Goal: Task Accomplishment & Management: Manage account settings

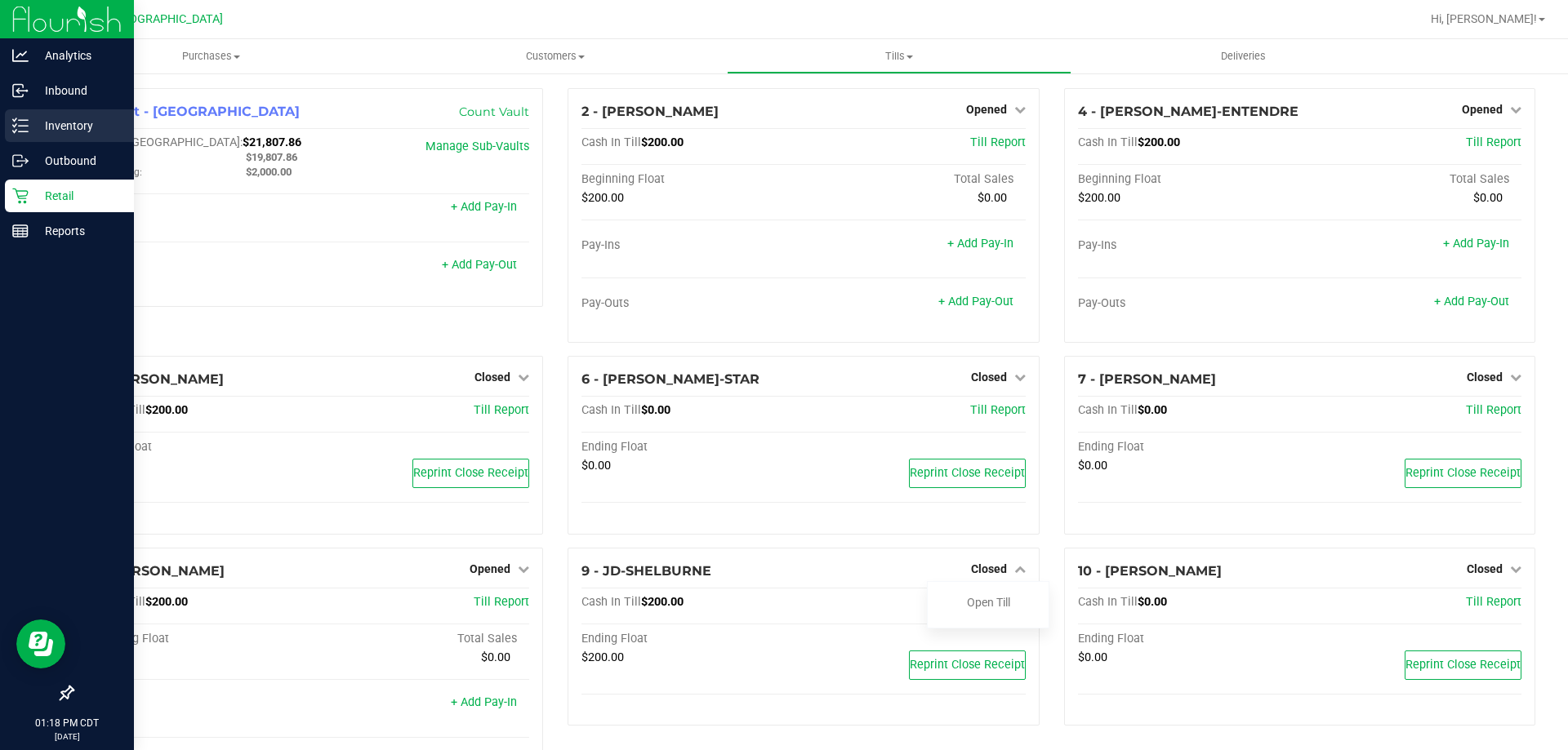
click at [28, 125] on icon at bounding box center [20, 125] width 17 height 17
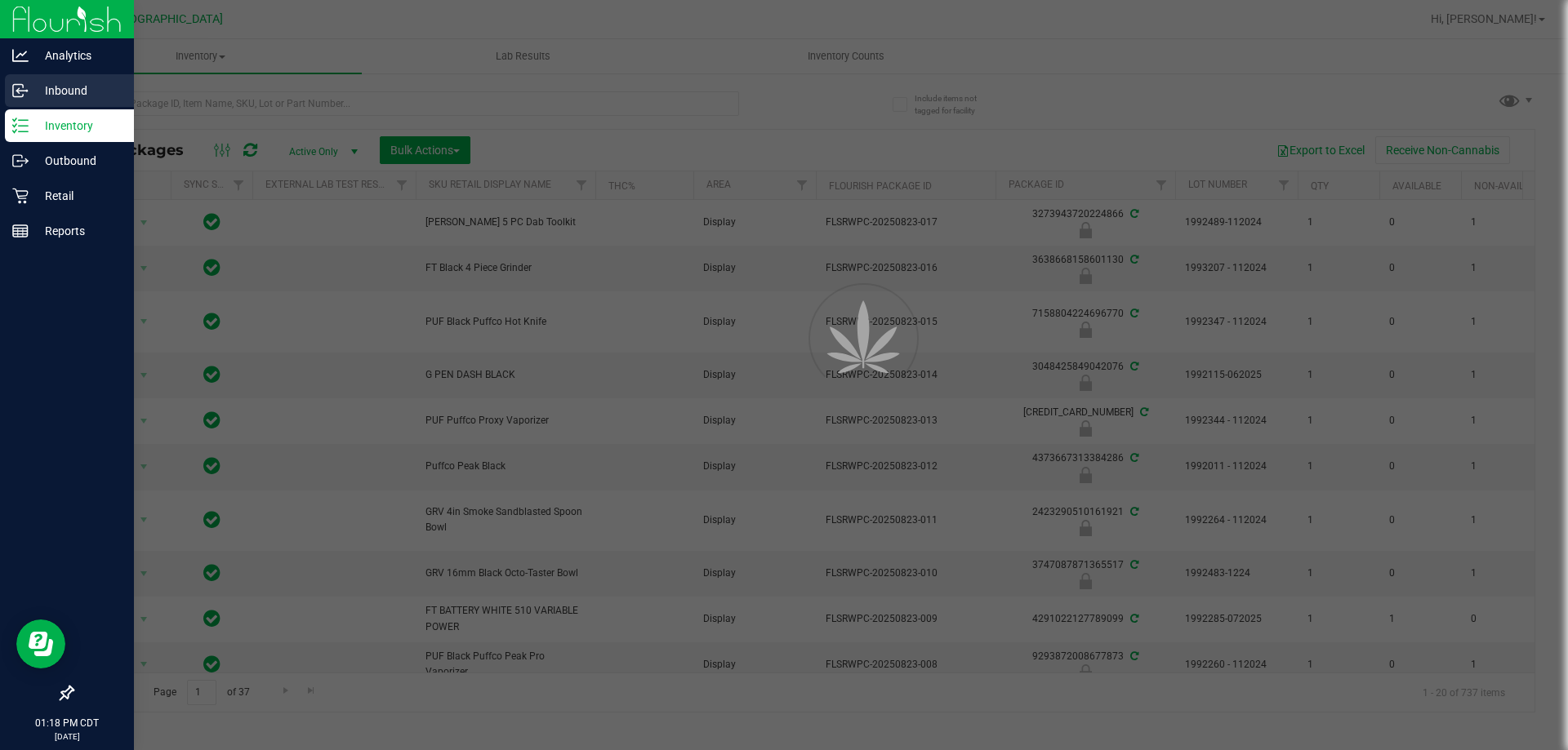
click at [34, 92] on p "Inbound" at bounding box center [77, 90] width 98 height 19
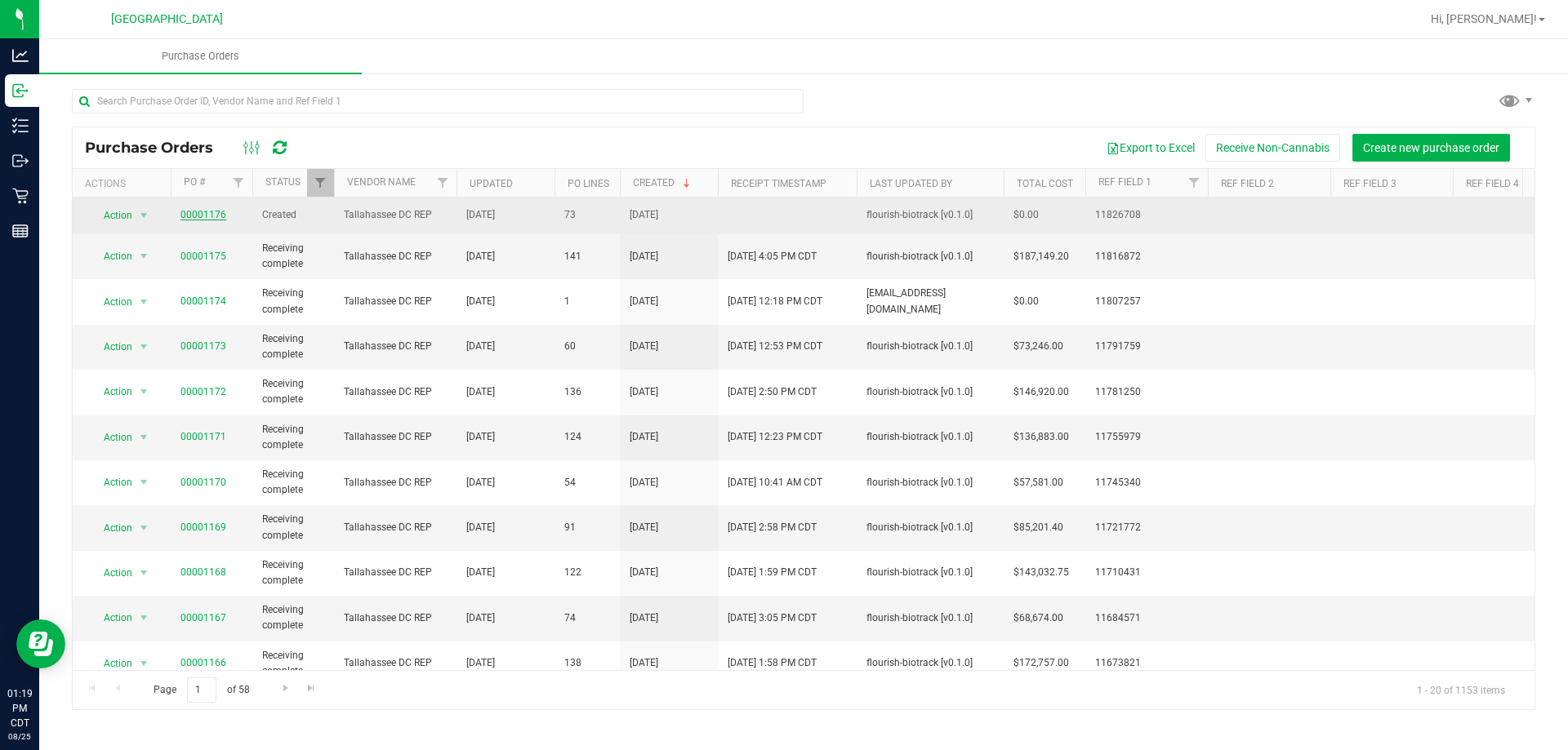
click at [205, 217] on link "00001176" at bounding box center [202, 215] width 46 height 12
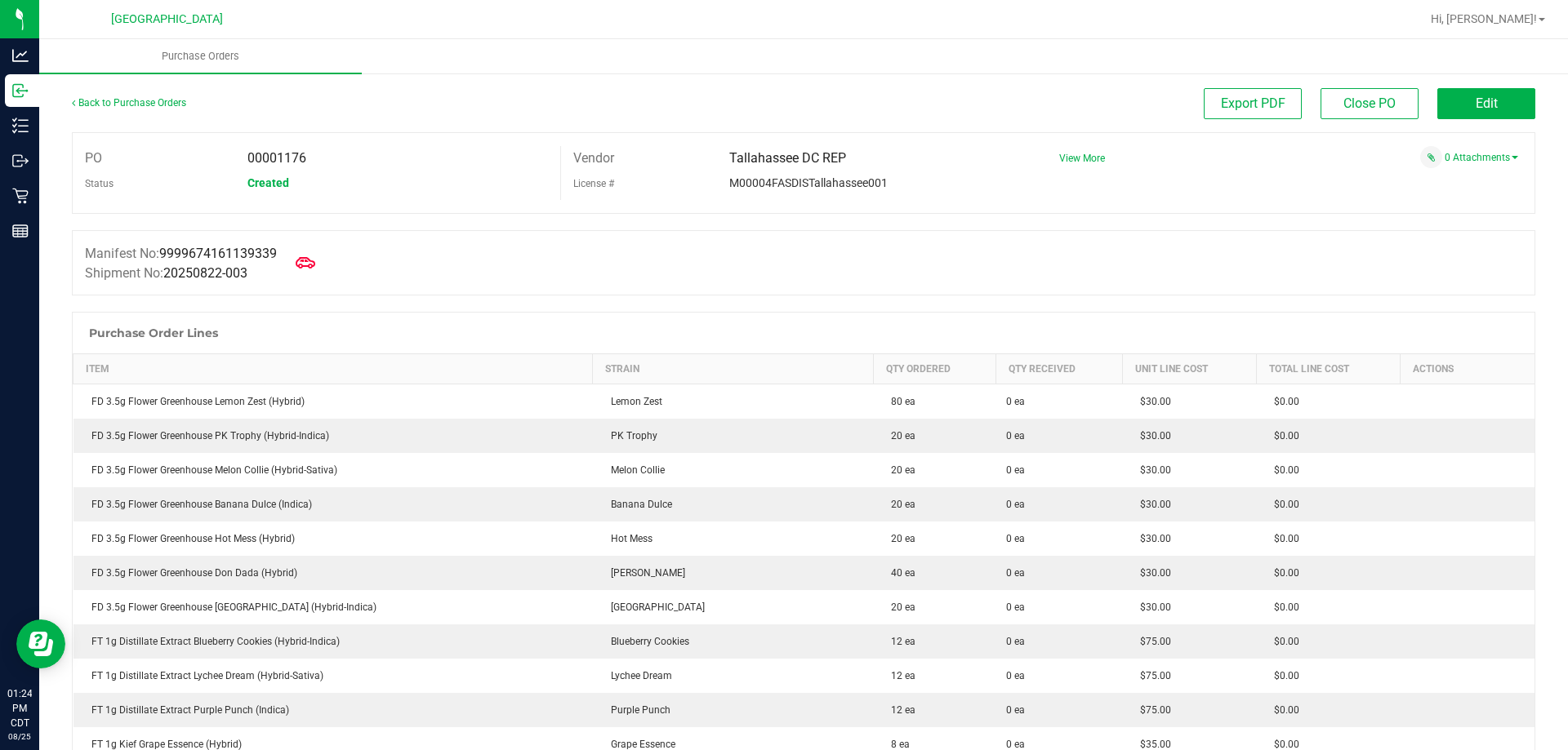
click at [549, 105] on div "Export PDF Close PO Edit" at bounding box center [987, 104] width 1098 height 31
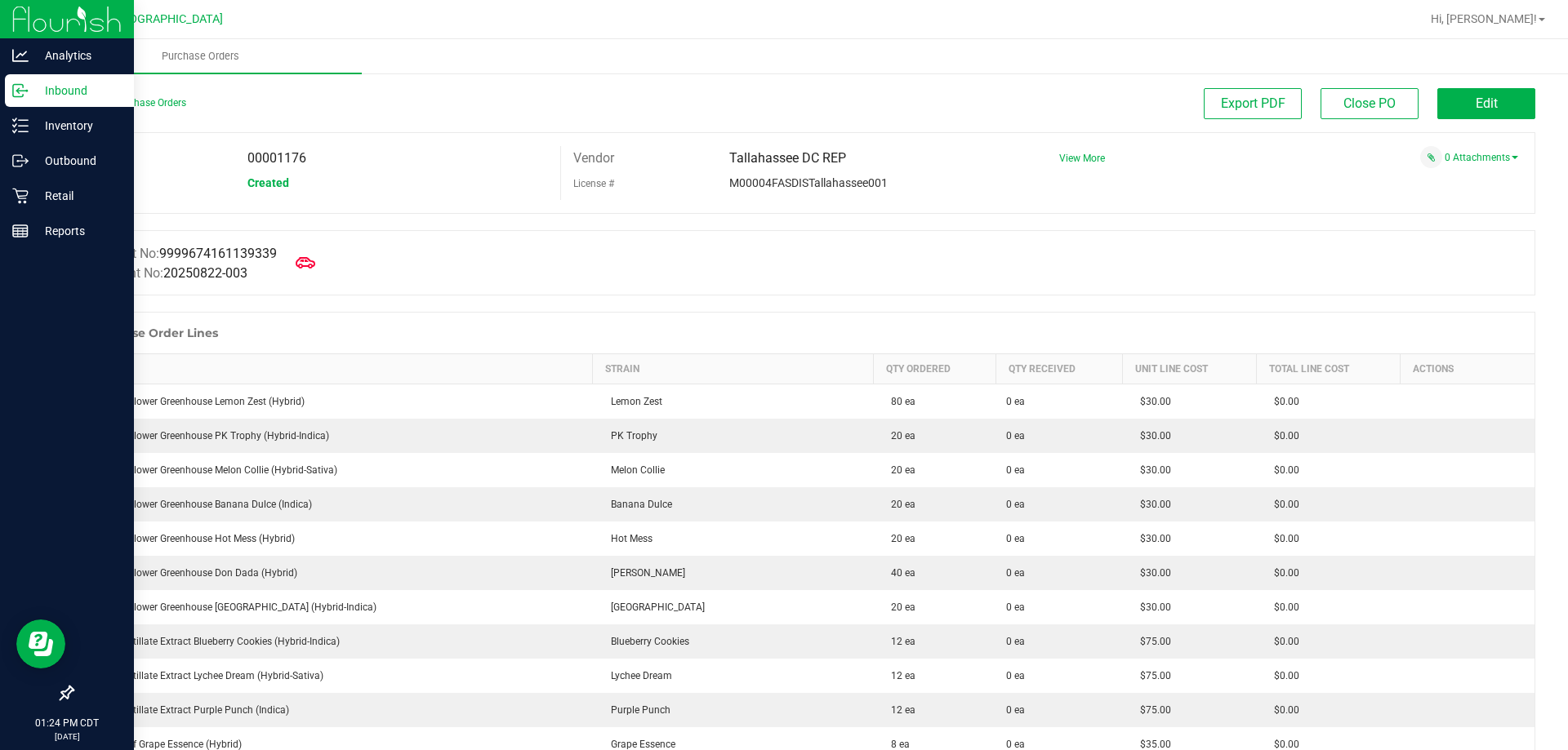
click at [16, 96] on icon at bounding box center [18, 90] width 10 height 13
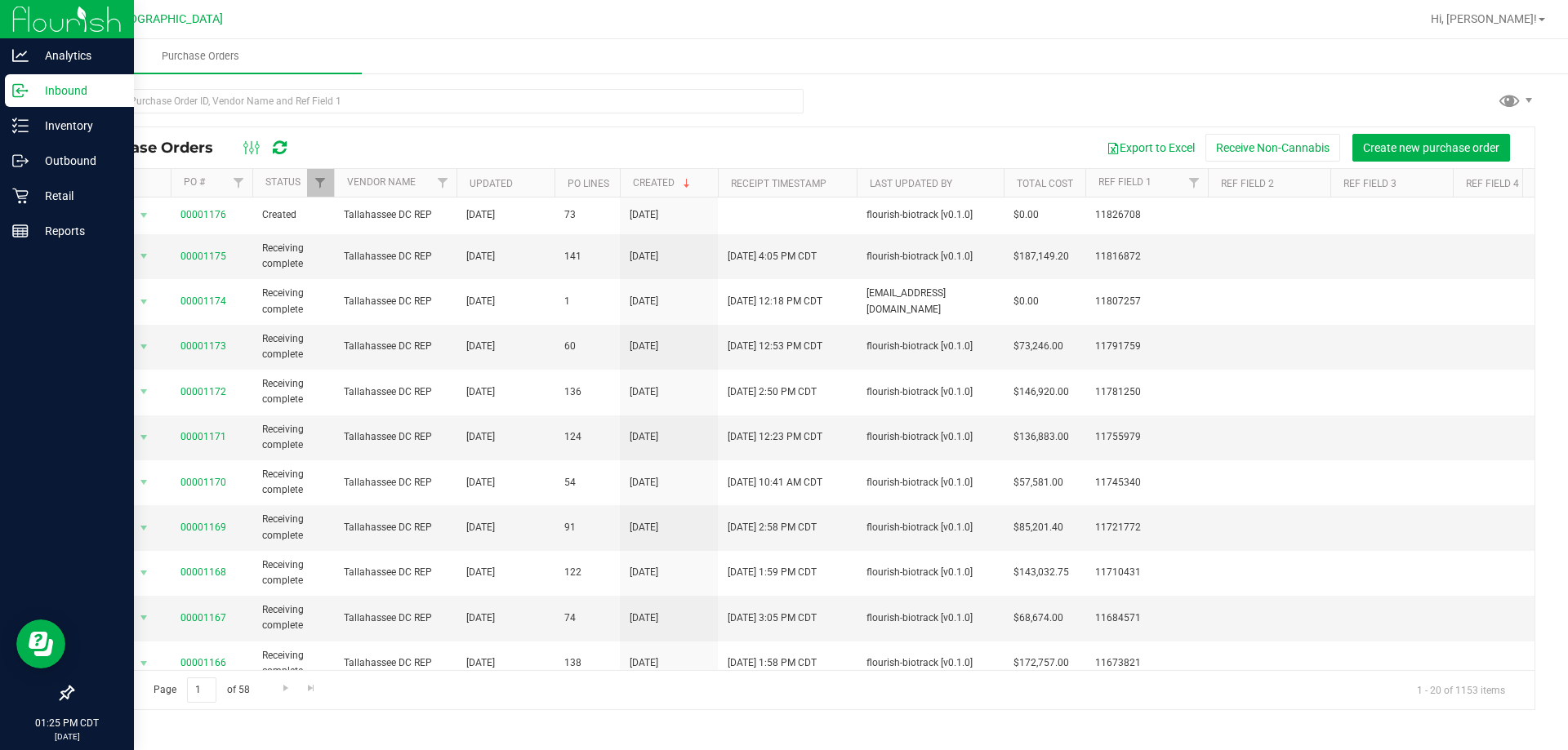
click at [17, 89] on icon at bounding box center [20, 90] width 17 height 17
click at [27, 111] on div "Inventory" at bounding box center [69, 125] width 129 height 33
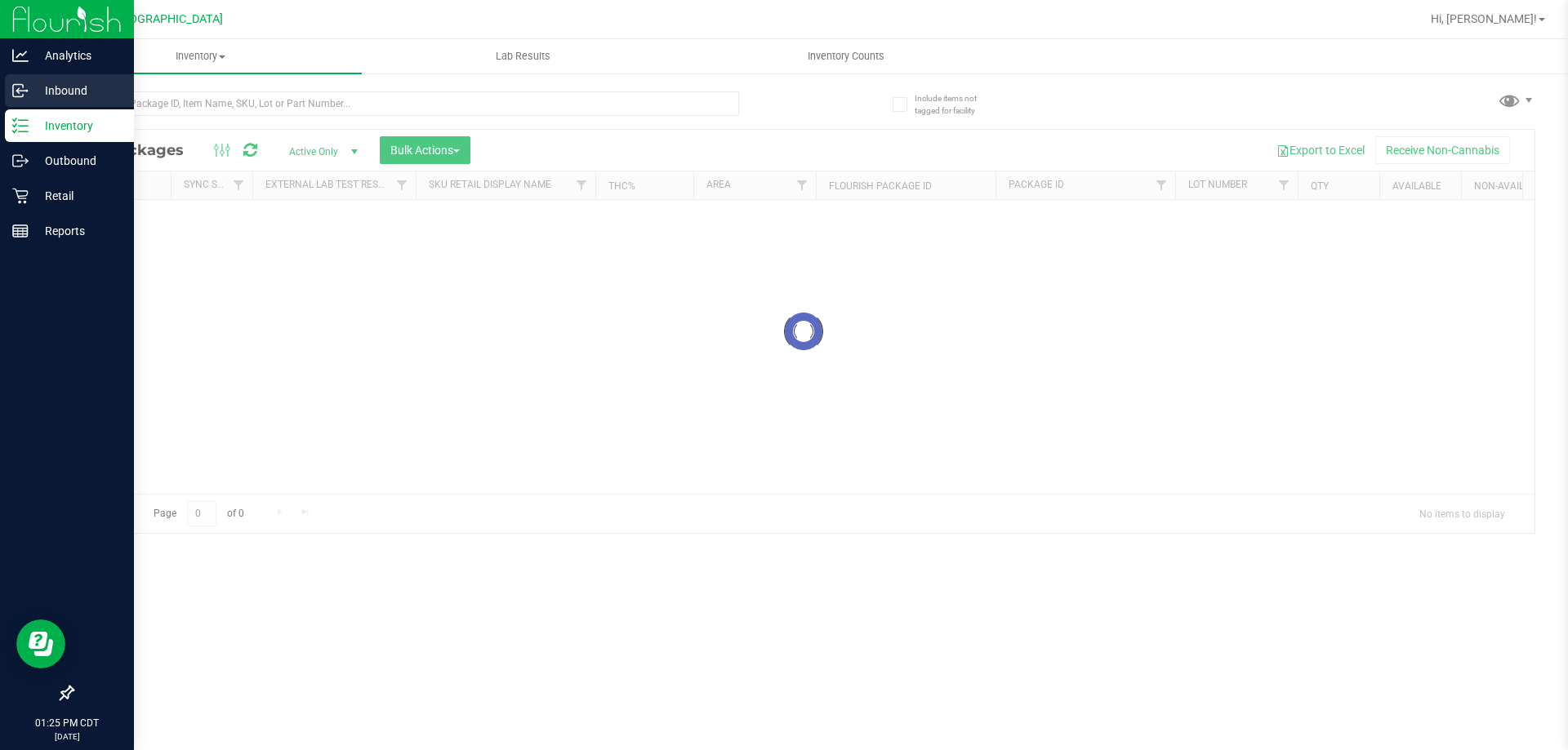
click at [28, 81] on div "Inbound" at bounding box center [69, 90] width 129 height 33
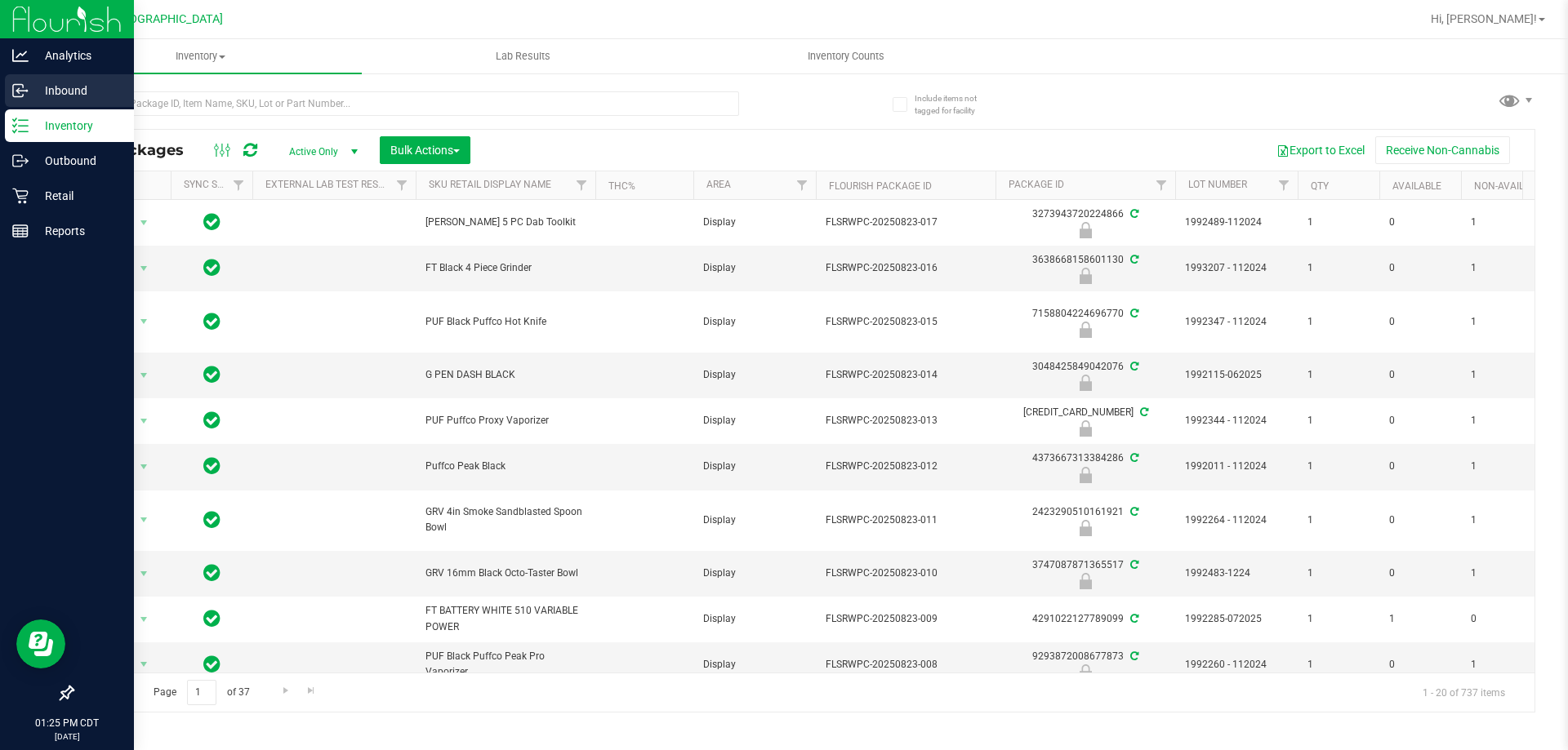
click at [29, 90] on p "Inbound" at bounding box center [77, 90] width 98 height 19
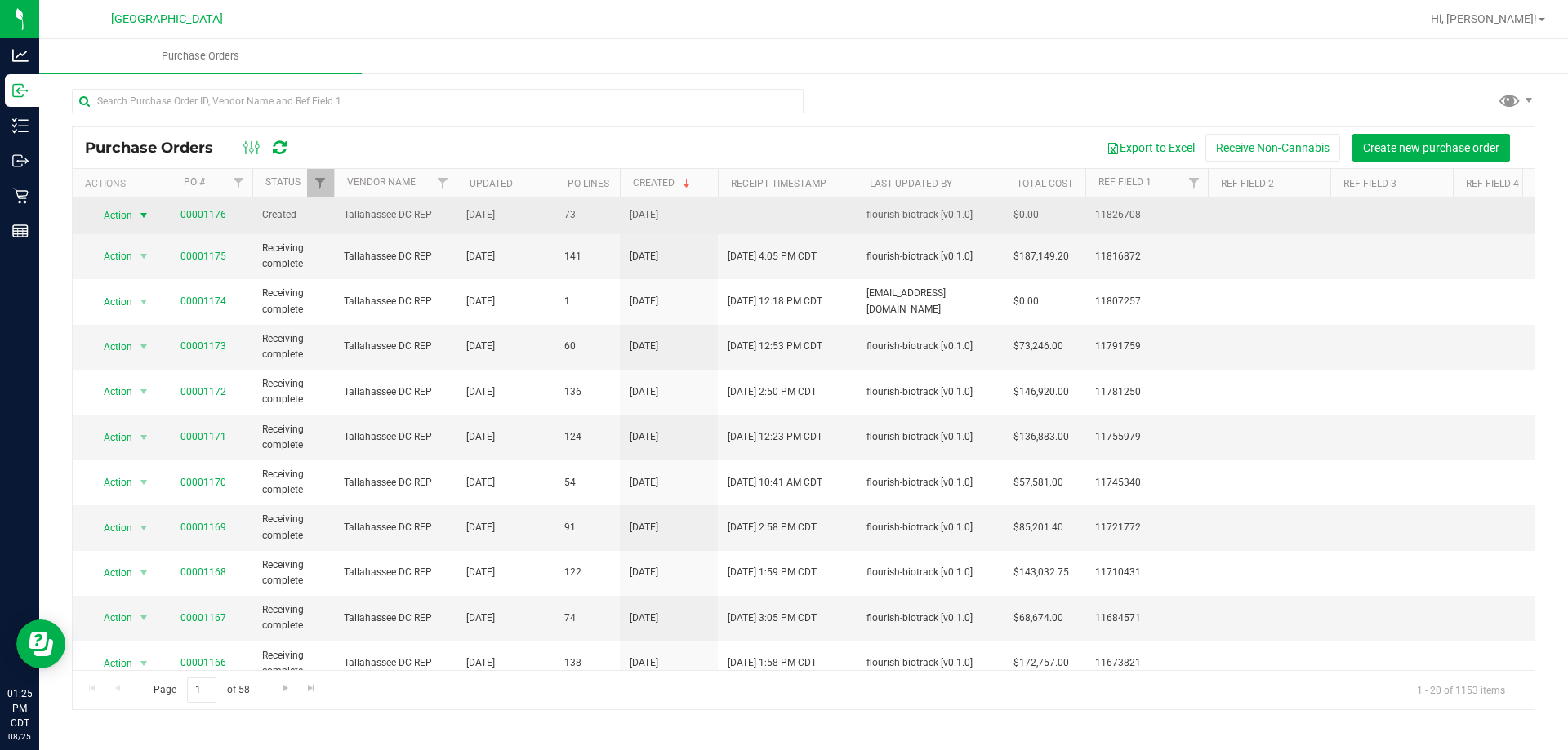
click at [128, 215] on span "Action" at bounding box center [110, 215] width 44 height 22
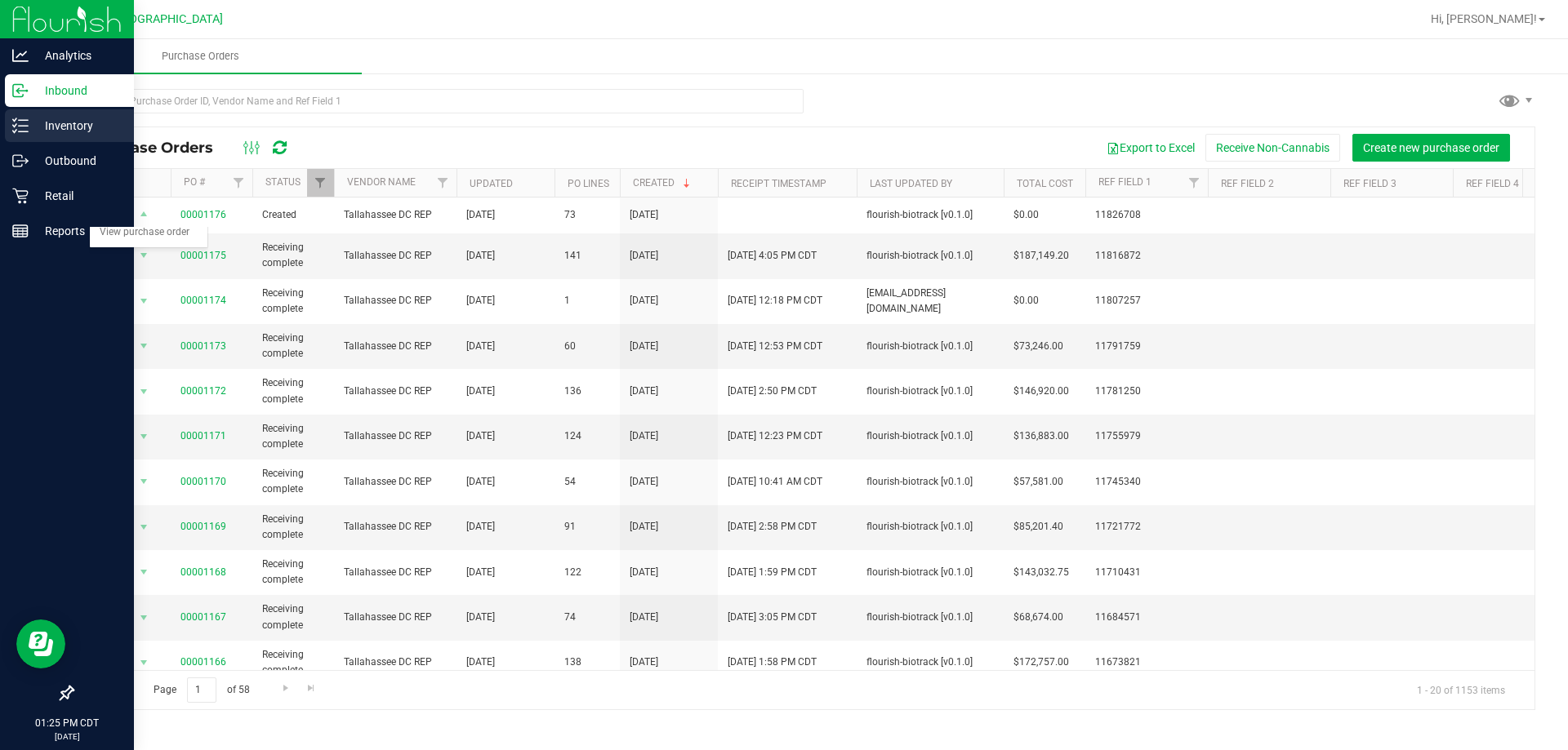
click at [21, 127] on icon at bounding box center [20, 125] width 17 height 17
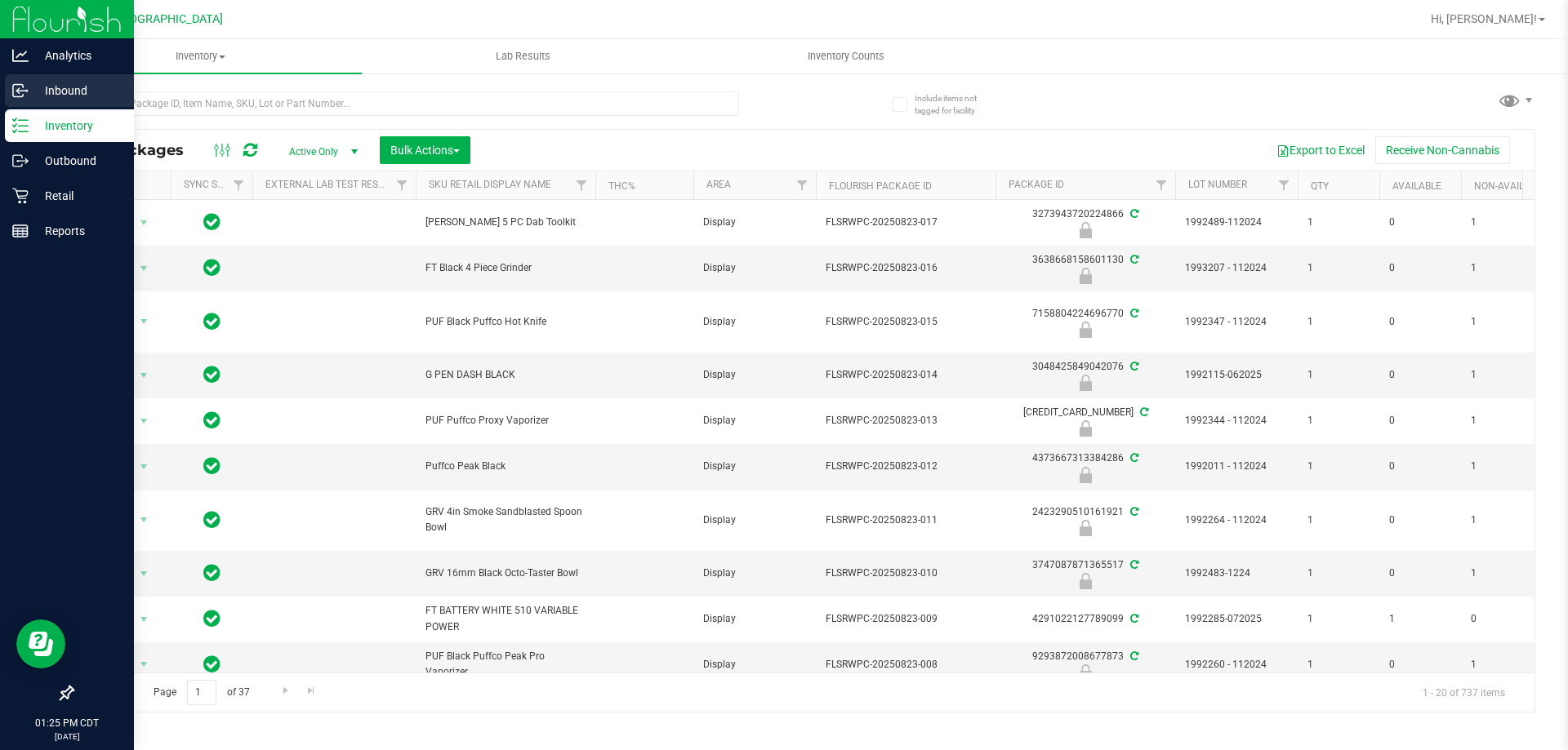
click at [22, 82] on div "Inbound" at bounding box center [69, 90] width 129 height 33
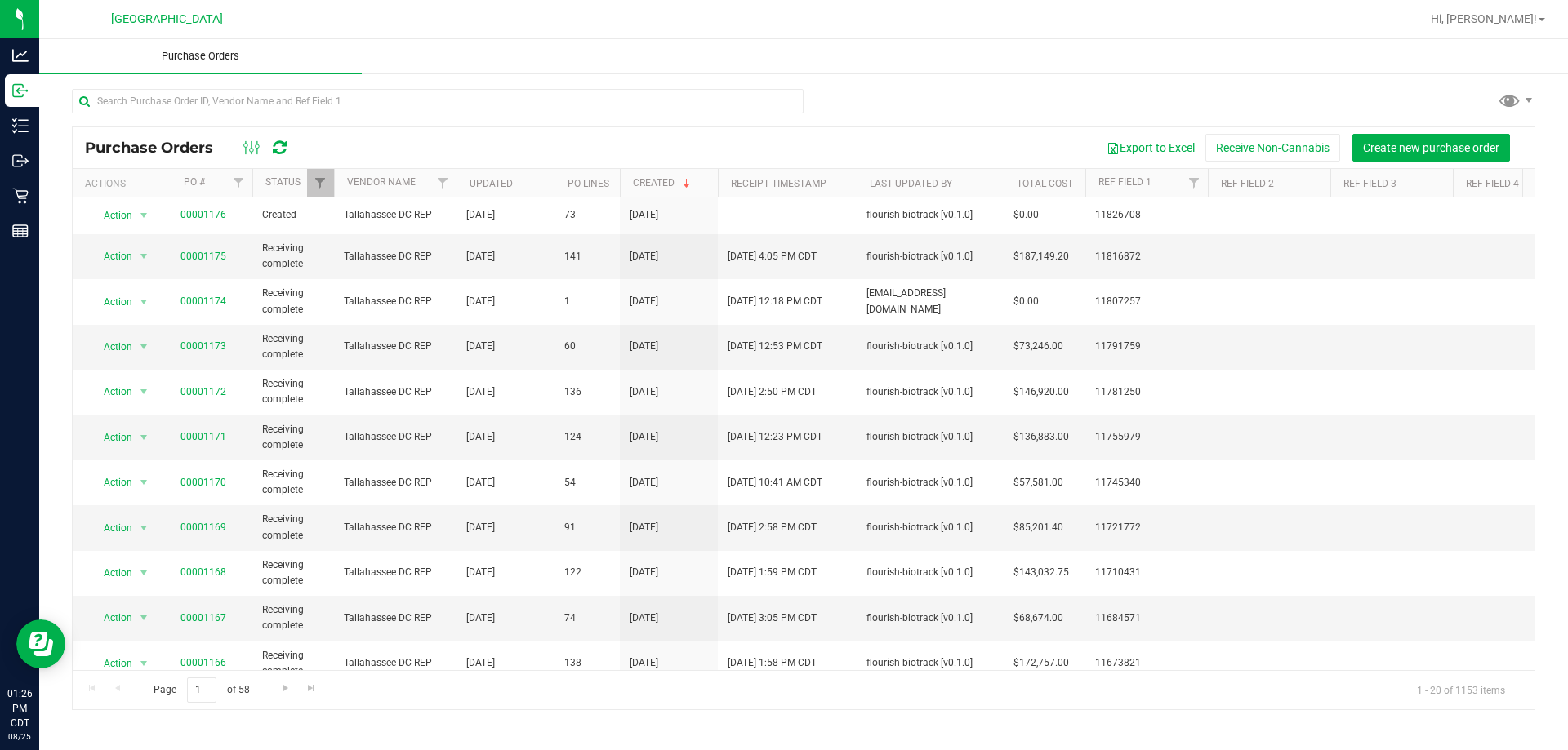
click at [220, 49] on span "Purchase Orders" at bounding box center [200, 55] width 122 height 15
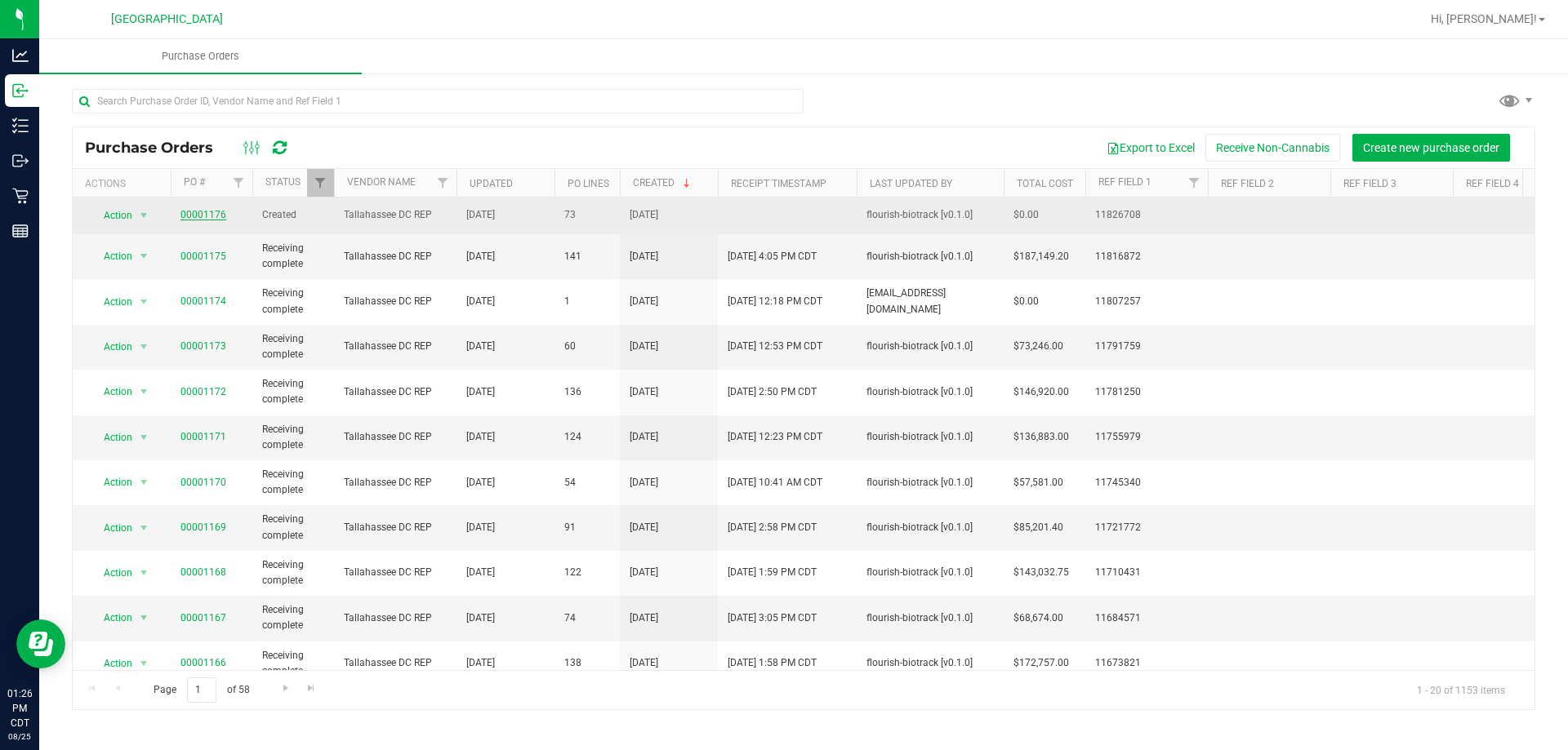
click at [215, 212] on link "00001176" at bounding box center [202, 215] width 46 height 12
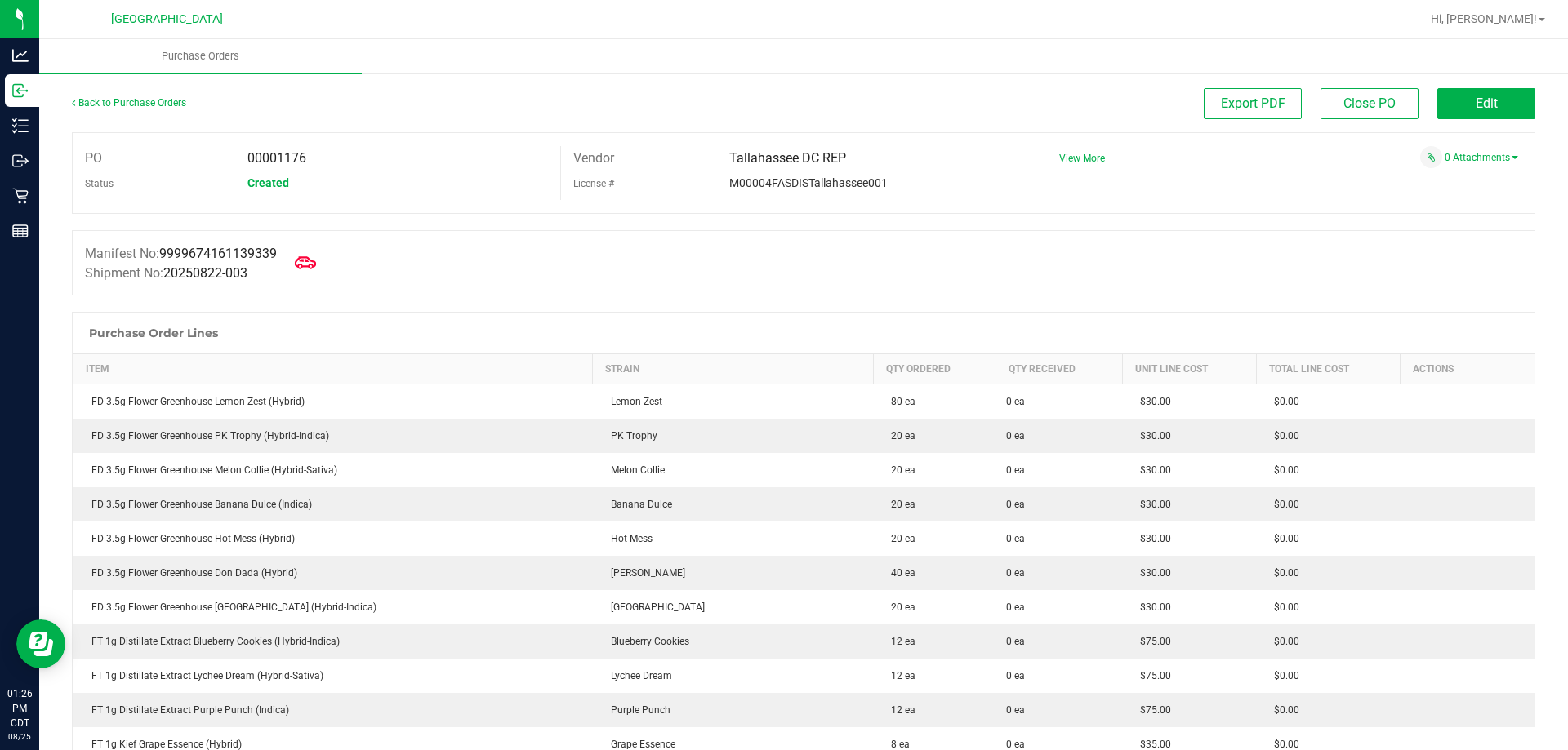
click at [311, 261] on icon at bounding box center [306, 263] width 21 height 21
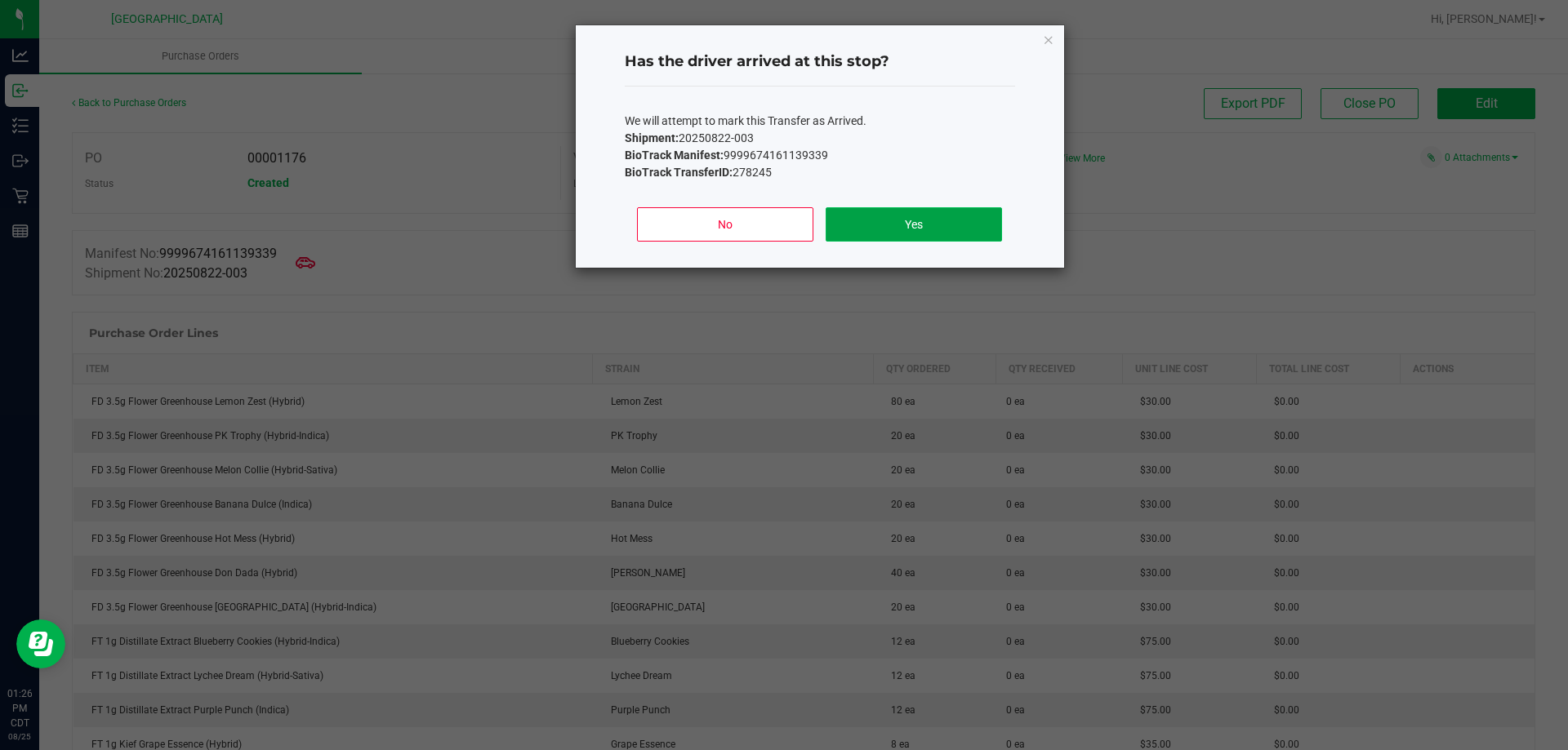
click at [863, 222] on button "Yes" at bounding box center [913, 224] width 175 height 34
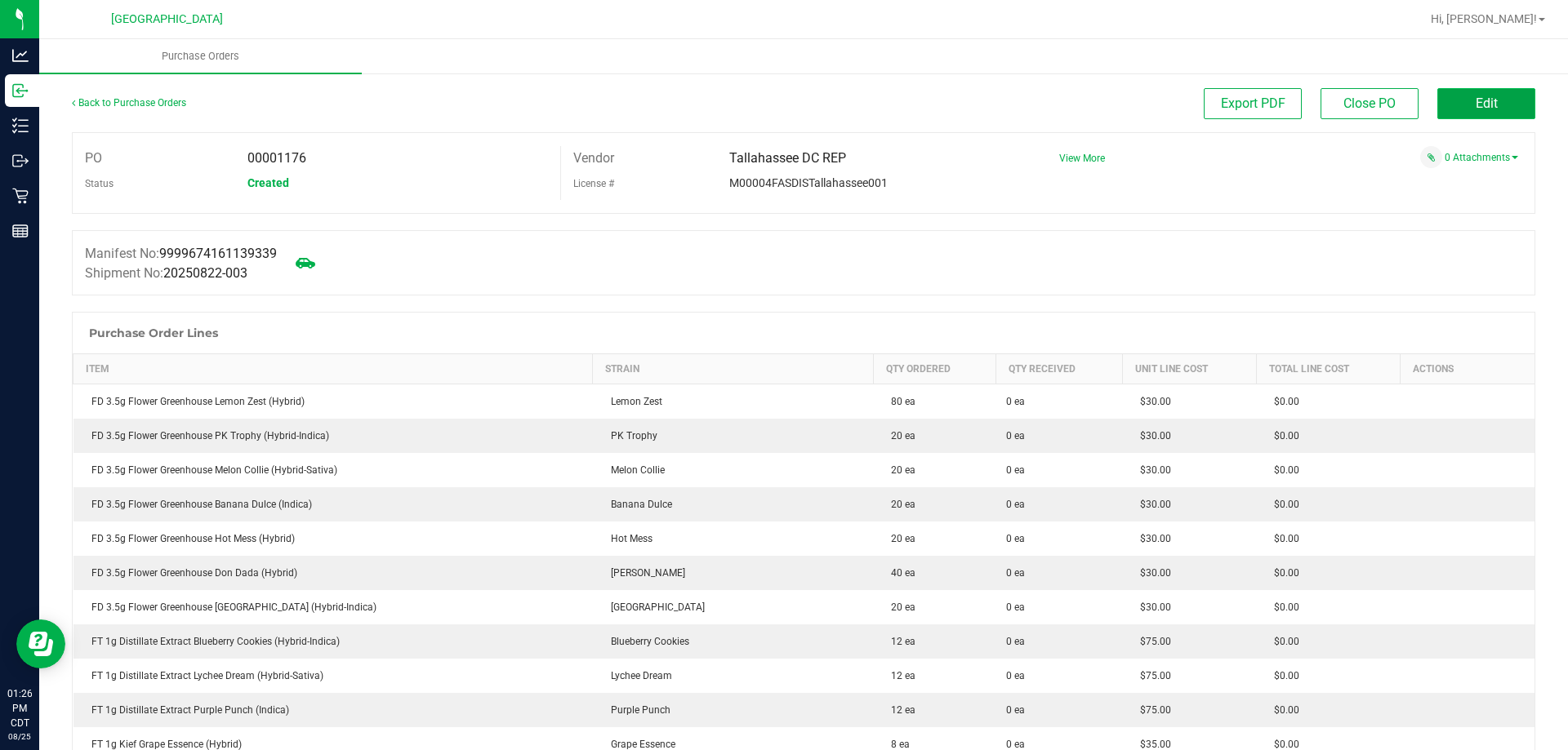
click at [1495, 116] on button "Edit" at bounding box center [1486, 104] width 98 height 31
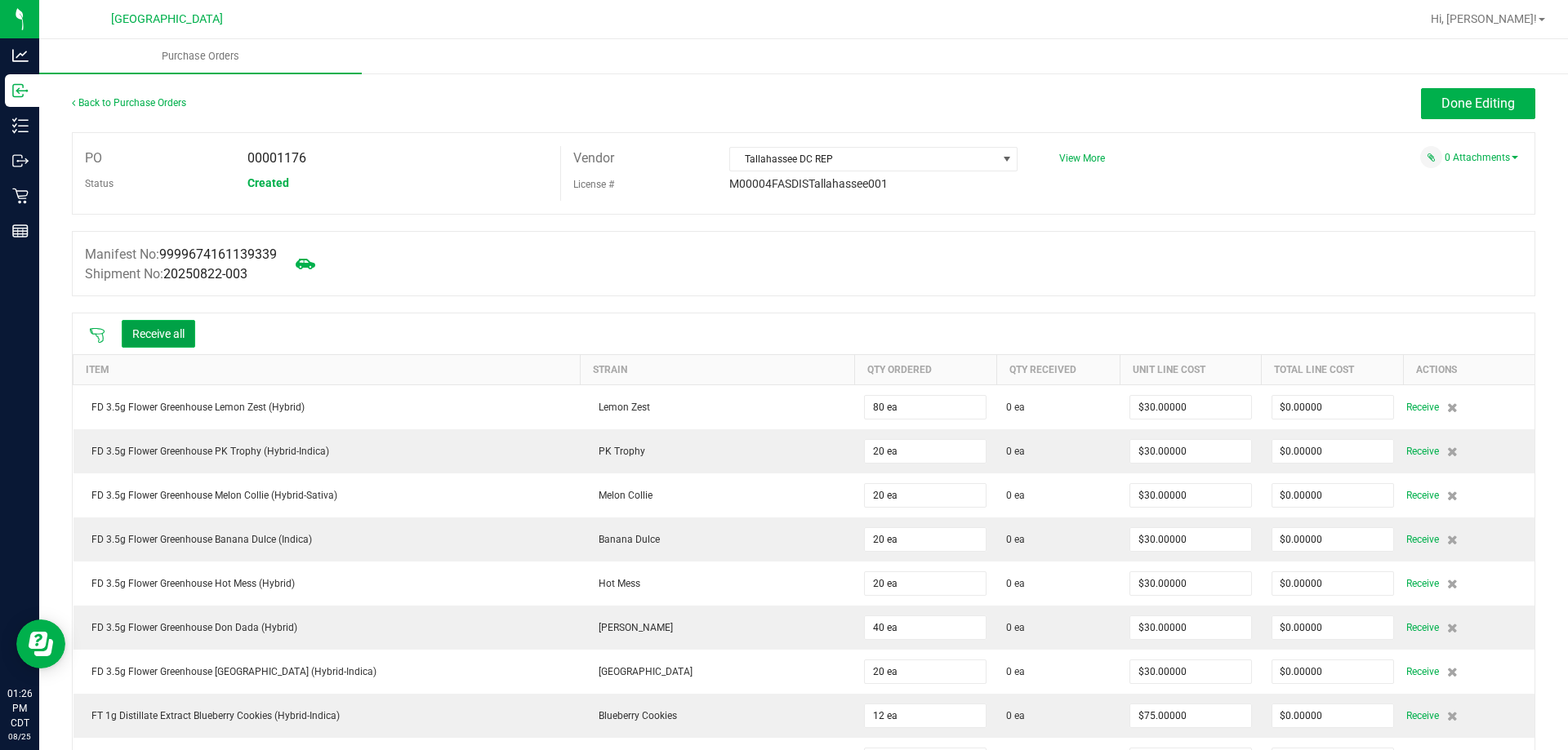
click at [165, 322] on button "Receive all" at bounding box center [159, 334] width 74 height 28
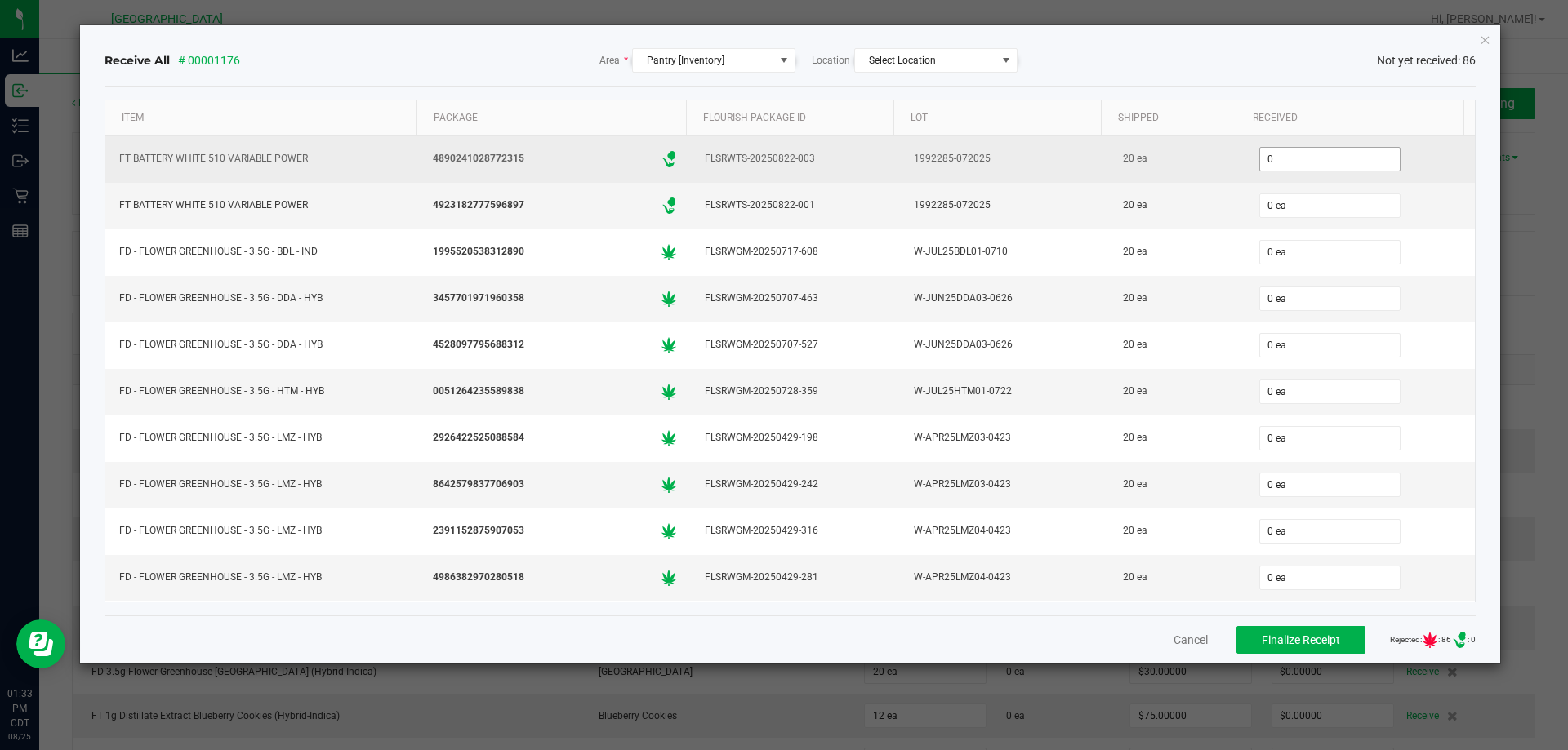
click at [1333, 164] on input "0" at bounding box center [1330, 159] width 139 height 22
type input "20 ea"
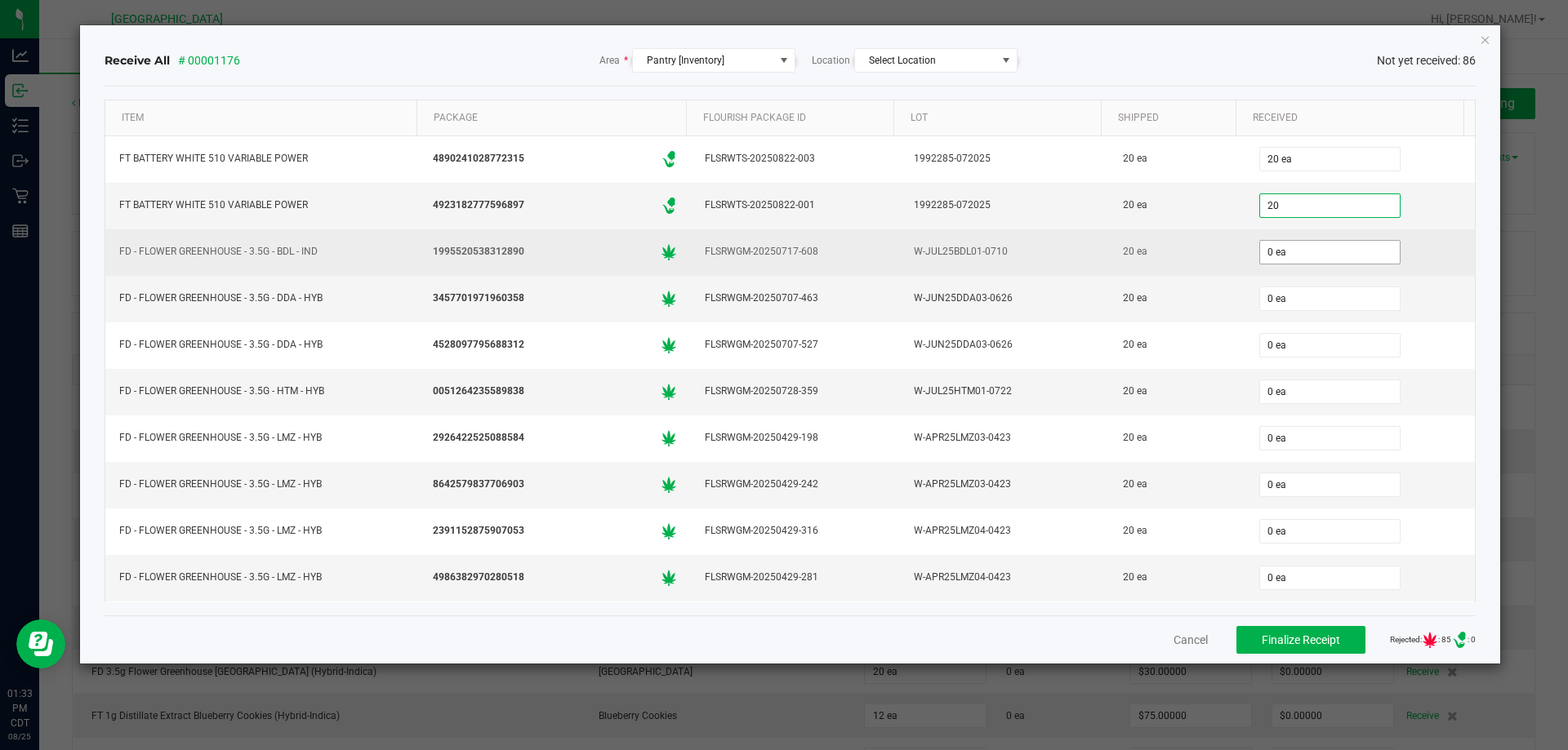
click at [1282, 247] on input "0 ea" at bounding box center [1330, 252] width 139 height 22
type input "20 ea"
click at [853, 263] on div "FLSRWGM-20250717-608" at bounding box center [795, 252] width 190 height 23
click at [1278, 253] on input "0" at bounding box center [1330, 252] width 139 height 22
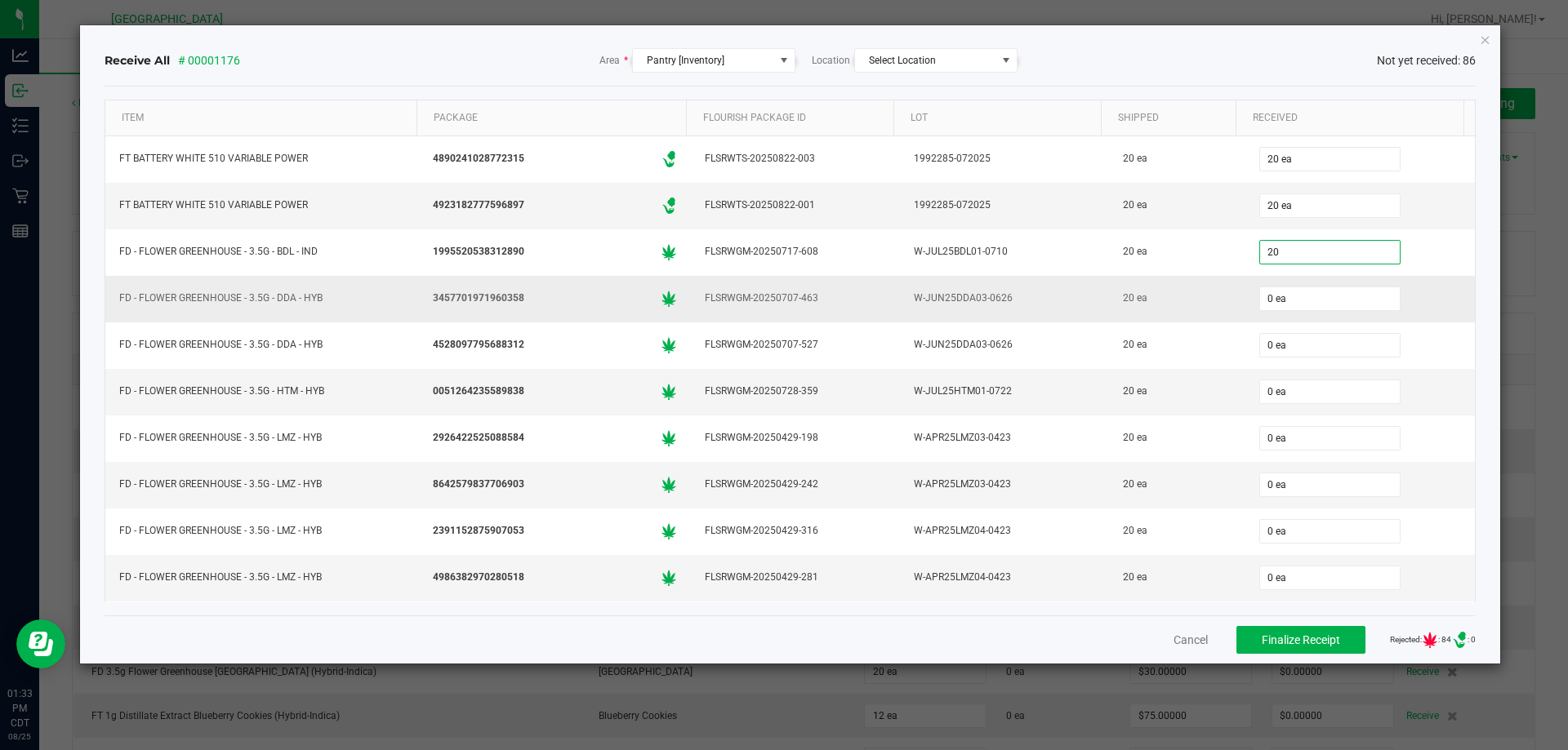
type input "20 ea"
click at [1246, 279] on td "0 ea" at bounding box center [1361, 300] width 231 height 47
click at [1304, 395] on input "0" at bounding box center [1330, 391] width 139 height 22
type input "20 ea"
click at [1246, 398] on td "20 ea" at bounding box center [1361, 392] width 231 height 47
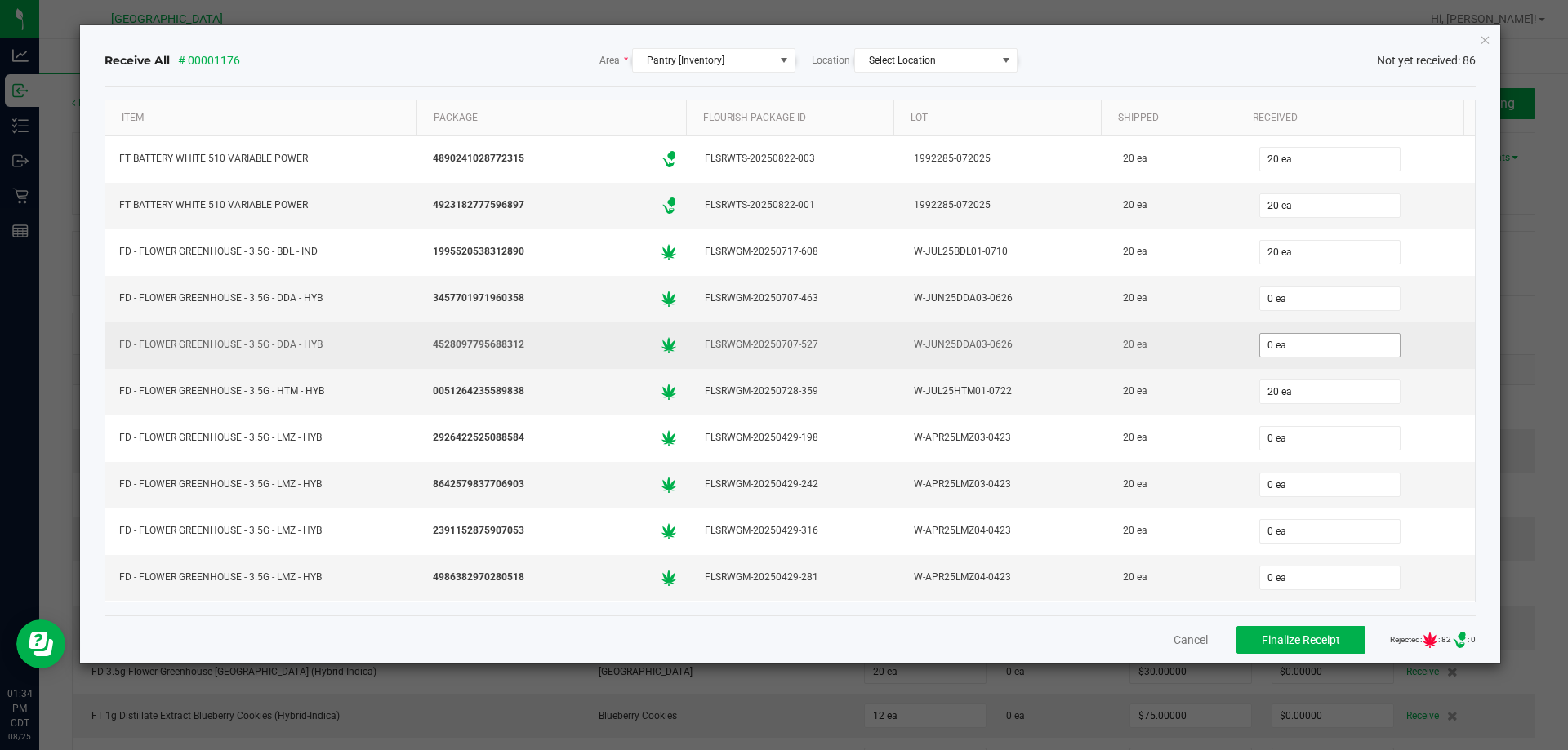
type input "0"
click at [1317, 339] on input "0" at bounding box center [1330, 344] width 139 height 22
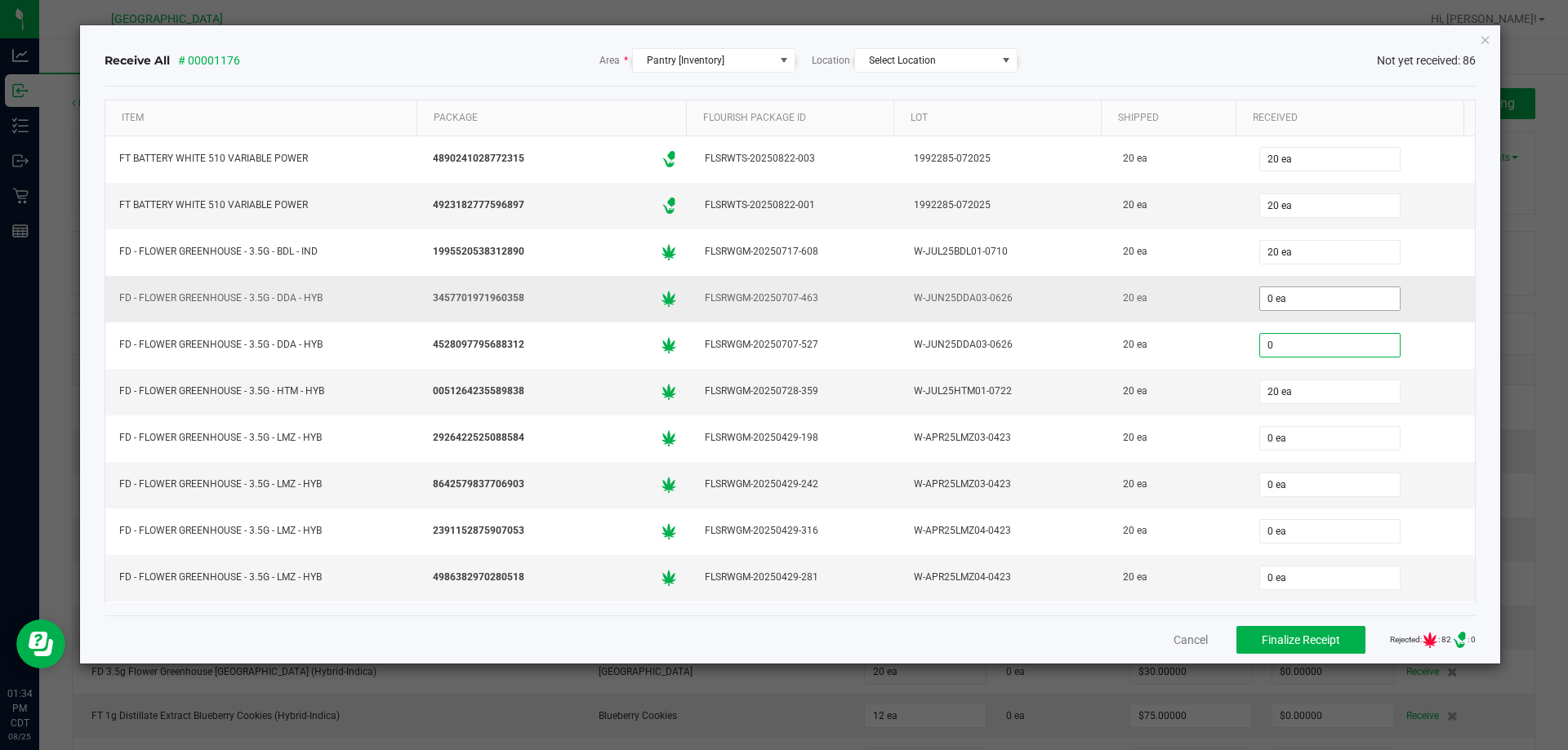
type input "0"
type input "0 ea"
click at [1326, 296] on input "0" at bounding box center [1330, 298] width 139 height 22
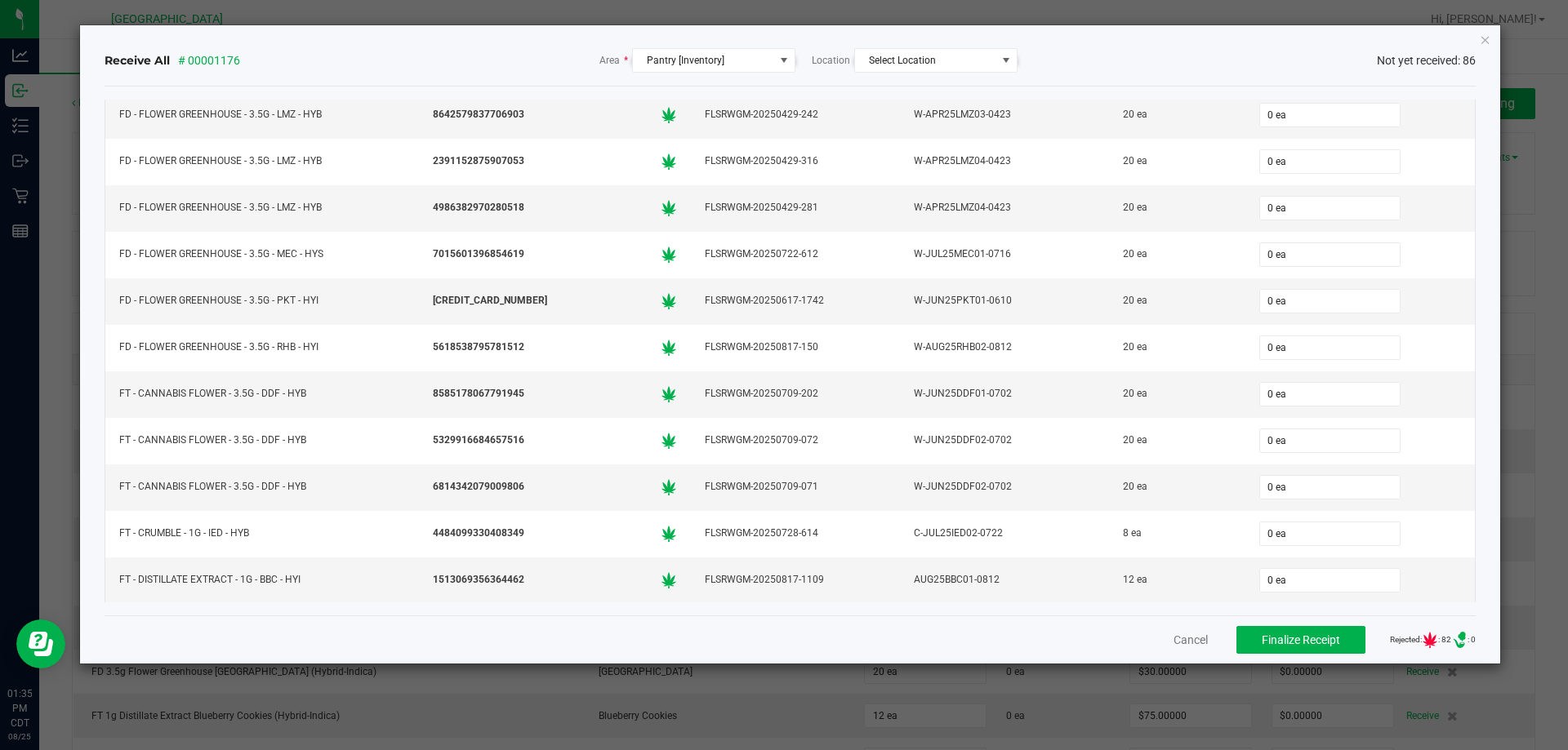
scroll to position [409, 0]
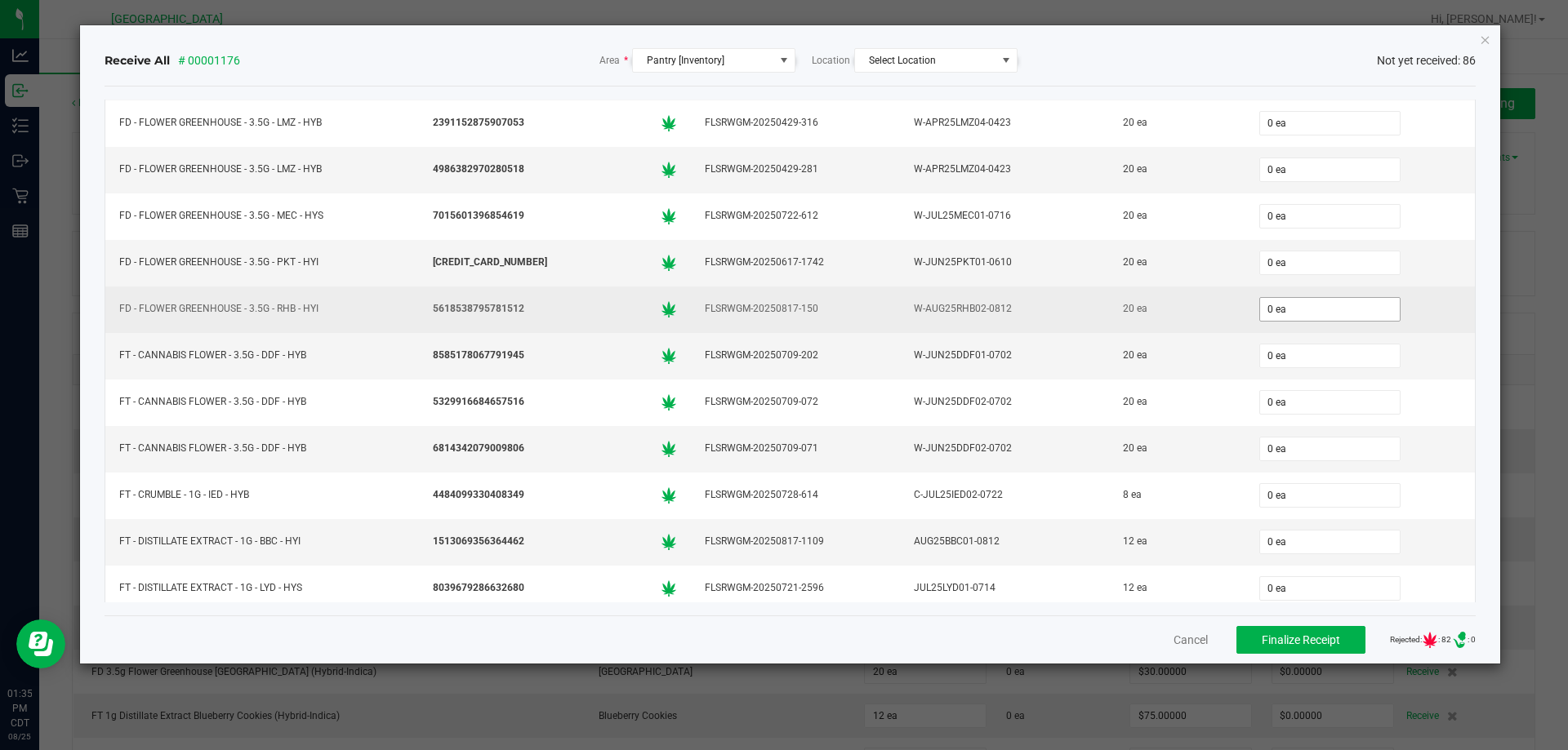
type input "20 ea"
click at [1288, 304] on input "0" at bounding box center [1330, 308] width 139 height 22
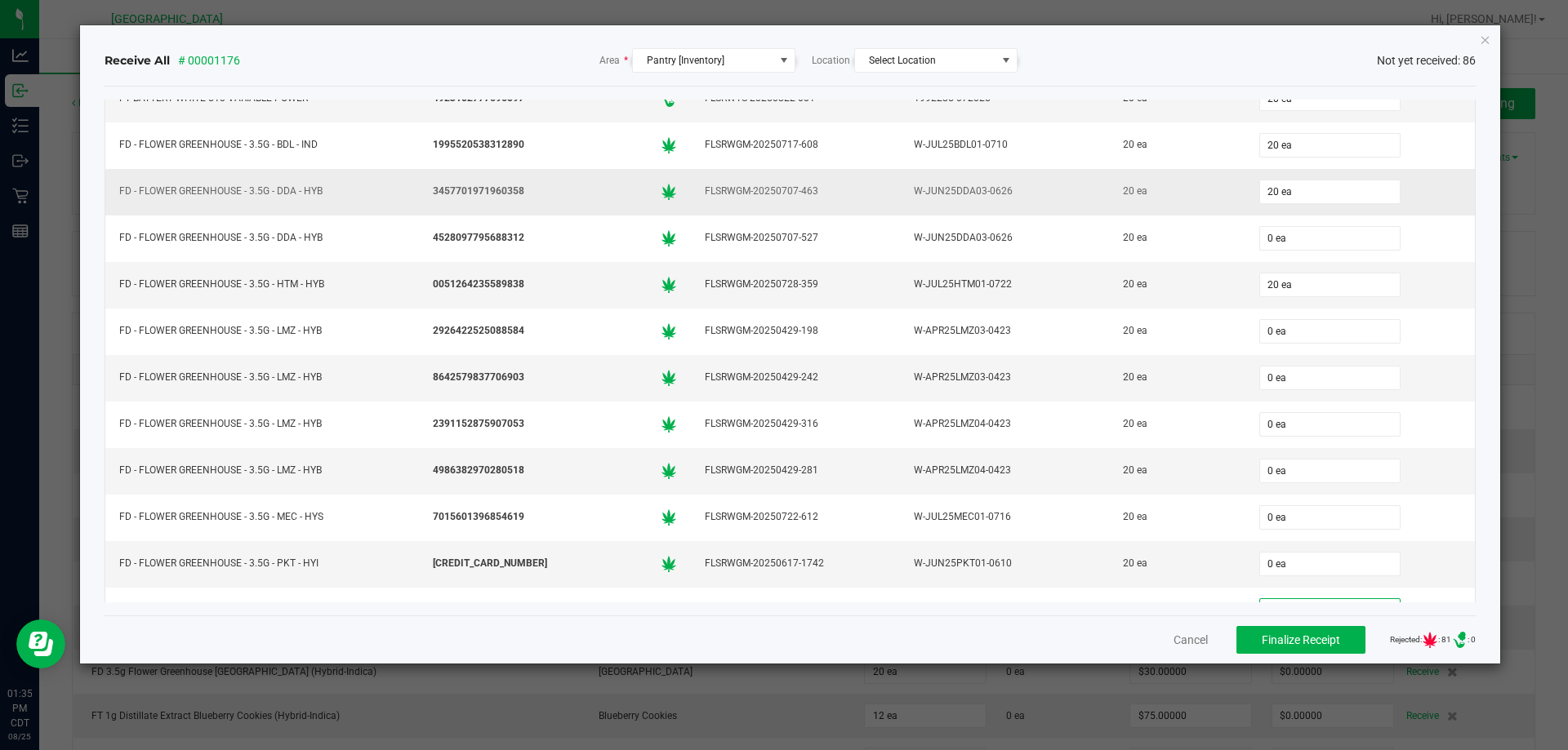
scroll to position [82, 0]
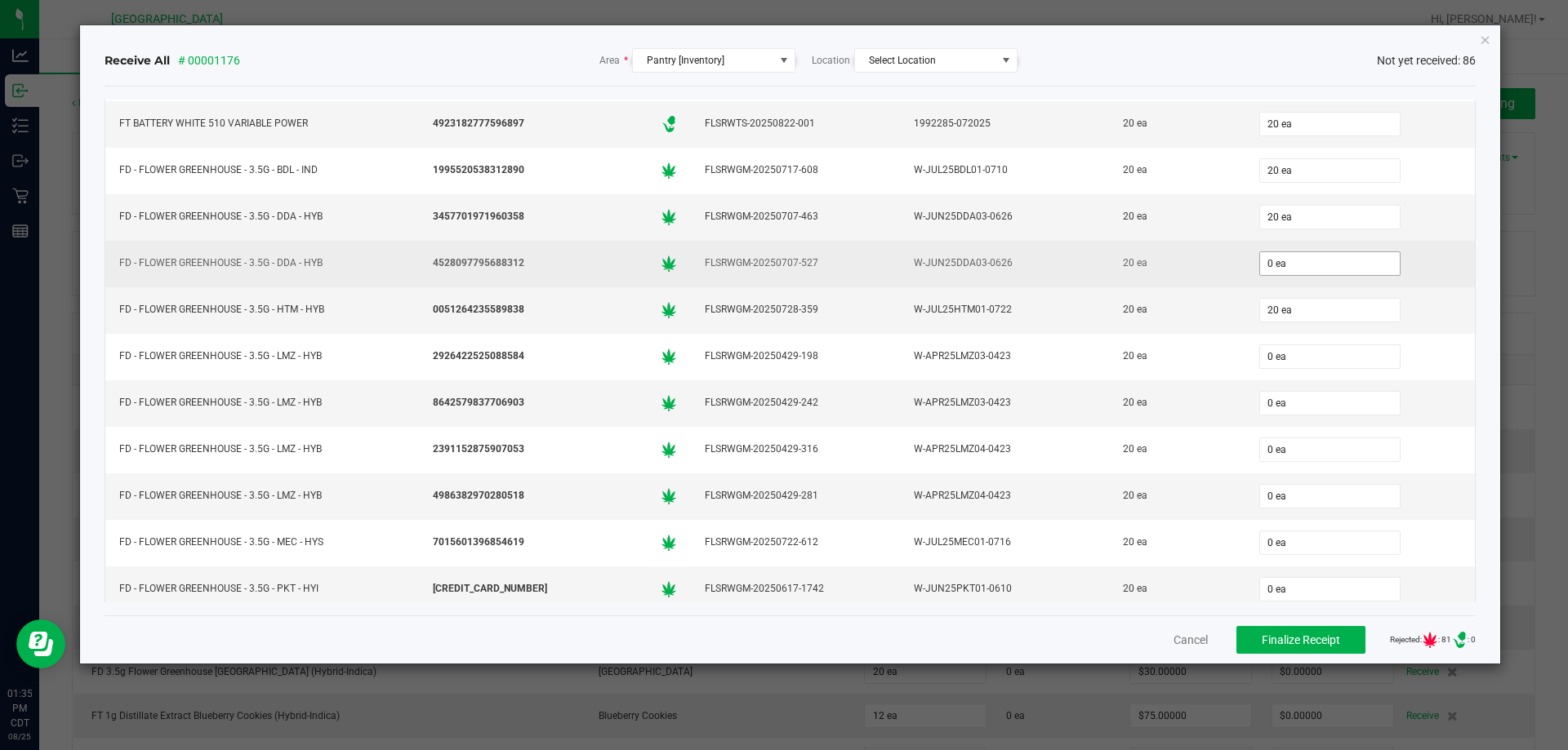
type input "20"
type input "0"
type input "20 ea"
click at [1320, 271] on input "0" at bounding box center [1330, 263] width 139 height 22
type input "20 ea"
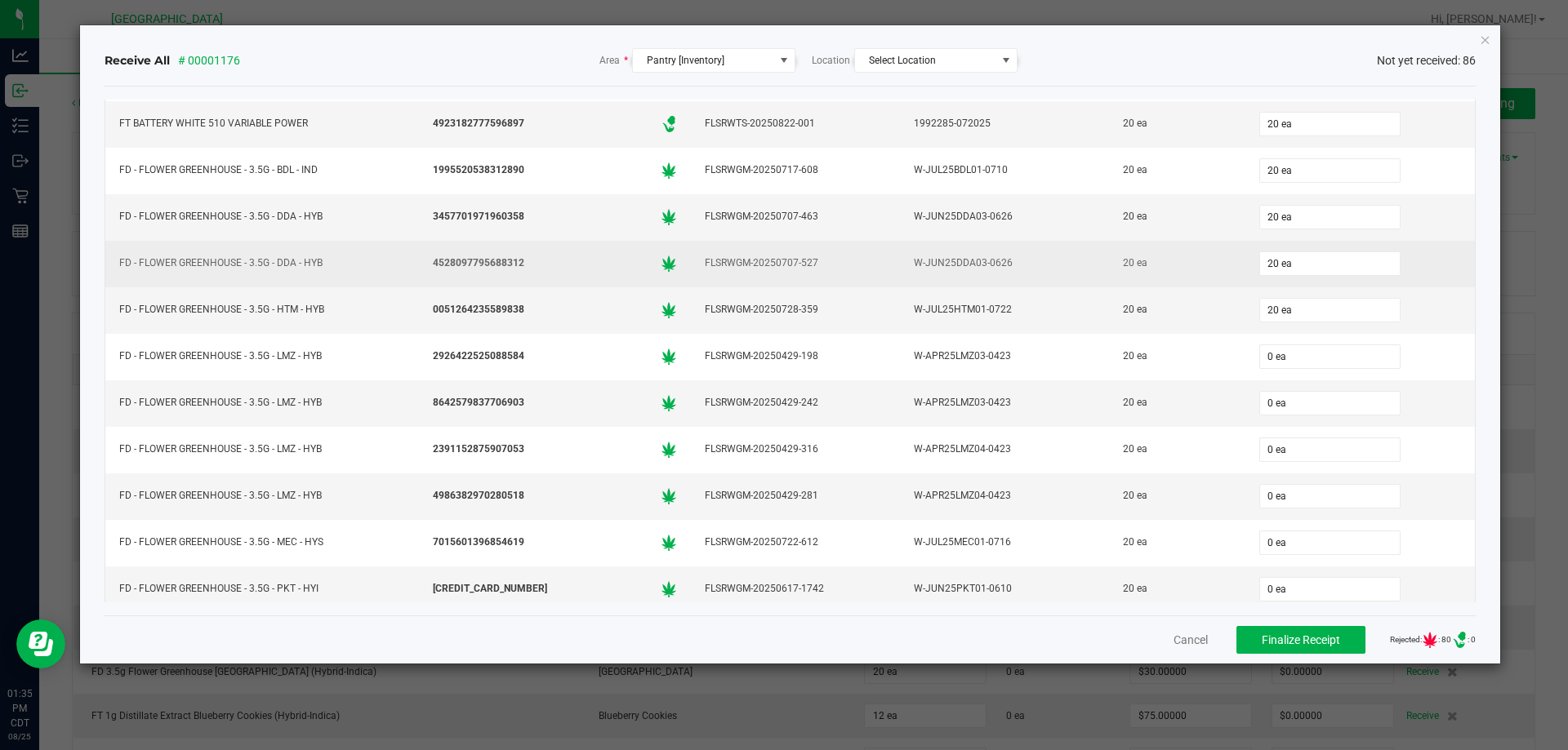
click at [1198, 274] on div "20 ea" at bounding box center [1177, 263] width 116 height 23
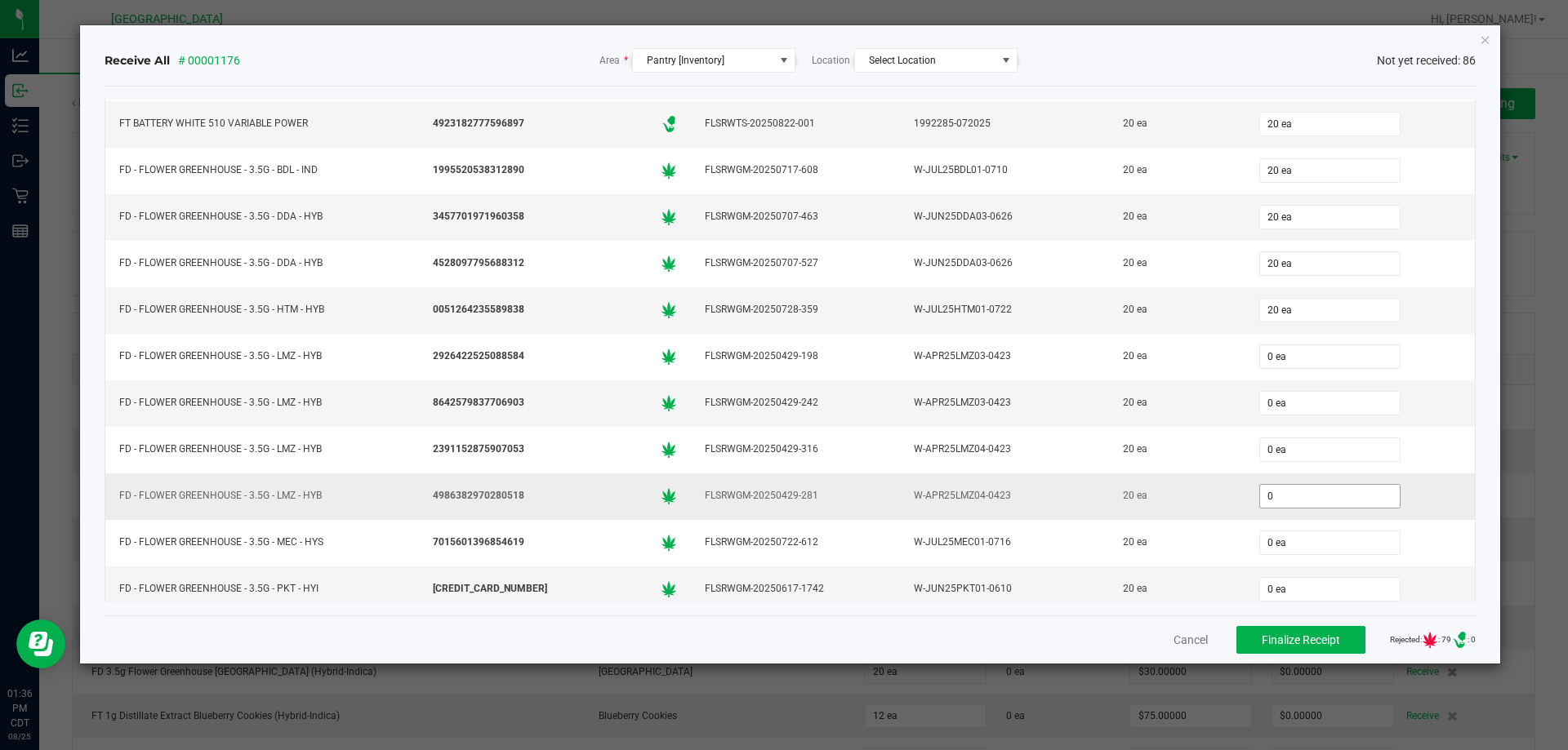
click at [1292, 492] on input "0" at bounding box center [1330, 495] width 139 height 22
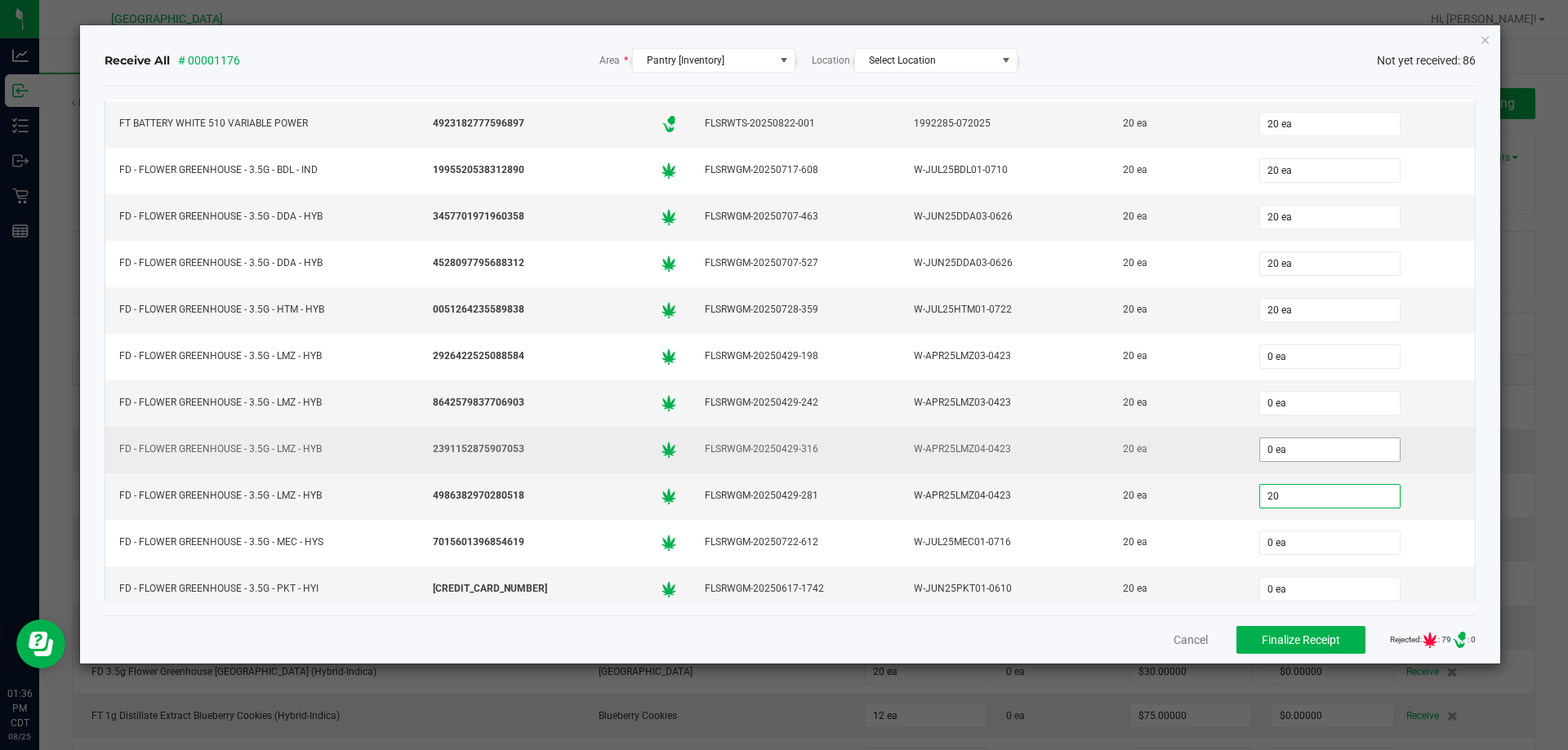
type input "20"
type input "0"
type input "20 ea"
click at [1295, 453] on input "0" at bounding box center [1330, 449] width 139 height 22
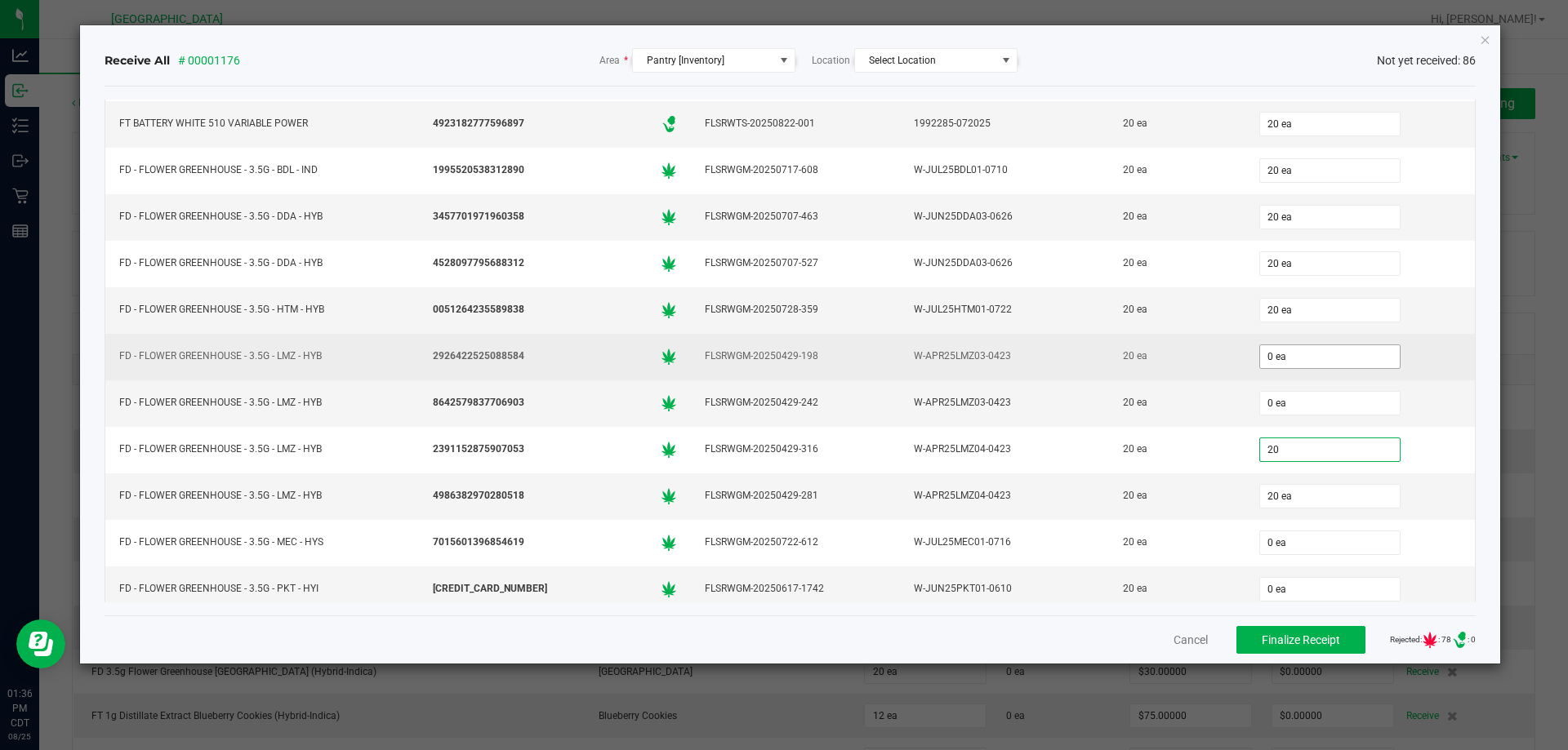
type input "20"
type input "0"
type input "20 ea"
click at [1296, 346] on input "0" at bounding box center [1330, 356] width 139 height 22
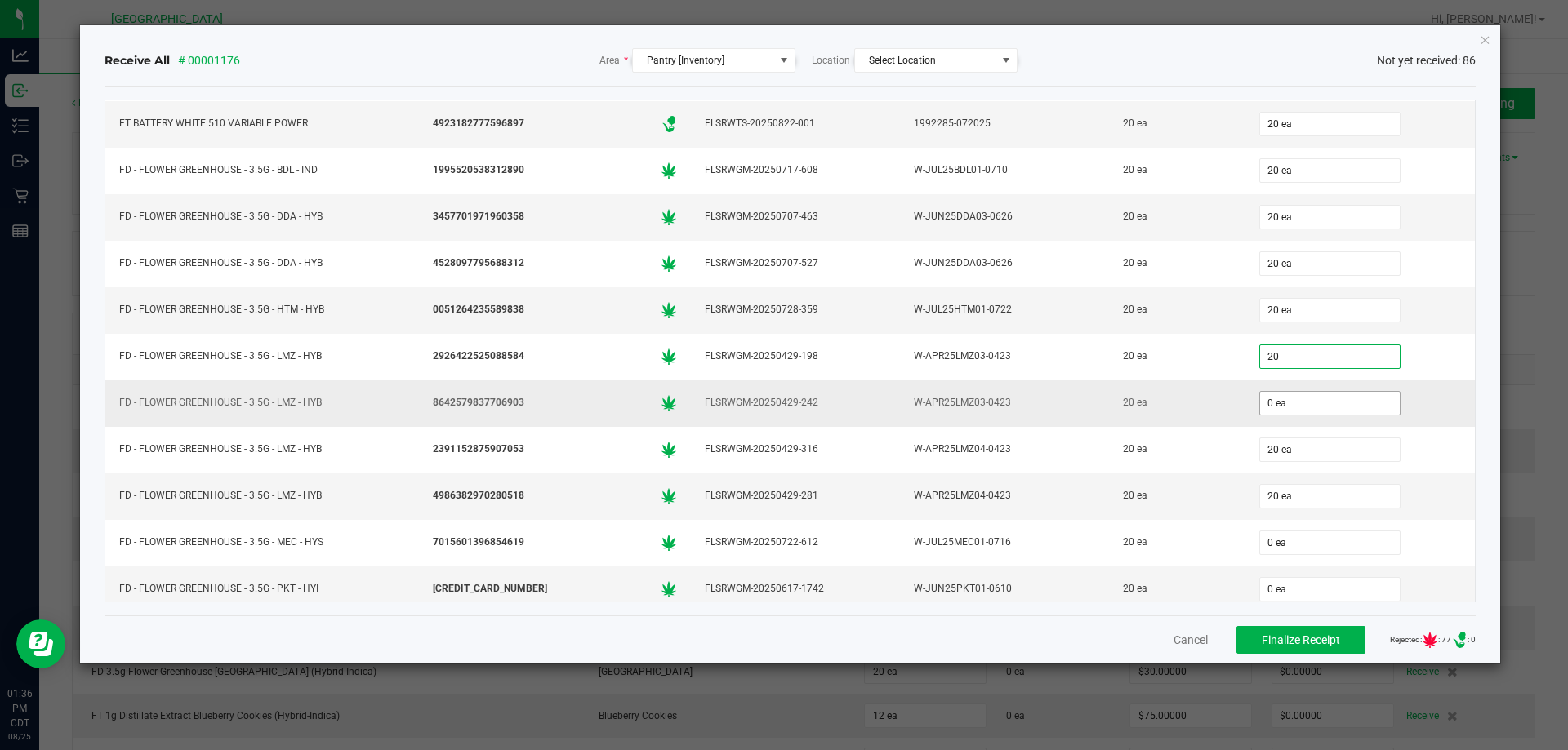
type input "20 ea"
click at [1260, 403] on input "0" at bounding box center [1330, 403] width 139 height 22
type input "20 ea"
click at [1218, 403] on td "20 ea" at bounding box center [1176, 404] width 135 height 47
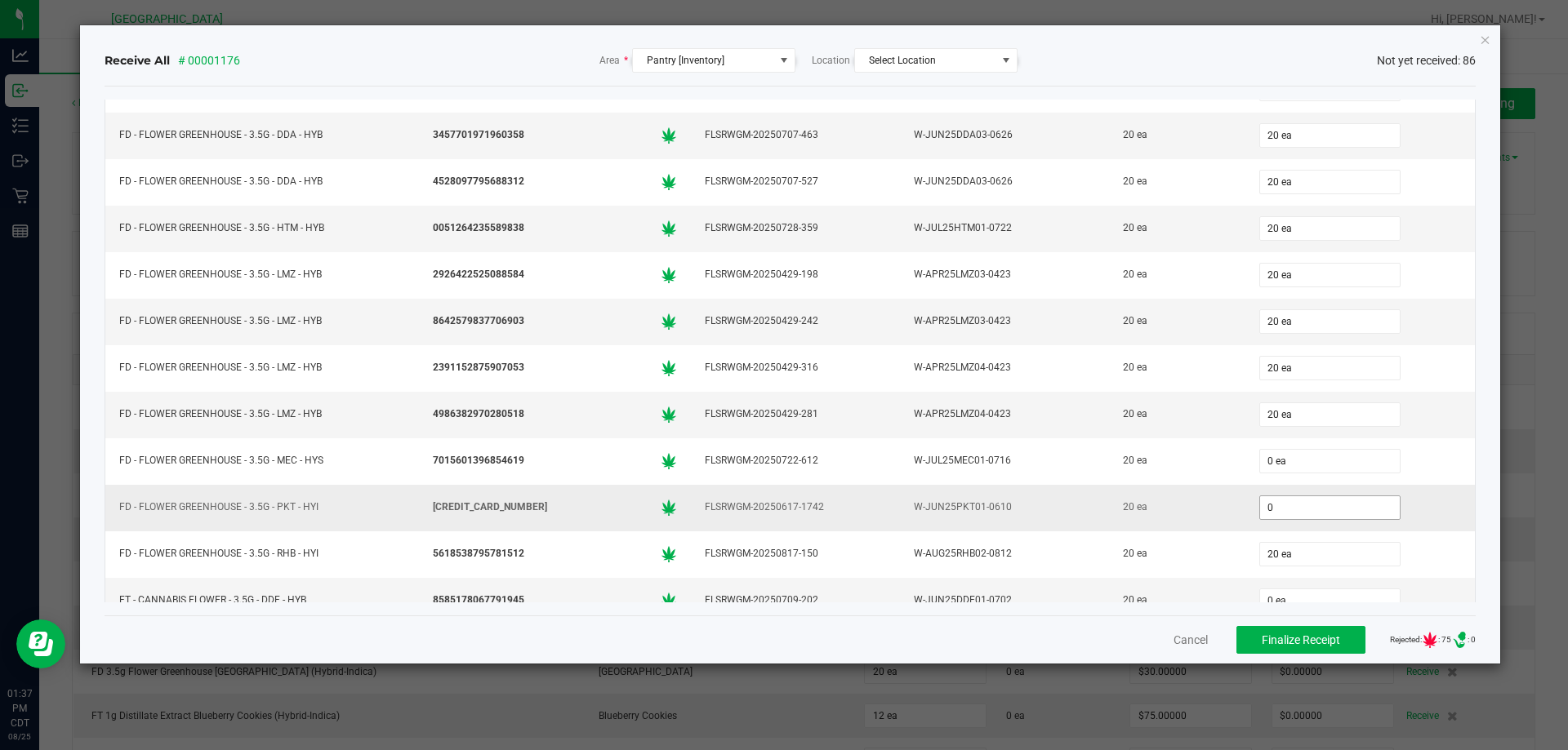
click at [1284, 512] on input "0" at bounding box center [1330, 507] width 139 height 22
type input "20 ea"
click at [1133, 518] on div "20 ea" at bounding box center [1177, 507] width 116 height 23
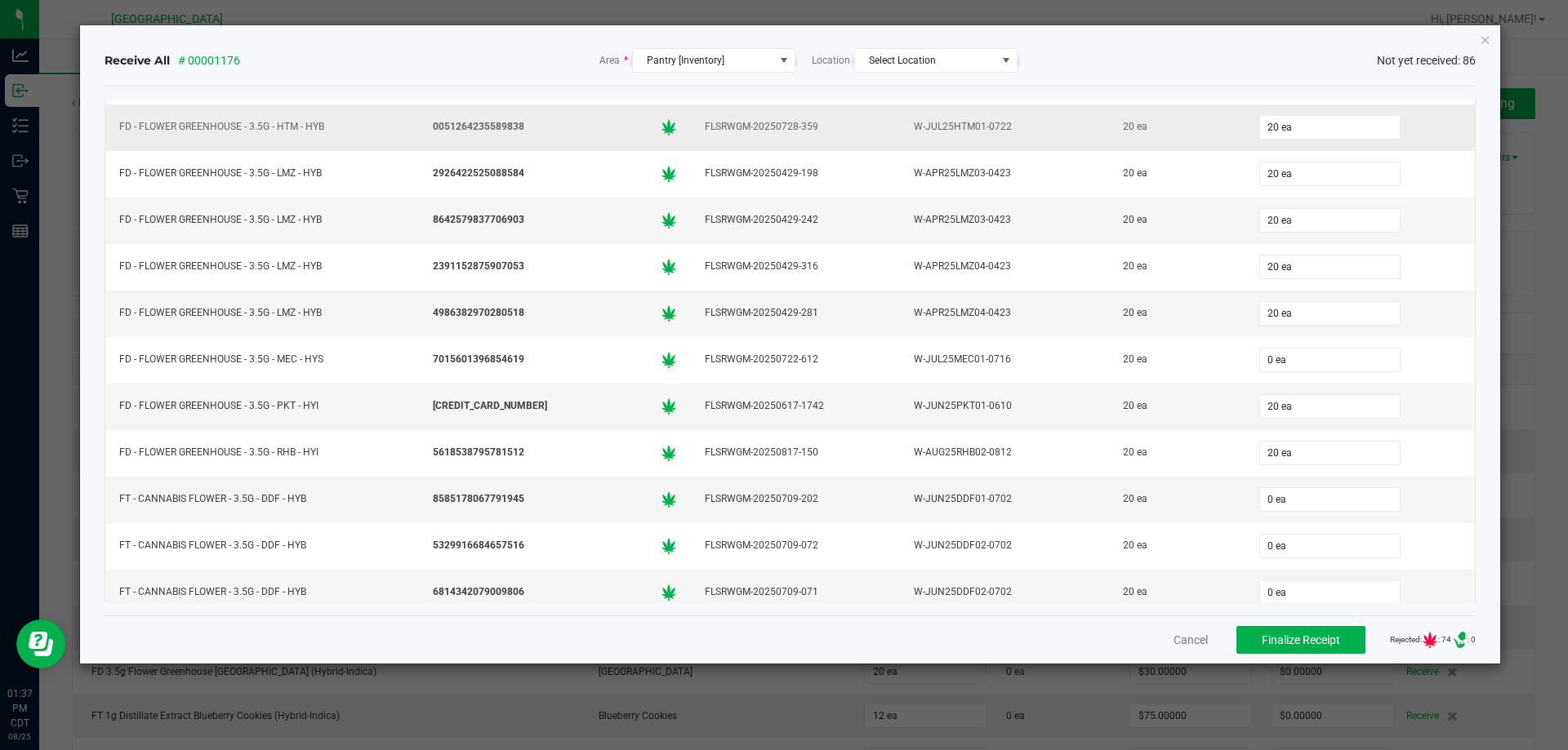
scroll to position [327, 0]
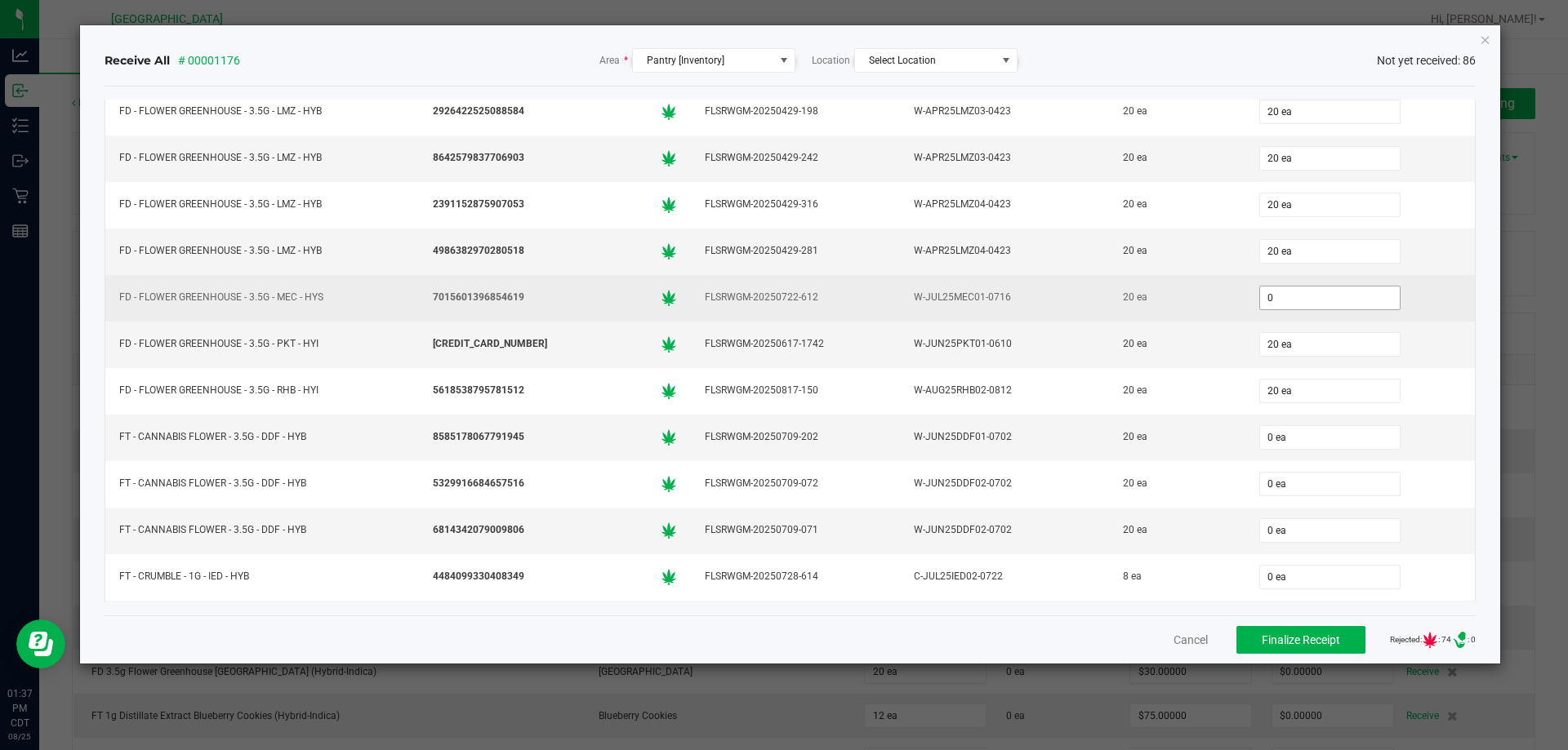
click at [1279, 293] on input "0" at bounding box center [1330, 298] width 139 height 22
type input "20 ea"
click at [1216, 300] on td "20 ea" at bounding box center [1176, 299] width 135 height 47
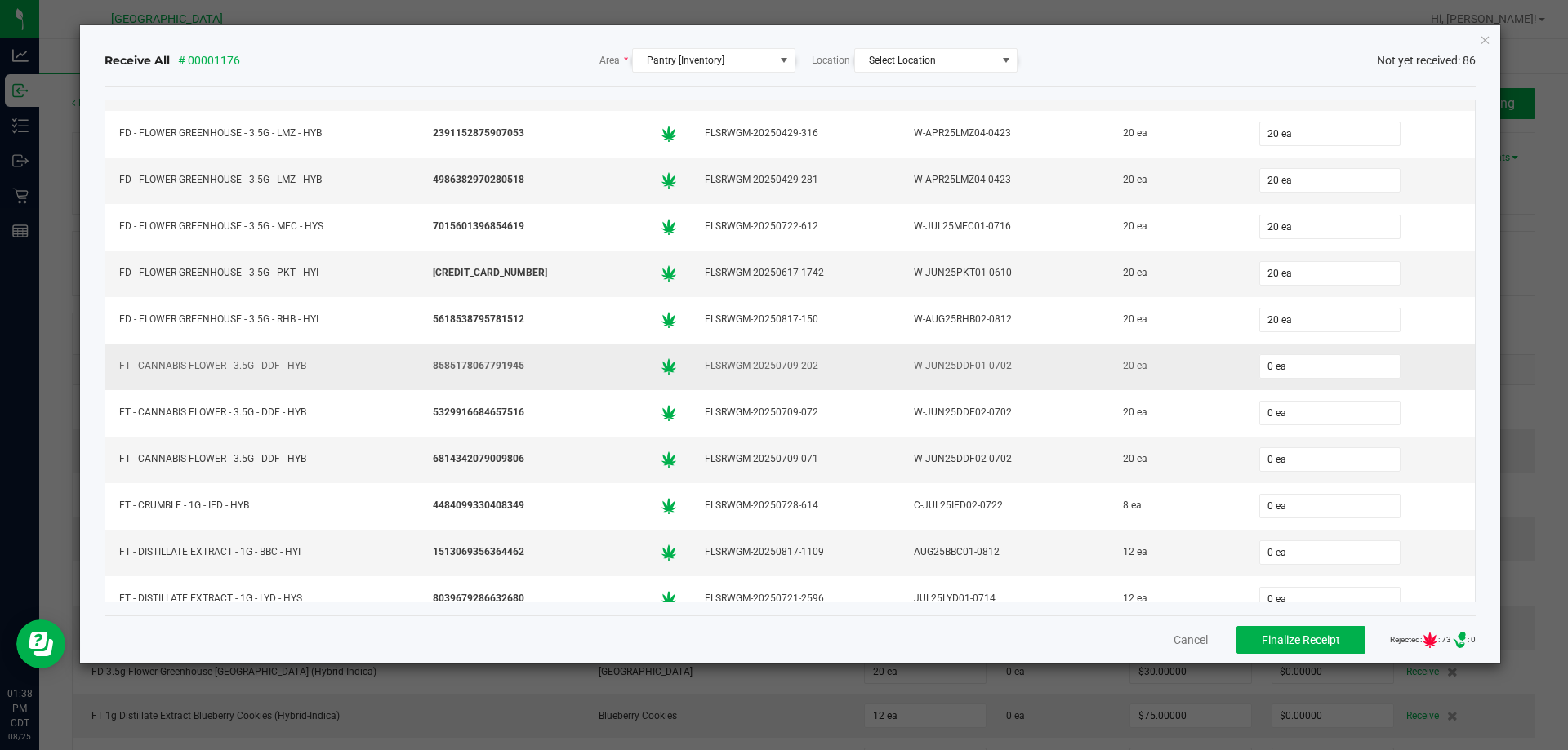
scroll to position [489, 0]
click at [1294, 266] on input "0" at bounding box center [1330, 273] width 139 height 22
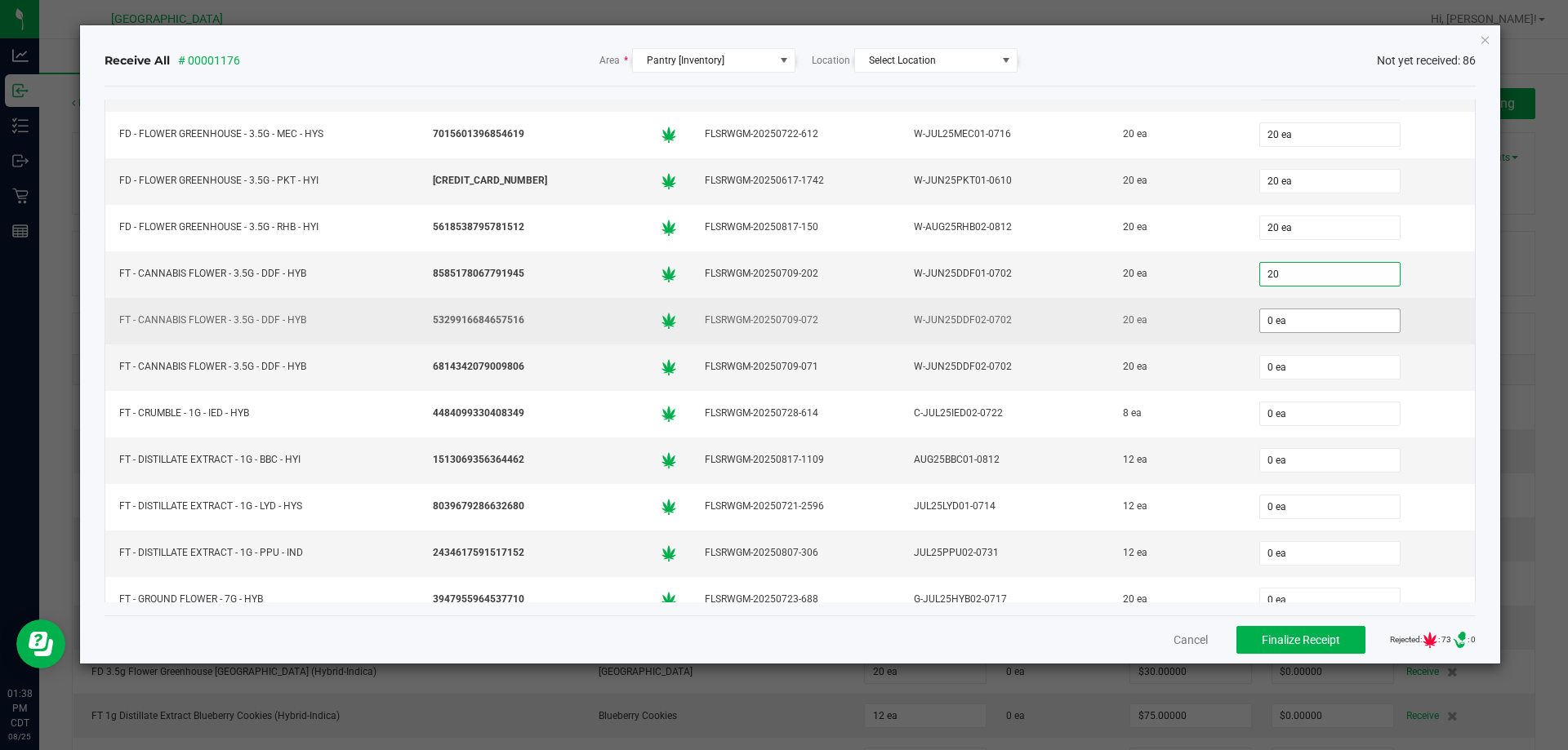
type input "20 ea"
click at [1295, 315] on input "0" at bounding box center [1330, 320] width 139 height 22
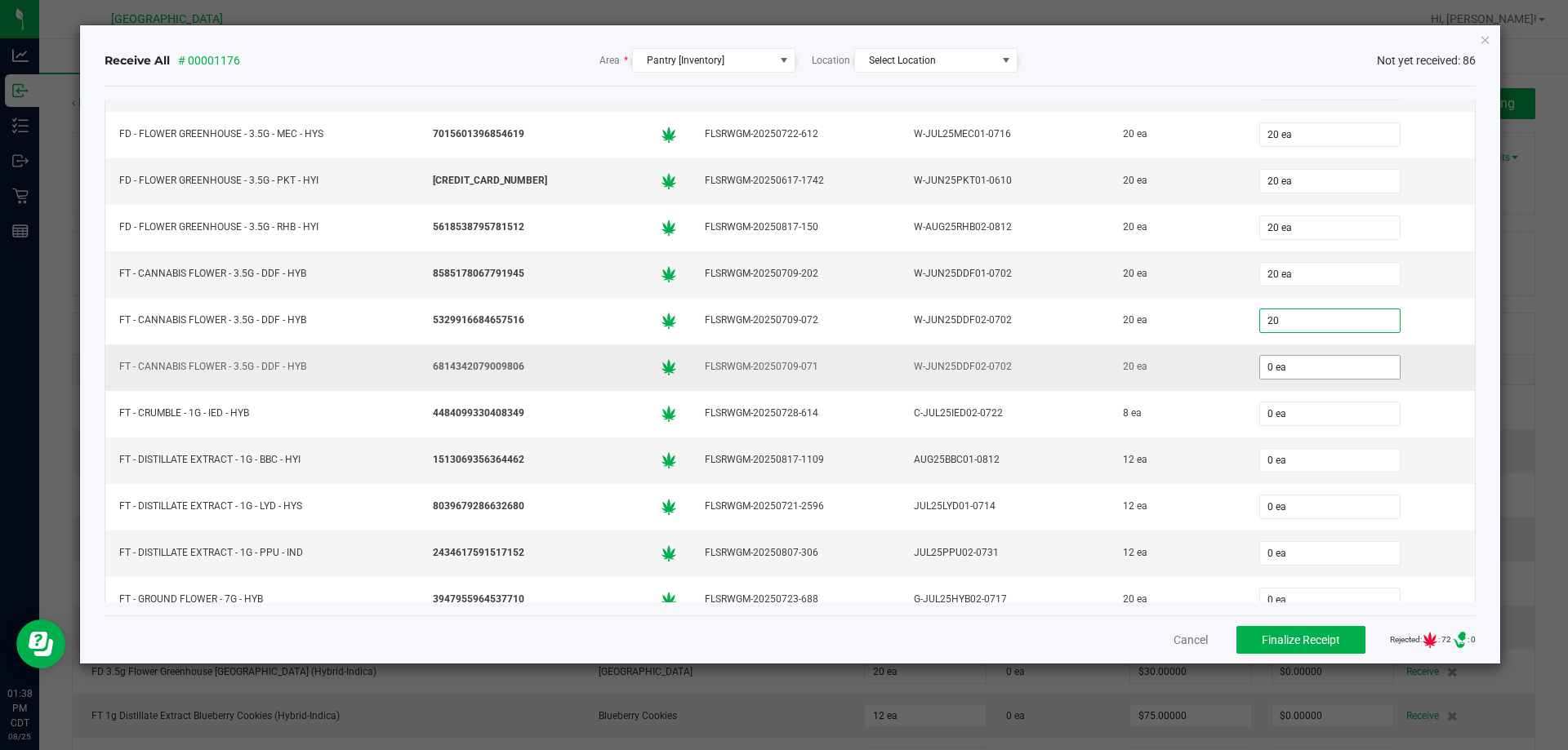
type input "20 ea"
click at [1287, 370] on input "0" at bounding box center [1330, 367] width 139 height 22
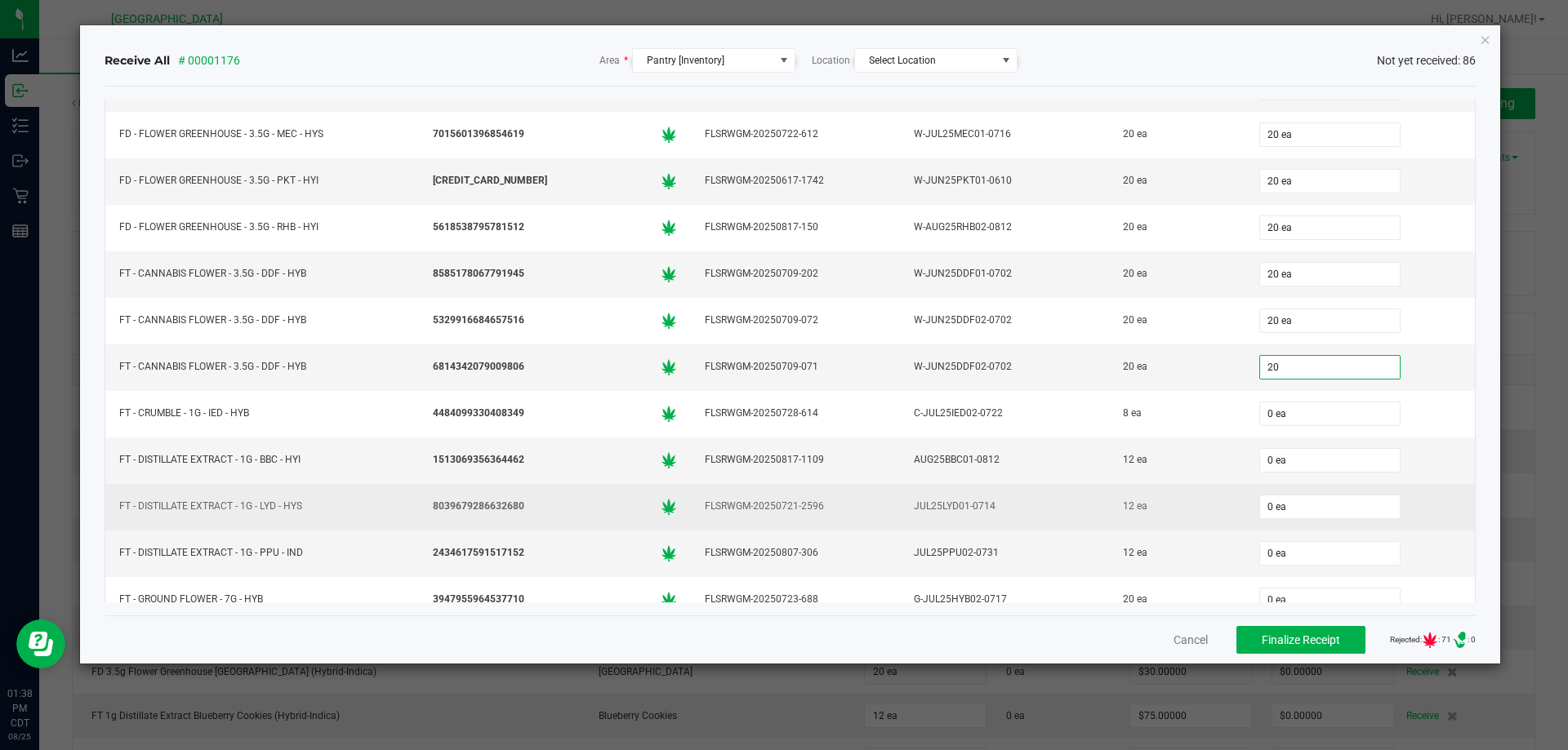
type input "20 ea"
click at [577, 484] on td "8039679286632680" at bounding box center [554, 508] width 272 height 47
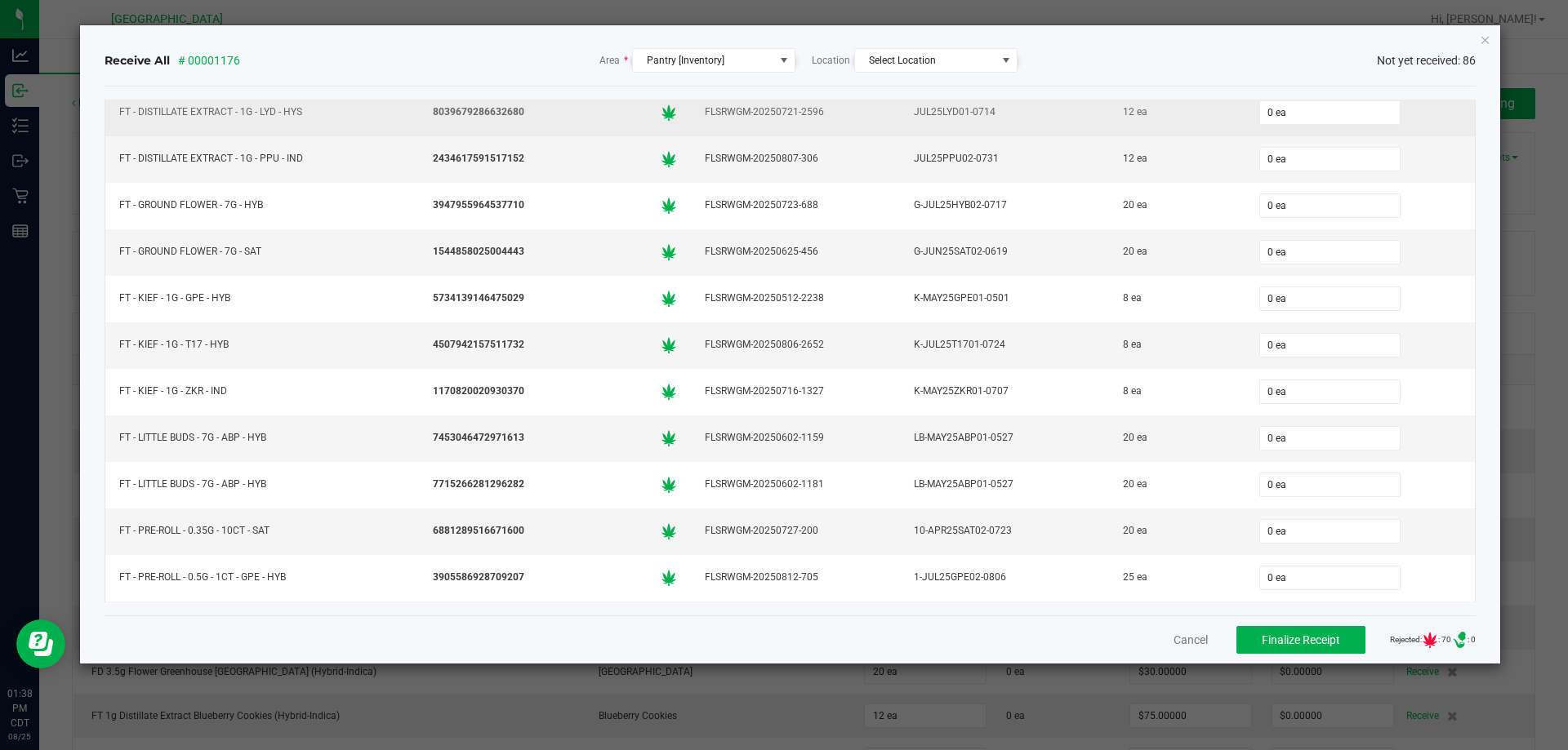
scroll to position [898, 0]
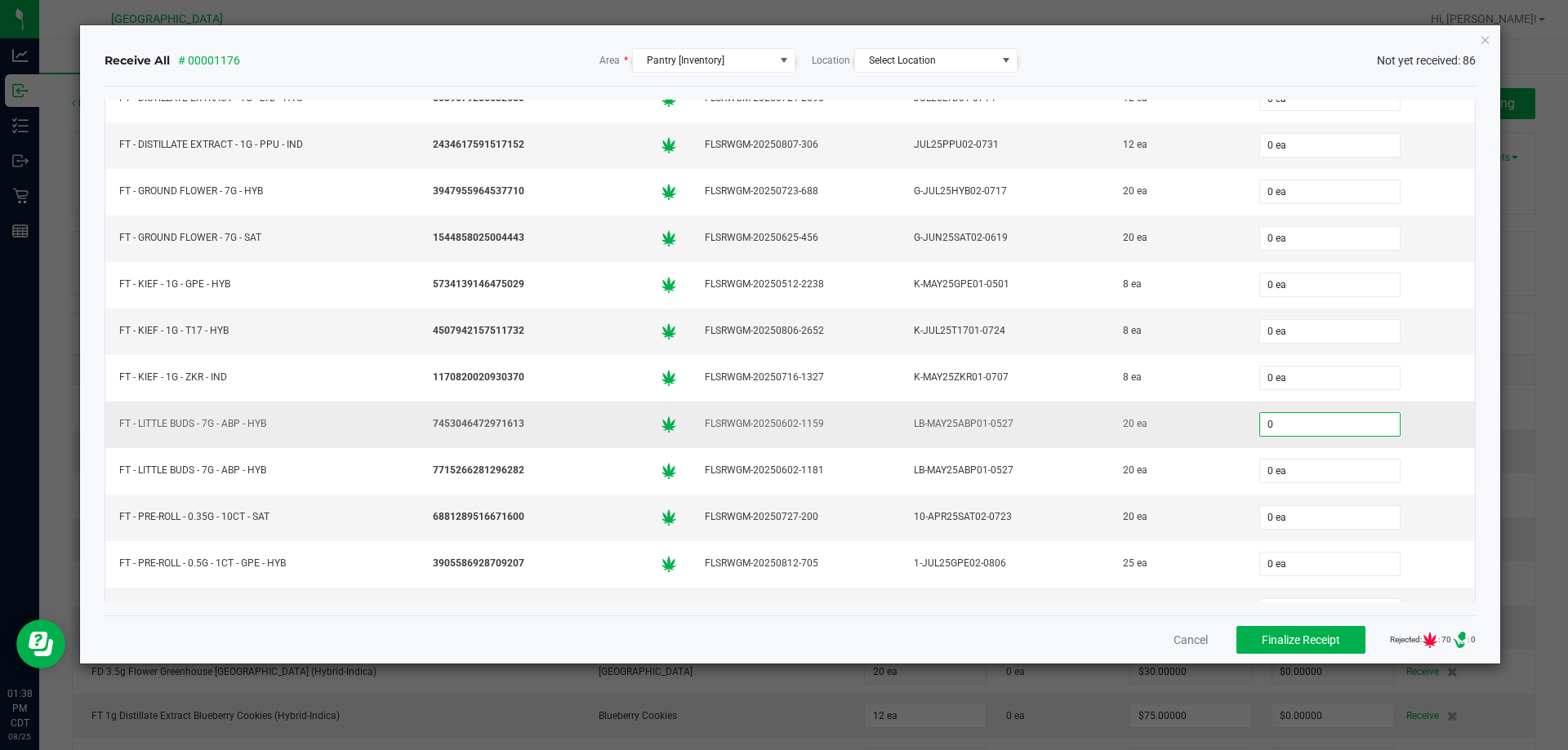
click at [1333, 418] on input "0" at bounding box center [1330, 424] width 139 height 22
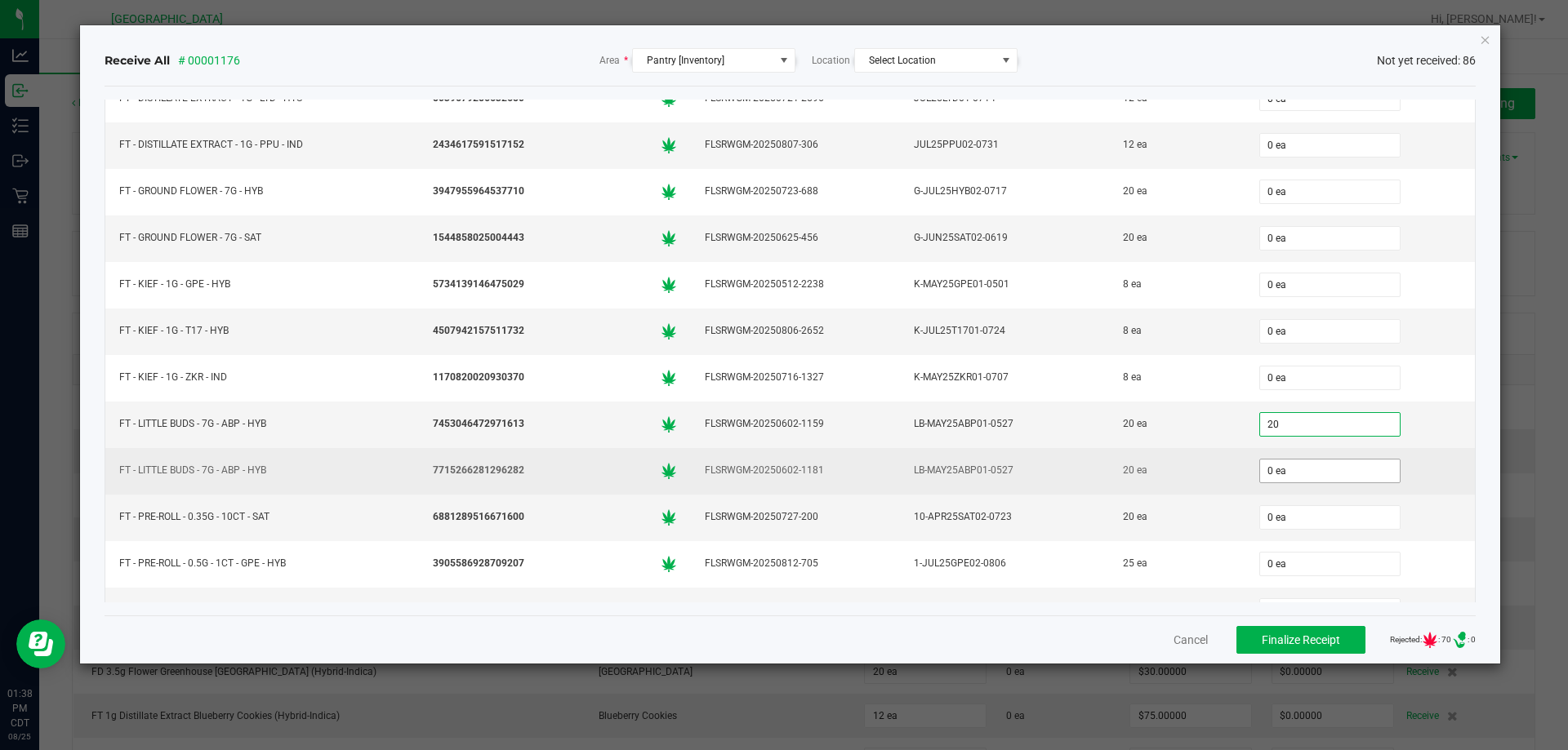
type input "20 ea"
click at [1323, 467] on input "0" at bounding box center [1330, 470] width 139 height 22
type input "20 ea"
click at [1199, 469] on div "20 ea" at bounding box center [1177, 471] width 116 height 23
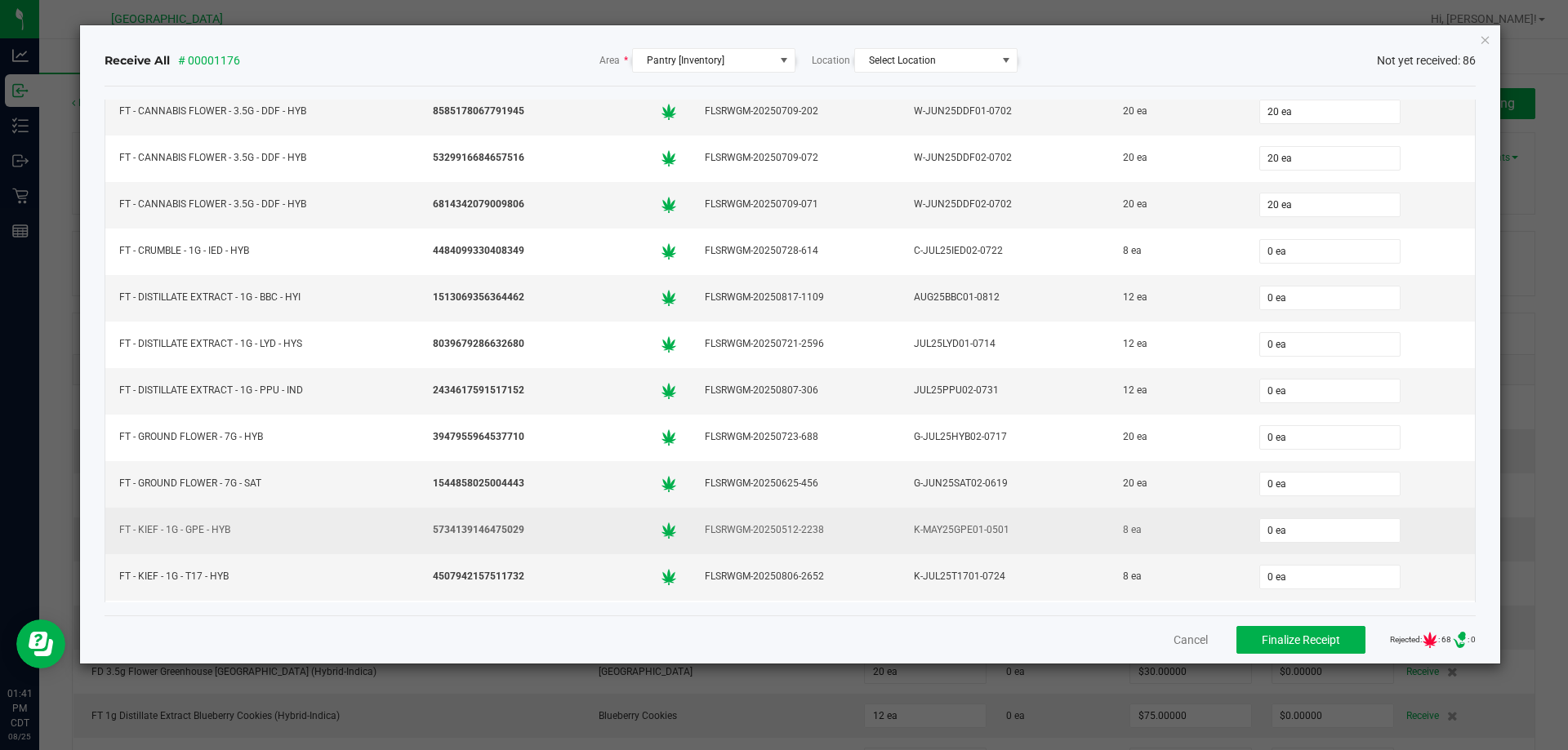
scroll to position [653, 0]
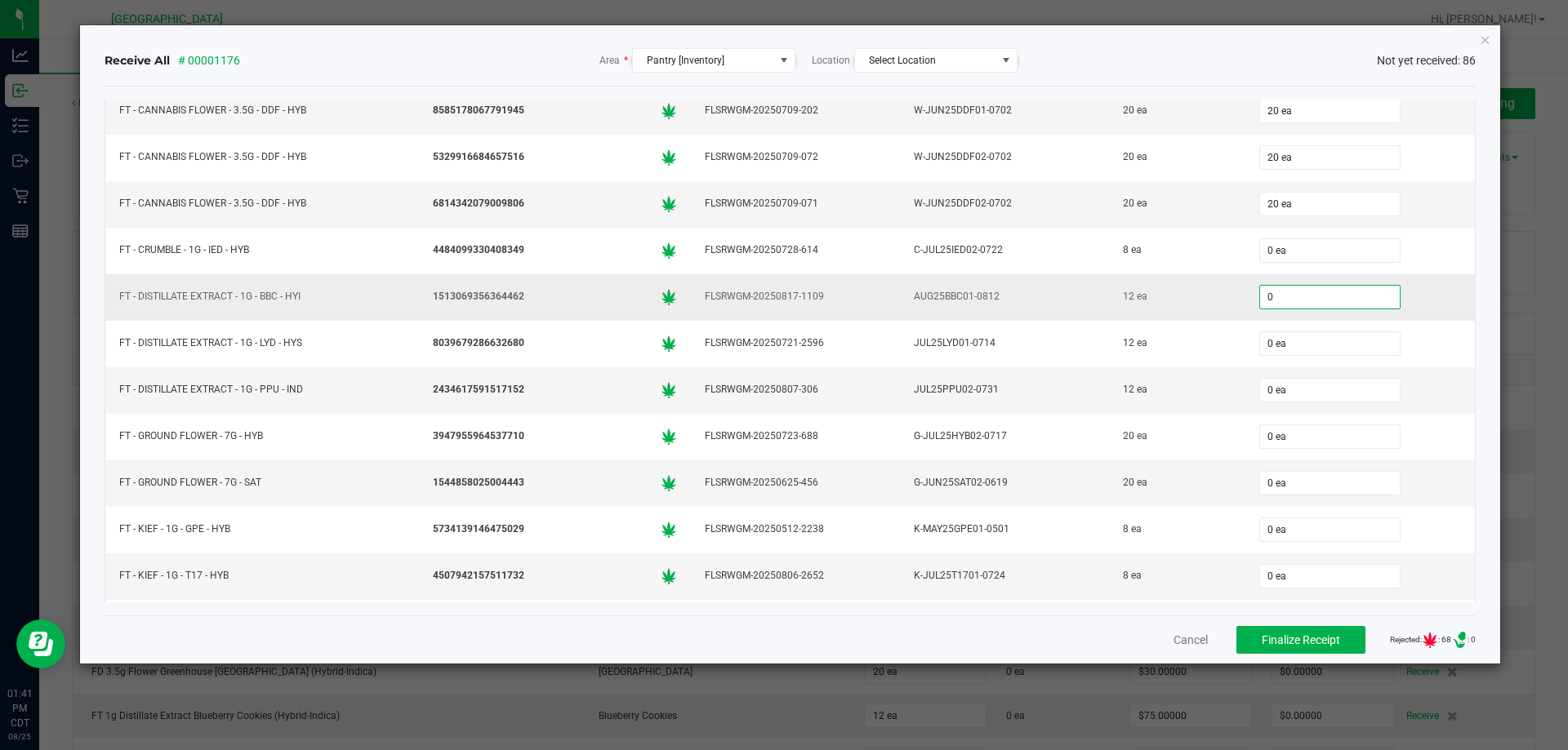
click at [1262, 300] on input "0" at bounding box center [1330, 297] width 139 height 22
type input "12 ea"
click at [1281, 384] on input "0" at bounding box center [1330, 389] width 139 height 22
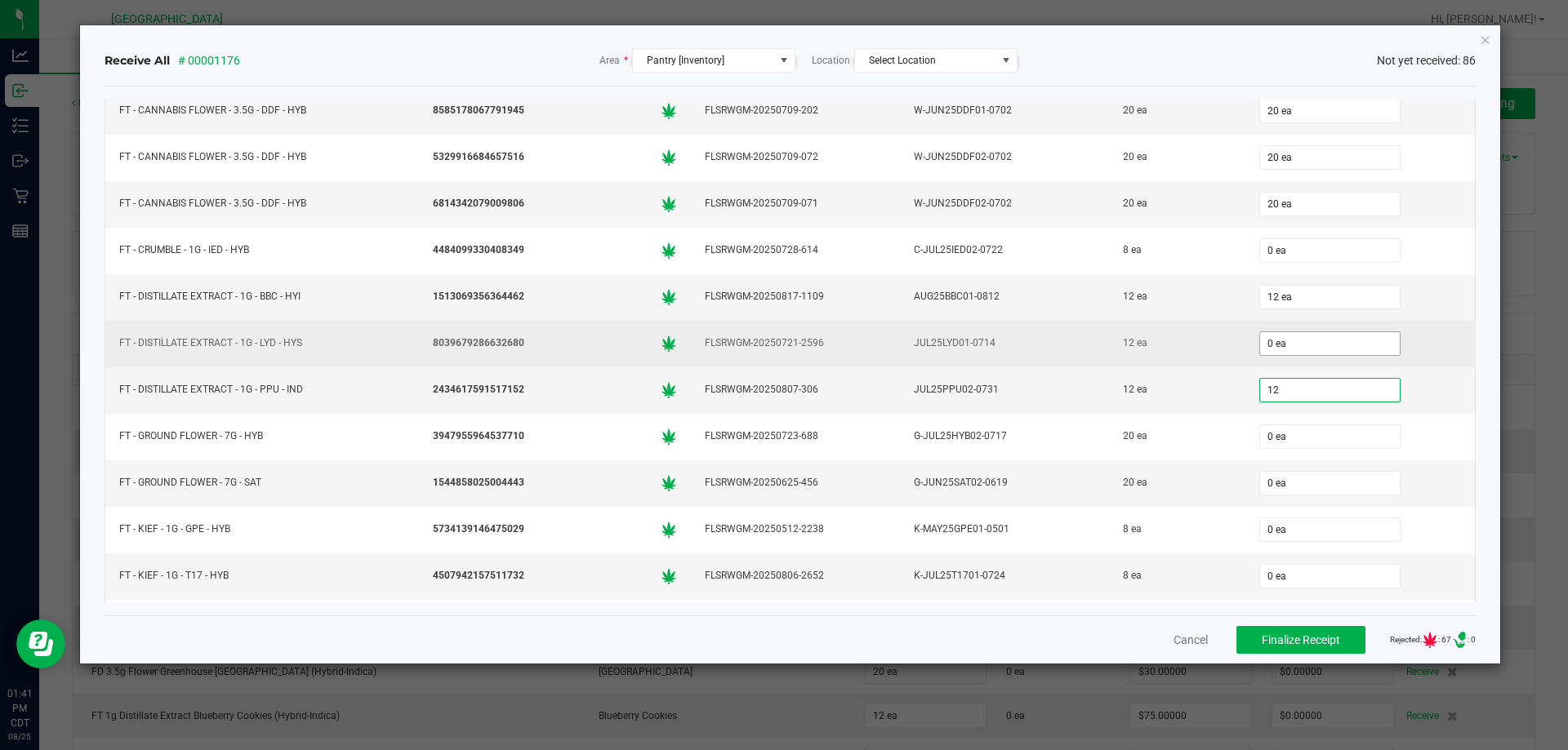
type input "12"
type input "0"
type input "12 ea"
click at [1277, 346] on input "0" at bounding box center [1330, 342] width 139 height 22
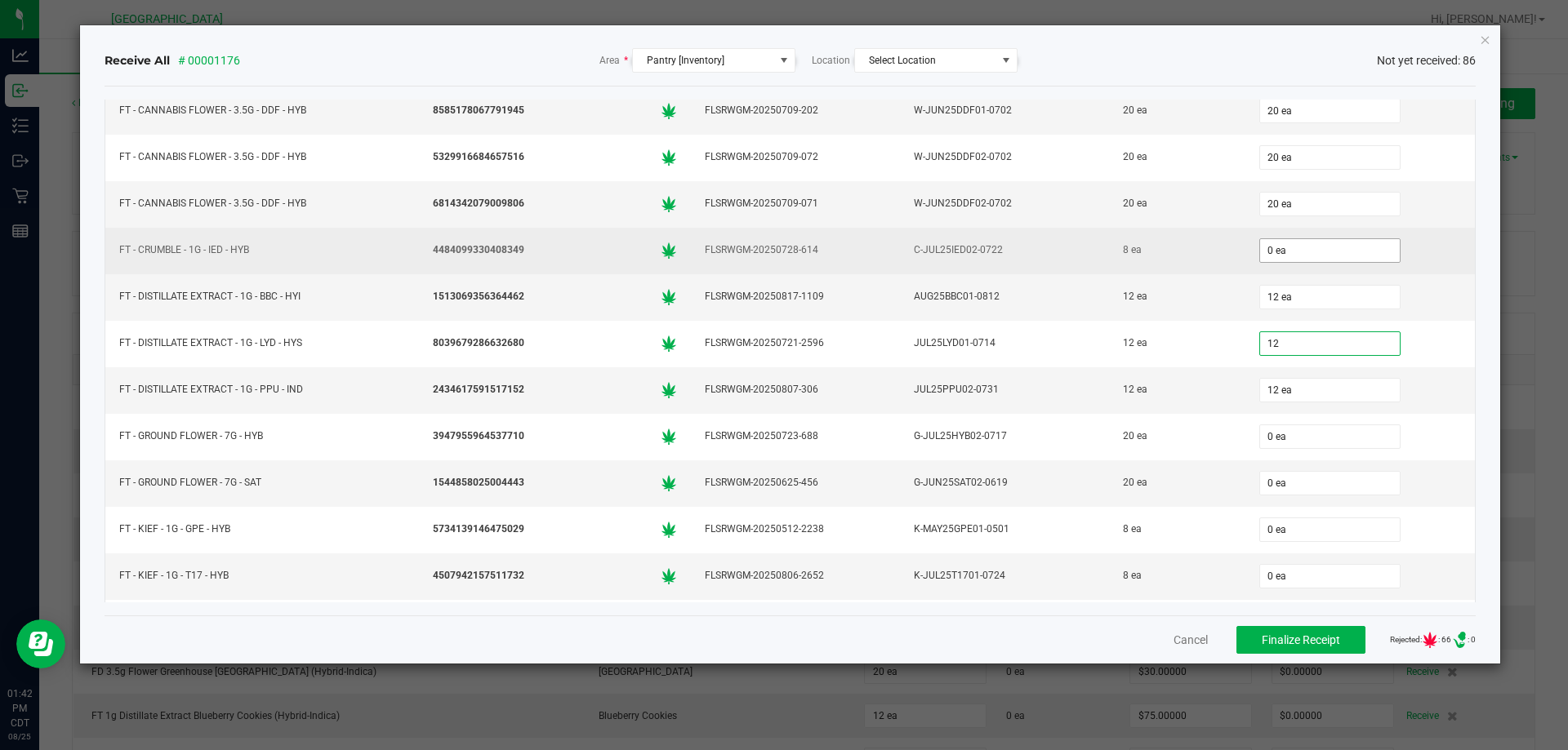
type input "12"
type input "0"
type input "12 ea"
click at [1281, 251] on input "0" at bounding box center [1330, 250] width 139 height 22
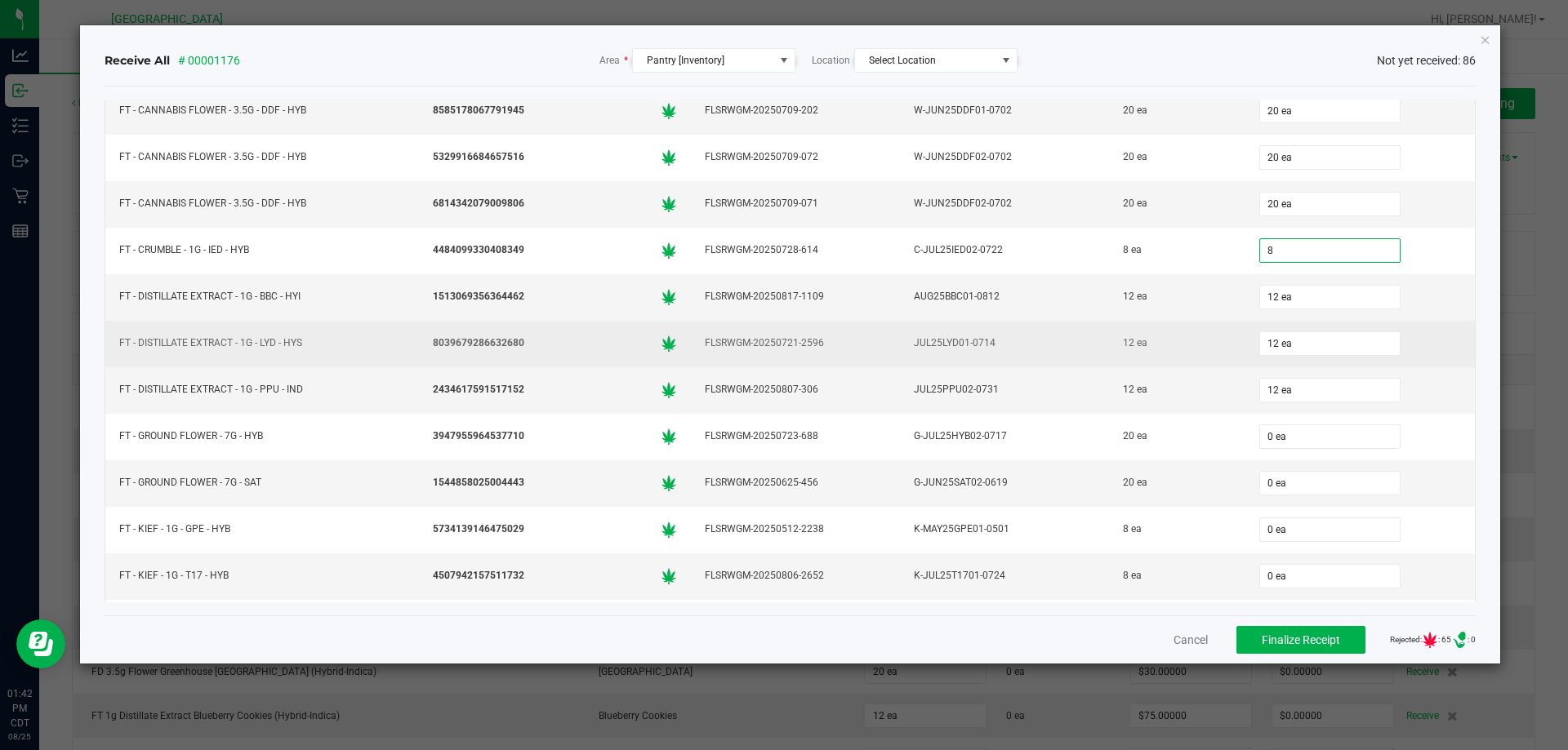
click at [1177, 362] on td "12 ea" at bounding box center [1176, 344] width 135 height 47
type input "8 ea"
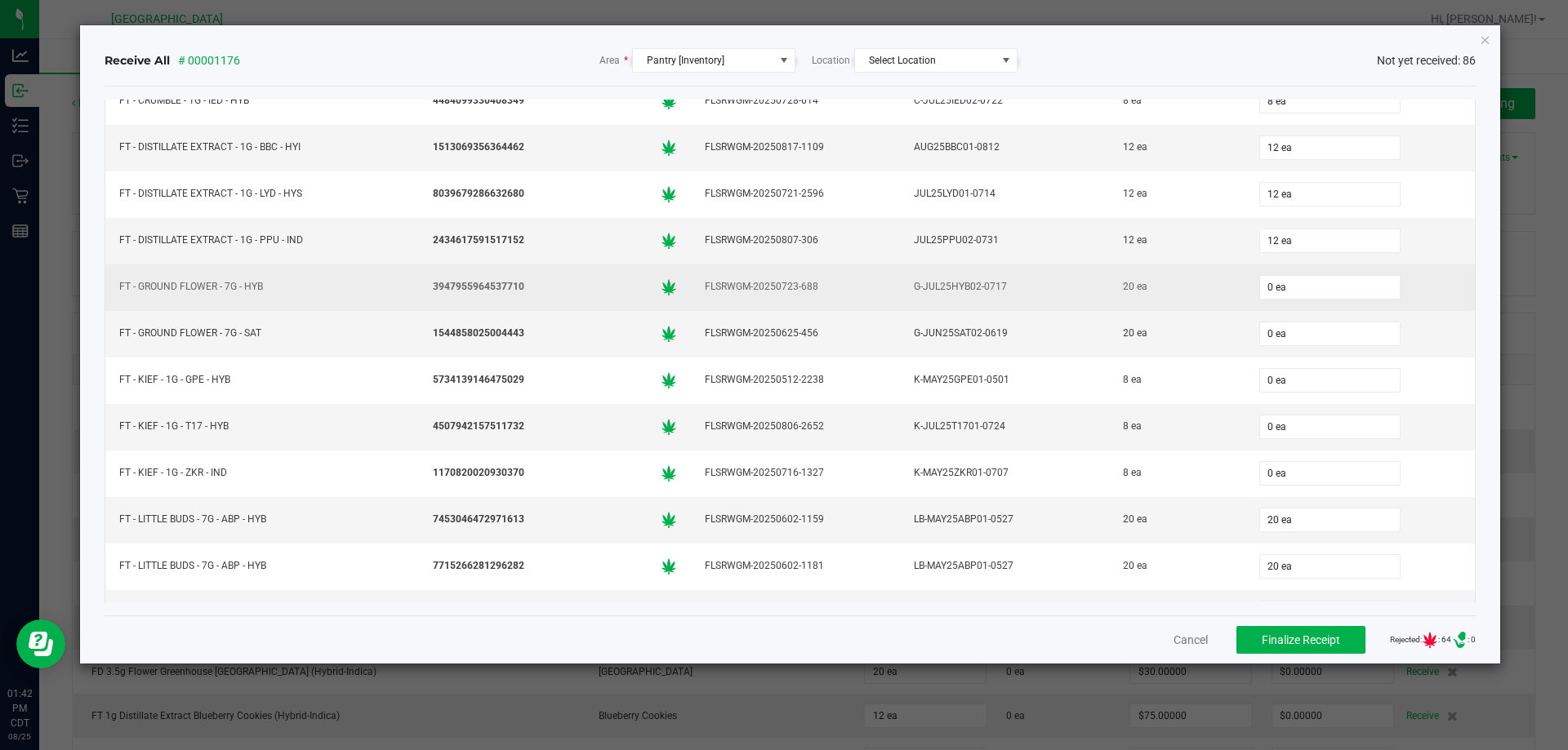
scroll to position [816, 0]
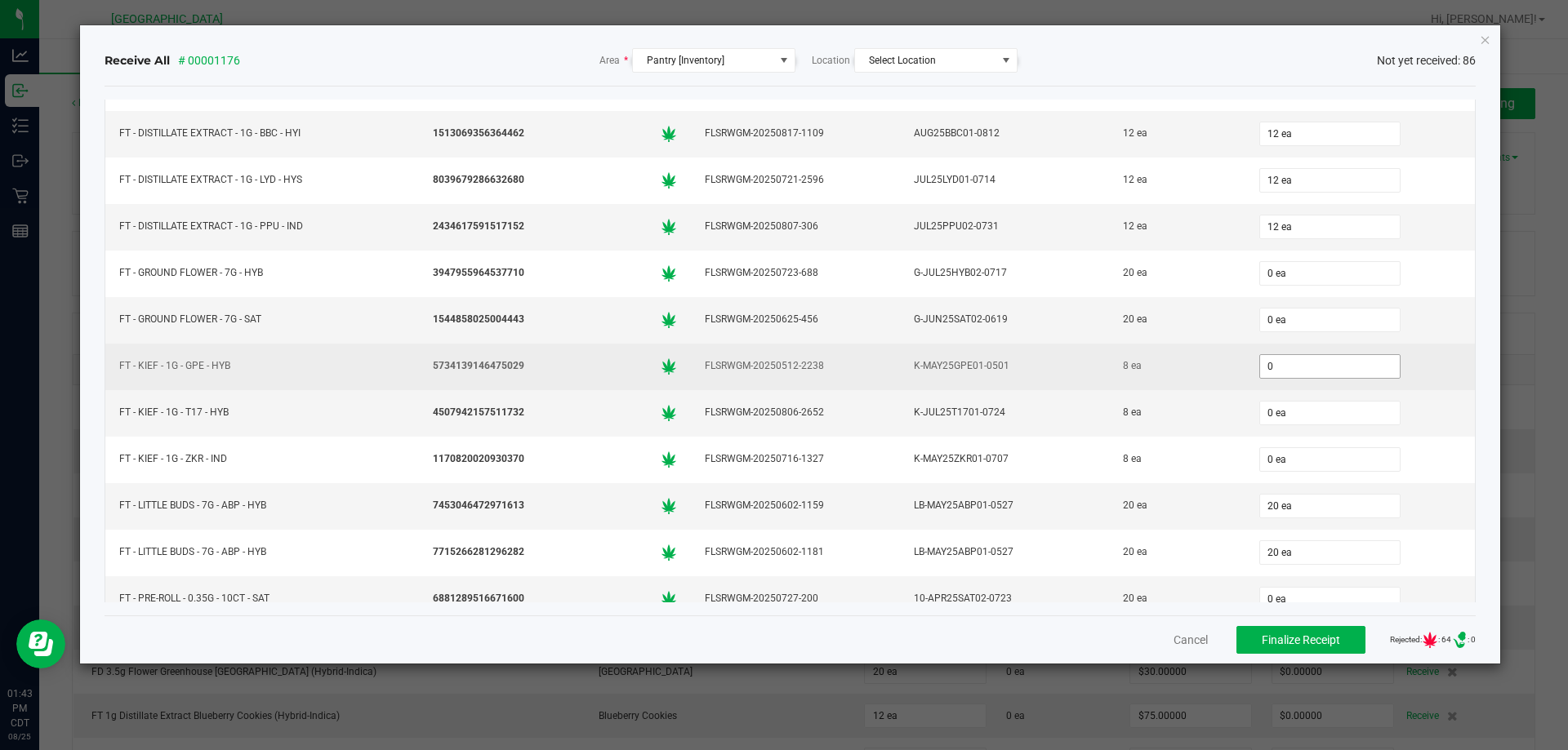
click at [1305, 361] on input "0" at bounding box center [1330, 366] width 139 height 22
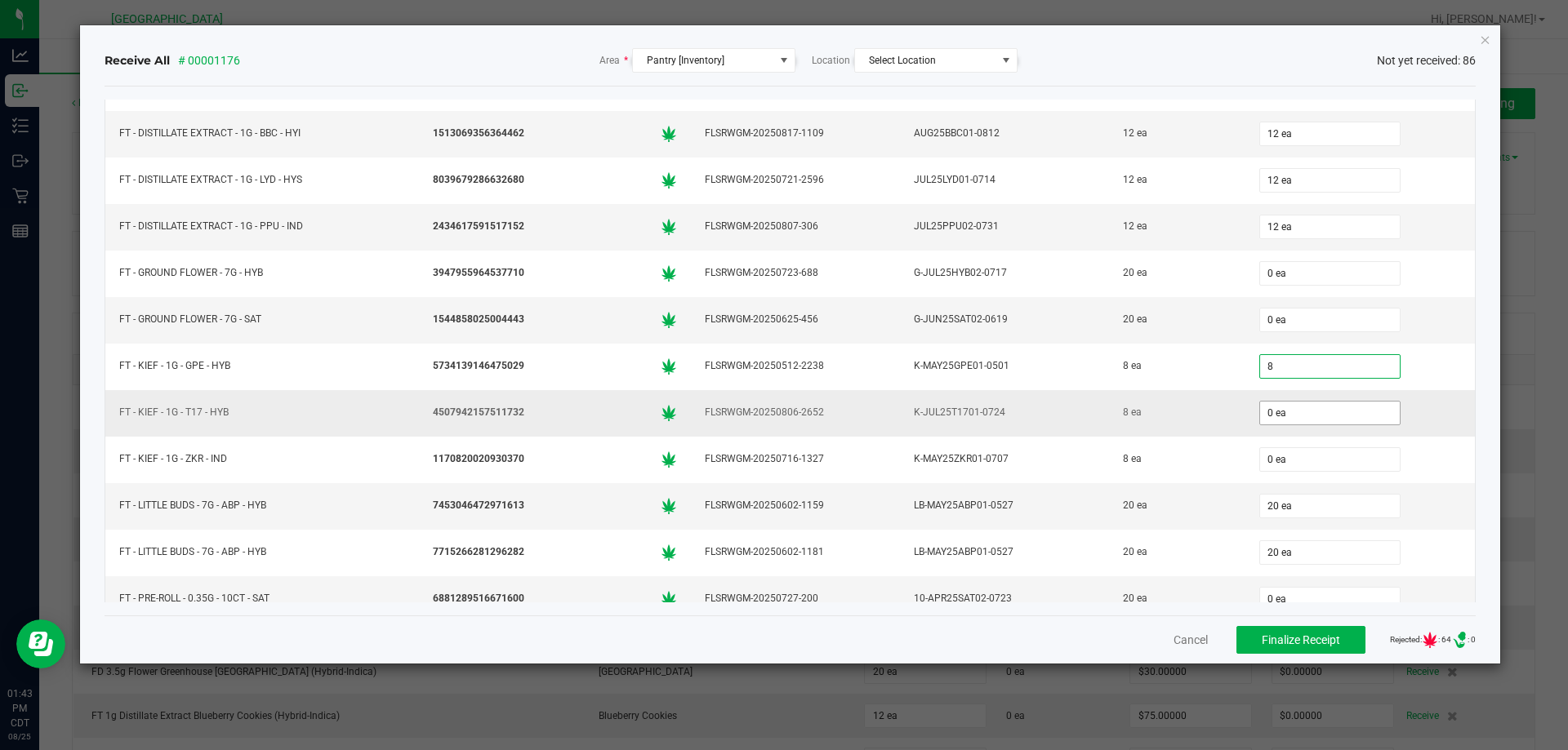
type input "8 ea"
click at [1320, 416] on input "0" at bounding box center [1330, 412] width 139 height 22
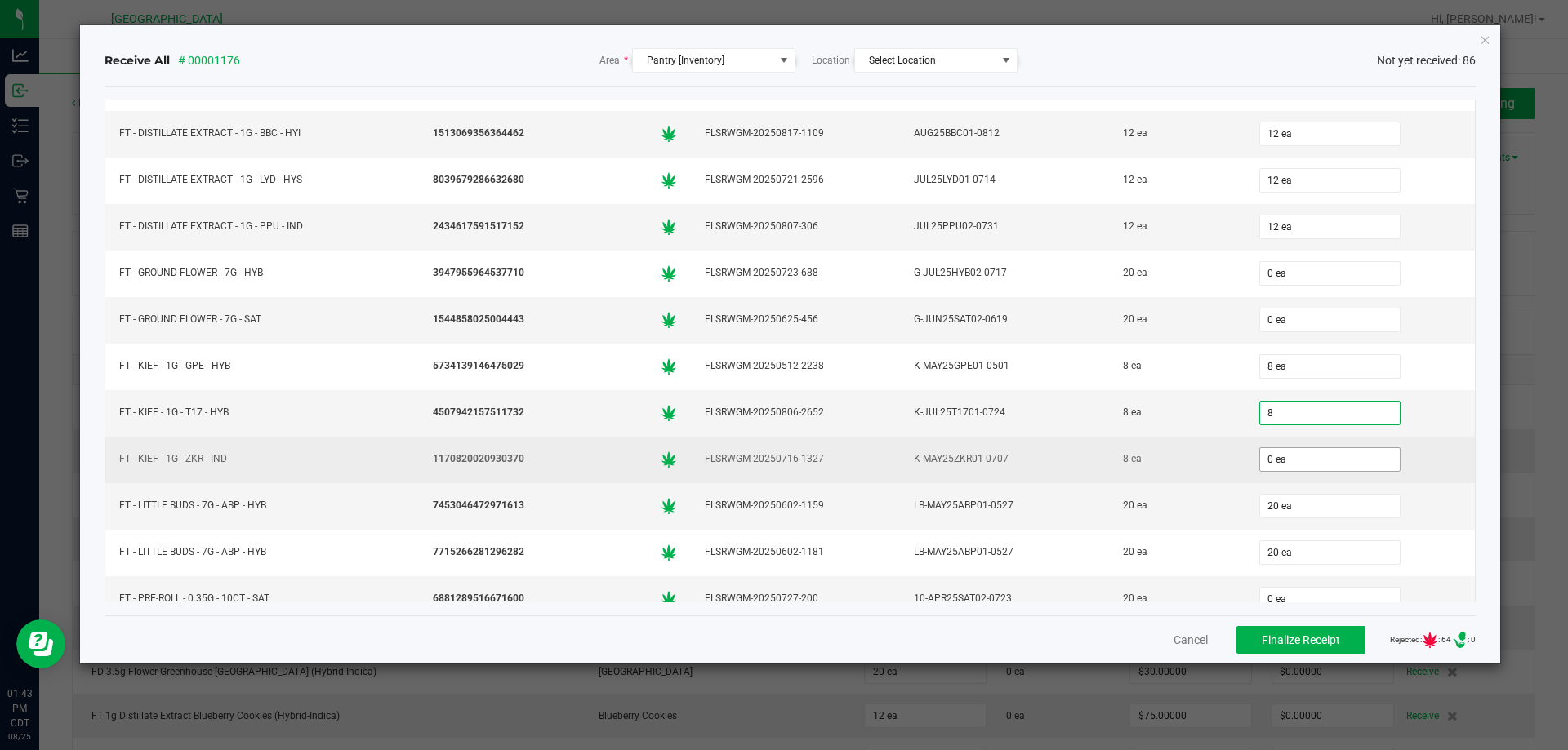
type input "8"
click at [1315, 469] on input "0 ea" at bounding box center [1330, 459] width 139 height 22
type input "0"
type input "8 ea"
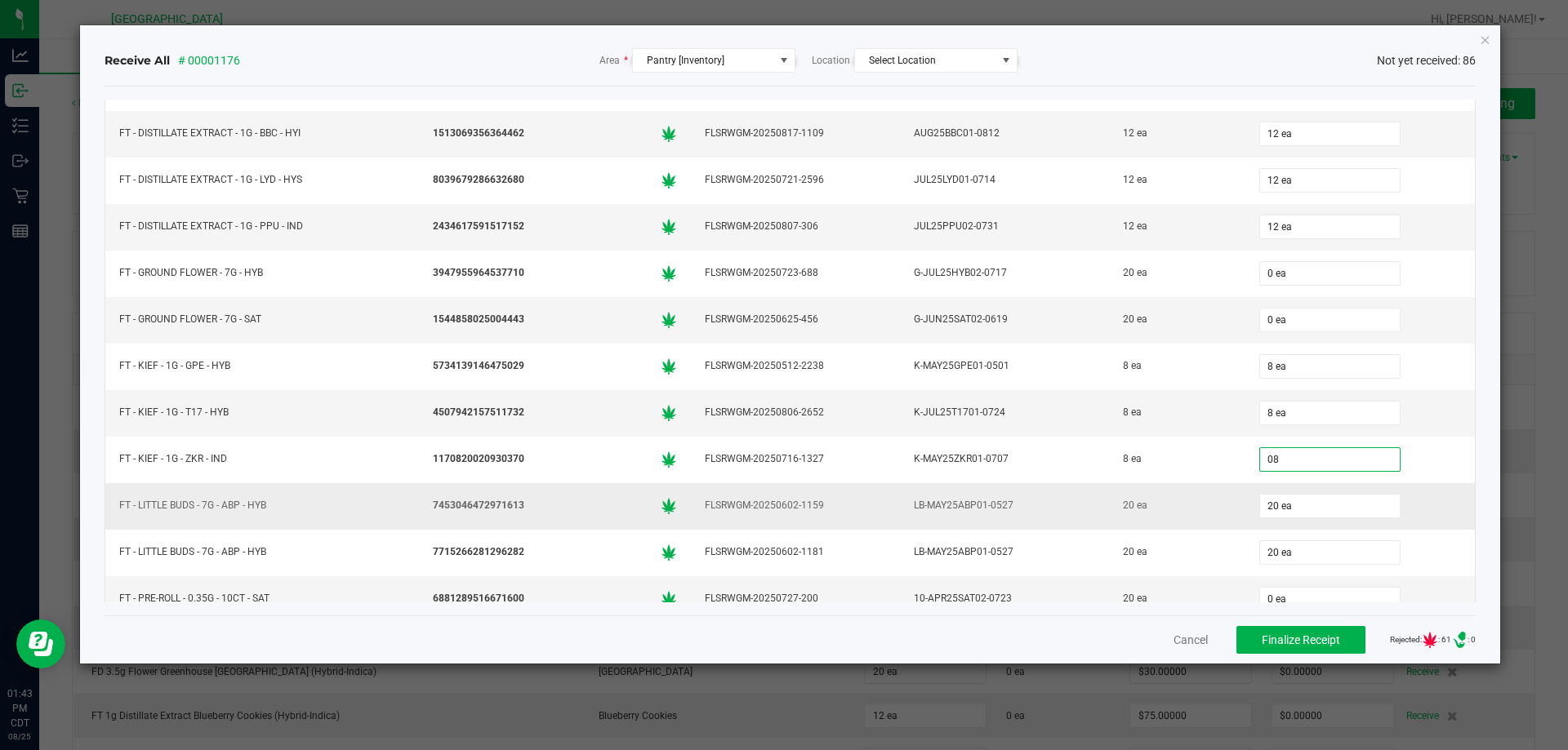
type input "8 ea"
click at [1216, 486] on td "20 ea" at bounding box center [1176, 507] width 135 height 47
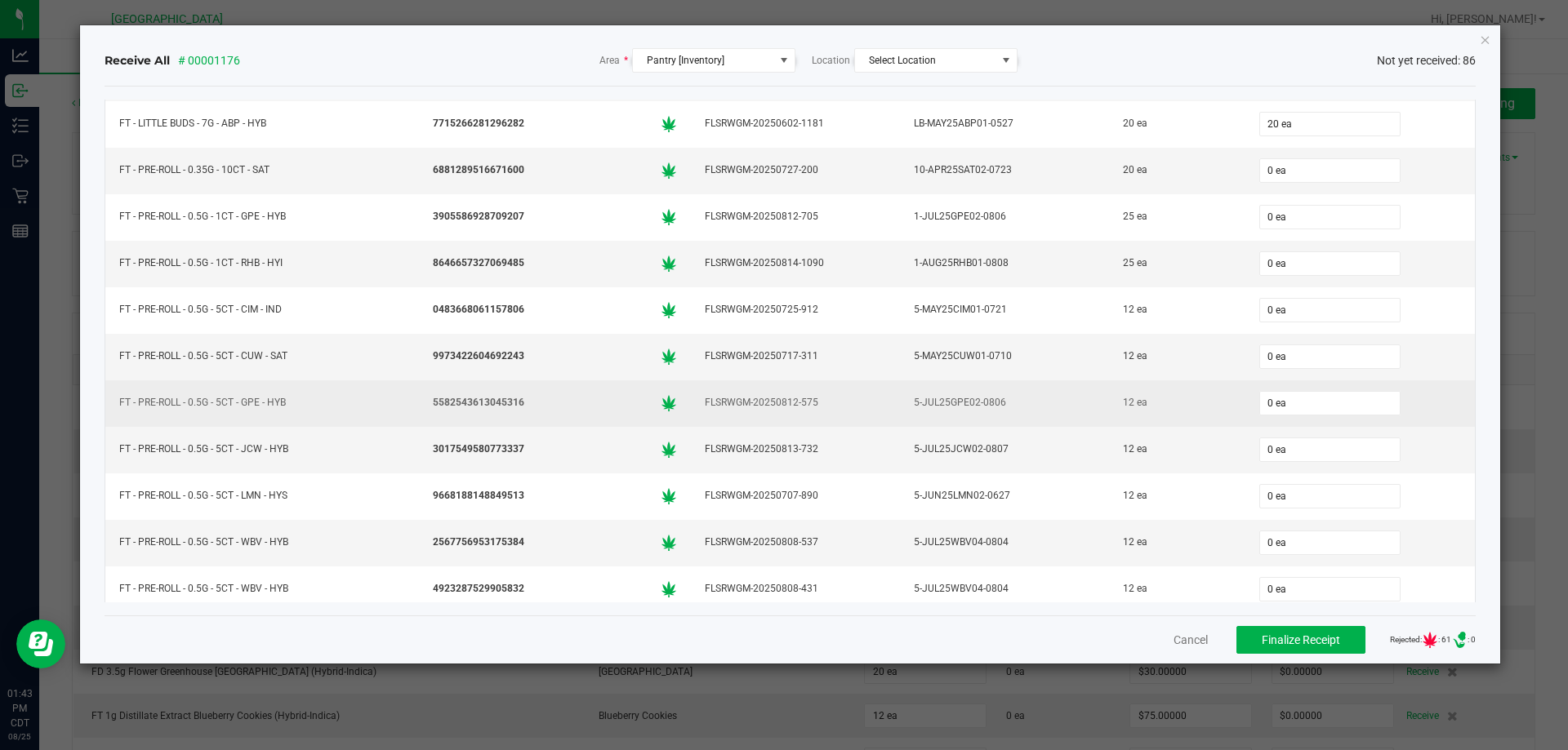
scroll to position [1632, 0]
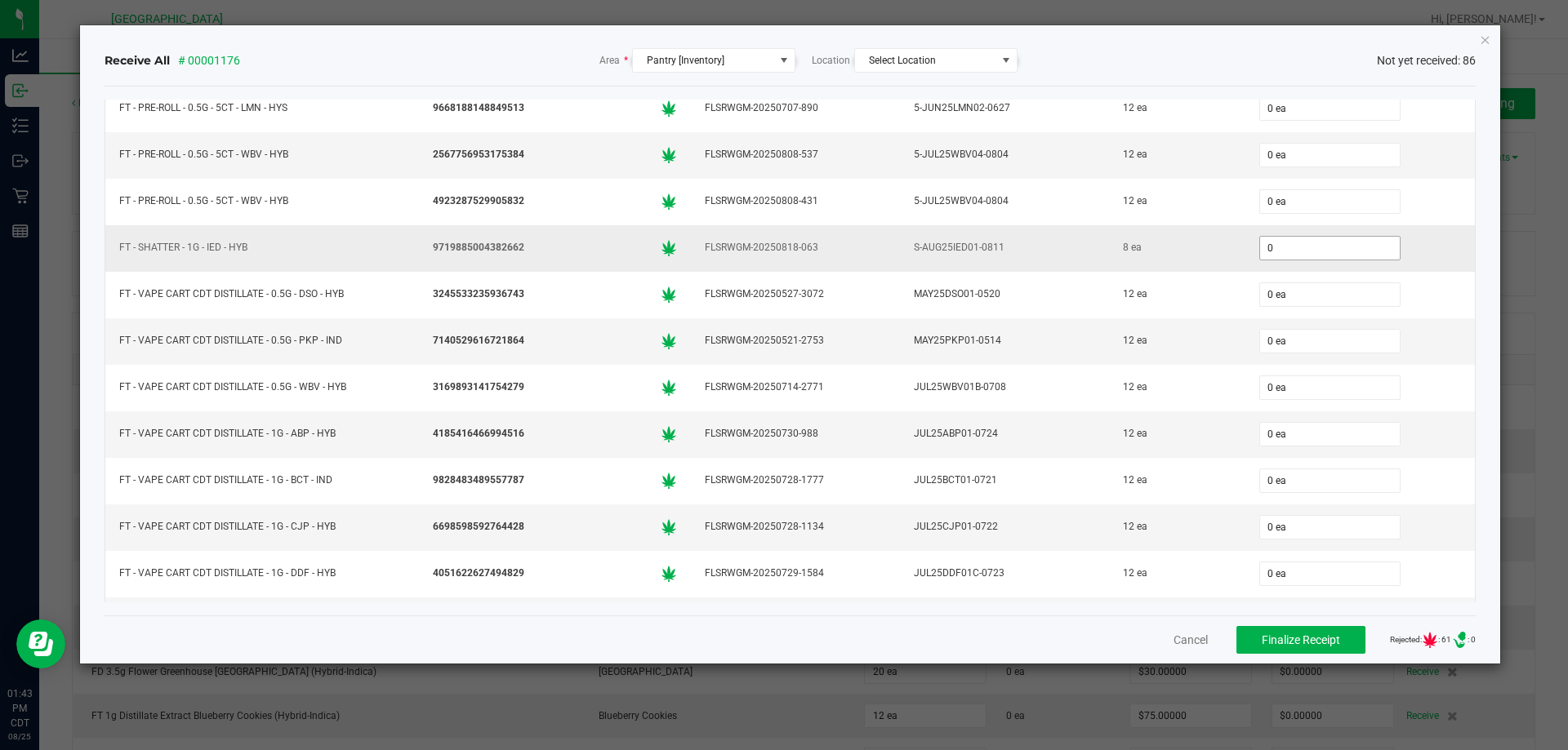
click at [1279, 242] on input "0" at bounding box center [1330, 247] width 139 height 22
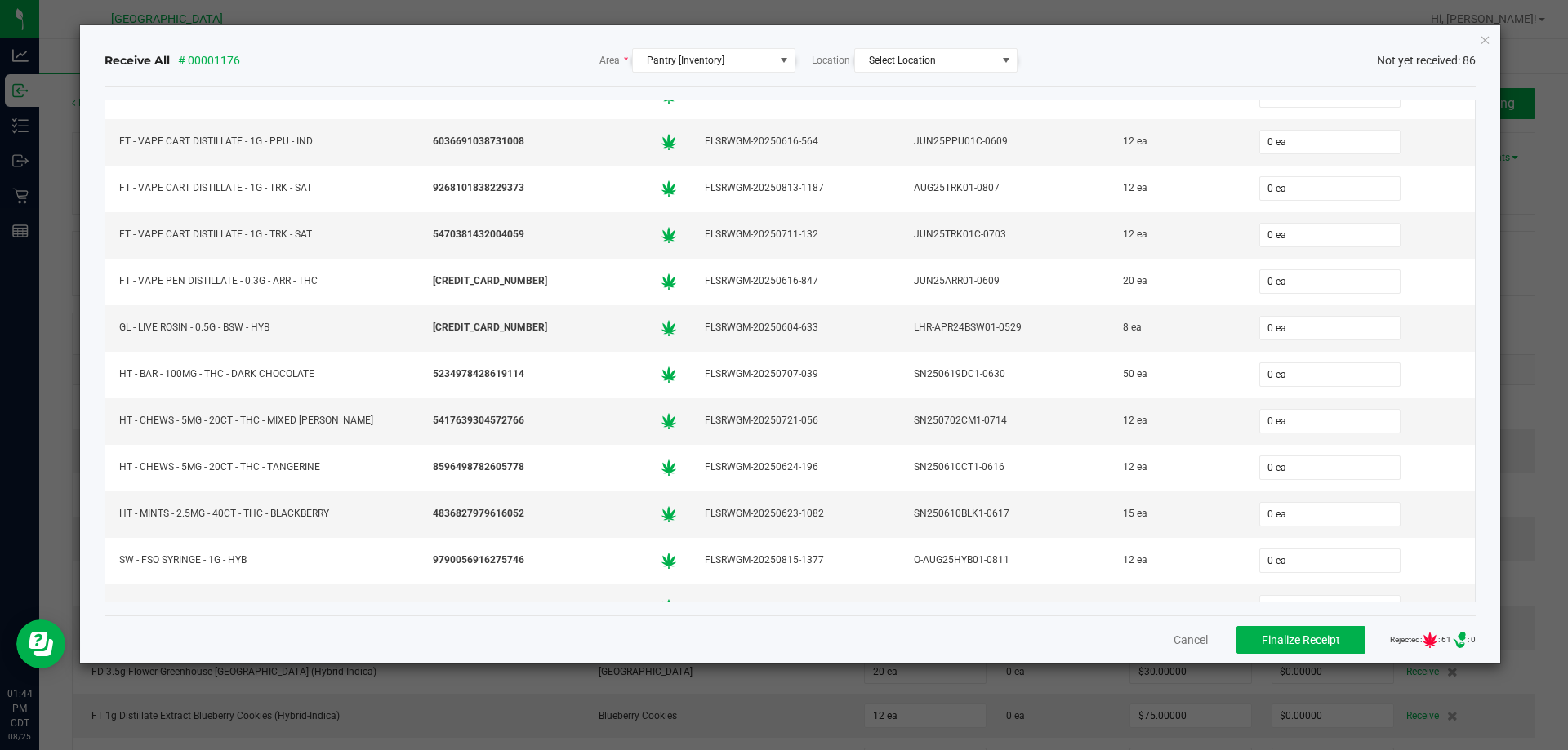
scroll to position [3265, 0]
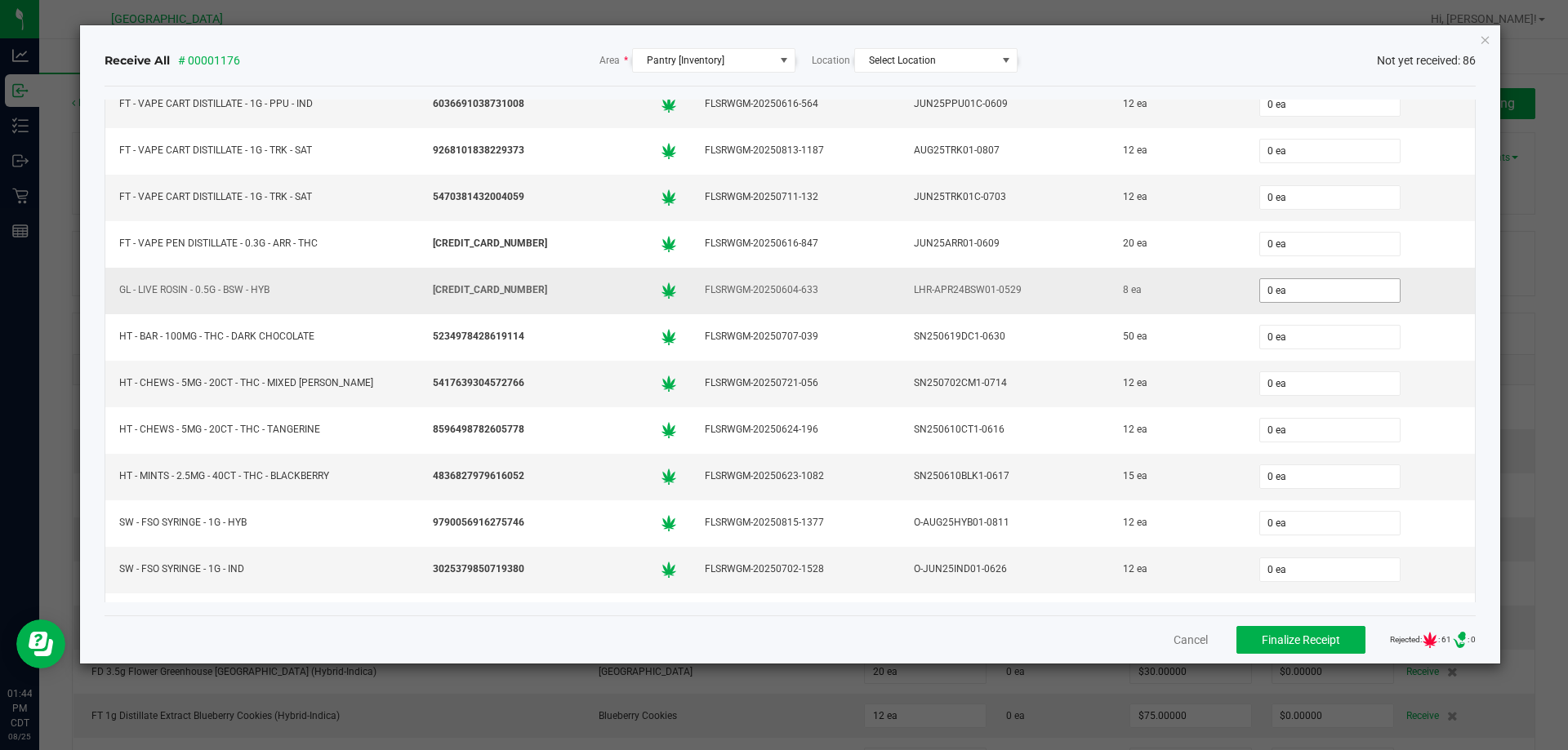
type input "8 ea"
click at [1274, 281] on input "0" at bounding box center [1330, 290] width 139 height 22
type input "8 ea"
click at [1208, 282] on div "8 ea" at bounding box center [1177, 290] width 116 height 23
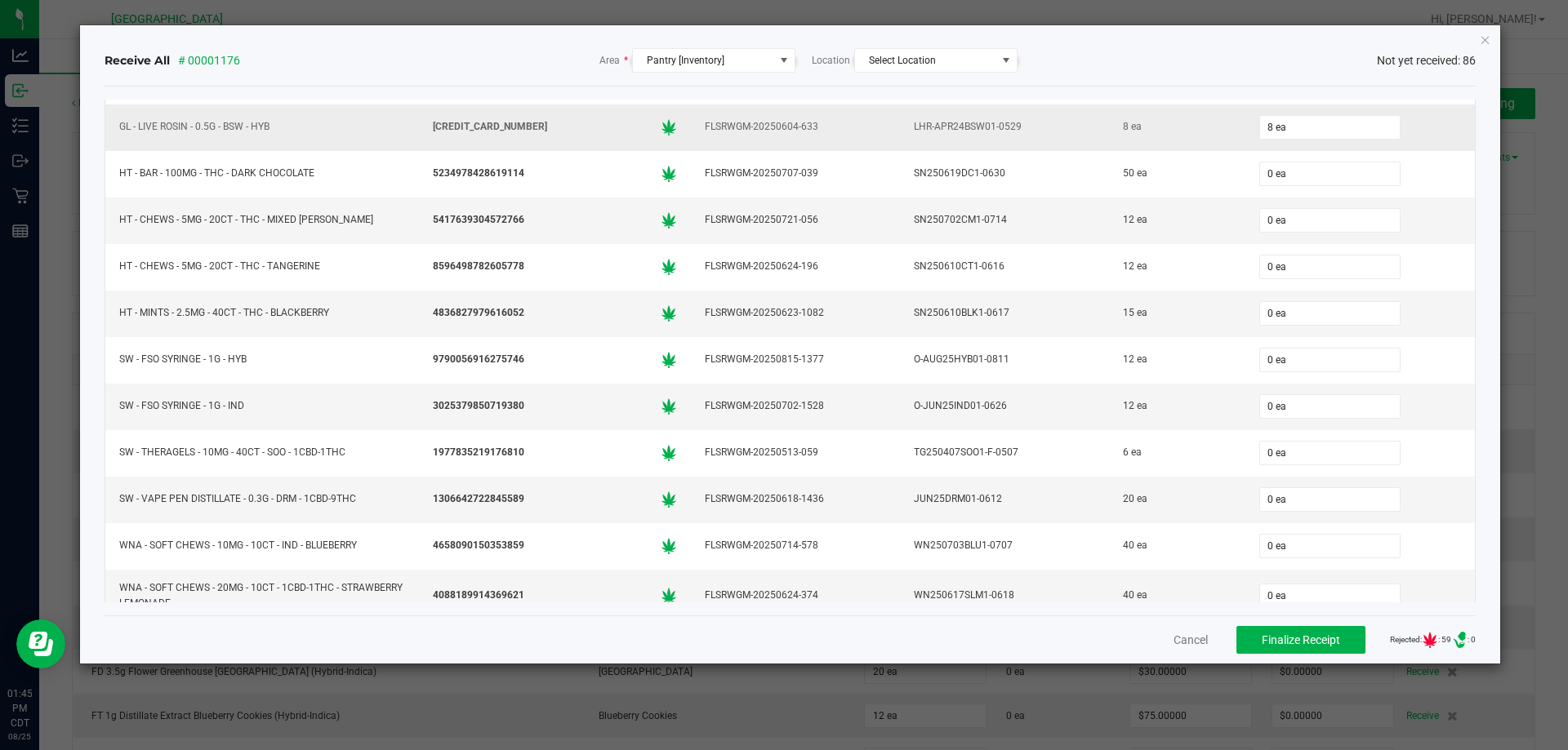
scroll to position [3510, 0]
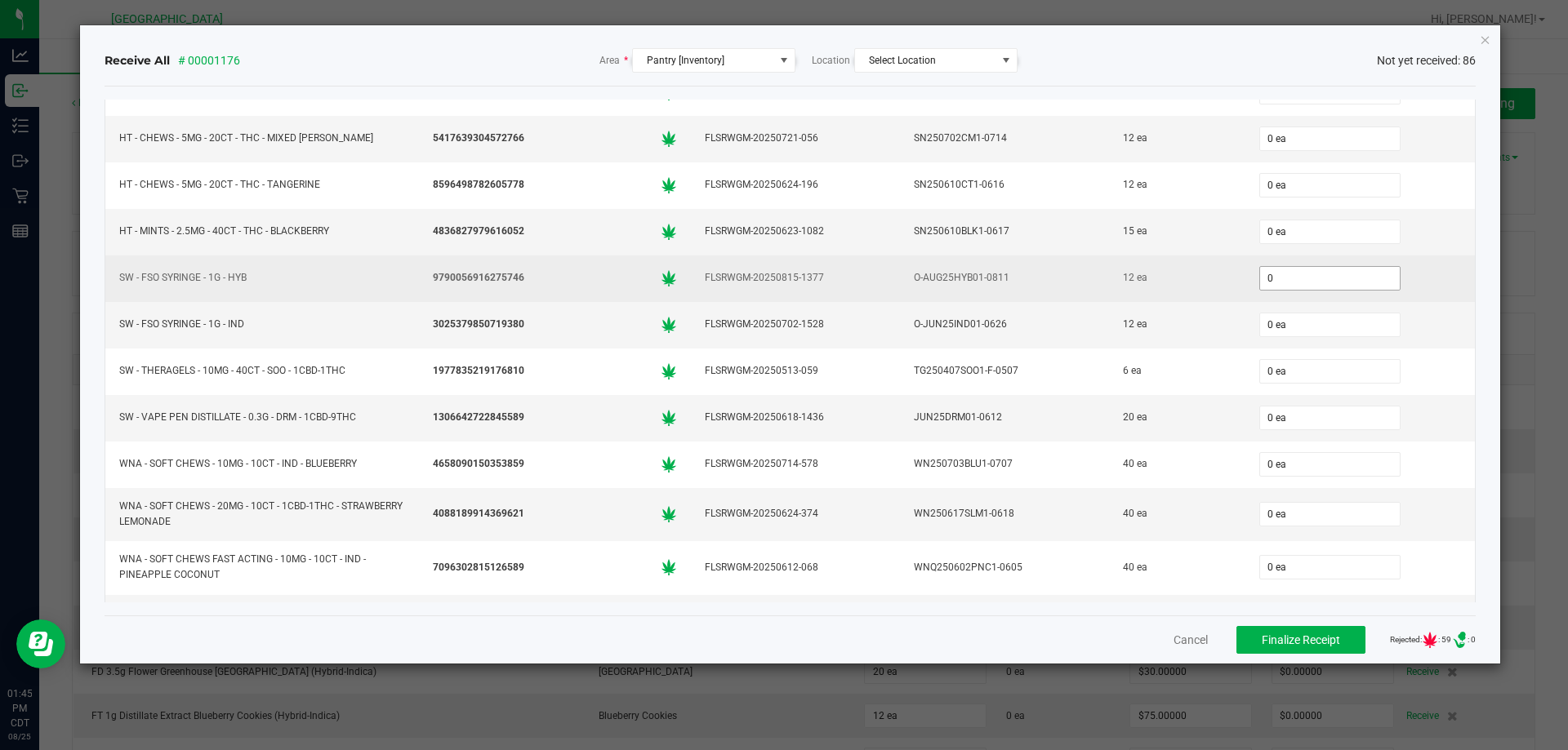
click at [1292, 274] on input "0" at bounding box center [1330, 277] width 139 height 22
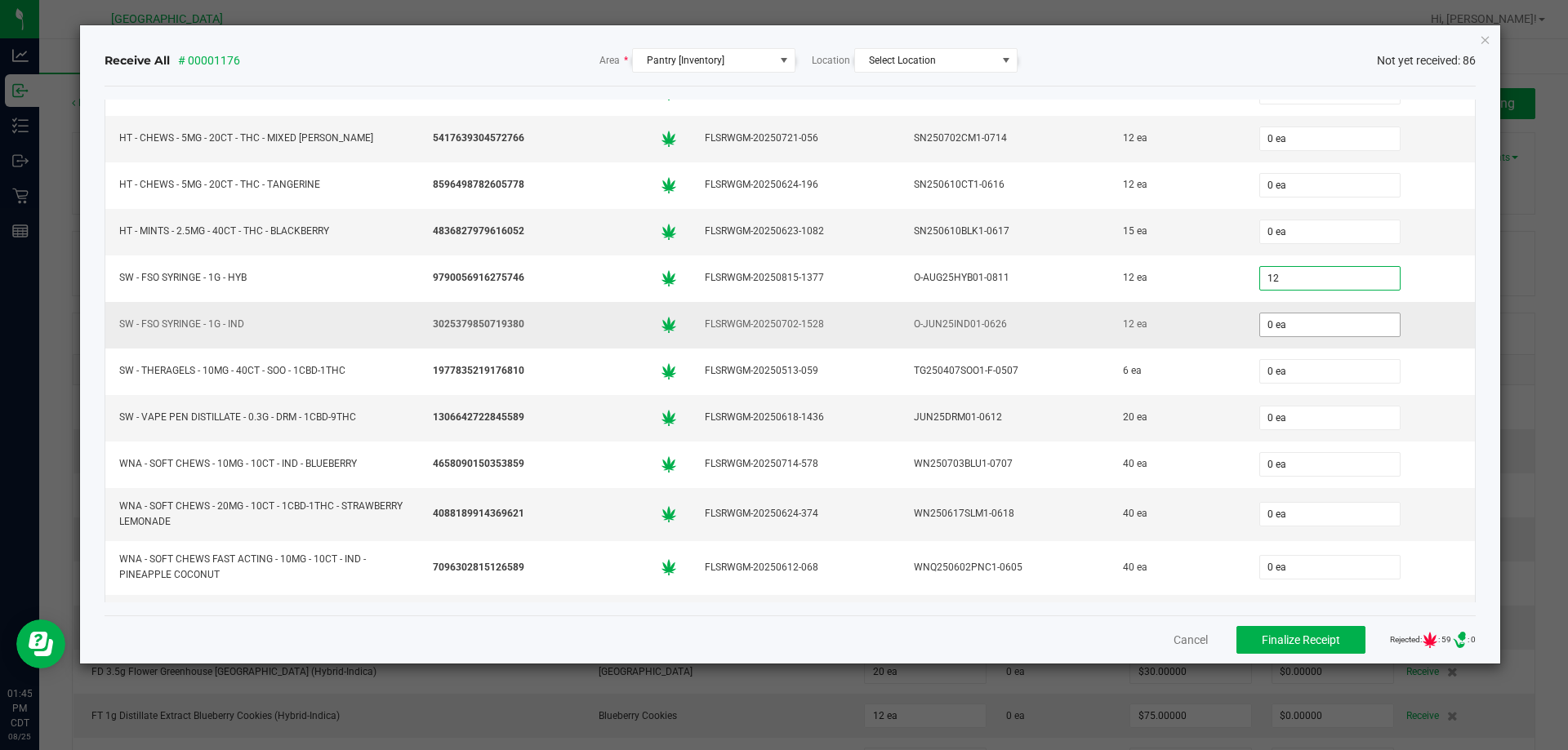
type input "12 ea"
click at [1276, 325] on input "0" at bounding box center [1330, 324] width 139 height 22
type input "12 ea"
click at [1164, 313] on div "12 ea" at bounding box center [1177, 324] width 116 height 23
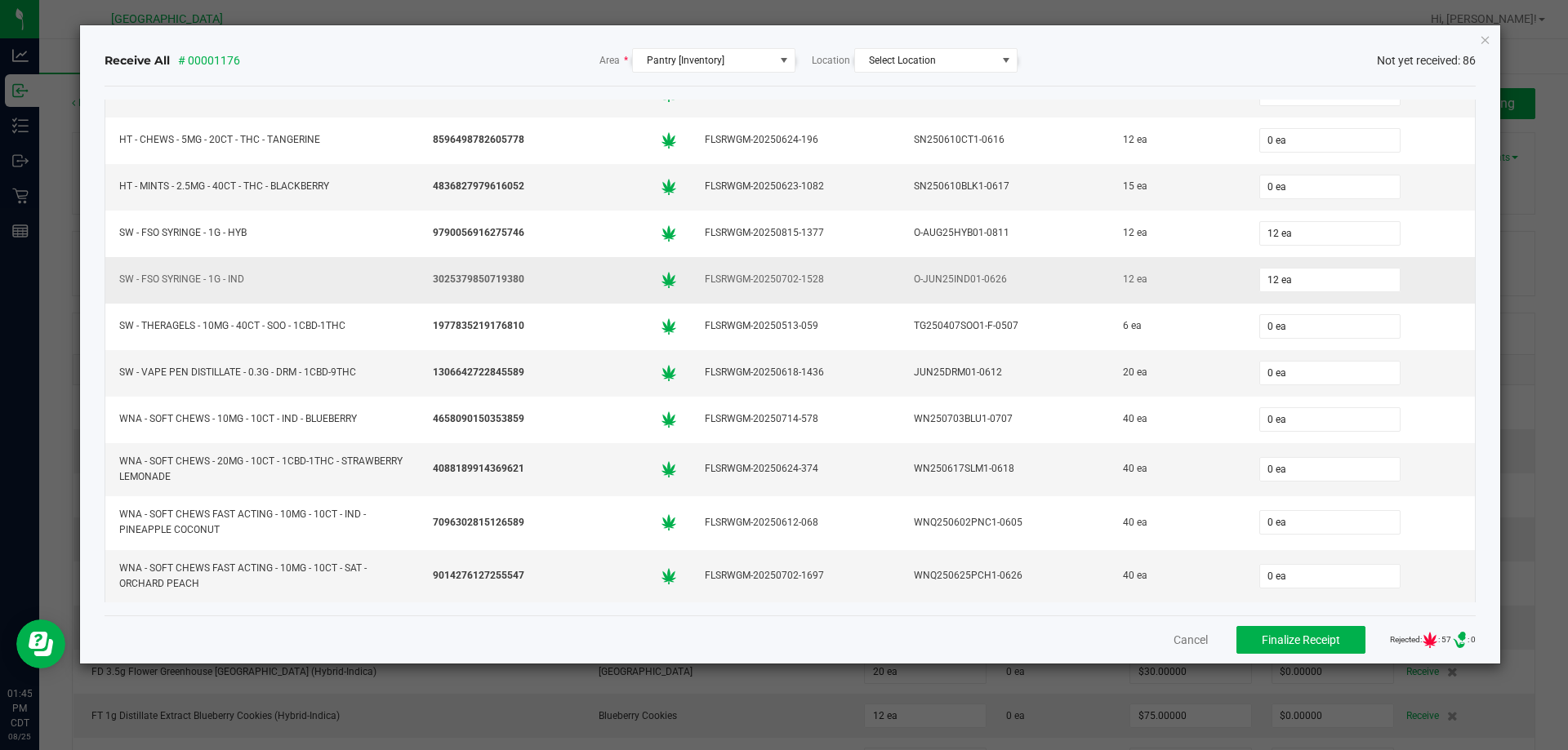
scroll to position [3555, 0]
click at [1317, 373] on input "0" at bounding box center [1330, 372] width 139 height 22
type input "20 ea"
click at [1059, 372] on div "JUN25DRM01-0612" at bounding box center [1004, 372] width 190 height 23
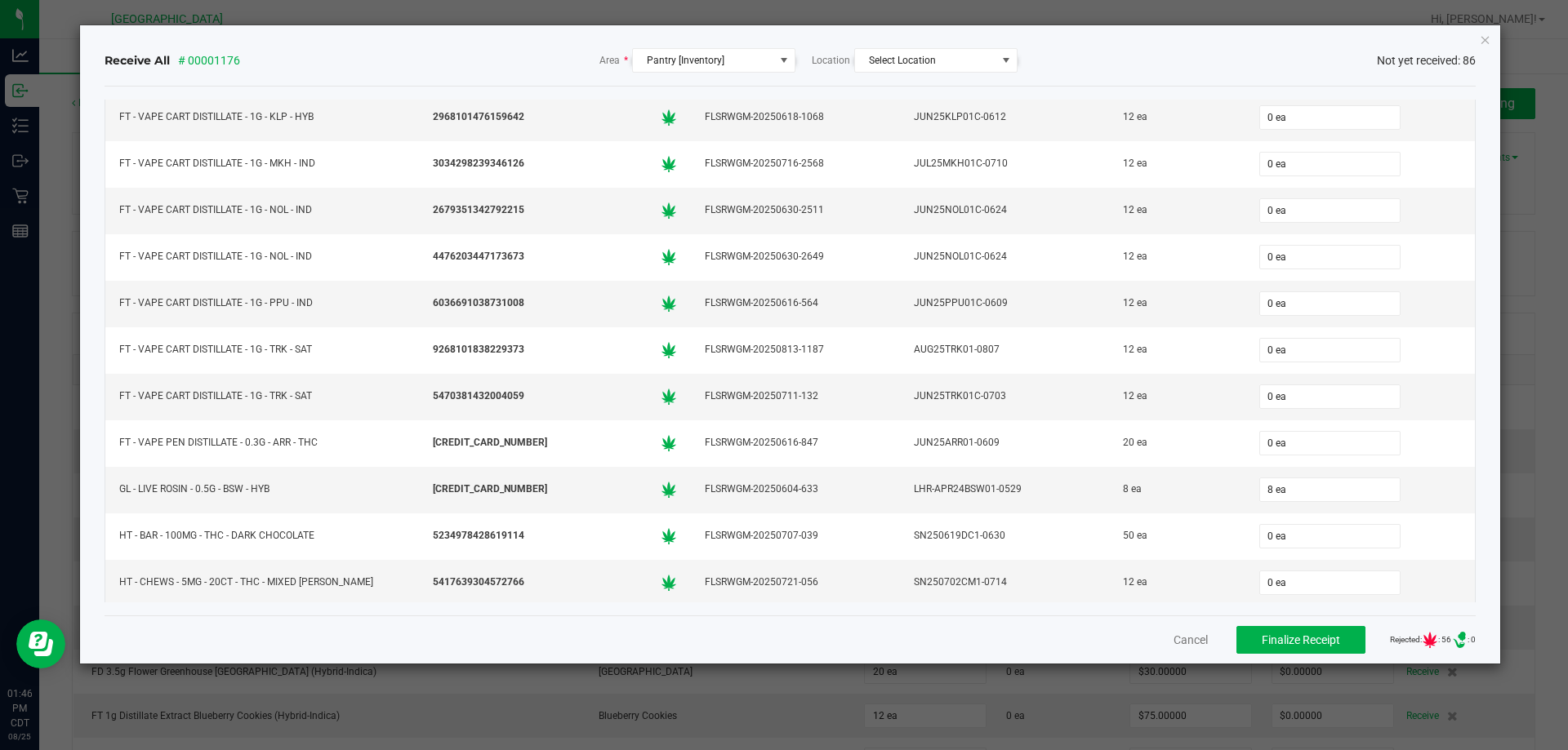
scroll to position [3147, 0]
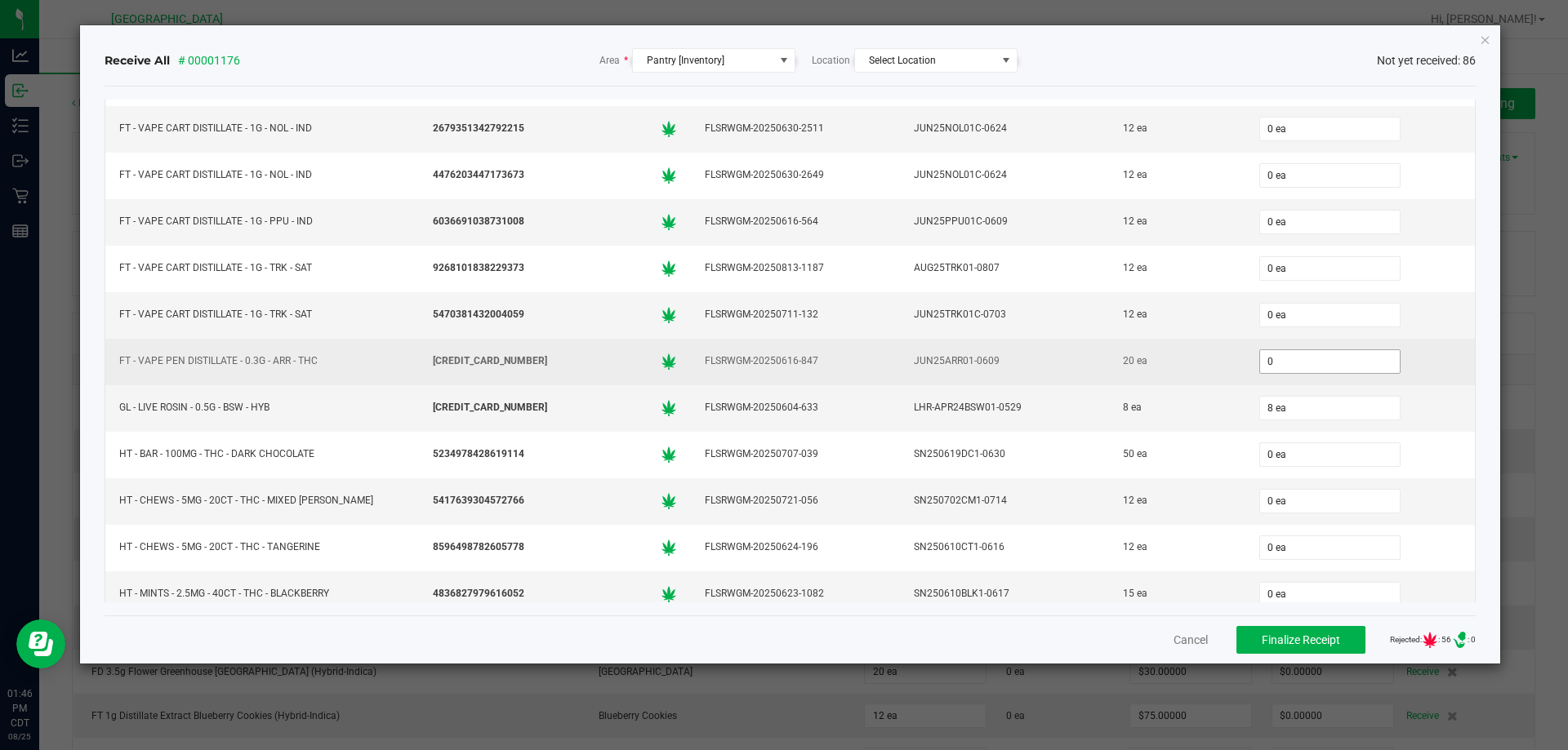
click at [1294, 358] on input "0" at bounding box center [1330, 361] width 139 height 22
type input "20 ea"
click at [1181, 376] on td "20 ea" at bounding box center [1176, 362] width 135 height 47
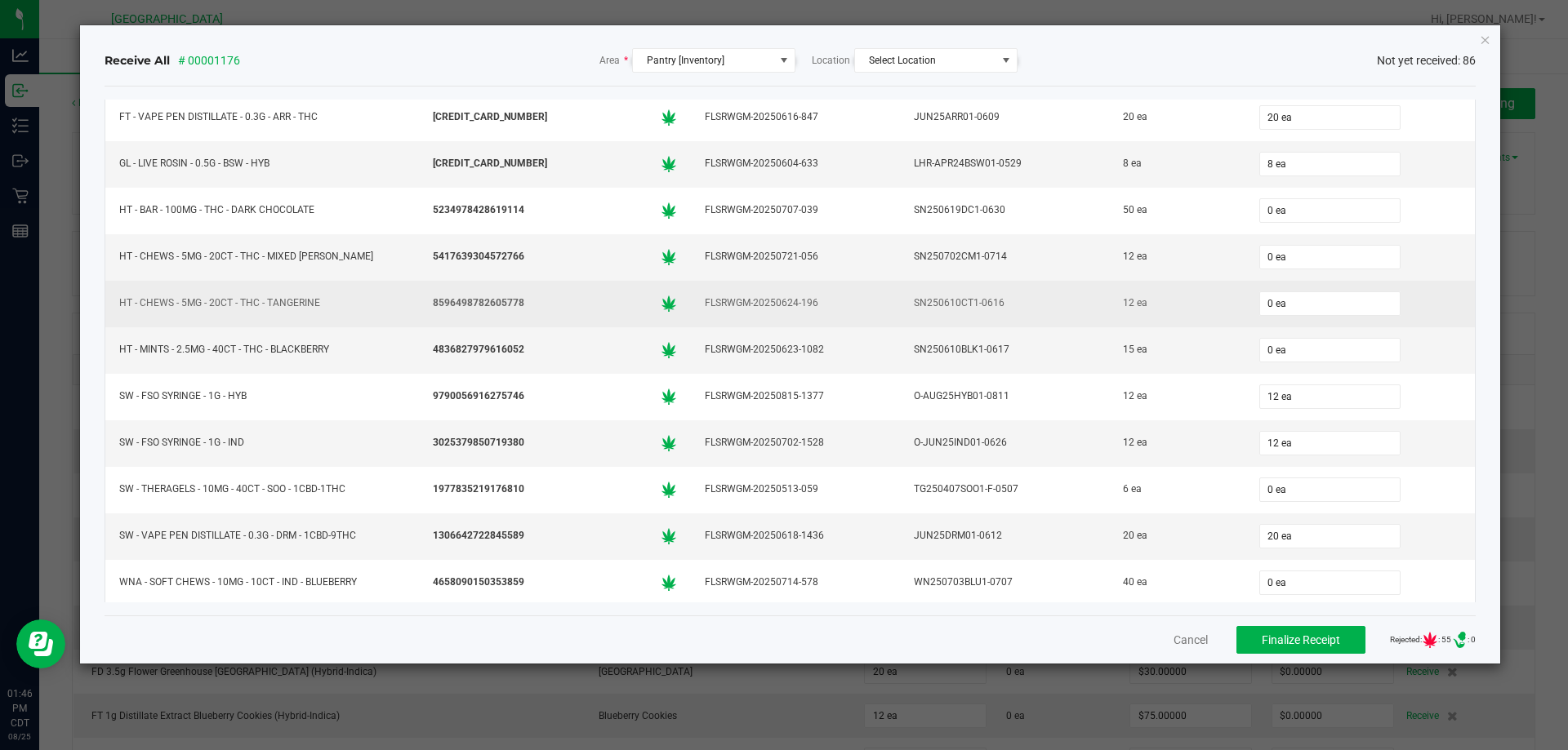
scroll to position [3392, 0]
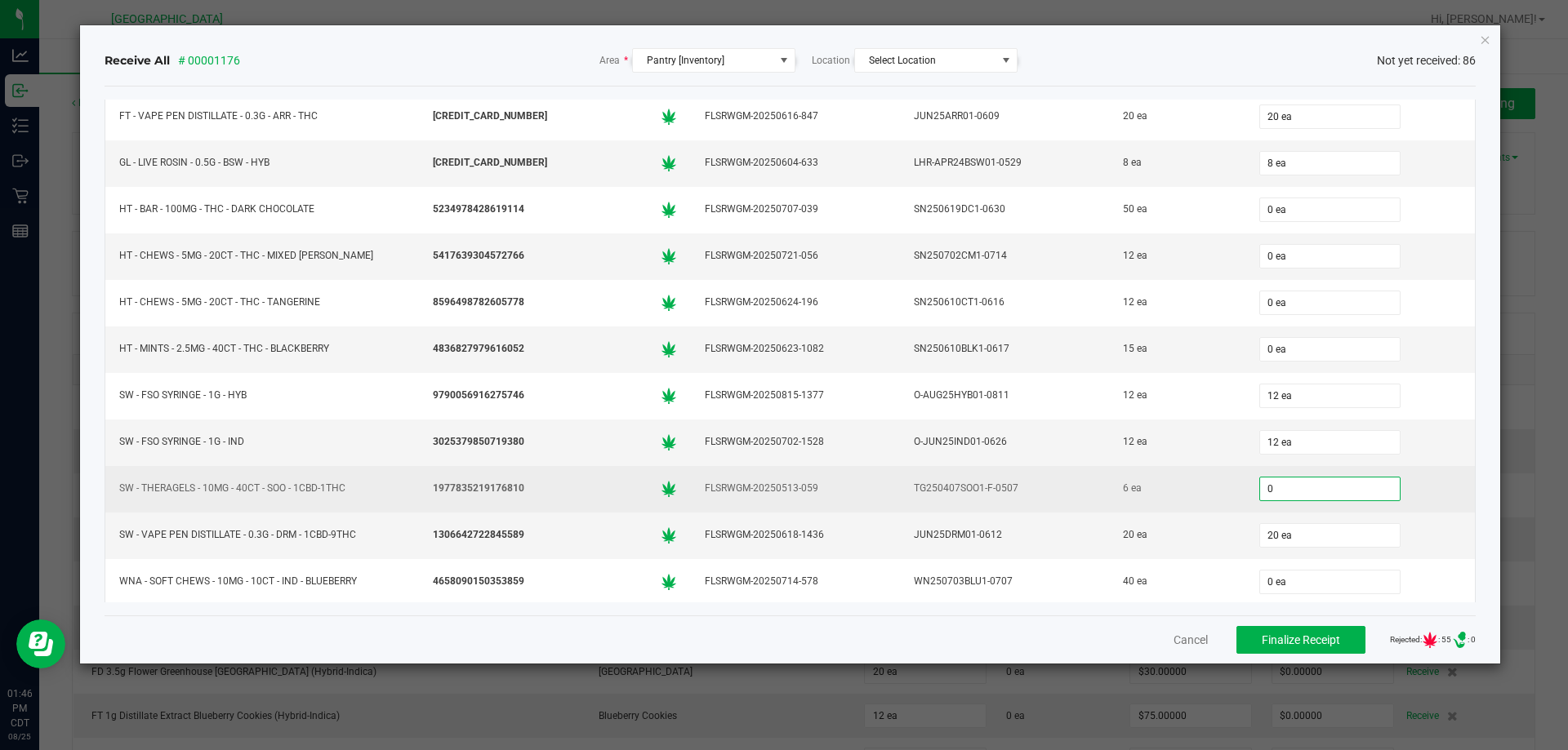
click at [1352, 484] on input "0" at bounding box center [1330, 488] width 139 height 22
click at [1209, 490] on div "6 ea" at bounding box center [1177, 488] width 116 height 23
type input "6 ea"
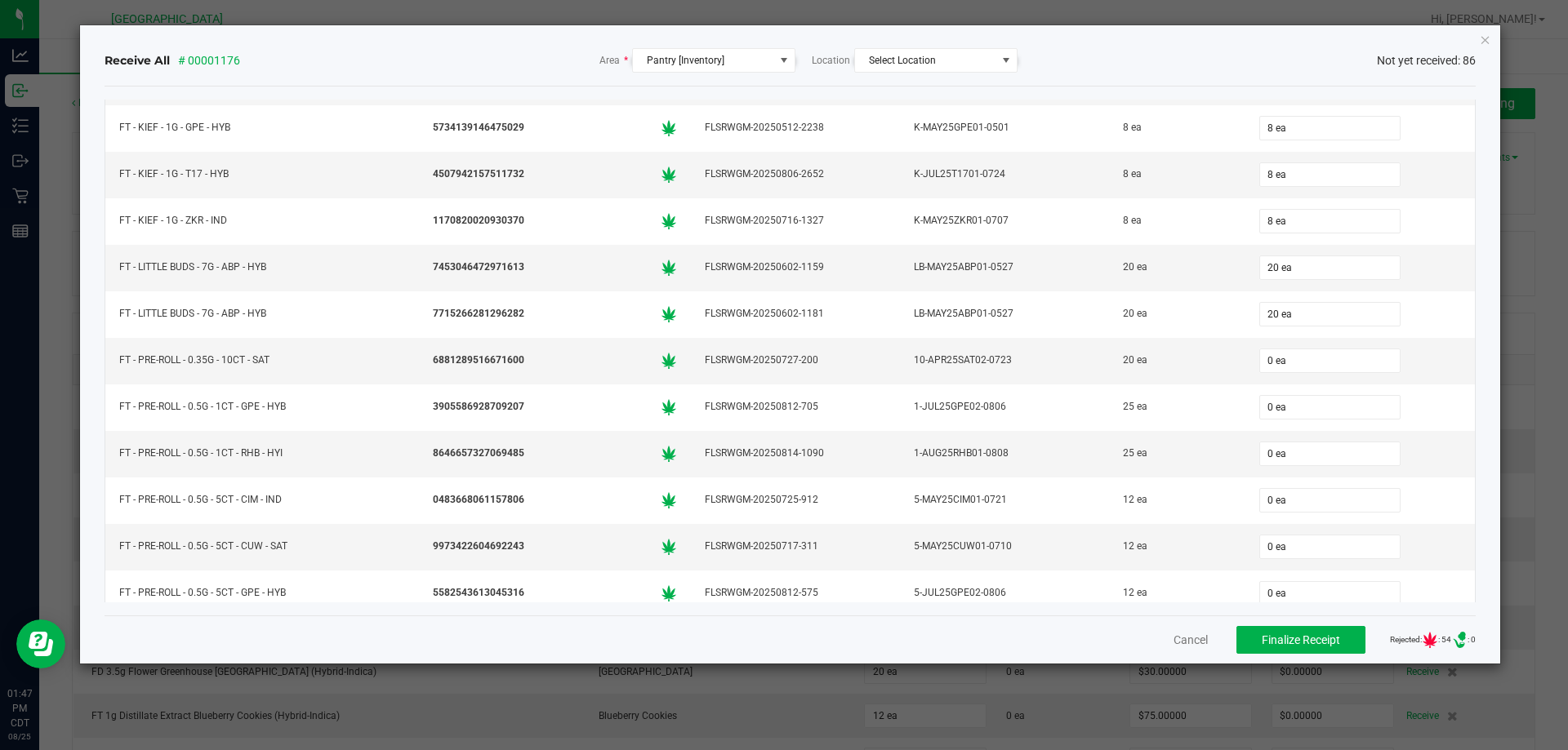
scroll to position [1025, 0]
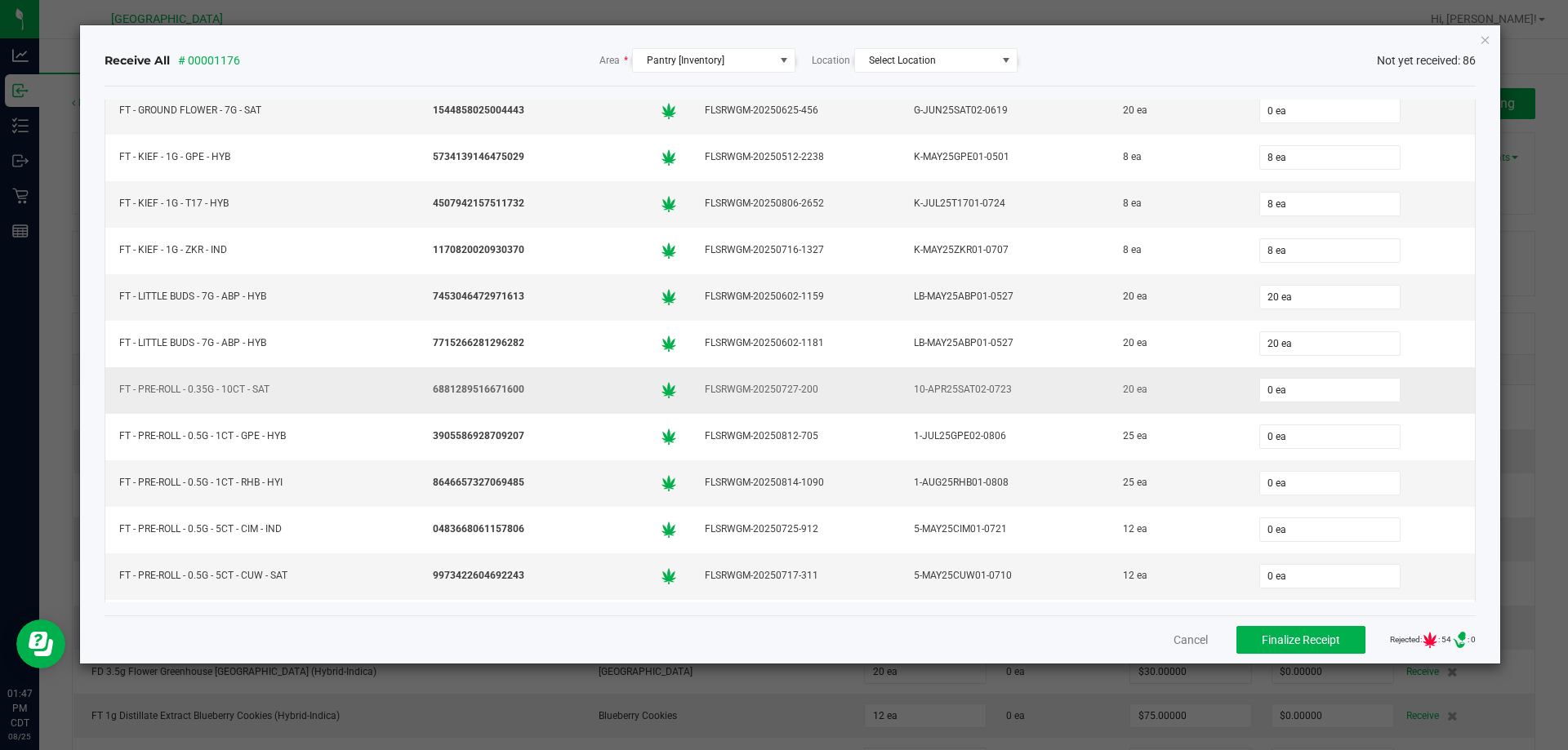
click at [1165, 383] on div "20 ea" at bounding box center [1177, 389] width 116 height 23
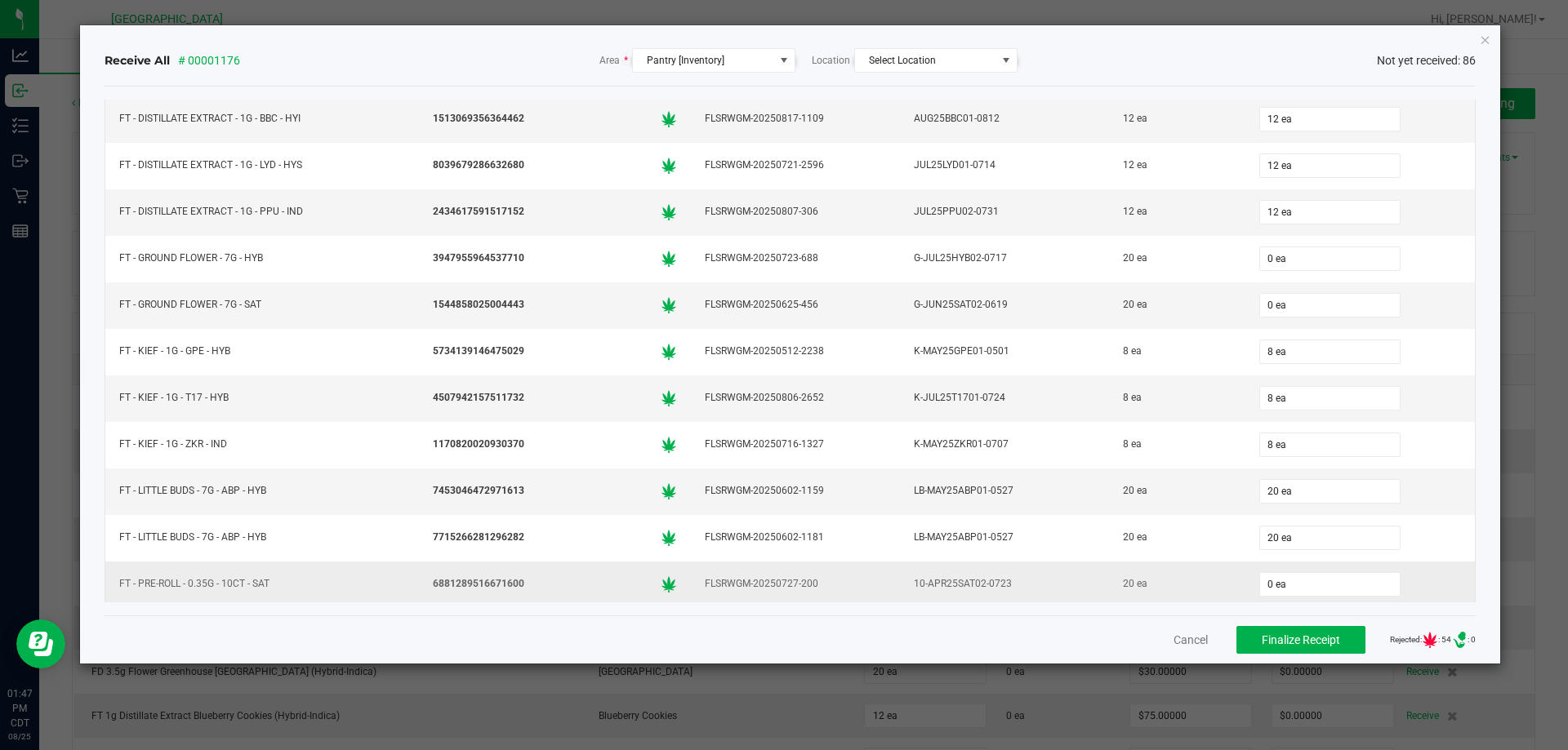
scroll to position [780, 0]
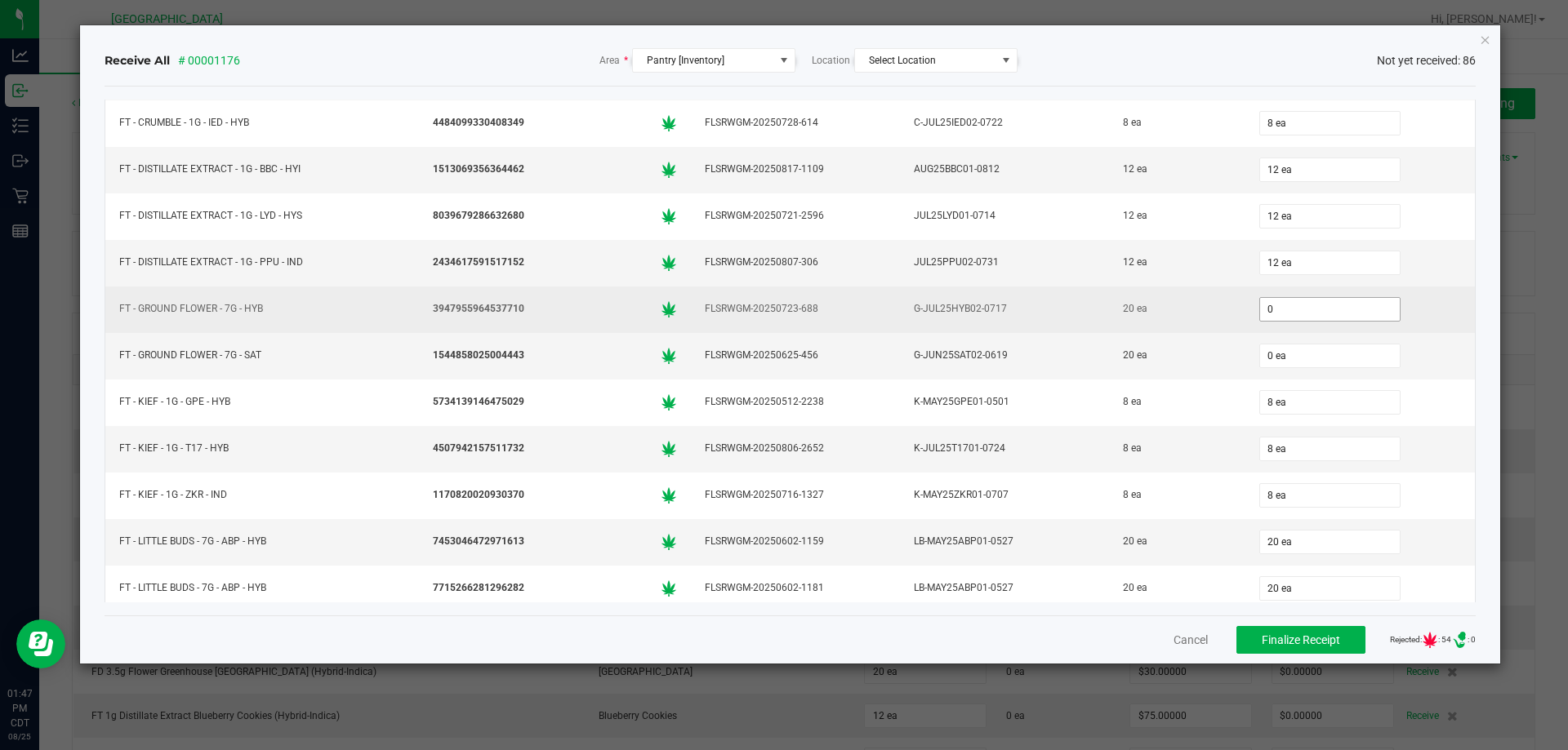
click at [1301, 316] on input "0" at bounding box center [1330, 308] width 139 height 22
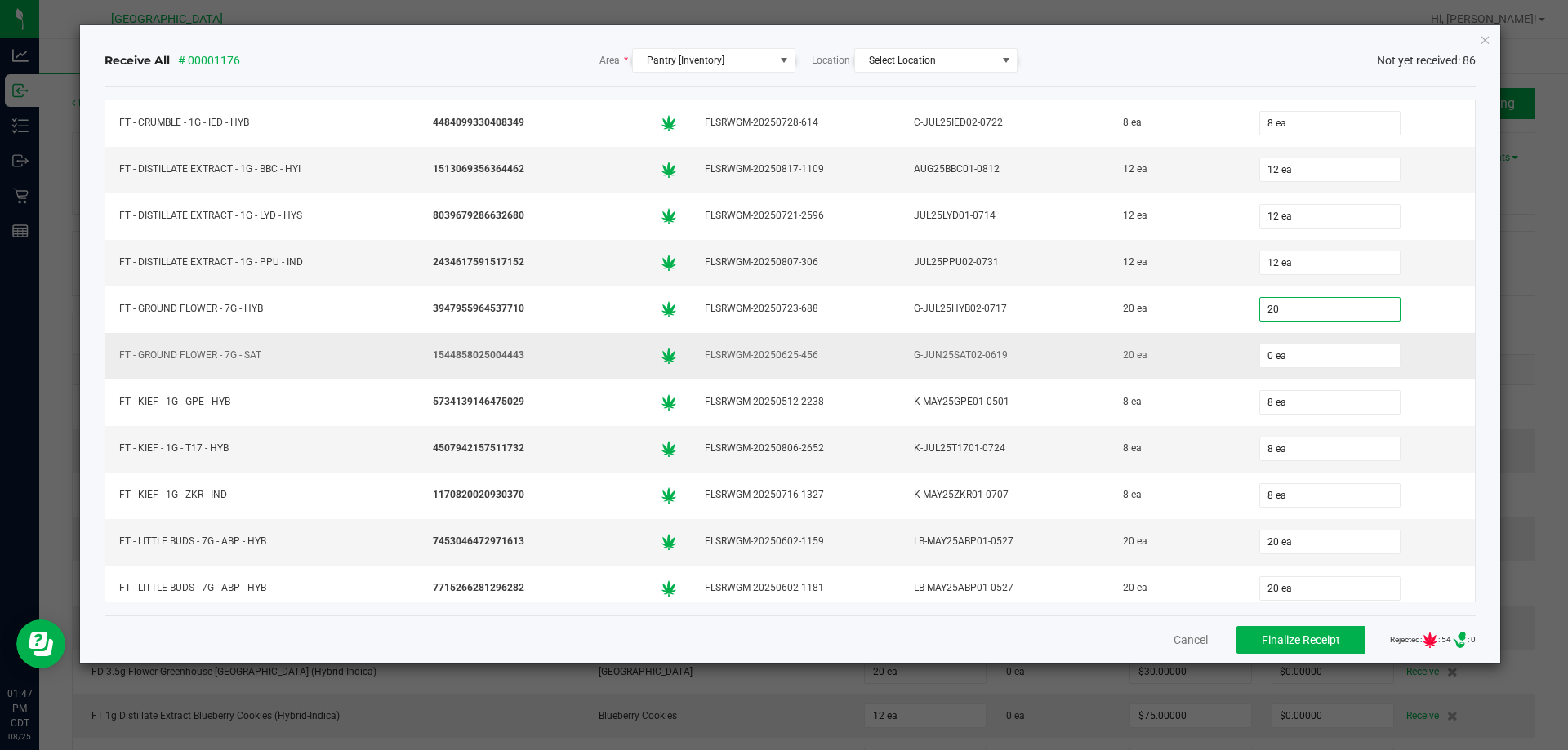
type input "20 ea"
click at [1210, 353] on div "20 ea" at bounding box center [1177, 355] width 116 height 23
click at [1317, 354] on input "0" at bounding box center [1330, 355] width 139 height 22
type input "20 ea"
click at [1180, 362] on div "20 ea" at bounding box center [1177, 355] width 116 height 23
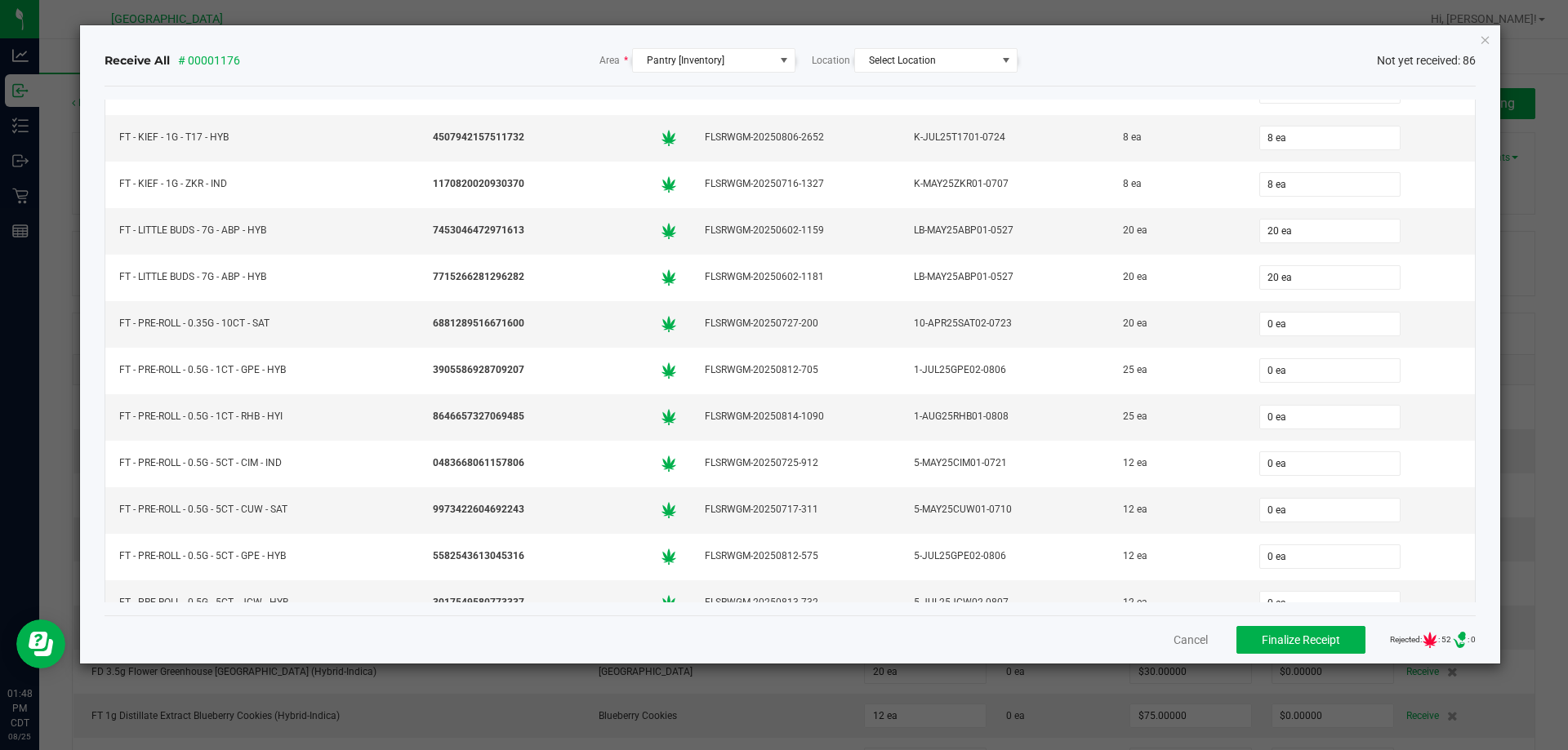
scroll to position [1143, 0]
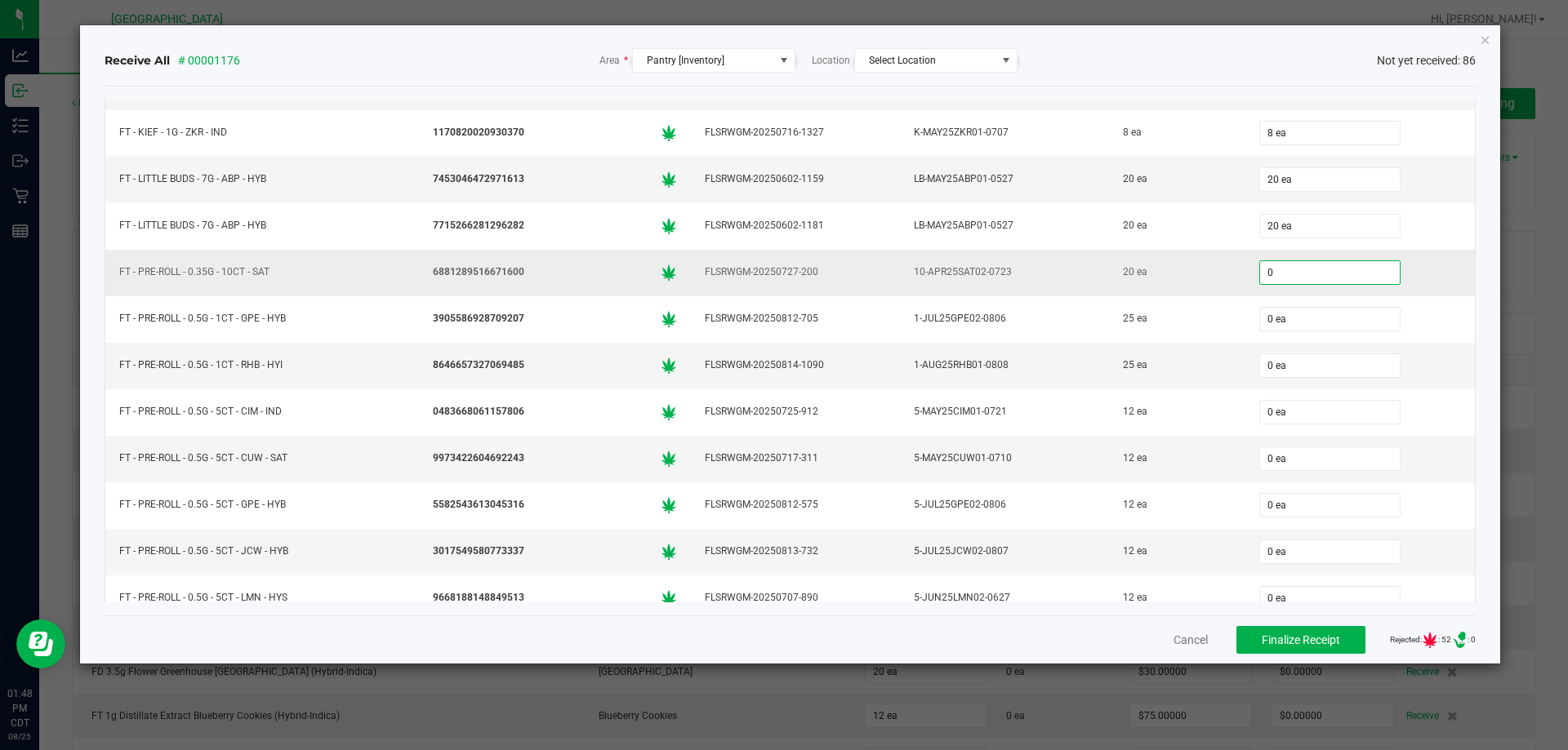
click at [1265, 273] on input "0" at bounding box center [1330, 271] width 139 height 22
type input "20 ea"
click at [1215, 276] on div "20 ea" at bounding box center [1177, 272] width 116 height 23
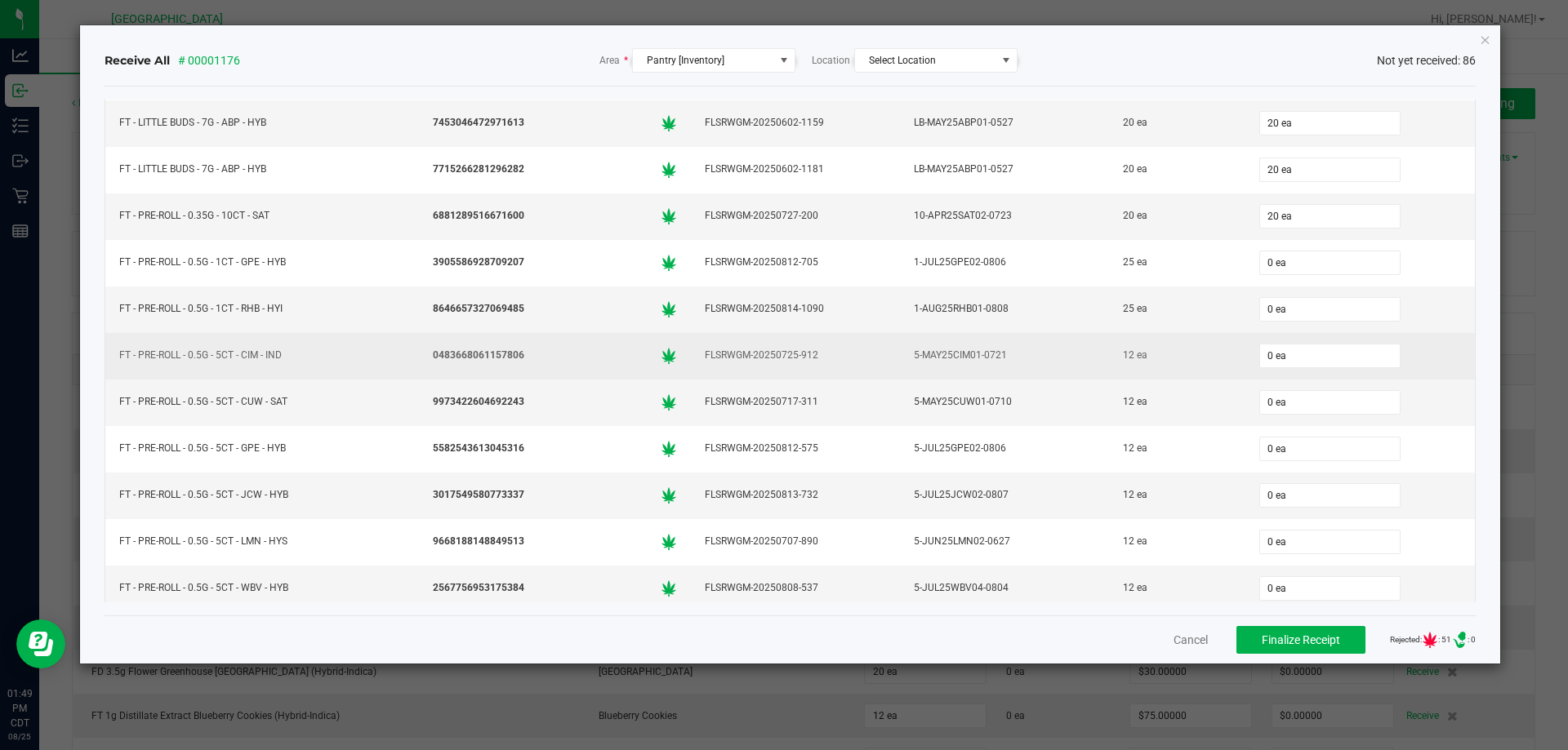
scroll to position [1225, 0]
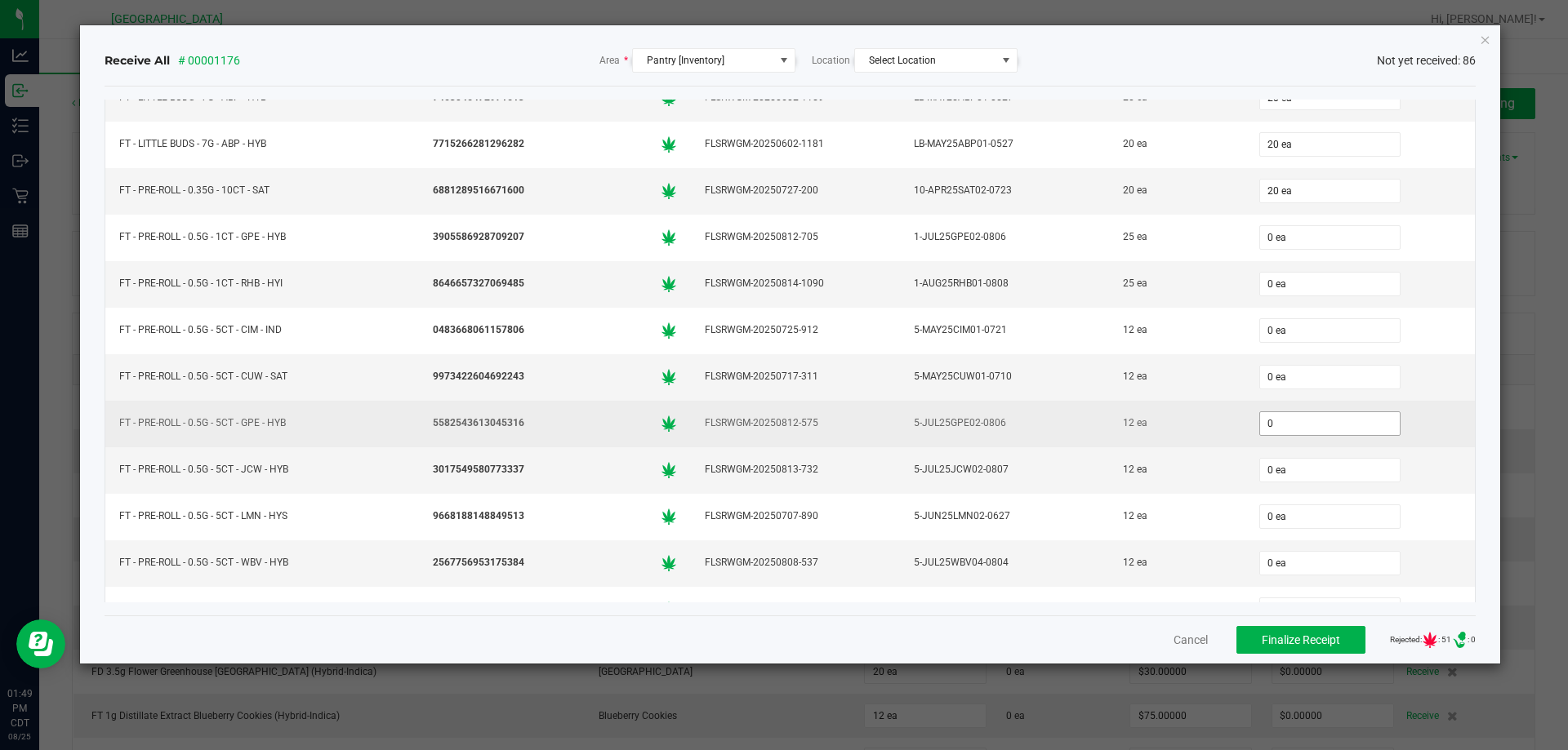
click at [1309, 425] on input "0" at bounding box center [1330, 423] width 139 height 22
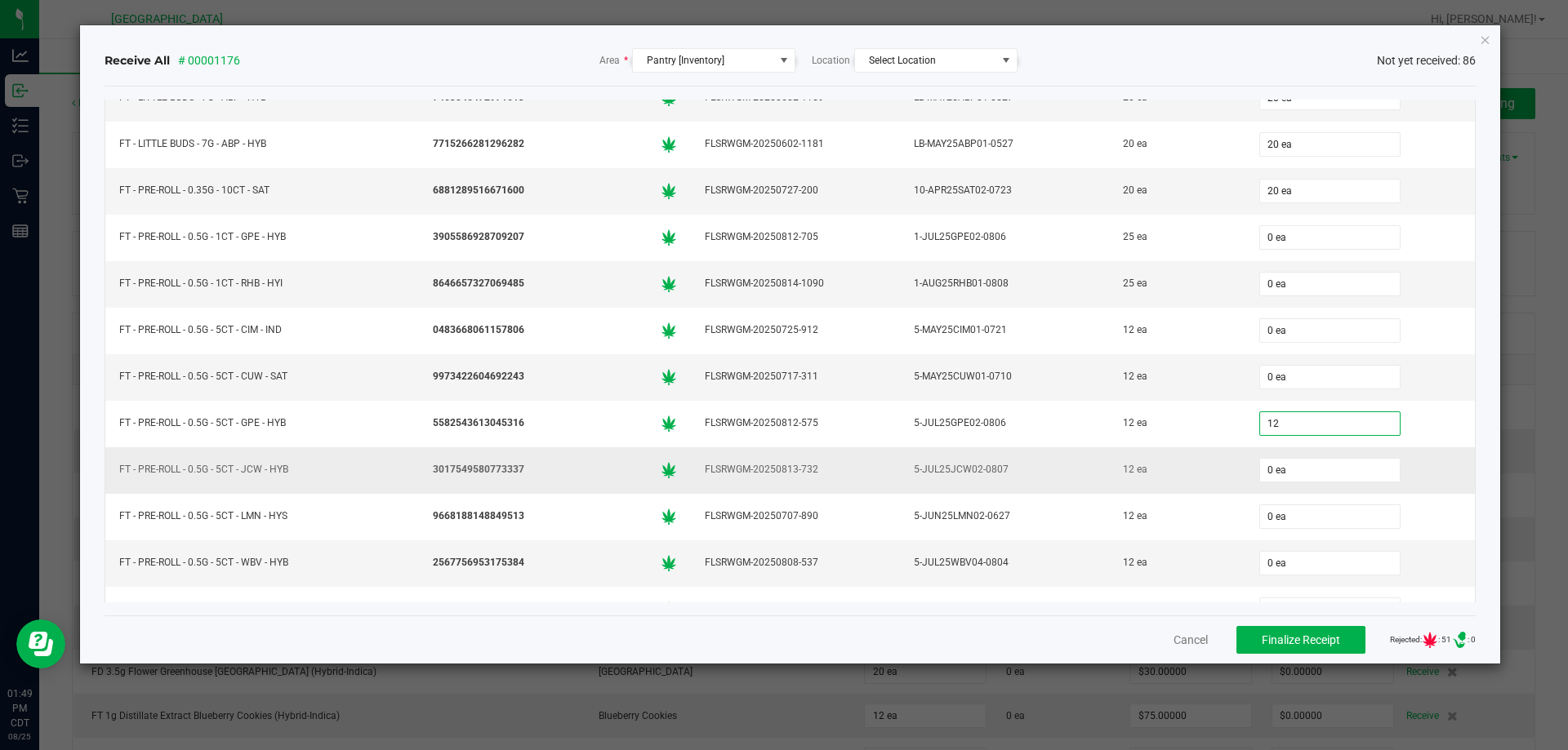
type input "12 ea"
click at [1195, 474] on div "12 ea" at bounding box center [1177, 470] width 116 height 23
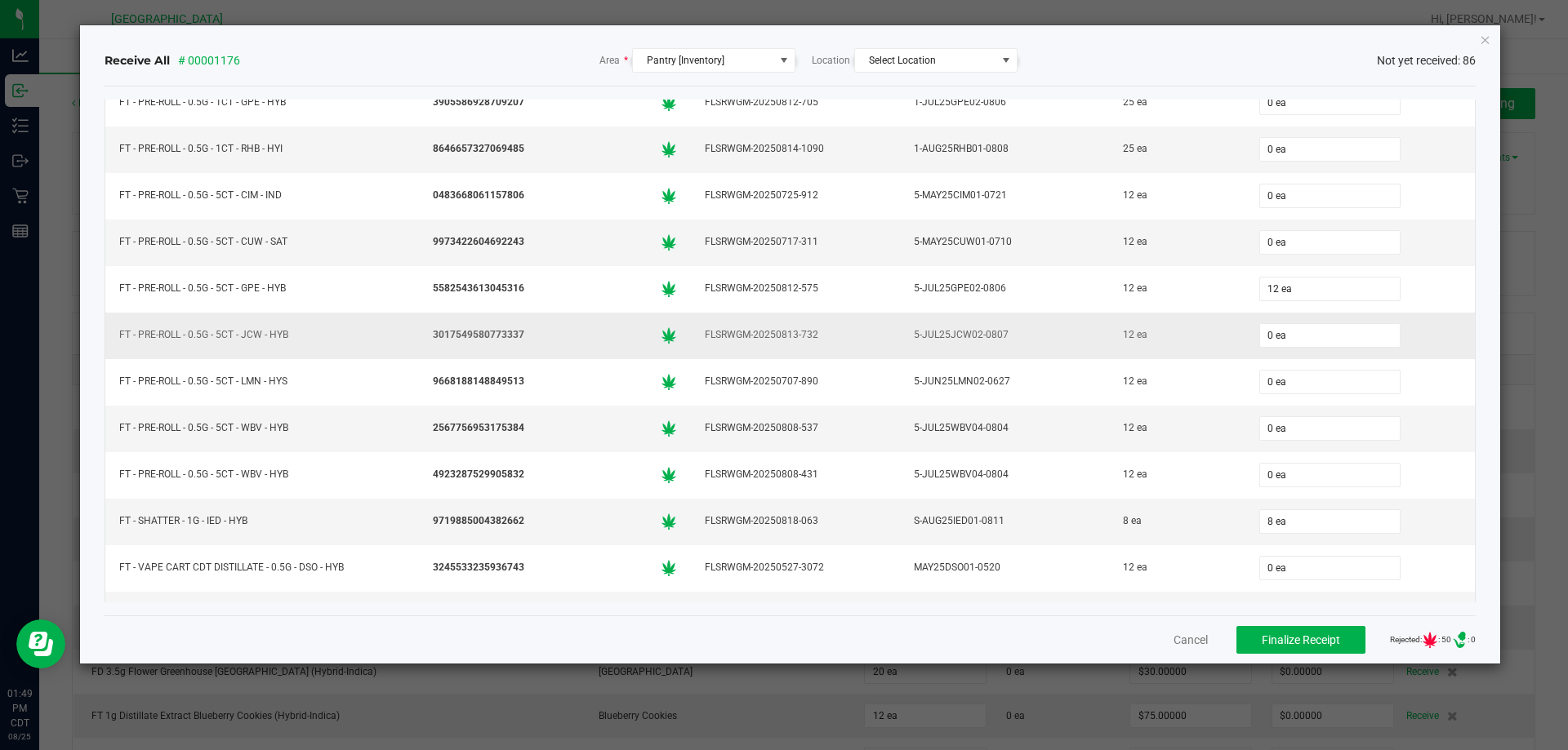
scroll to position [1387, 0]
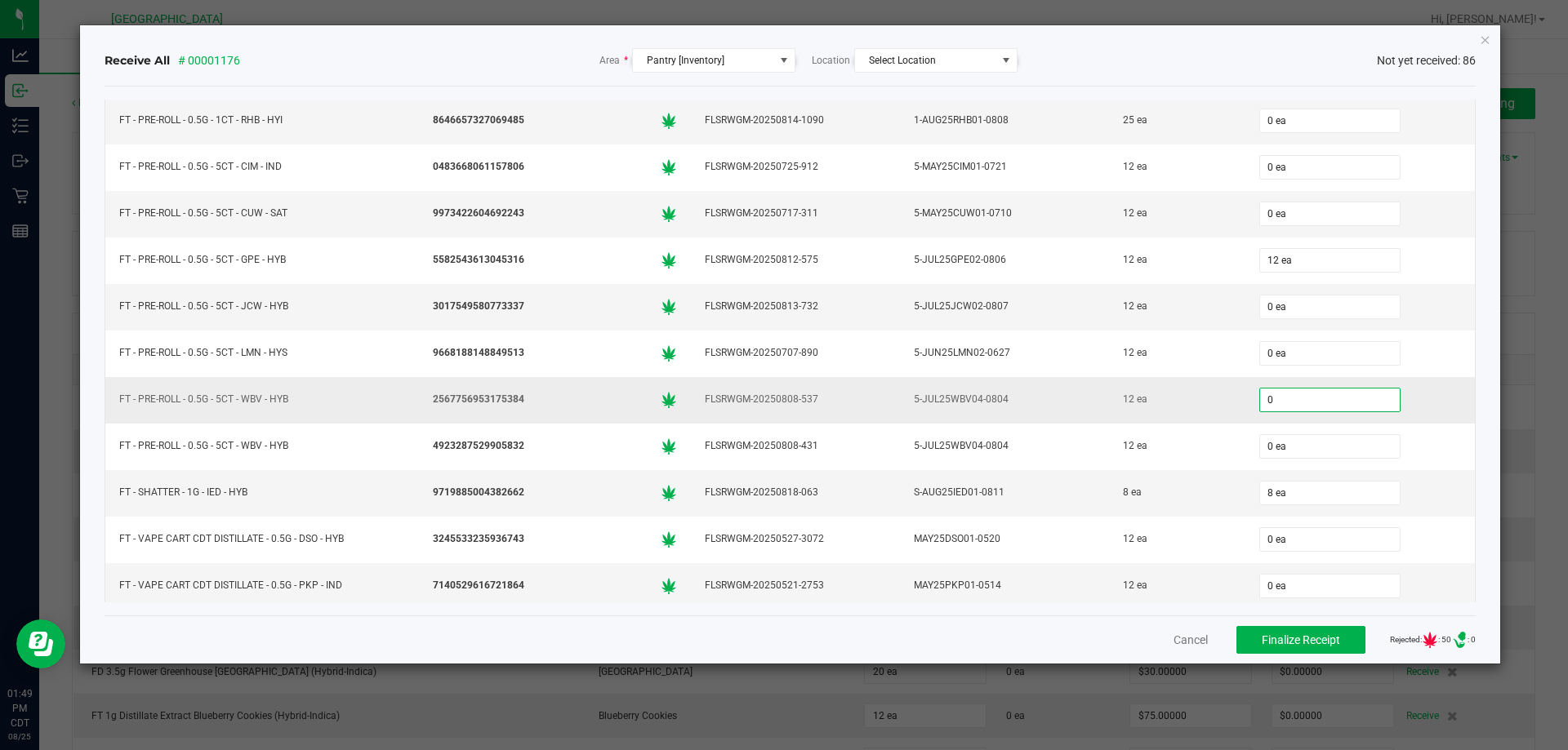
click at [1291, 400] on input "0" at bounding box center [1330, 399] width 139 height 22
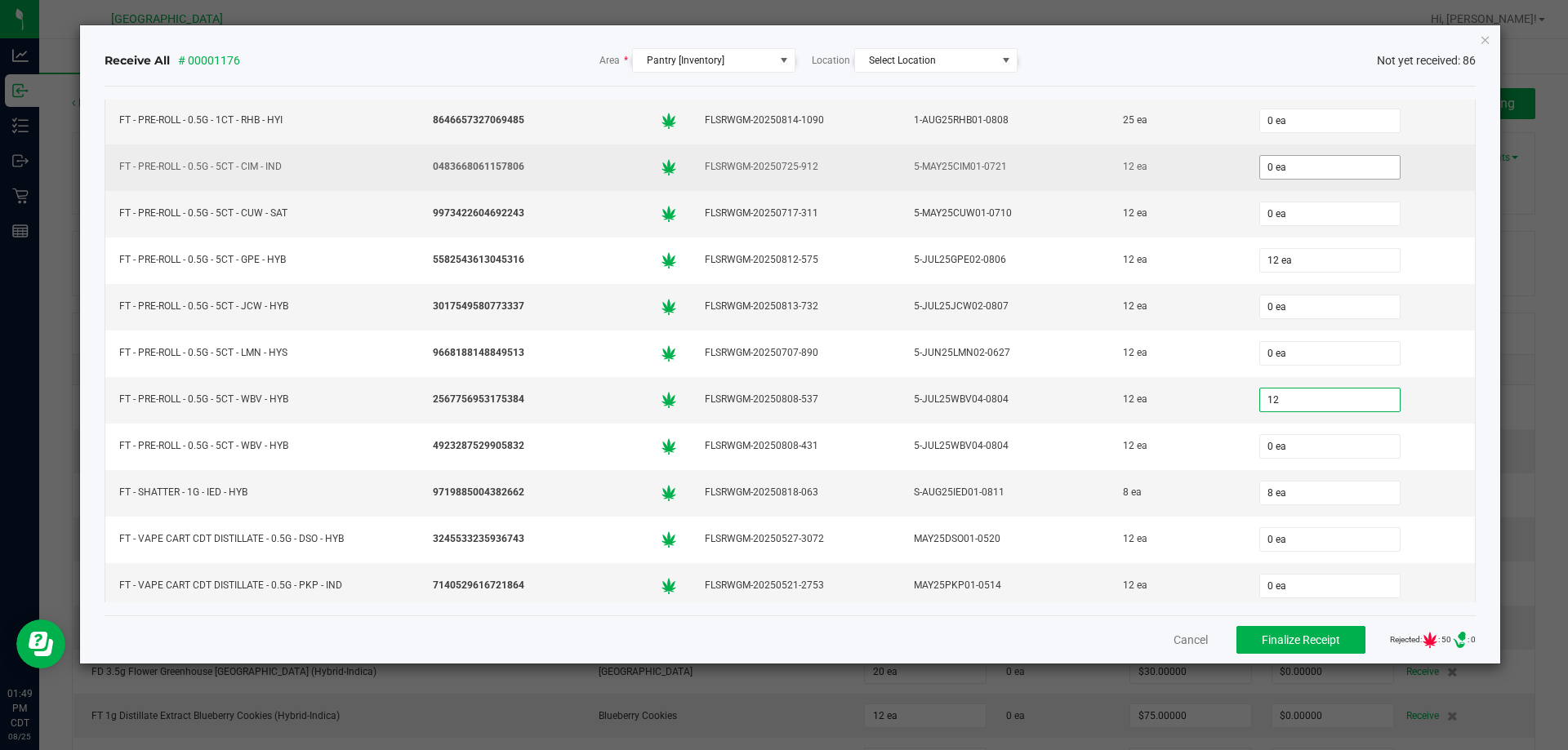
type input "12"
type input "0"
type input "12 ea"
click at [1288, 169] on input "0" at bounding box center [1330, 166] width 139 height 22
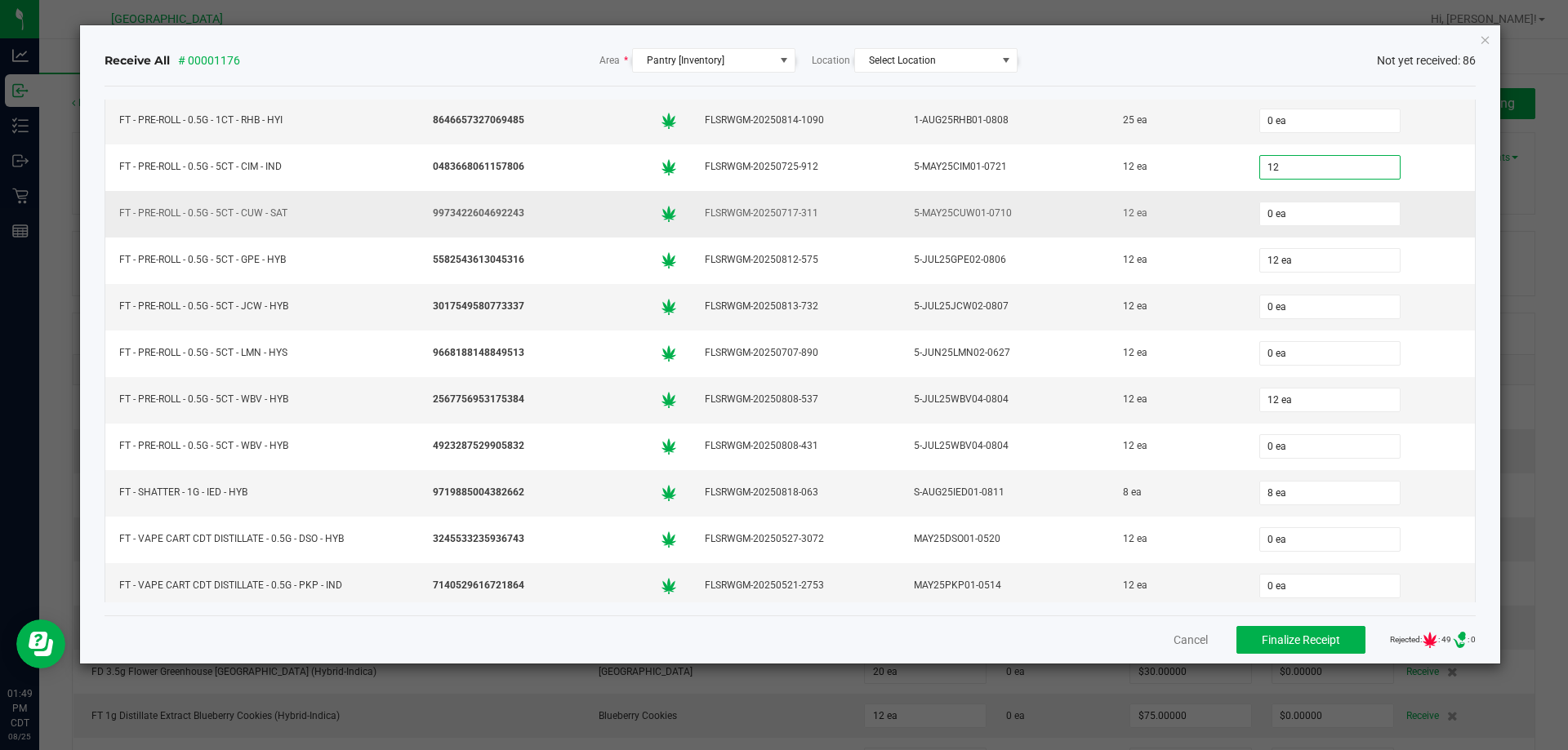
type input "12 ea"
click at [1196, 220] on div "12 ea" at bounding box center [1177, 213] width 116 height 23
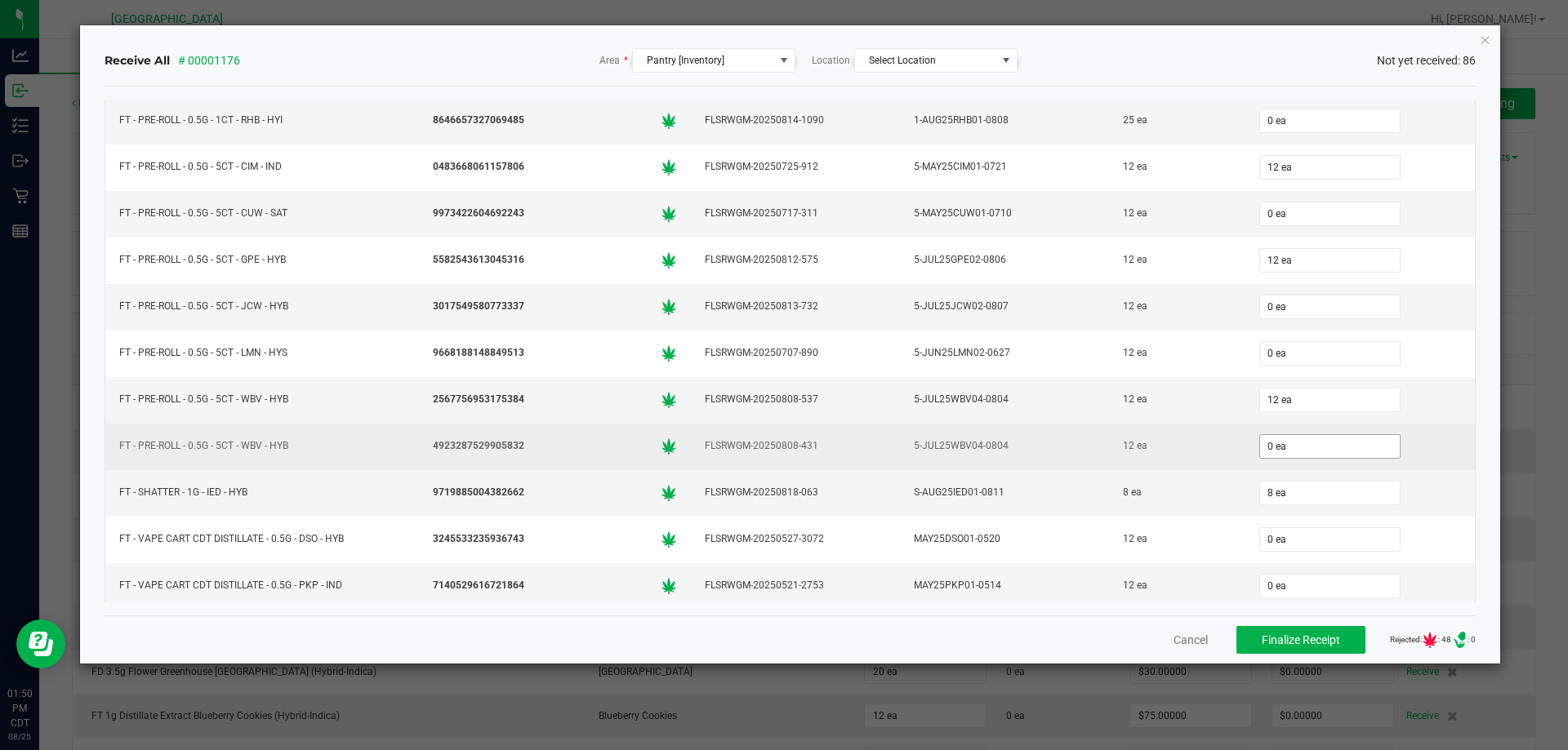
click at [1318, 451] on input "0 ea" at bounding box center [1330, 446] width 139 height 22
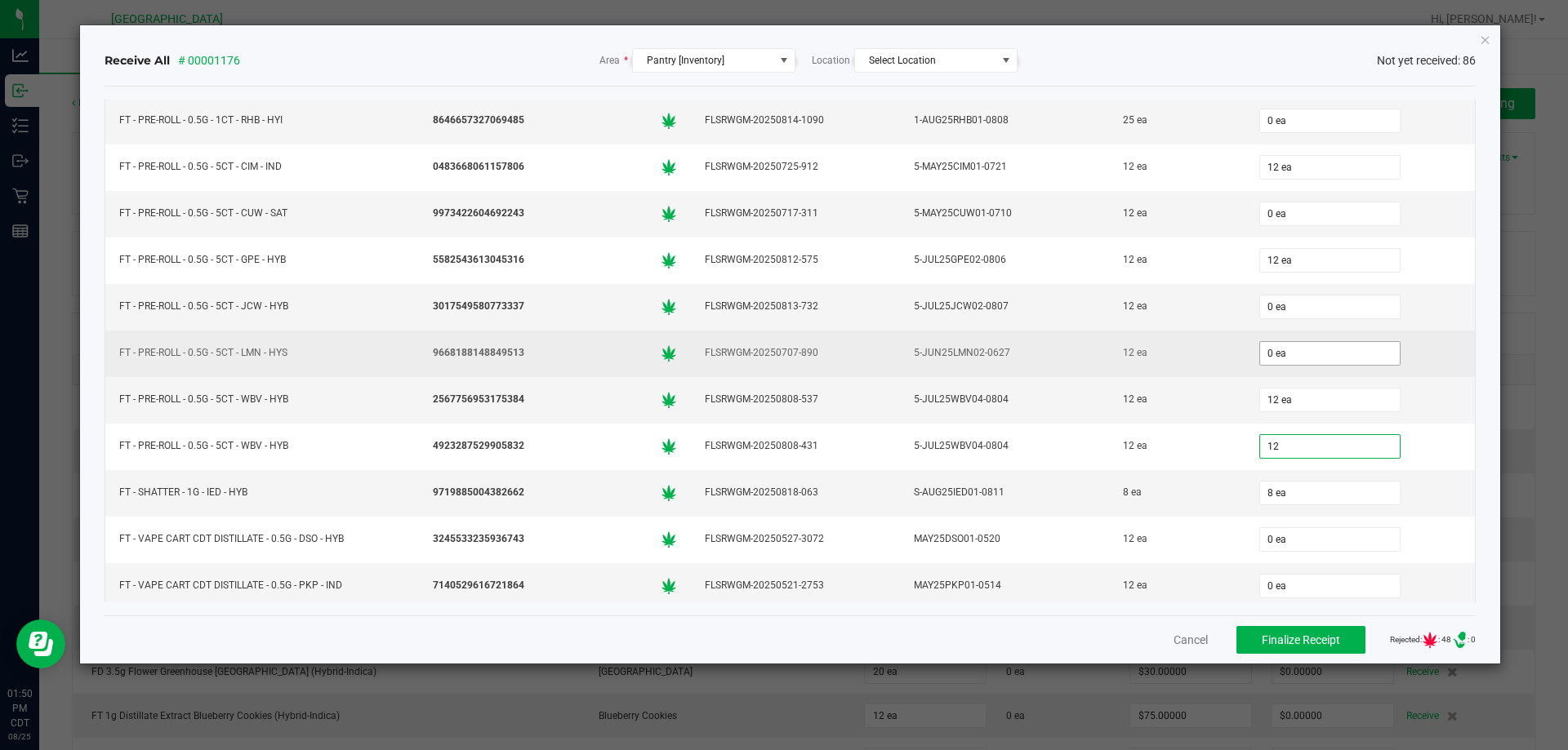
type input "12"
type input "0"
type input "12 ea"
click at [1276, 360] on input "0" at bounding box center [1330, 353] width 139 height 22
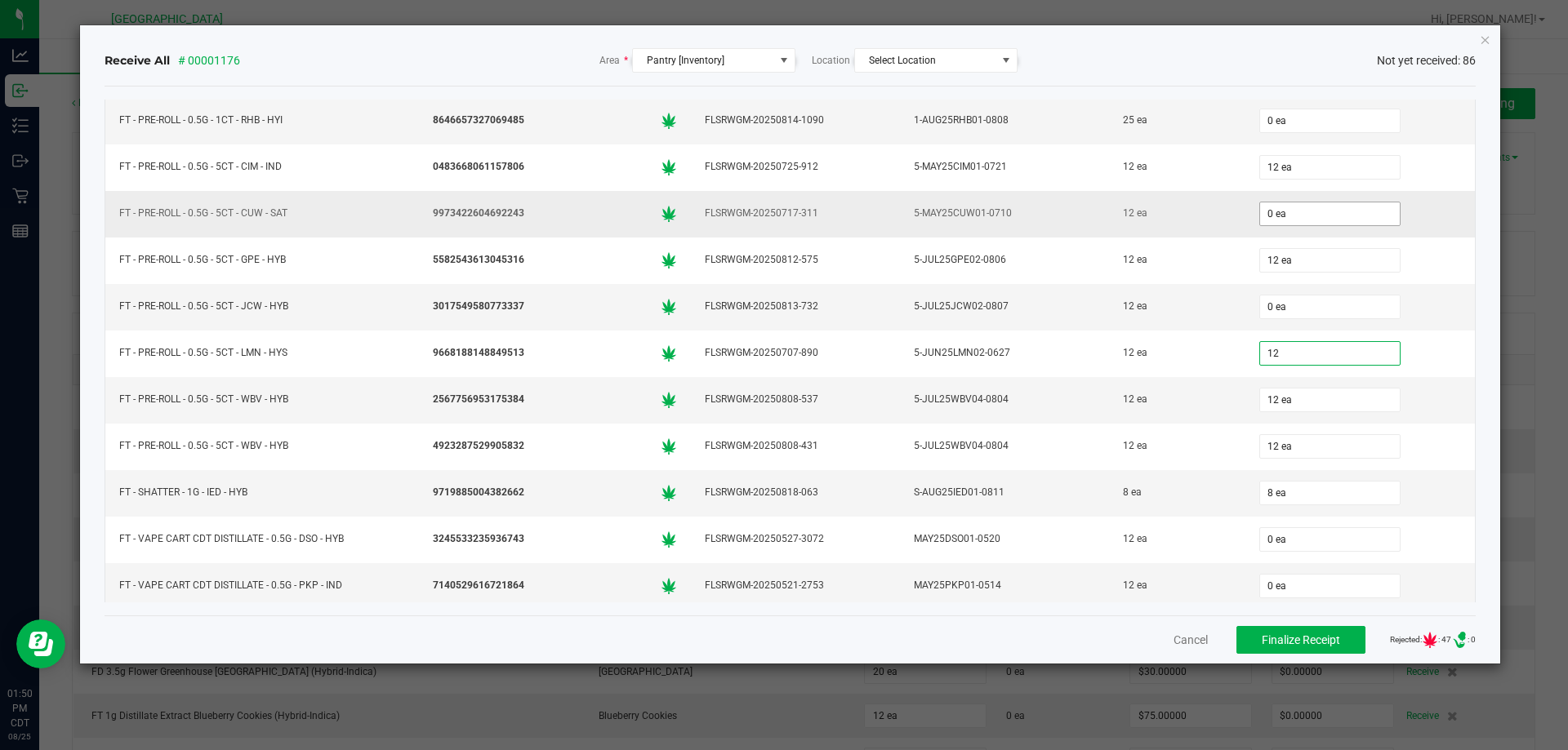
type input "12"
type input "0"
type input "12 ea"
click at [1266, 207] on input "0" at bounding box center [1330, 213] width 139 height 22
type input "12 ea"
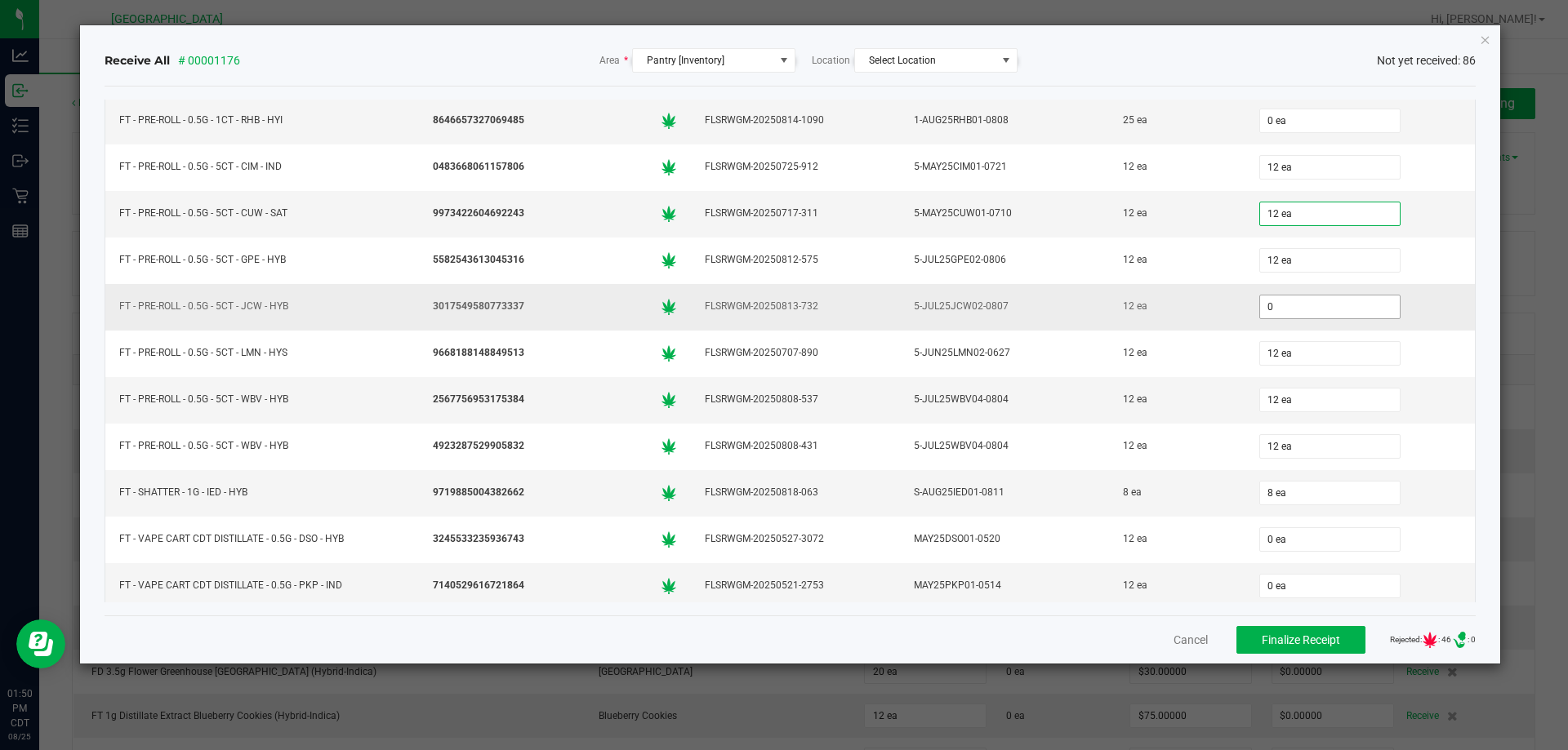
click at [1292, 312] on input "0" at bounding box center [1330, 306] width 139 height 22
type input "12 ea"
click at [1195, 316] on div "12 ea" at bounding box center [1177, 306] width 116 height 23
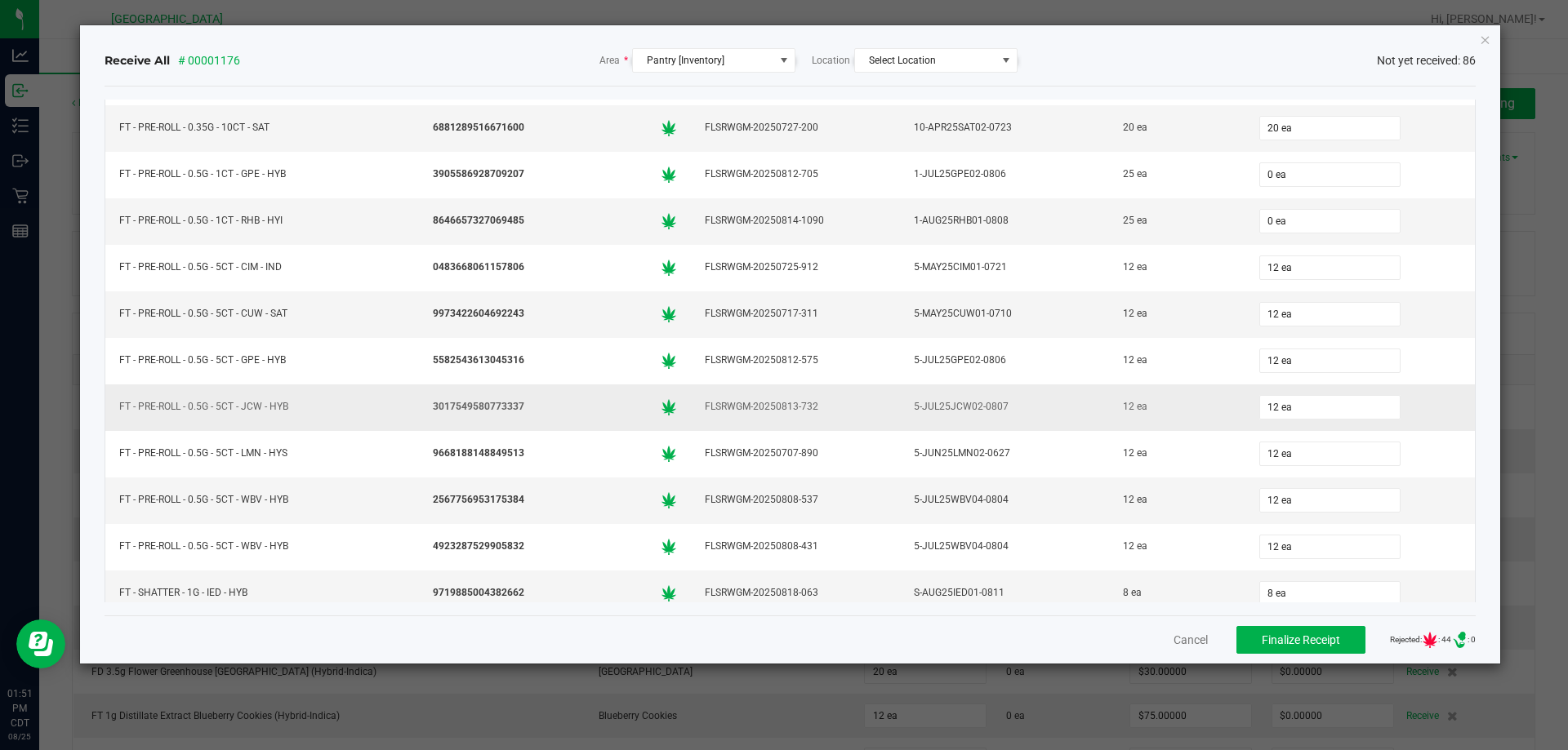
scroll to position [1143, 0]
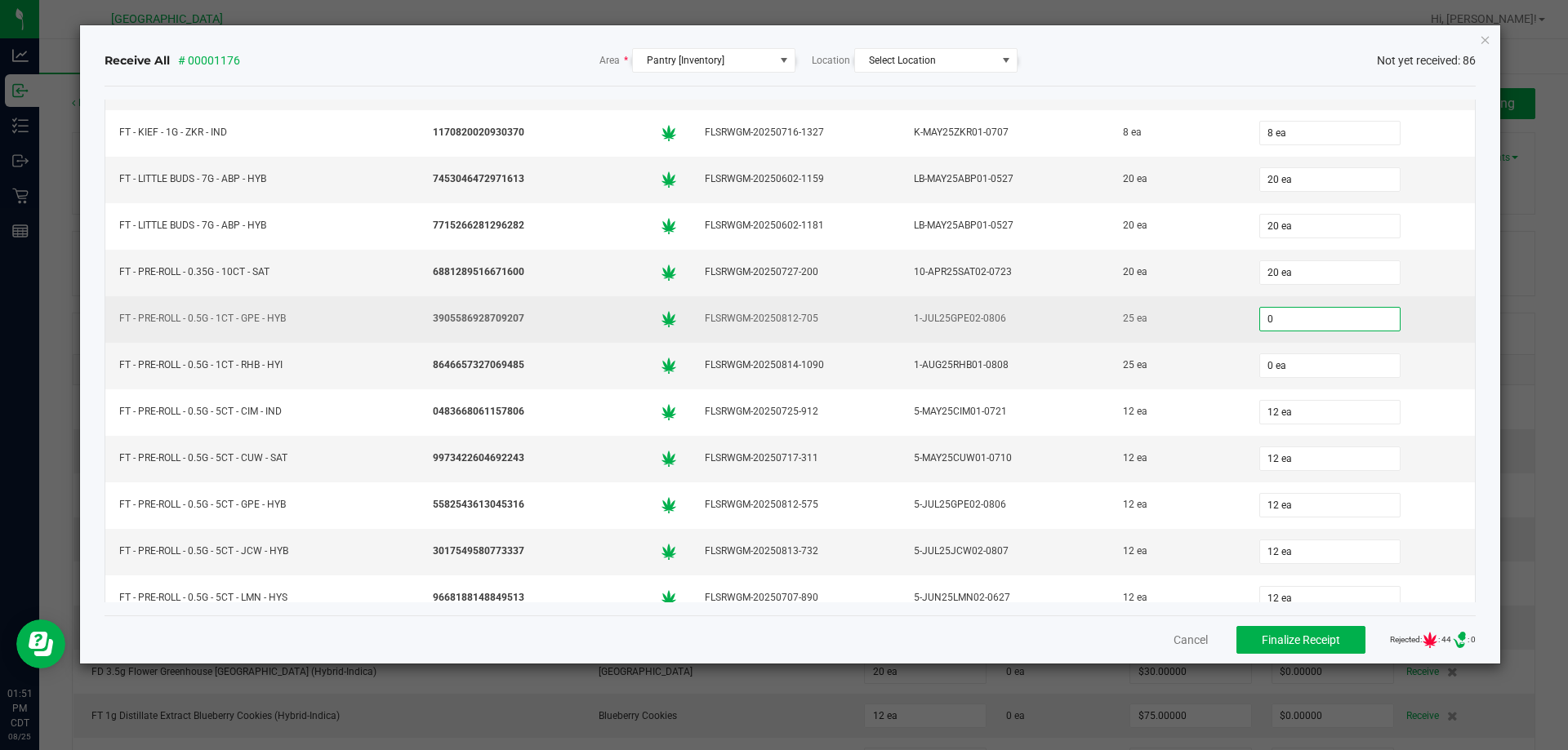
click at [1290, 322] on input "0" at bounding box center [1330, 318] width 139 height 22
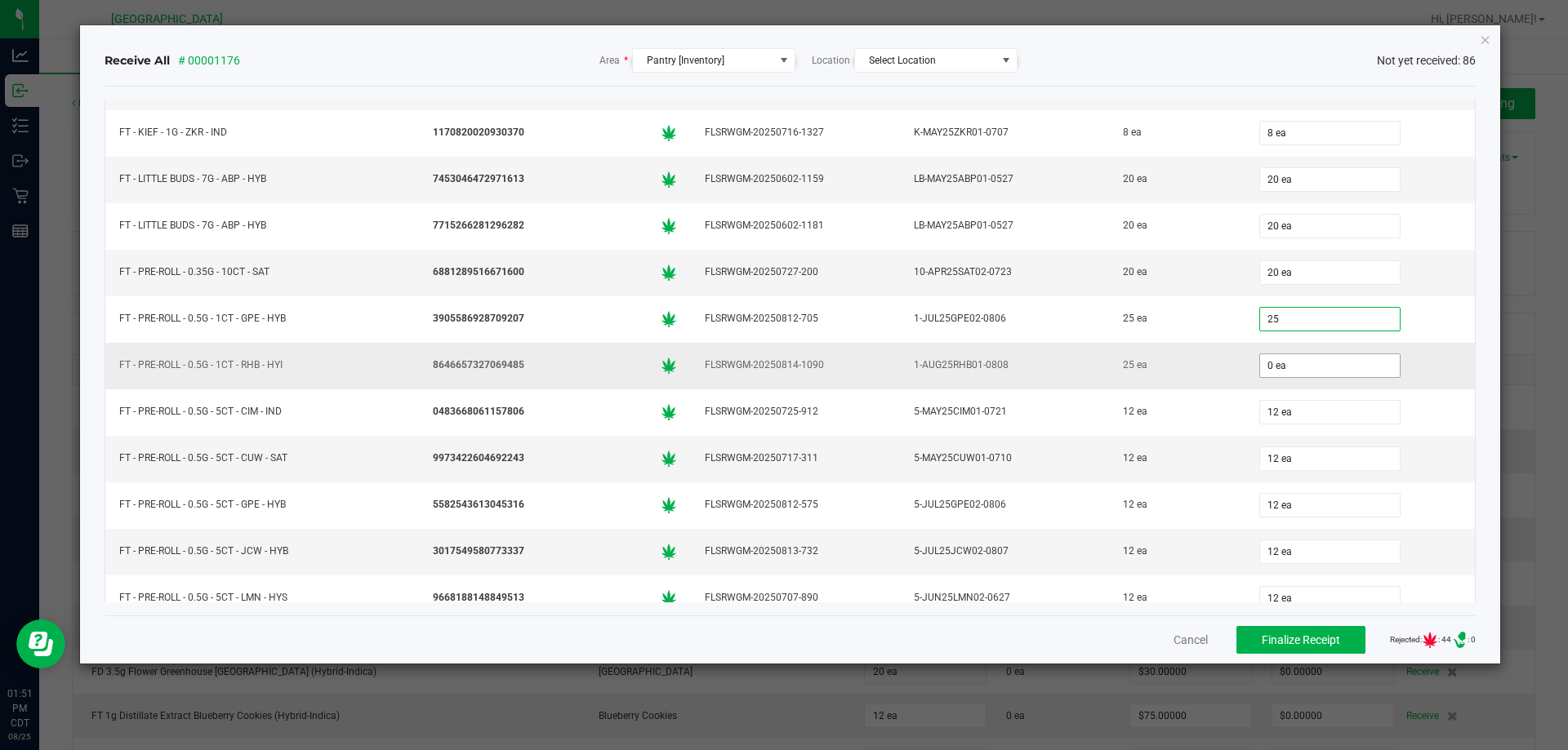
type input "25 ea"
click at [1279, 367] on input "0" at bounding box center [1330, 365] width 139 height 22
type input "25 ea"
click at [1213, 378] on td "25 ea" at bounding box center [1176, 366] width 135 height 47
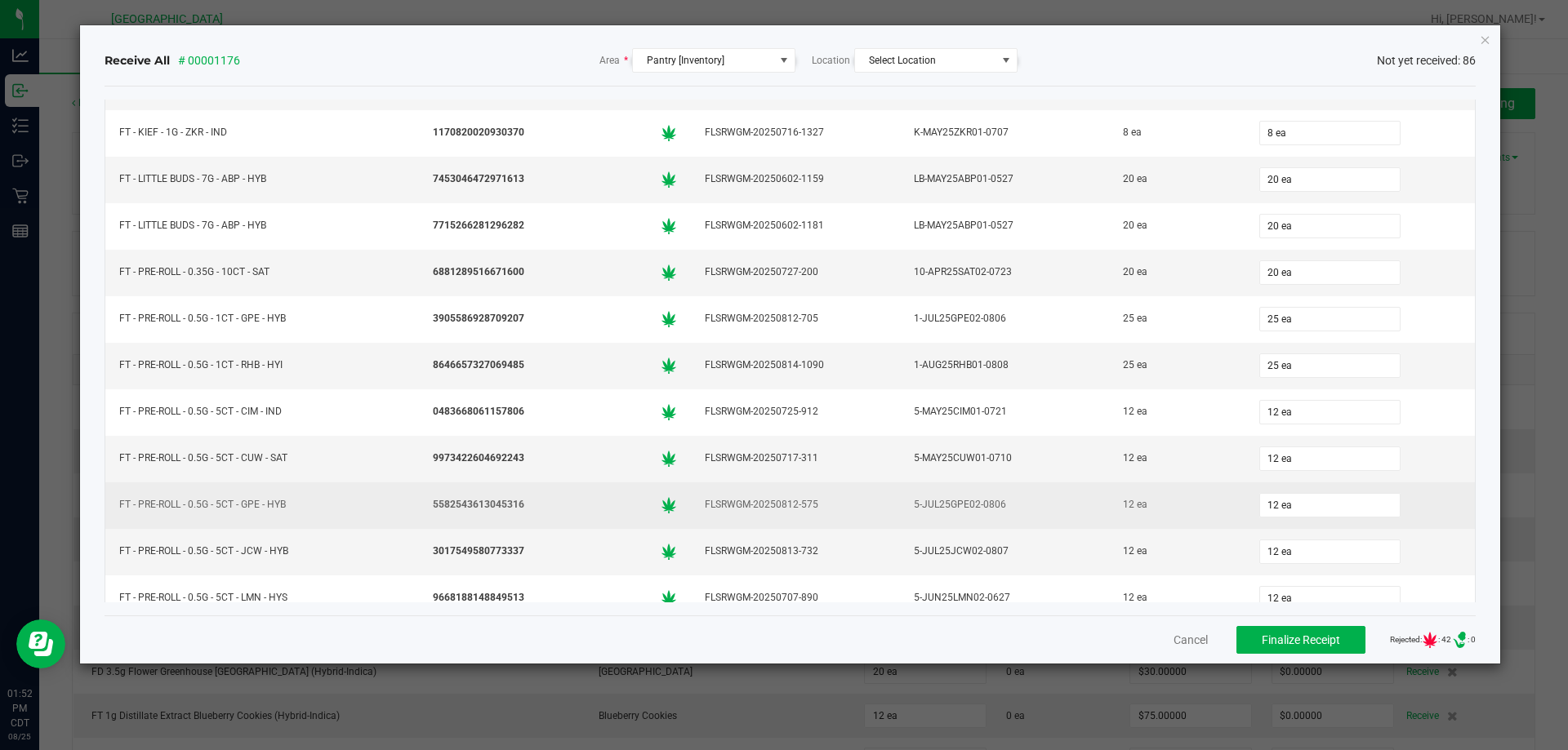
click at [878, 494] on td "FLSRWGM-20250812-575" at bounding box center [795, 506] width 209 height 47
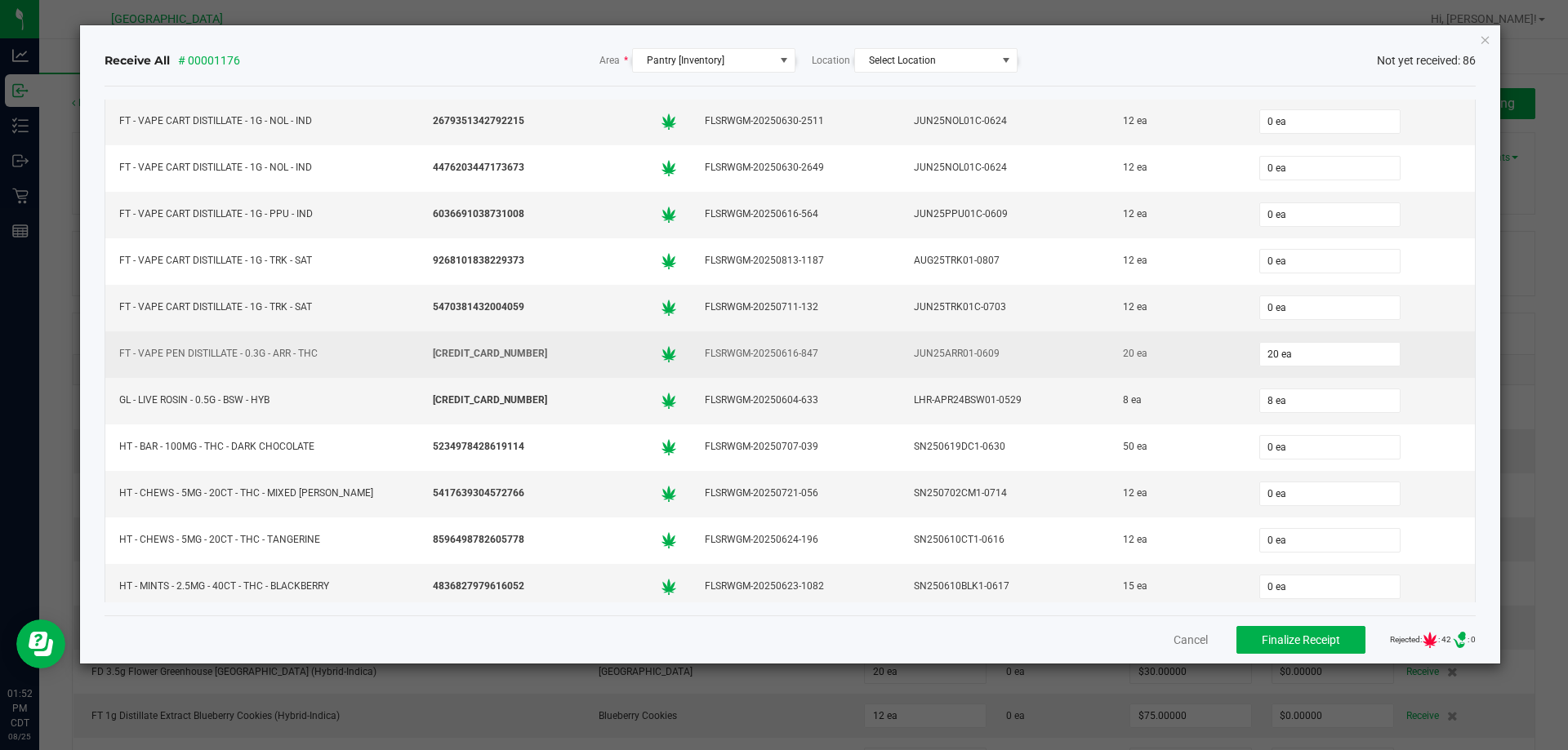
scroll to position [3183, 0]
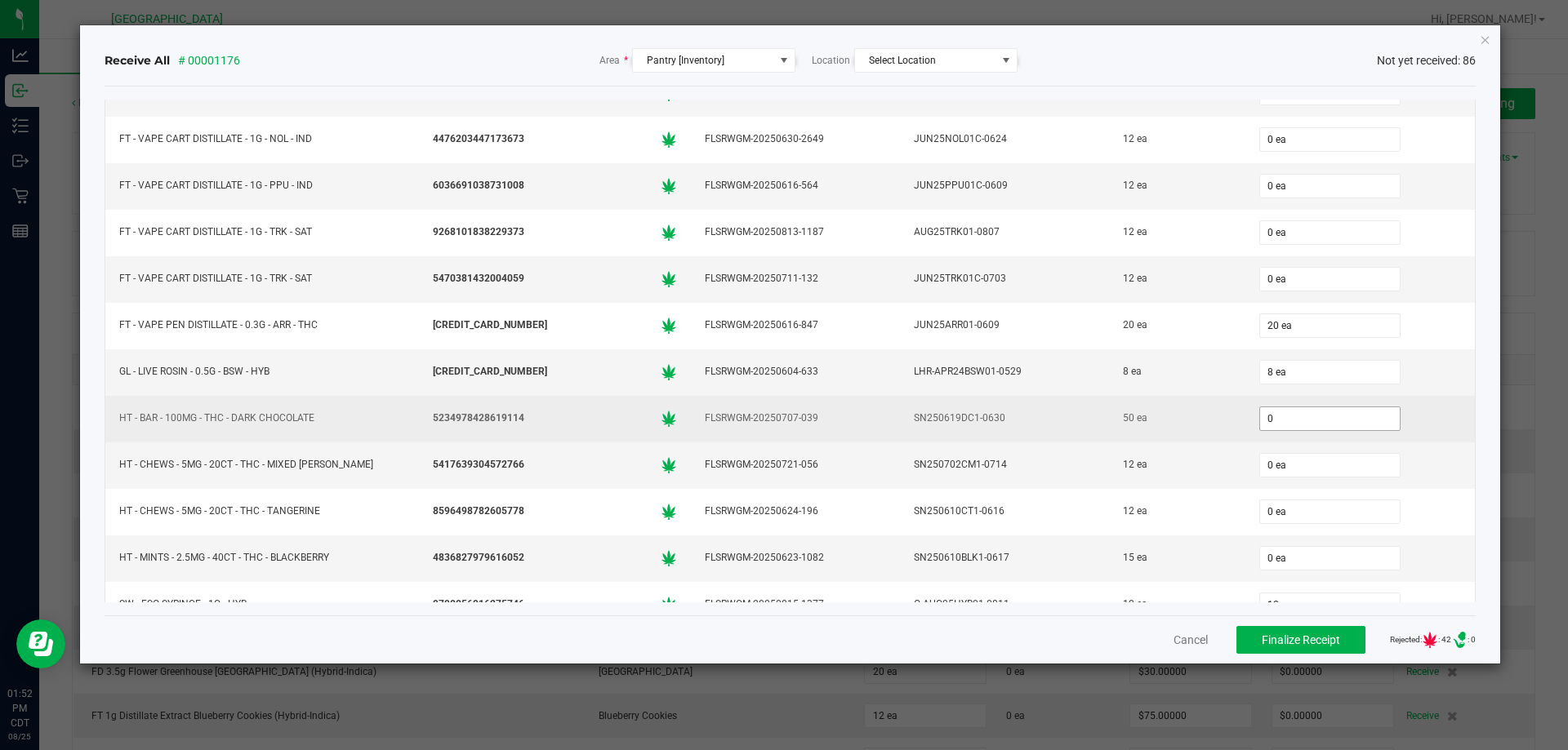
click at [1269, 418] on input "0" at bounding box center [1330, 418] width 139 height 22
type input "50 ea"
click at [1139, 439] on td "50 ea" at bounding box center [1176, 419] width 135 height 47
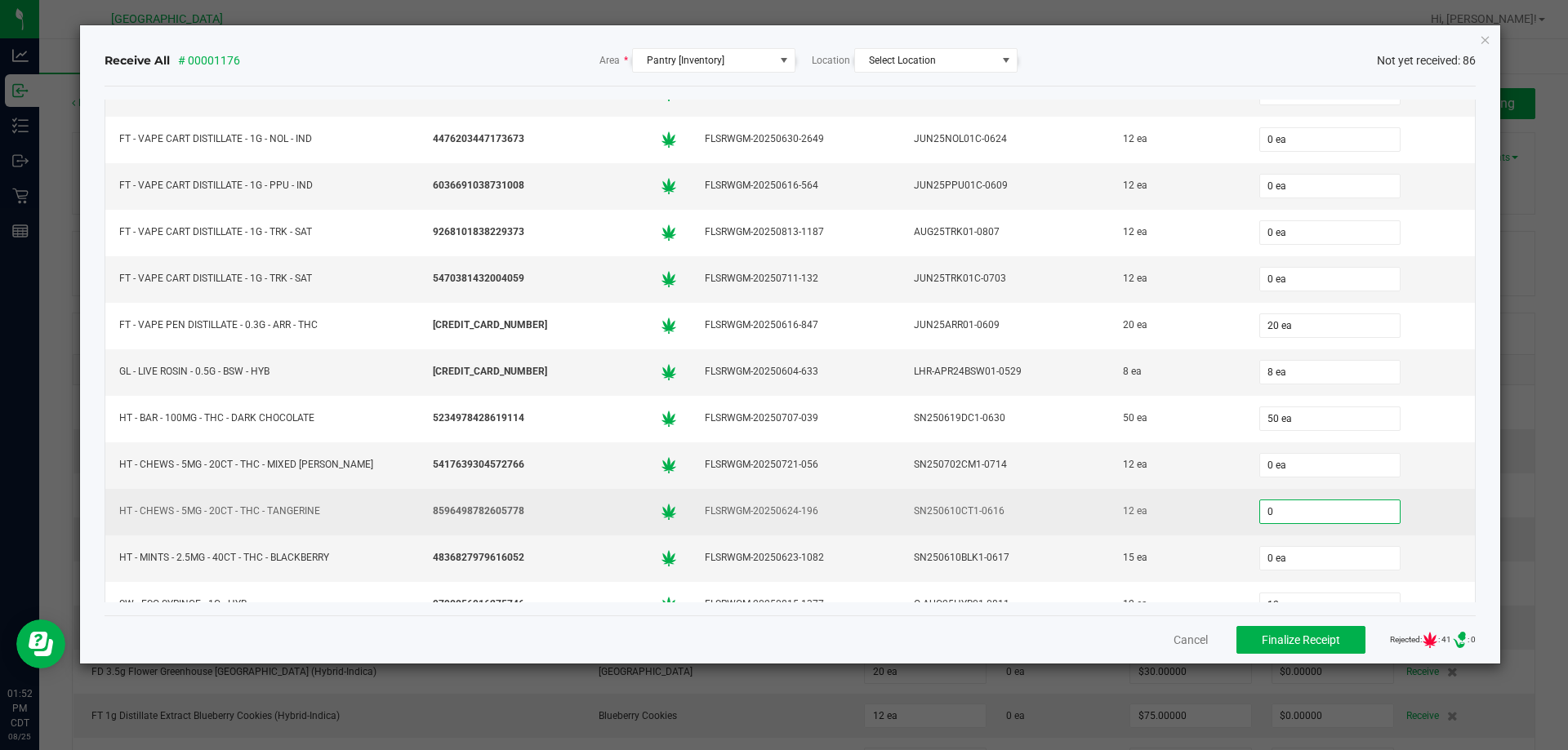
click at [1306, 513] on input "0" at bounding box center [1330, 511] width 139 height 22
type input "12 ea"
click at [1206, 511] on div "12 ea" at bounding box center [1177, 512] width 116 height 23
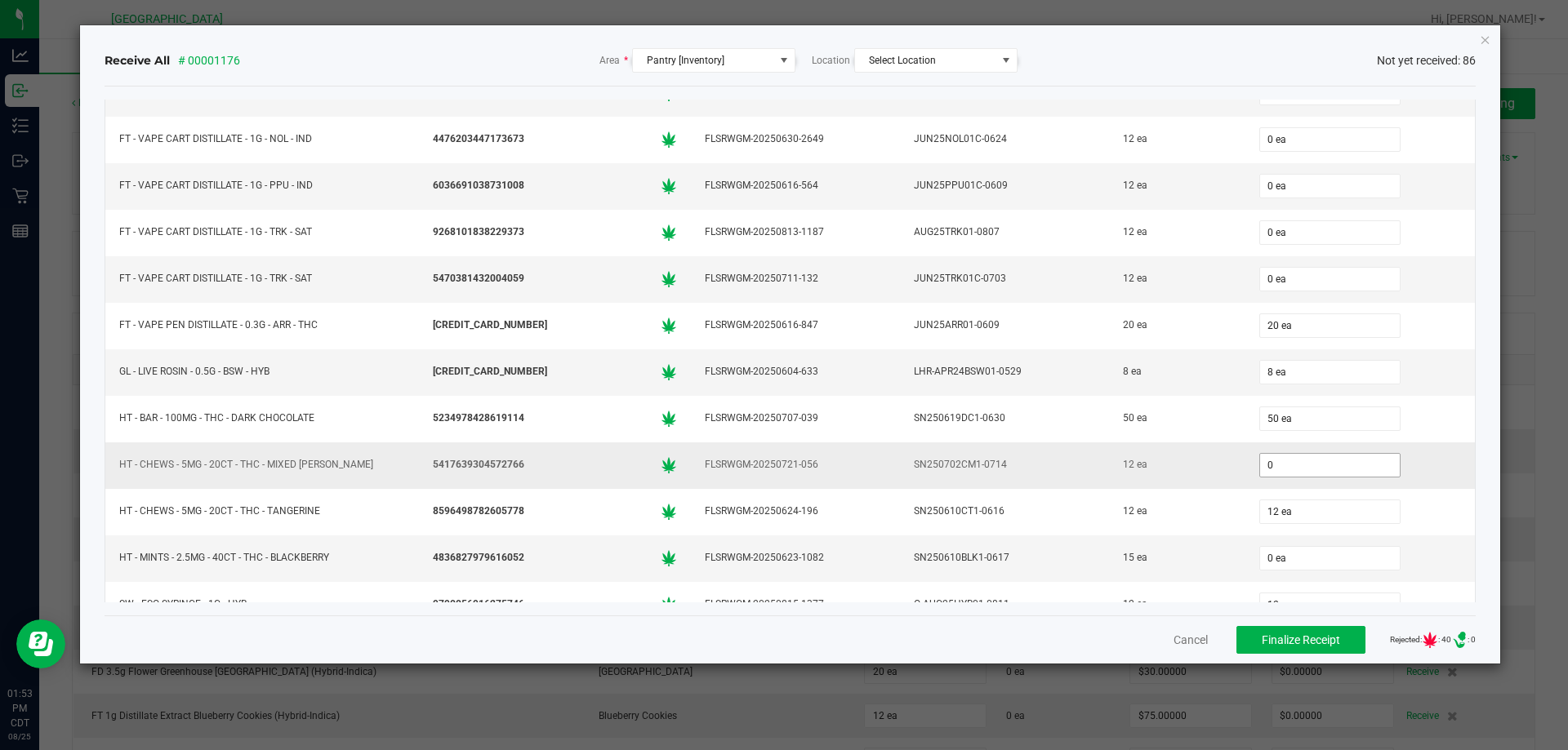
click at [1284, 469] on input "0" at bounding box center [1330, 465] width 139 height 22
type input "12 ea"
click at [1197, 474] on div "12 ea" at bounding box center [1177, 465] width 116 height 23
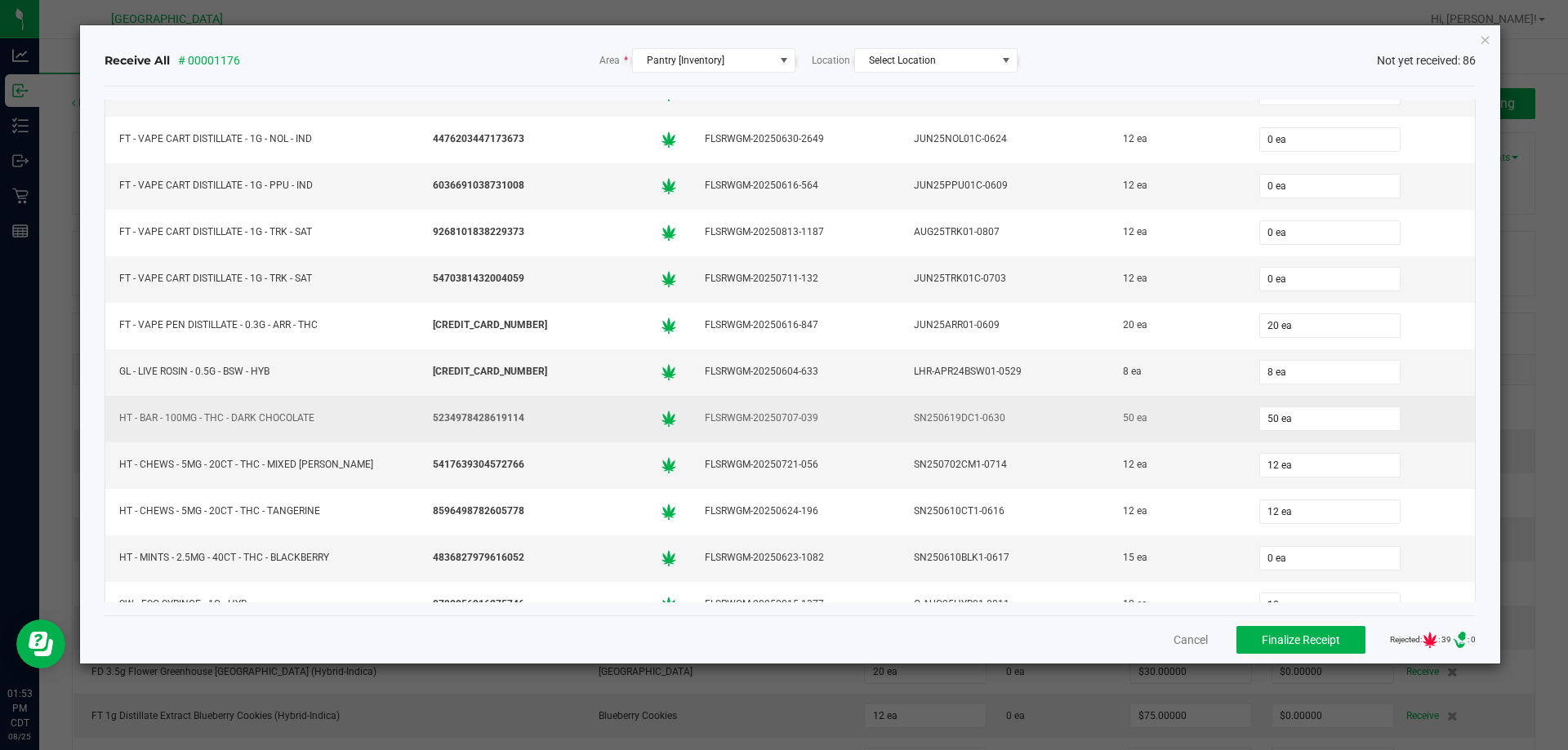
scroll to position [3265, 0]
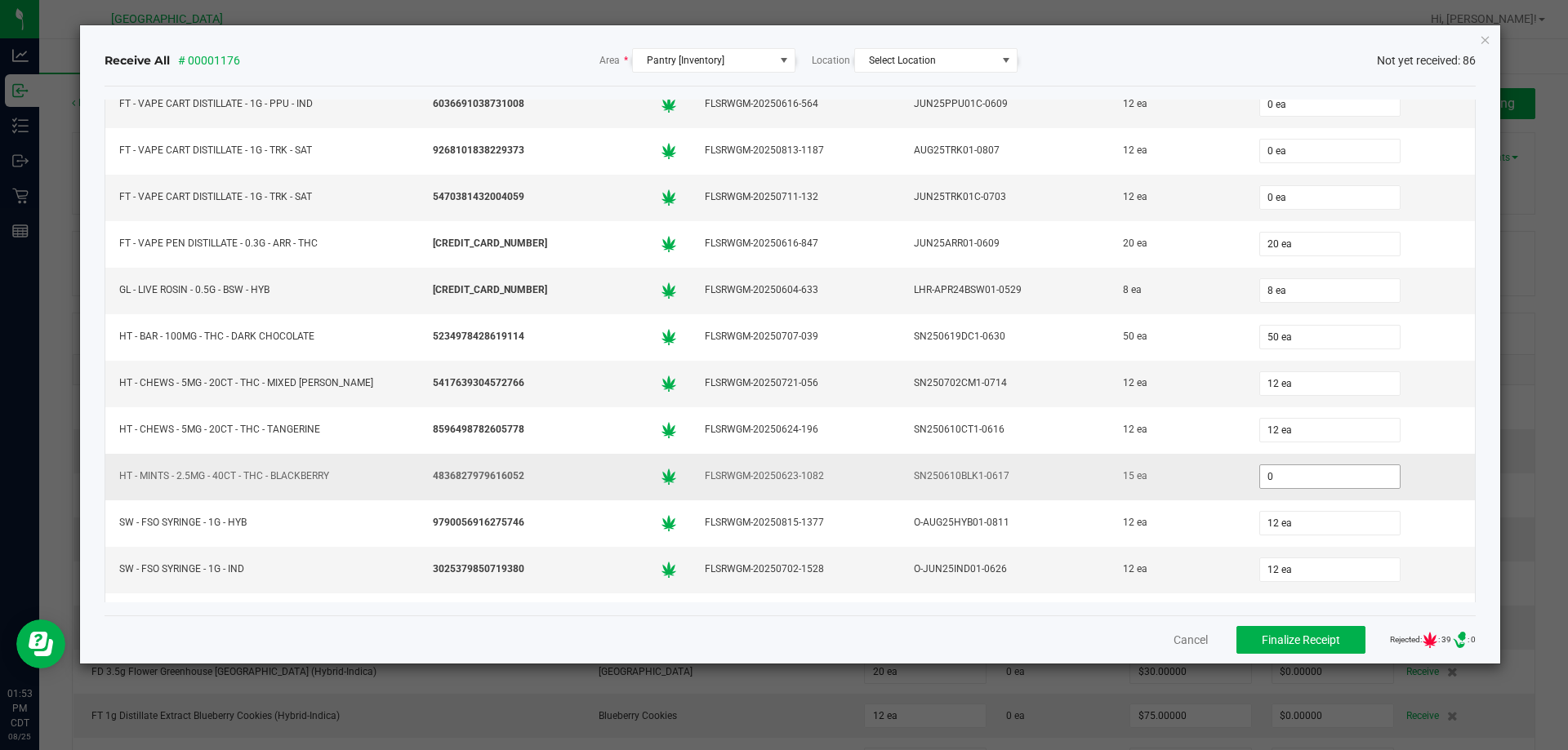
click at [1309, 474] on input "0" at bounding box center [1330, 476] width 139 height 22
click at [1168, 489] on td "15 ea" at bounding box center [1176, 478] width 135 height 47
type input "15 ea"
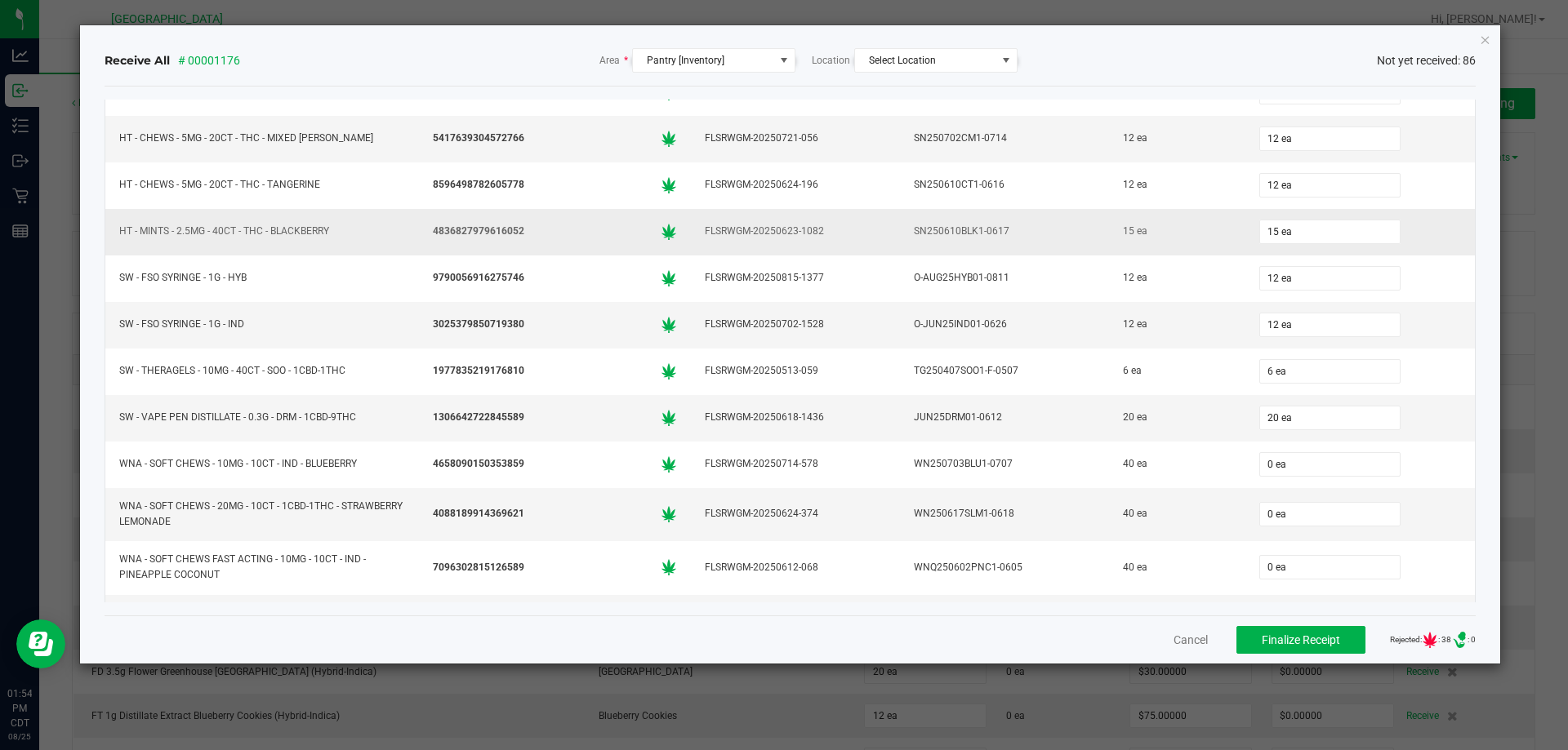
scroll to position [3555, 0]
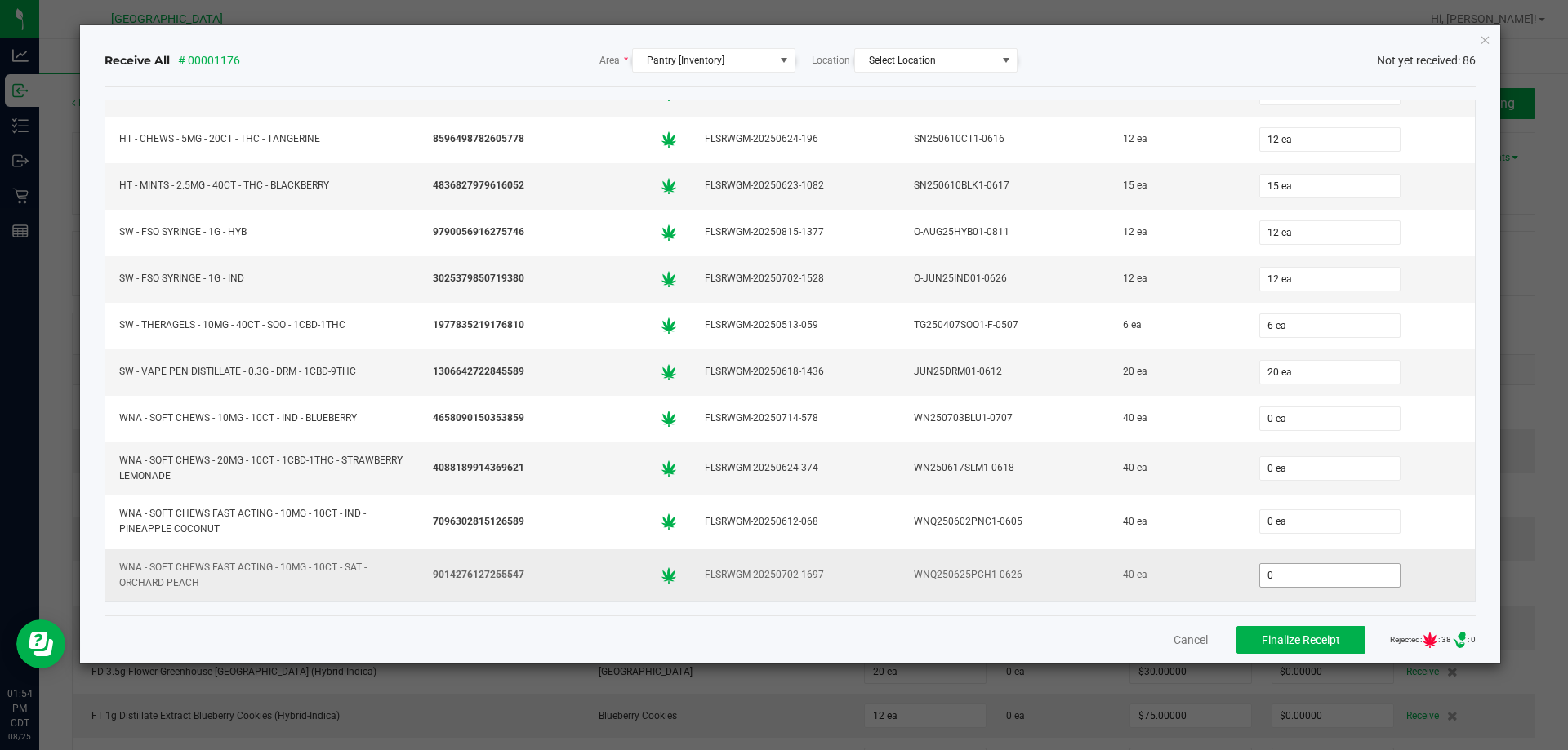
click at [1296, 585] on input "0" at bounding box center [1330, 575] width 139 height 22
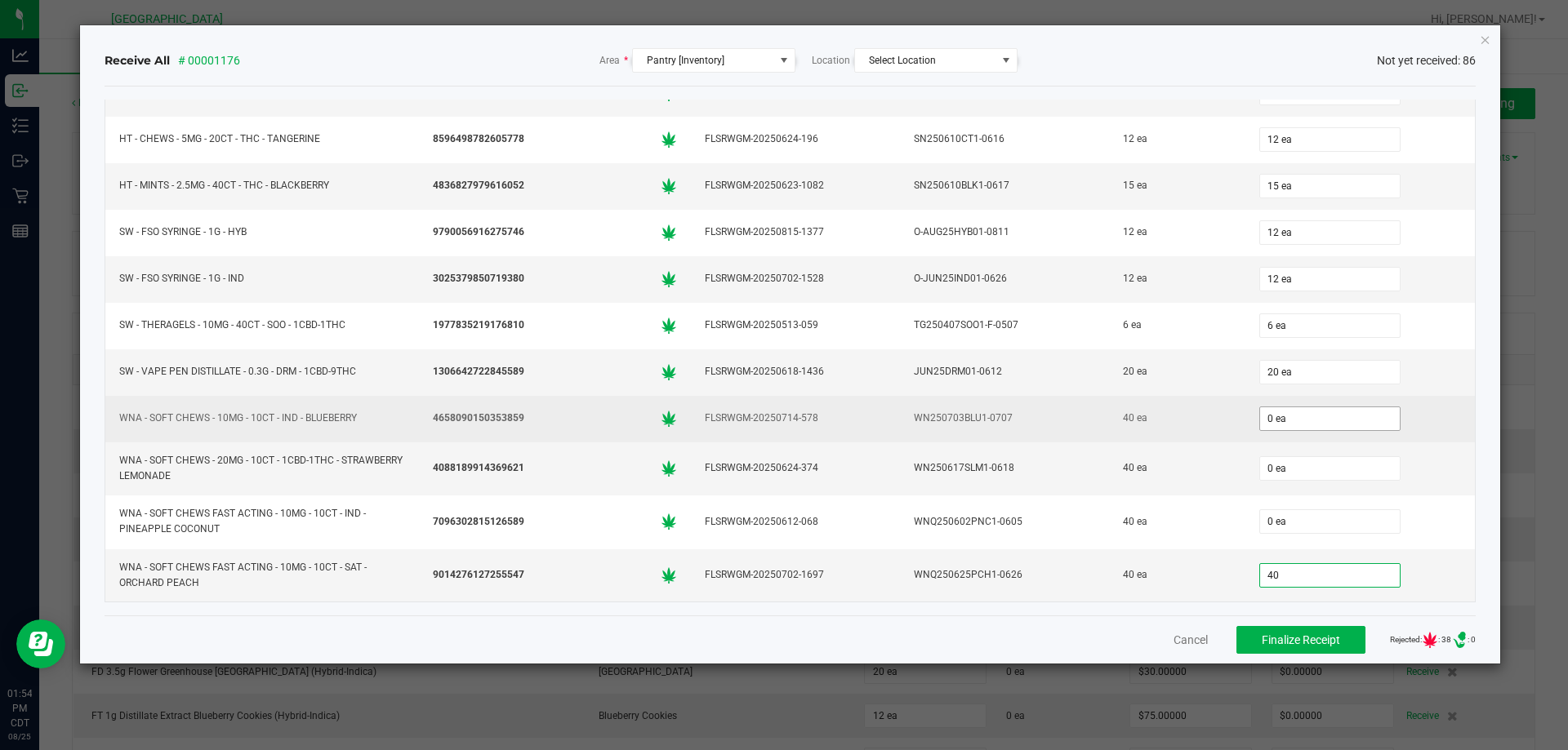
type input "40"
type input "0"
type input "40 ea"
click at [1281, 418] on input "0" at bounding box center [1330, 418] width 139 height 22
type input "40 ea"
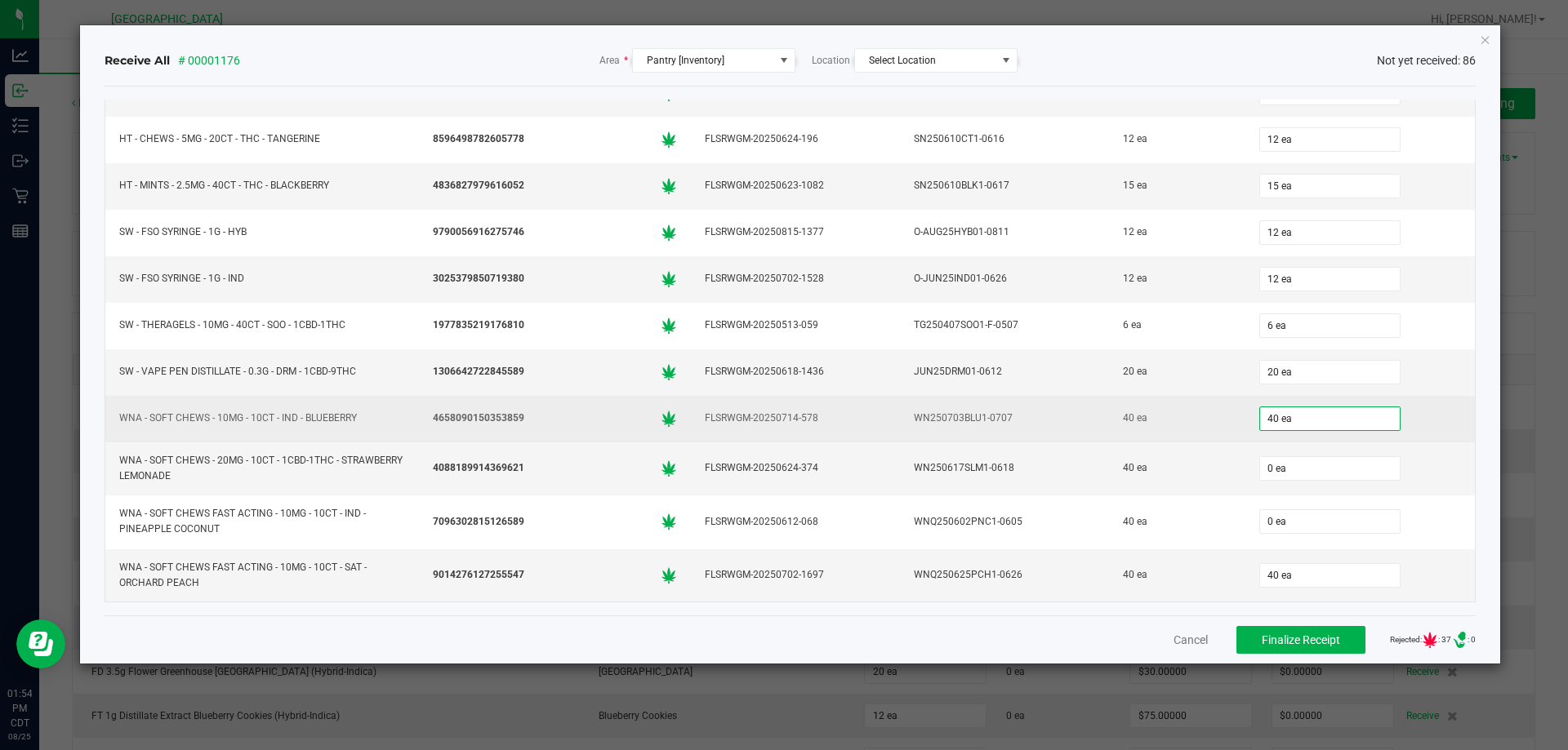
click at [1190, 420] on div "40 ea" at bounding box center [1177, 418] width 116 height 23
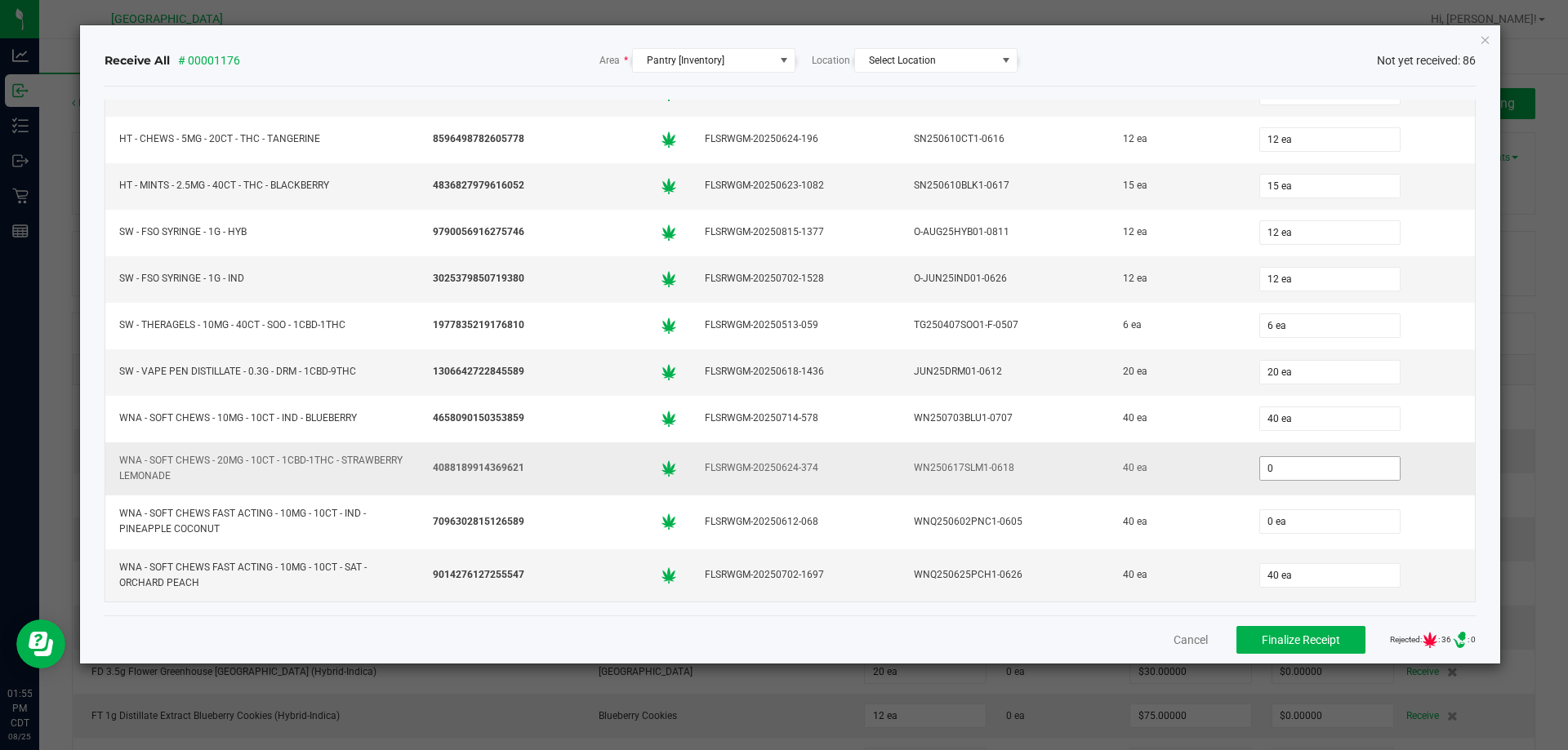
click at [1272, 477] on input "0" at bounding box center [1330, 468] width 139 height 22
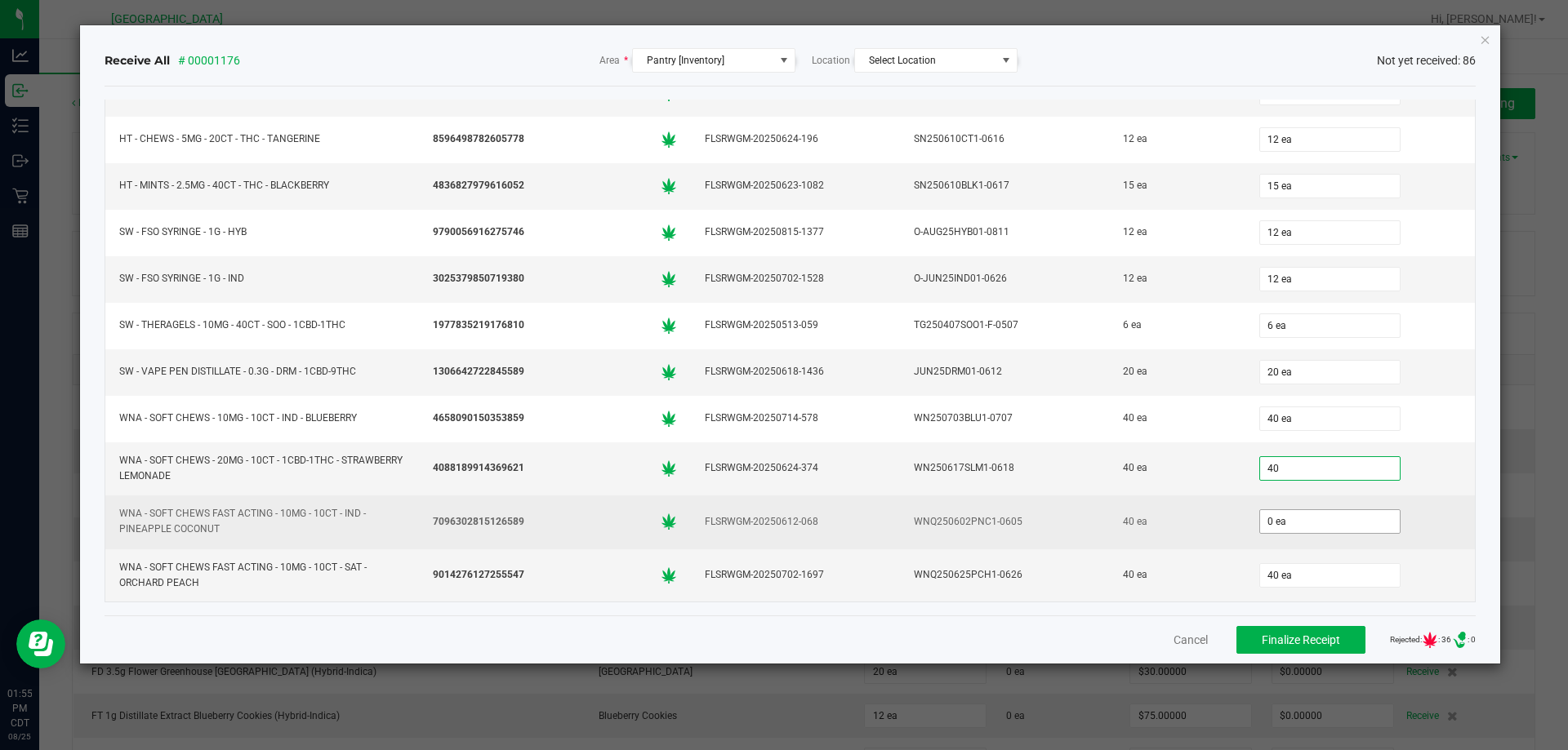
type input "40 ea"
click at [1317, 525] on input "0" at bounding box center [1330, 520] width 139 height 22
type input "40 ea"
click at [1403, 521] on div "40 ea" at bounding box center [1361, 521] width 210 height 33
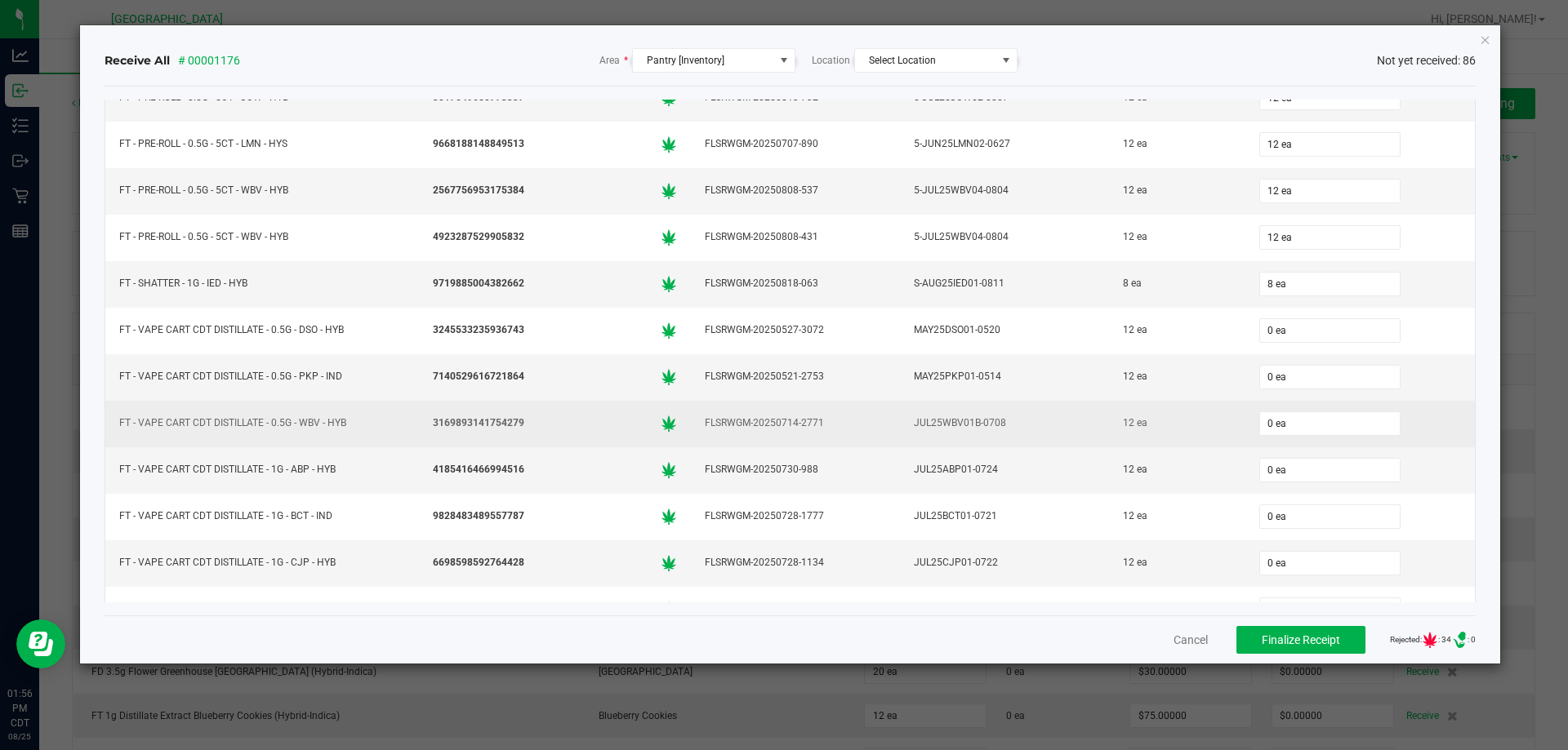
scroll to position [1678, 0]
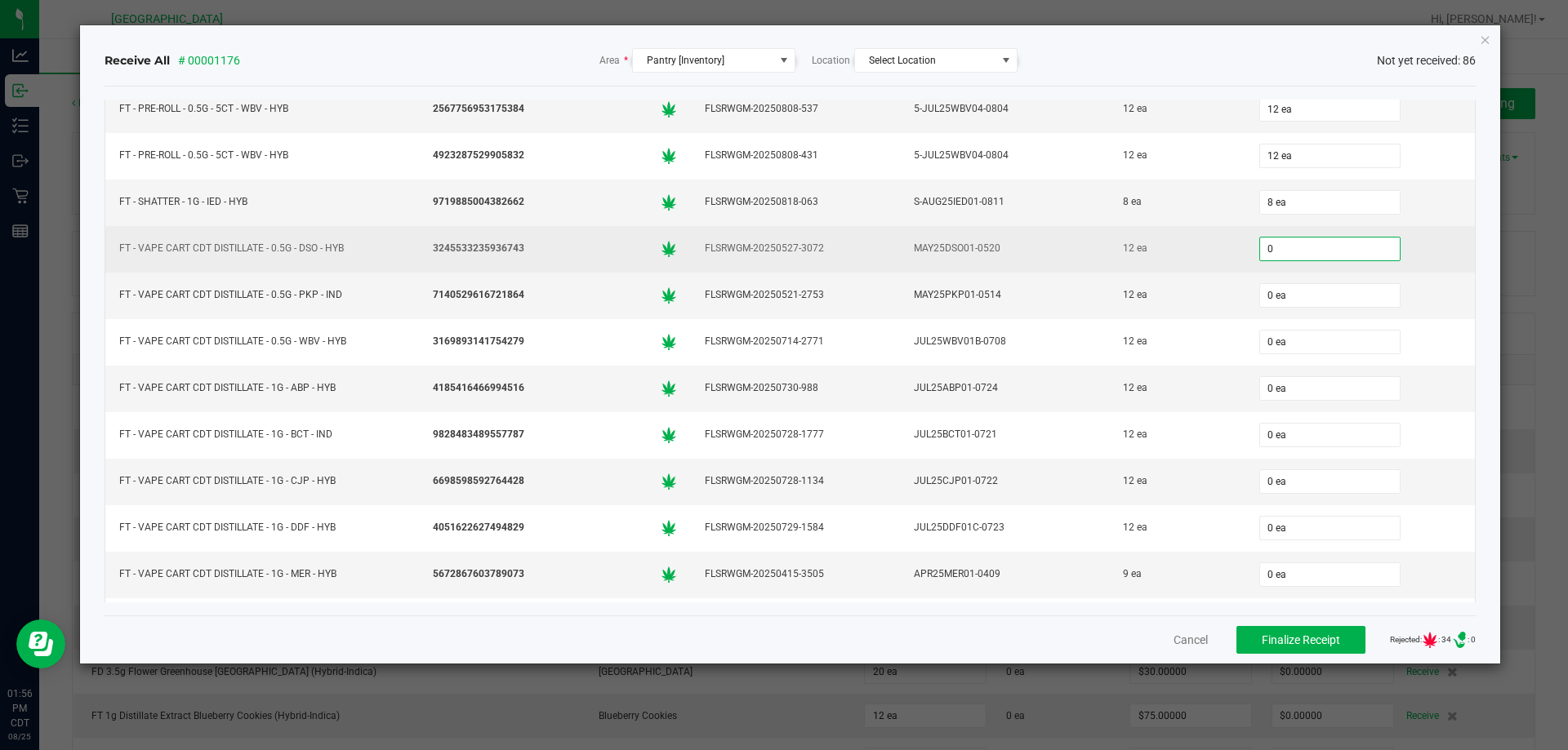
click at [1350, 250] on input "0" at bounding box center [1330, 248] width 139 height 22
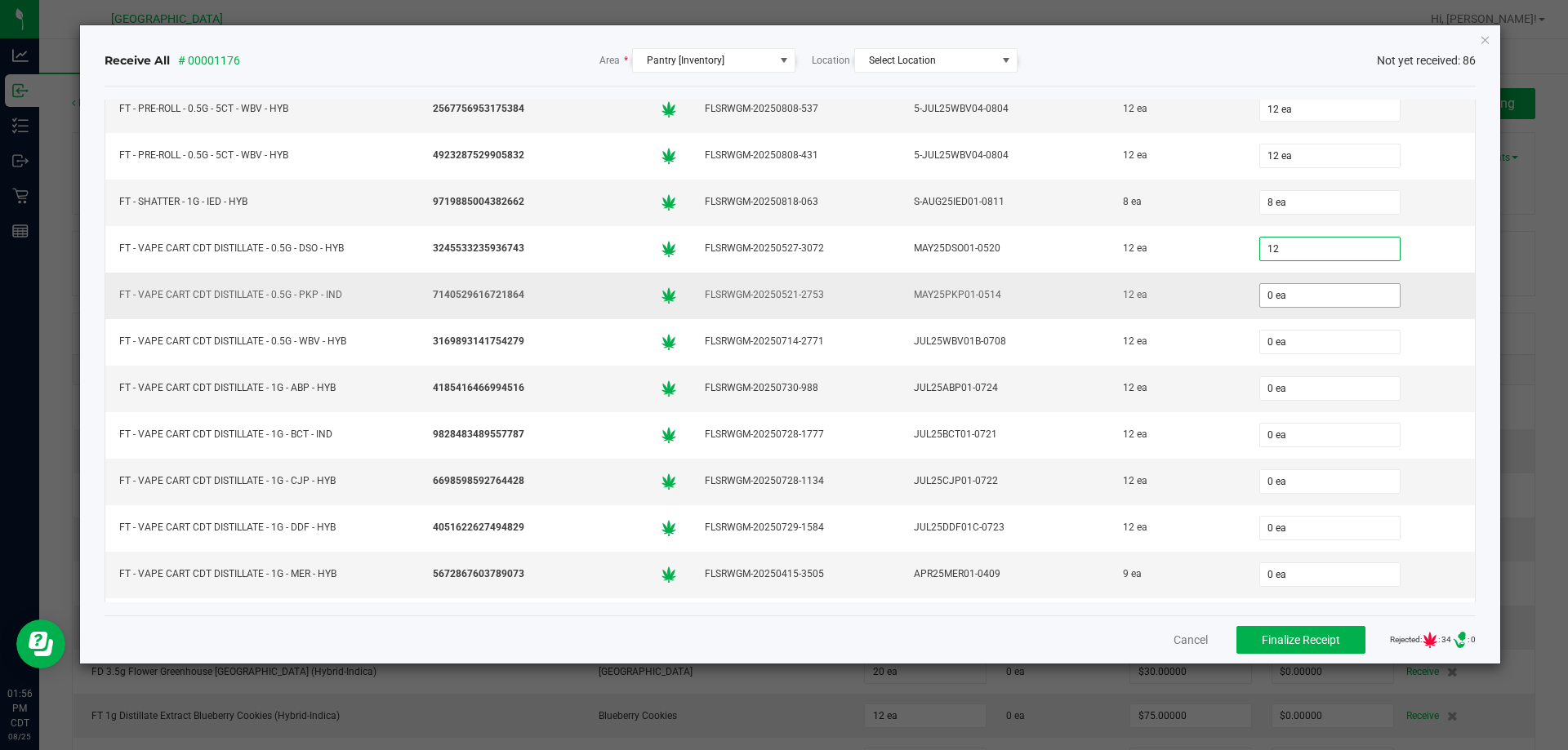
type input "12 ea"
click at [1344, 304] on input "0" at bounding box center [1330, 295] width 139 height 22
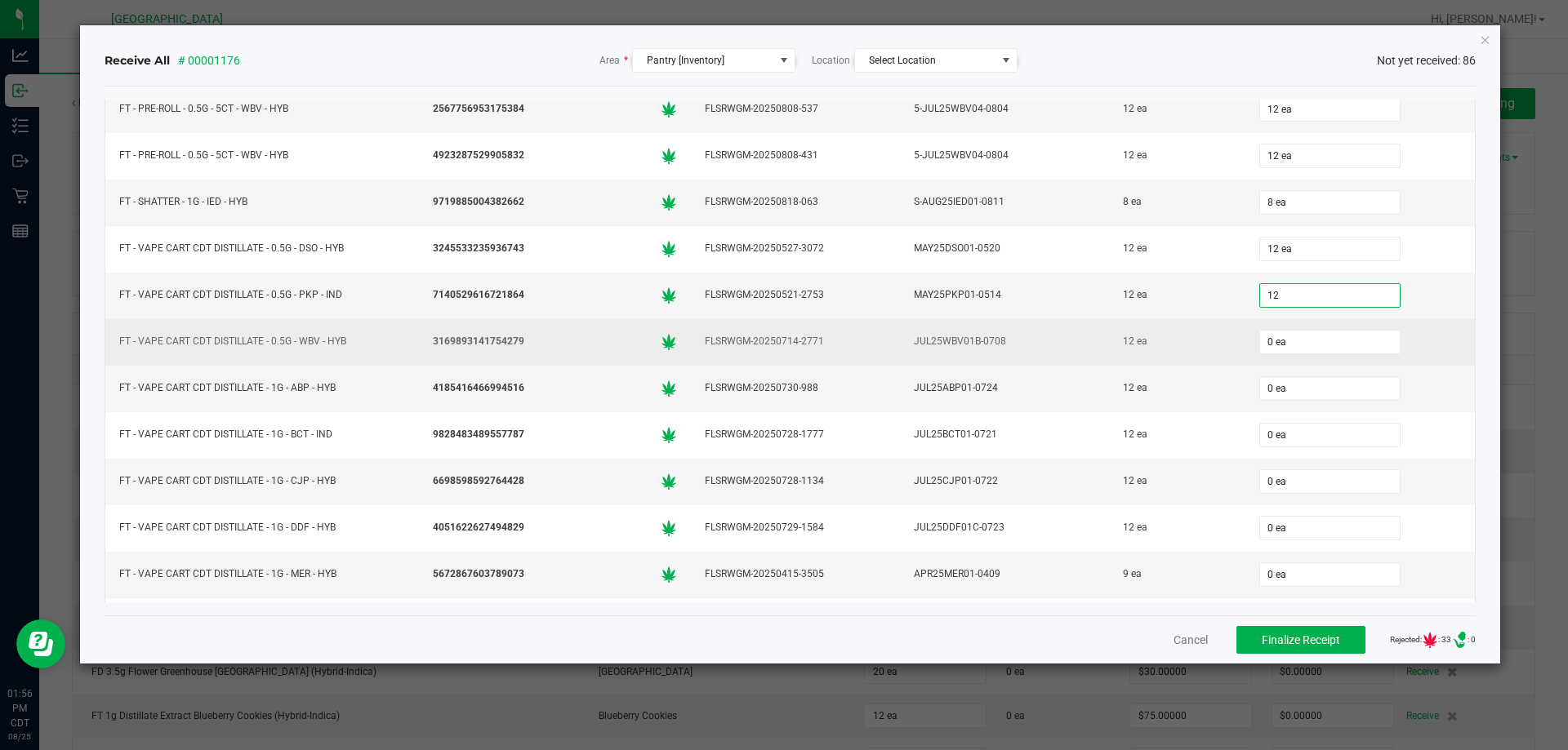
click at [1311, 355] on div "0 ea" at bounding box center [1361, 342] width 210 height 33
type input "12 ea"
click at [1308, 340] on input "0" at bounding box center [1330, 341] width 139 height 22
click at [1173, 348] on div "12 ea" at bounding box center [1177, 341] width 116 height 23
type input "12 ea"
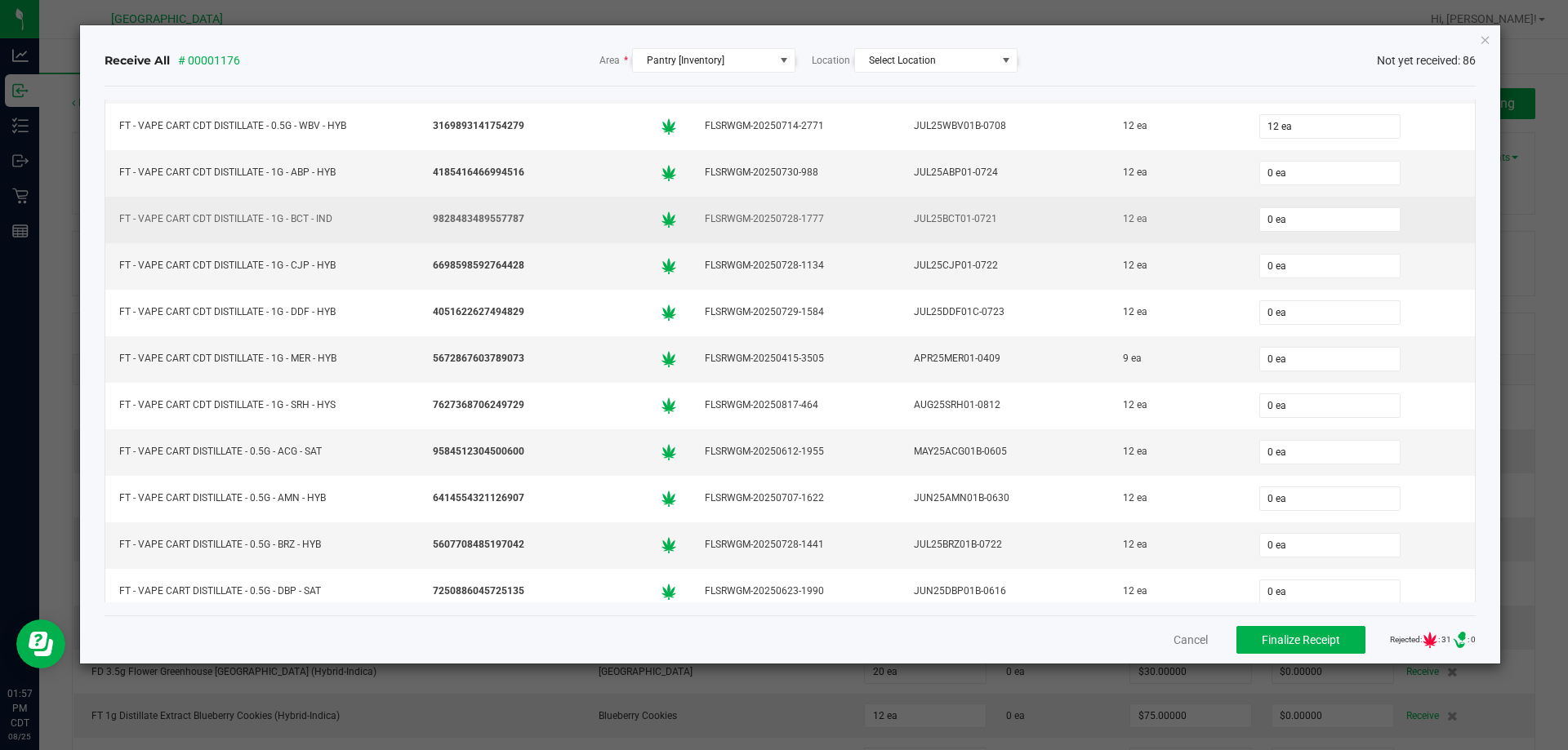
scroll to position [1923, 0]
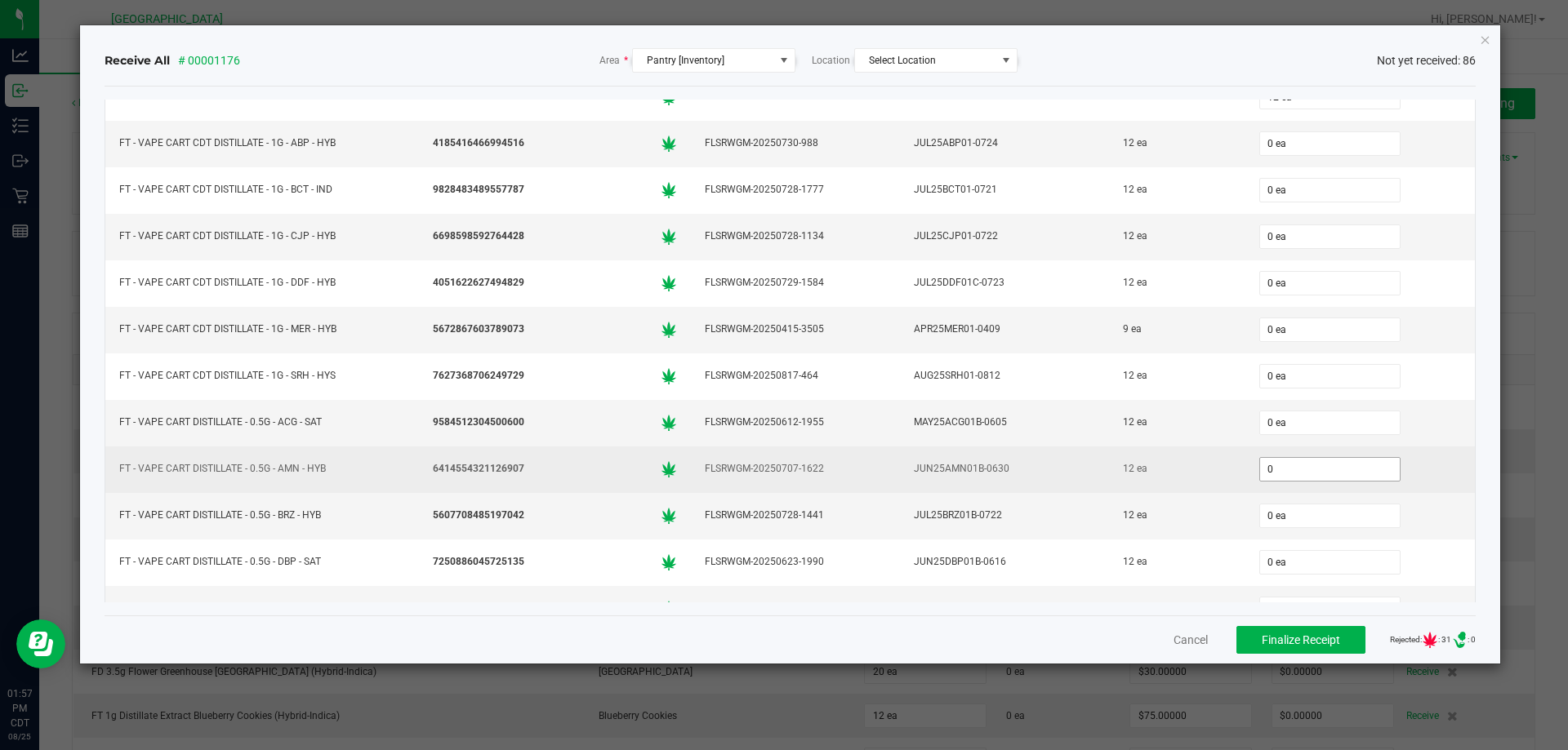
click at [1292, 467] on input "0" at bounding box center [1330, 469] width 139 height 22
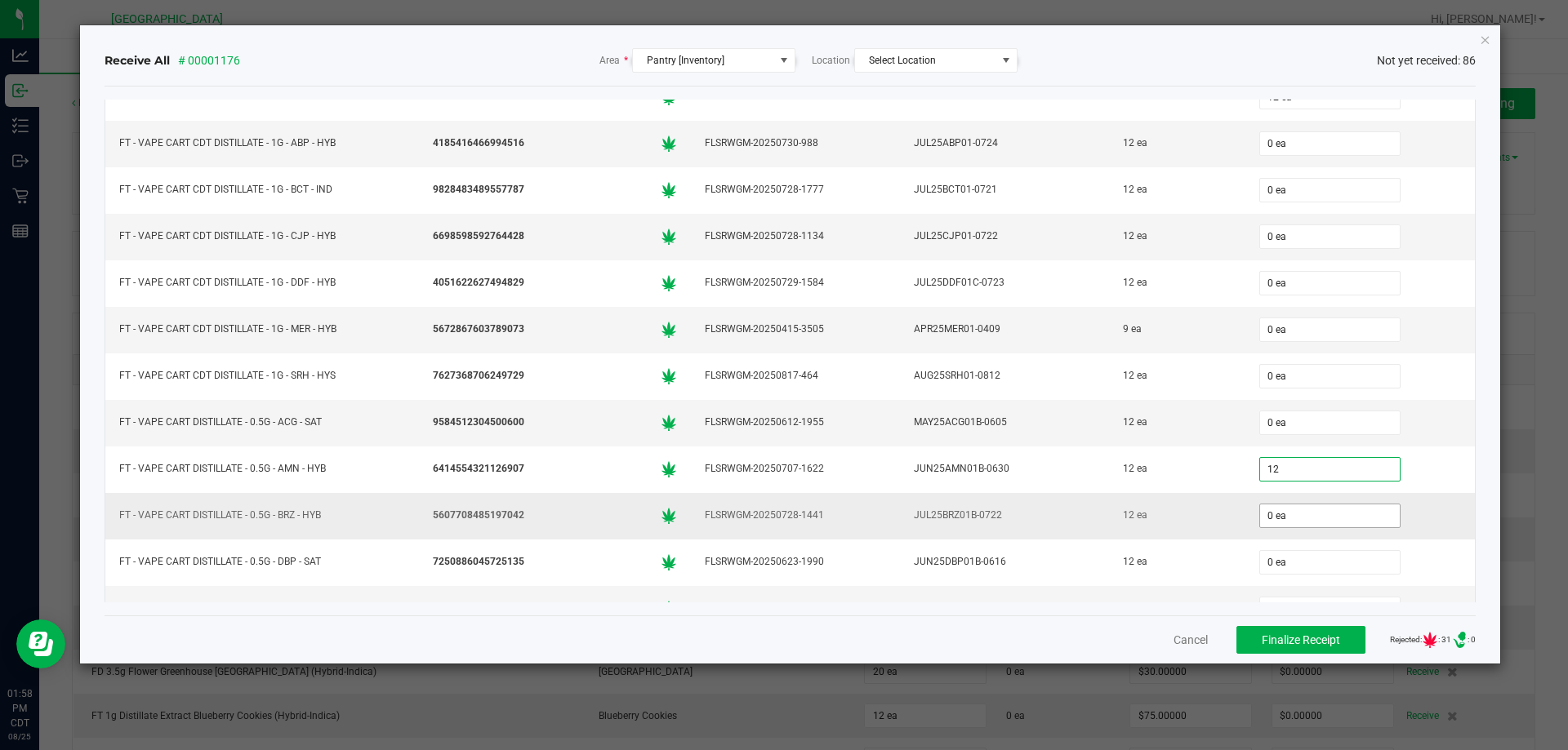
type input "12 ea"
click at [1349, 510] on input "0" at bounding box center [1330, 516] width 139 height 22
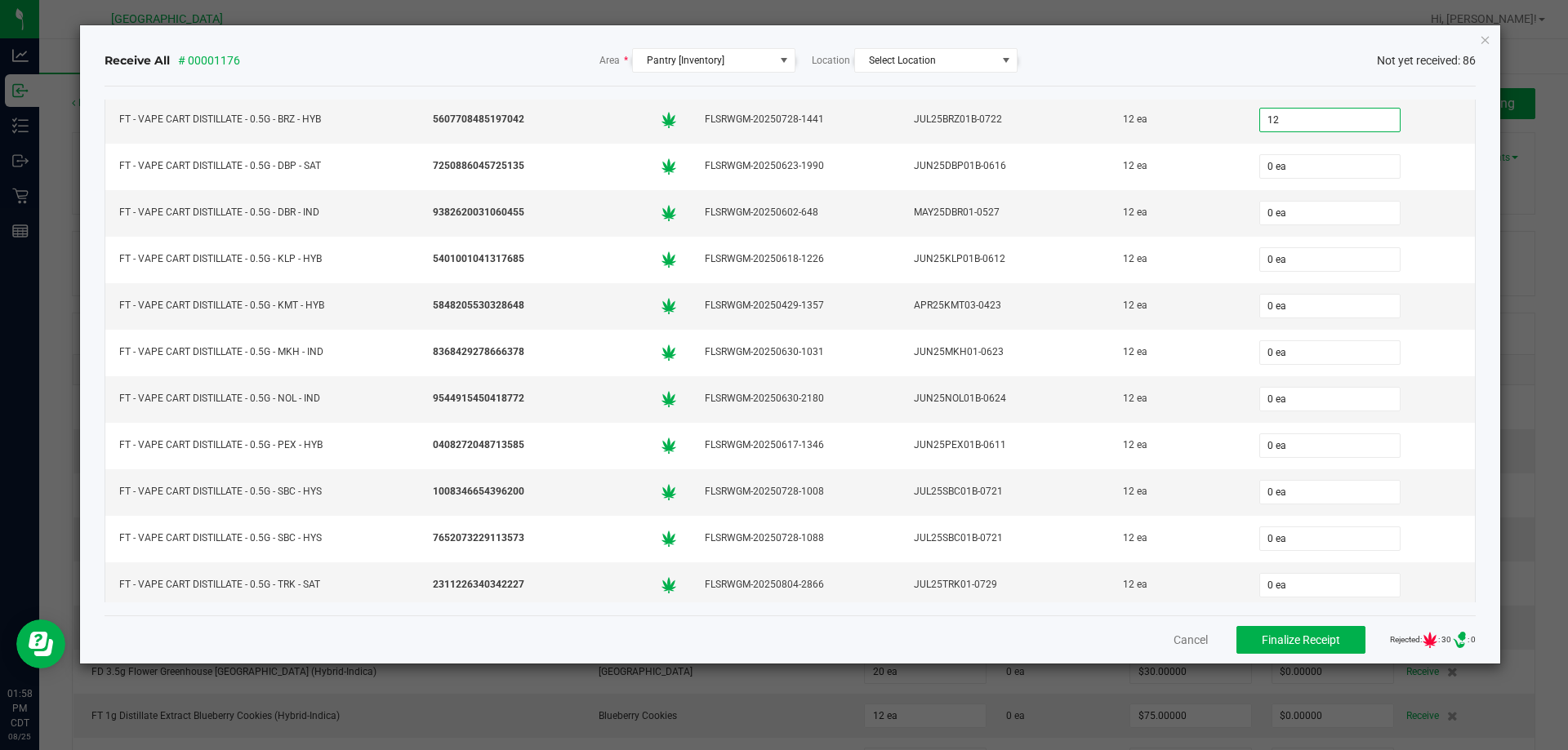
scroll to position [2412, 0]
type input "12 ea"
click at [1288, 493] on input "0" at bounding box center [1330, 490] width 139 height 22
type input "12 ea"
click at [1211, 486] on div "12 ea" at bounding box center [1177, 491] width 116 height 23
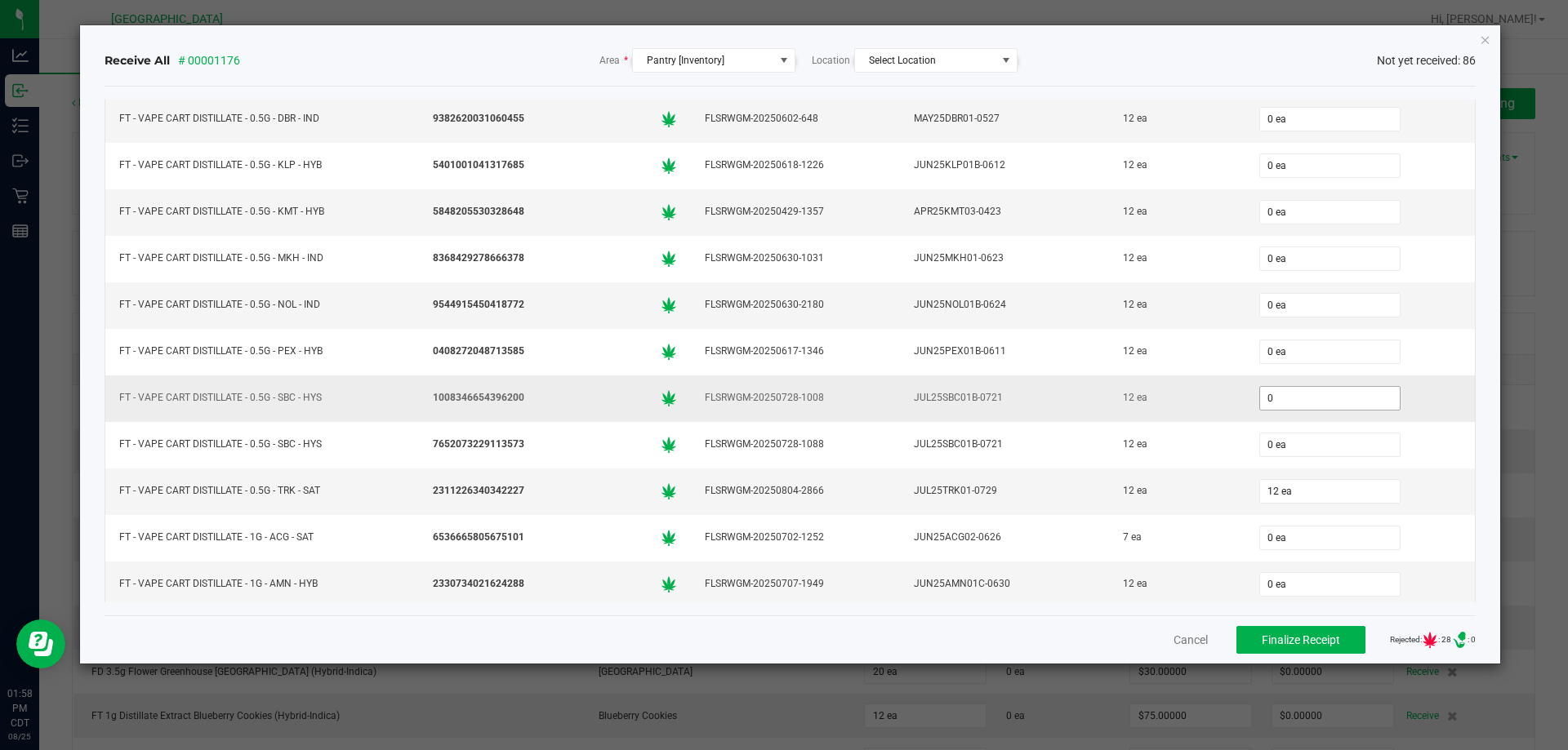
click at [1281, 403] on input "0" at bounding box center [1330, 398] width 139 height 22
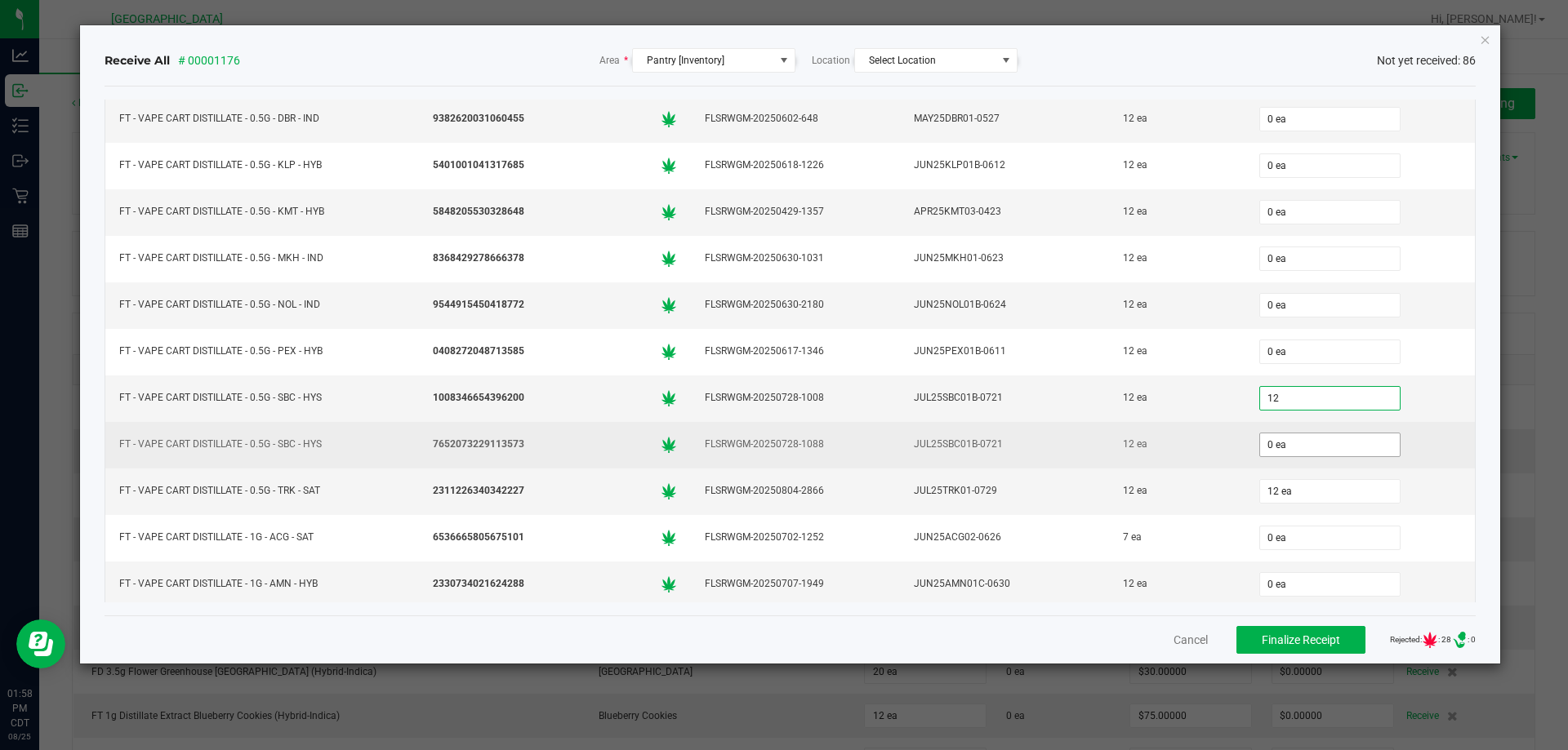
type input "12 ea"
click at [1285, 436] on input "0" at bounding box center [1330, 445] width 139 height 22
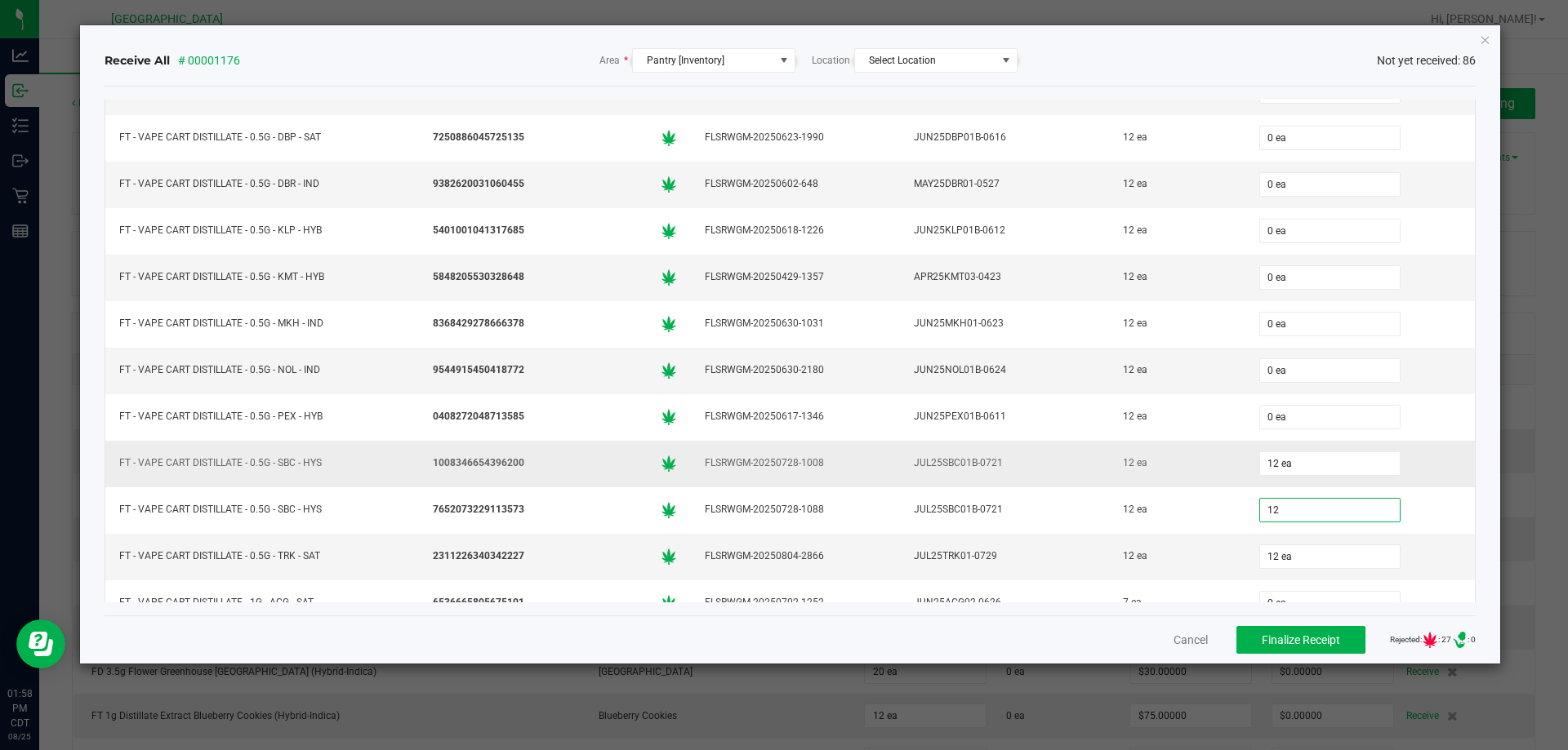
scroll to position [2168, 0]
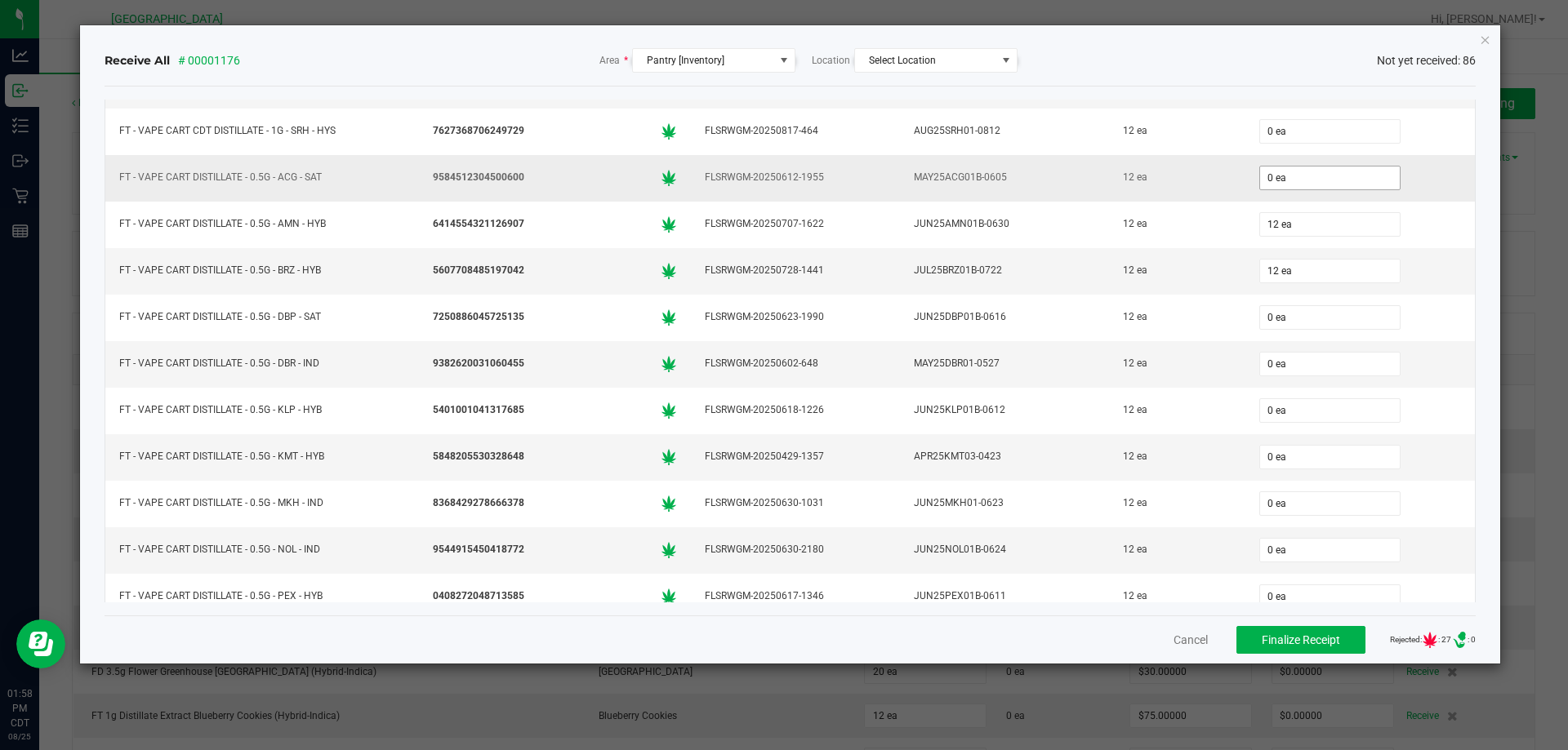
type input "12"
type input "0"
type input "12 ea"
click at [1294, 184] on input "0" at bounding box center [1330, 177] width 139 height 22
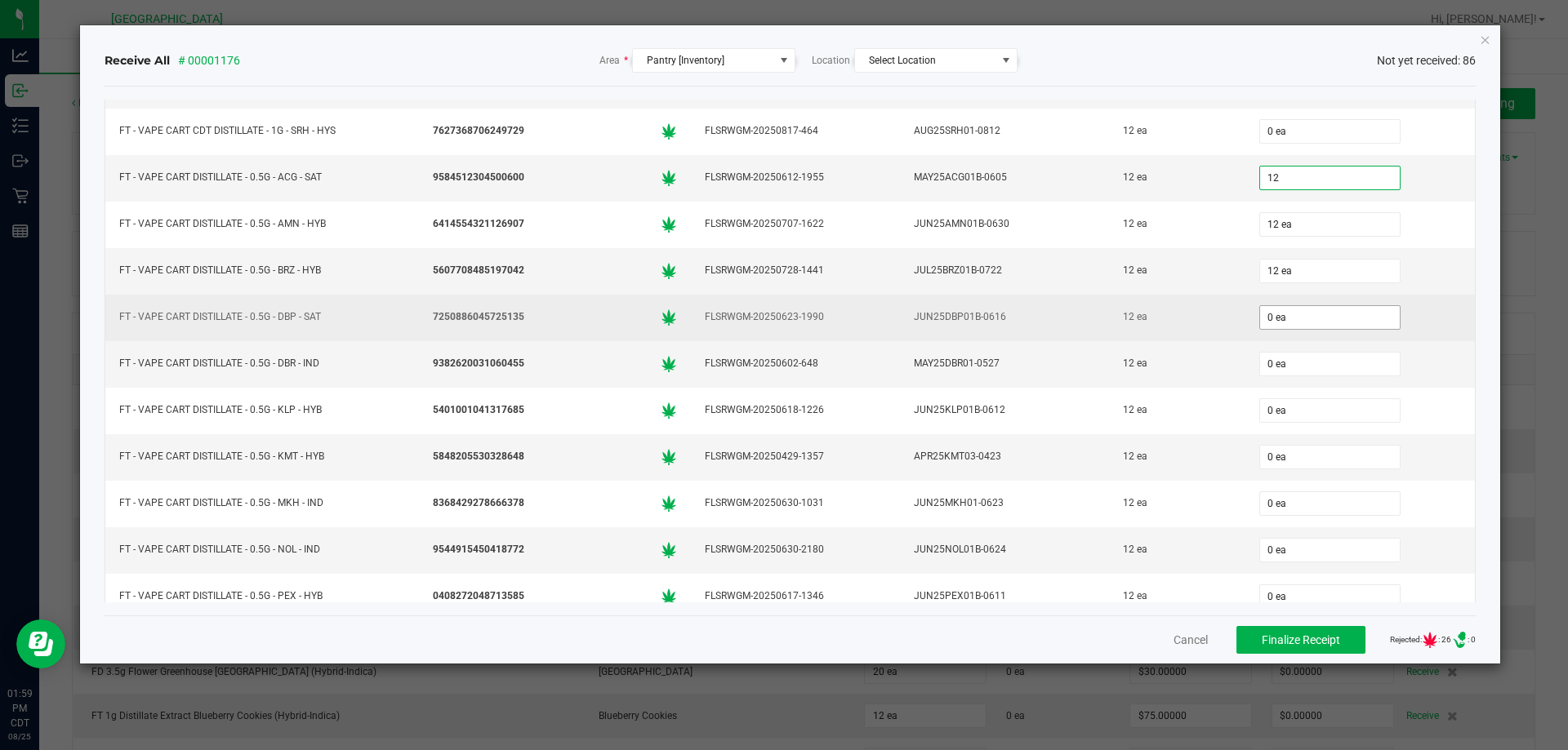
type input "12 ea"
click at [1294, 323] on input "0" at bounding box center [1330, 317] width 139 height 22
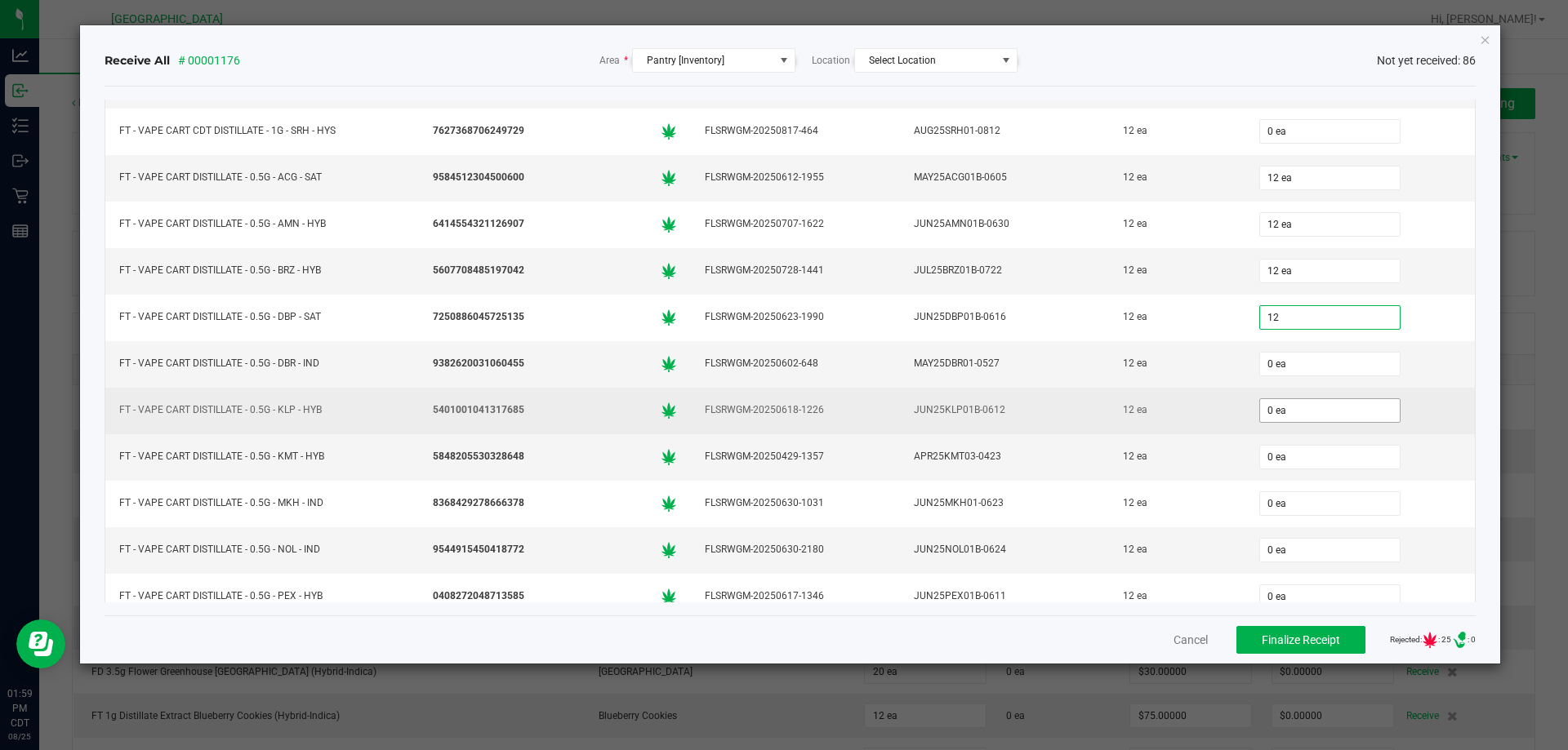
type input "12 ea"
click at [1292, 418] on input "0" at bounding box center [1330, 410] width 139 height 22
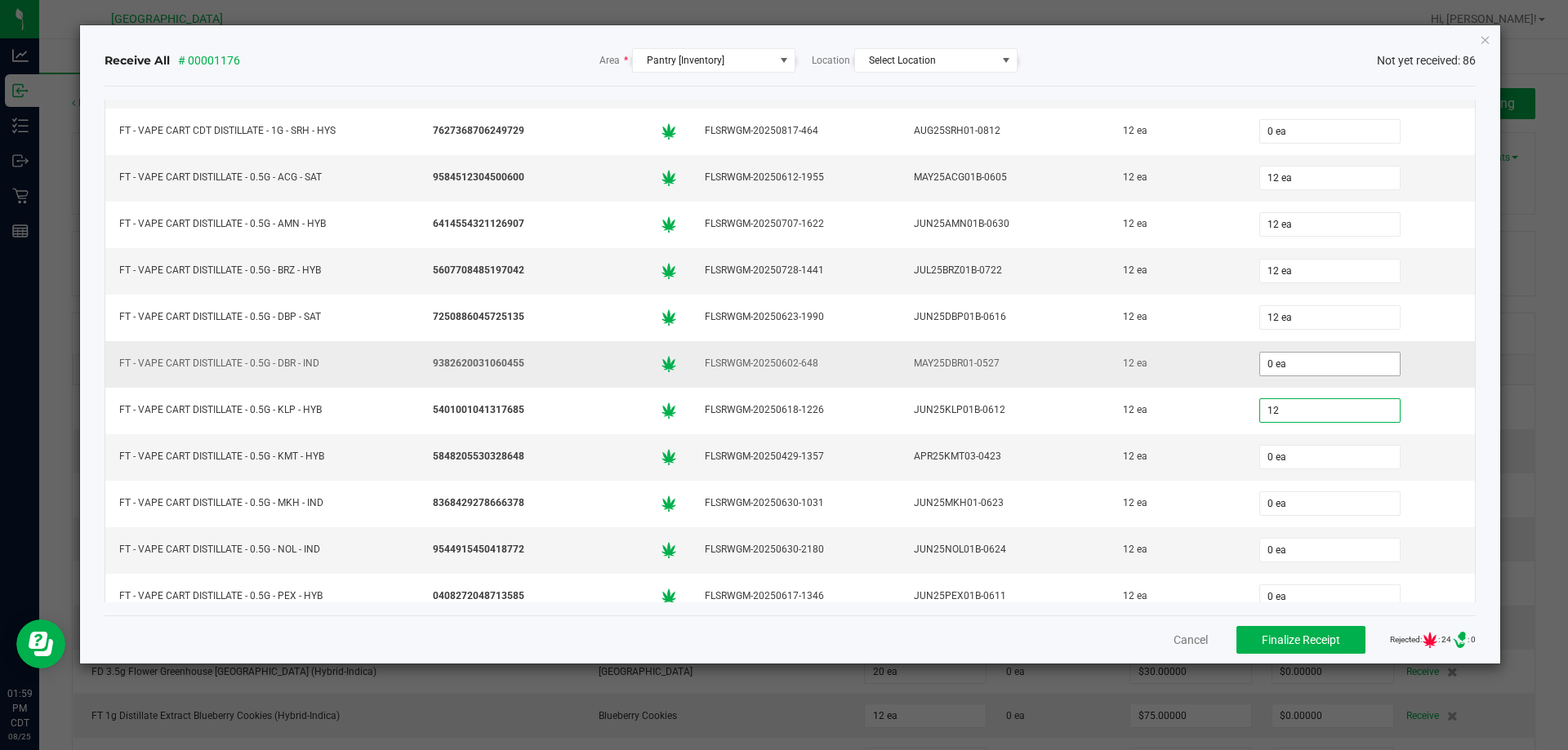
type input "12"
type input "0"
type input "12 ea"
click at [1261, 365] on input "0" at bounding box center [1330, 363] width 139 height 22
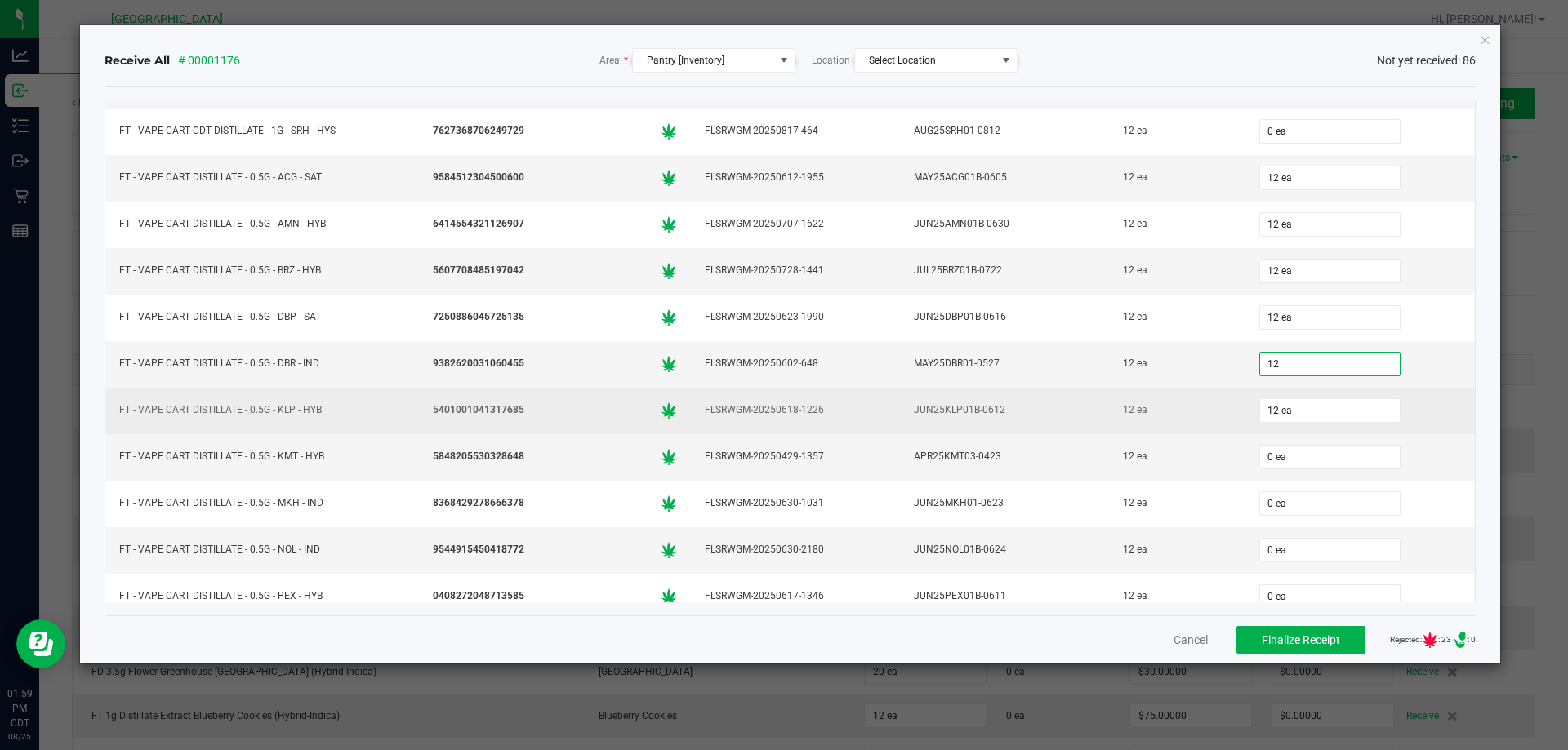
type input "12 ea"
click at [1222, 411] on td "12 ea" at bounding box center [1176, 411] width 135 height 47
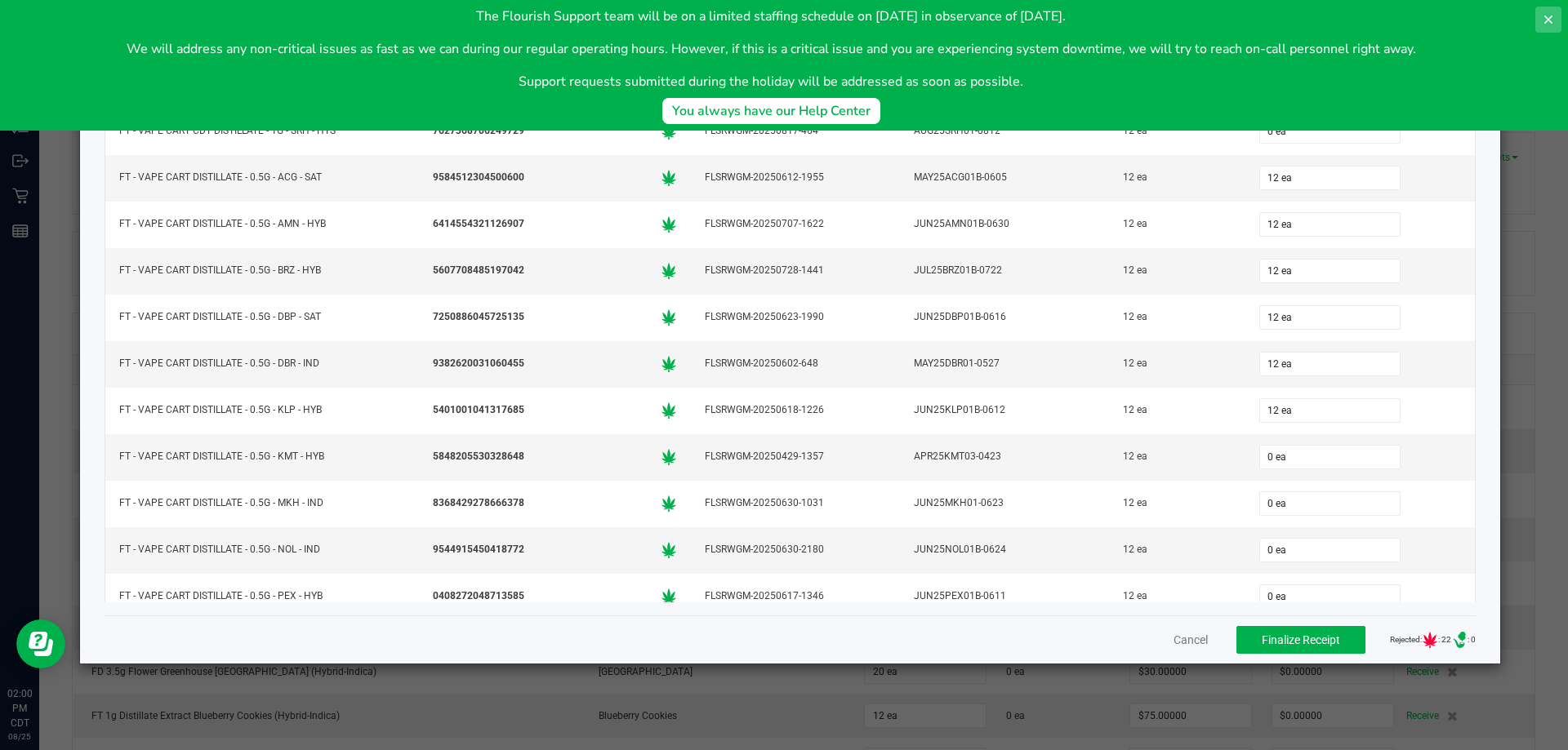
click at [1550, 18] on icon at bounding box center [1549, 19] width 8 height 8
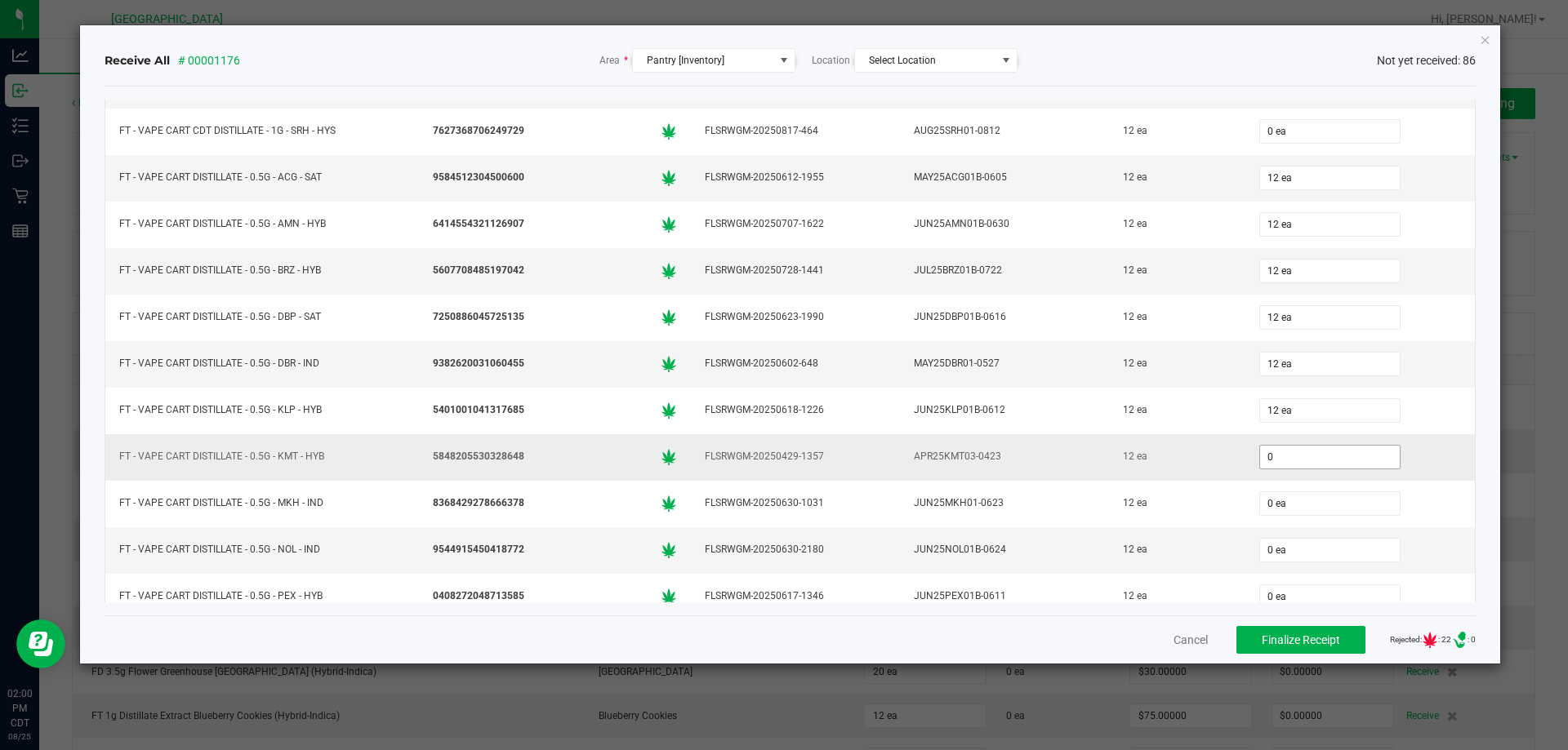
click at [1266, 457] on input "0" at bounding box center [1330, 456] width 139 height 22
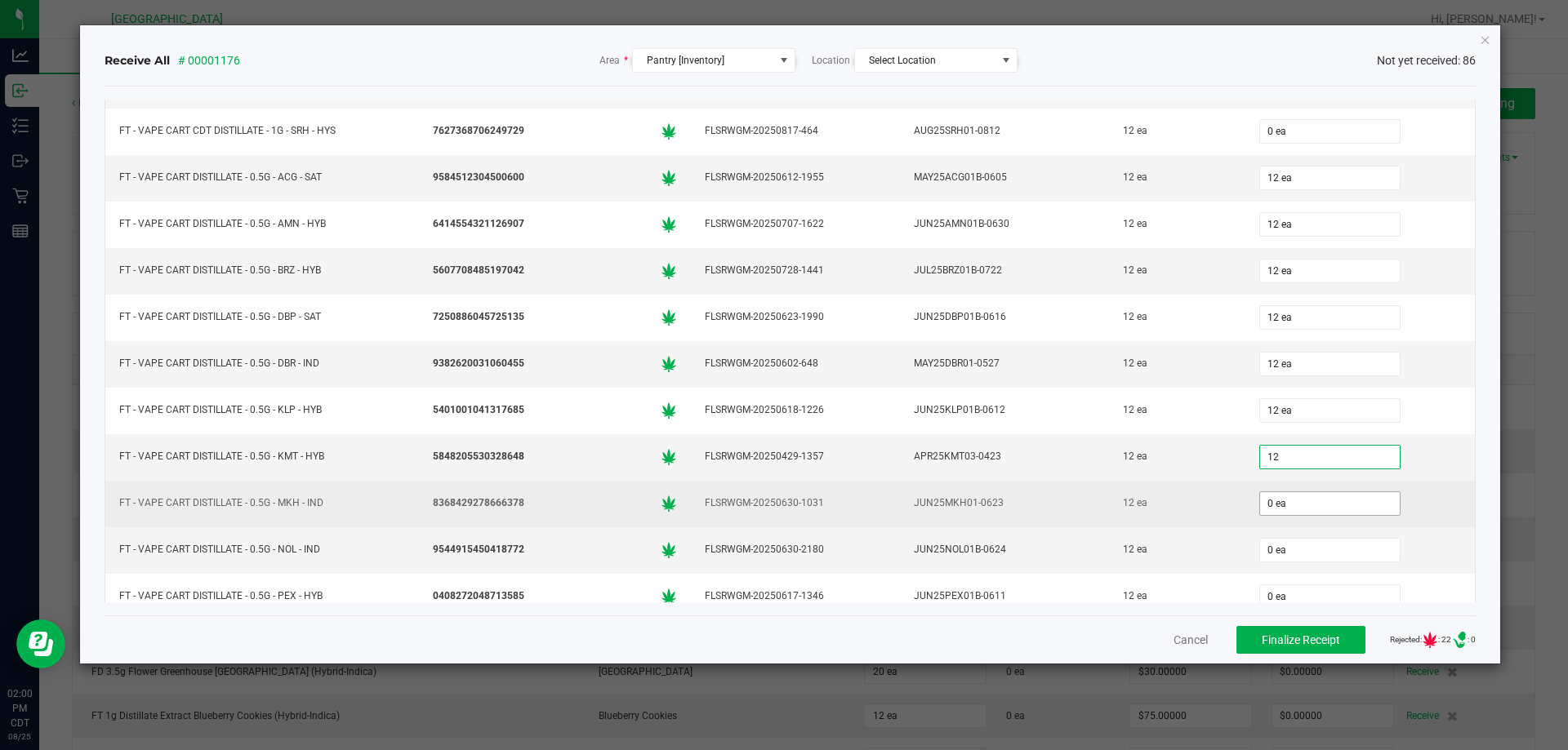
click at [1273, 500] on input "0 ea" at bounding box center [1330, 503] width 139 height 22
type input "12 ea"
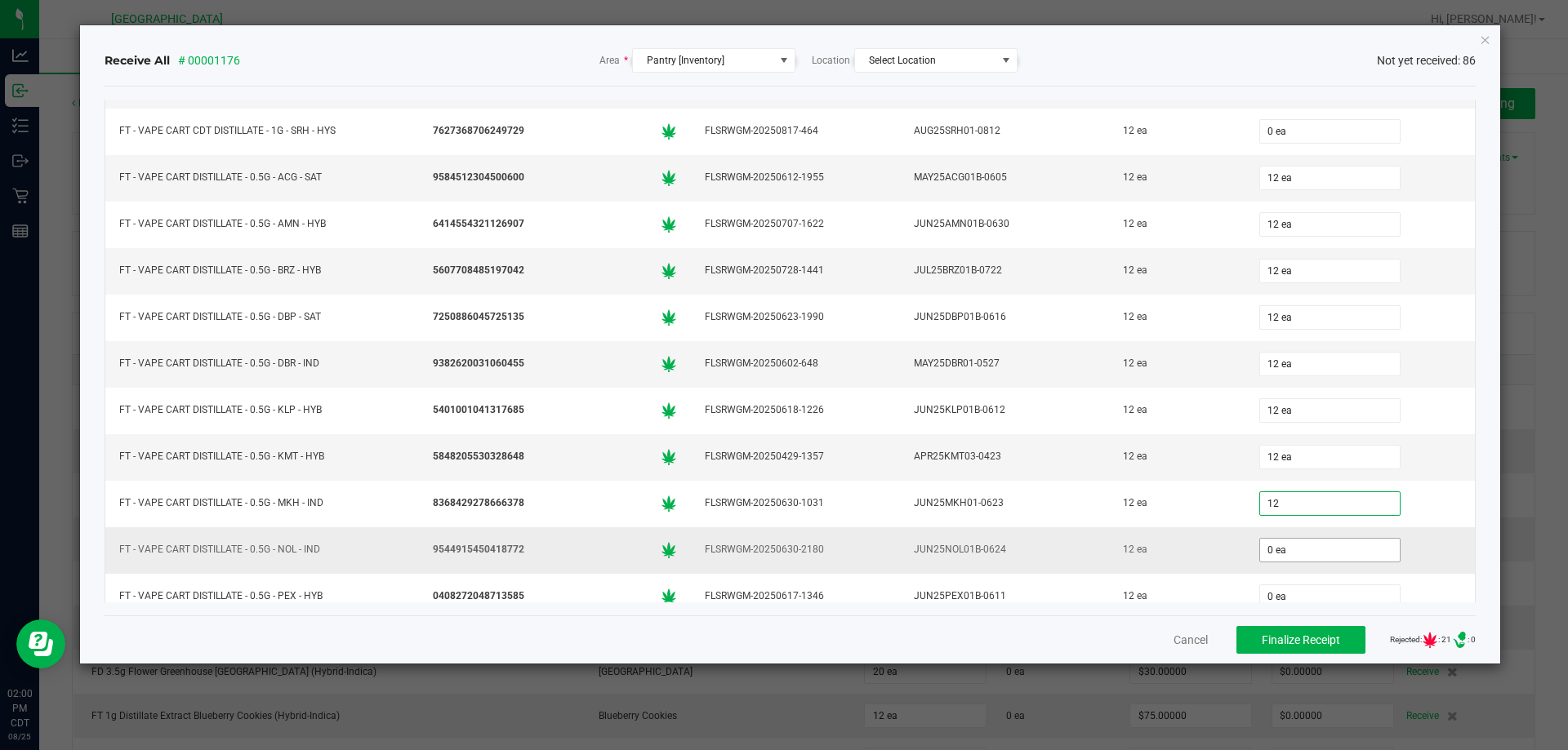
type input "12 ea"
click at [1300, 548] on input "0" at bounding box center [1330, 550] width 139 height 22
type input "12 ea"
click at [1397, 545] on div "12 ea" at bounding box center [1361, 551] width 210 height 33
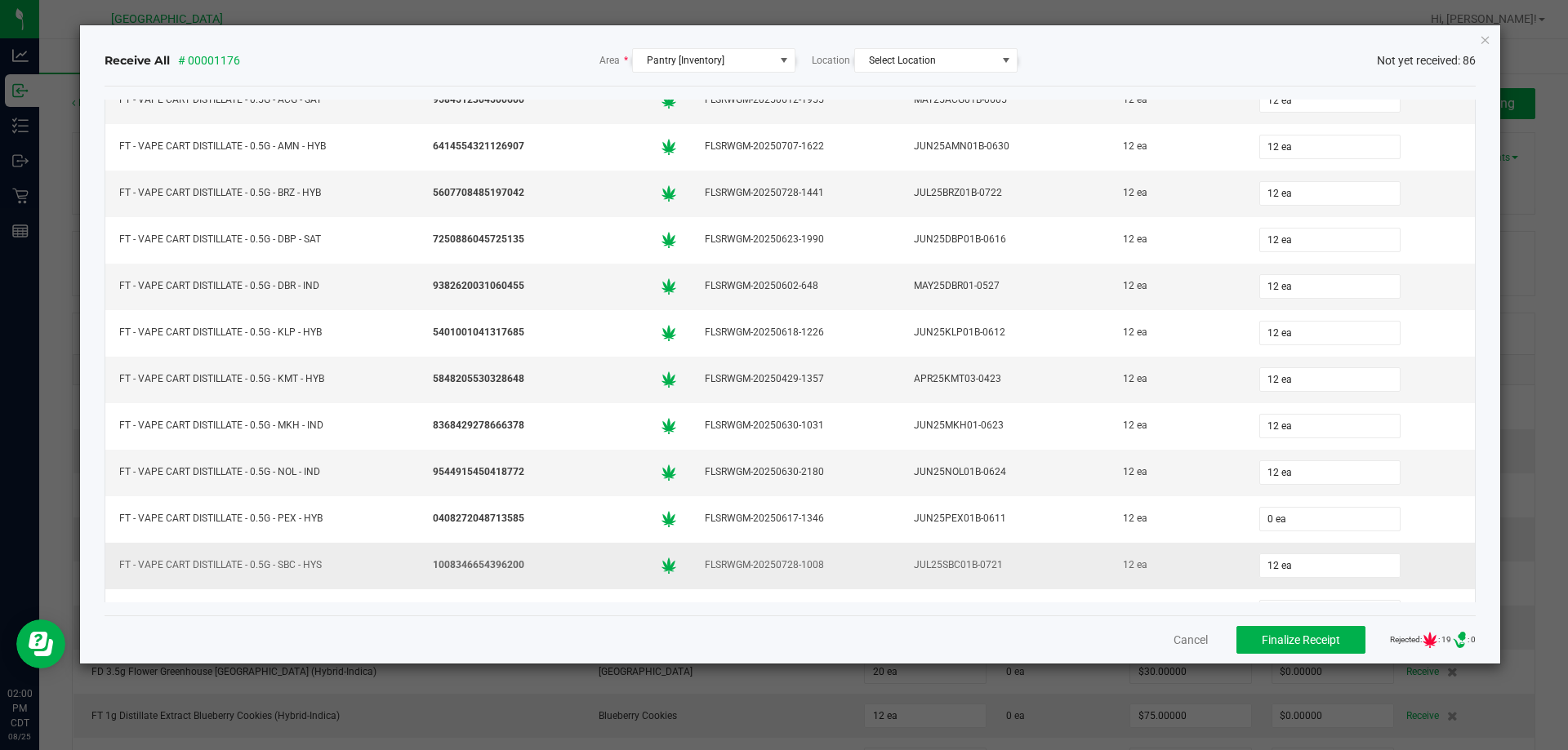
scroll to position [2249, 0]
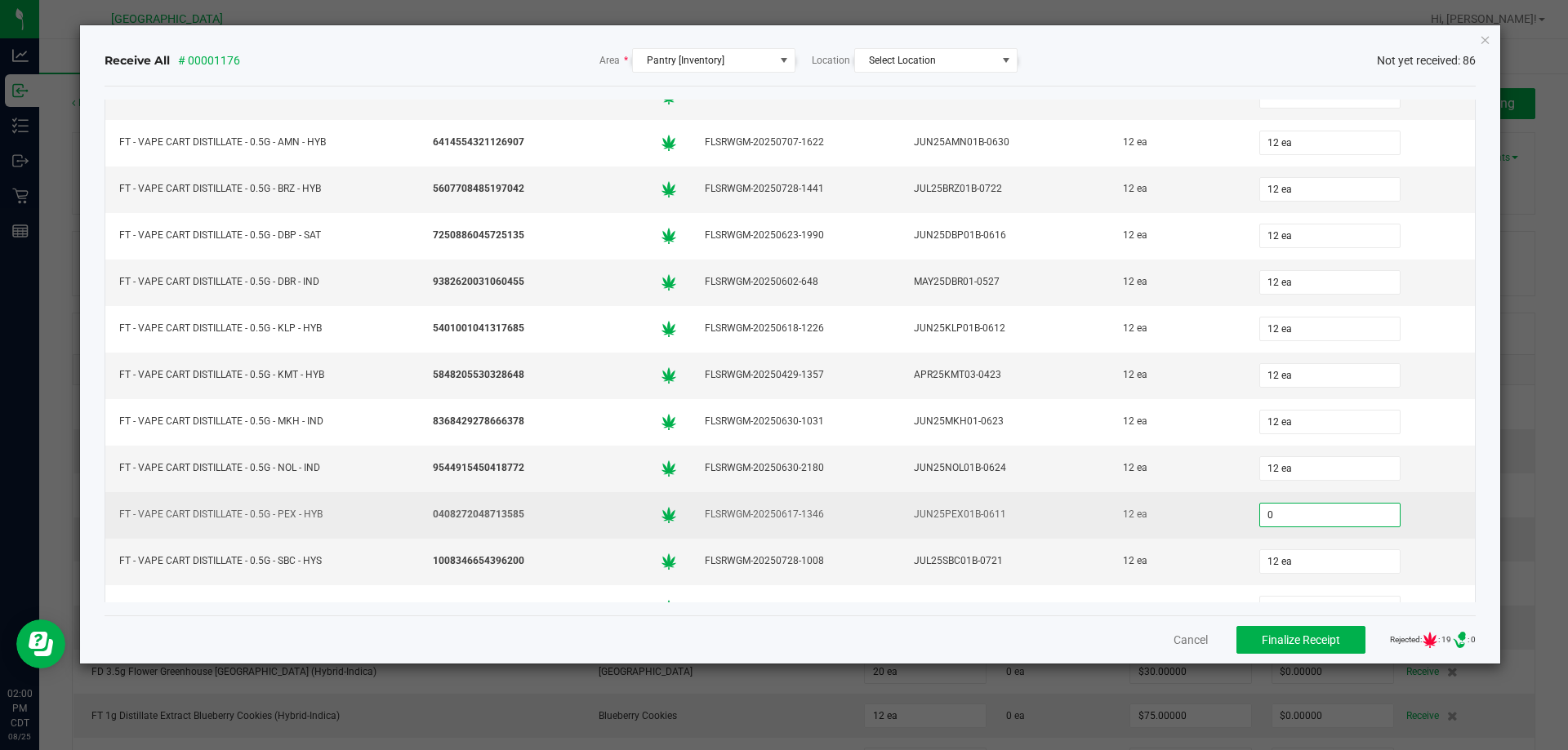
click at [1276, 512] on input "0" at bounding box center [1330, 515] width 139 height 22
click at [1190, 535] on td "12 ea" at bounding box center [1176, 516] width 135 height 47
type input "12 ea"
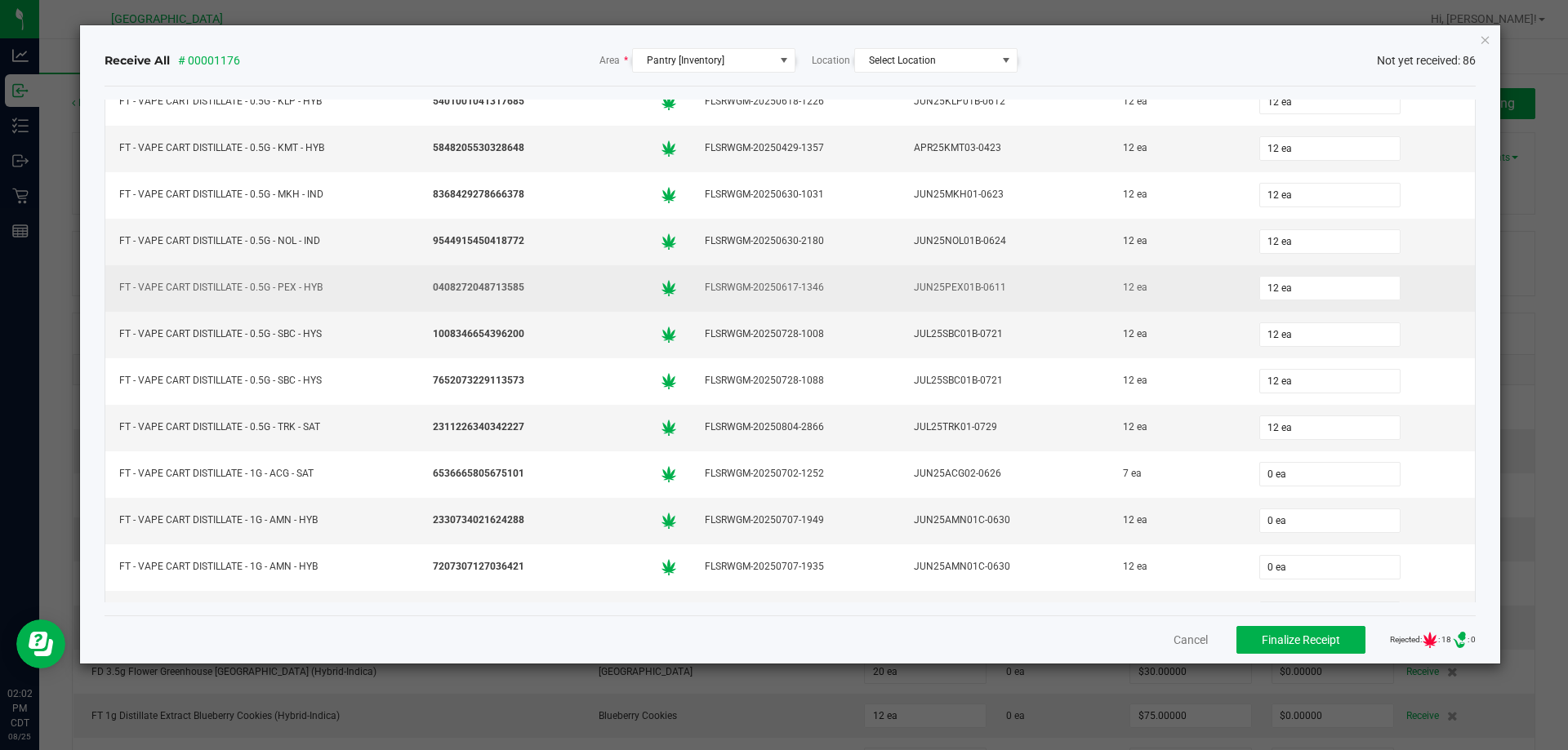
scroll to position [2494, 0]
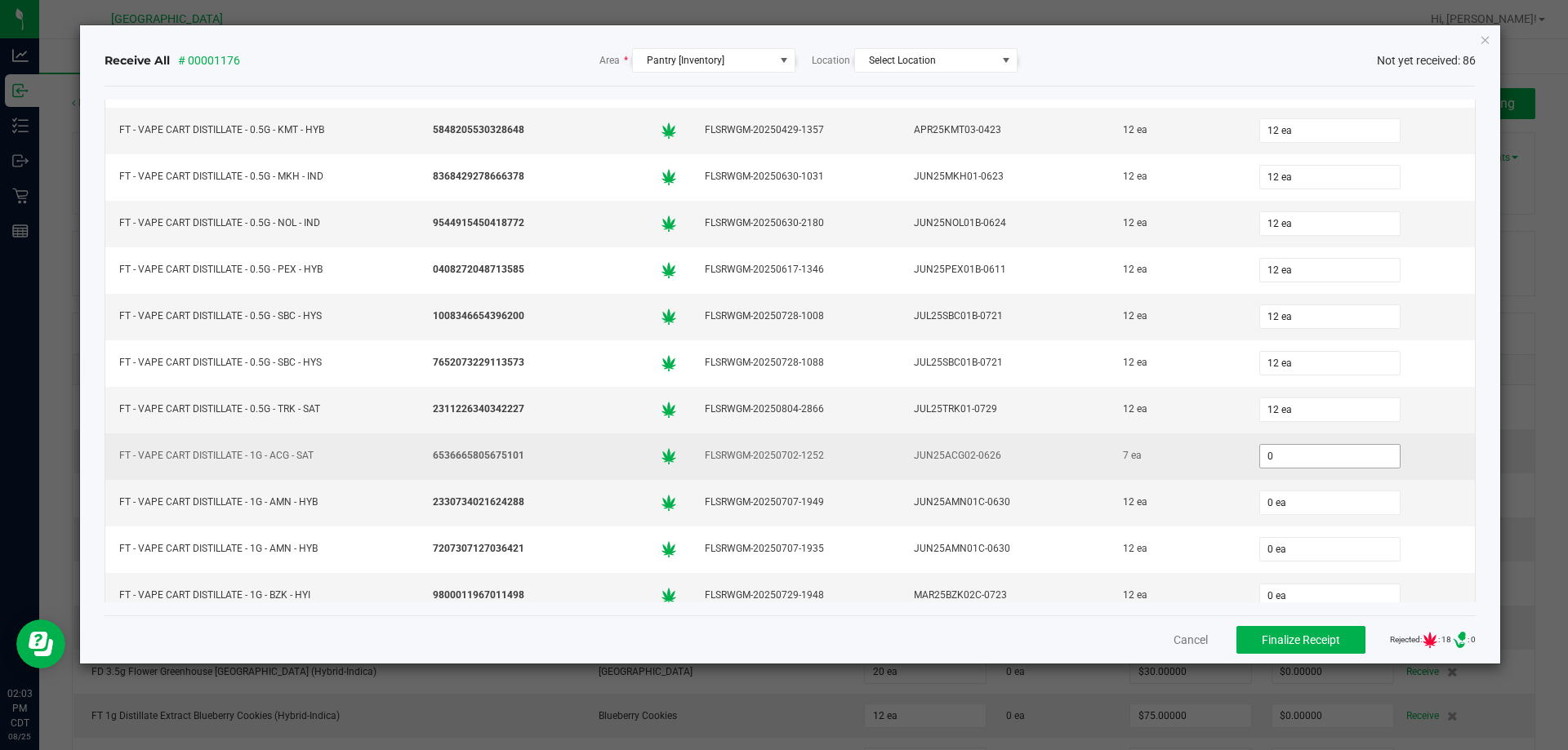
click at [1287, 460] on input "0" at bounding box center [1330, 455] width 139 height 22
type input "7 ea"
click at [1403, 449] on div "7 ea" at bounding box center [1361, 456] width 210 height 33
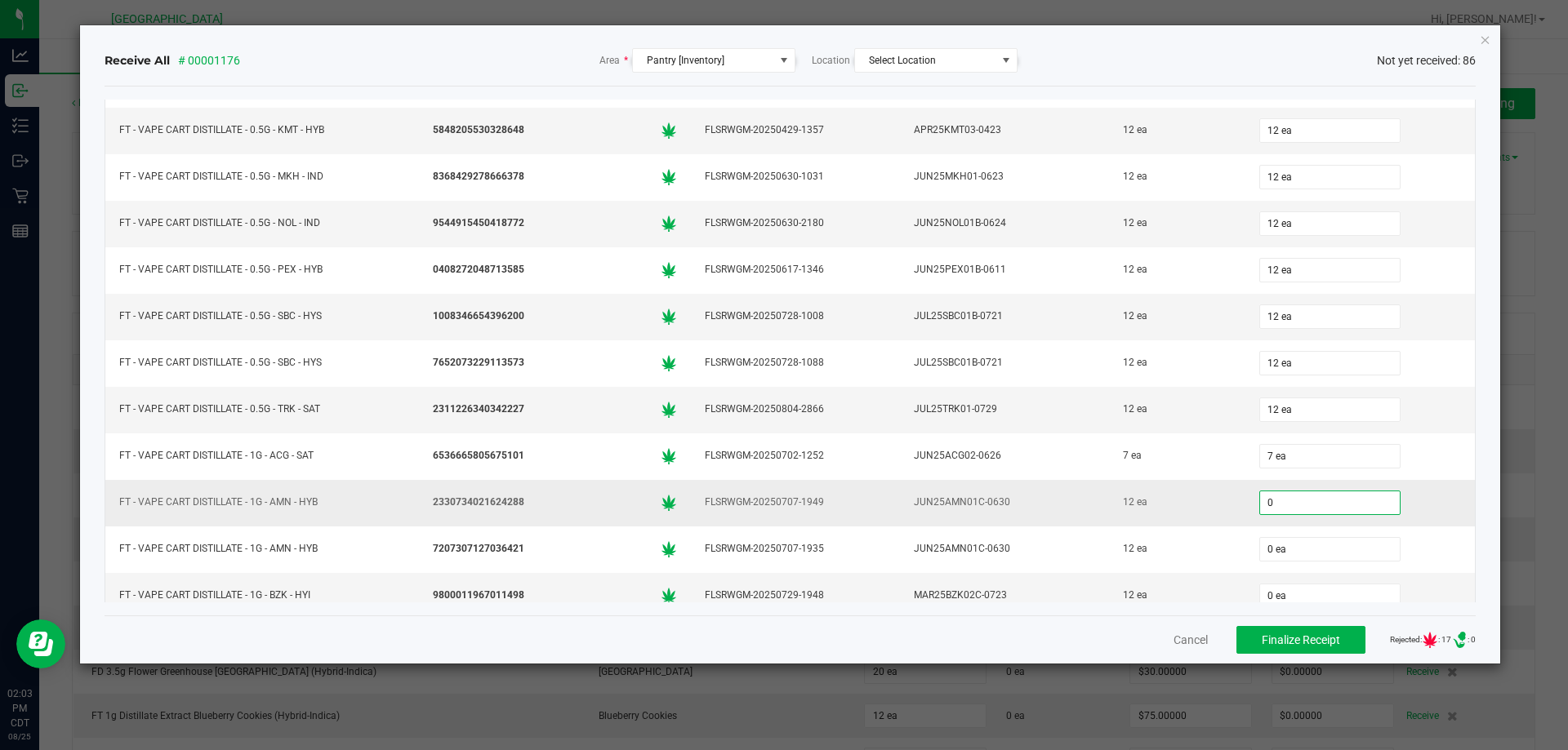
click at [1317, 501] on input "0" at bounding box center [1330, 502] width 139 height 22
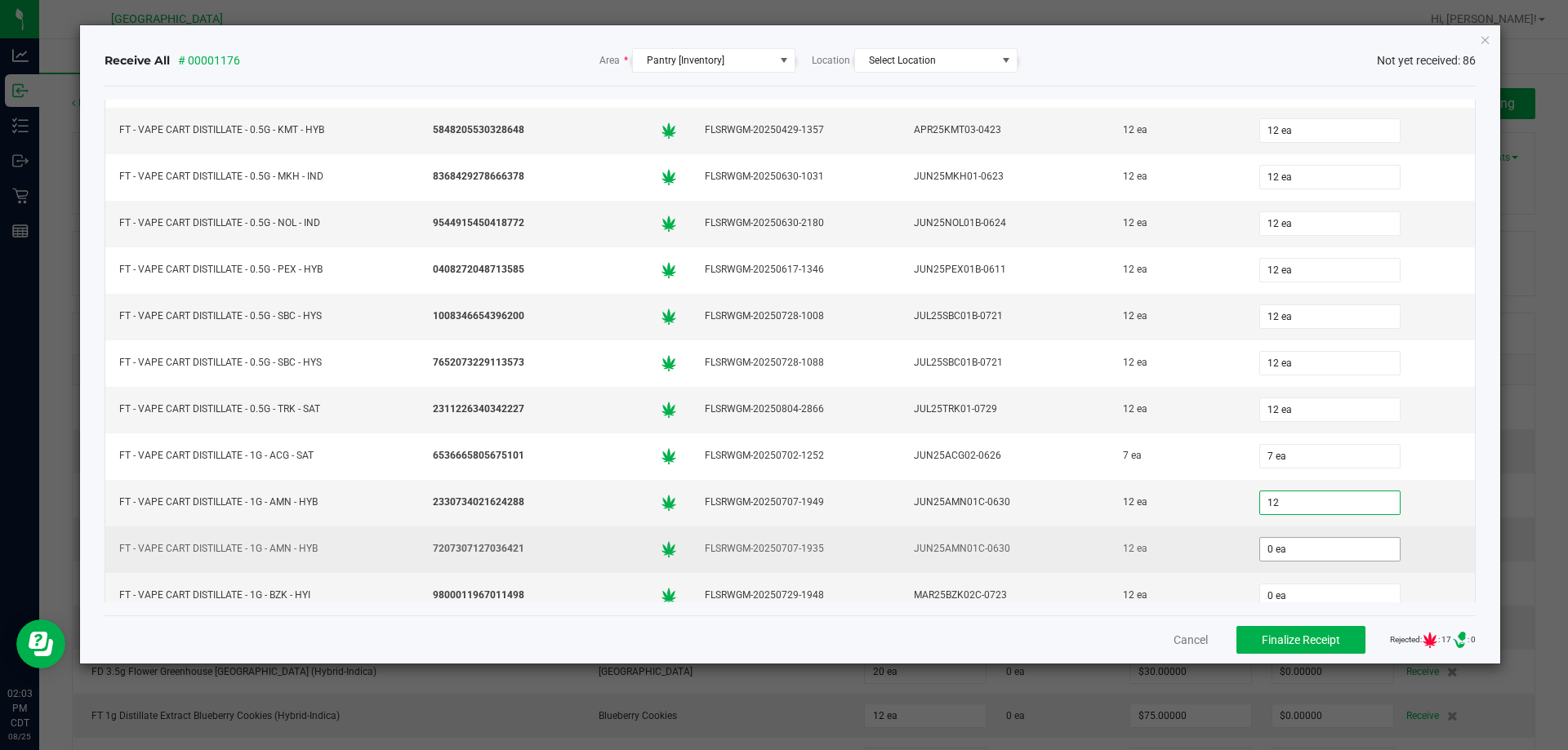
type input "12 ea"
click at [1317, 545] on input "0" at bounding box center [1330, 549] width 139 height 22
type input "2"
type input "12 ea"
click at [1380, 544] on div "12 ea" at bounding box center [1361, 550] width 210 height 33
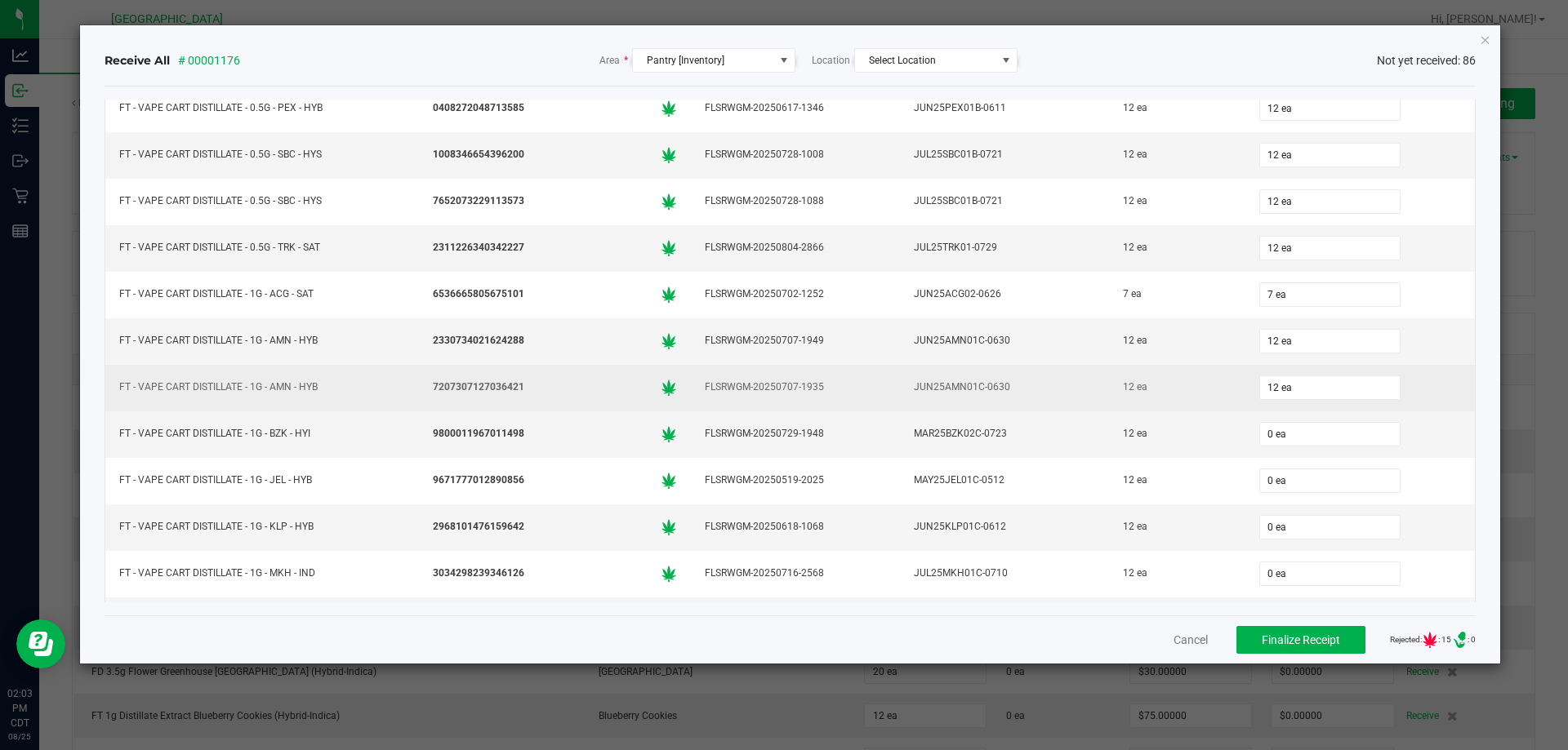
scroll to position [2658, 0]
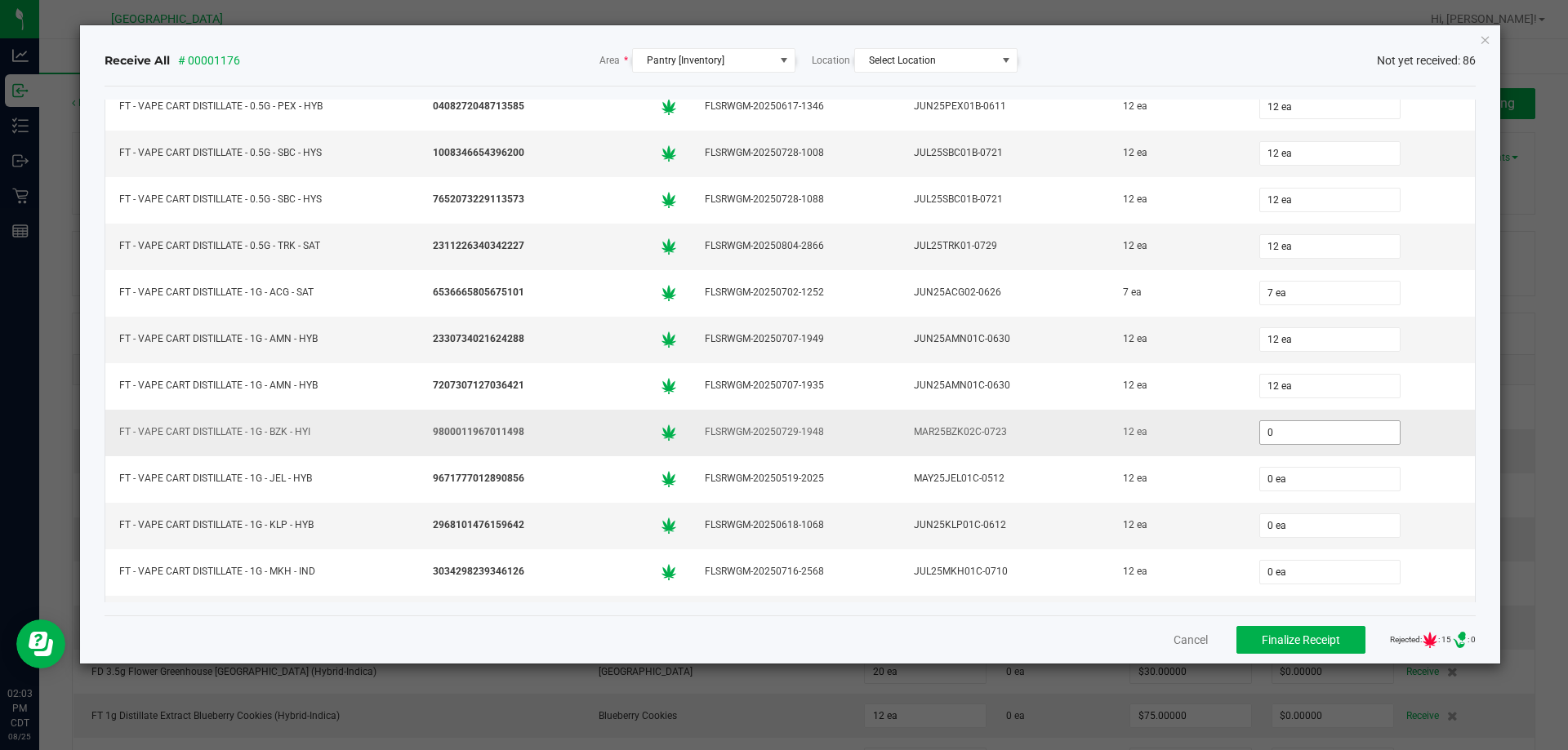
click at [1311, 427] on input "0" at bounding box center [1330, 432] width 139 height 22
click at [977, 530] on div "JUN25KLP01C-0612" at bounding box center [1004, 525] width 190 height 23
type input "12 ea"
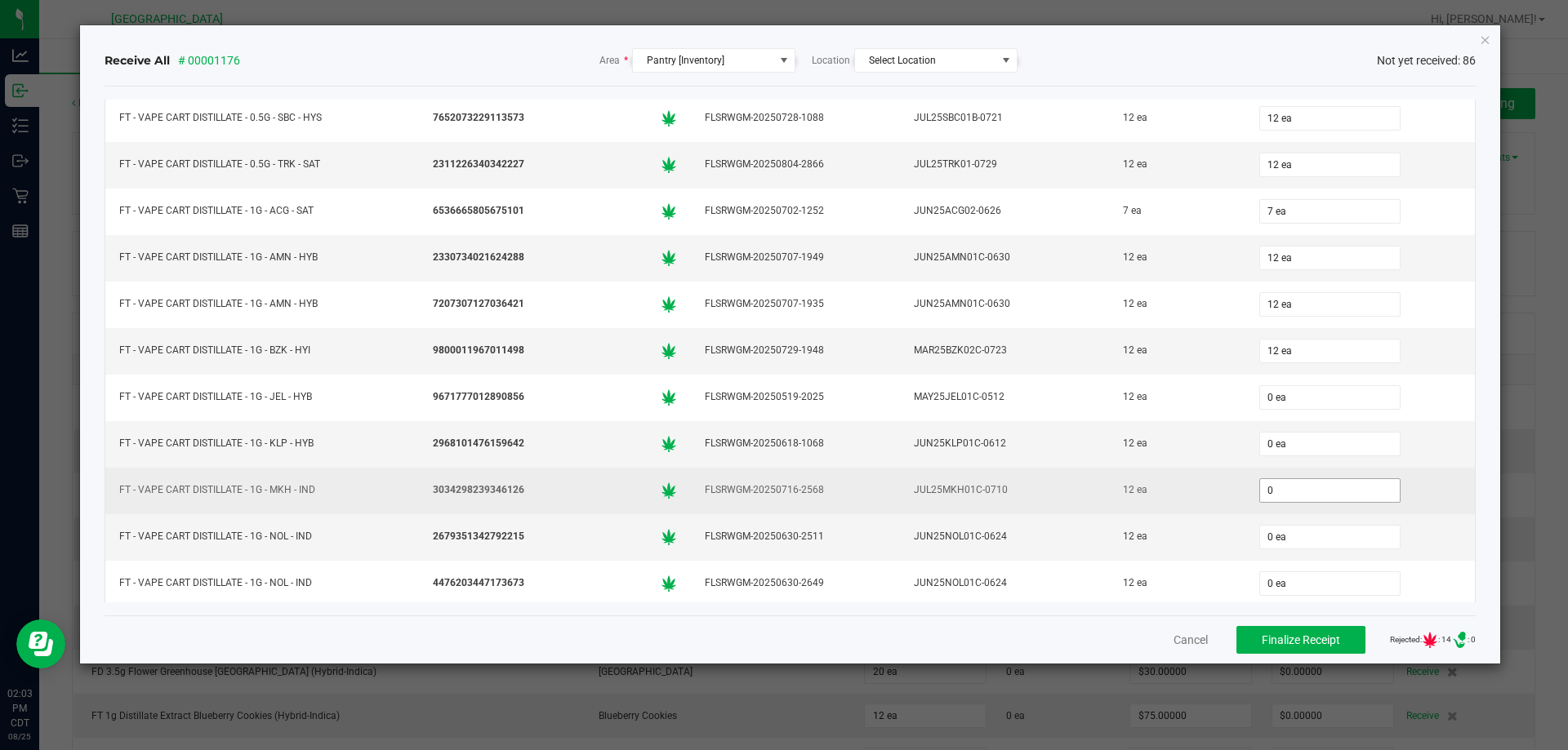
click at [1281, 494] on input "0" at bounding box center [1330, 490] width 139 height 22
type input "12 ea"
click at [1210, 499] on div "12 ea" at bounding box center [1177, 490] width 116 height 23
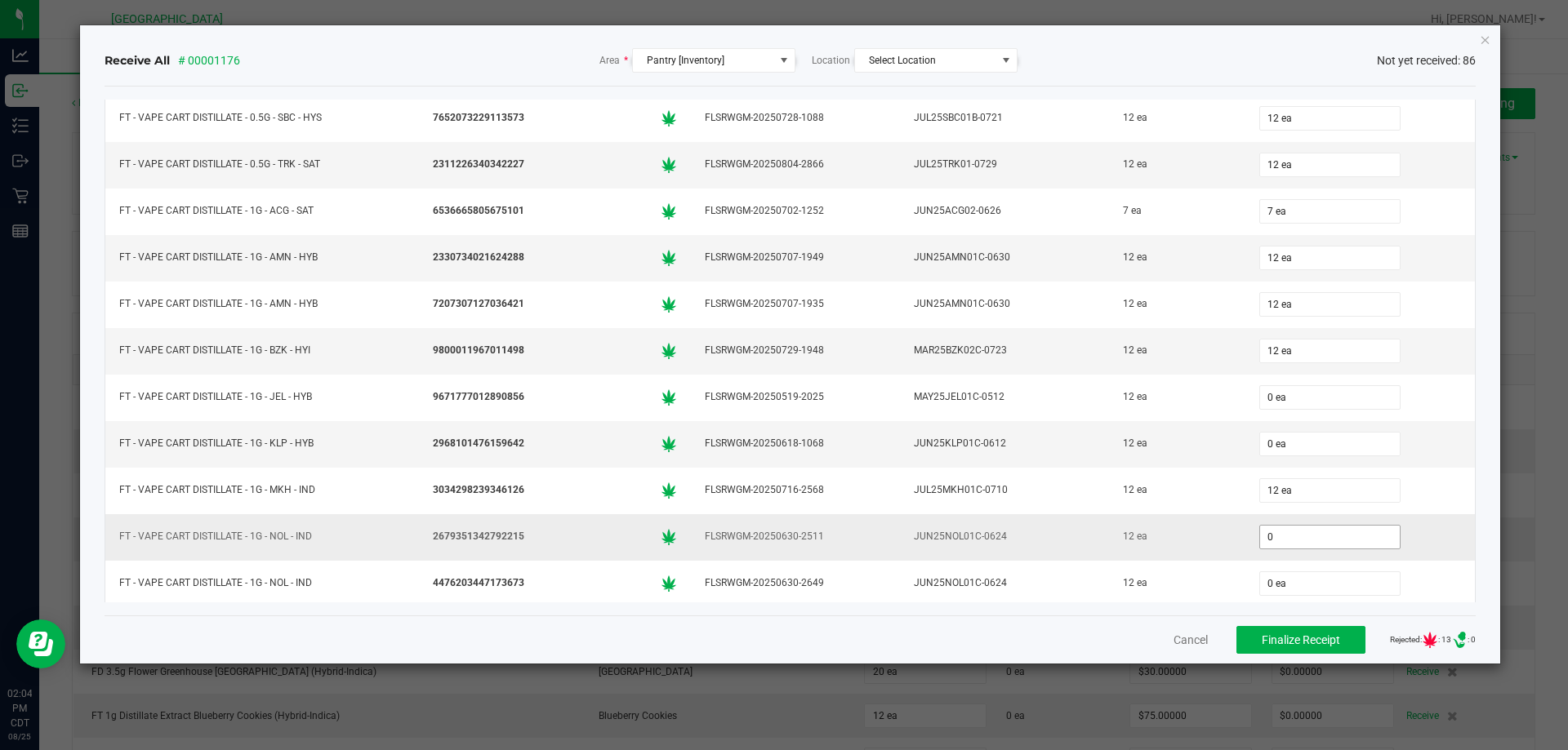
click at [1287, 528] on input "0" at bounding box center [1330, 536] width 139 height 22
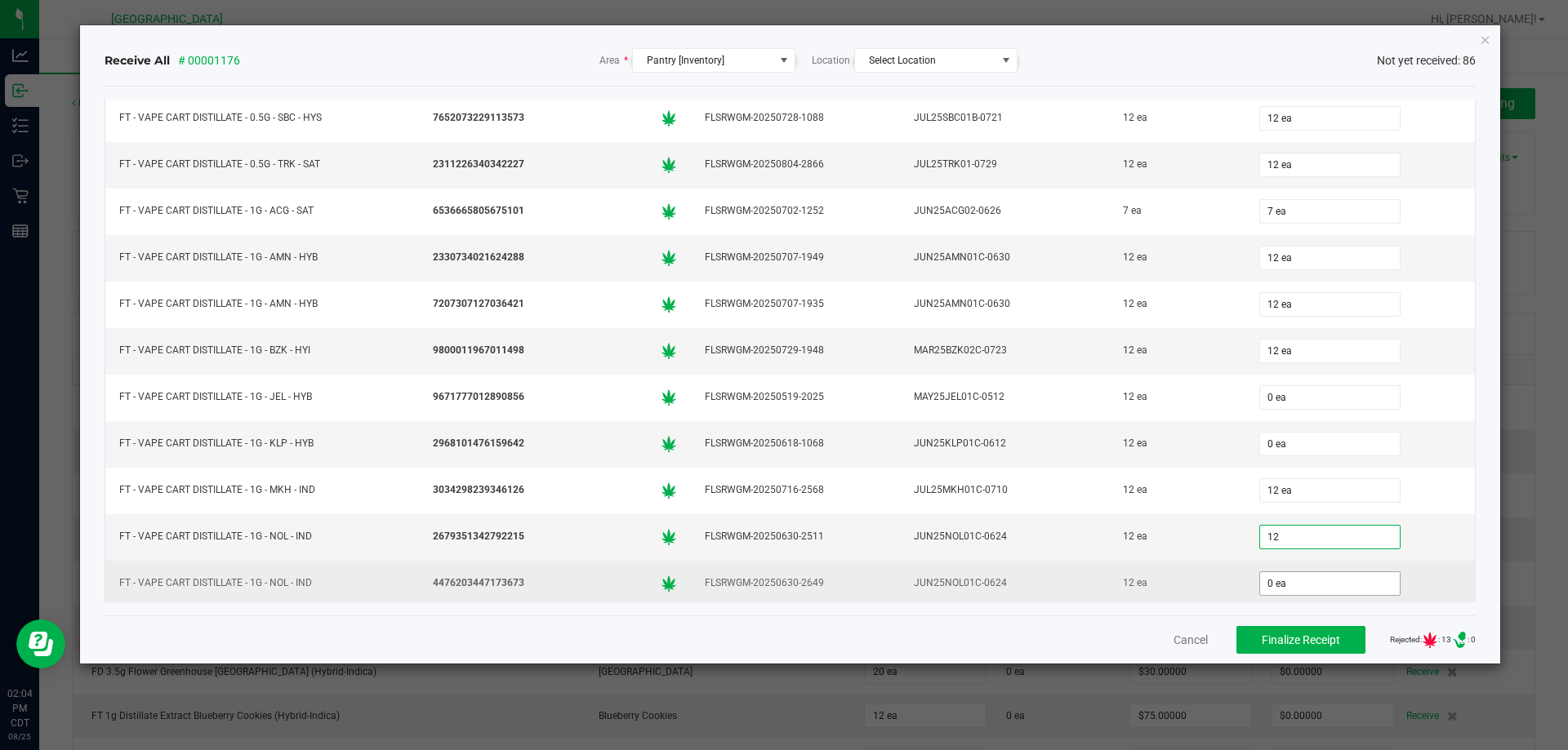
click at [1281, 581] on input "0 ea" at bounding box center [1330, 583] width 139 height 22
type input "12 ea"
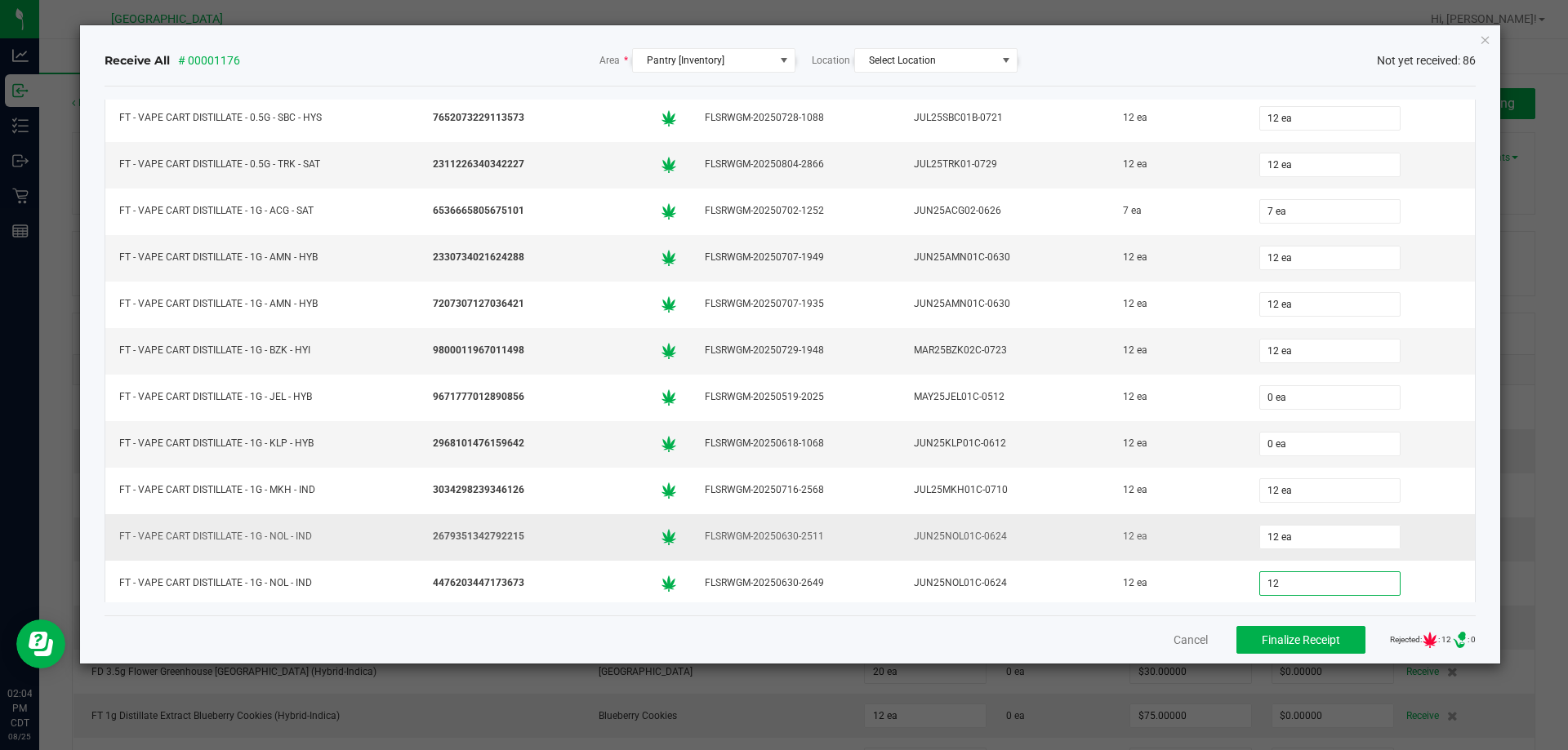
click at [1426, 553] on div "12 ea" at bounding box center [1361, 537] width 210 height 33
type input "12 ea"
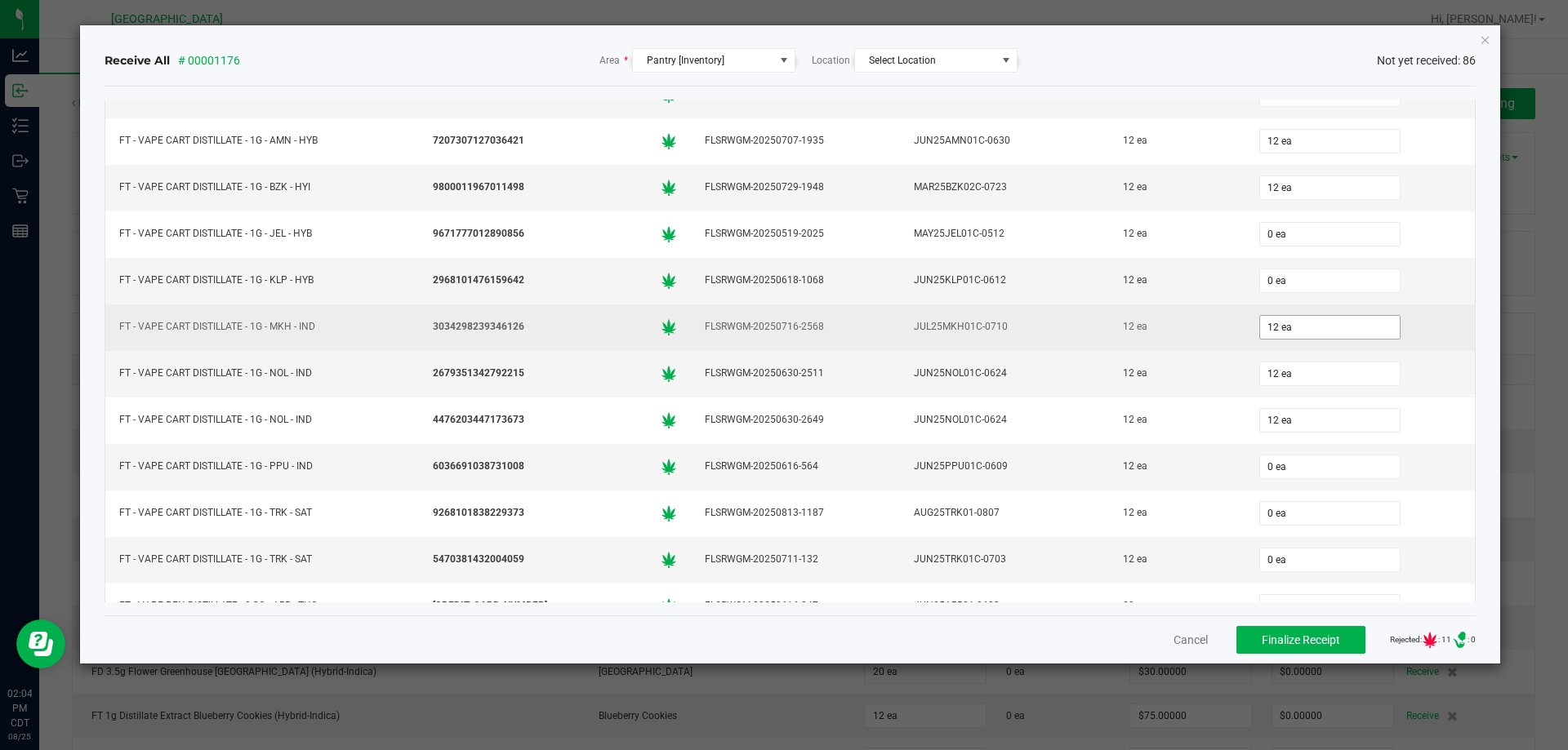
scroll to position [3065, 0]
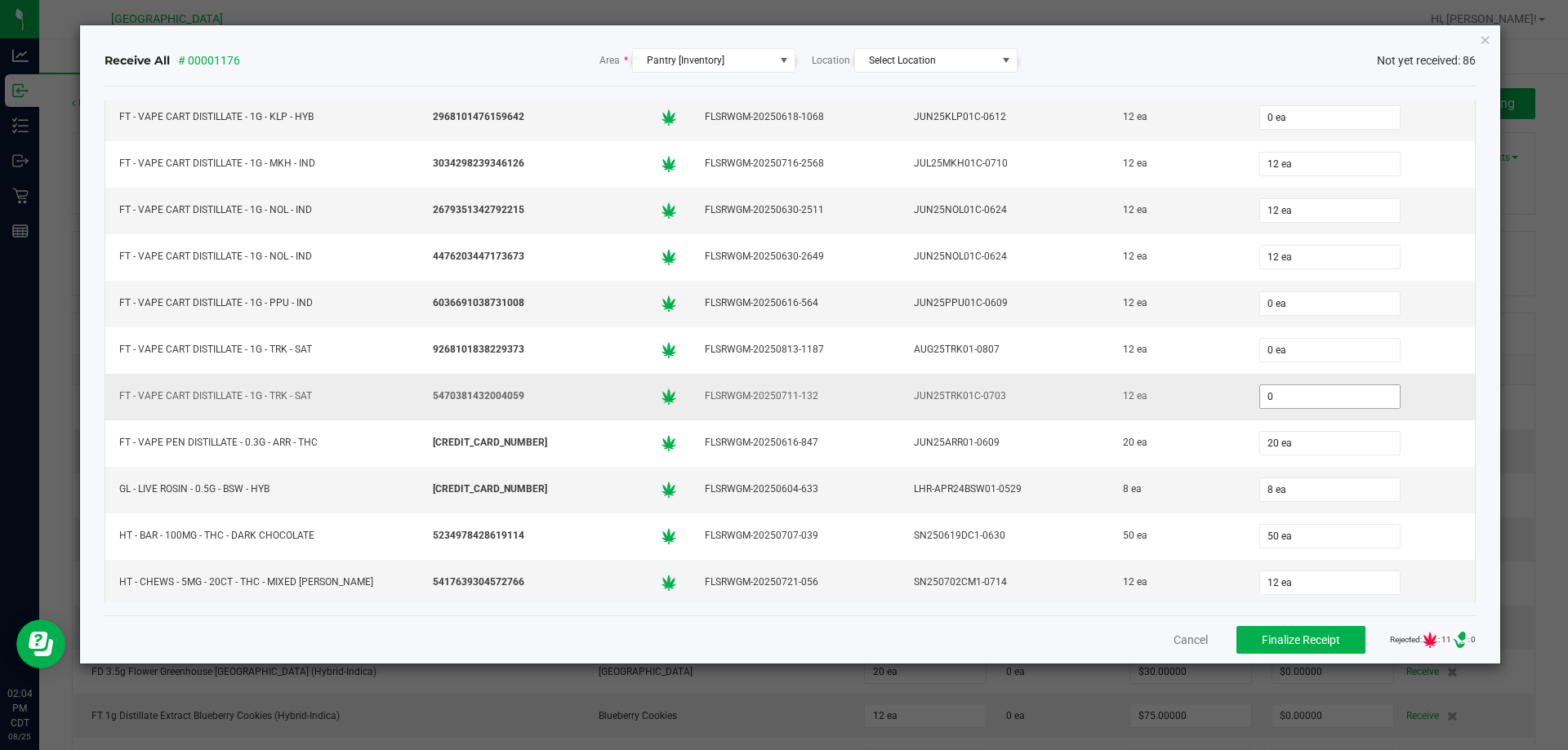
click at [1301, 395] on input "0" at bounding box center [1330, 396] width 139 height 22
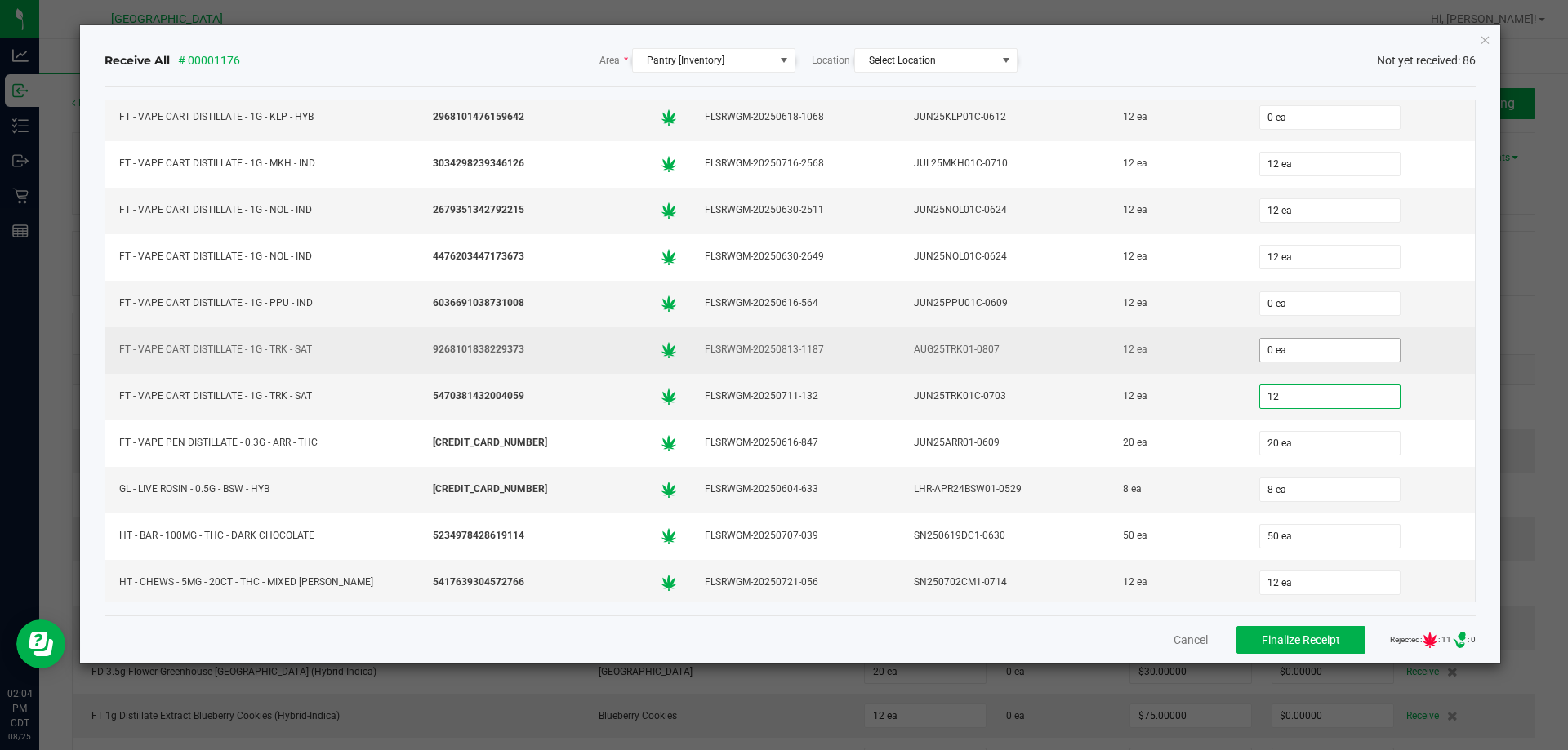
type input "12"
type input "0"
type input "12 ea"
click at [1271, 348] on input "0" at bounding box center [1330, 349] width 139 height 22
type input "12 ea"
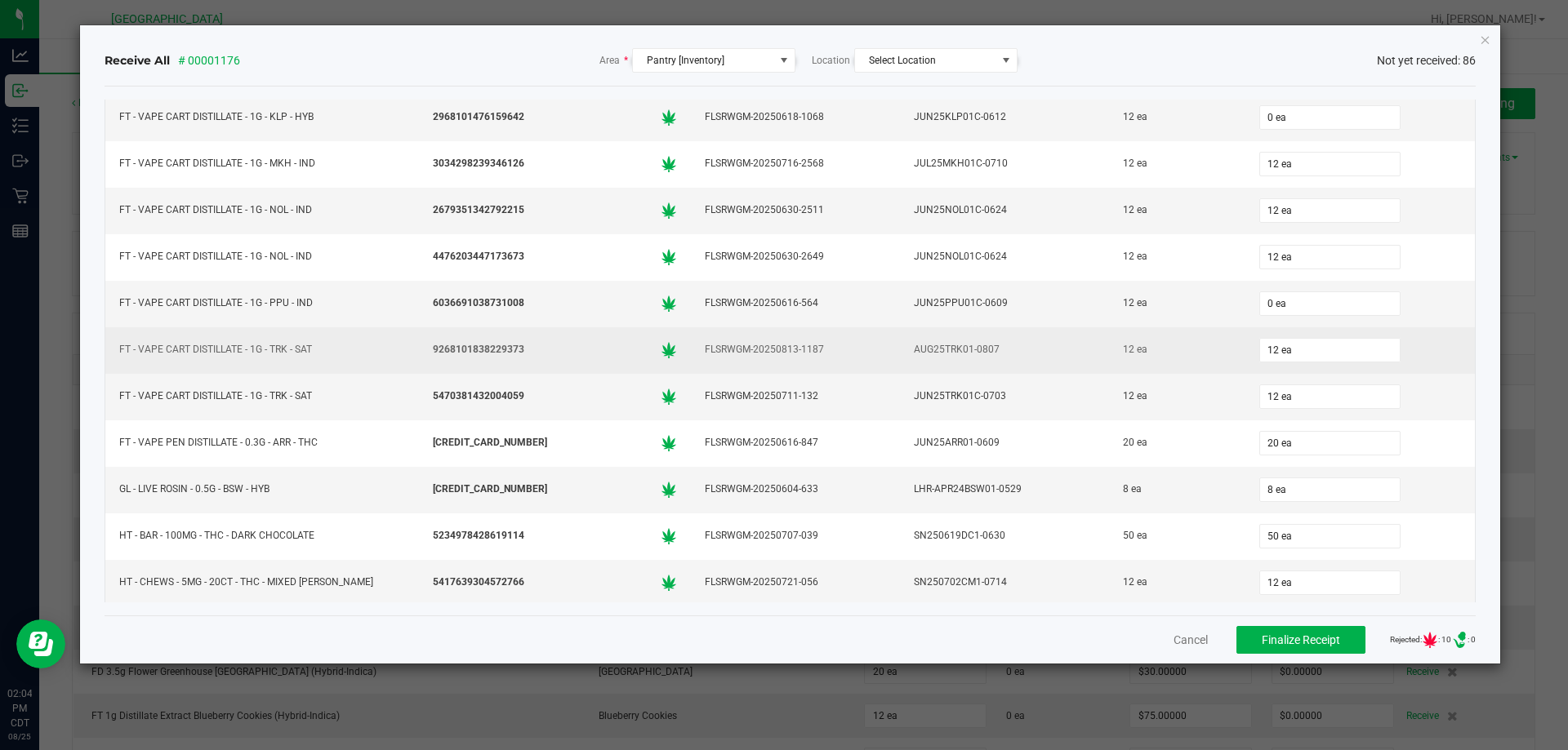
click at [1197, 360] on div "12 ea" at bounding box center [1177, 349] width 116 height 23
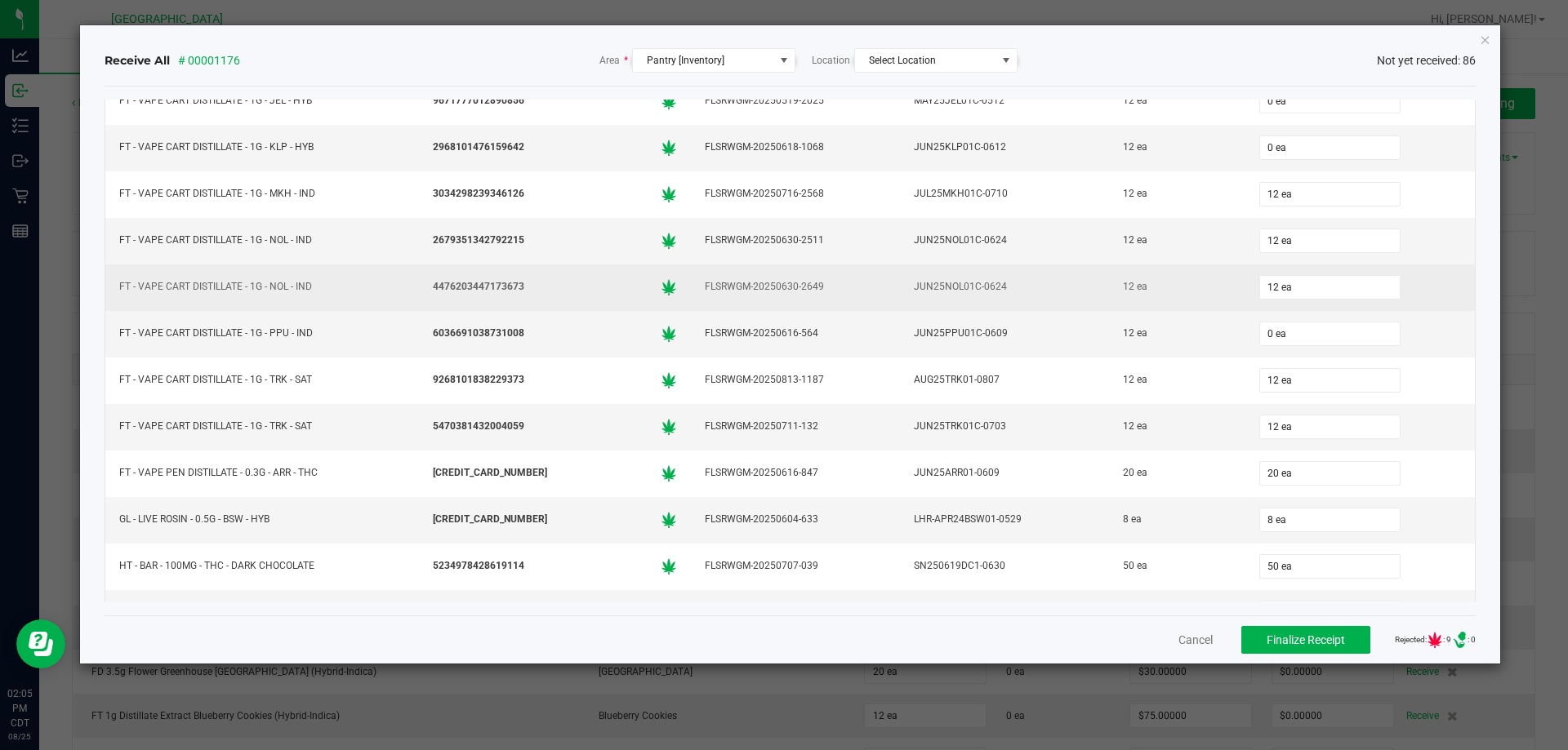
scroll to position [2984, 0]
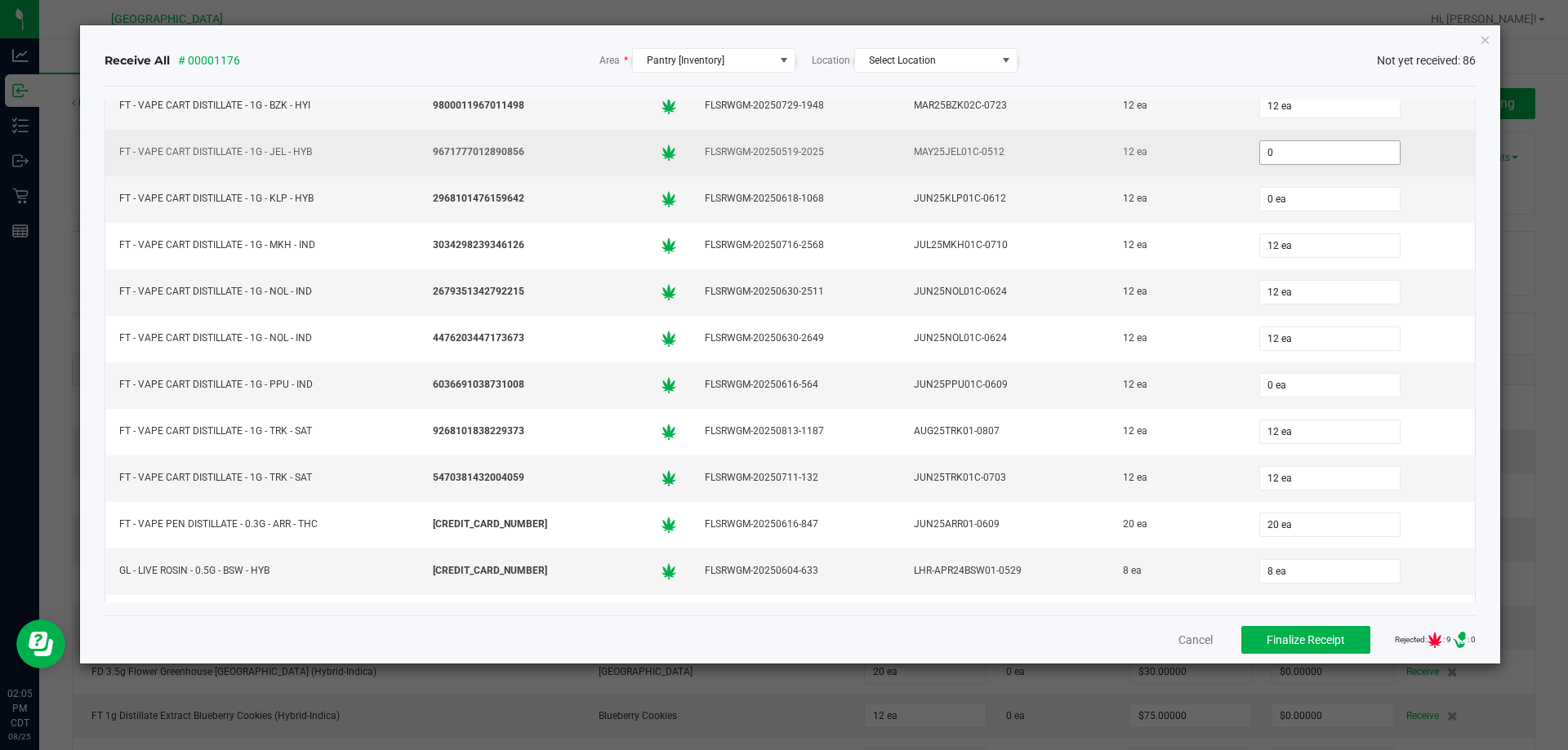
click at [1326, 147] on input "0" at bounding box center [1330, 152] width 139 height 22
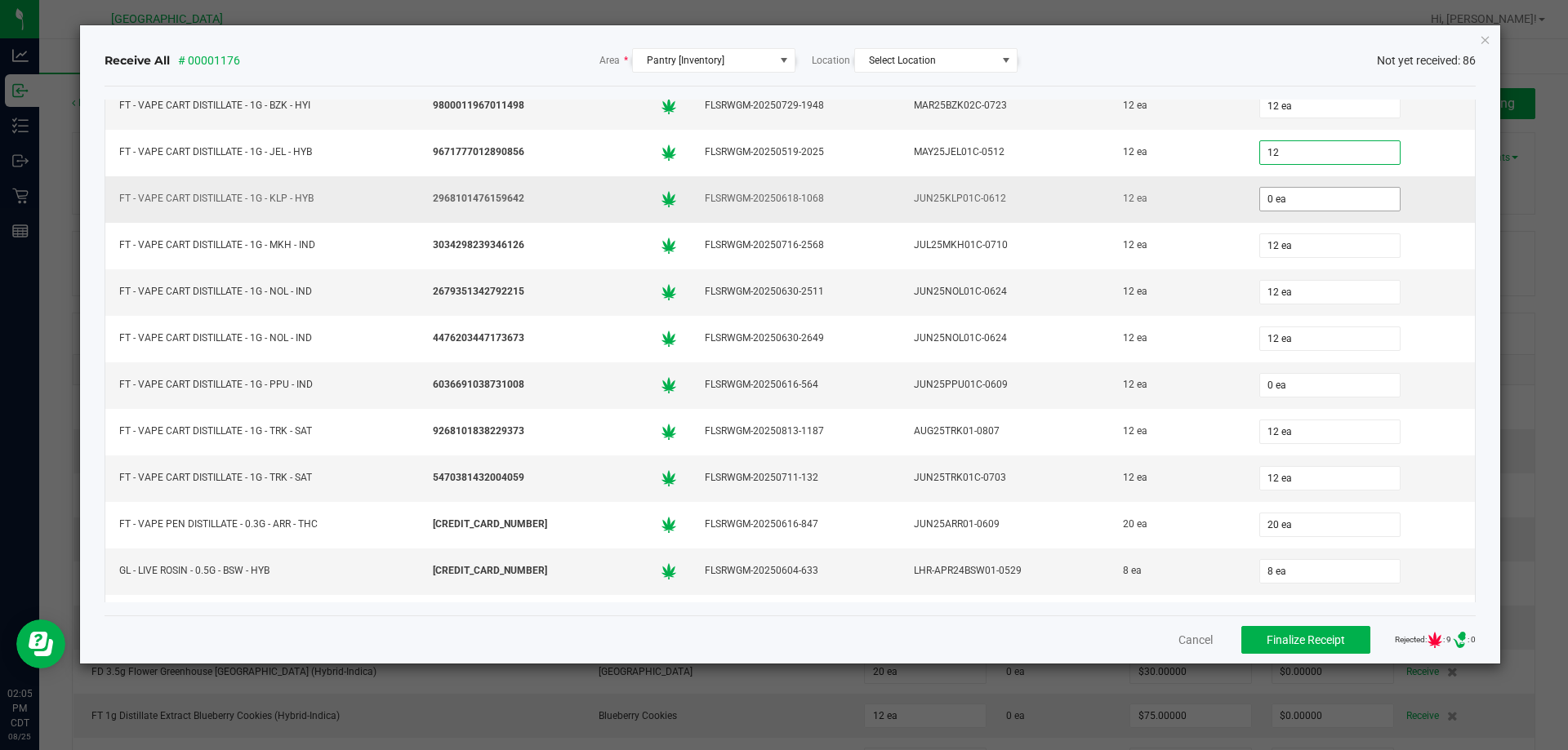
type input "12 ea"
click at [1288, 196] on input "0" at bounding box center [1330, 198] width 139 height 22
type input "12 ea"
click at [1312, 384] on input "0" at bounding box center [1330, 384] width 139 height 22
type input "12 ea"
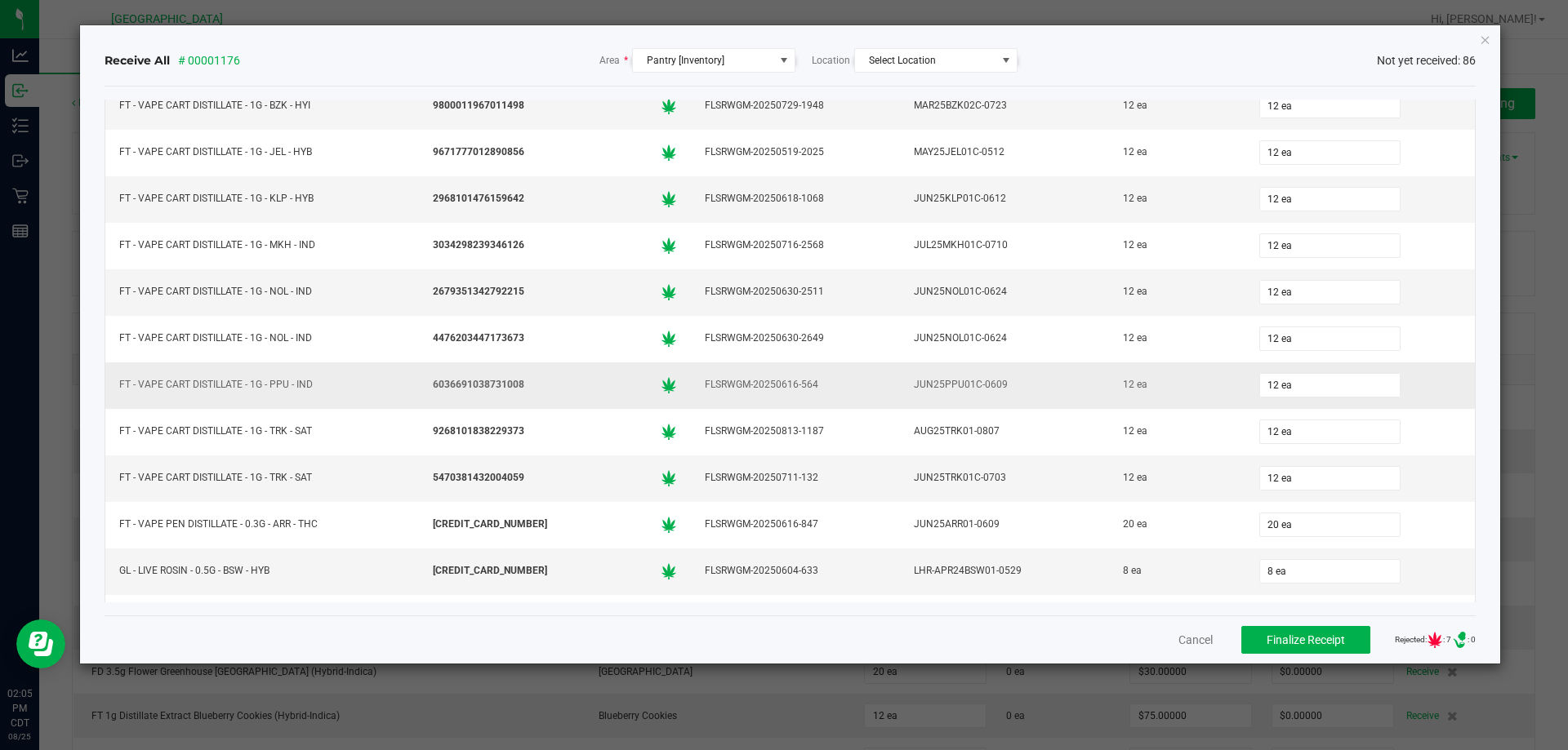
click at [1164, 387] on div "12 ea" at bounding box center [1177, 384] width 116 height 23
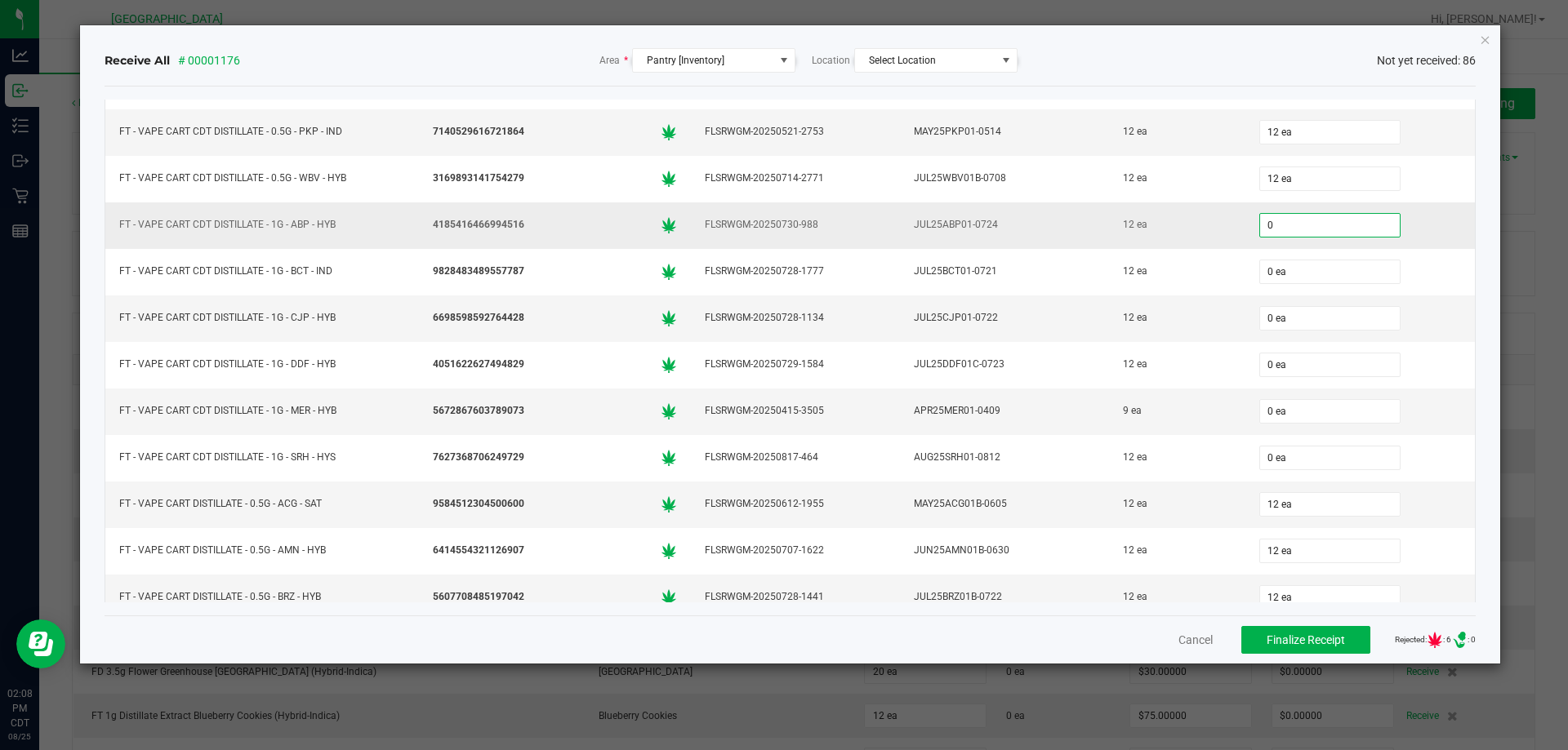
click at [1263, 220] on input "0" at bounding box center [1330, 225] width 139 height 22
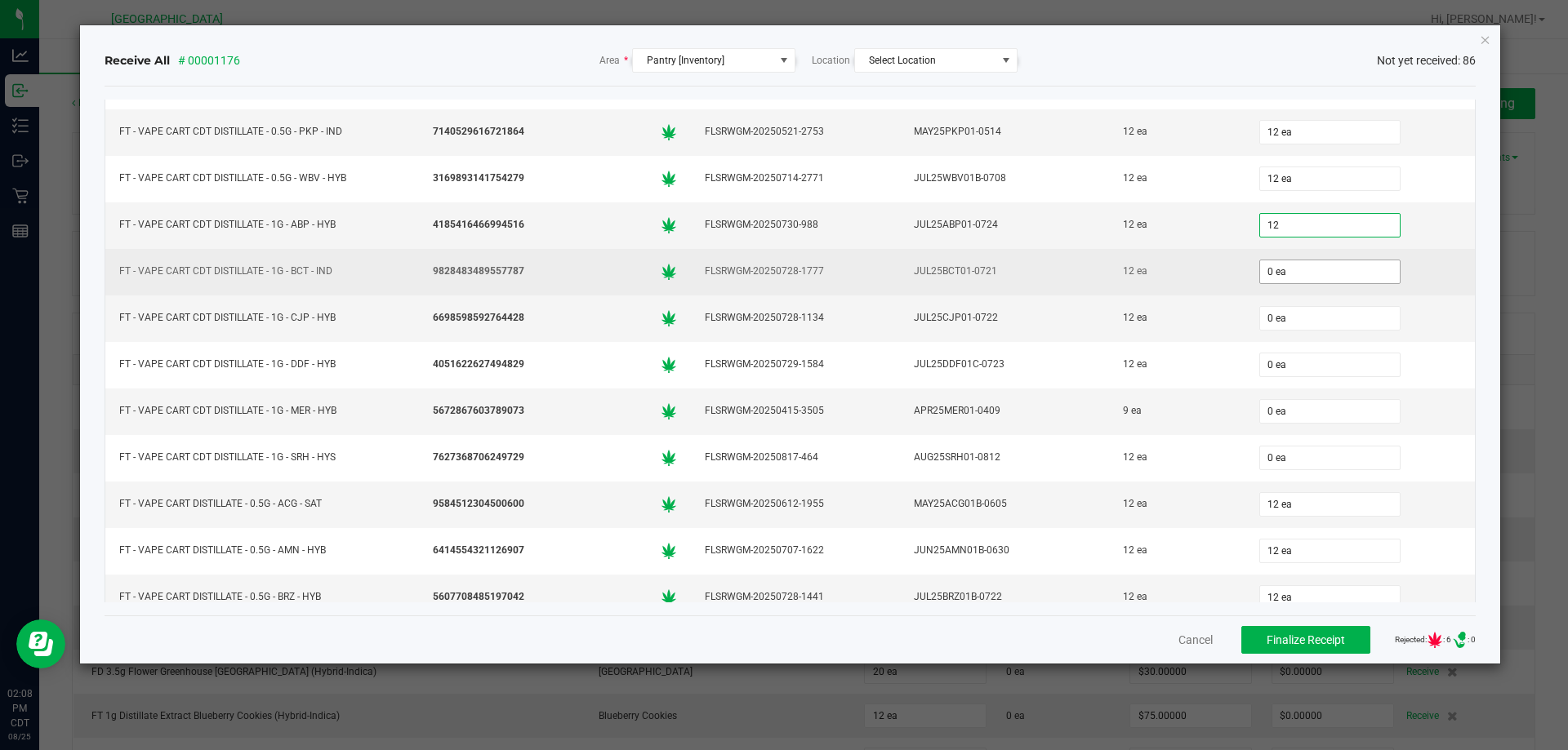
type input "12 ea"
click at [1275, 268] on input "0" at bounding box center [1330, 271] width 139 height 22
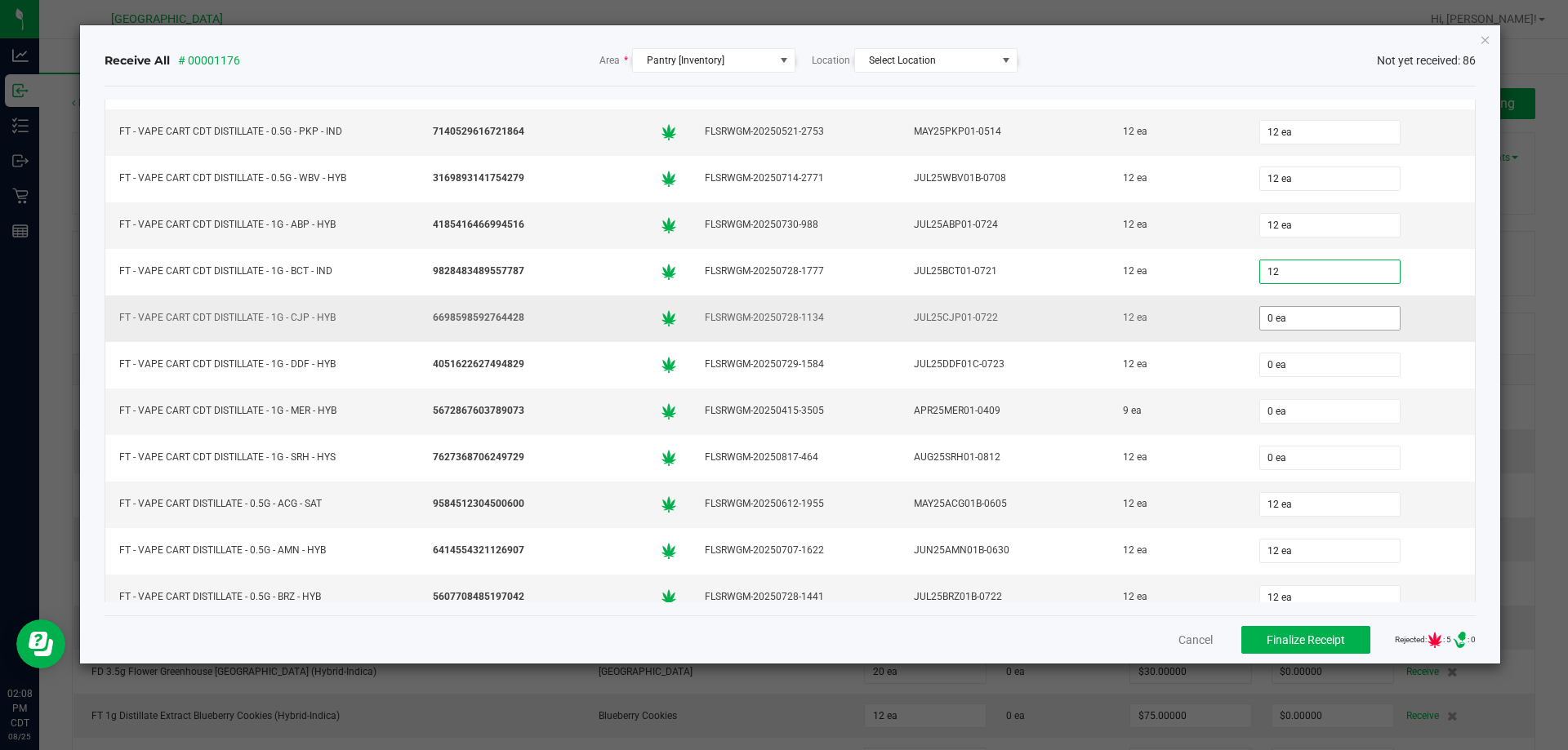
type input "12 ea"
click at [1296, 327] on input "0" at bounding box center [1330, 317] width 139 height 22
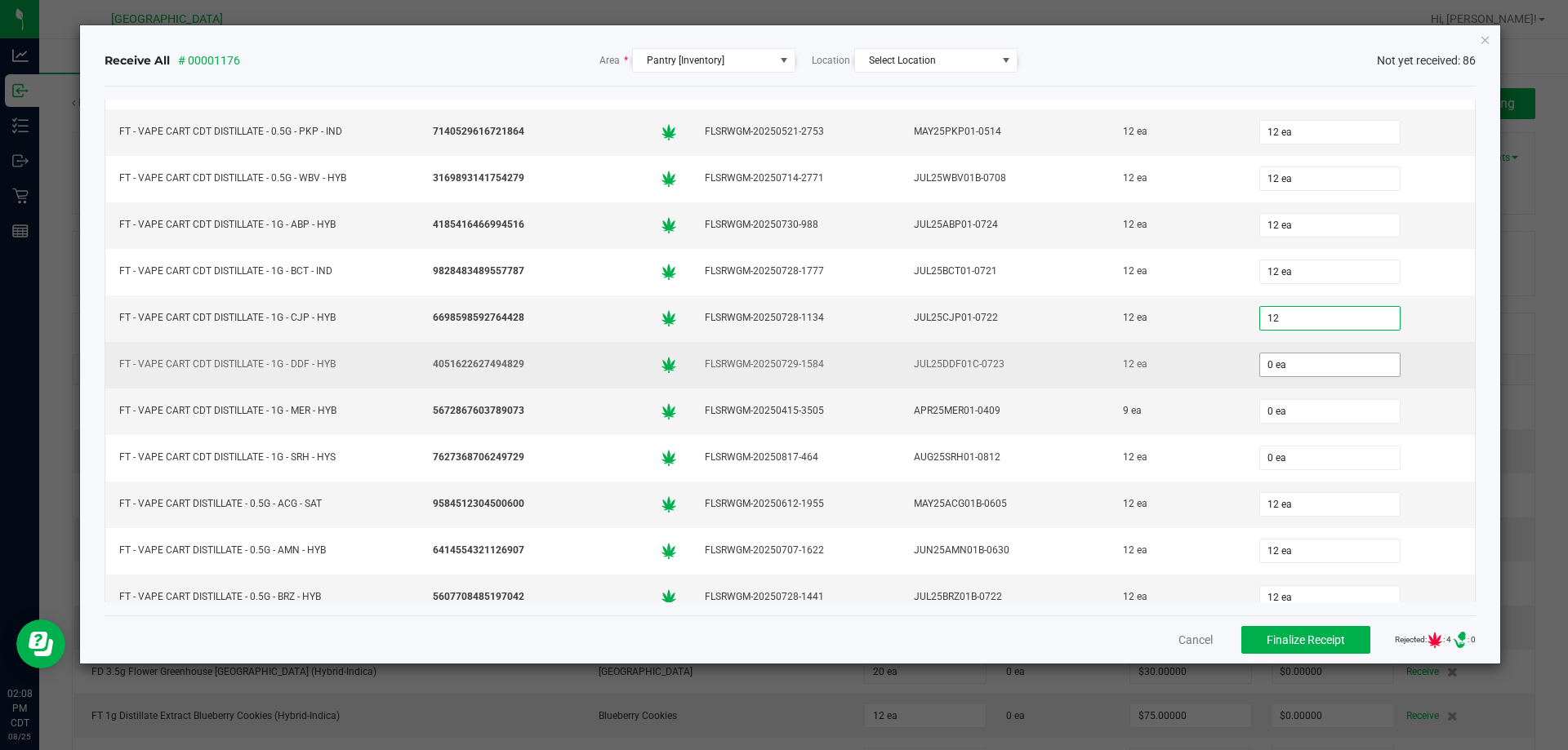
type input "12 ea"
click at [1317, 366] on input "0" at bounding box center [1330, 364] width 139 height 22
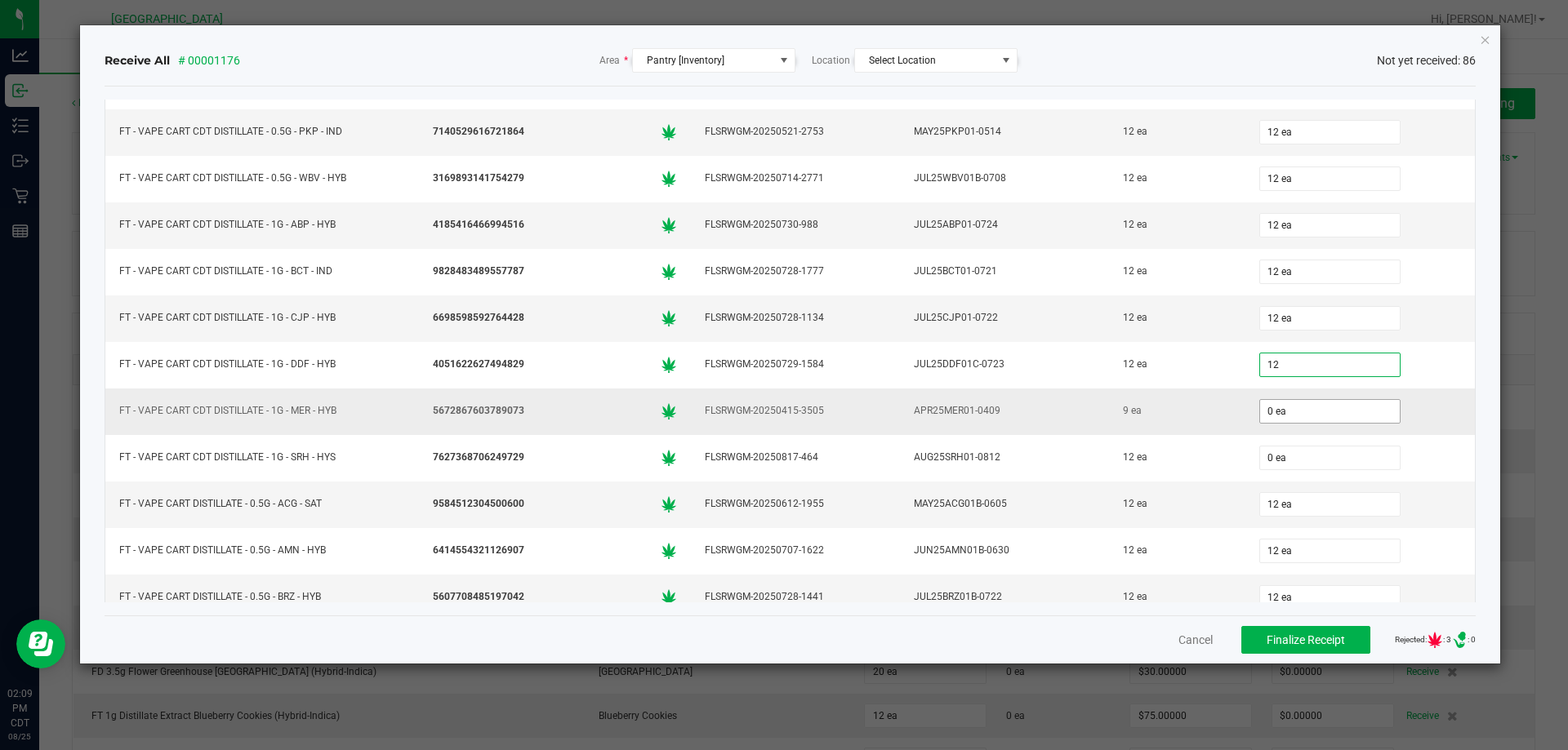
type input "12 ea"
click at [1297, 413] on input "0" at bounding box center [1330, 411] width 139 height 22
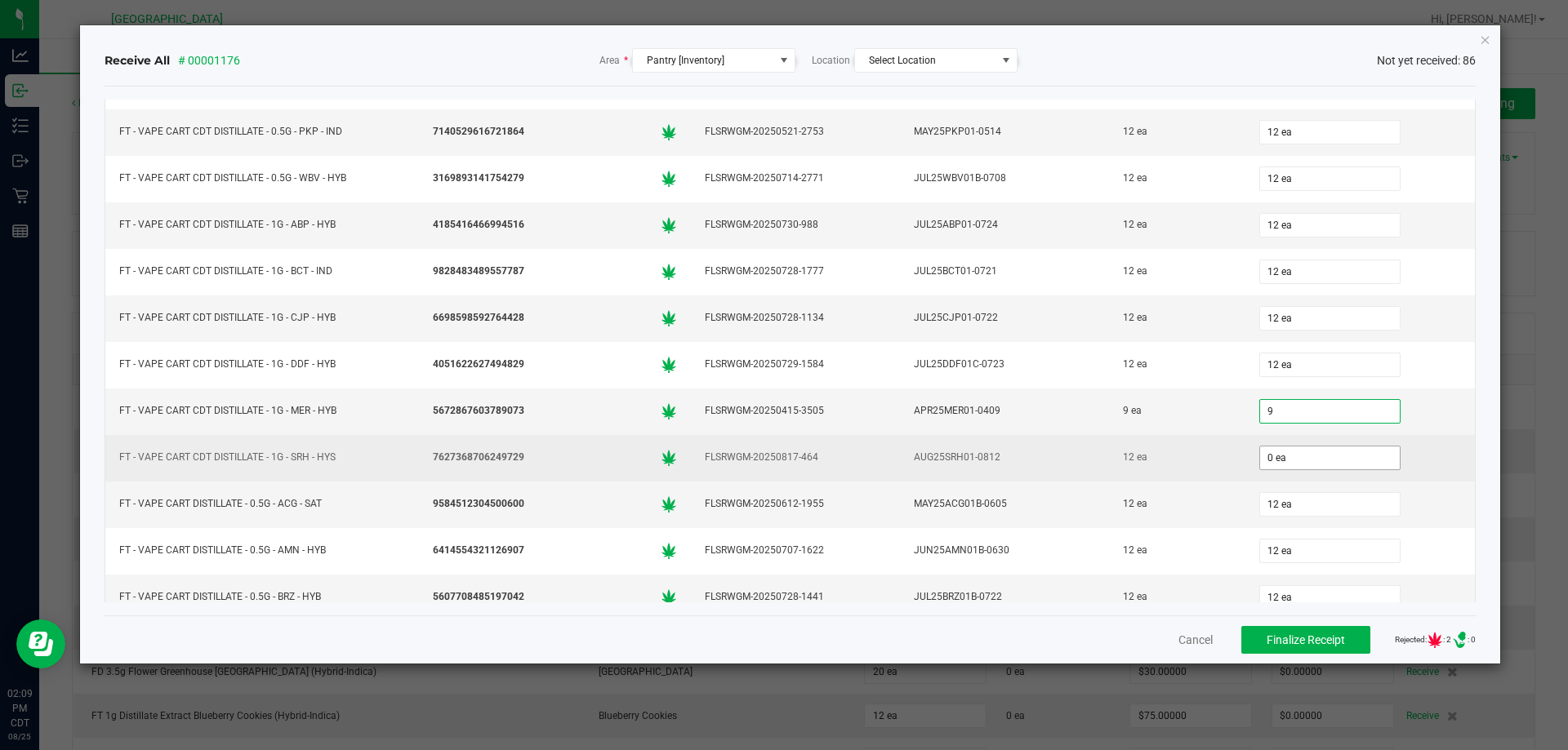
type input "9 ea"
click at [1296, 453] on input "0" at bounding box center [1330, 457] width 139 height 22
type input "12 ea"
click at [1213, 459] on div "12 ea" at bounding box center [1177, 457] width 116 height 23
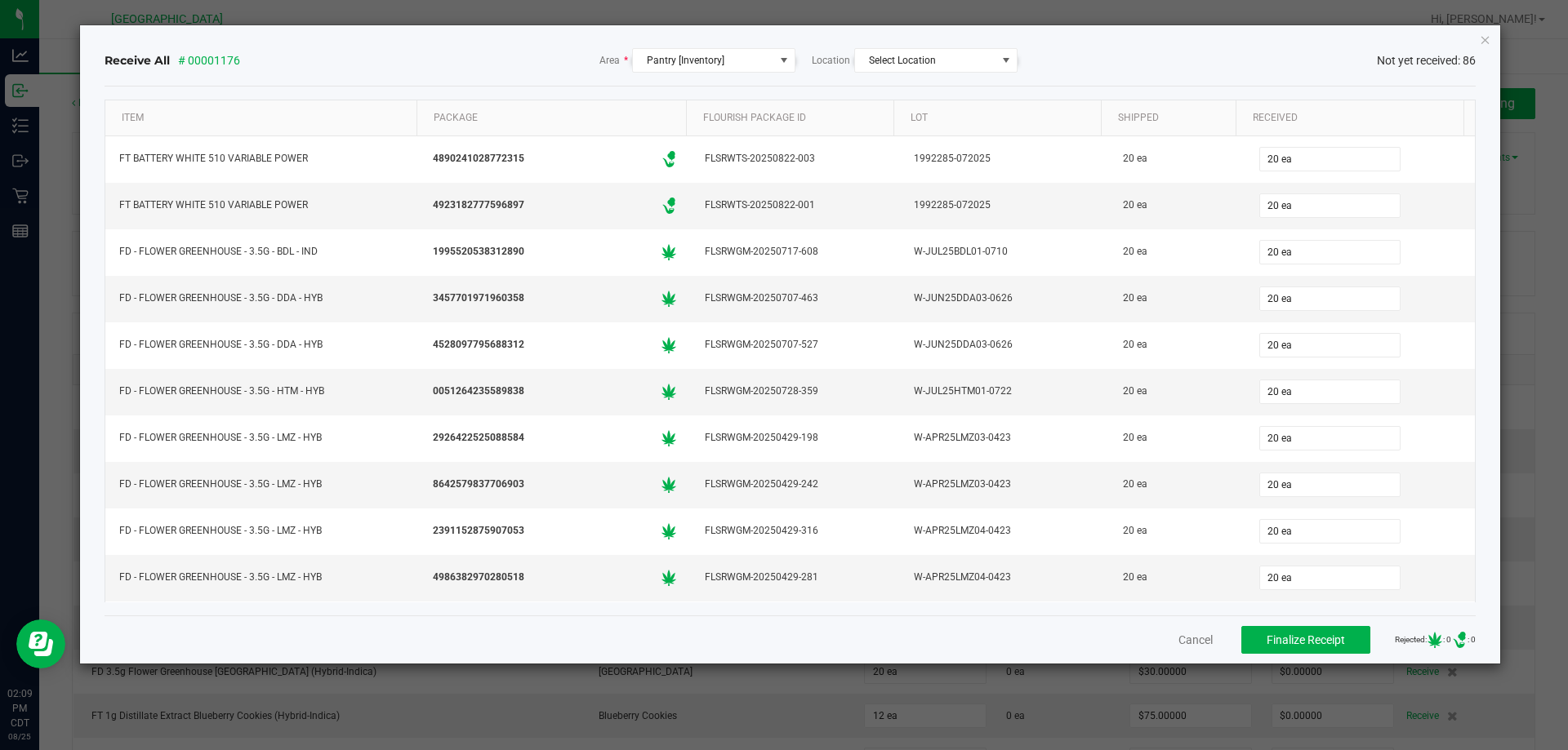
scroll to position [1841, 0]
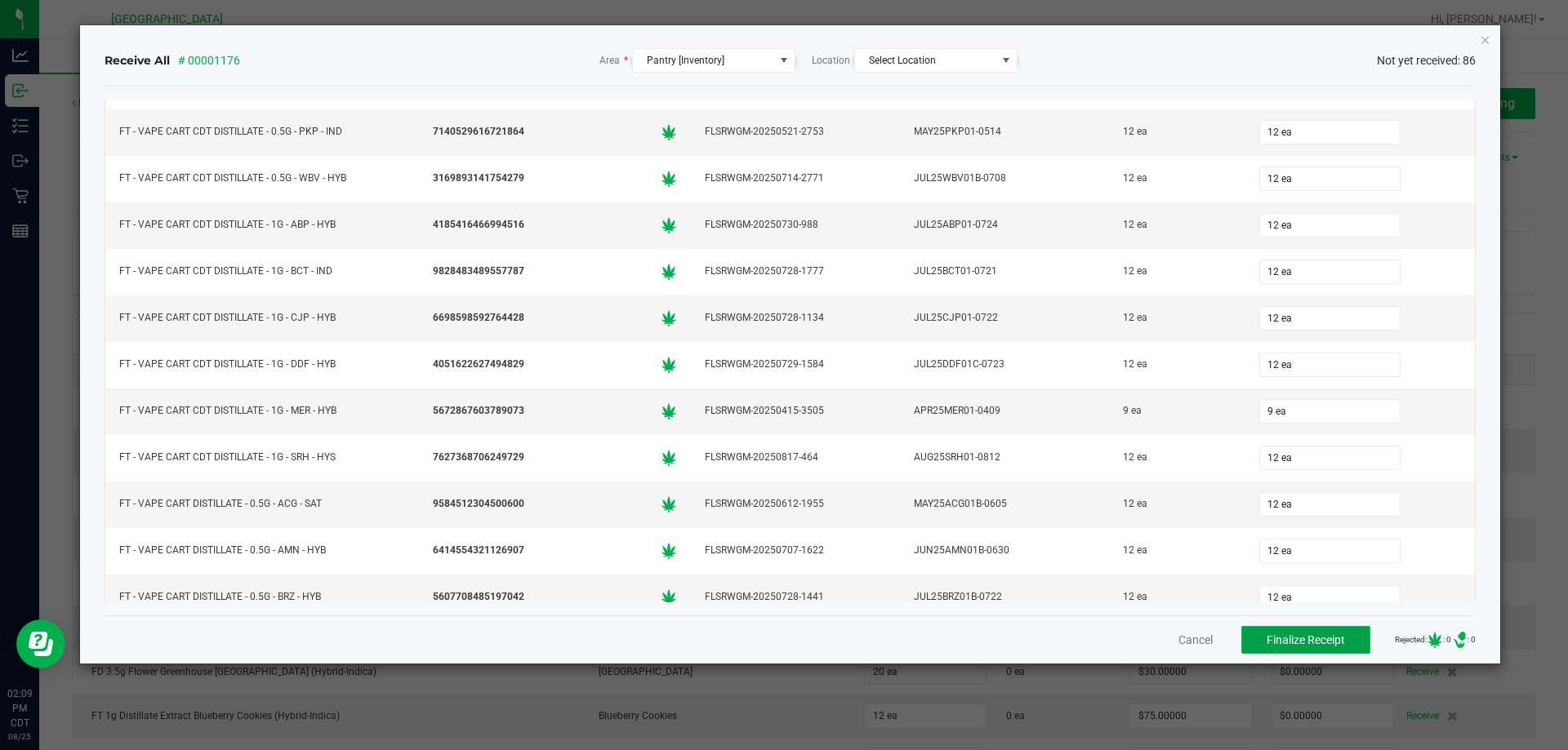
click at [1266, 635] on span "Finalize Receipt" at bounding box center [1305, 639] width 79 height 13
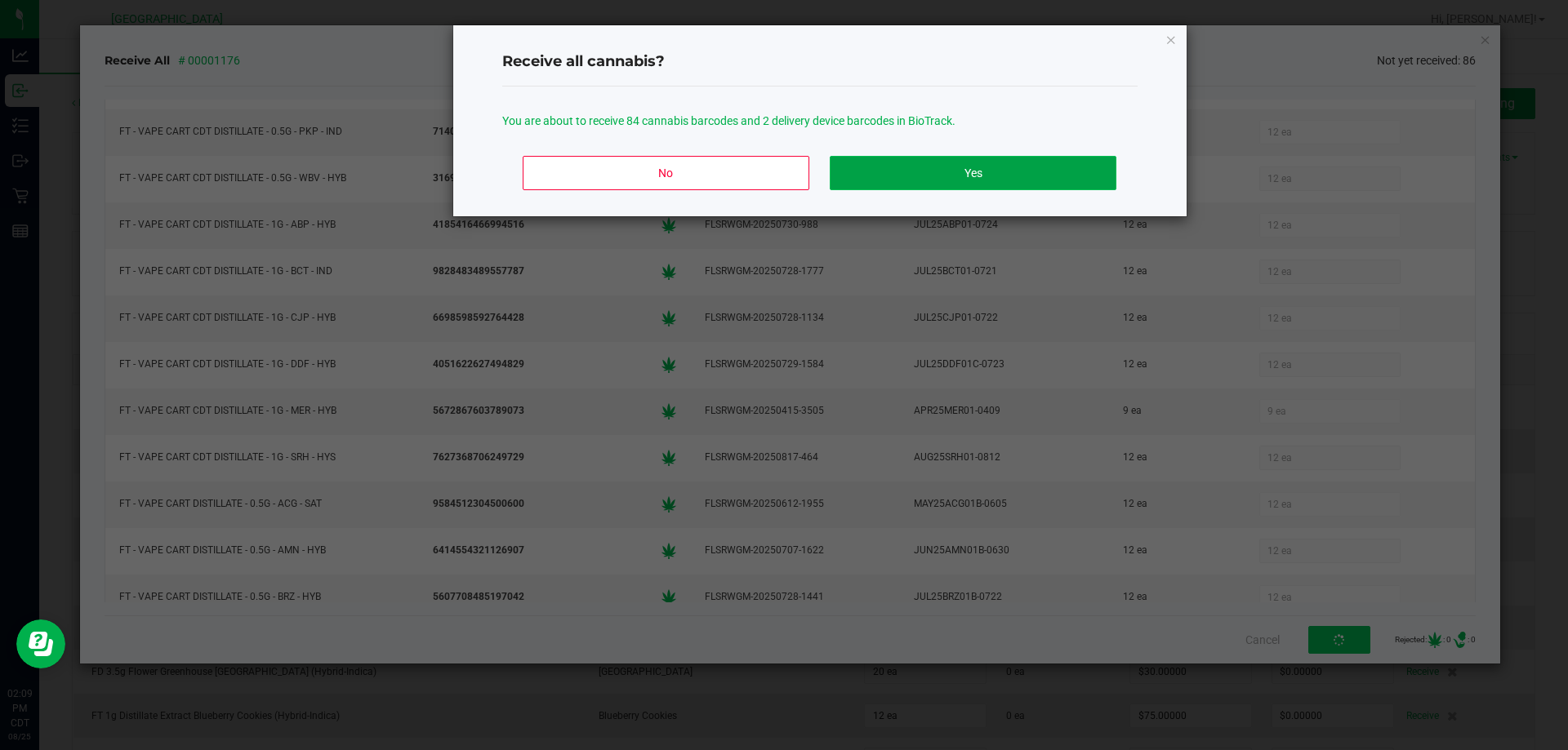
click at [1006, 164] on button "Yes" at bounding box center [972, 172] width 286 height 34
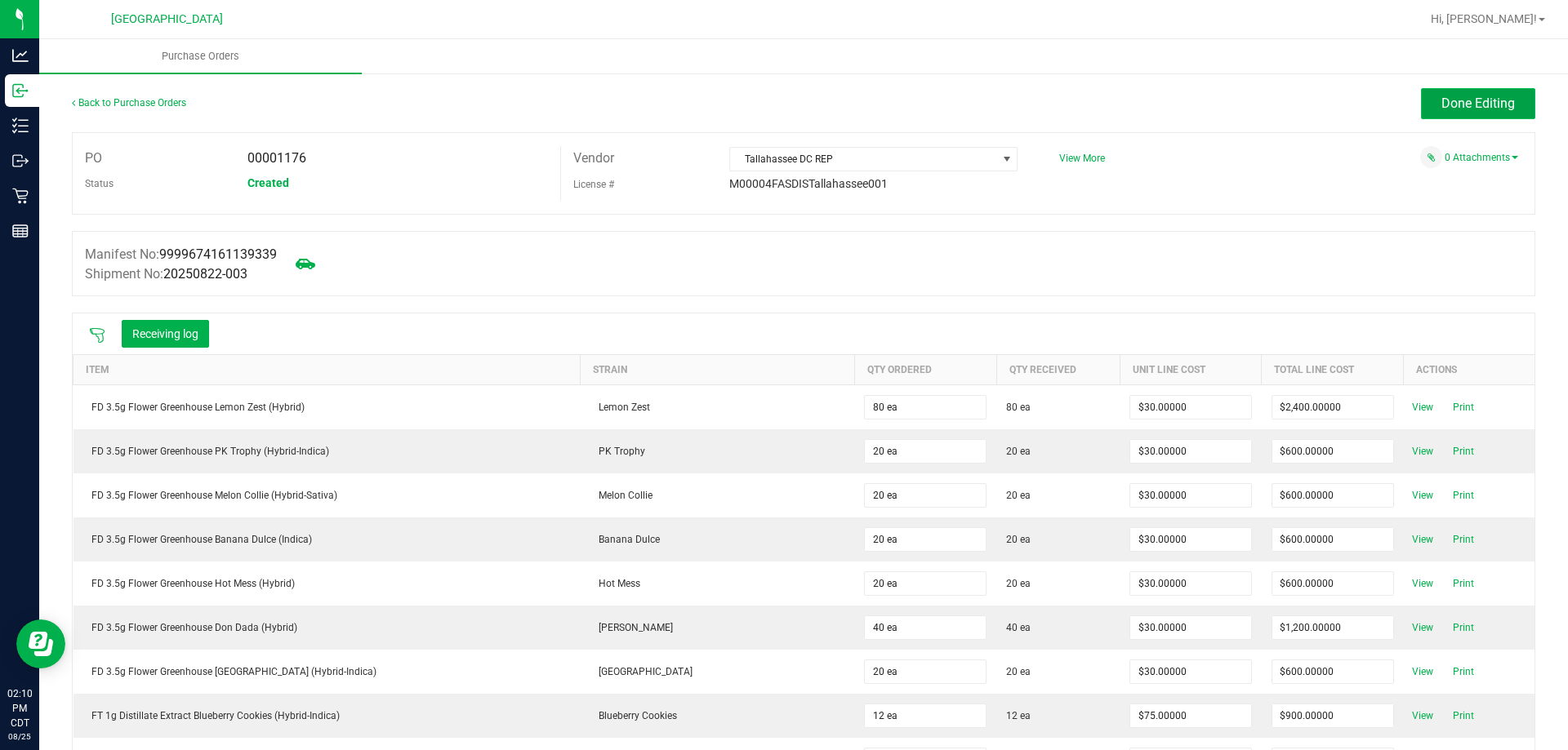
click at [1483, 105] on span "Done Editing" at bounding box center [1478, 103] width 74 height 16
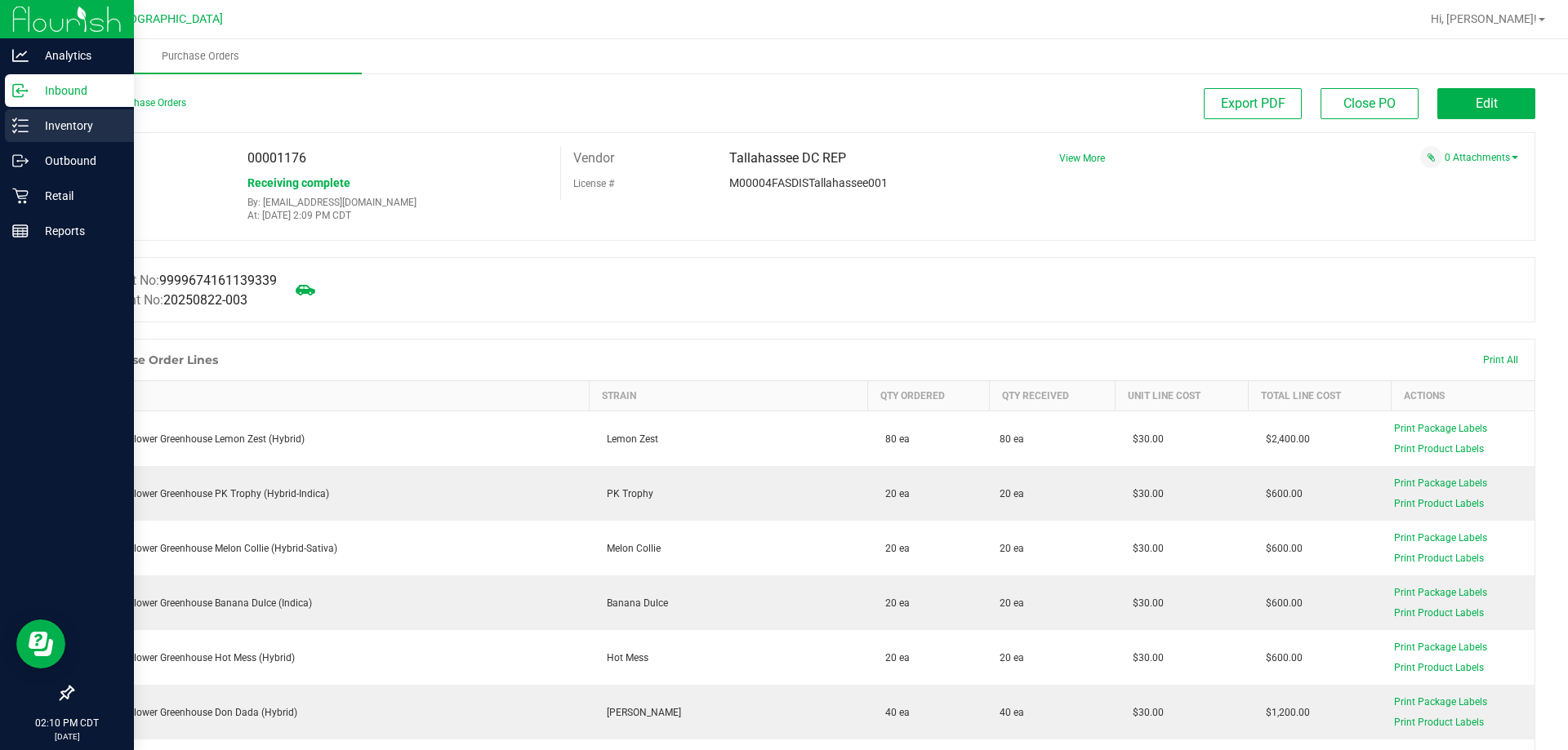
click at [18, 130] on icon at bounding box center [20, 125] width 17 height 17
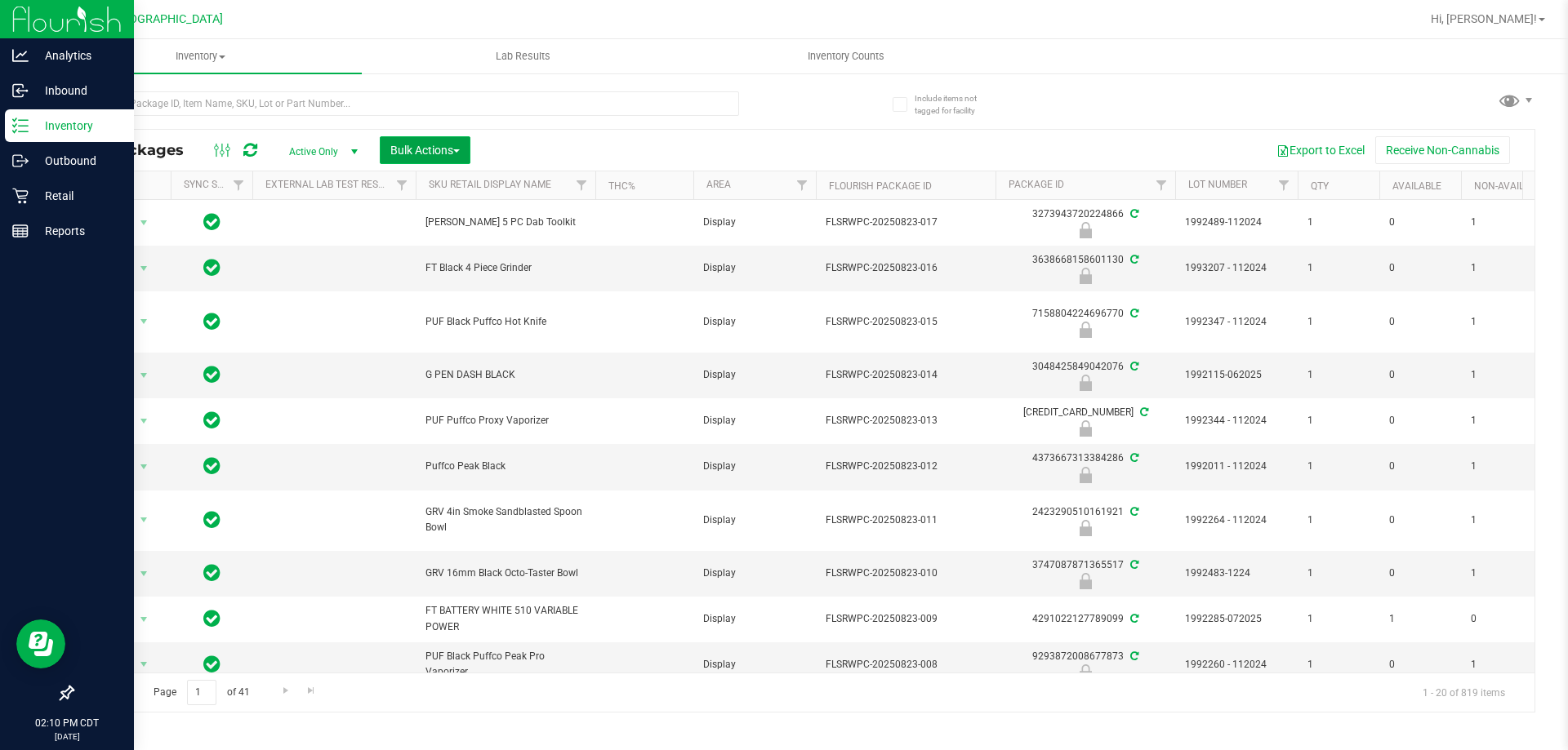
click at [430, 146] on span "Bulk Actions" at bounding box center [424, 150] width 69 height 13
click at [461, 312] on span "Lock/Unlock packages" at bounding box center [445, 306] width 112 height 13
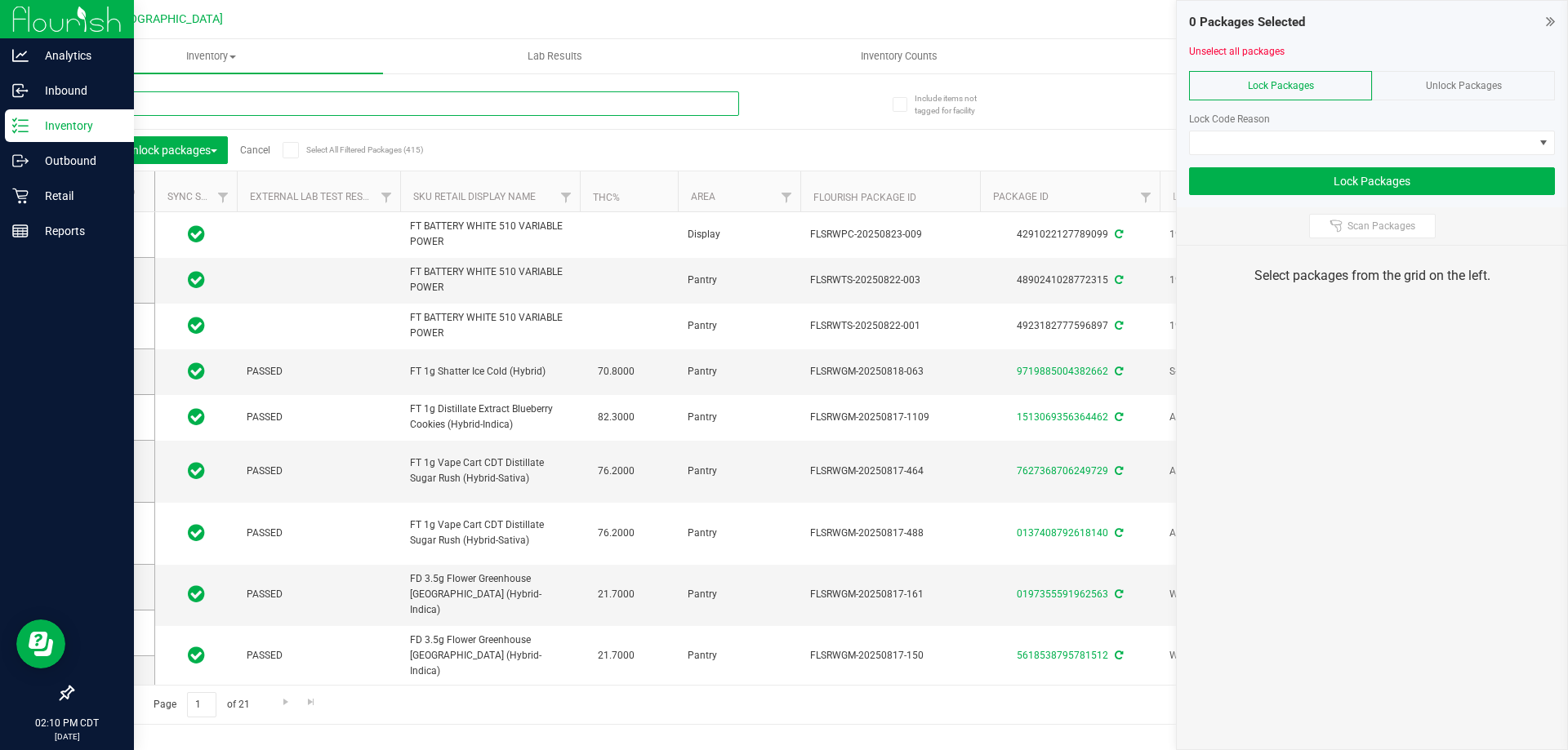
click at [313, 104] on input "text" at bounding box center [406, 103] width 668 height 24
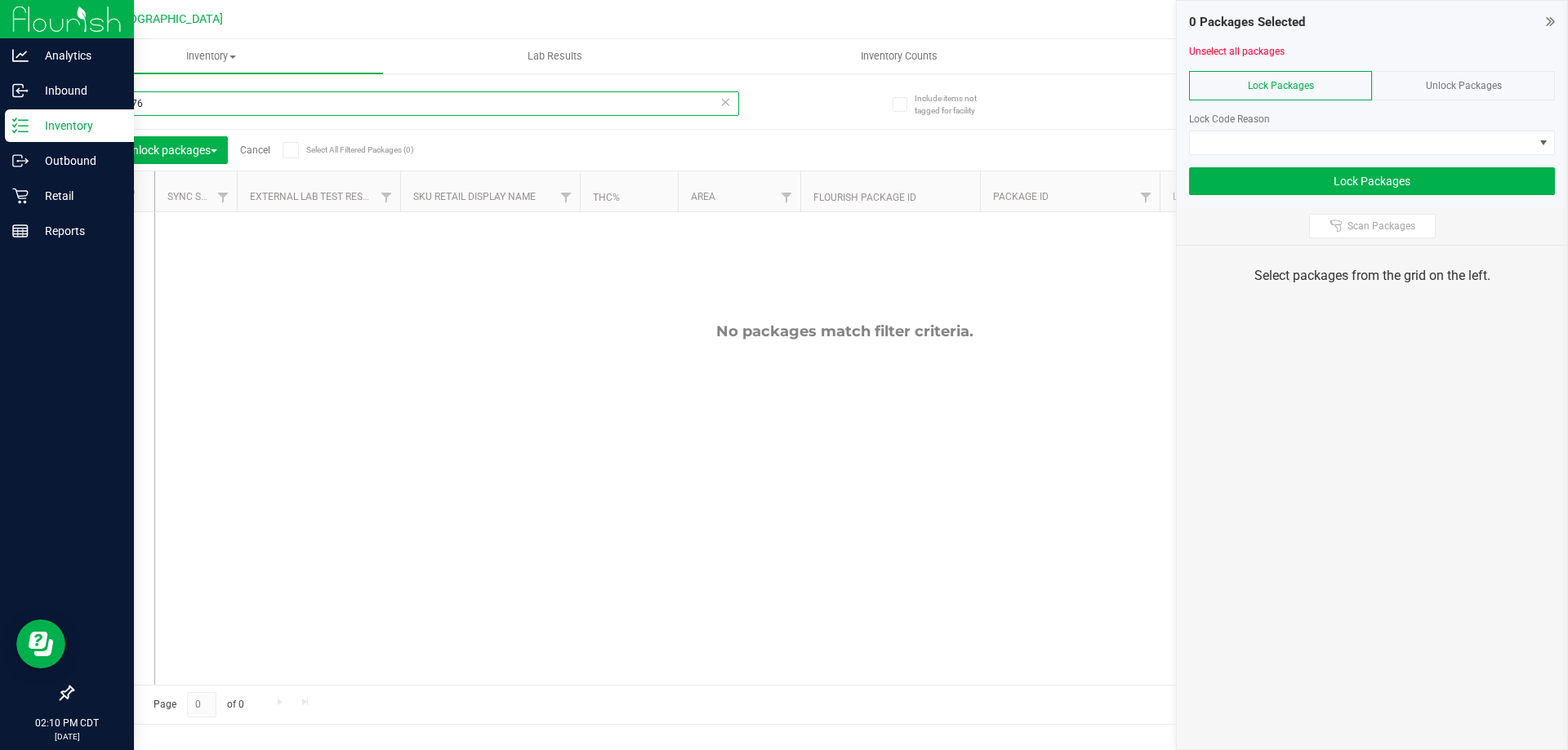
click at [104, 107] on input "00001176" at bounding box center [406, 103] width 668 height 24
type input "000001176"
click at [182, 104] on input "000001176" at bounding box center [406, 103] width 668 height 24
click at [727, 106] on icon at bounding box center [725, 101] width 12 height 19
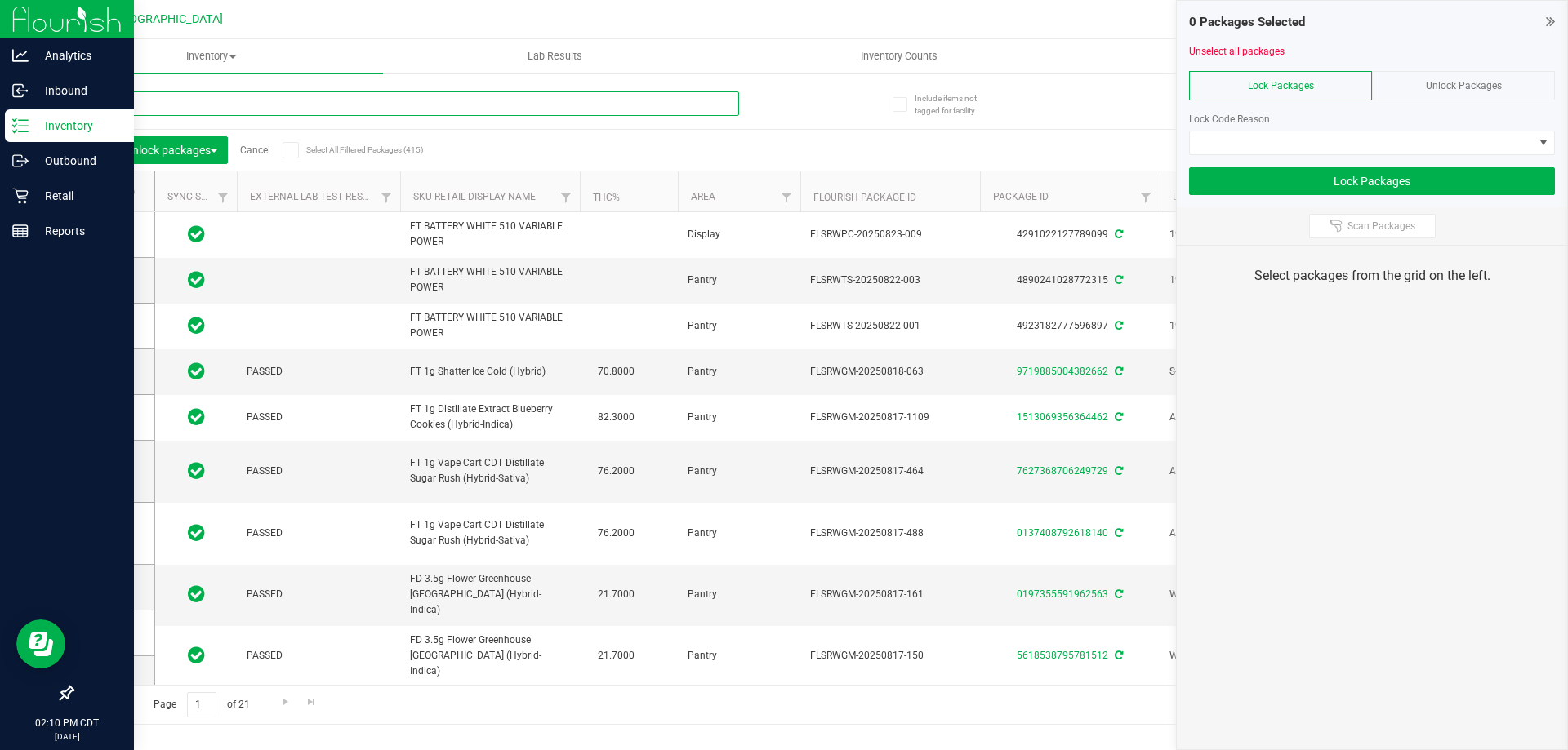
click at [535, 96] on input "text" at bounding box center [406, 103] width 668 height 24
type input "00001176"
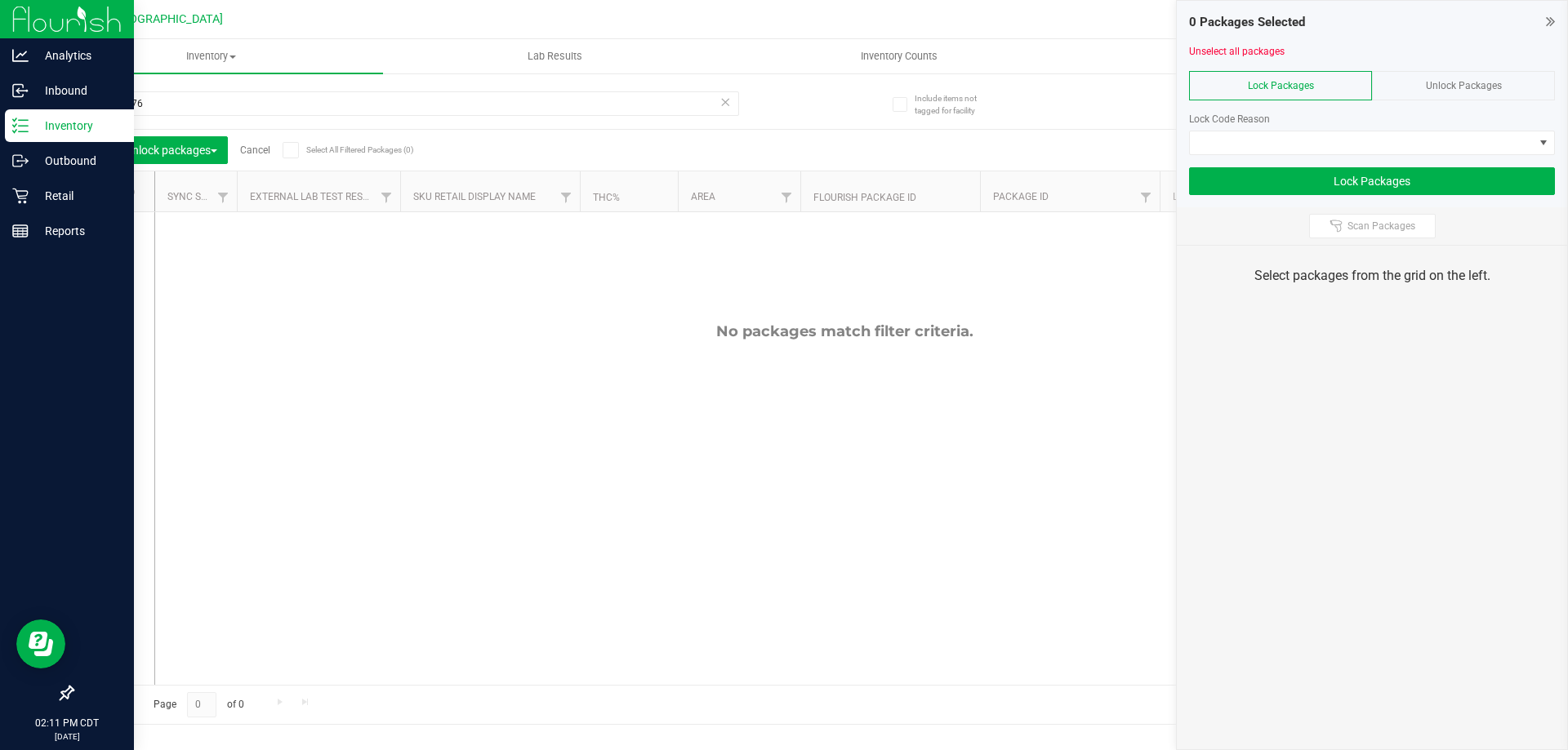
click at [34, 112] on div "Inventory" at bounding box center [69, 125] width 129 height 33
click at [35, 125] on p "Inventory" at bounding box center [77, 125] width 98 height 19
click at [80, 180] on div "Retail" at bounding box center [69, 196] width 129 height 33
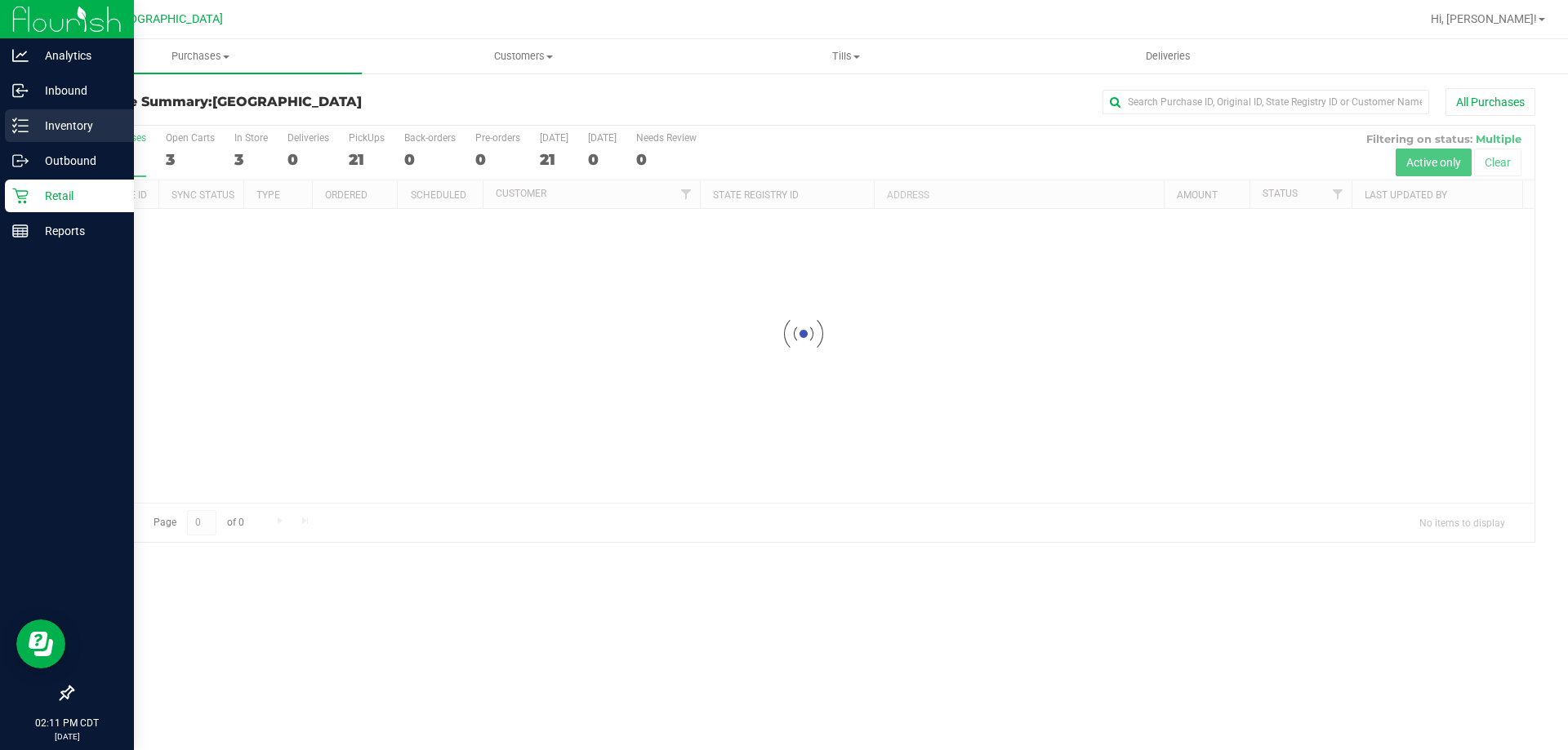
click at [74, 111] on div "Inventory" at bounding box center [69, 125] width 129 height 33
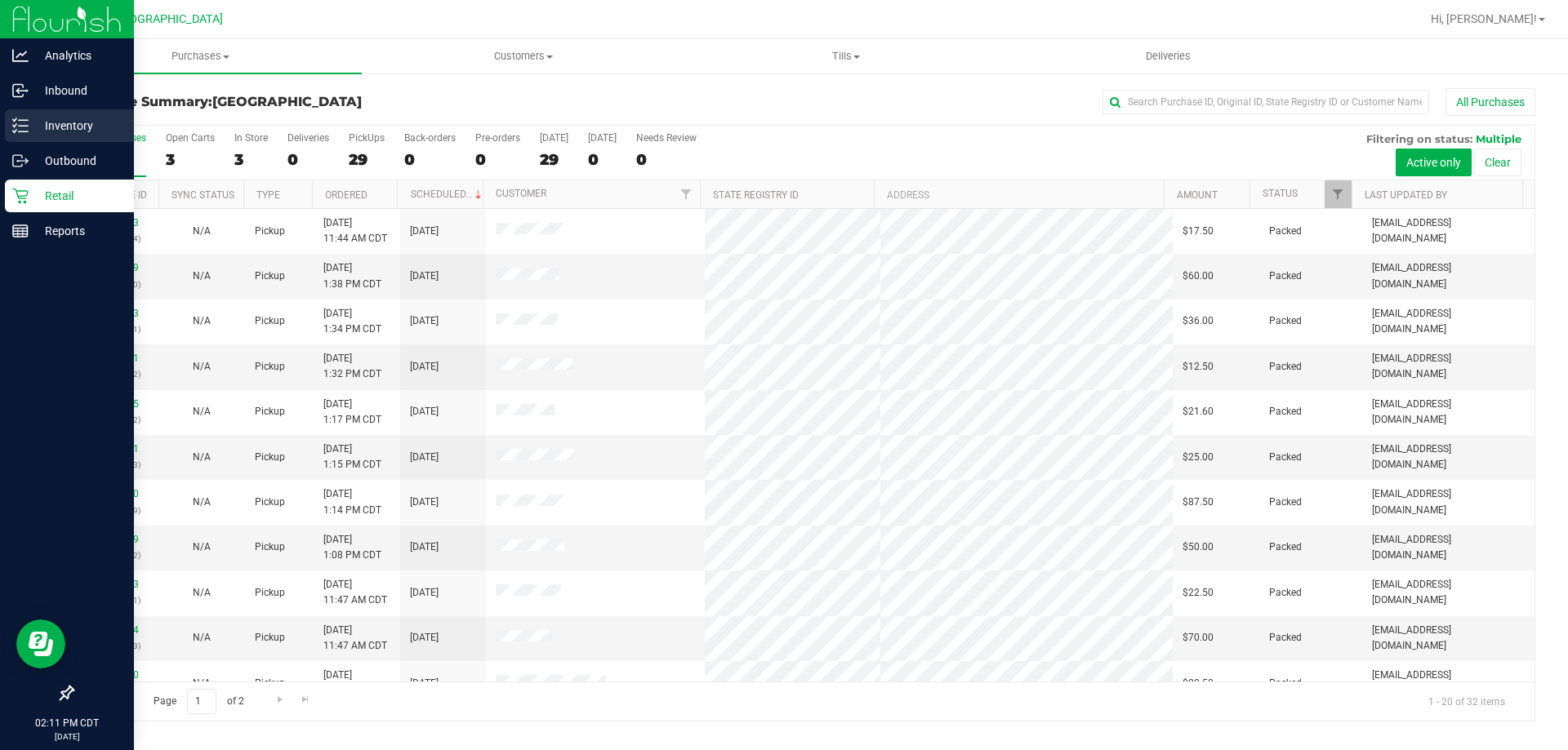
click at [91, 121] on p "Inventory" at bounding box center [77, 125] width 98 height 19
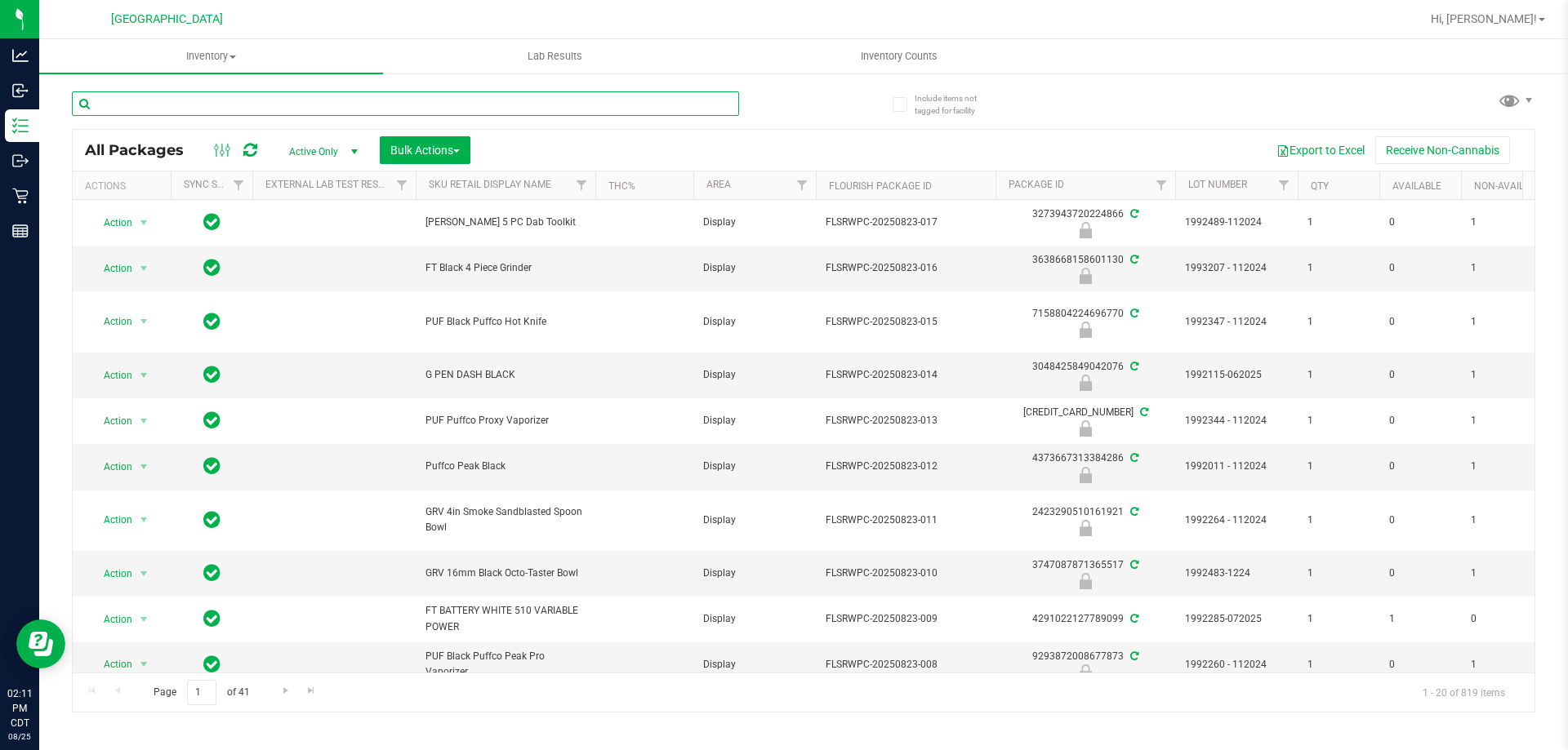
click at [355, 107] on input "text" at bounding box center [406, 103] width 668 height 24
type input "00001176"
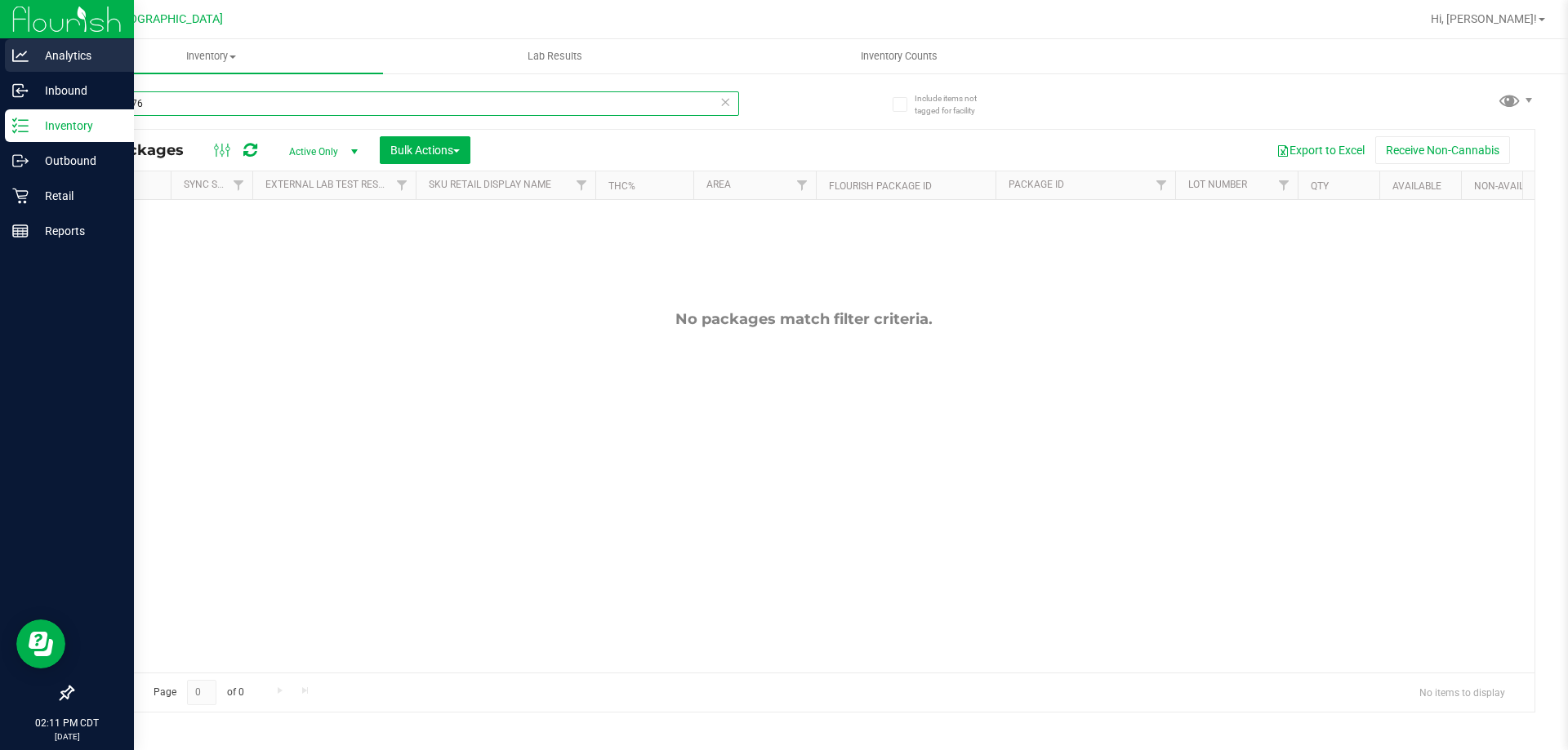
drag, startPoint x: 190, startPoint y: 106, endPoint x: 0, endPoint y: 63, distance: 194.8
click at [0, 63] on div "Analytics Inbound Inventory Outbound Retail Reports 02:11 PM CDT [DATE] 08/25 […" at bounding box center [784, 375] width 1568 height 750
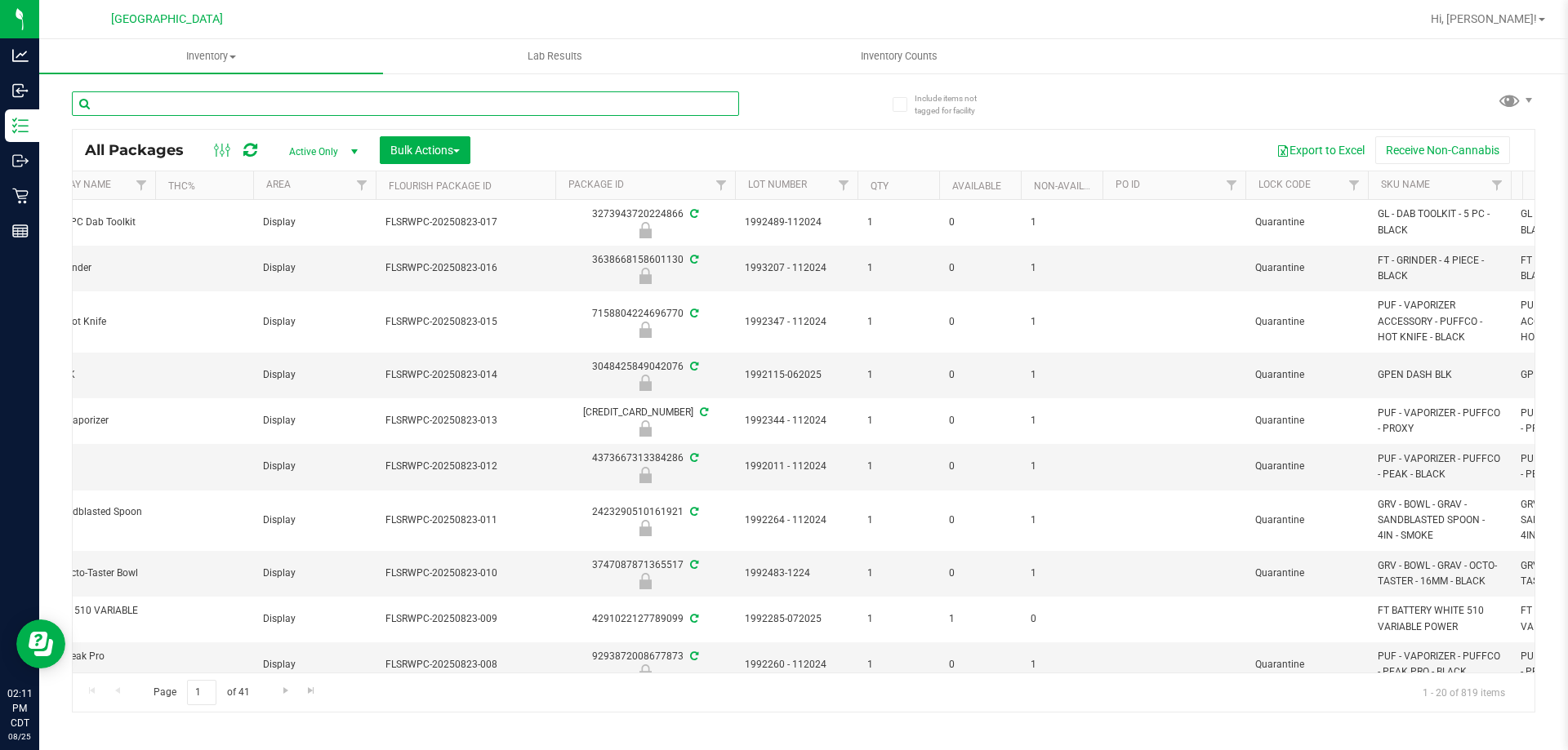
scroll to position [0, 456]
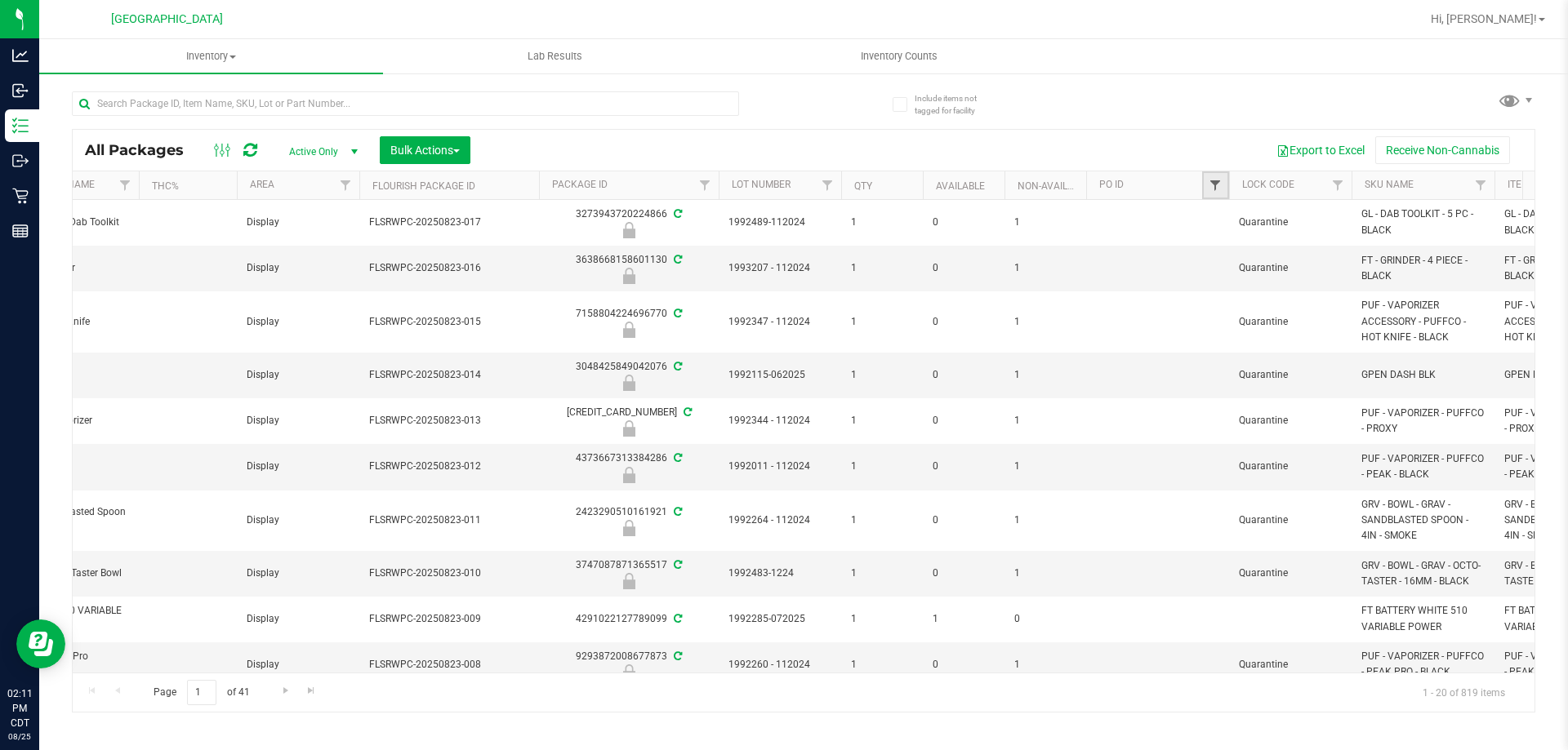
click at [1222, 185] on span "Filter" at bounding box center [1215, 185] width 13 height 13
type input "1176"
click at [1252, 267] on button "Filter" at bounding box center [1251, 264] width 79 height 36
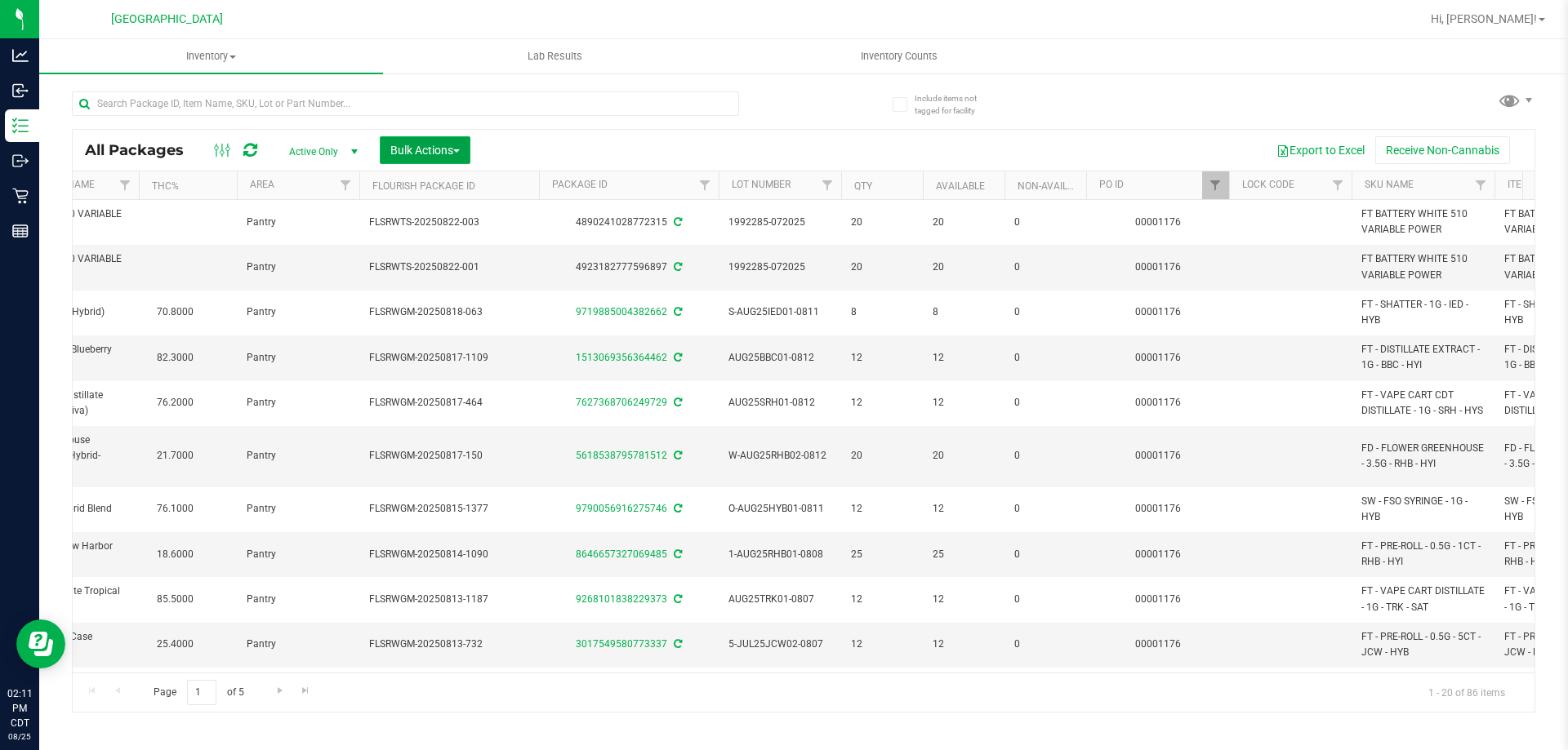
click at [420, 155] on span "Bulk Actions" at bounding box center [424, 150] width 69 height 13
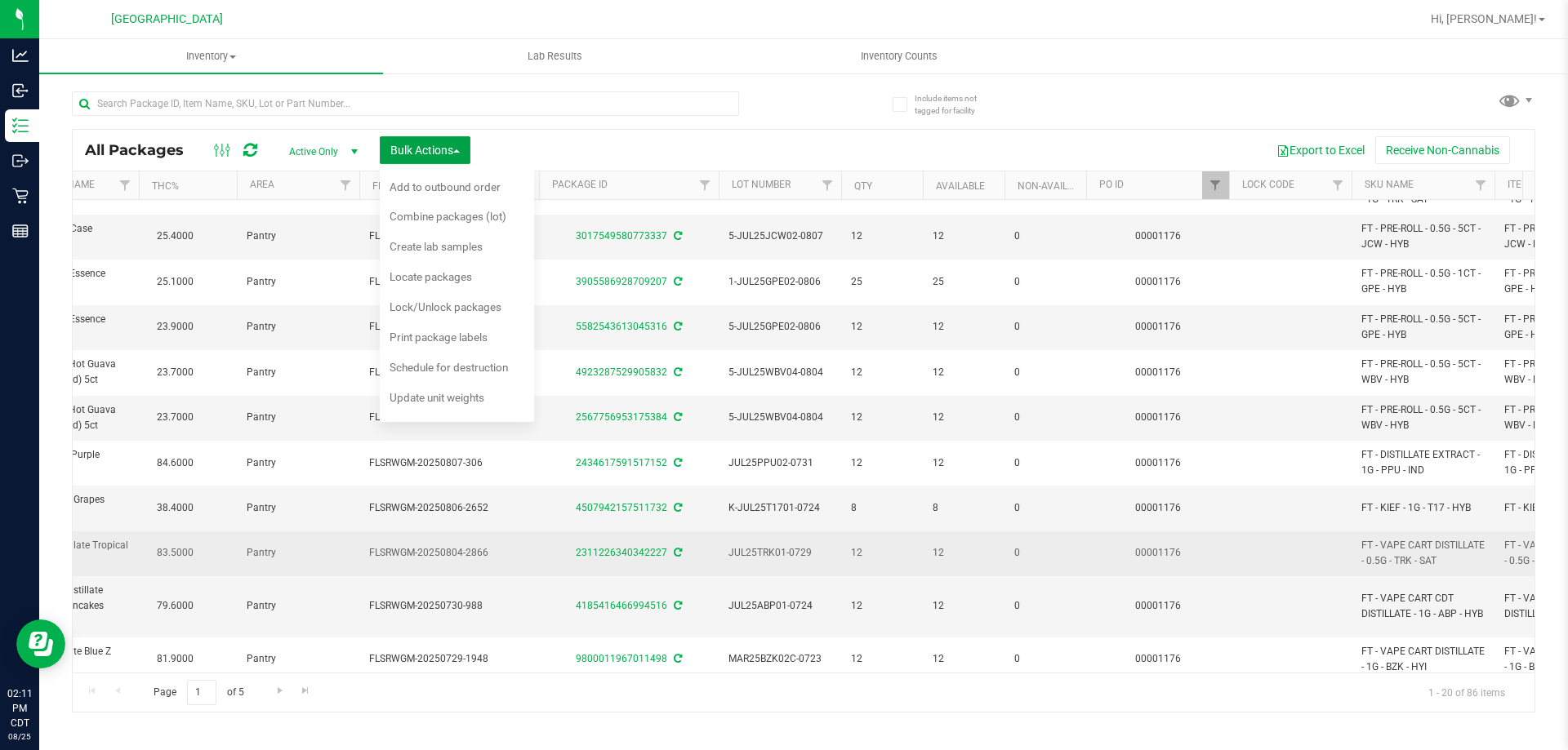
scroll to position [467, 456]
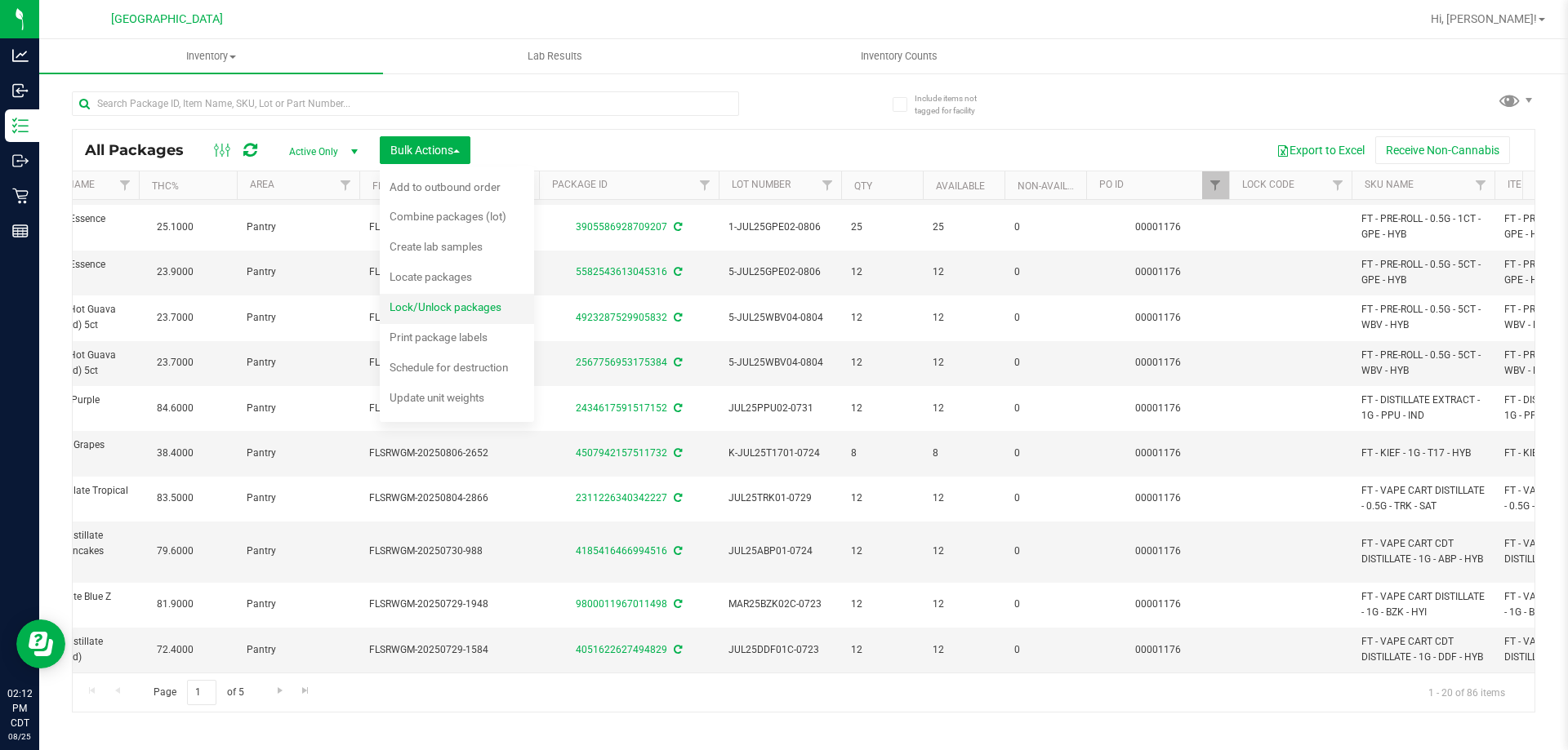
click at [478, 304] on span "Lock/Unlock packages" at bounding box center [445, 306] width 112 height 13
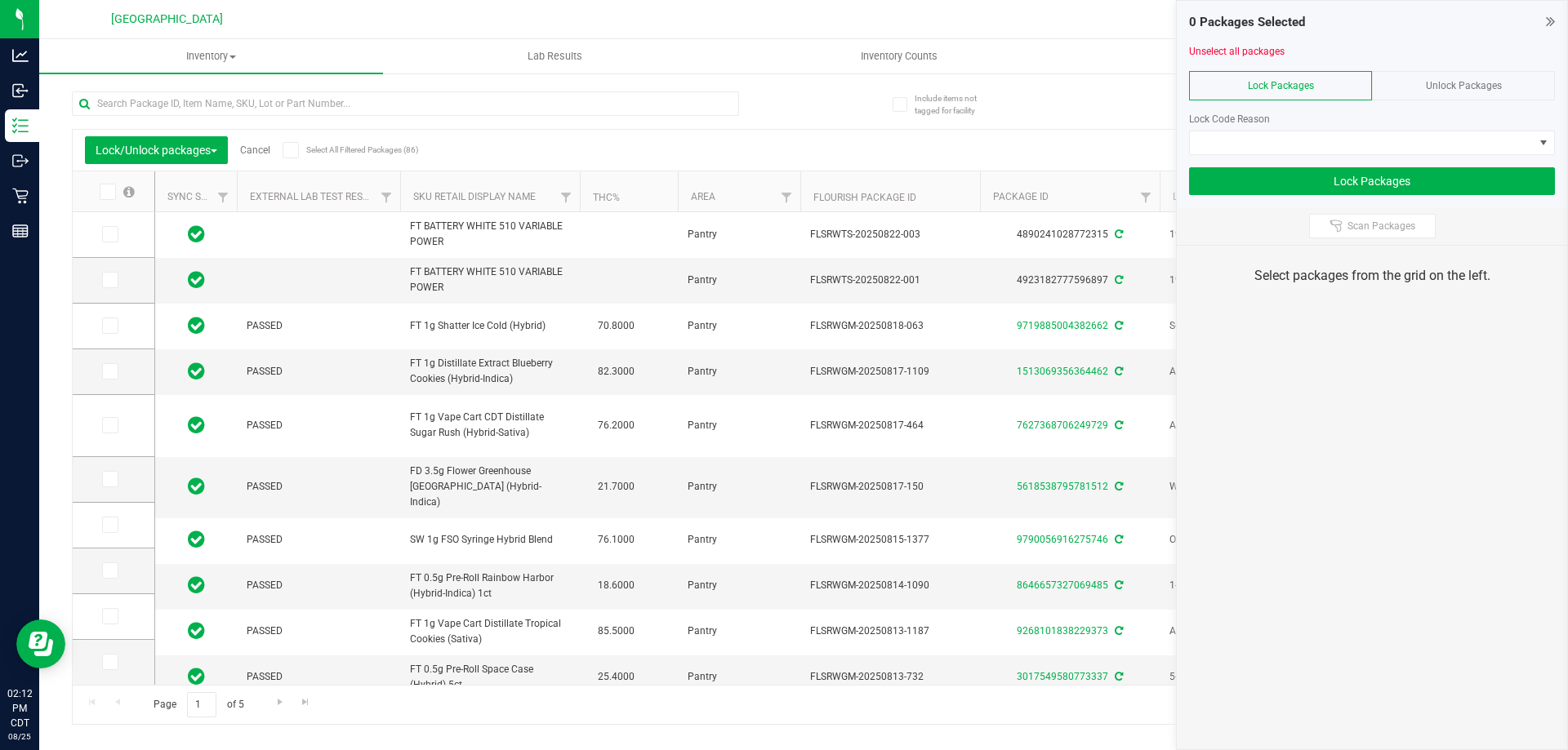
click at [109, 197] on span at bounding box center [107, 192] width 17 height 17
click at [0, 0] on input "checkbox" at bounding box center [0, 0] width 0 height 0
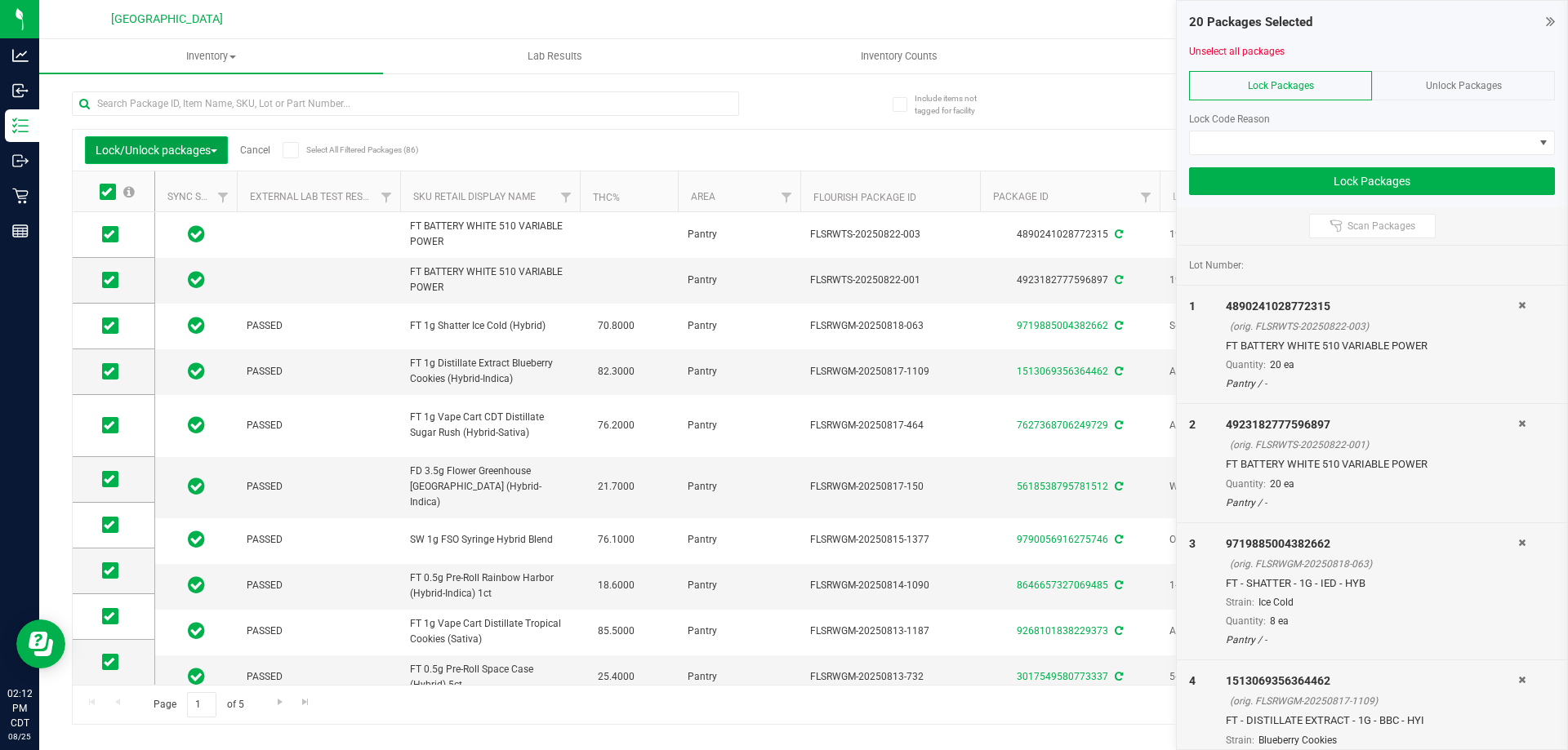
click at [213, 145] on span "Lock/Unlock packages" at bounding box center [156, 150] width 122 height 13
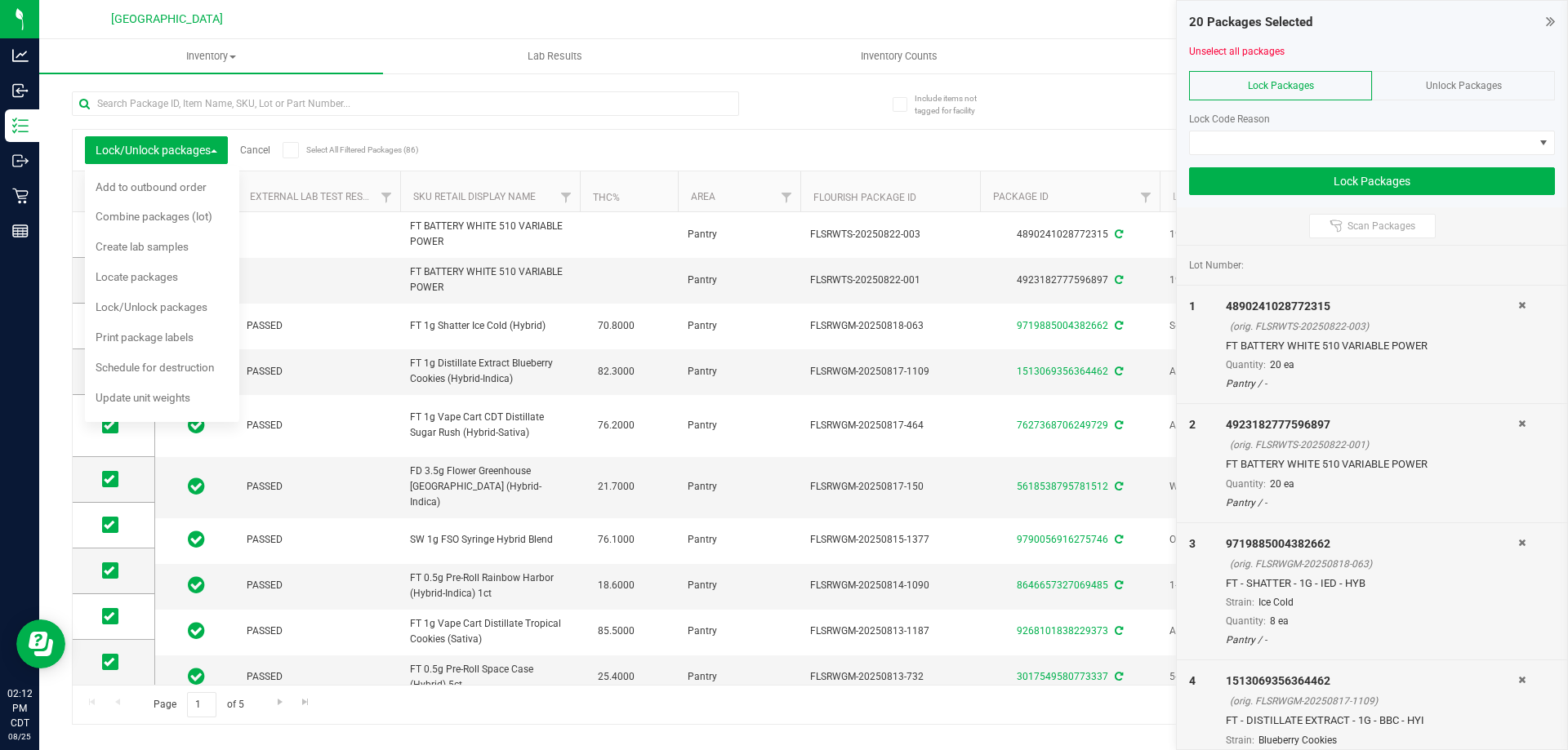
click at [1257, 83] on span "Lock Packages" at bounding box center [1281, 86] width 66 height 12
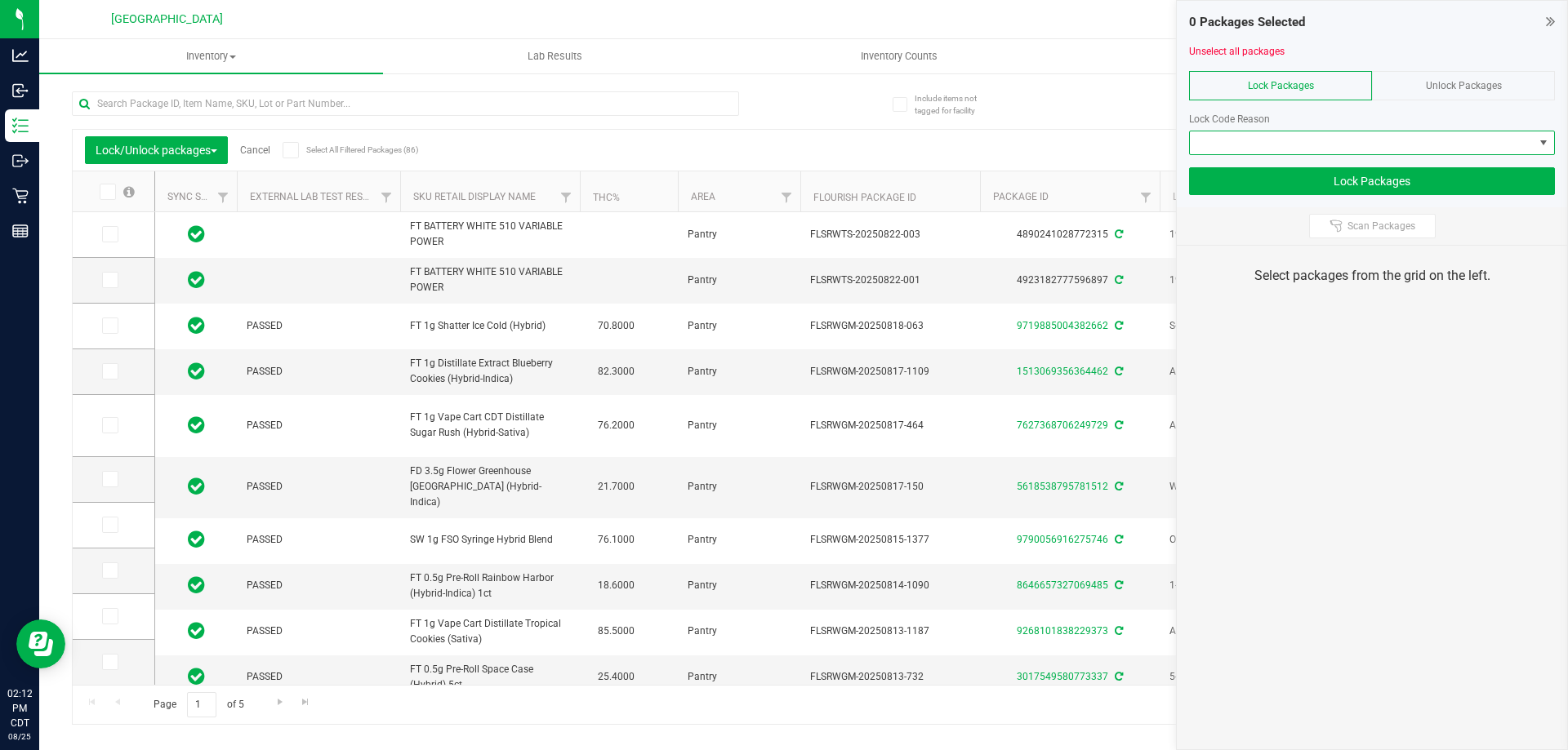
click at [1274, 139] on span at bounding box center [1362, 142] width 344 height 22
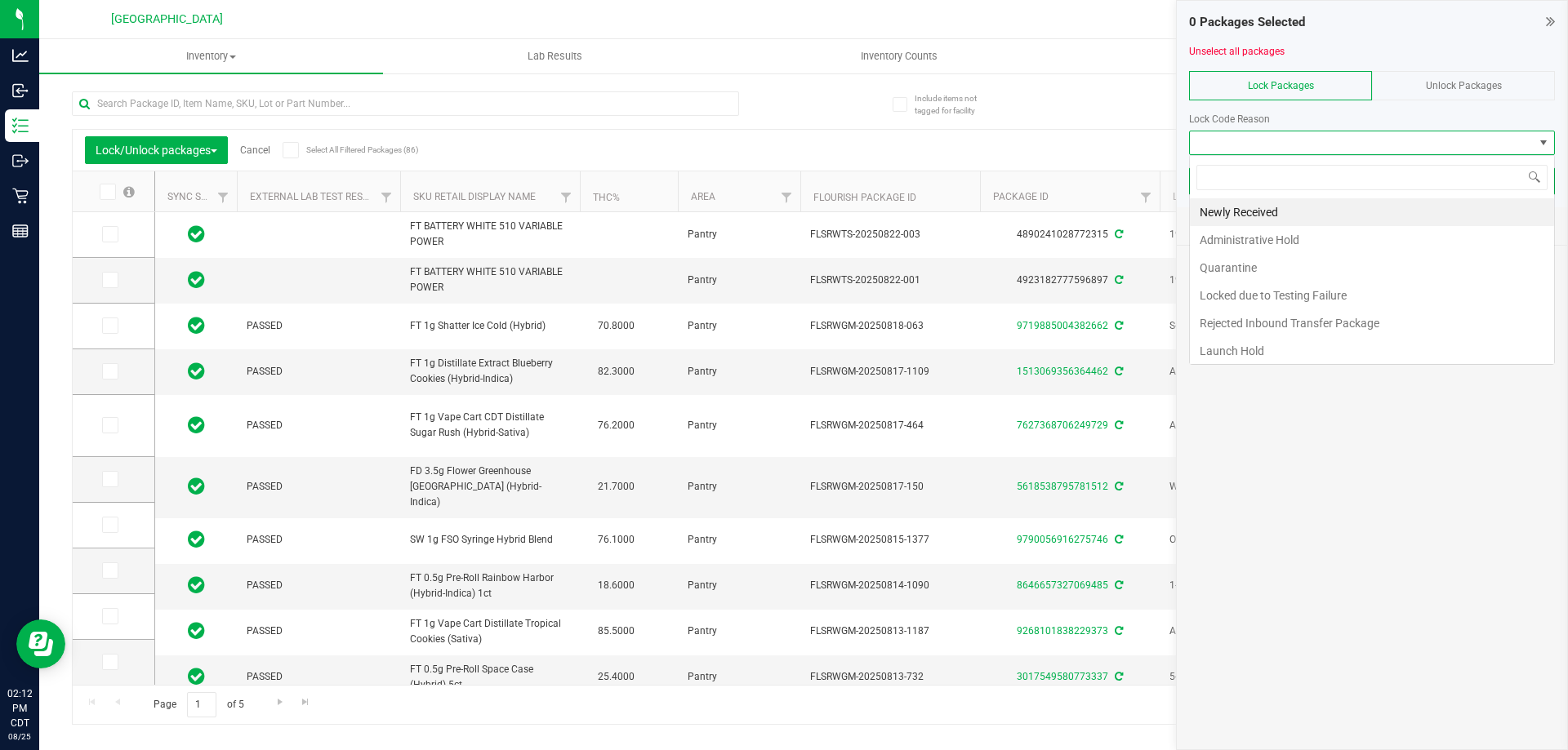
scroll to position [24, 366]
click at [1261, 212] on li "Newly Received" at bounding box center [1372, 212] width 364 height 28
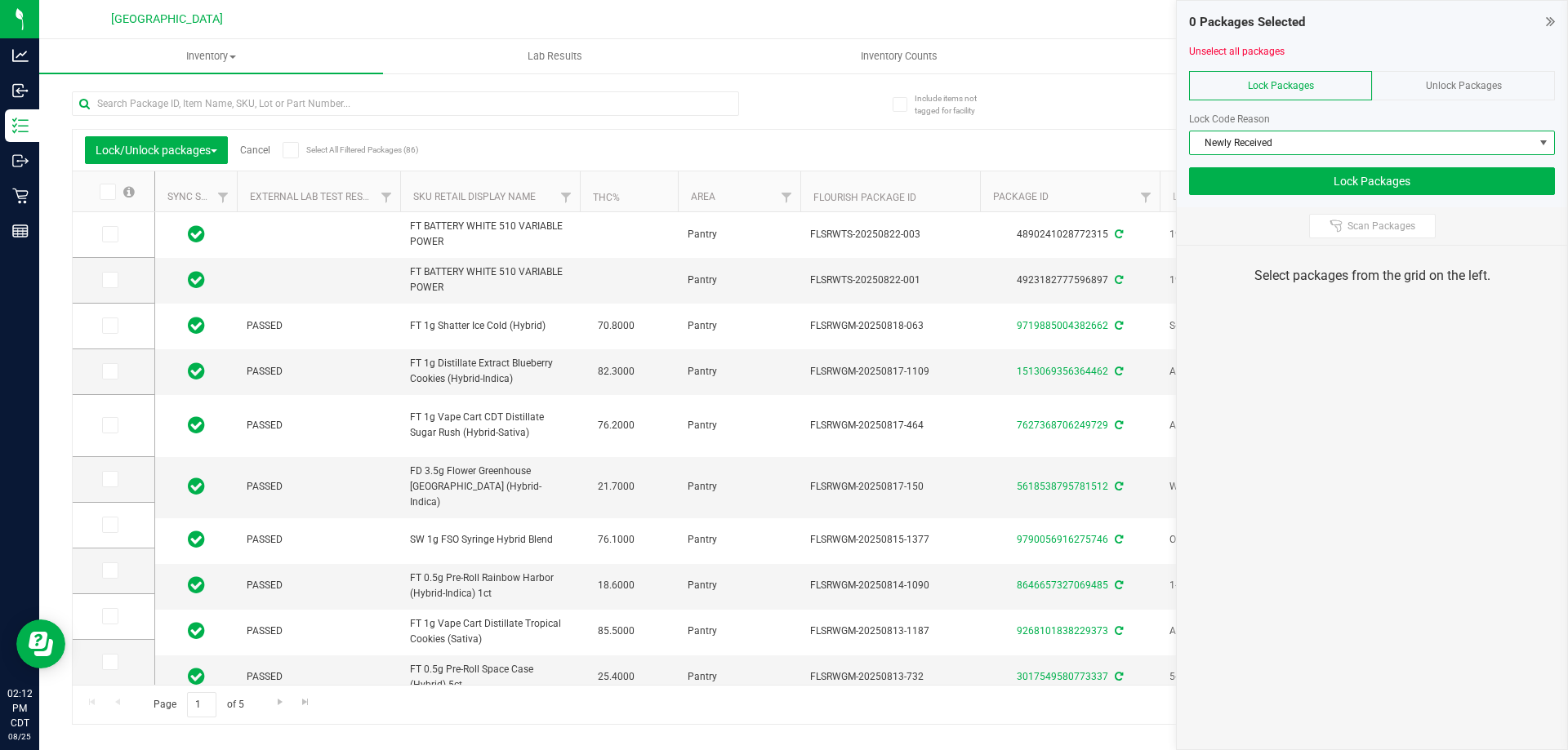
click at [102, 192] on icon at bounding box center [106, 192] width 11 height 0
click at [0, 0] on input "checkbox" at bounding box center [0, 0] width 0 height 0
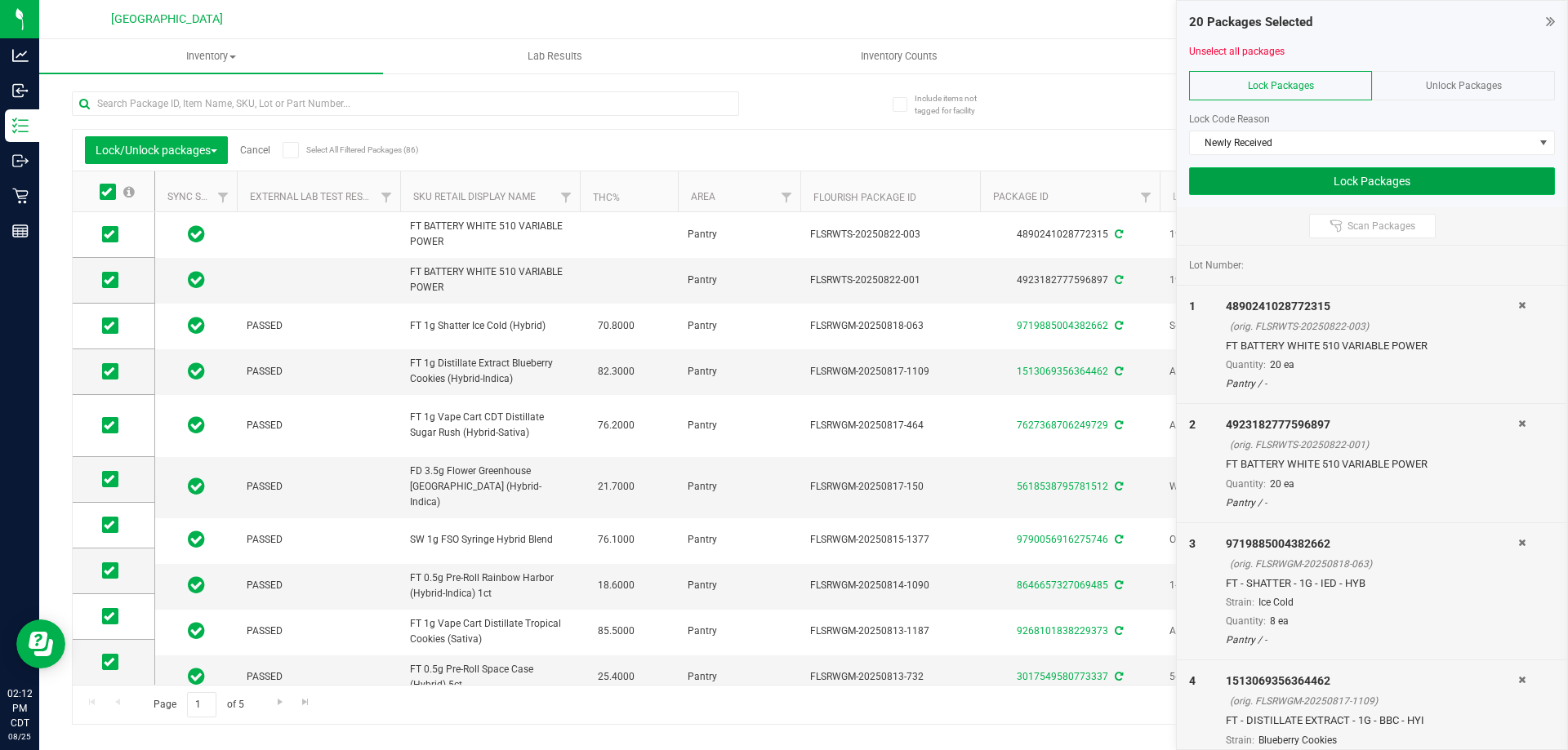
click at [1360, 182] on button "Lock Packages" at bounding box center [1372, 181] width 366 height 28
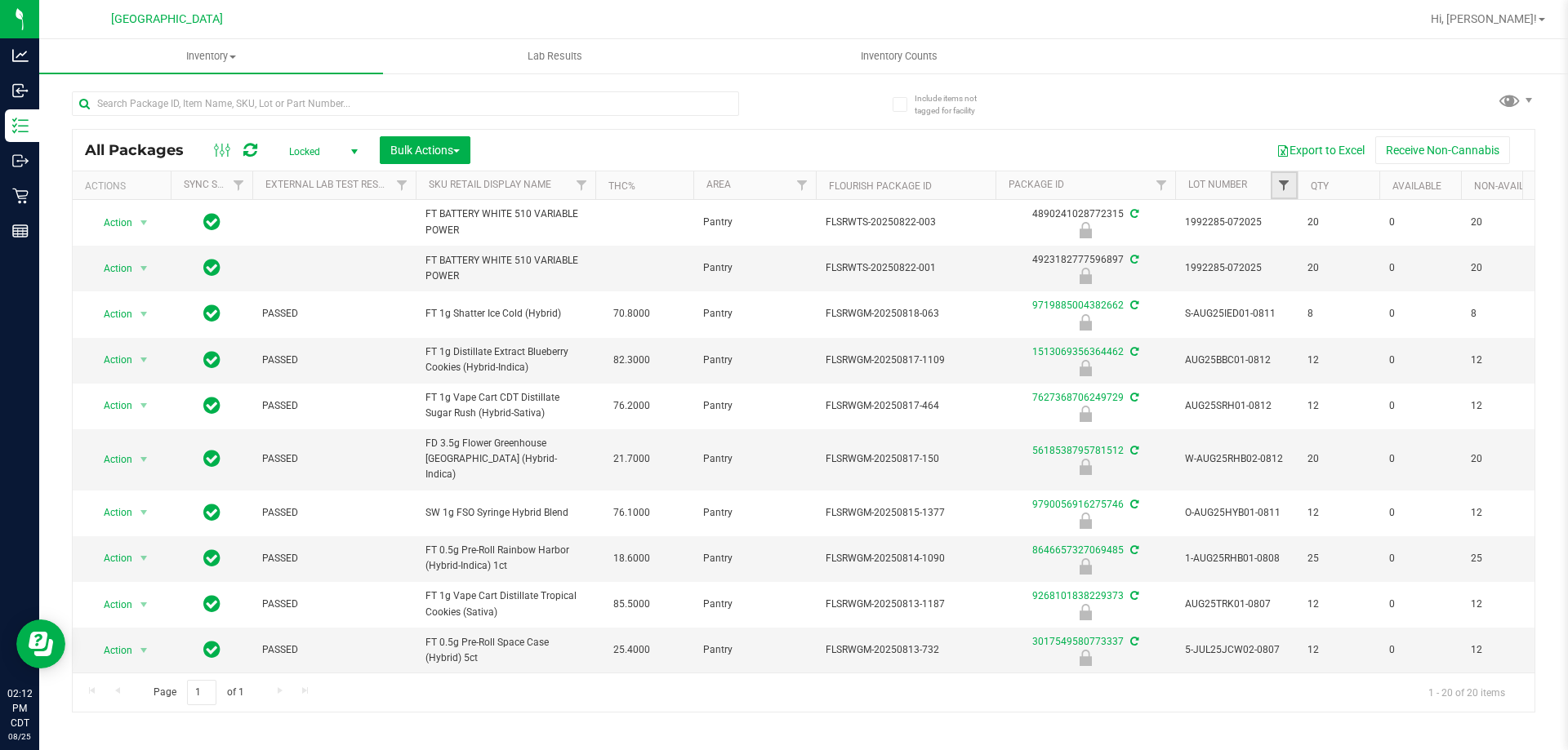
click at [1286, 186] on span "Filter" at bounding box center [1283, 185] width 13 height 13
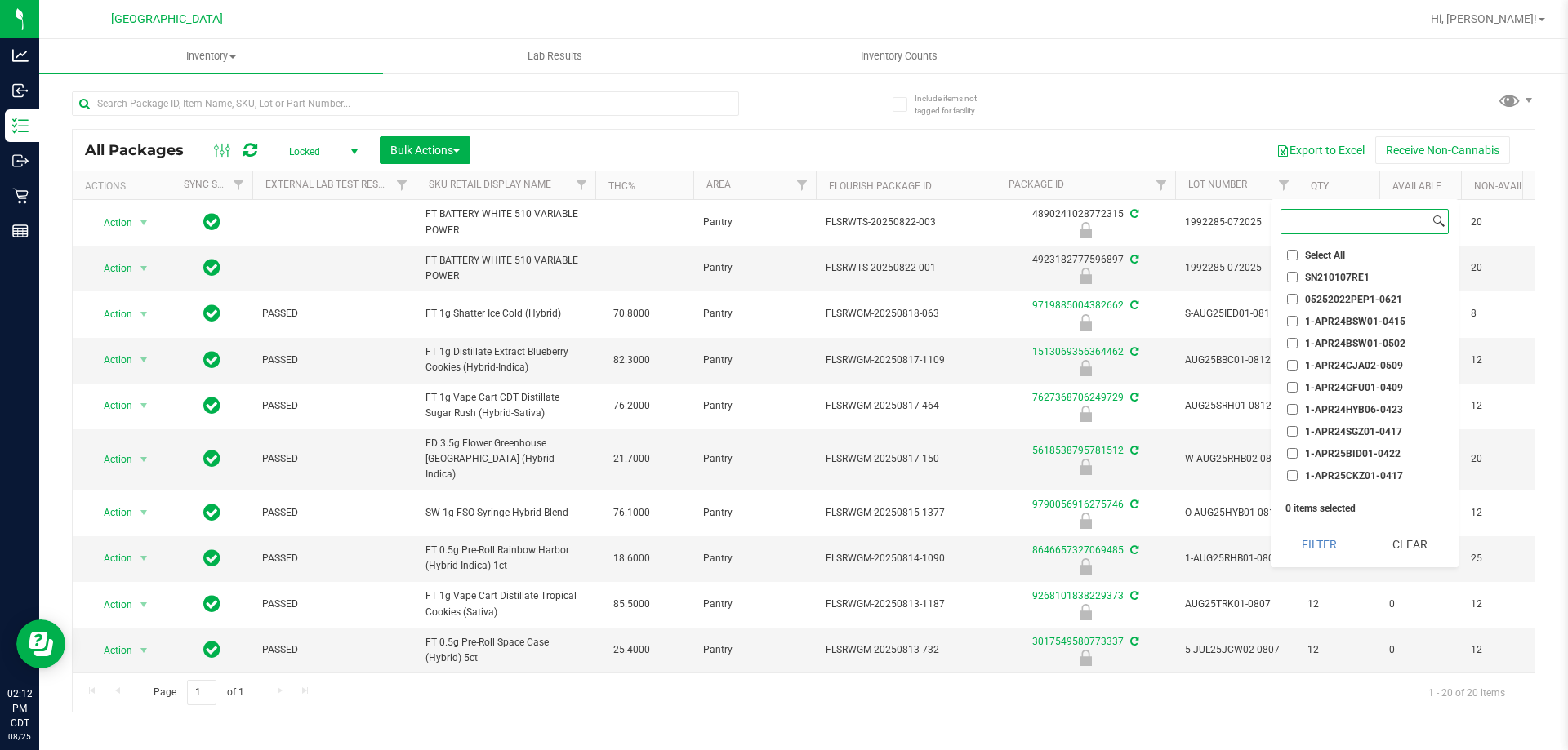
click at [1342, 219] on input at bounding box center [1355, 222] width 148 height 23
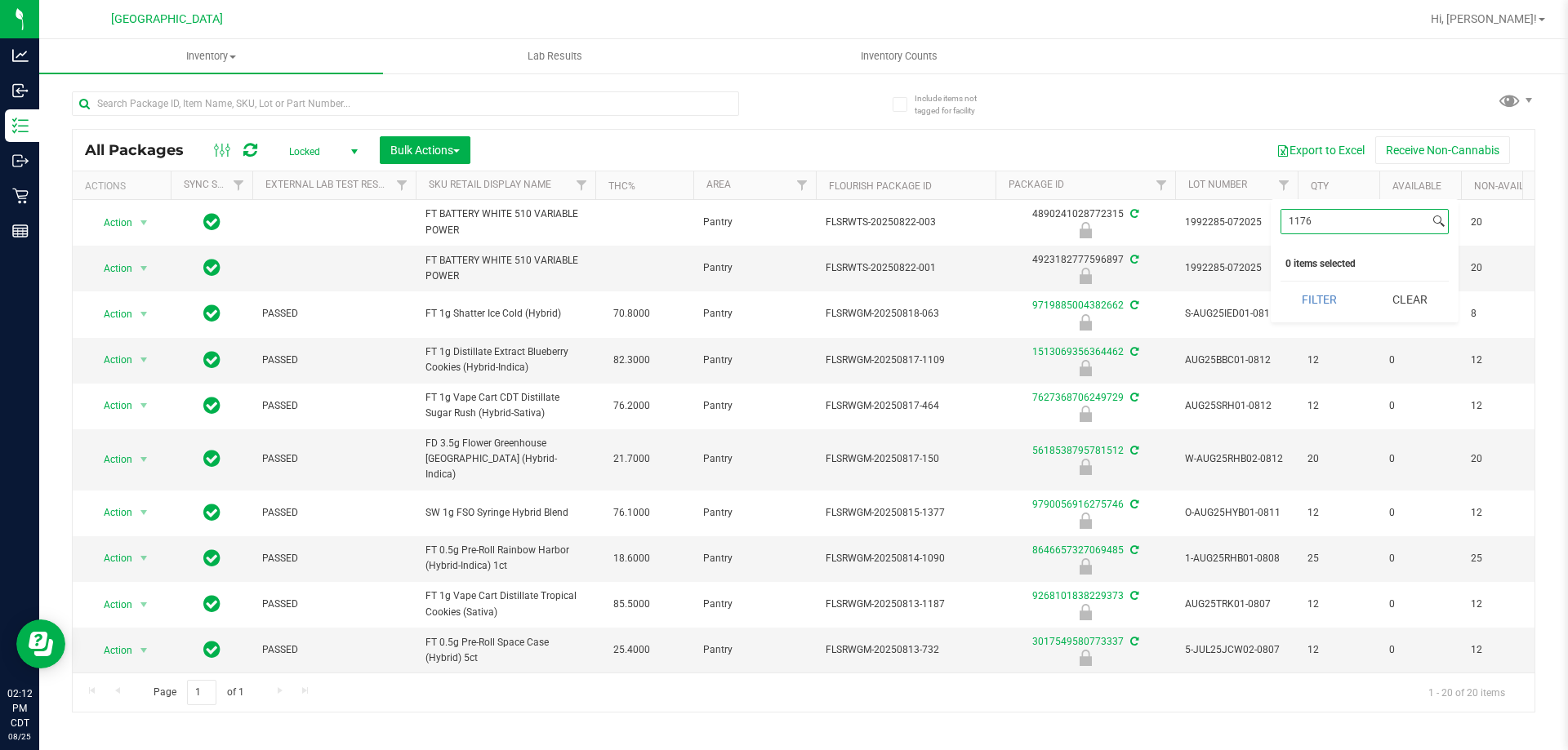
type input "1176"
click at [1281, 281] on button "Filter" at bounding box center [1320, 299] width 79 height 36
click at [1170, 197] on link "Filter" at bounding box center [1162, 185] width 27 height 28
click at [1190, 217] on input "text" at bounding box center [1242, 221] width 168 height 24
type input "1176"
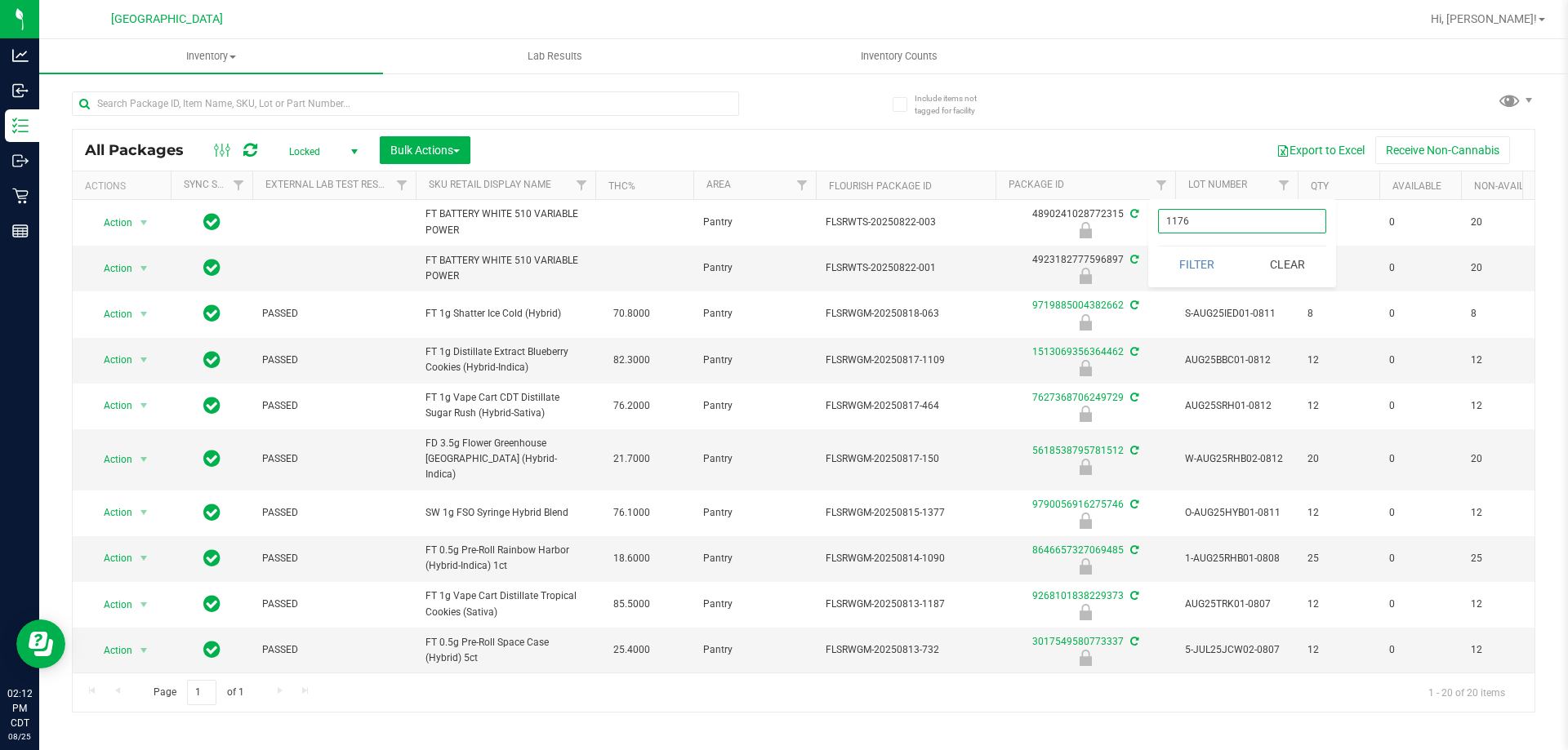
click at [1158, 246] on button "Filter" at bounding box center [1197, 264] width 79 height 36
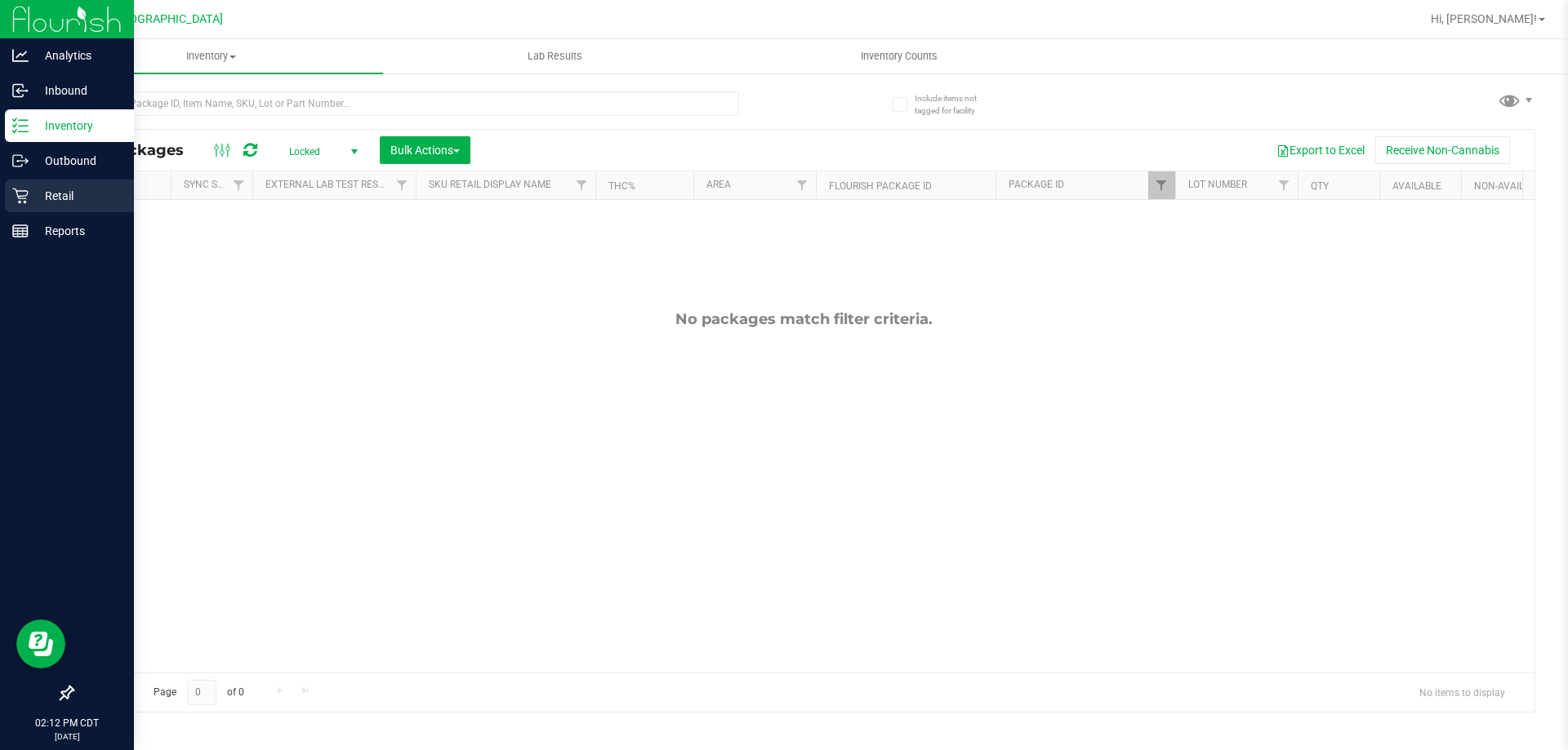
click at [20, 205] on div "Retail" at bounding box center [69, 196] width 129 height 33
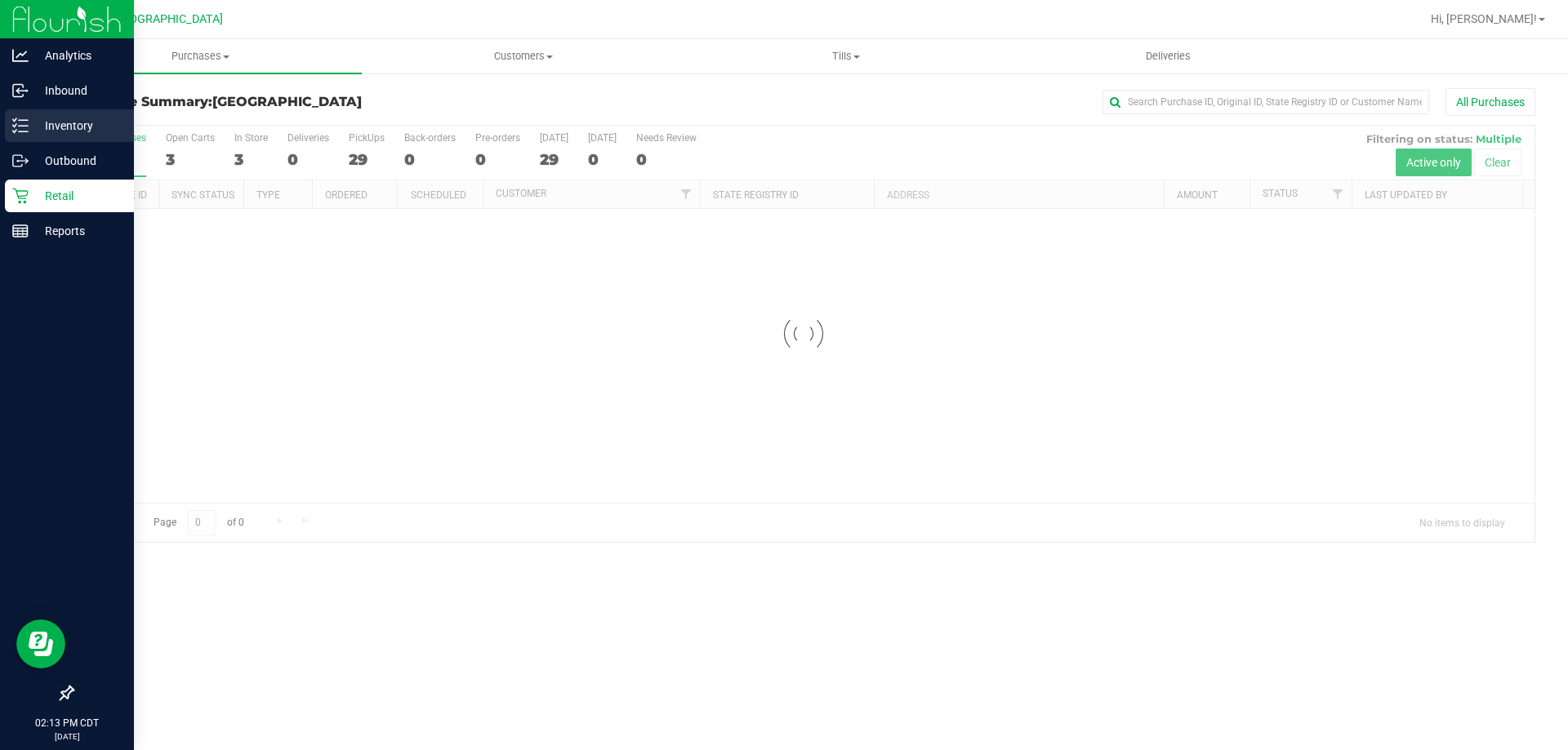
click at [38, 125] on p "Inventory" at bounding box center [77, 125] width 98 height 19
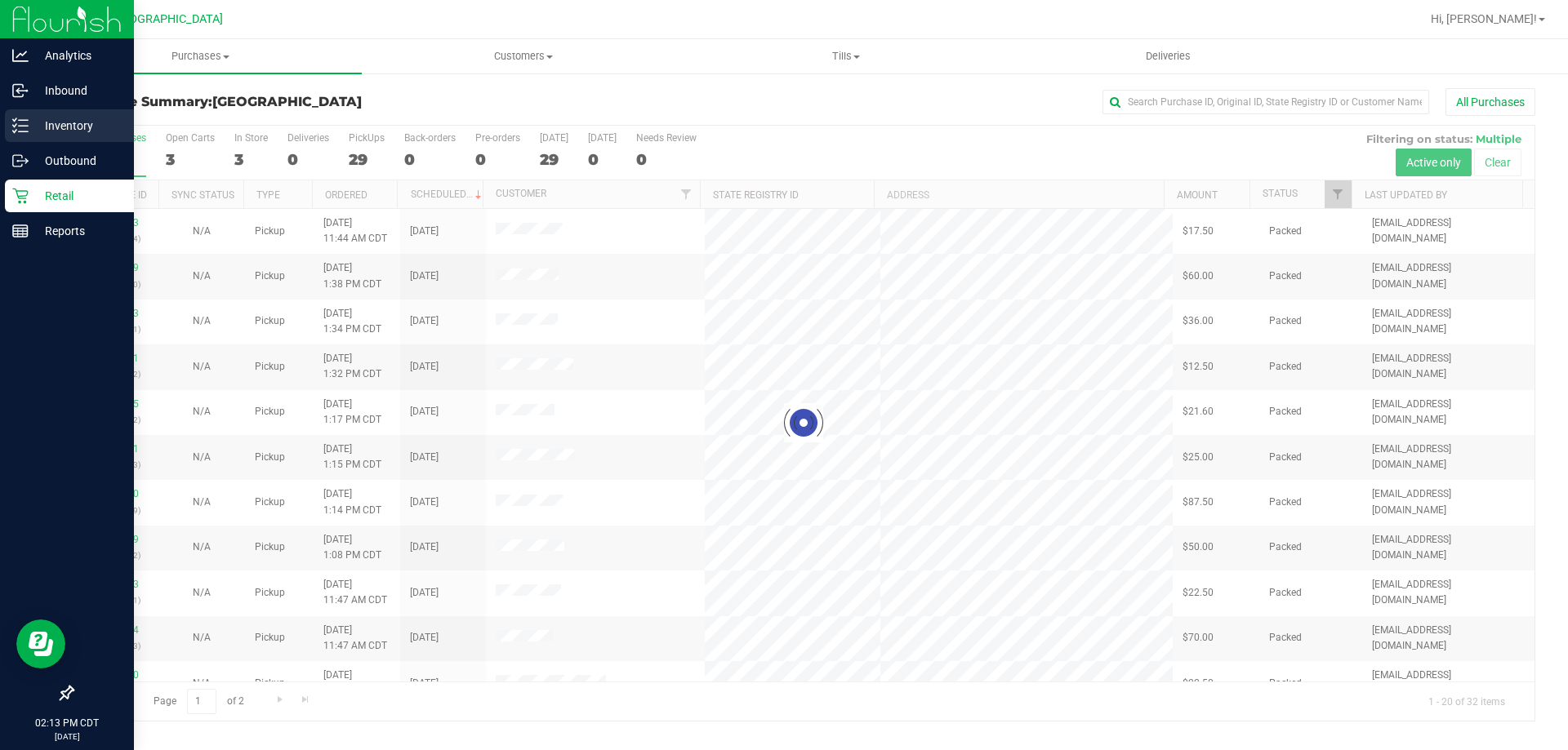
click at [38, 125] on p "Inventory" at bounding box center [77, 125] width 98 height 19
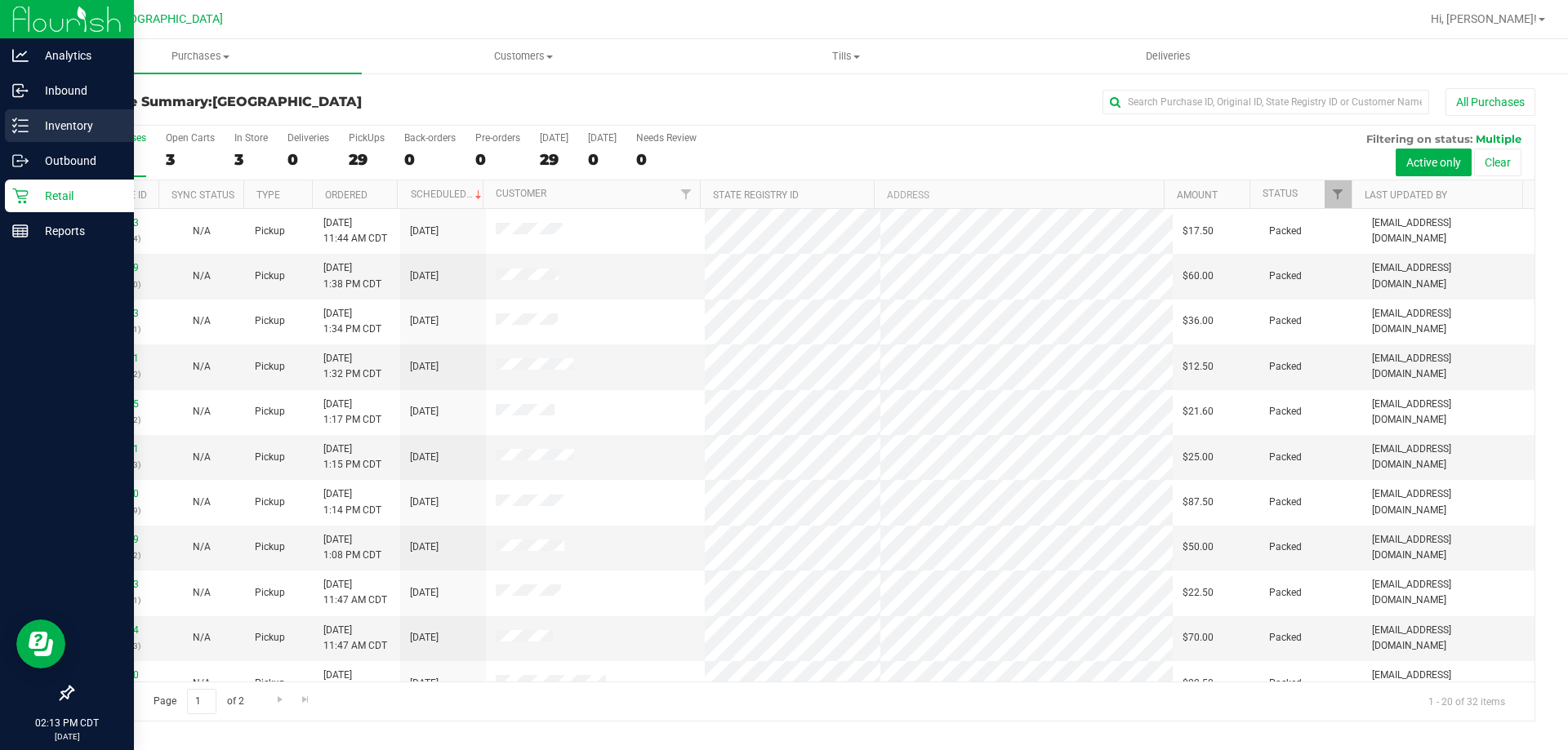
click at [38, 125] on p "Inventory" at bounding box center [77, 125] width 98 height 19
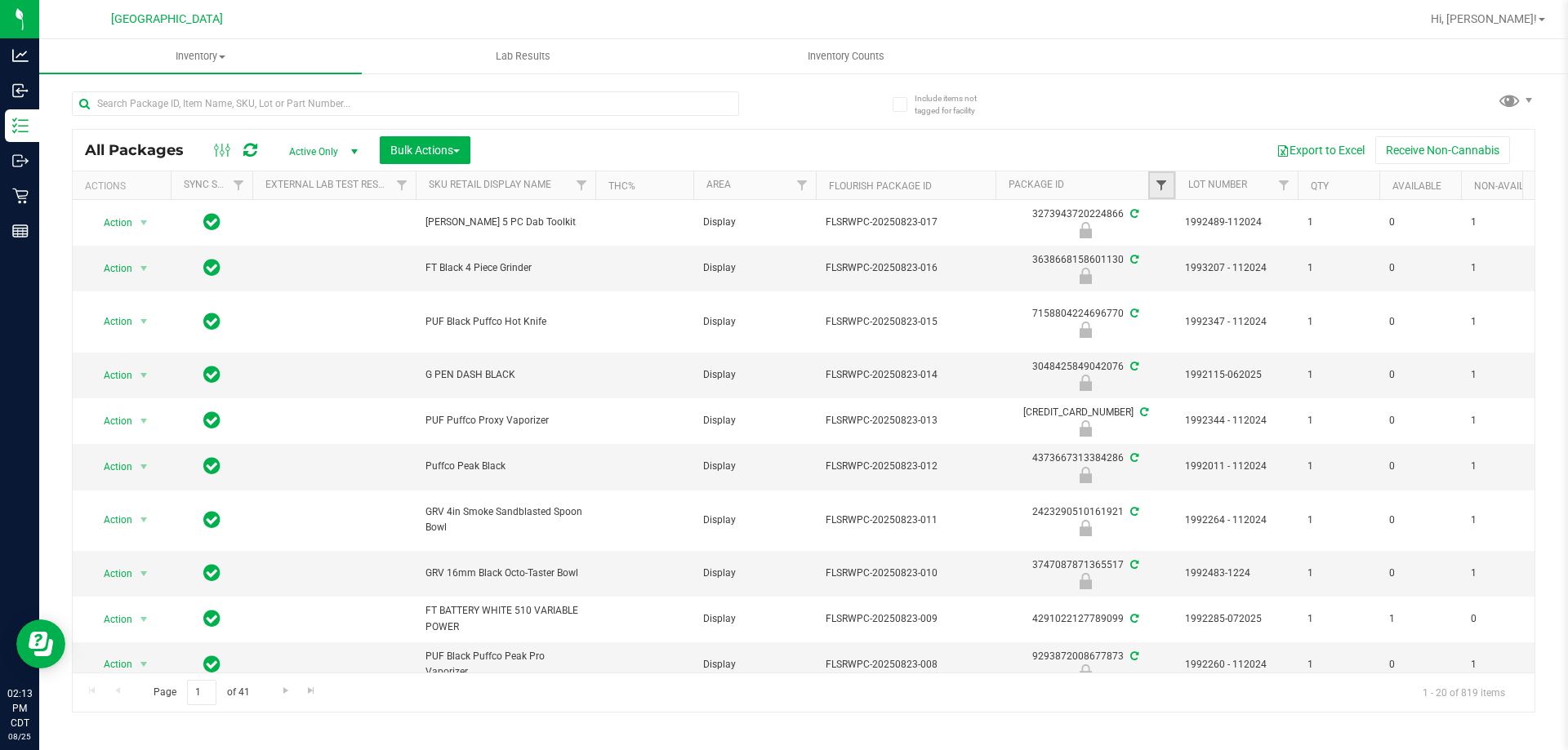
click at [1160, 191] on span "Filter" at bounding box center [1160, 185] width 13 height 13
click at [1185, 230] on input "text" at bounding box center [1242, 221] width 168 height 24
type input "1176"
click at [1218, 270] on button "Filter" at bounding box center [1197, 264] width 79 height 36
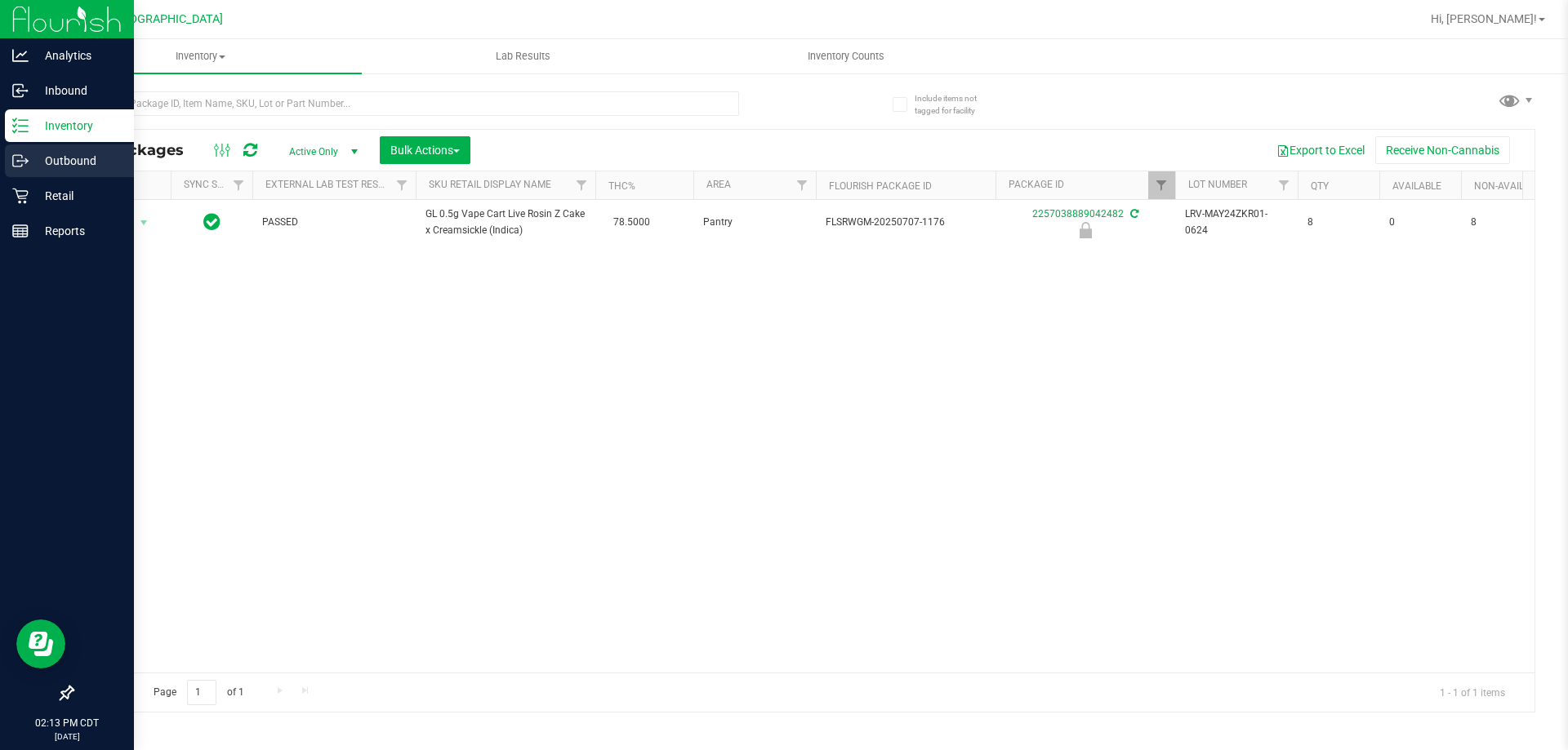
click at [13, 160] on icon at bounding box center [20, 161] width 17 height 17
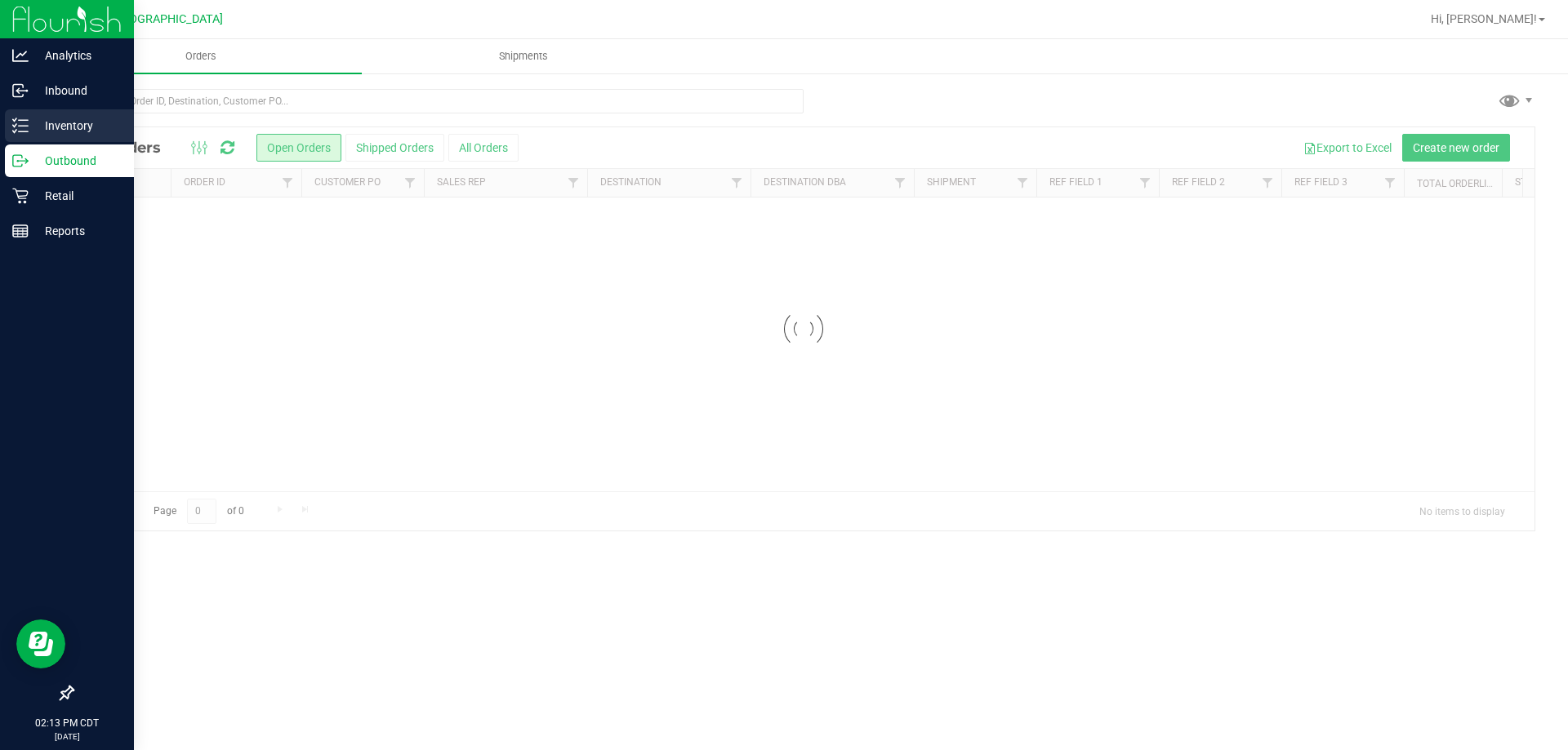
click at [24, 124] on icon at bounding box center [20, 125] width 17 height 17
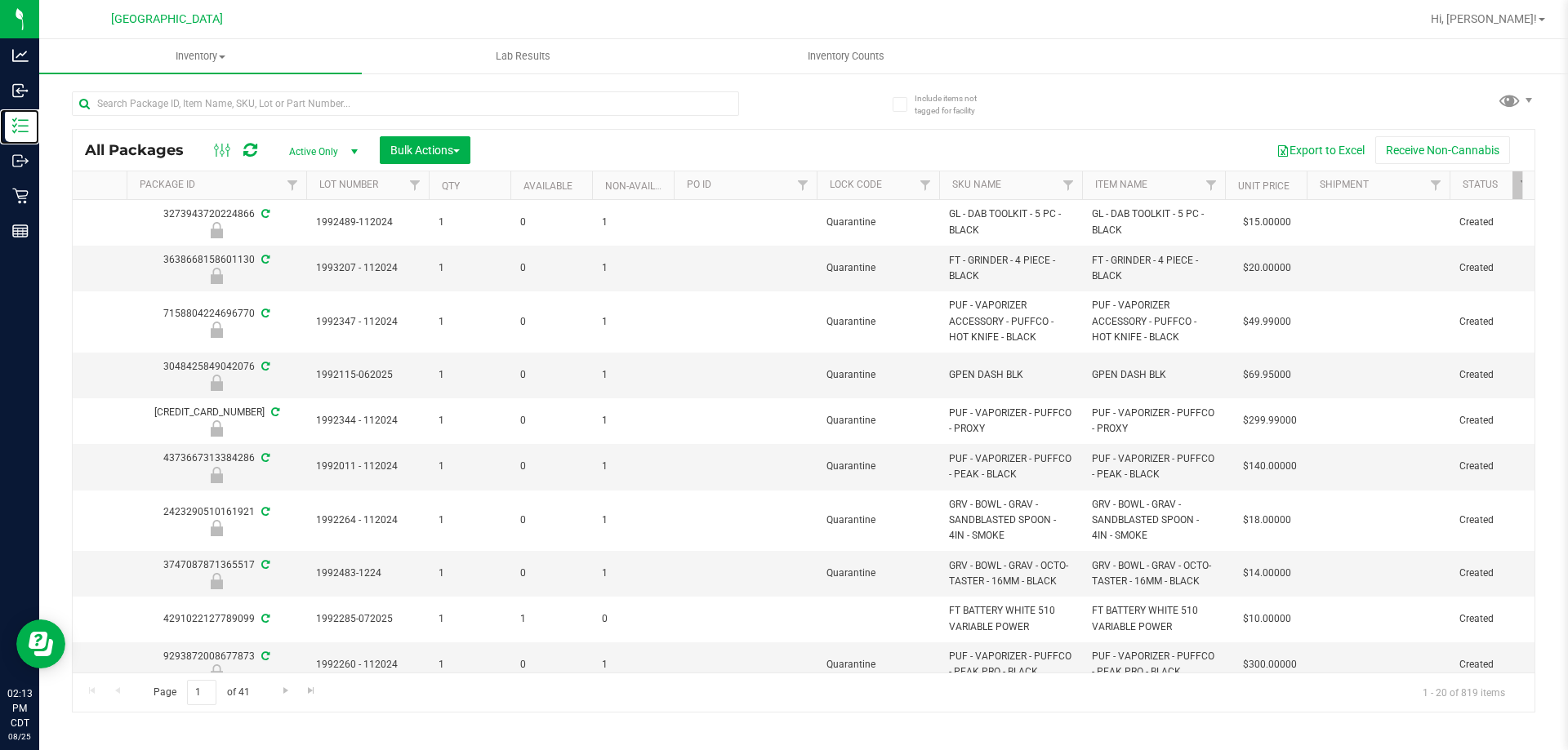
scroll to position [0, 872]
click at [800, 190] on span "Filter" at bounding box center [799, 185] width 13 height 13
type input "1176"
click at [796, 246] on button "Filter" at bounding box center [835, 264] width 79 height 36
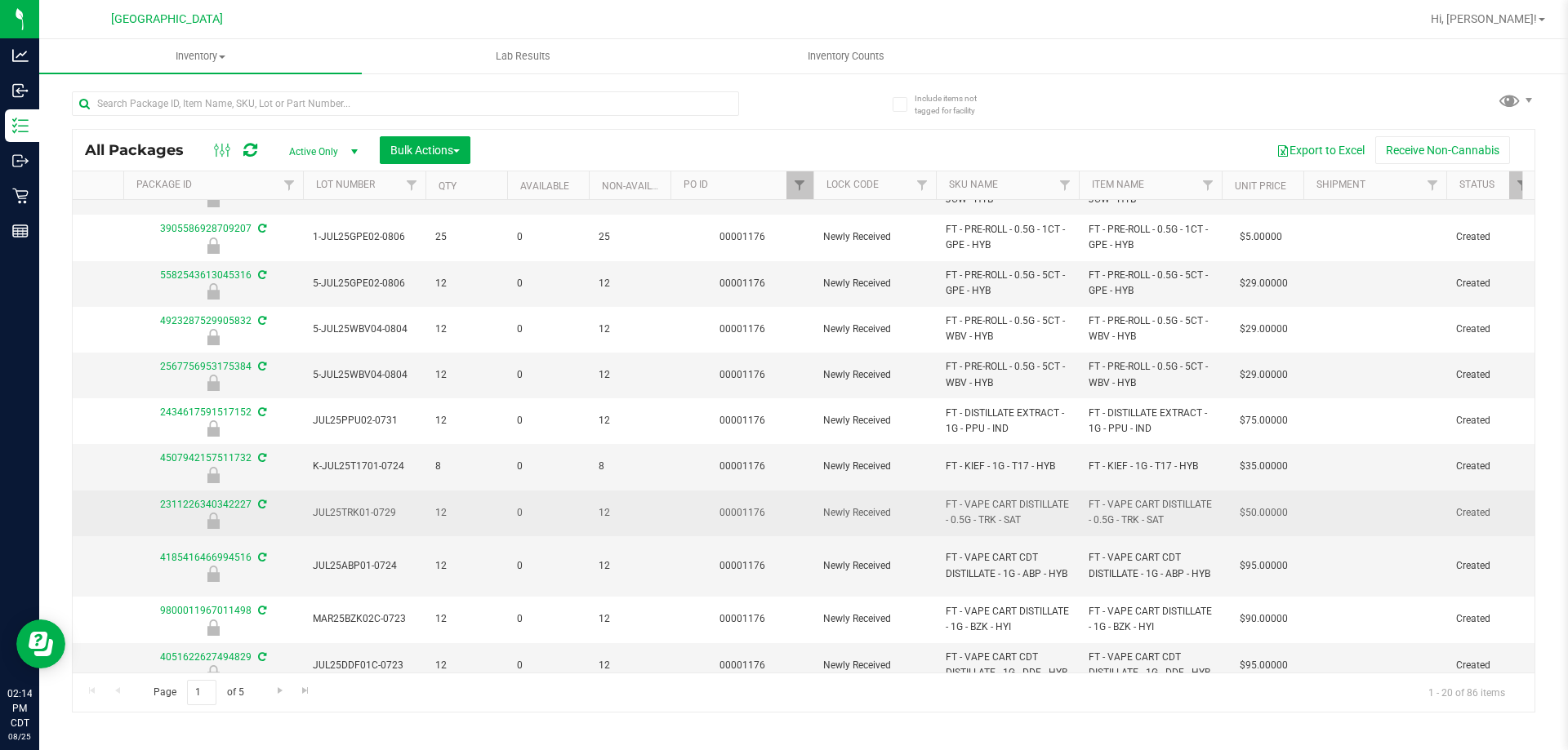
scroll to position [486, 872]
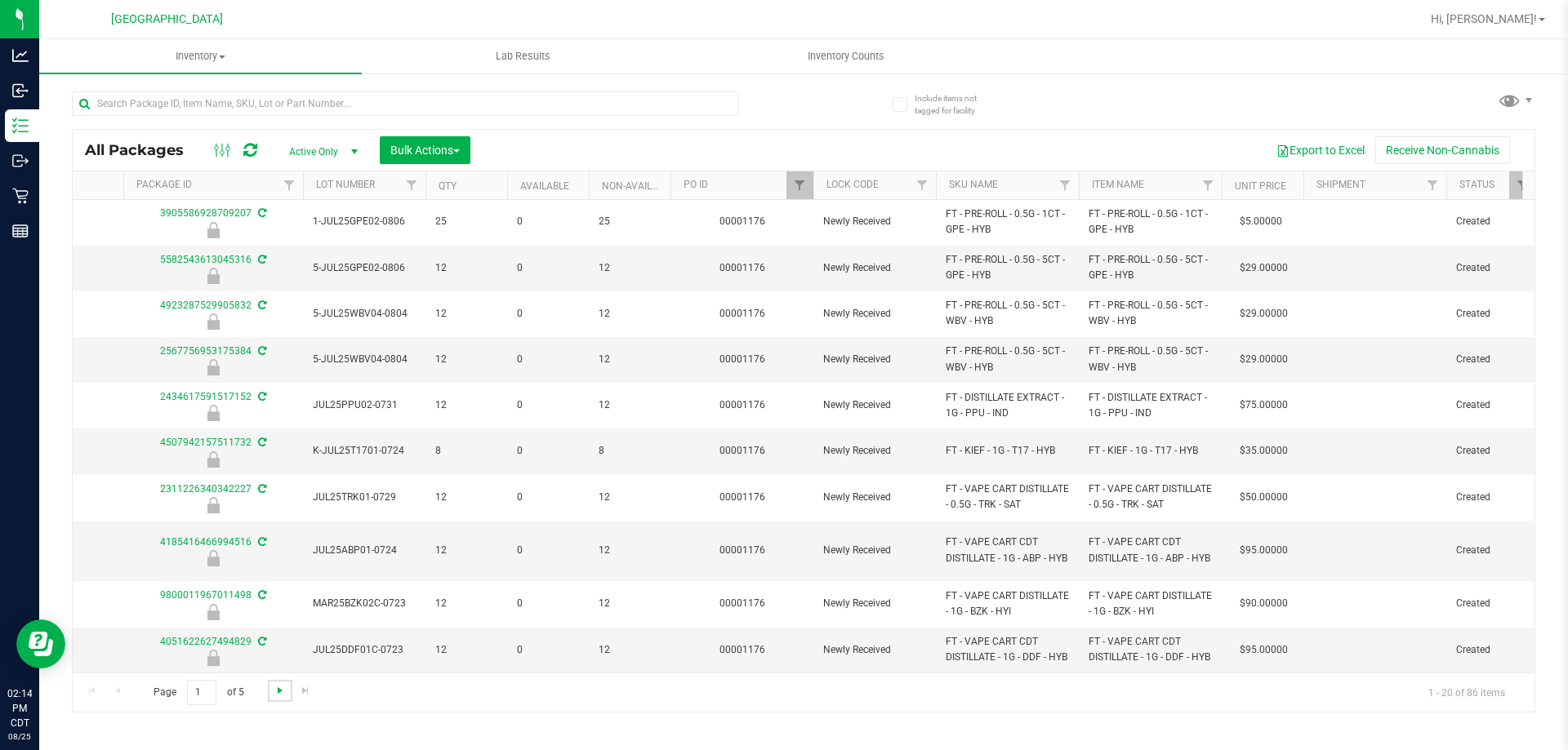
click at [278, 694] on span "Go to the next page" at bounding box center [279, 690] width 13 height 13
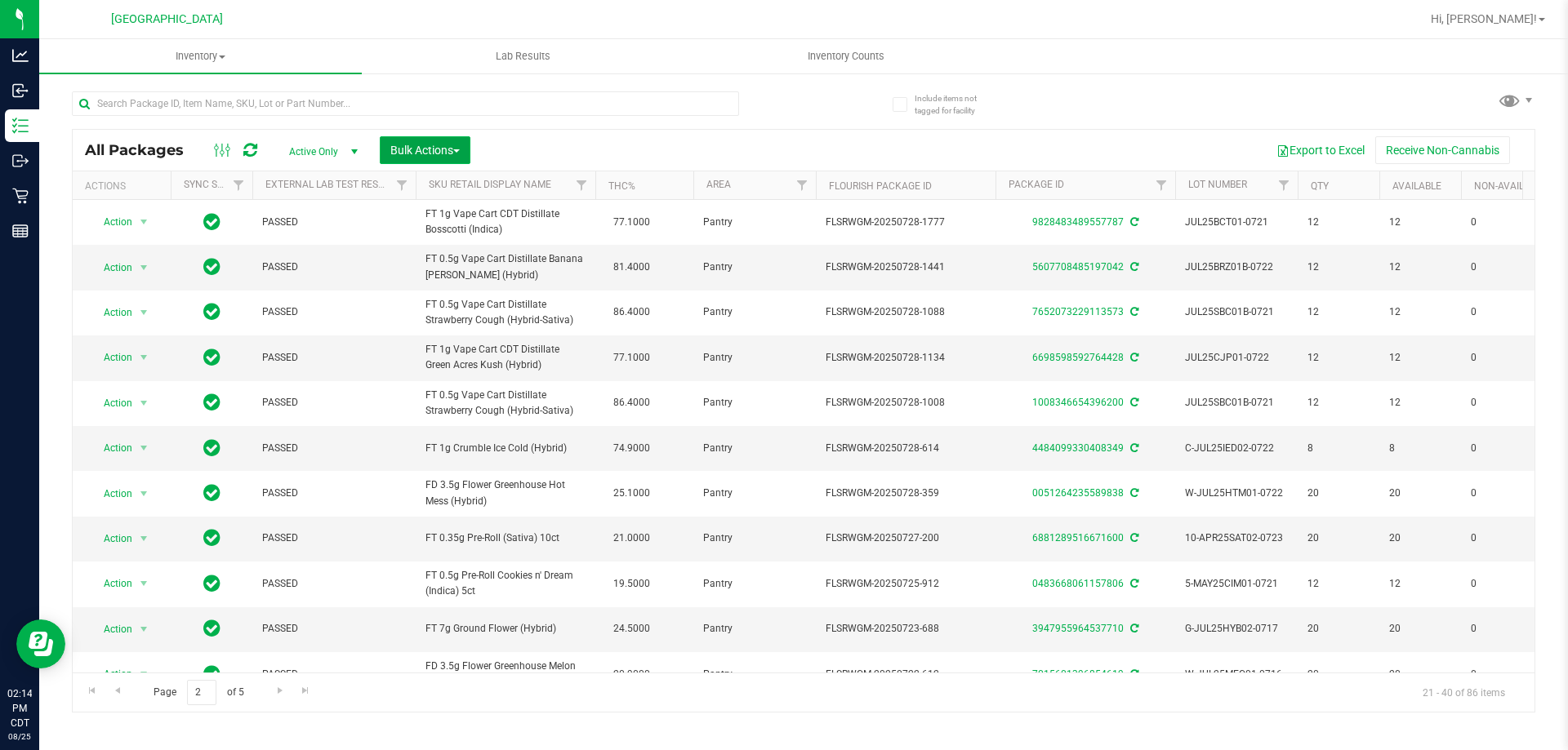
click at [391, 145] on span "Bulk Actions" at bounding box center [424, 150] width 69 height 13
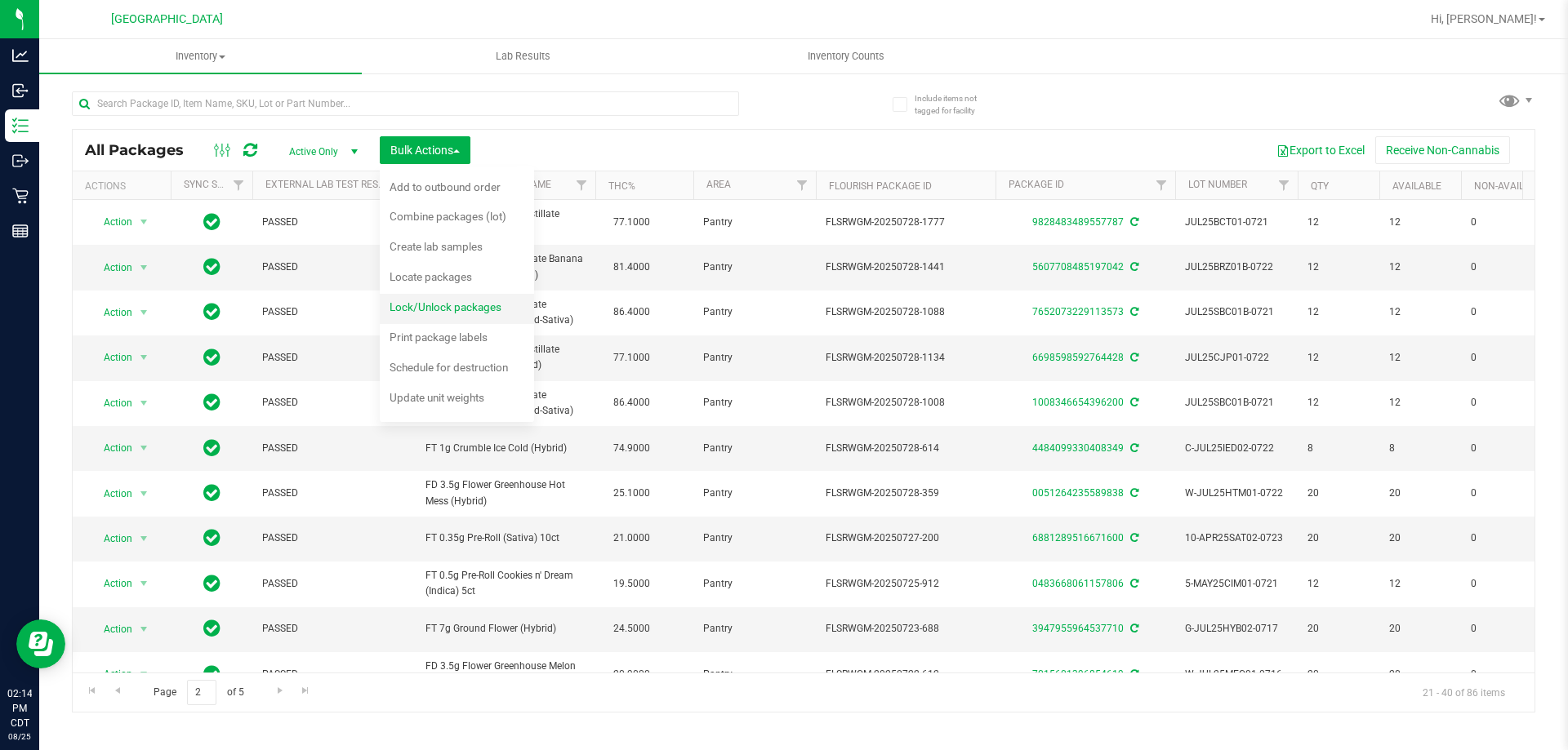
click at [421, 320] on div "Lock/Unlock packages" at bounding box center [456, 309] width 134 height 26
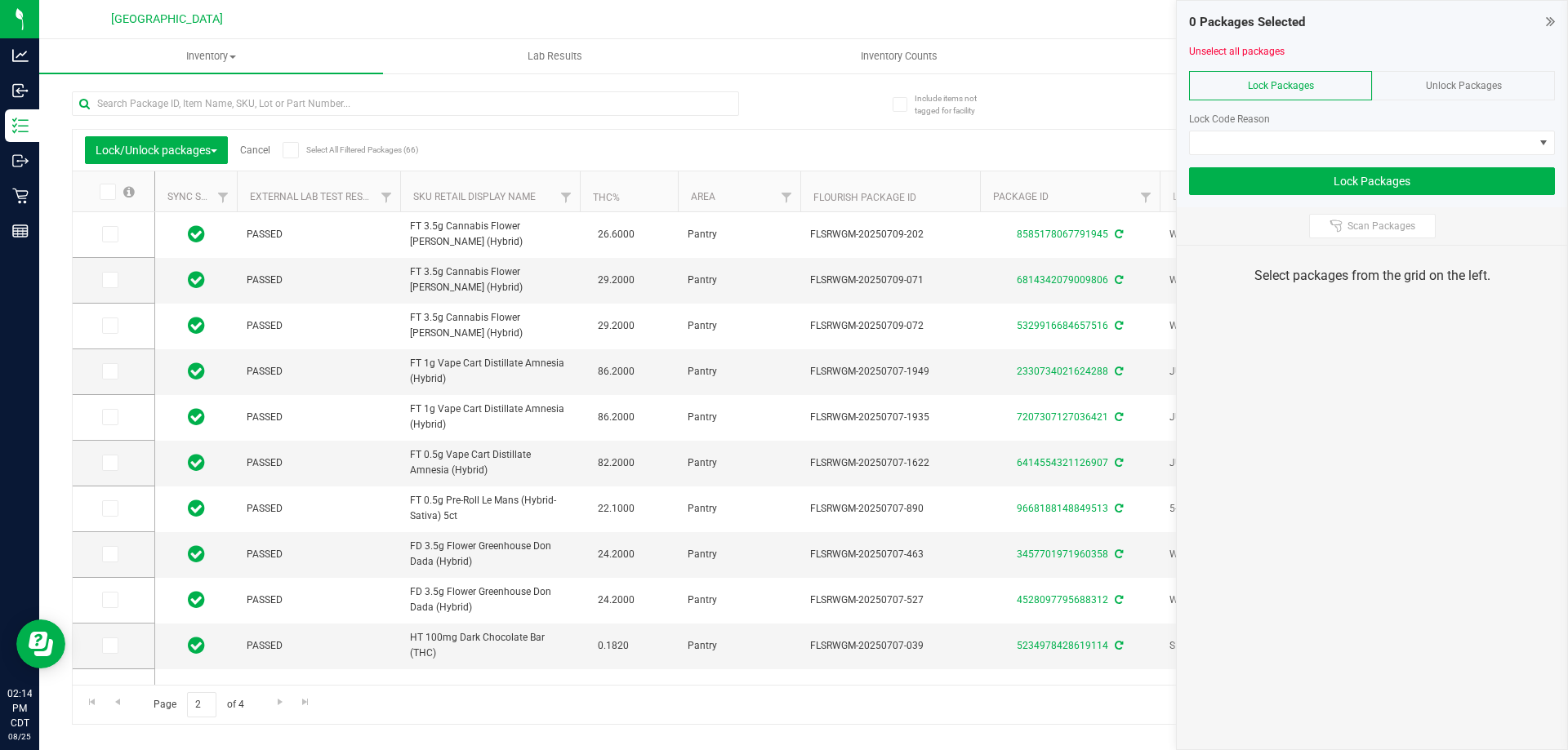
click at [111, 192] on icon at bounding box center [106, 192] width 11 height 0
click at [0, 0] on input "checkbox" at bounding box center [0, 0] width 0 height 0
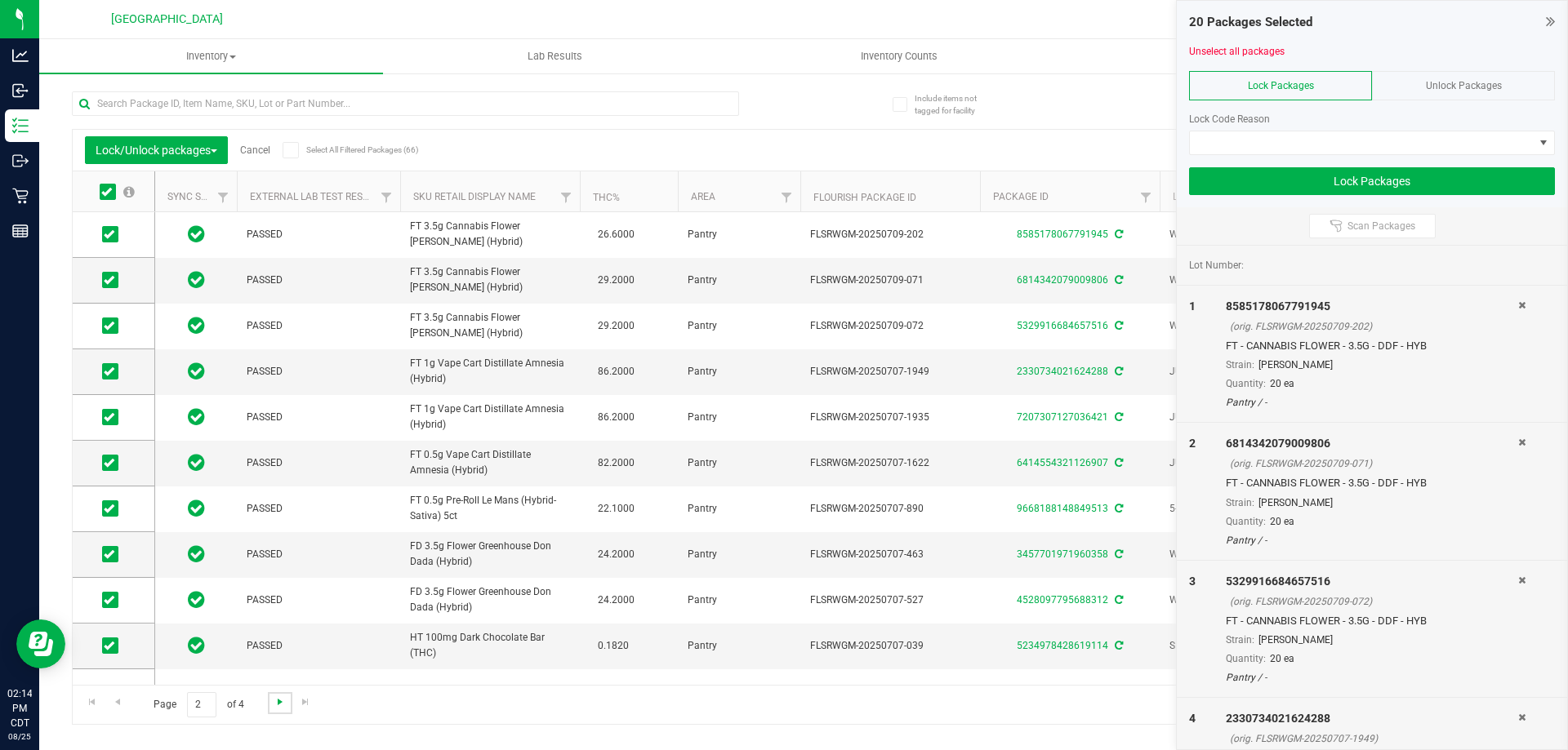
click at [279, 705] on span "Go to the next page" at bounding box center [279, 701] width 13 height 13
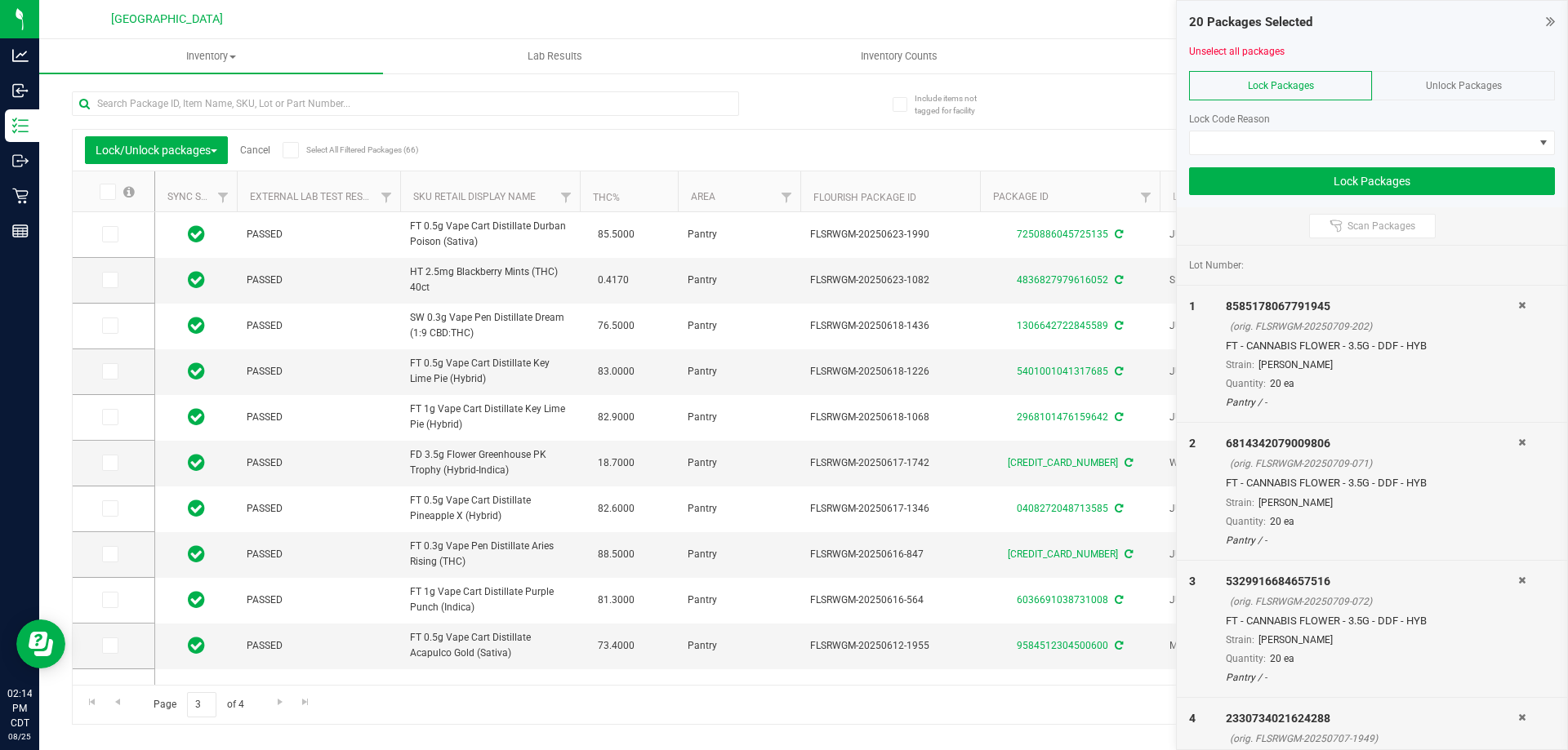
click at [116, 185] on label at bounding box center [116, 192] width 63 height 17
click at [0, 0] on input "checkbox" at bounding box center [0, 0] width 0 height 0
click at [279, 701] on span "Go to the next page" at bounding box center [279, 701] width 13 height 13
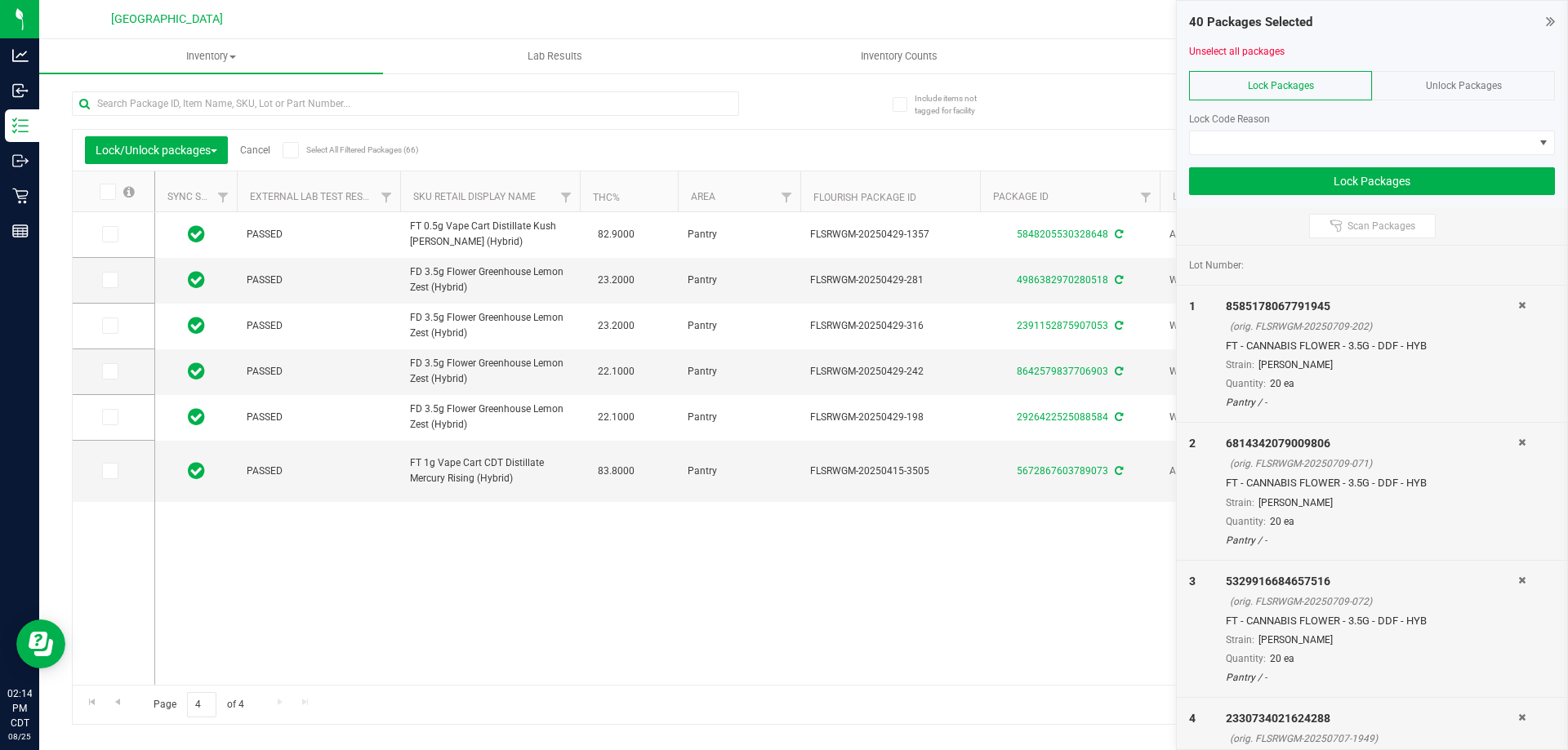
click at [105, 192] on icon at bounding box center [106, 192] width 11 height 0
click at [0, 0] on input "checkbox" at bounding box center [0, 0] width 0 height 0
click at [120, 701] on span "Go to the previous page" at bounding box center [117, 701] width 13 height 13
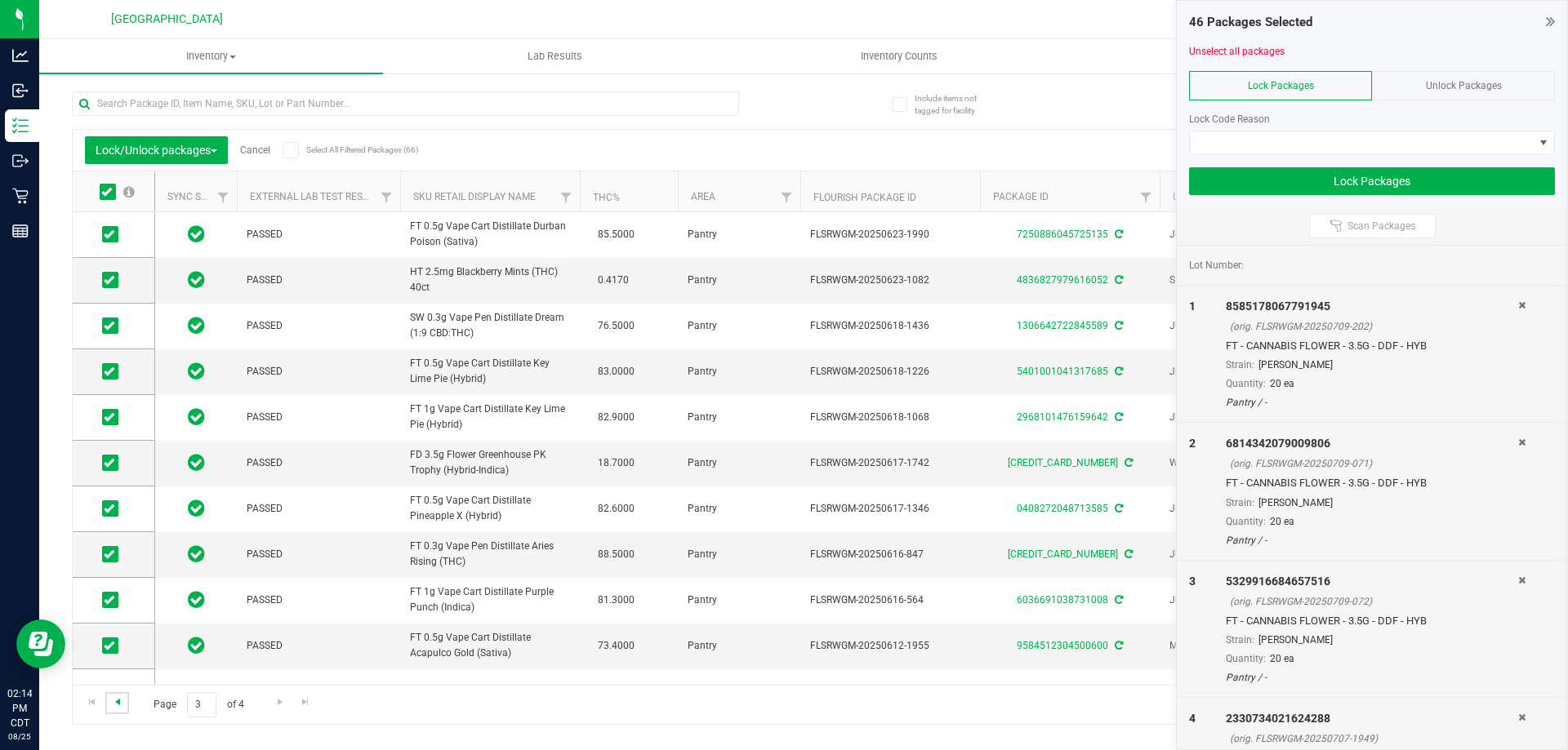
click at [120, 701] on span "Go to the previous page" at bounding box center [117, 701] width 13 height 13
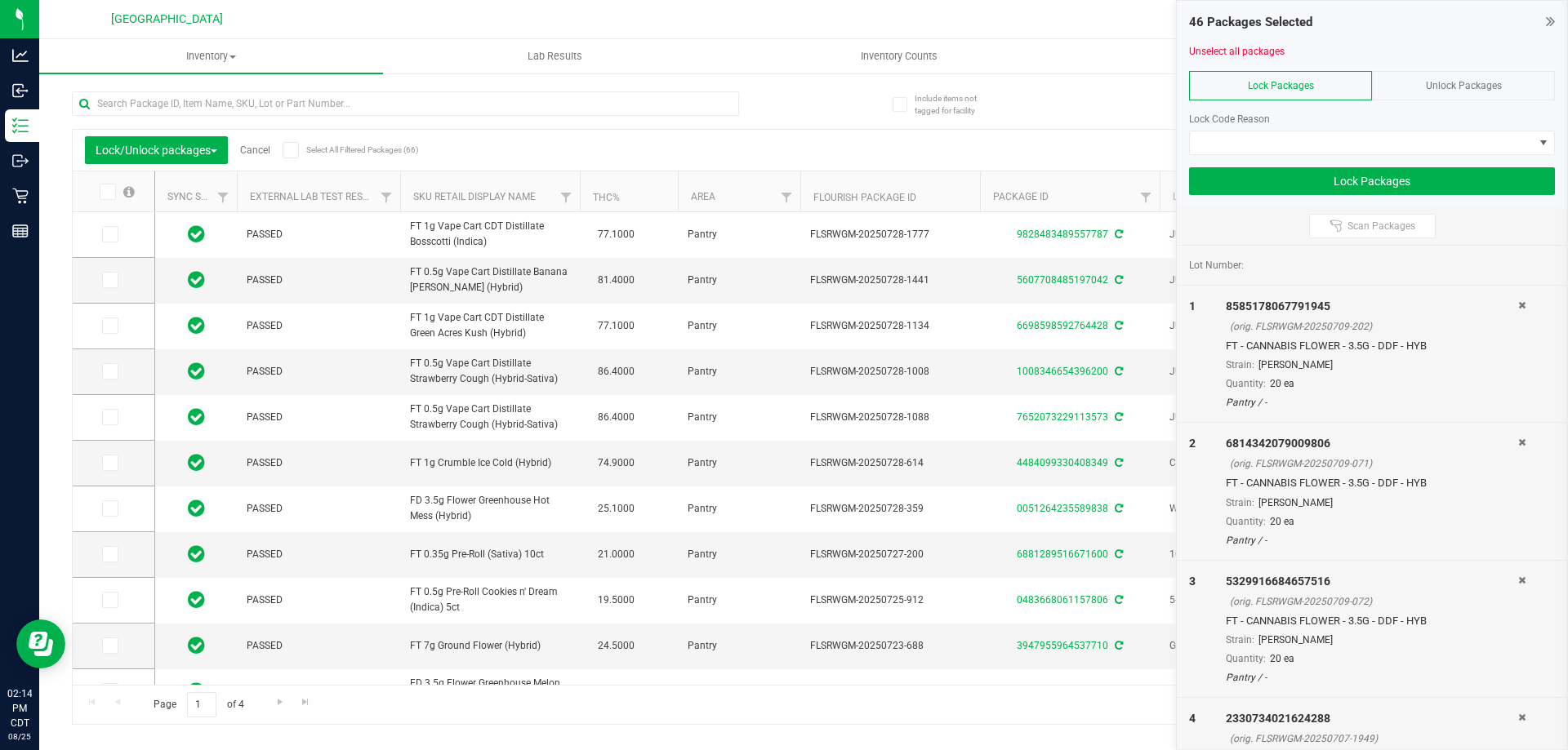
click at [114, 191] on span at bounding box center [107, 192] width 17 height 17
click at [0, 0] on input "checkbox" at bounding box center [0, 0] width 0 height 0
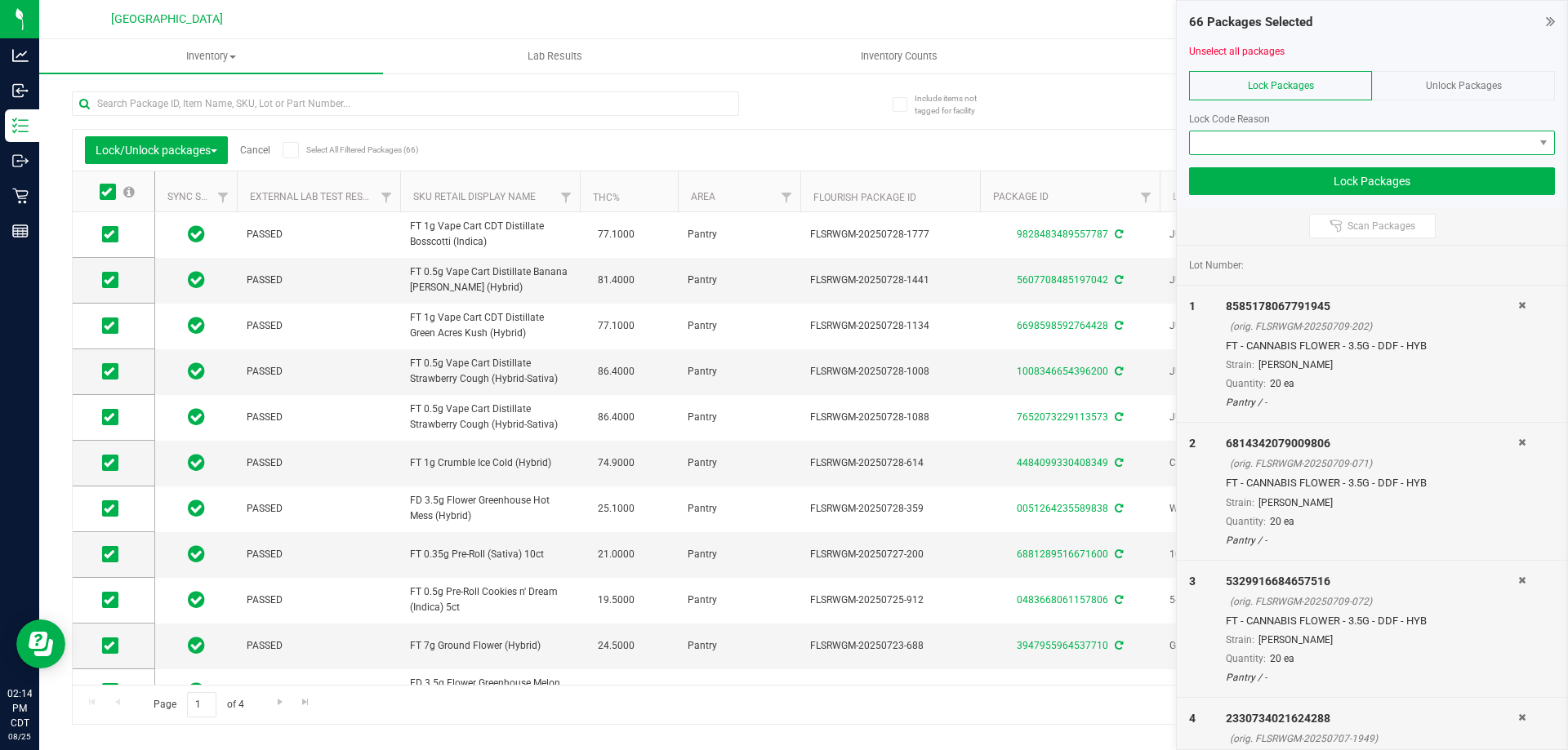
click at [1306, 139] on span at bounding box center [1362, 142] width 344 height 22
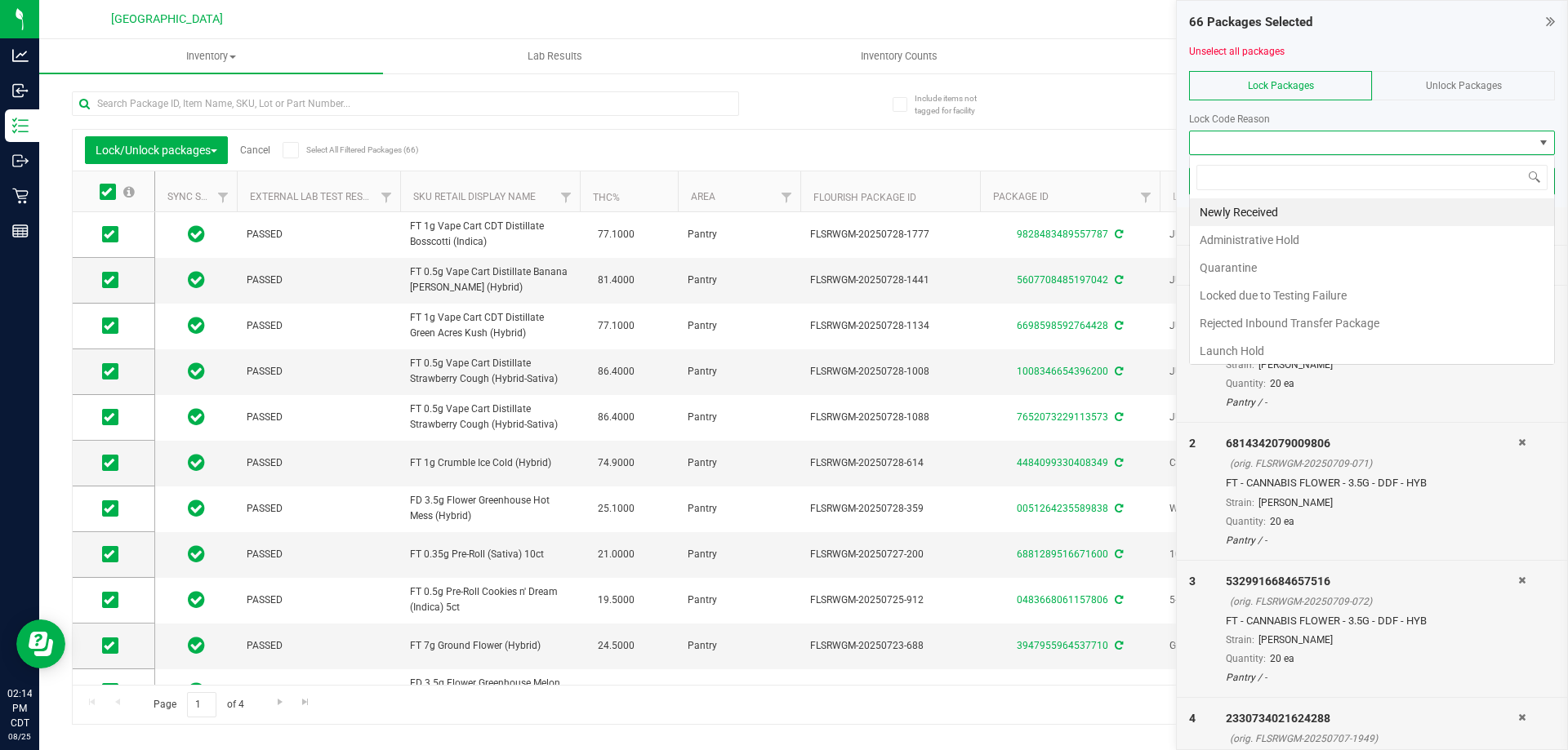
scroll to position [24, 366]
click at [1250, 222] on li "Newly Received" at bounding box center [1372, 212] width 364 height 28
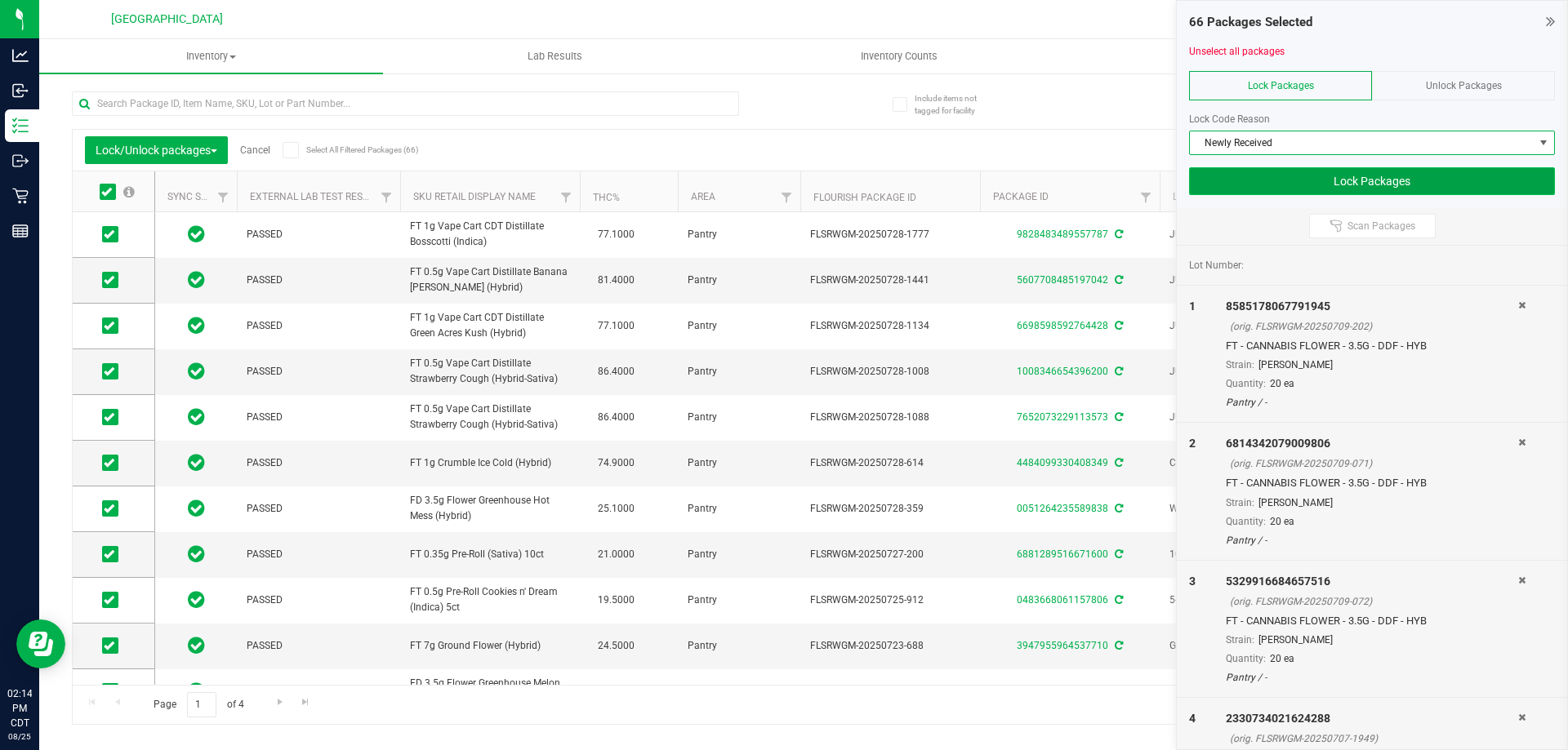
click at [1372, 175] on button "Lock Packages" at bounding box center [1372, 181] width 366 height 28
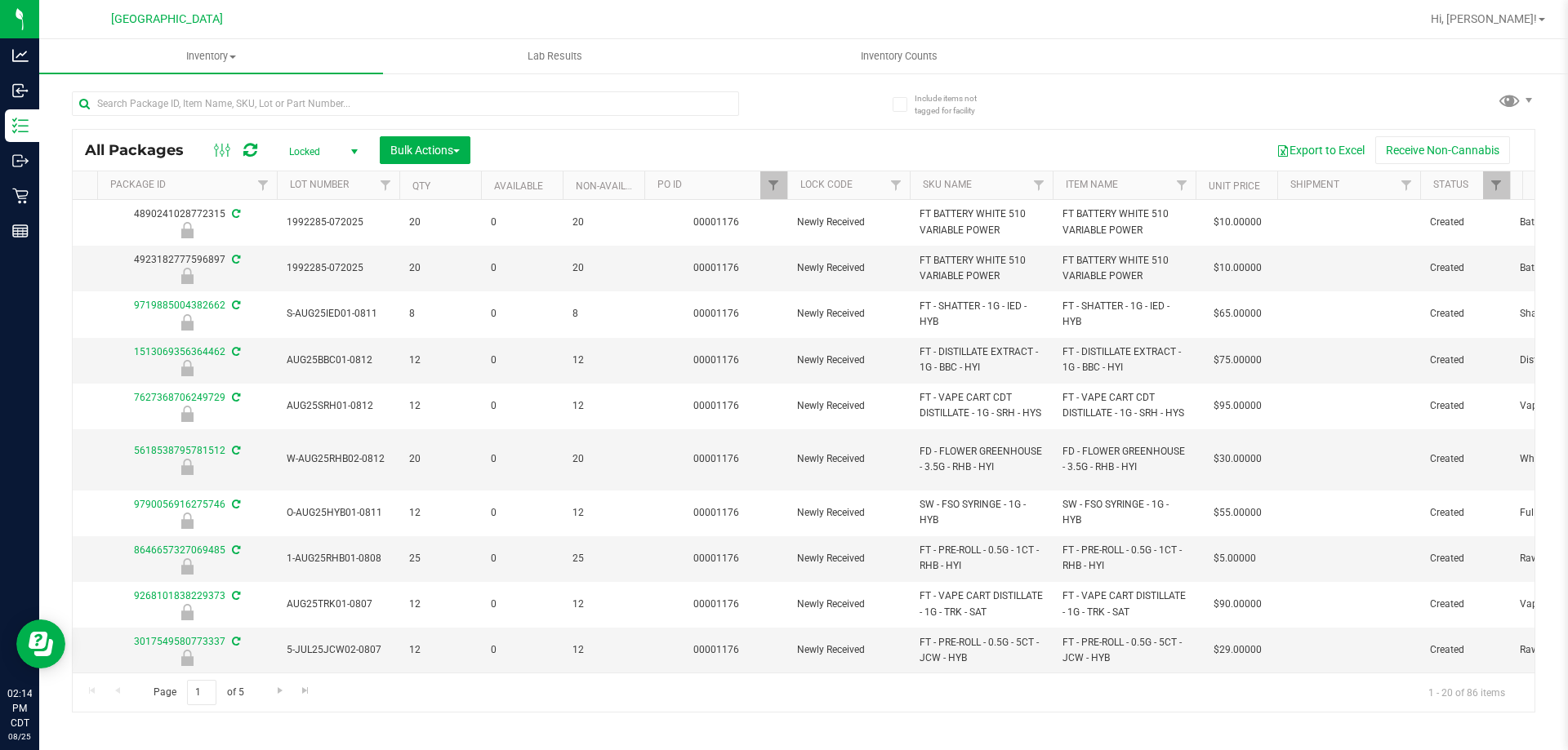
scroll to position [0, 835]
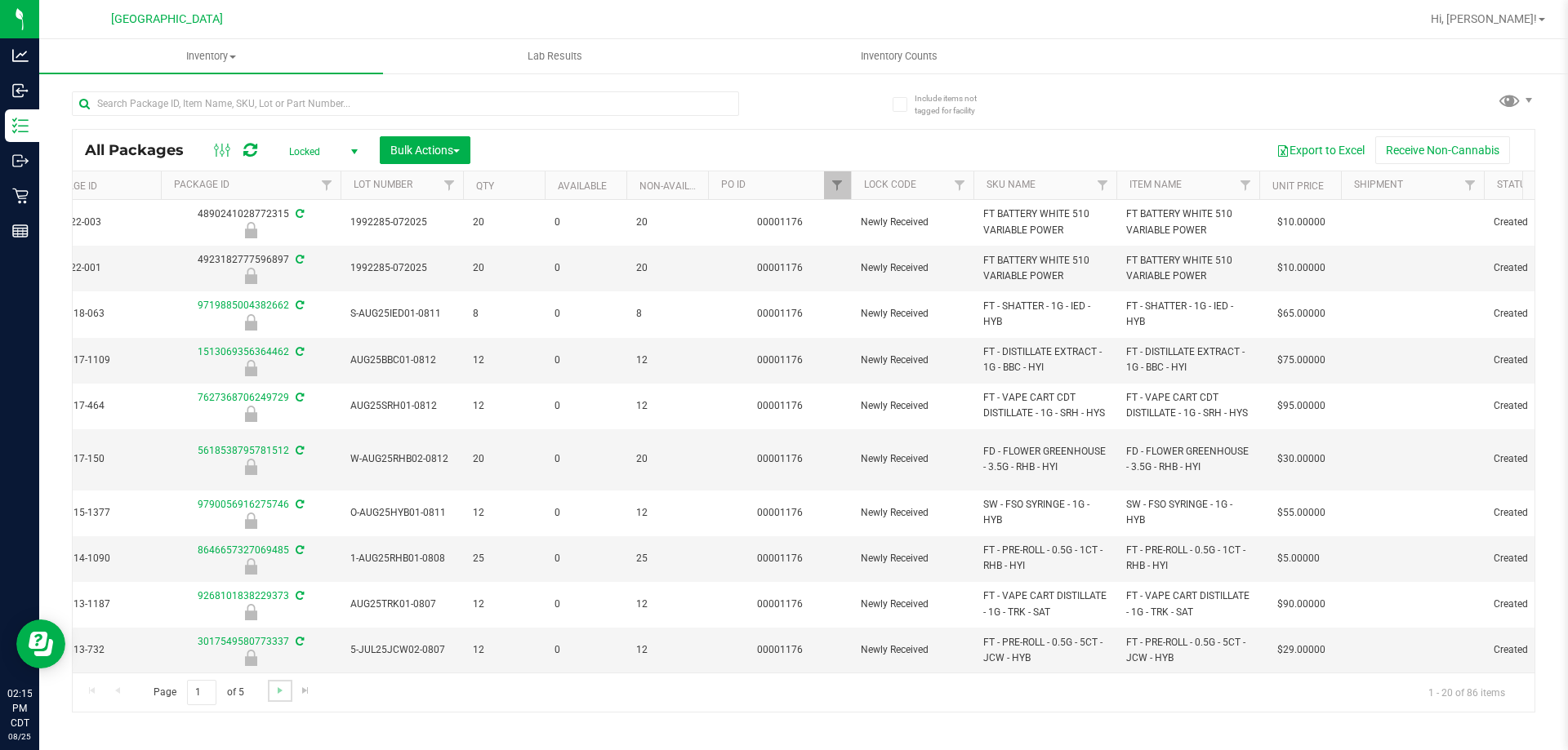
click at [287, 692] on link "Go to the next page" at bounding box center [279, 691] width 23 height 22
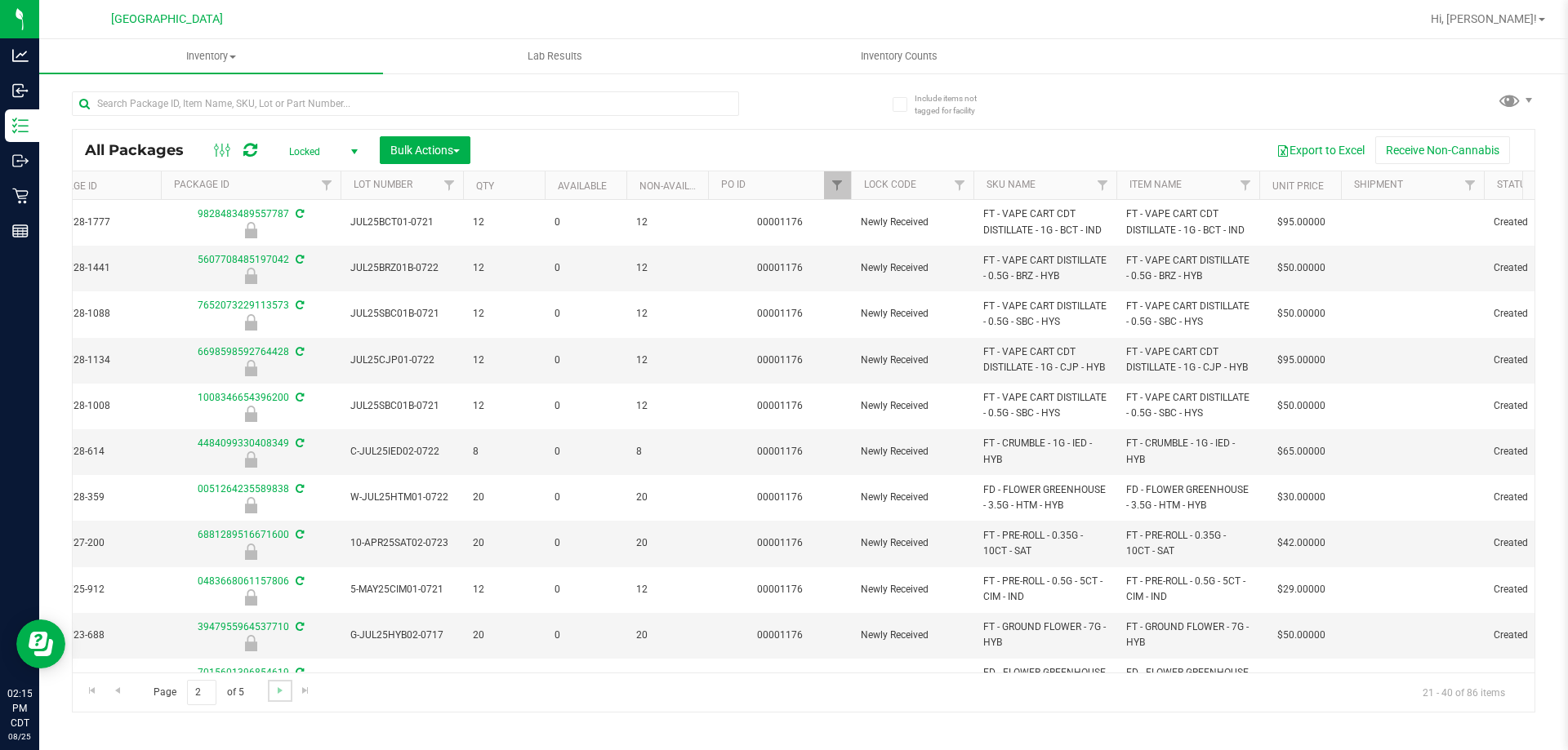
click at [287, 692] on link "Go to the next page" at bounding box center [279, 691] width 23 height 22
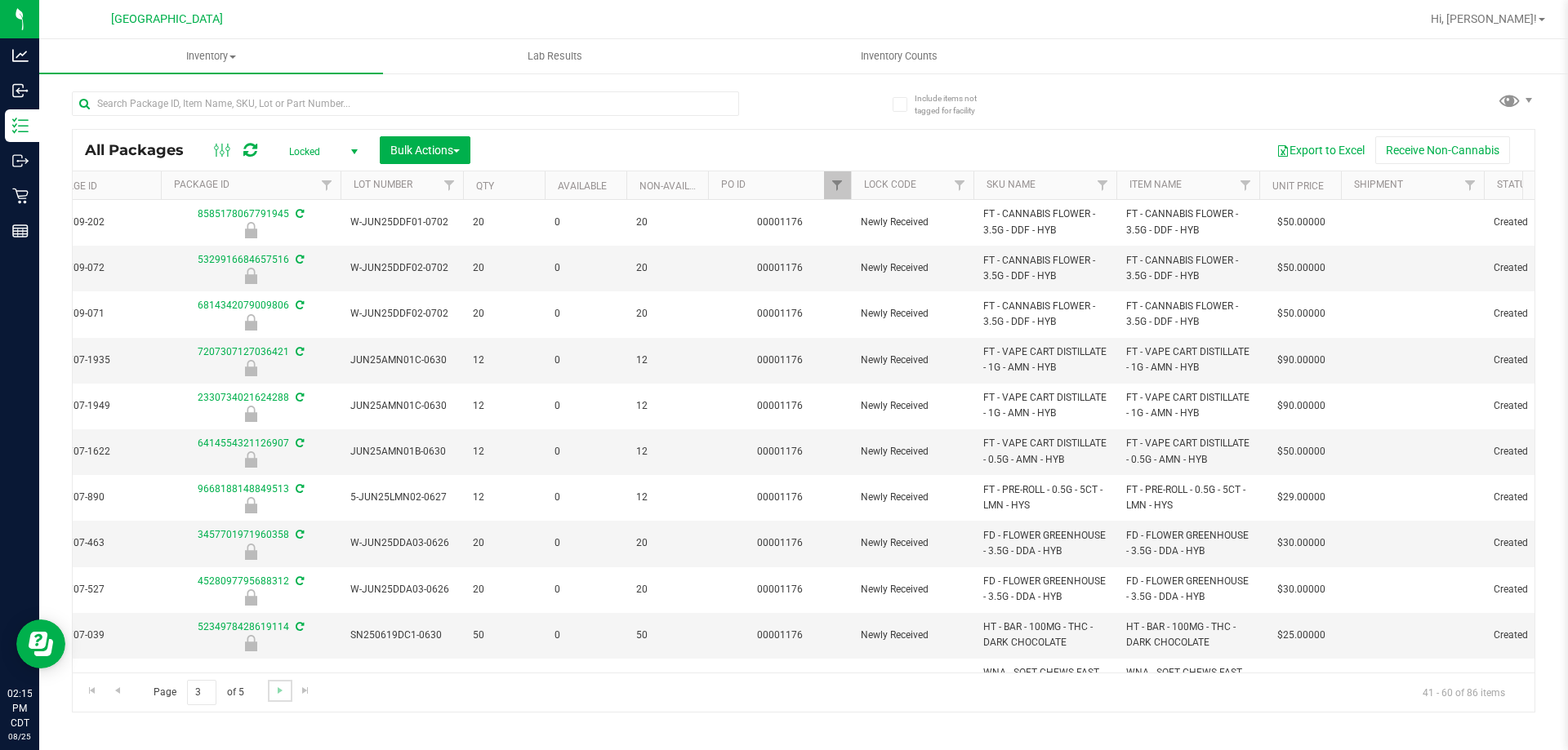
click at [287, 692] on link "Go to the next page" at bounding box center [279, 691] width 23 height 22
click at [269, 99] on input "text" at bounding box center [406, 103] width 668 height 24
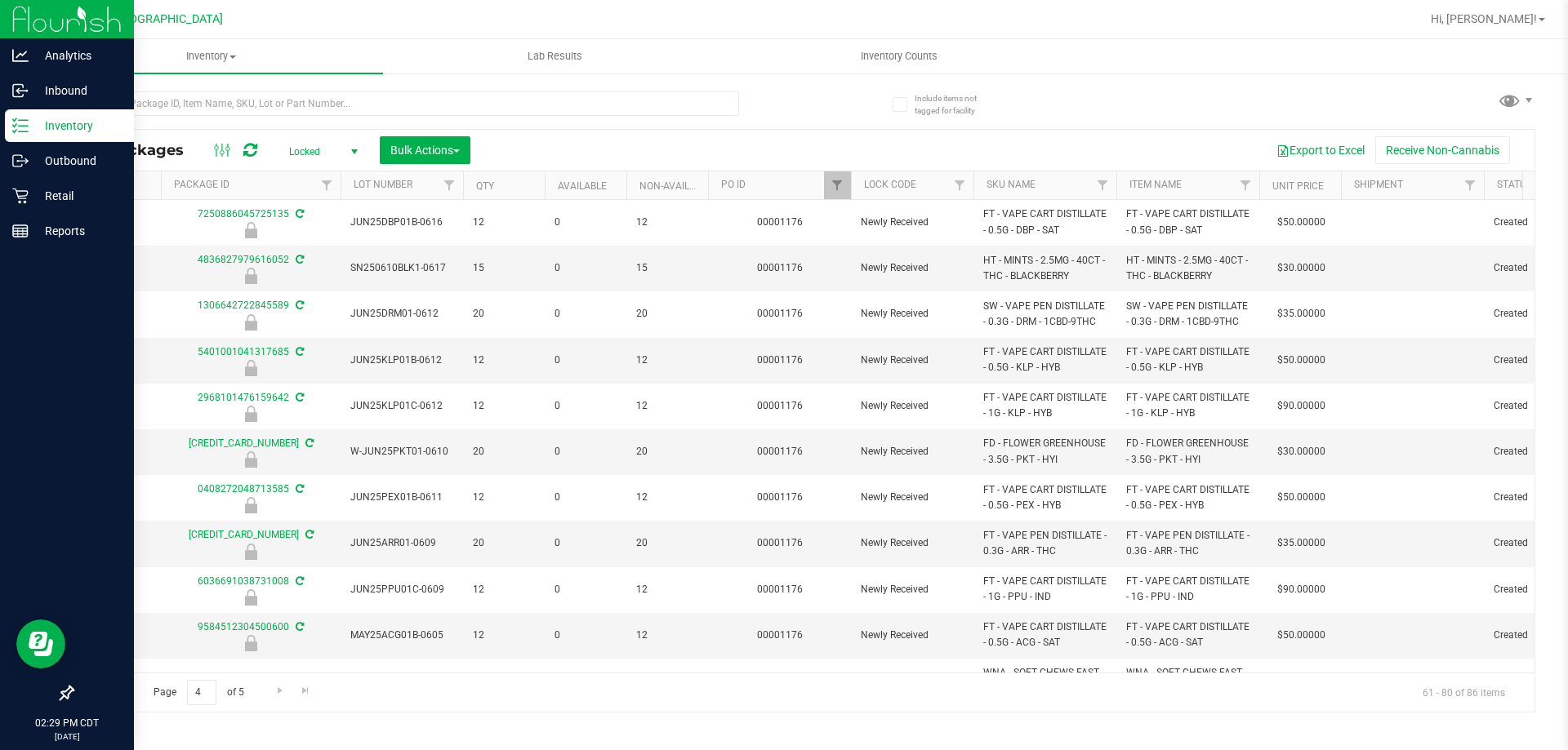
click at [60, 120] on p "Inventory" at bounding box center [77, 125] width 98 height 19
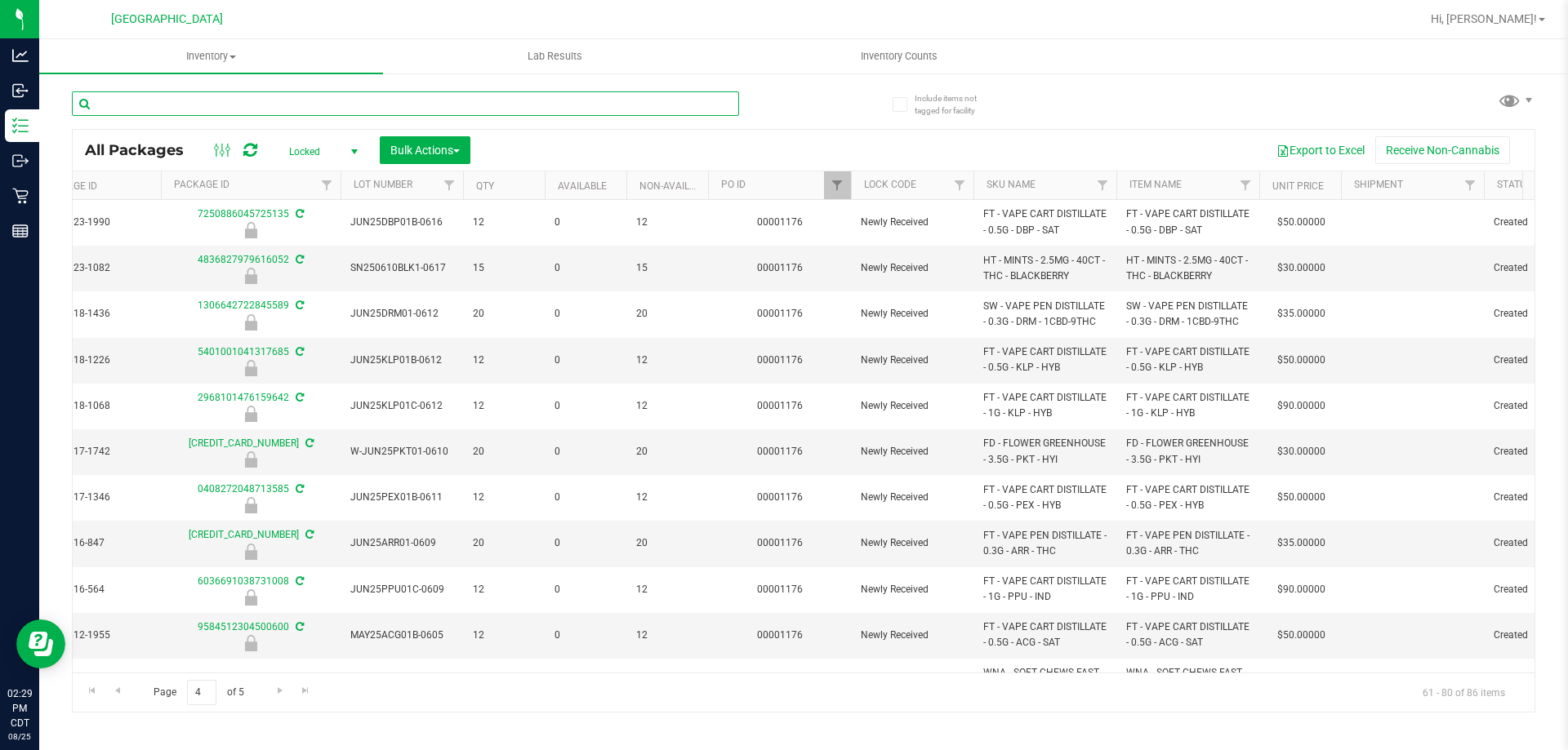
click at [193, 111] on input "text" at bounding box center [406, 103] width 668 height 24
type input "0749337498528140"
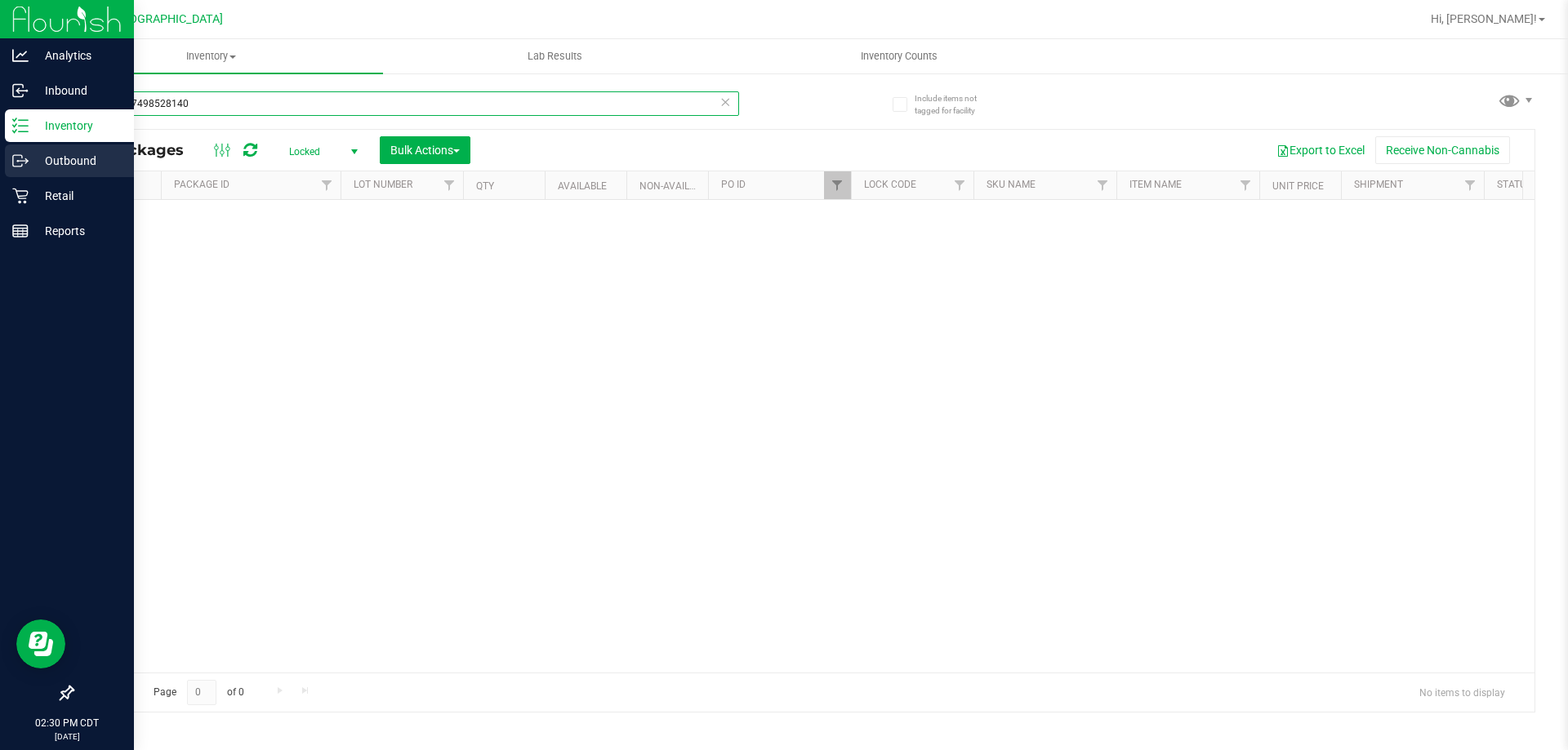
drag, startPoint x: 221, startPoint y: 93, endPoint x: 0, endPoint y: 147, distance: 227.5
click at [0, 147] on div "Analytics Inbound Inventory Outbound Retail Reports 02:30 PM CDT [DATE] 08/25 […" at bounding box center [784, 375] width 1568 height 750
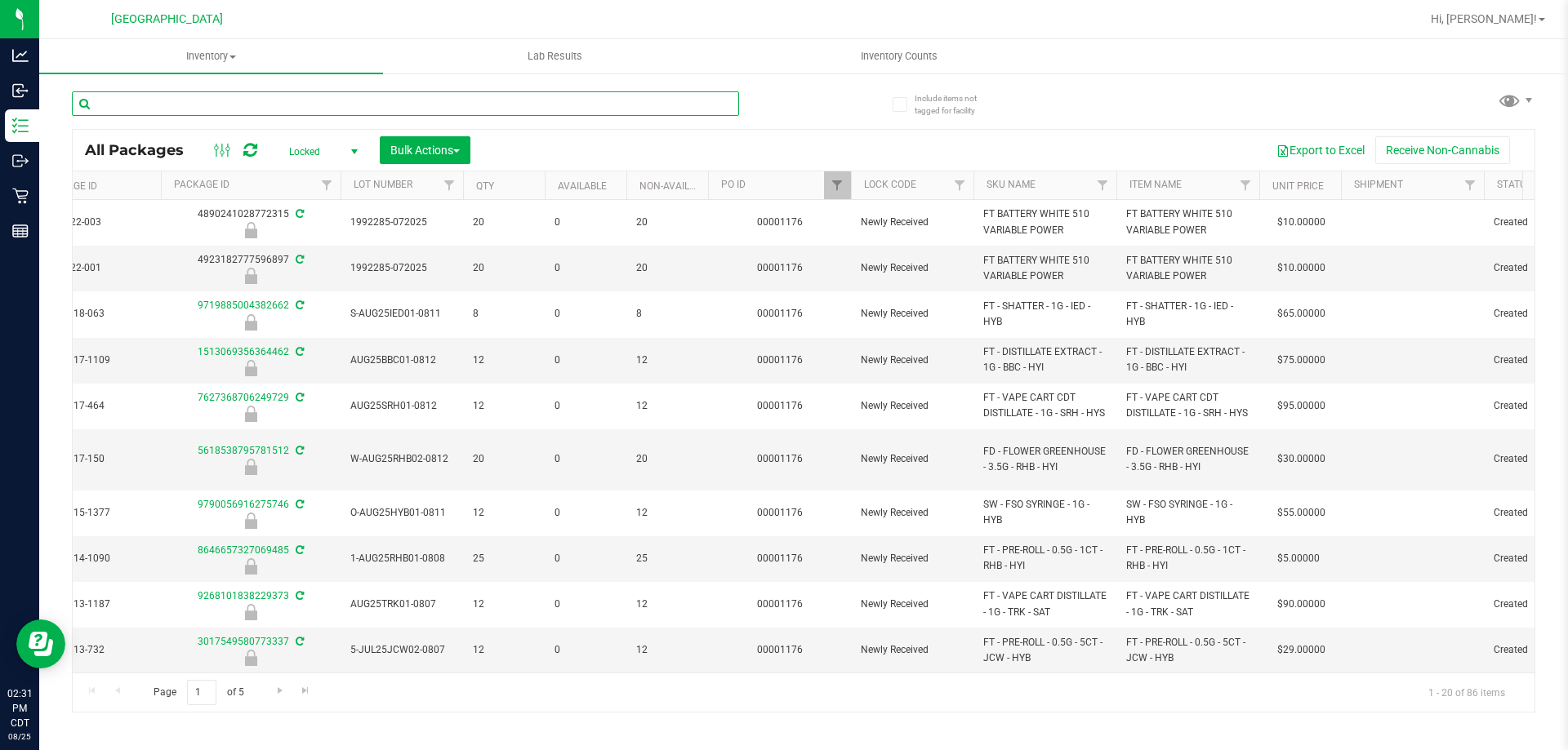
click at [300, 107] on input "text" at bounding box center [406, 103] width 668 height 24
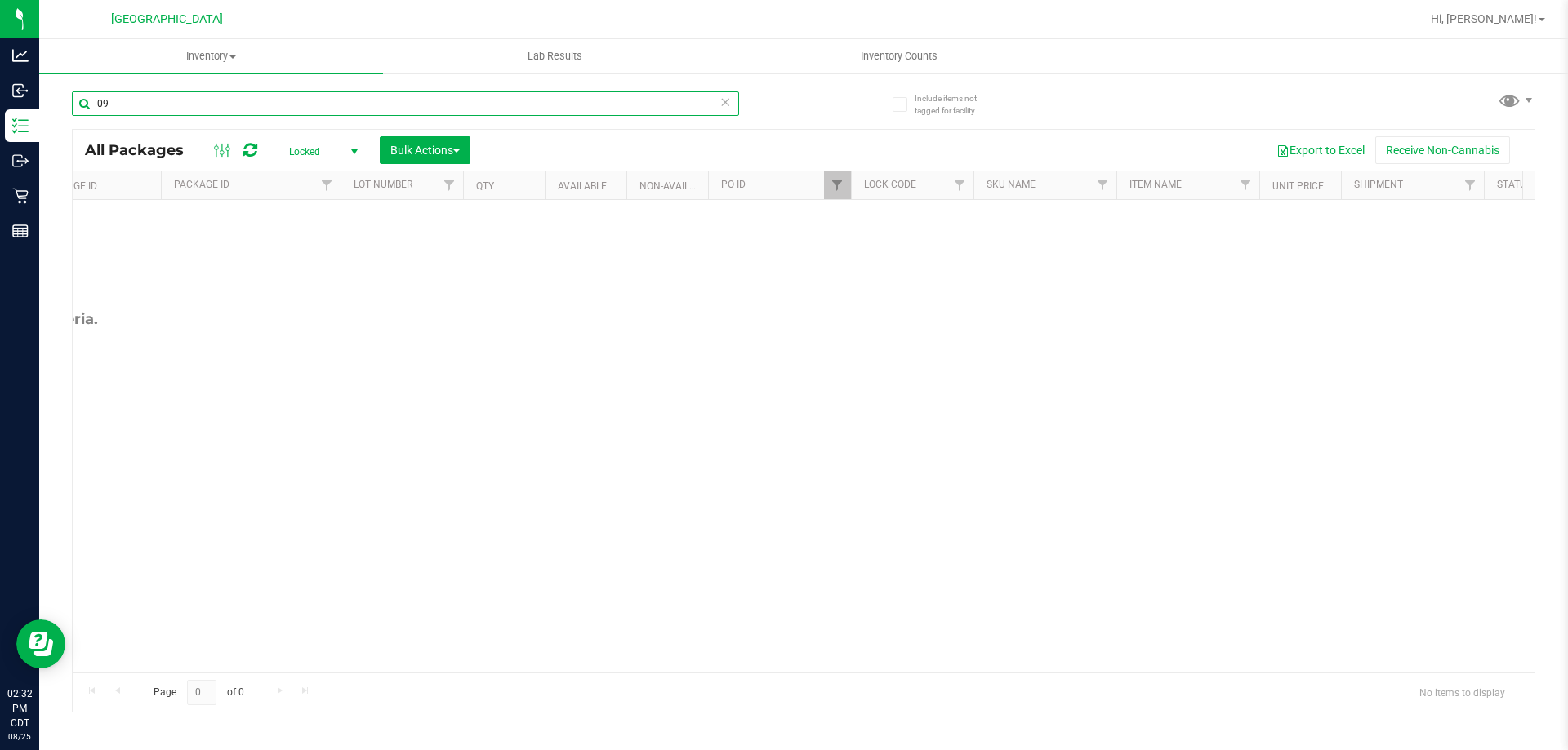
type input "0"
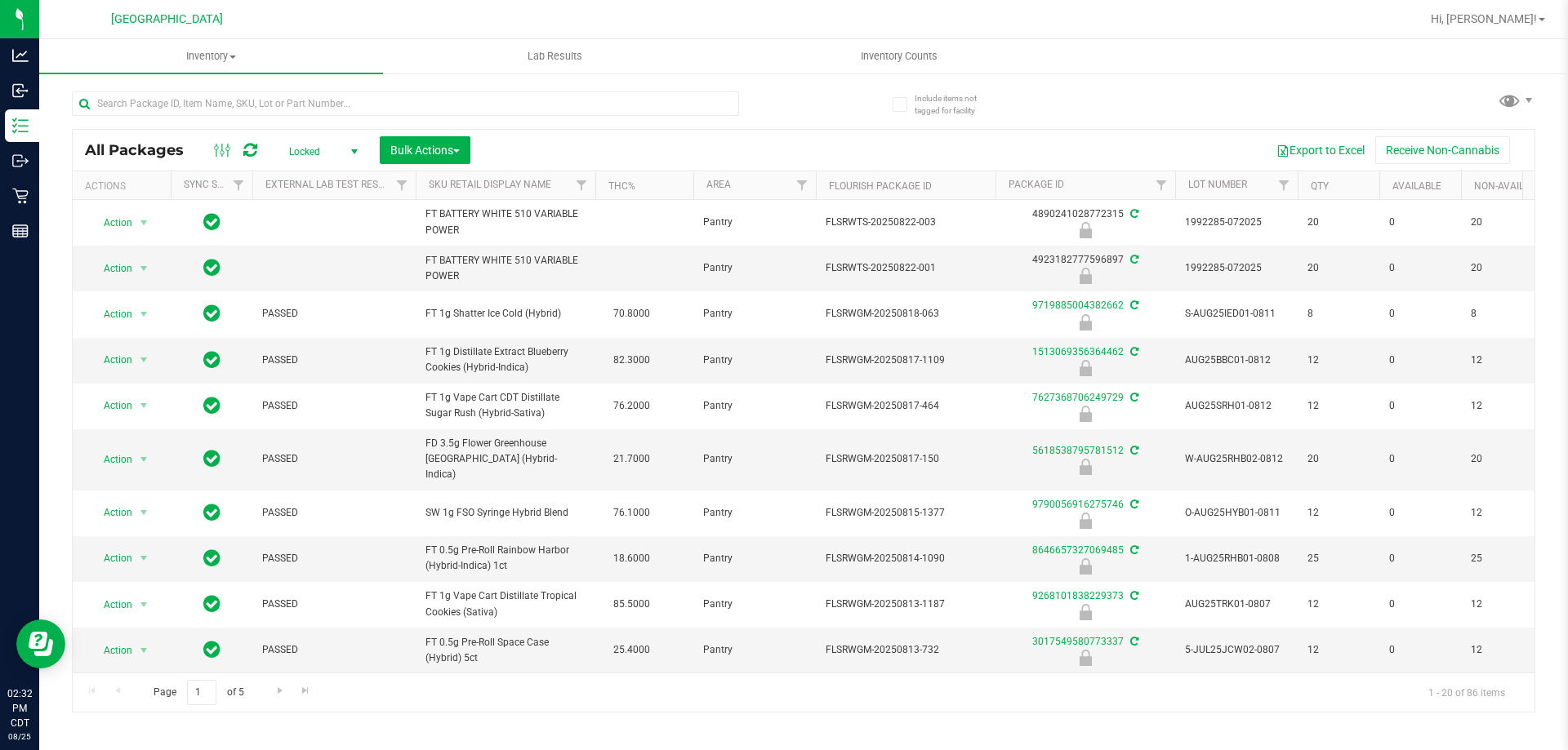
scroll to position [0, 835]
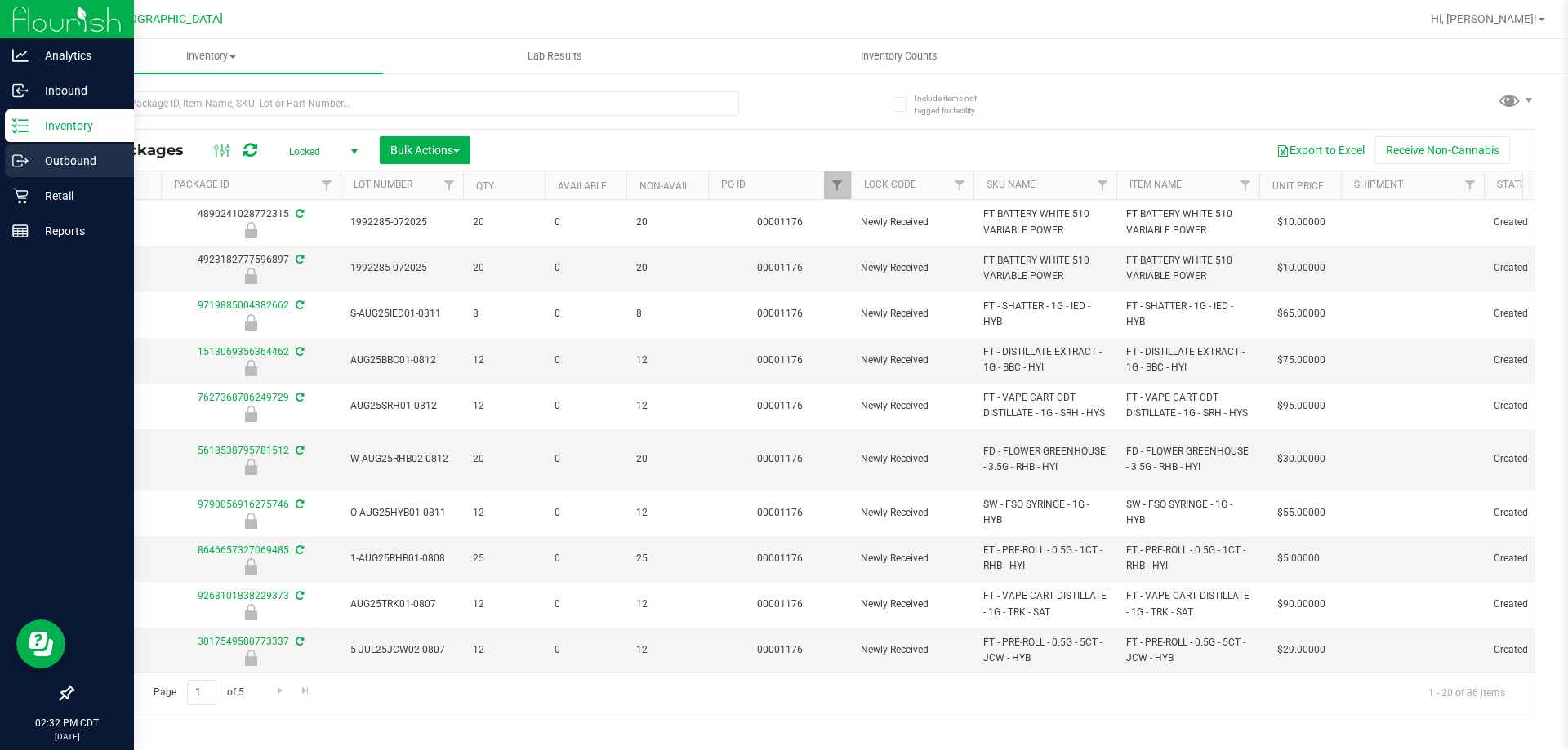
click at [59, 175] on div "Outbound" at bounding box center [69, 161] width 129 height 33
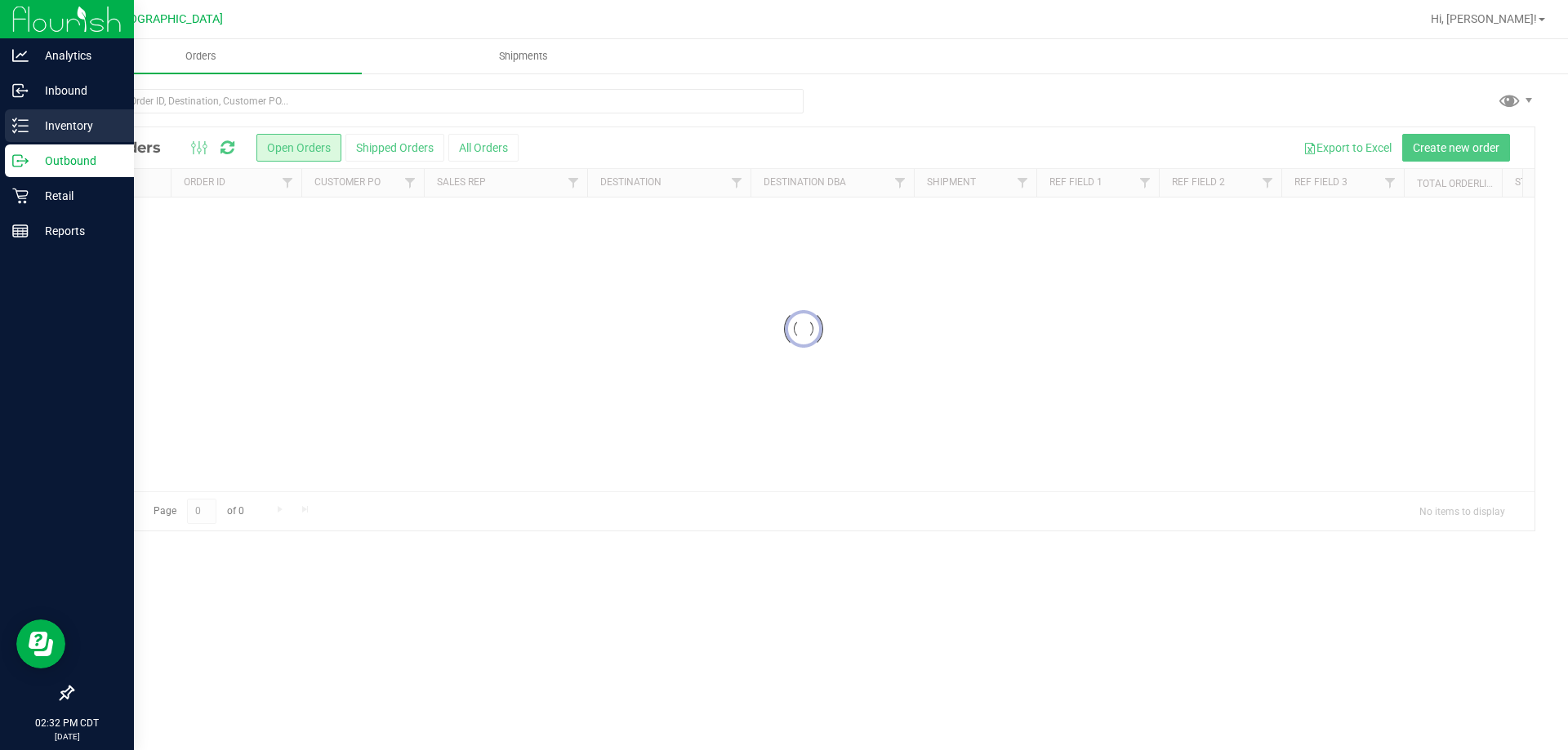
click at [33, 115] on div "Inventory" at bounding box center [69, 125] width 129 height 33
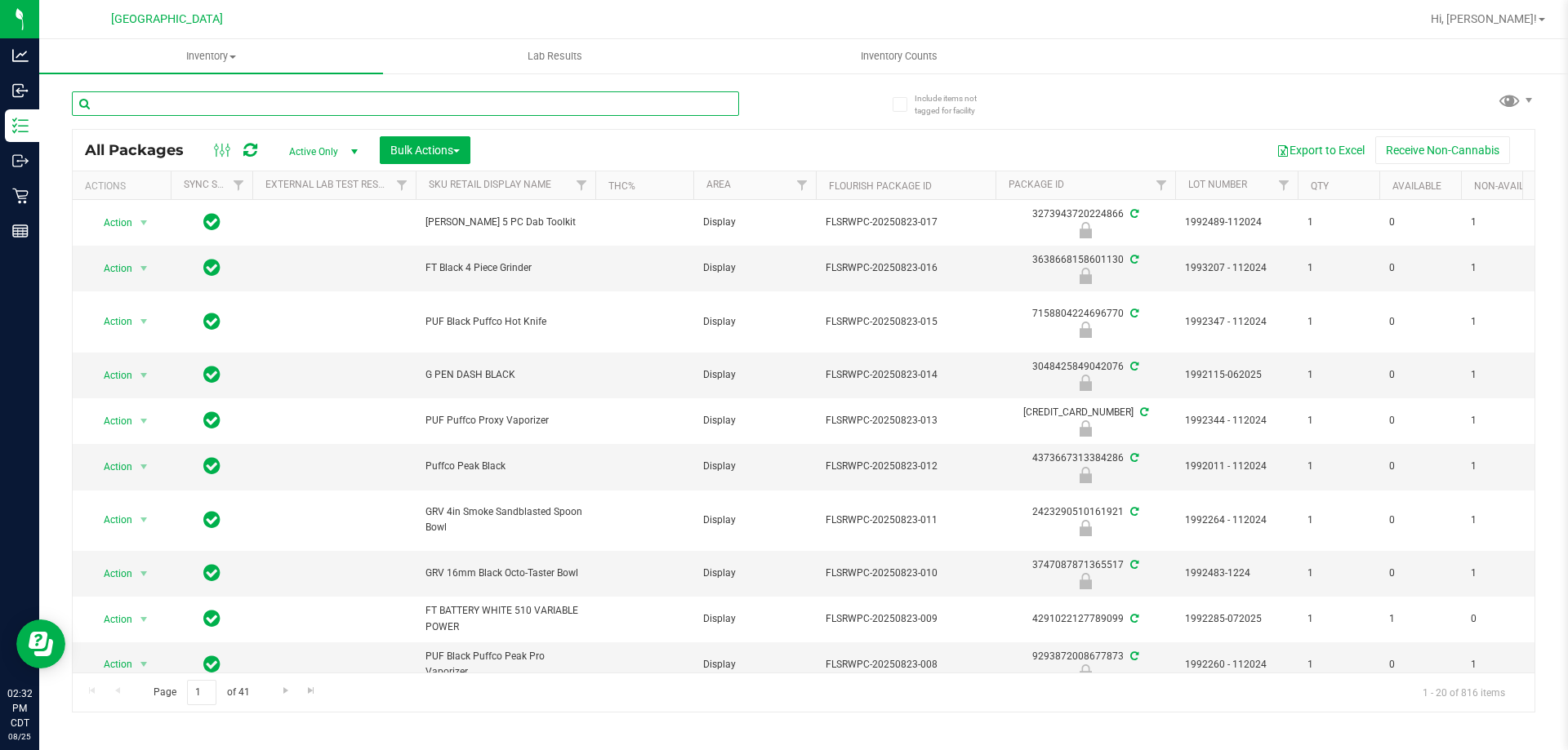
click at [185, 97] on input "text" at bounding box center [406, 103] width 668 height 24
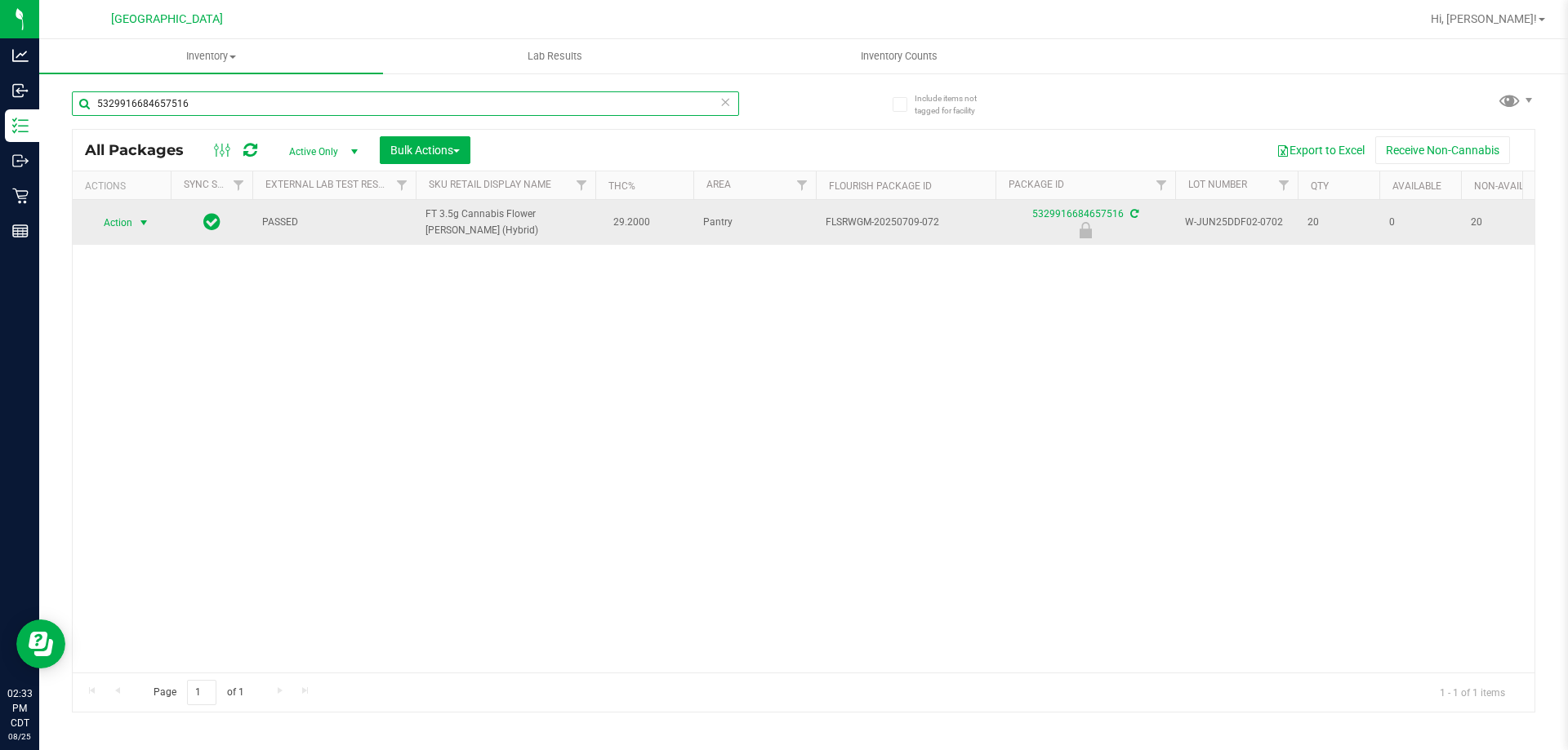
type input "5329916684657516"
click at [113, 231] on span "Action" at bounding box center [110, 222] width 44 height 22
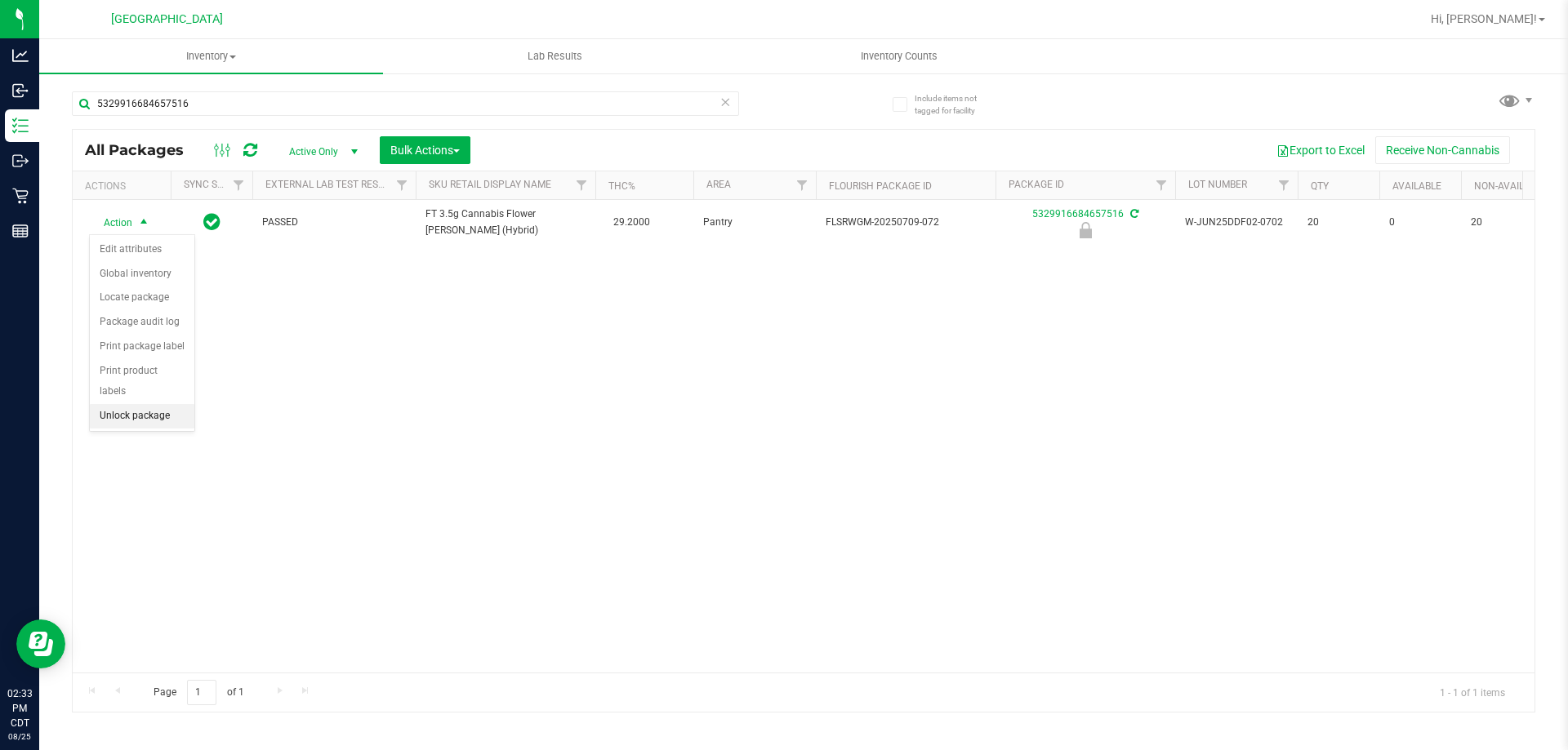
click at [143, 404] on li "Unlock package" at bounding box center [141, 415] width 104 height 24
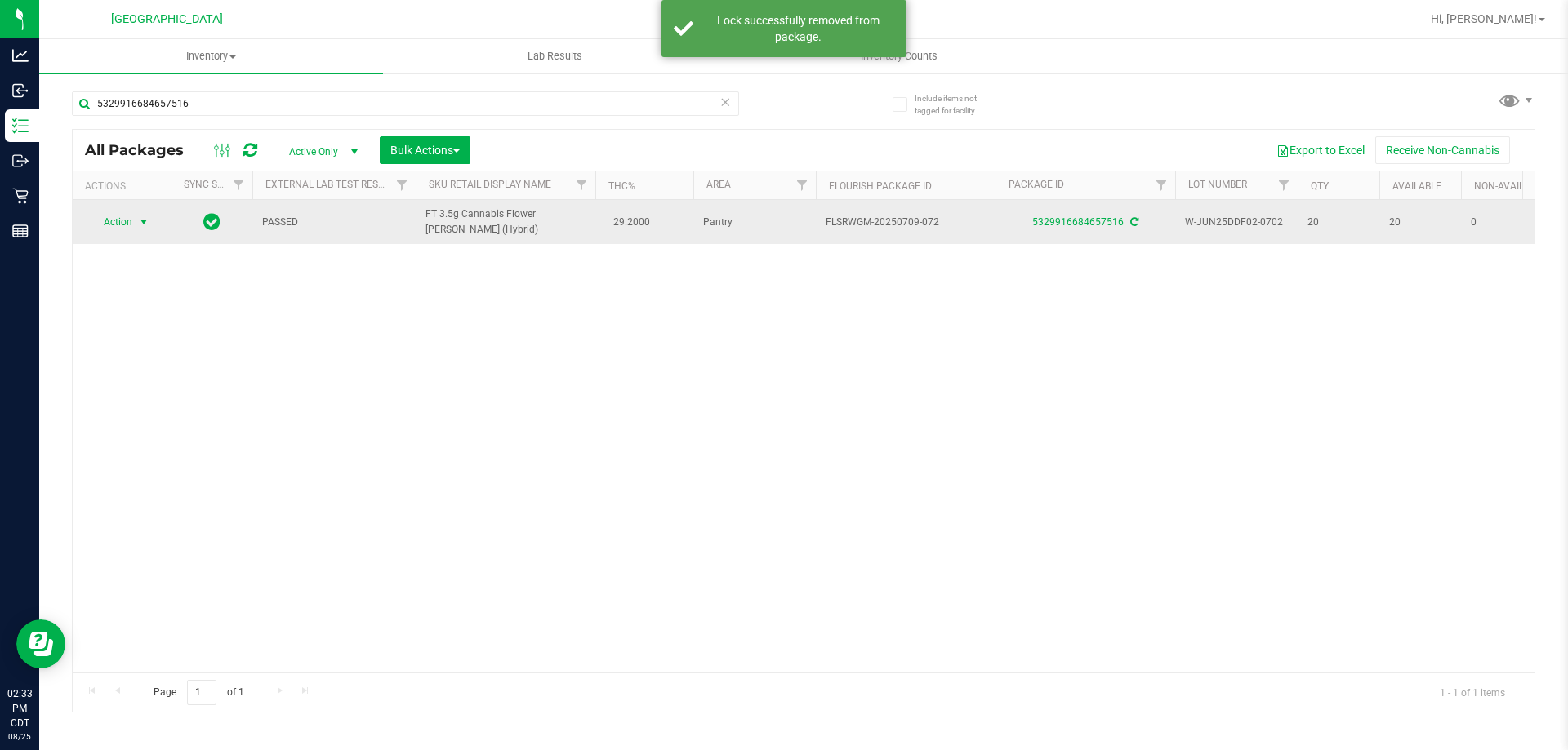
click at [114, 221] on span "Action" at bounding box center [110, 221] width 44 height 22
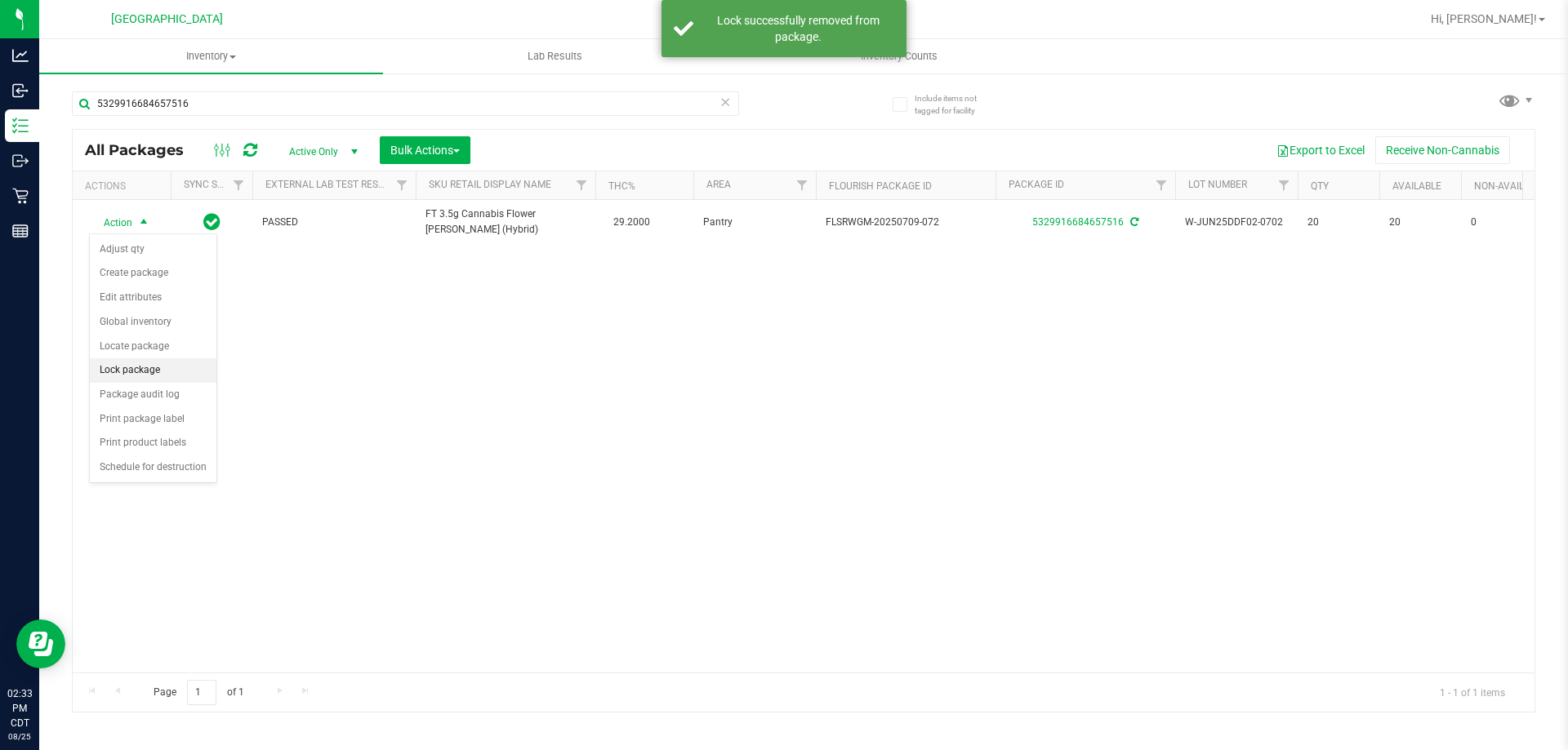
click at [116, 375] on li "Lock package" at bounding box center [153, 370] width 127 height 24
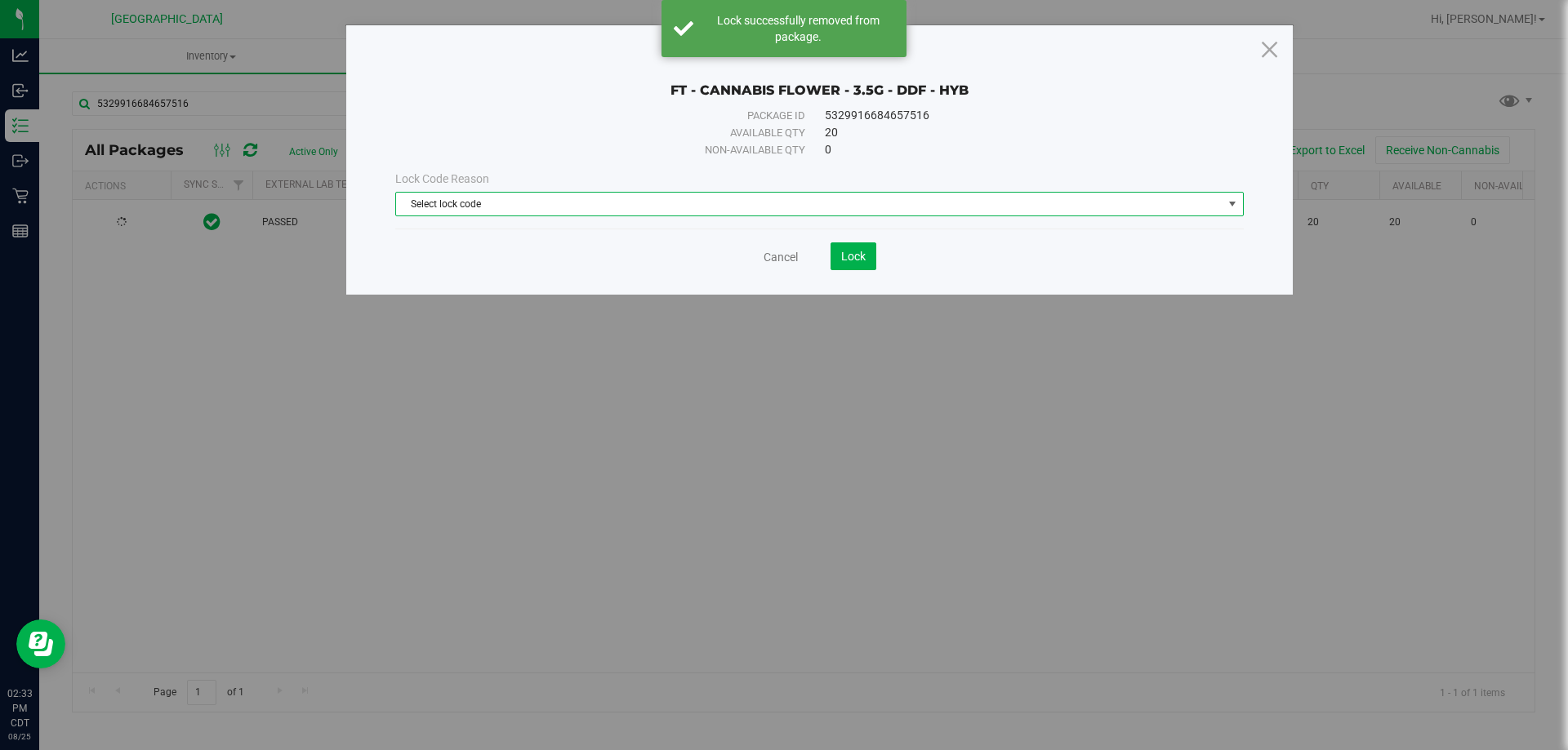
click at [791, 200] on span "Select lock code" at bounding box center [809, 203] width 826 height 22
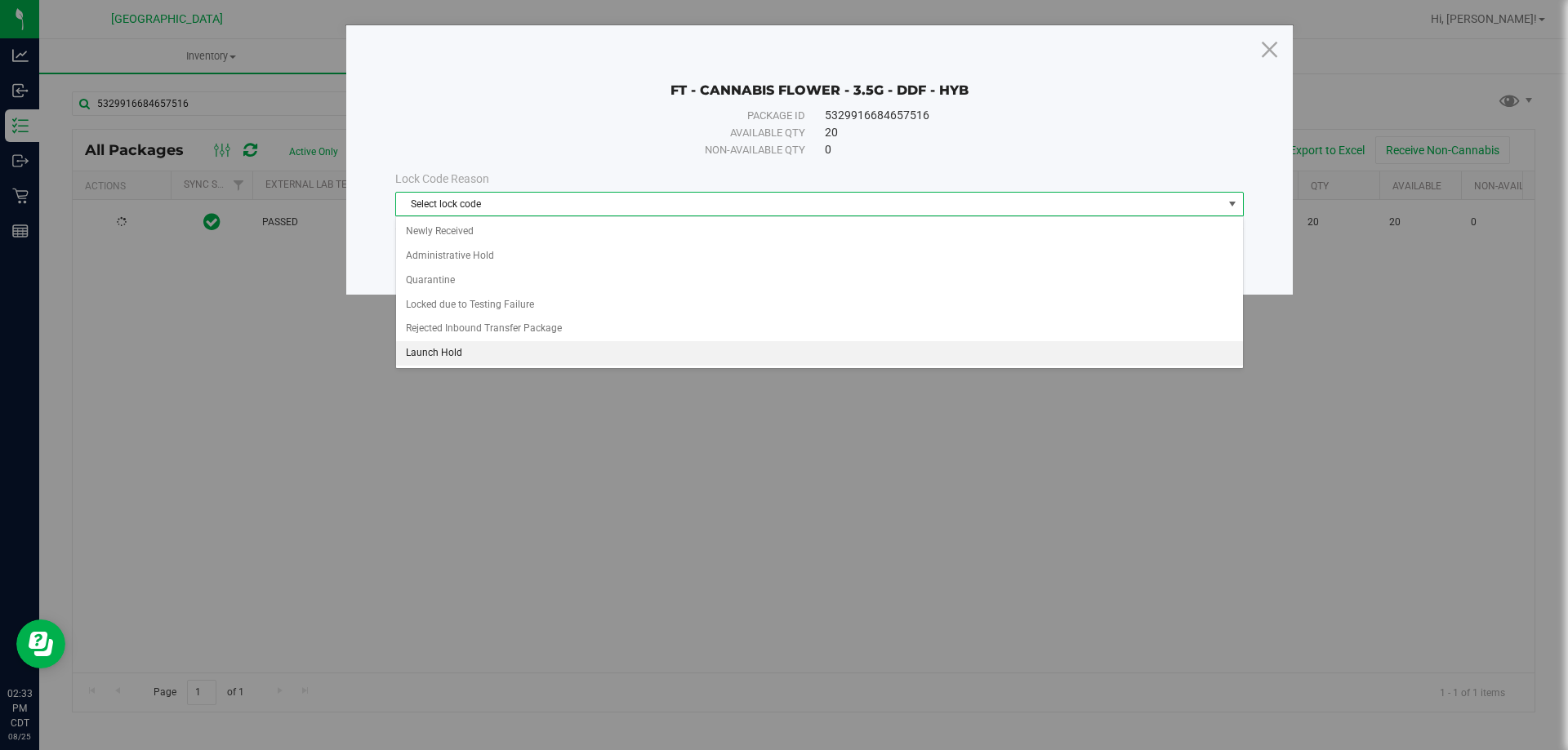
click at [501, 351] on li "Launch Hold" at bounding box center [820, 353] width 847 height 24
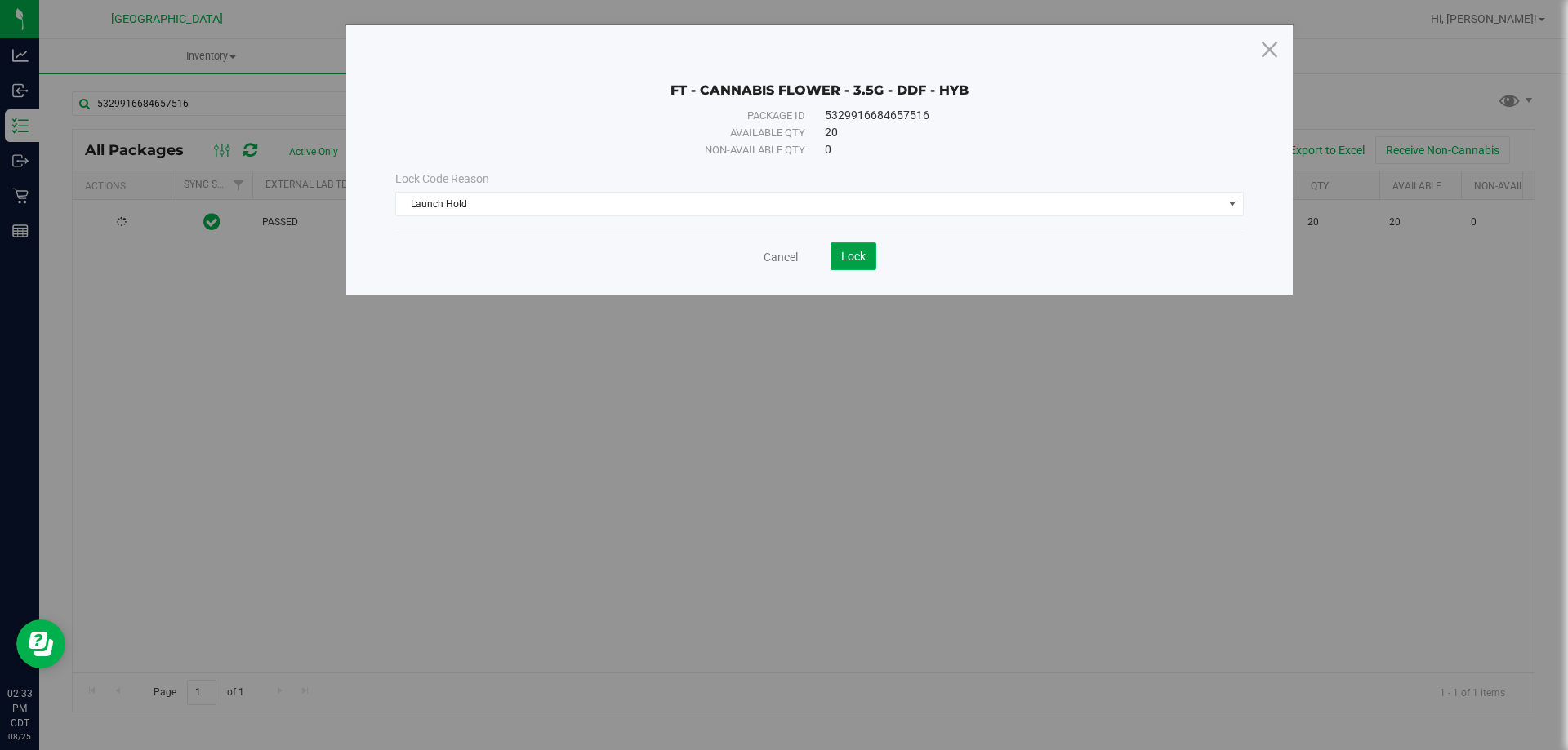
click at [863, 258] on span "Lock" at bounding box center [853, 256] width 24 height 13
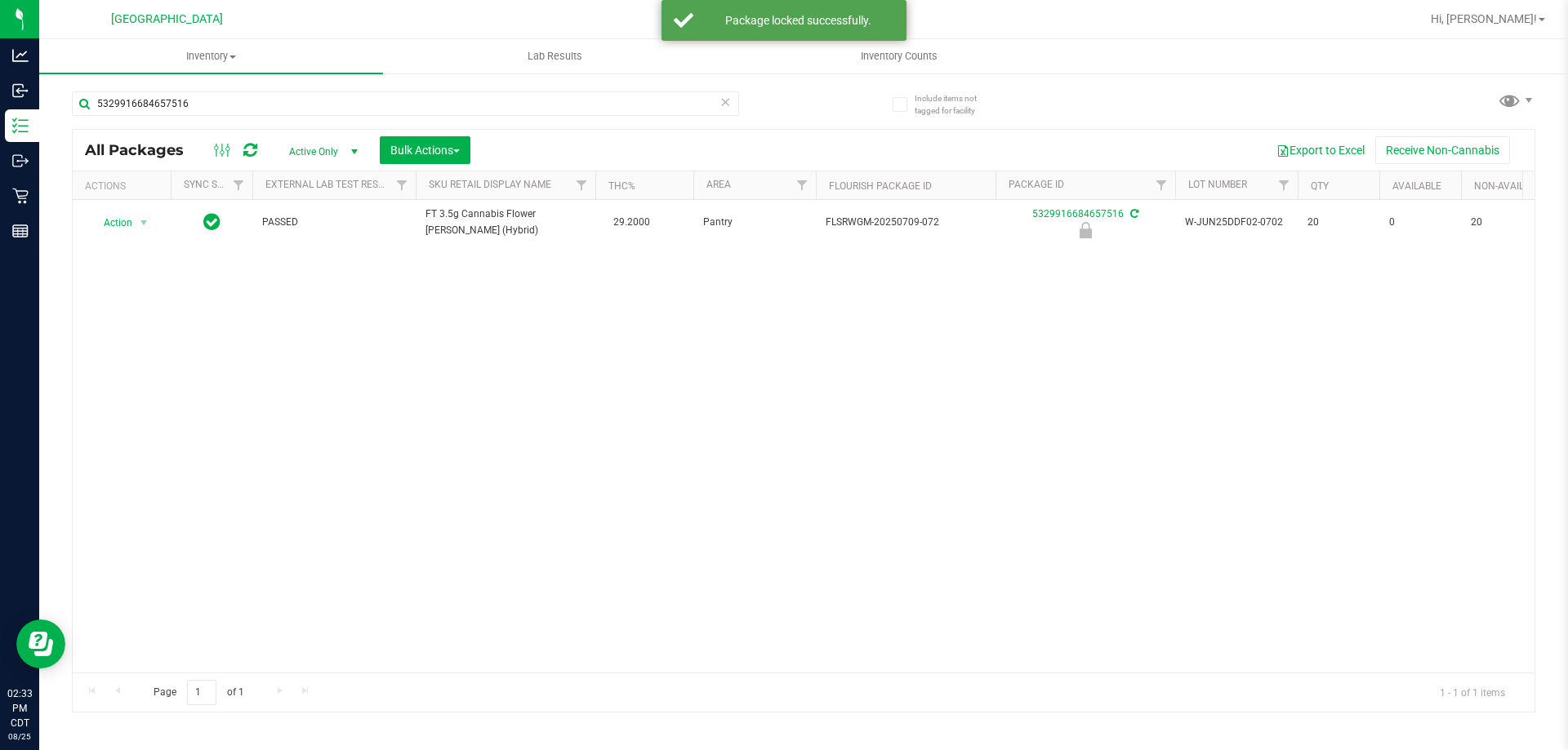
click at [722, 103] on icon at bounding box center [725, 101] width 12 height 19
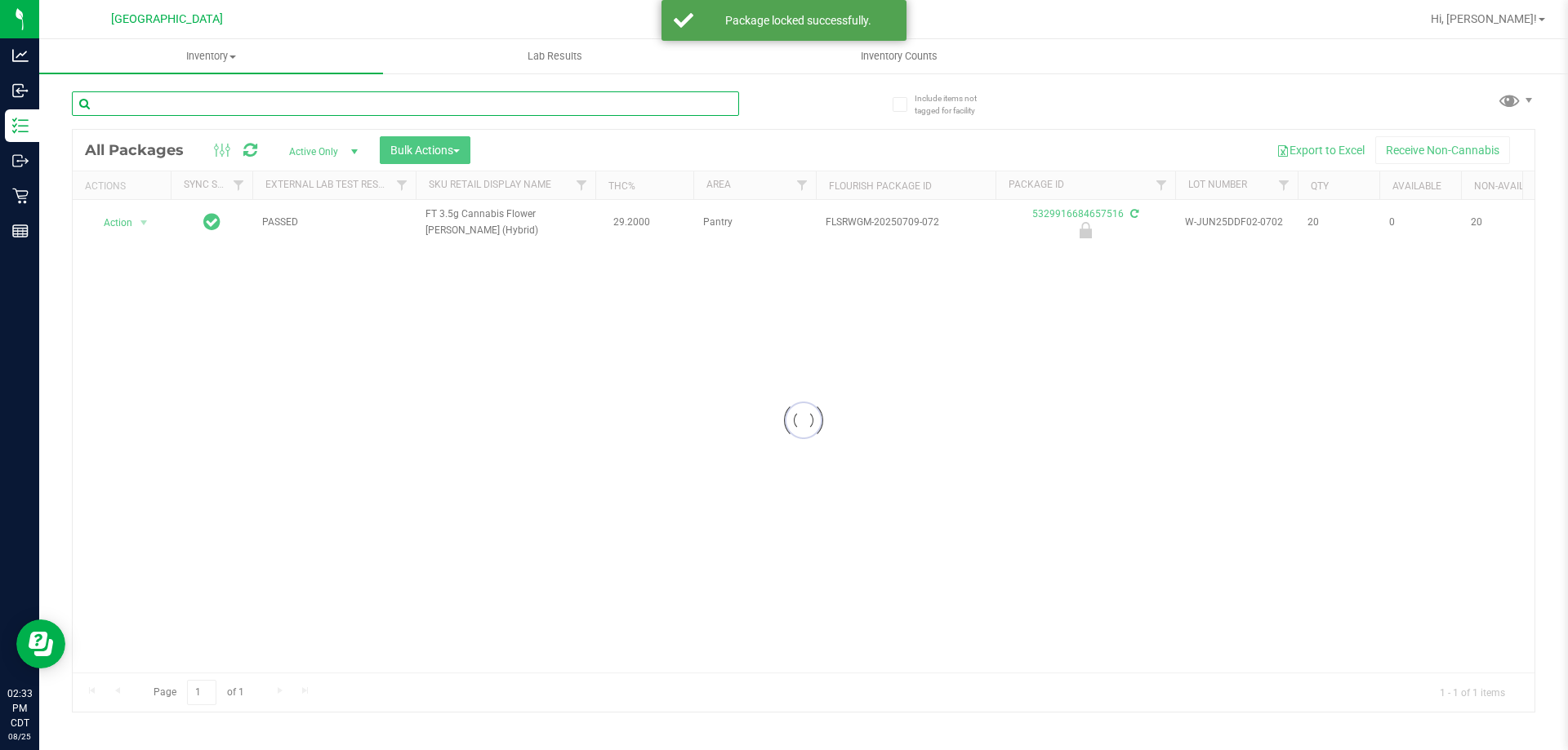
click at [669, 101] on input "text" at bounding box center [406, 103] width 668 height 24
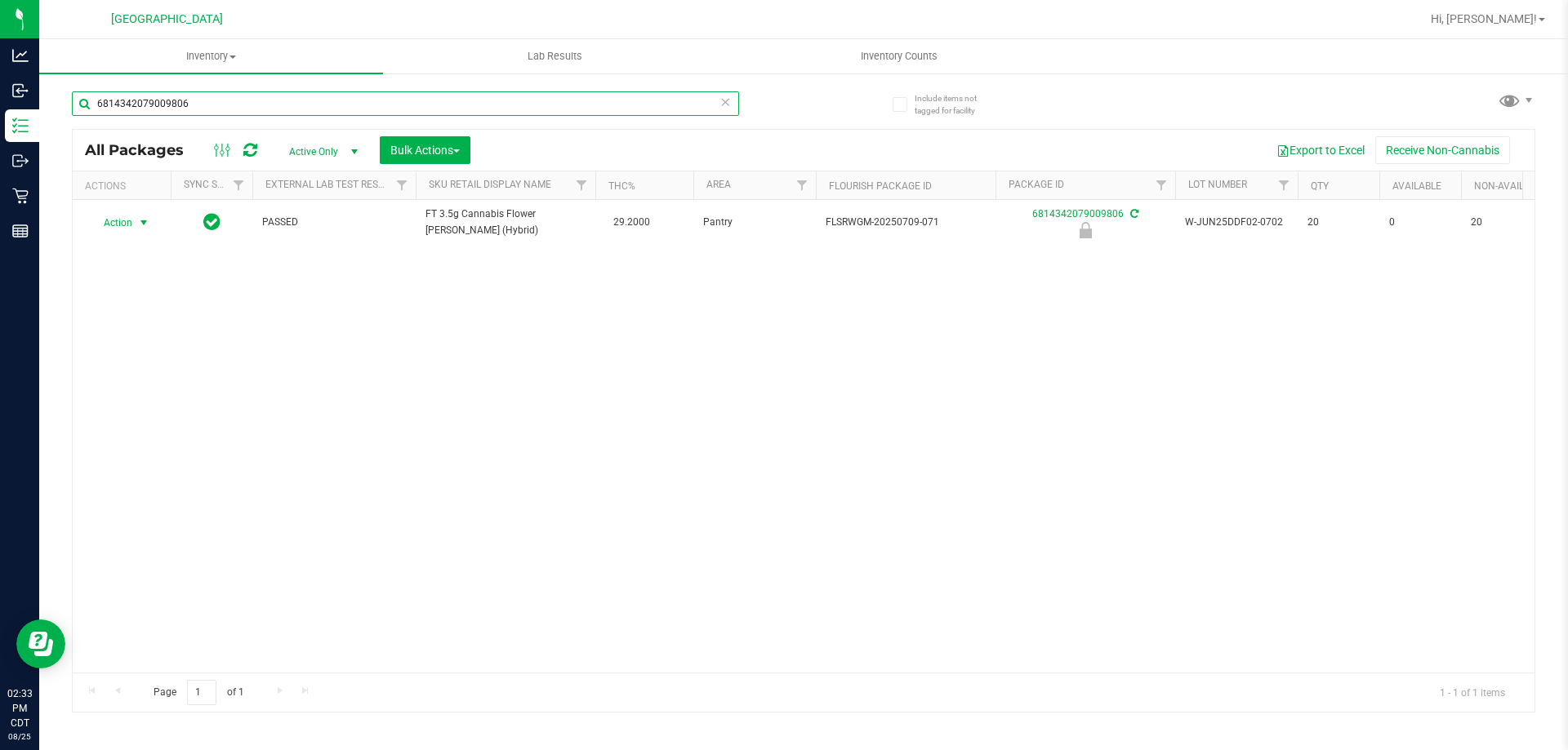
type input "6814342079009806"
click at [112, 199] on th "Actions" at bounding box center [122, 185] width 98 height 28
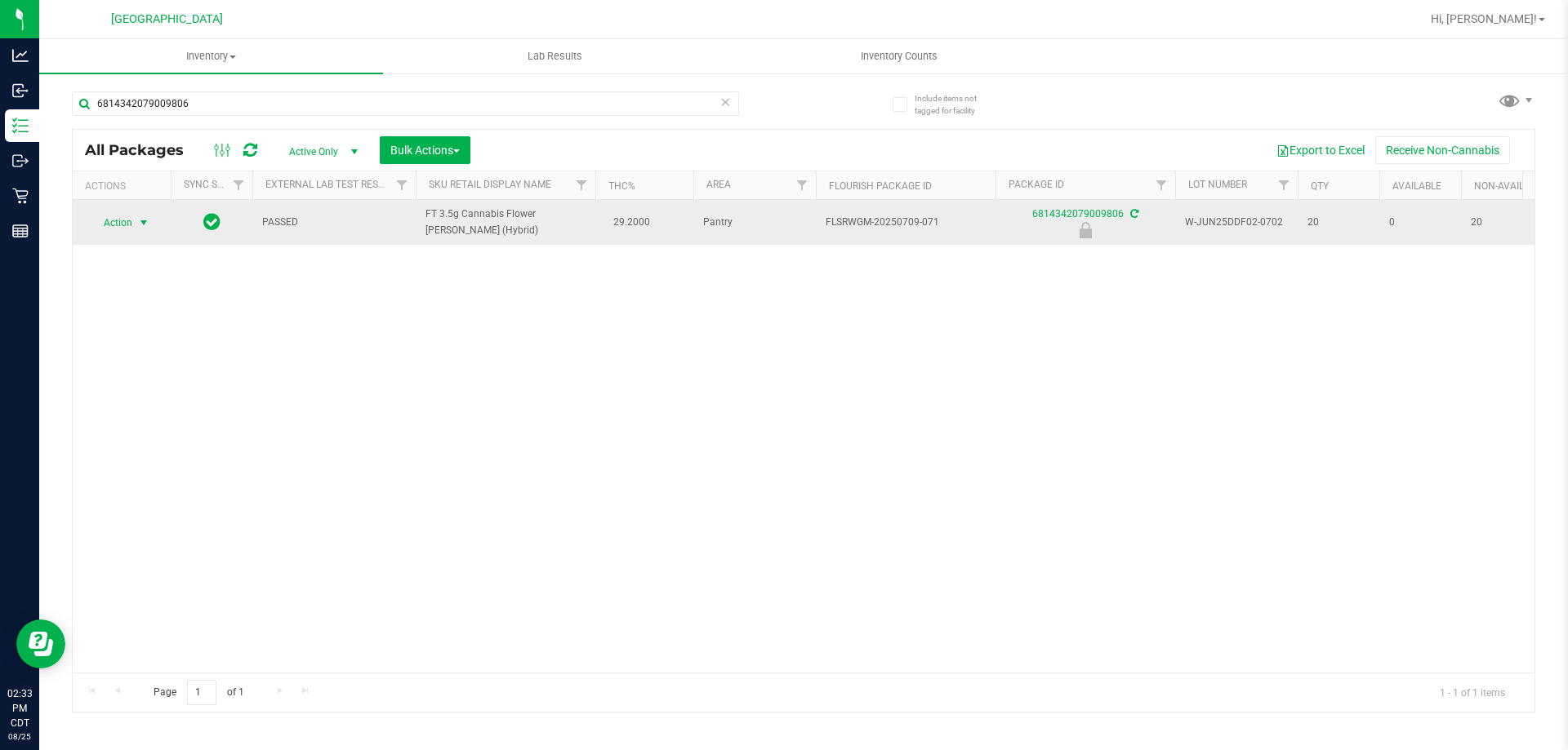
click at [120, 221] on span "Action" at bounding box center [110, 222] width 44 height 22
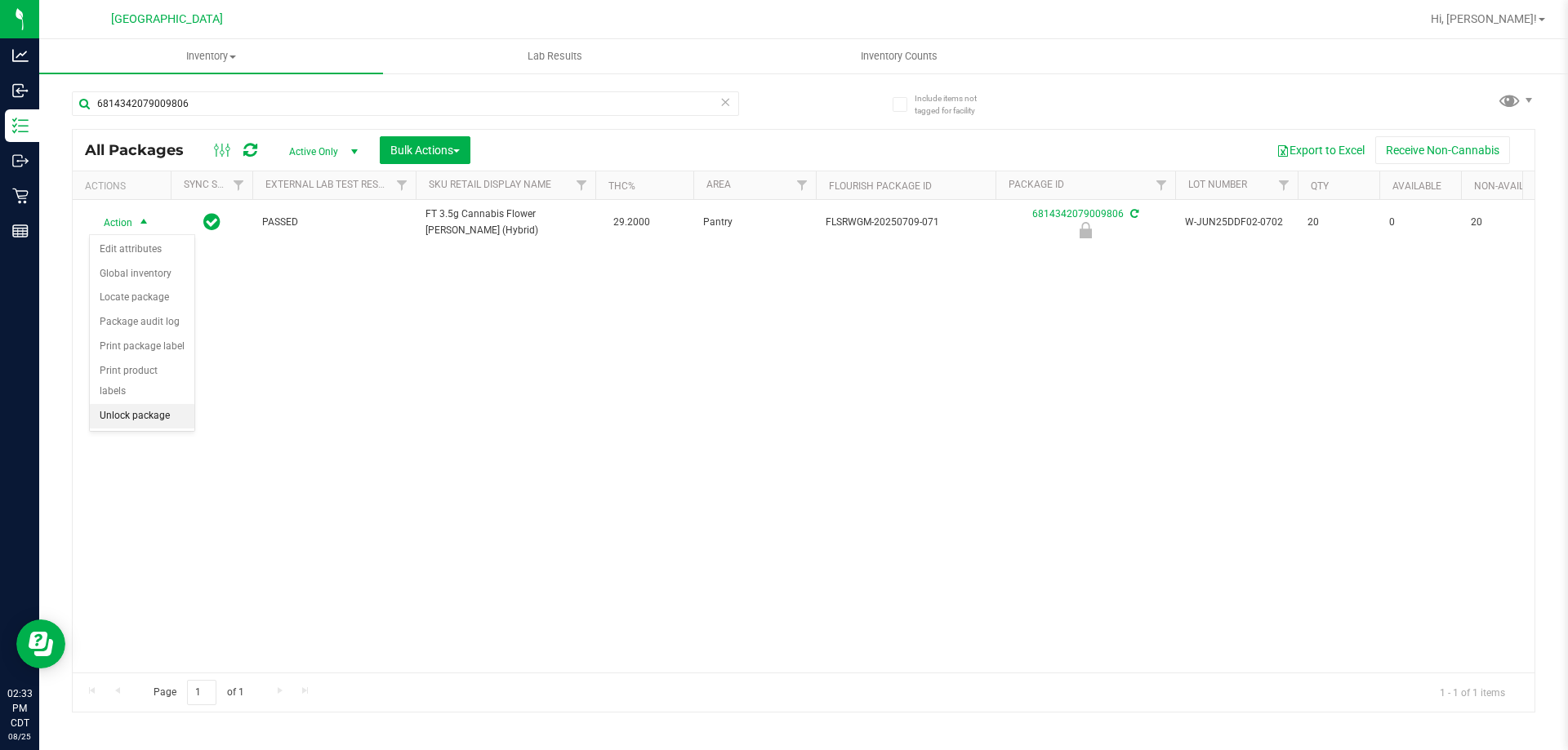
click at [155, 404] on li "Unlock package" at bounding box center [141, 415] width 104 height 24
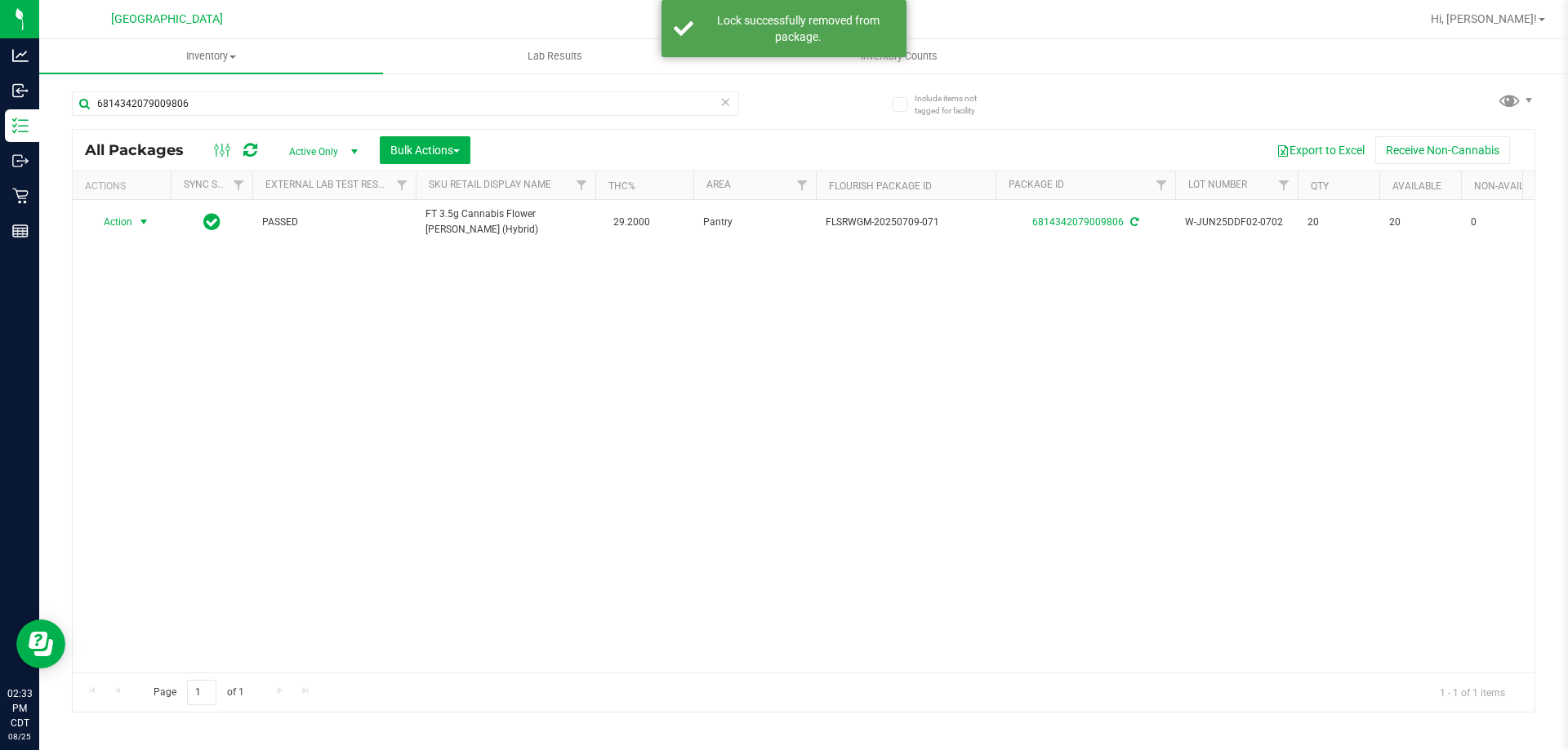
click at [120, 227] on span "Action" at bounding box center [110, 221] width 44 height 22
click at [150, 367] on li "Lock package" at bounding box center [153, 370] width 127 height 24
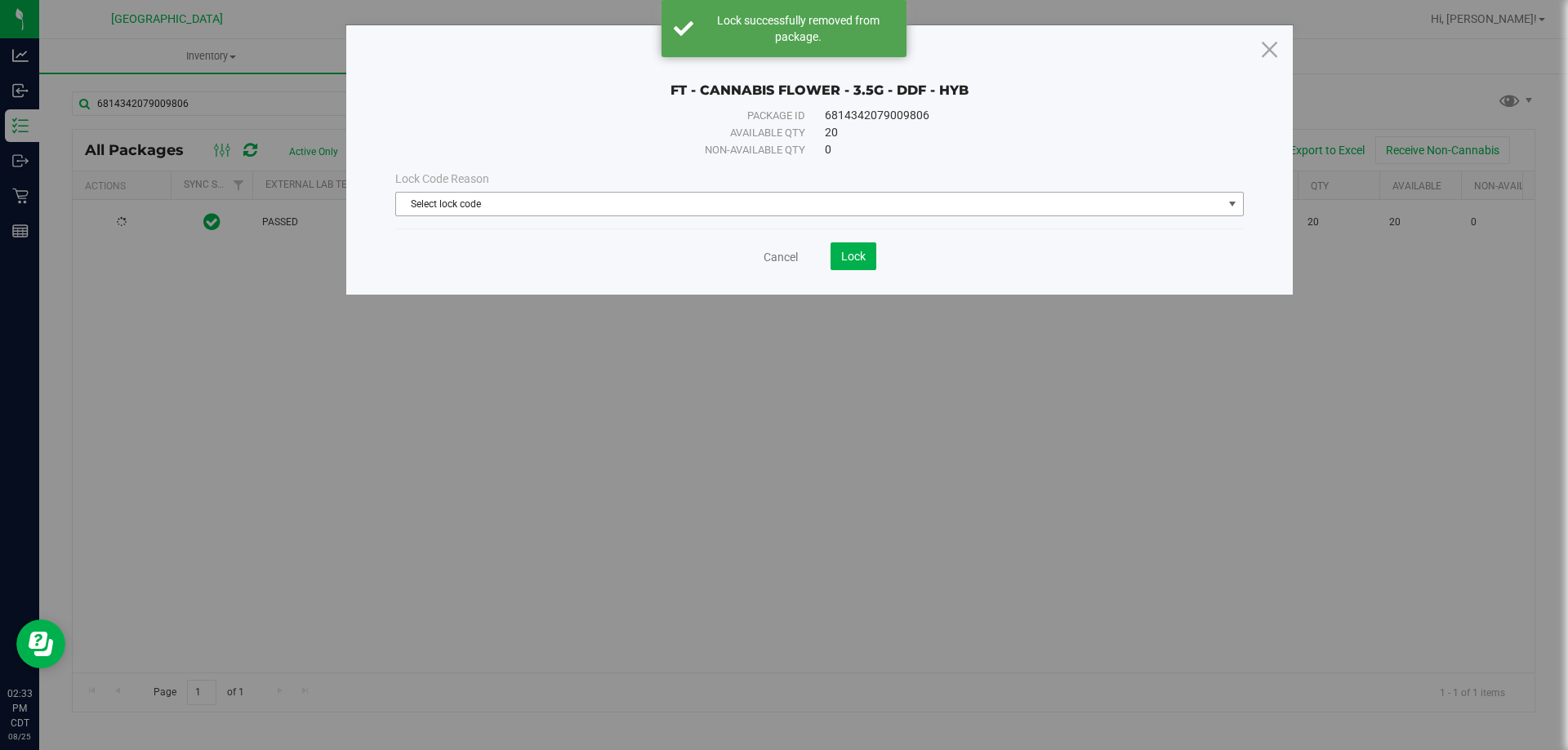
click at [643, 201] on span "Select lock code" at bounding box center [809, 203] width 826 height 22
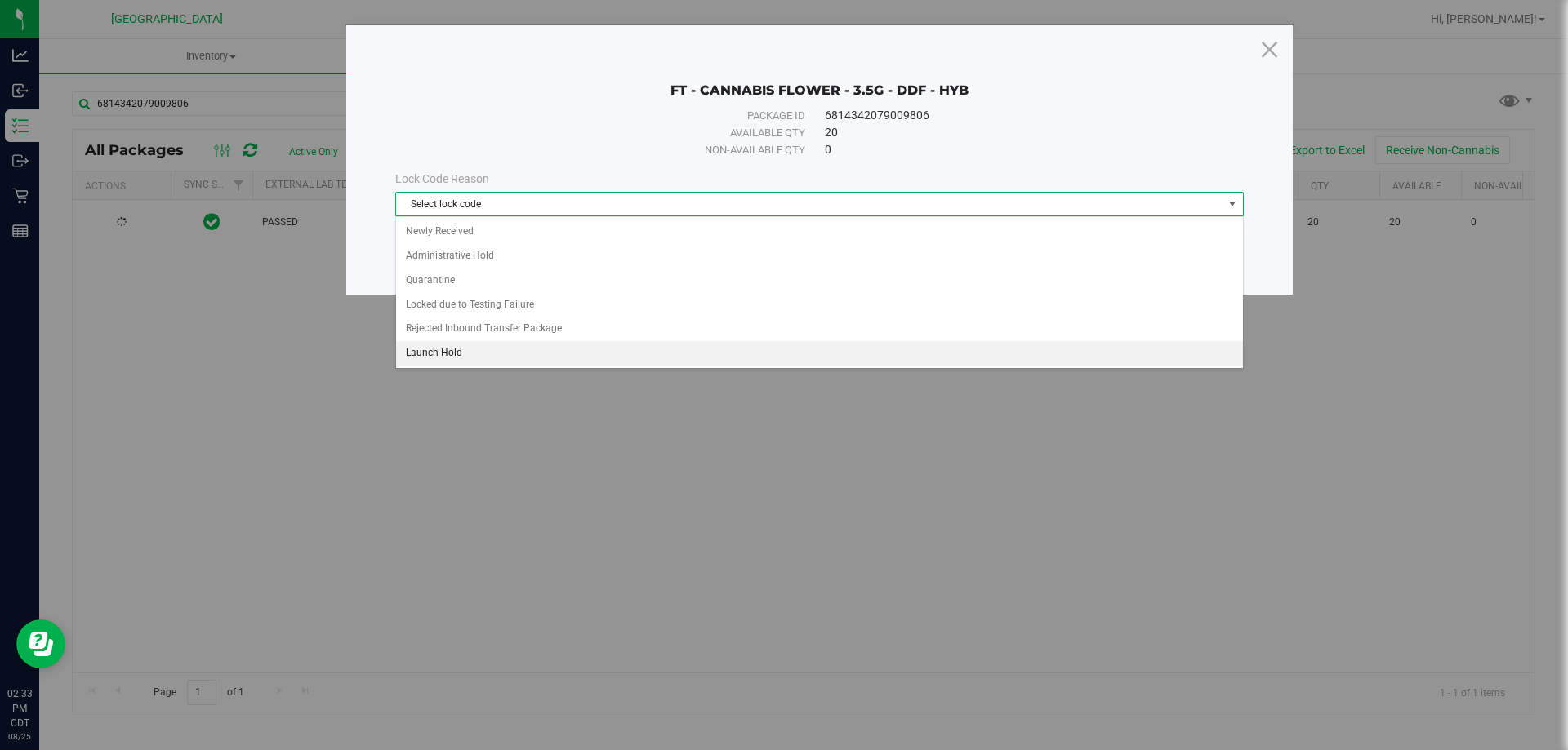
click at [599, 352] on li "Launch Hold" at bounding box center [820, 353] width 847 height 24
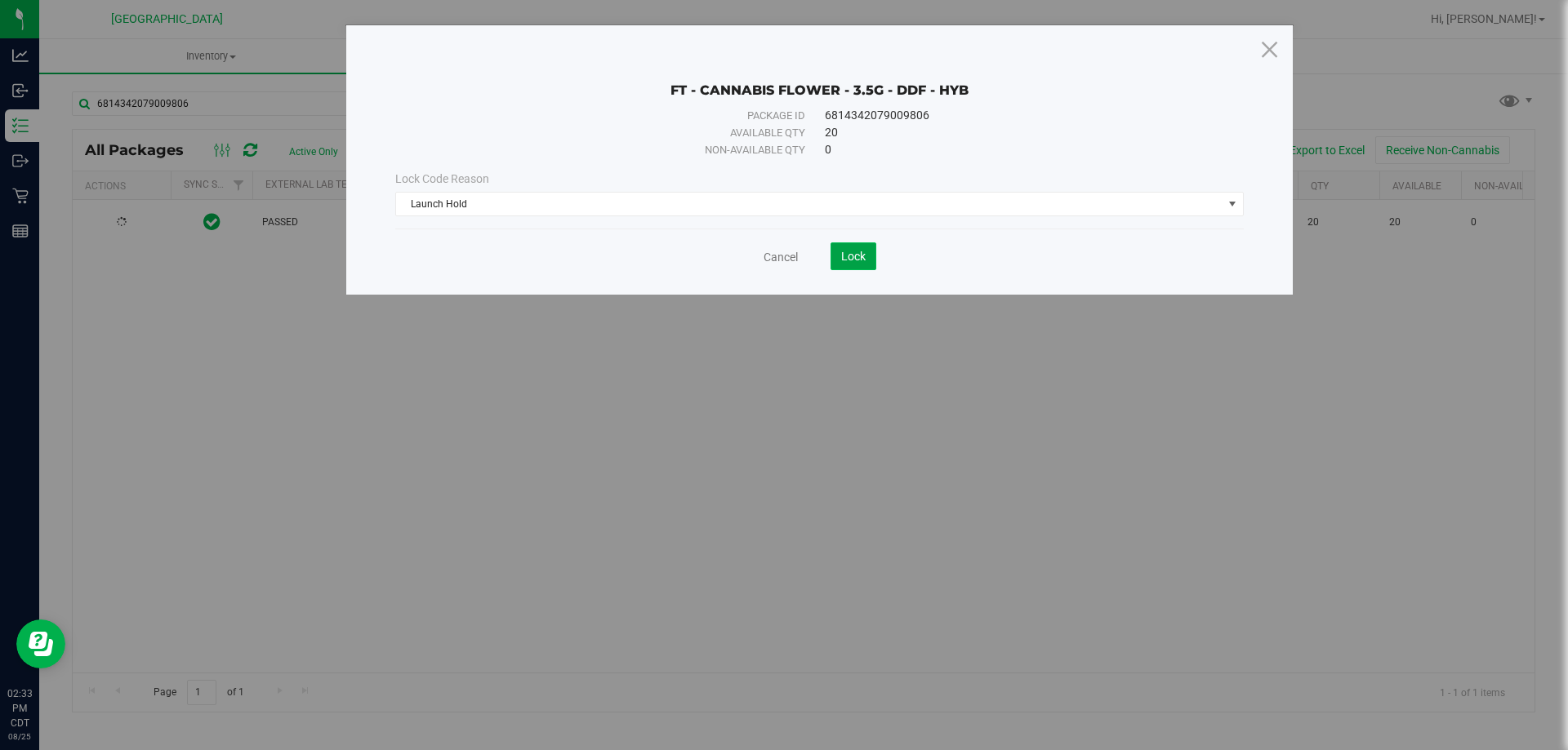
click at [850, 251] on span "Lock" at bounding box center [853, 256] width 24 height 13
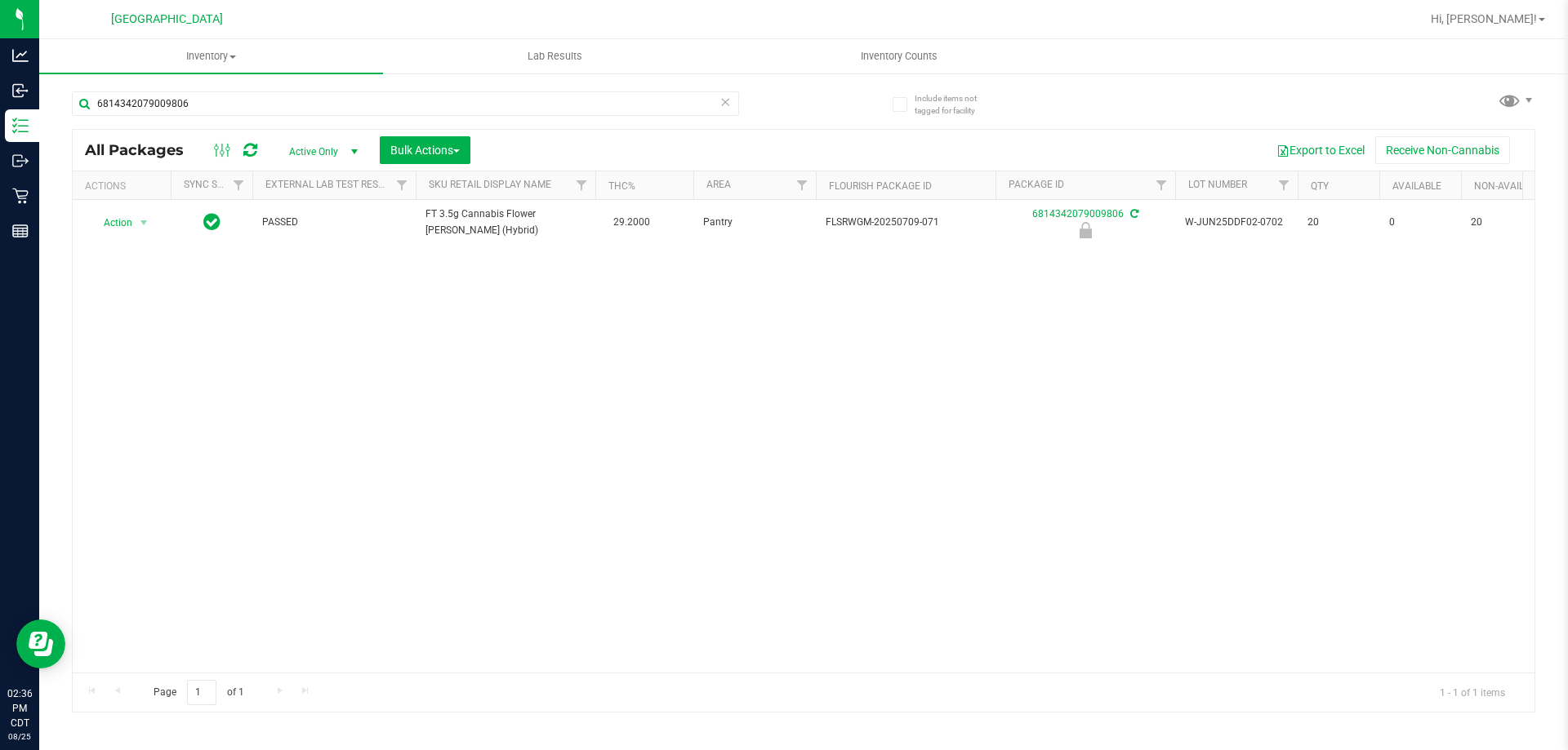
click at [723, 103] on icon at bounding box center [725, 101] width 12 height 19
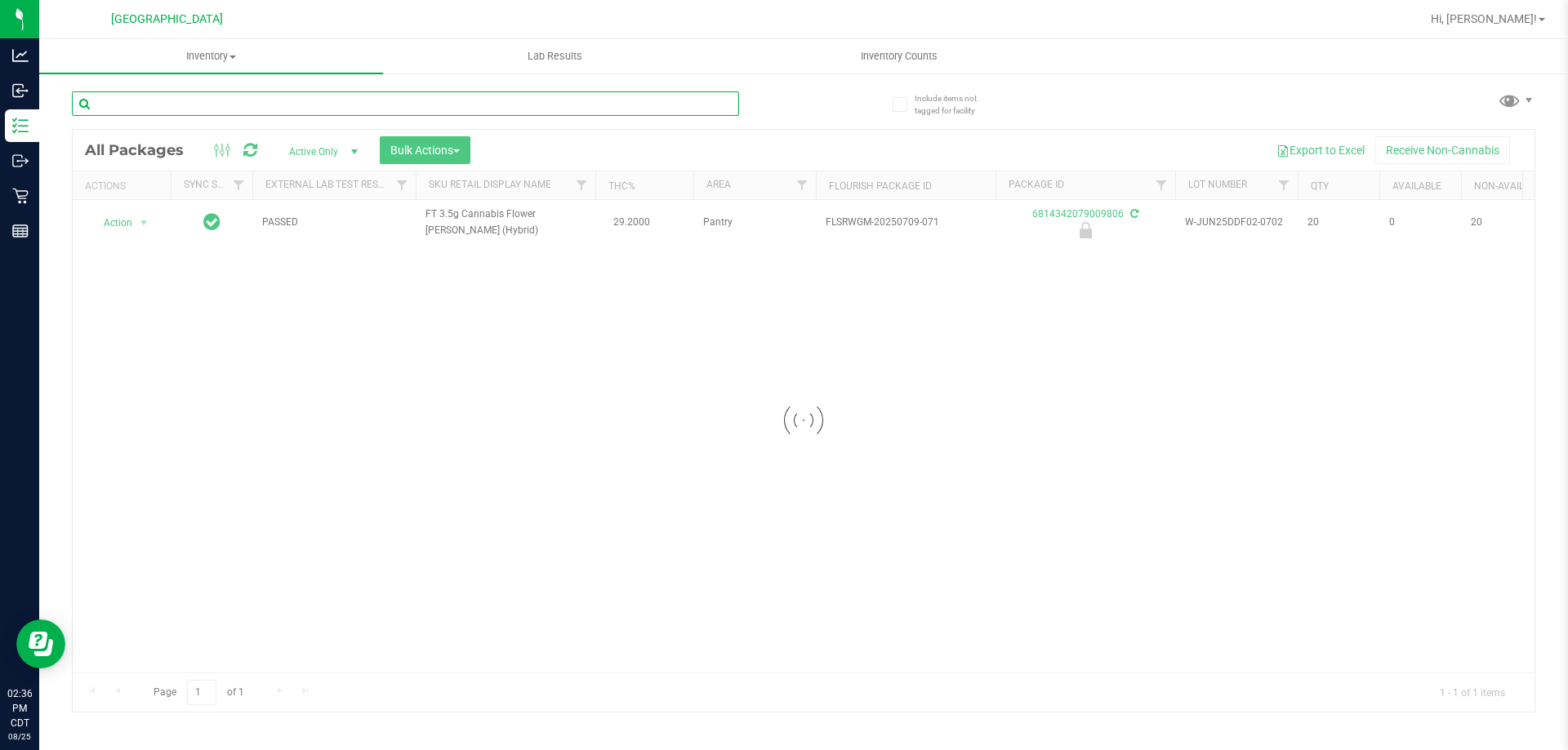
click at [693, 99] on input "text" at bounding box center [406, 103] width 668 height 24
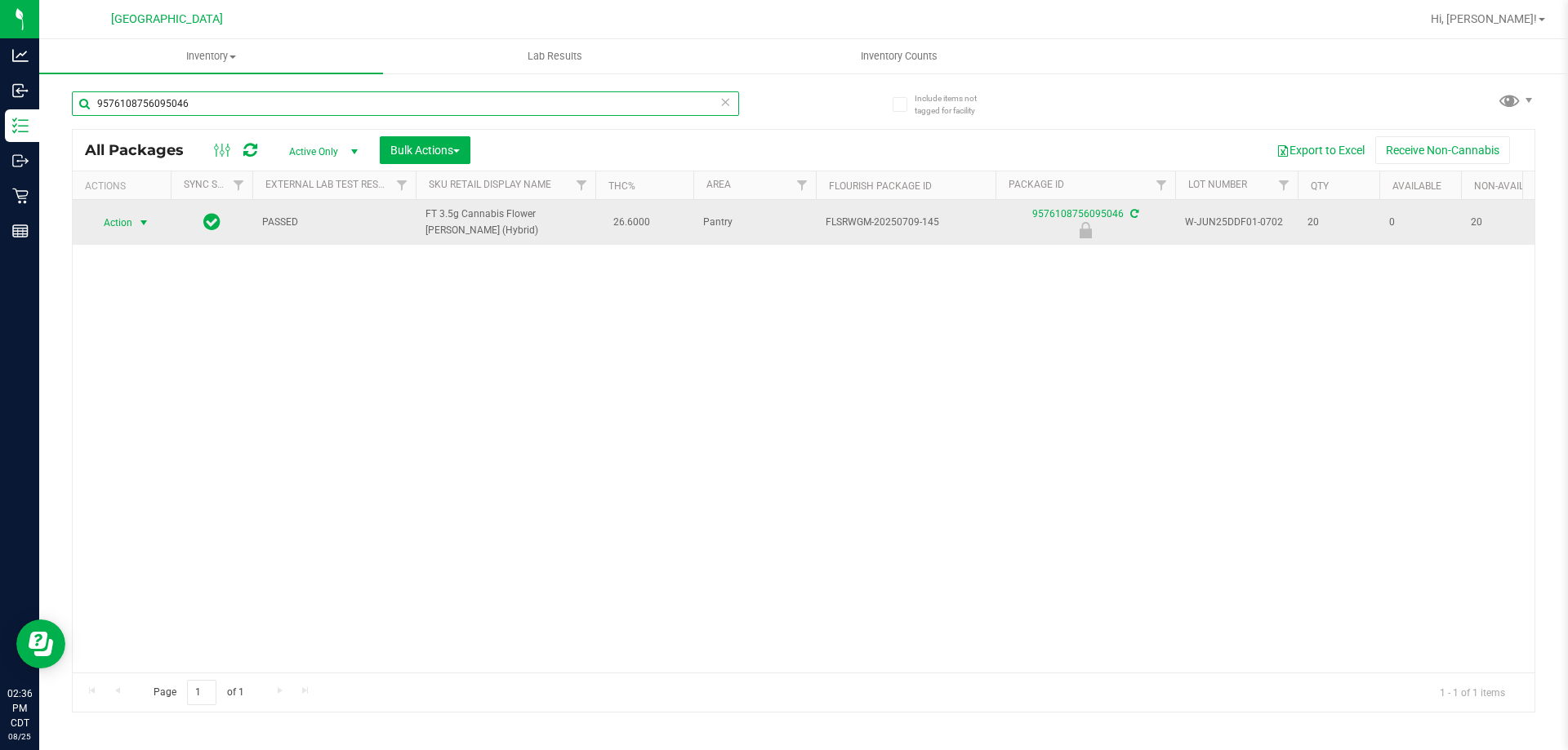
type input "9576108756095046"
click at [126, 226] on span "Action" at bounding box center [110, 222] width 44 height 22
click at [124, 213] on span "Action" at bounding box center [110, 222] width 44 height 22
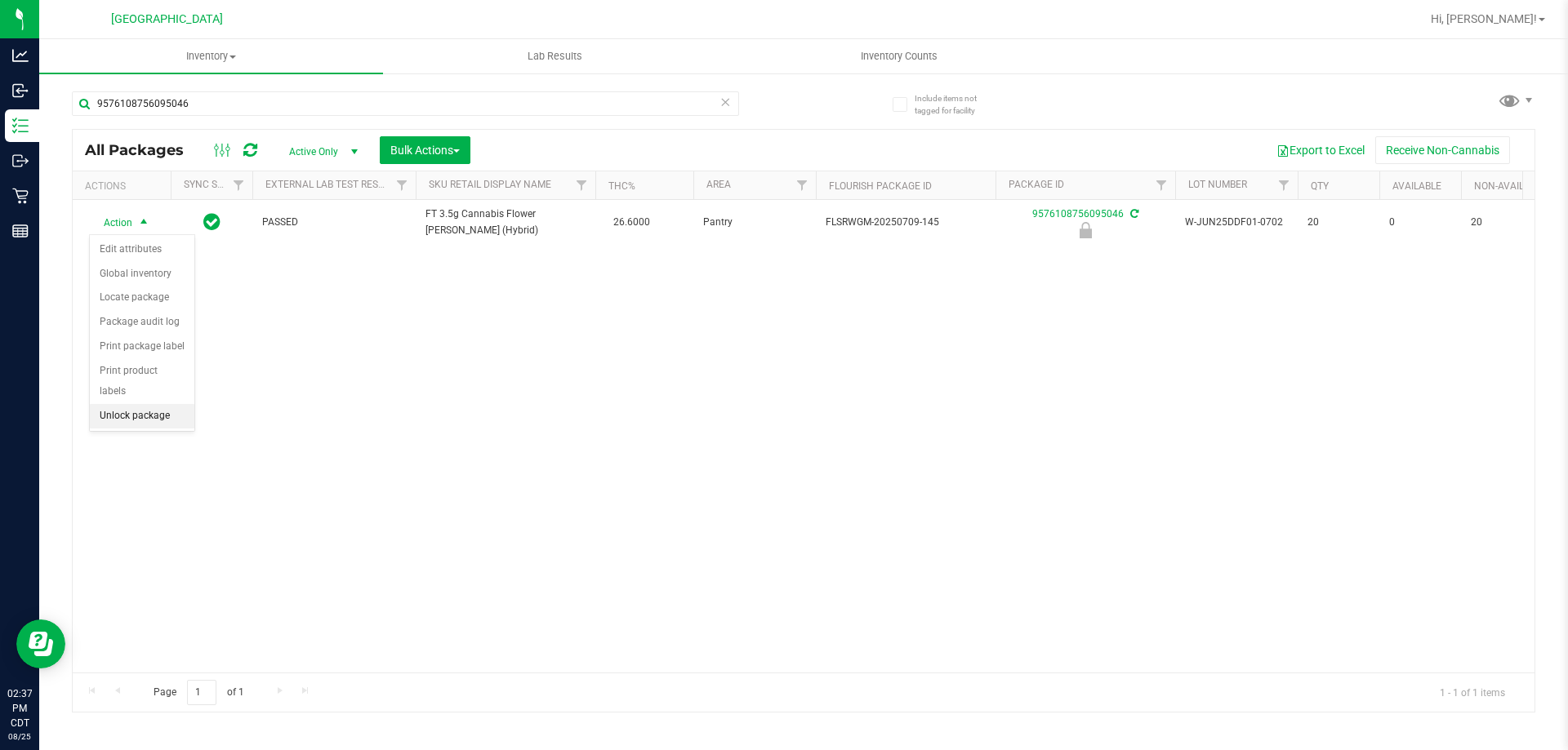
click at [123, 404] on li "Unlock package" at bounding box center [141, 415] width 104 height 24
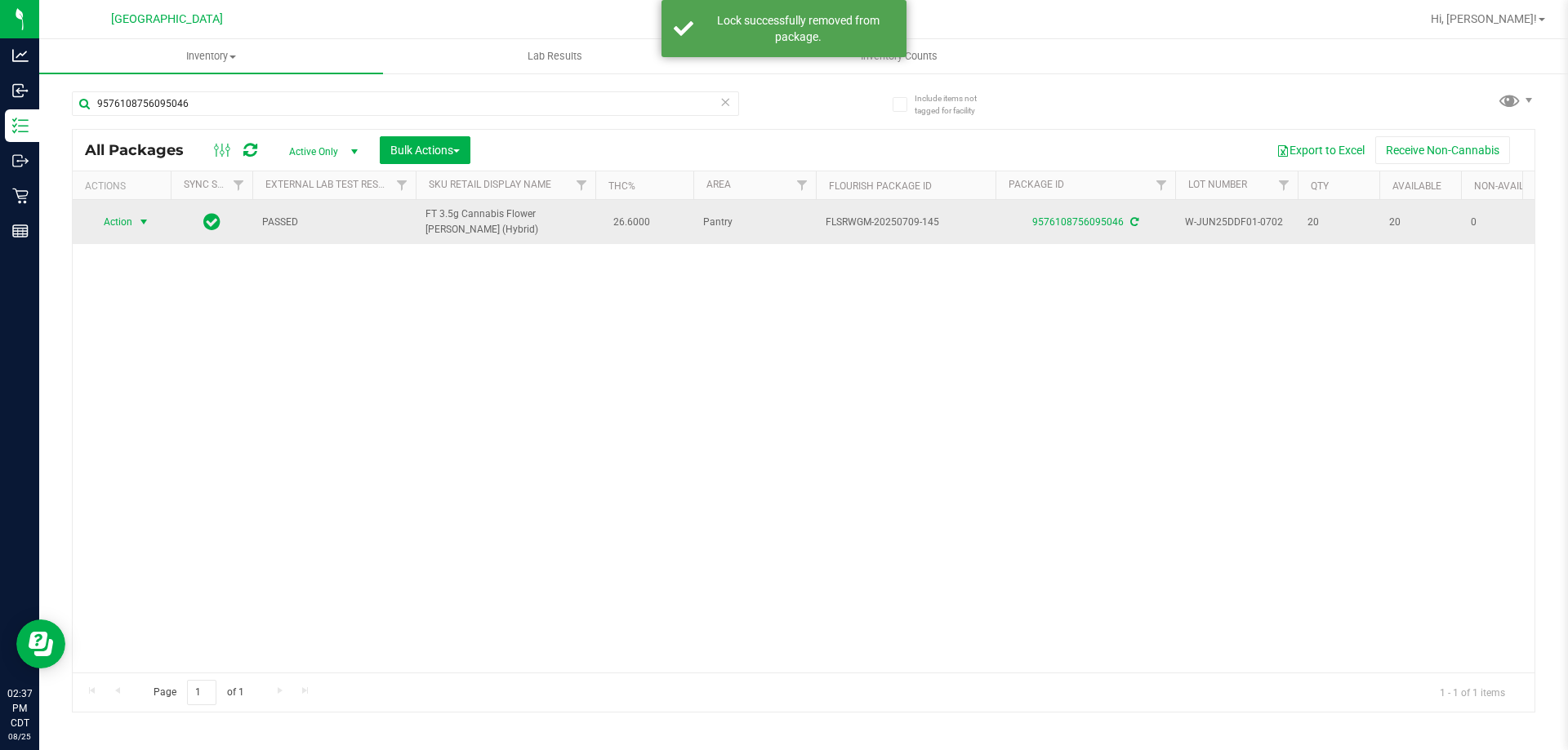
click at [132, 220] on span "Action" at bounding box center [110, 221] width 44 height 22
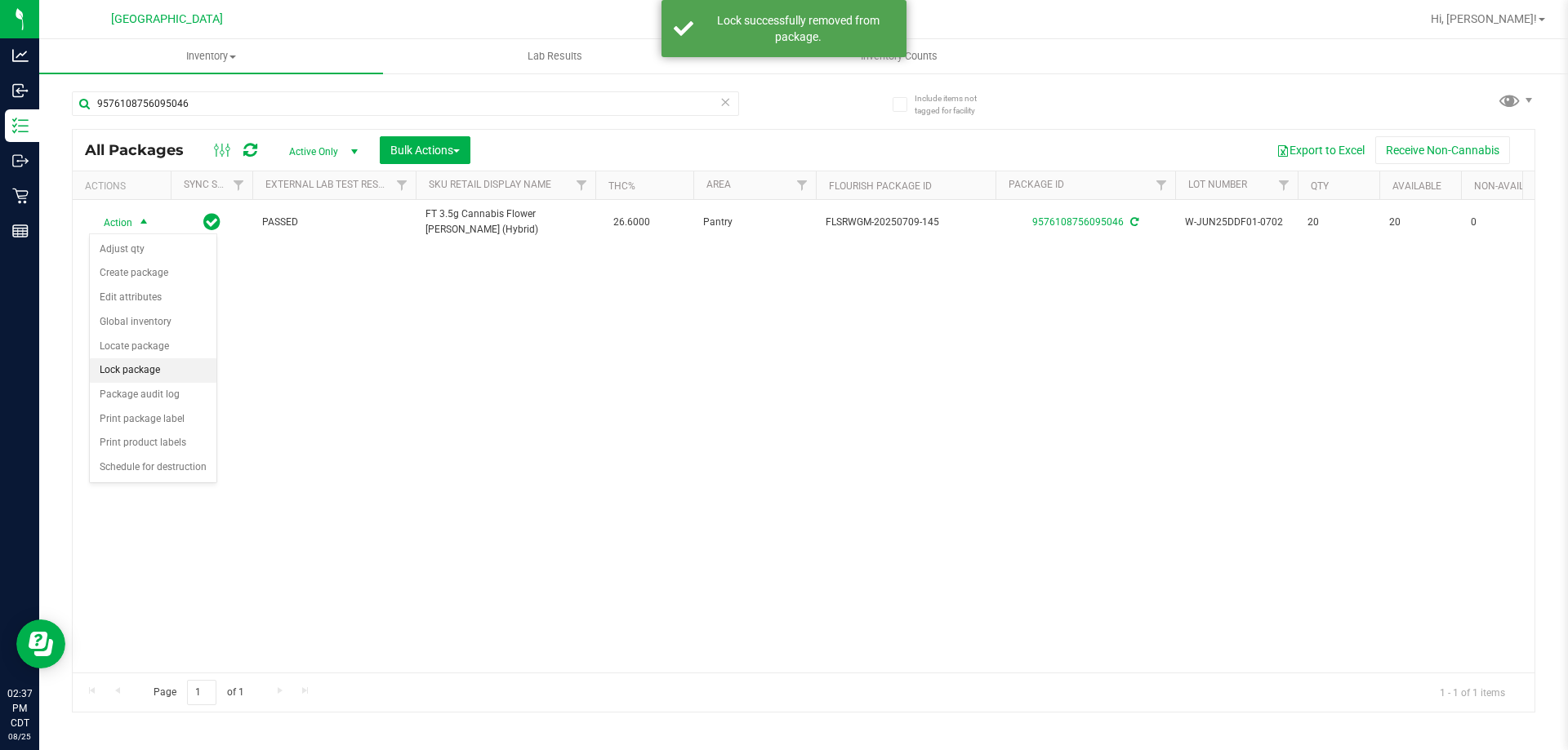
click at [117, 369] on li "Lock package" at bounding box center [153, 370] width 127 height 24
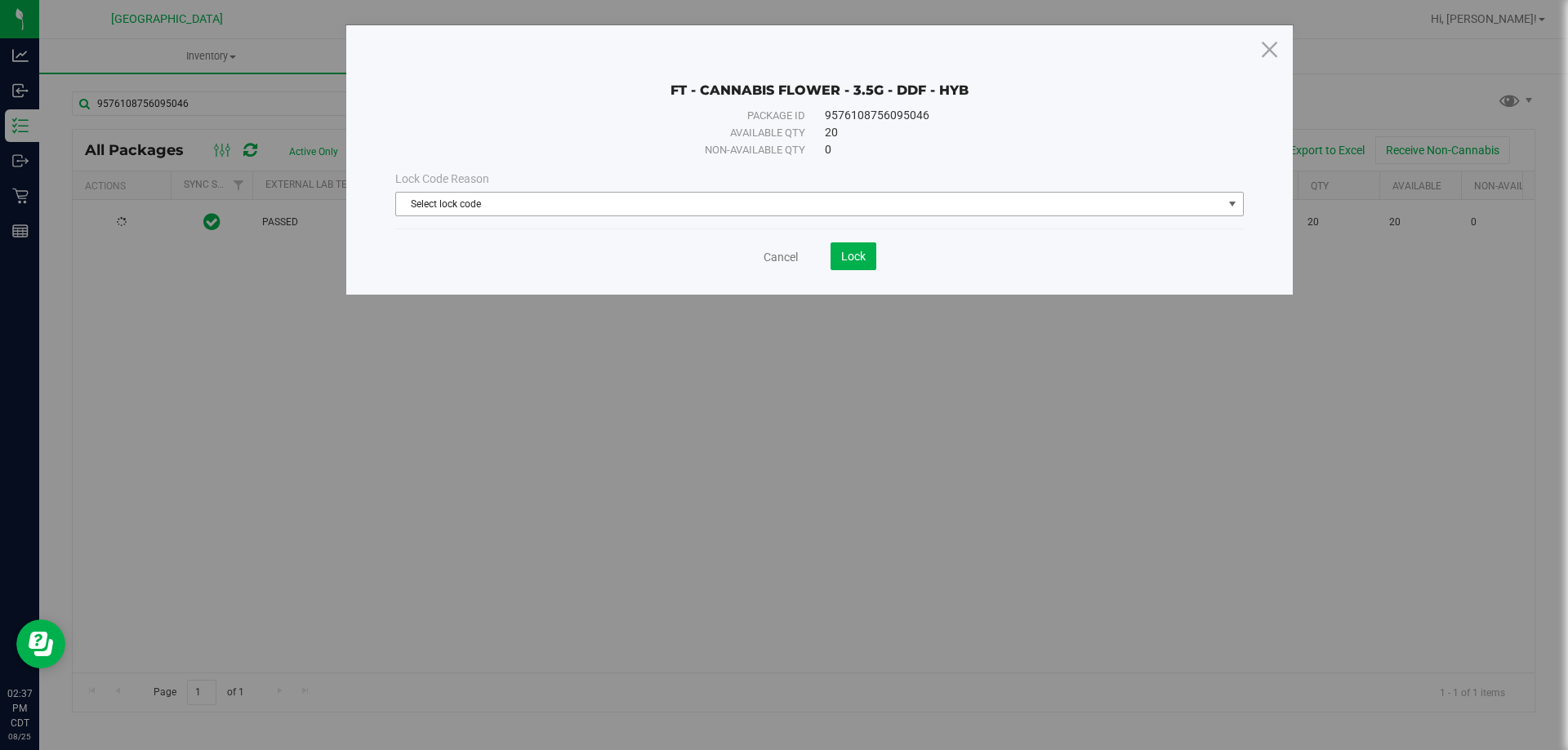
click at [847, 205] on span "Select lock code" at bounding box center [809, 203] width 826 height 22
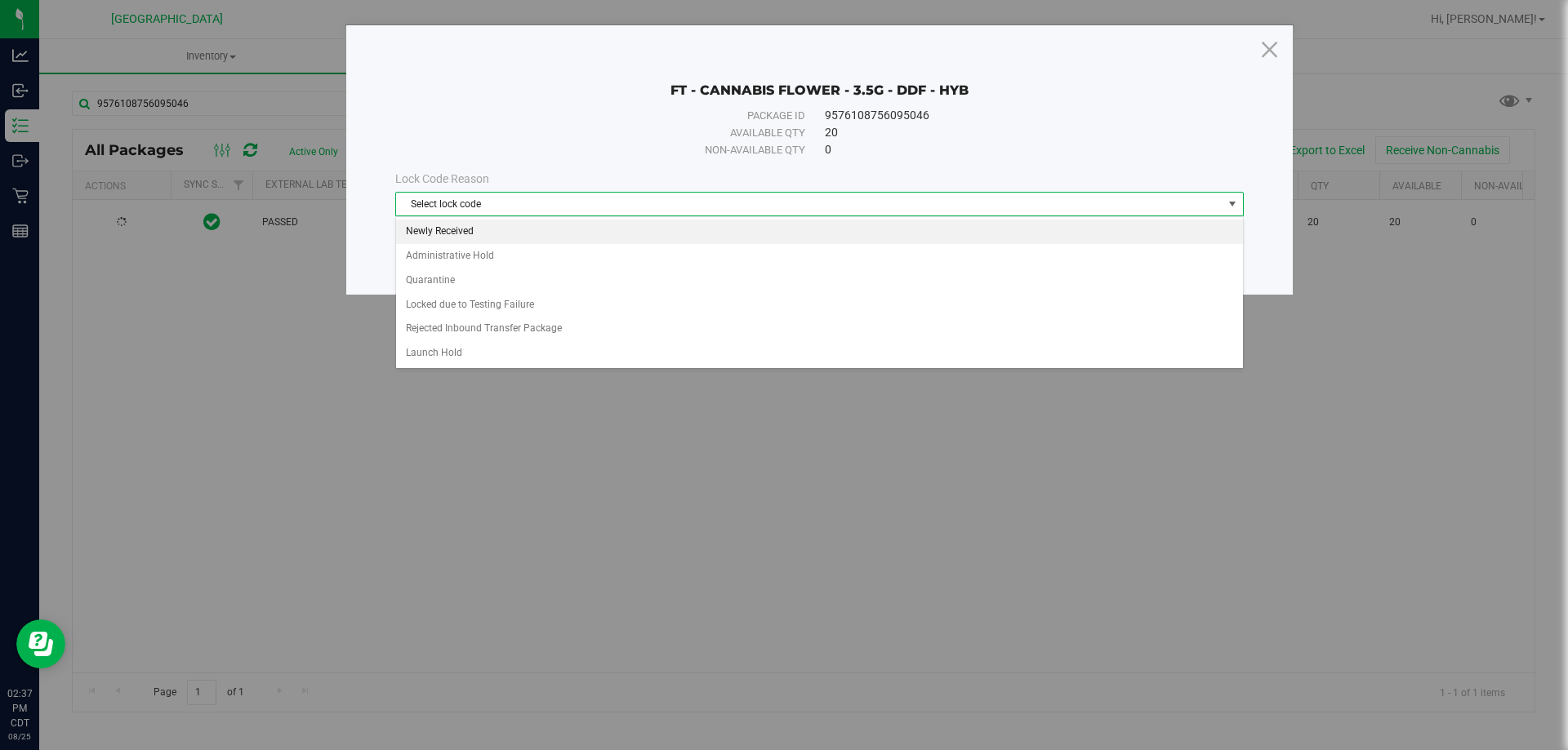
click at [828, 223] on li "Newly Received" at bounding box center [820, 232] width 847 height 24
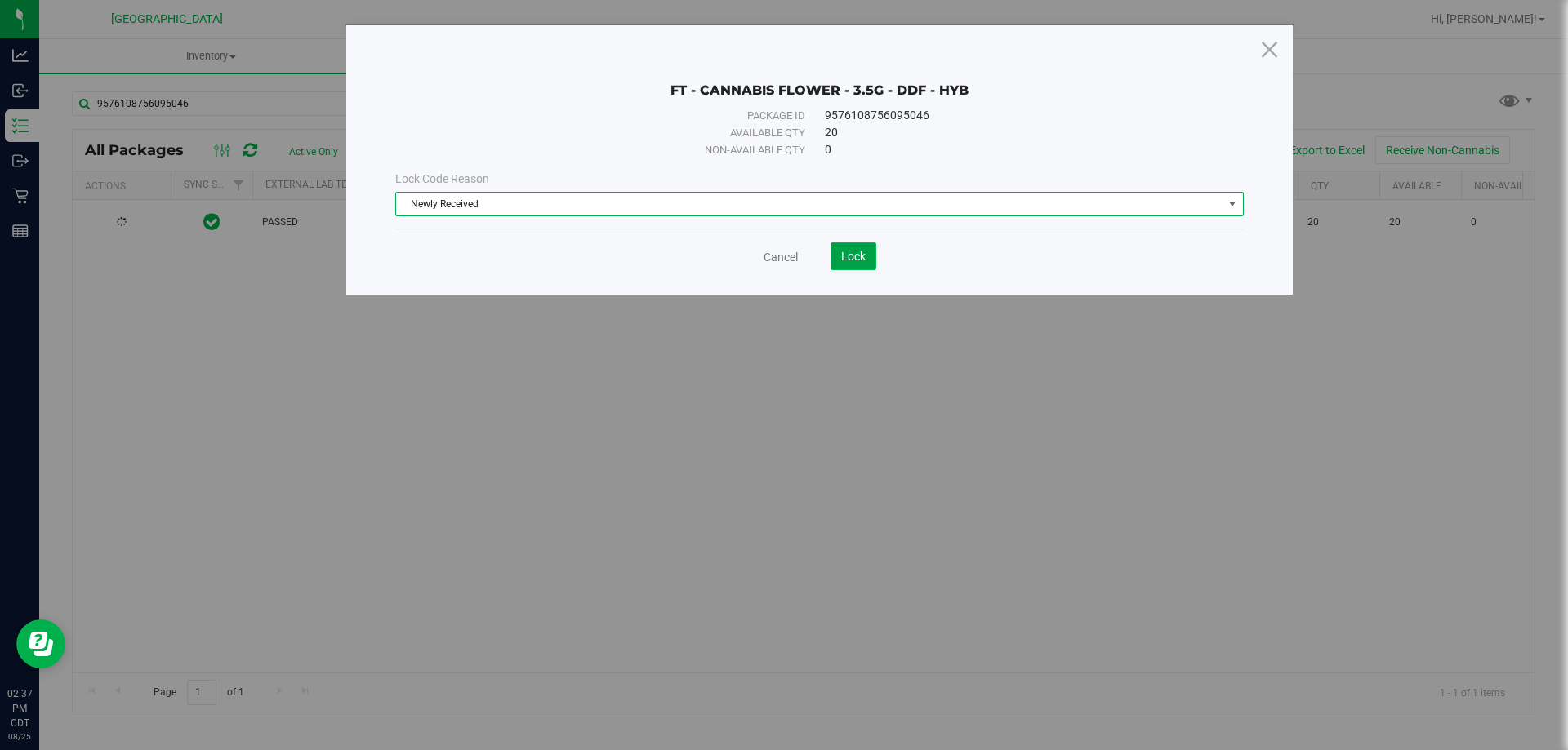
click at [846, 251] on span "Lock" at bounding box center [853, 256] width 24 height 13
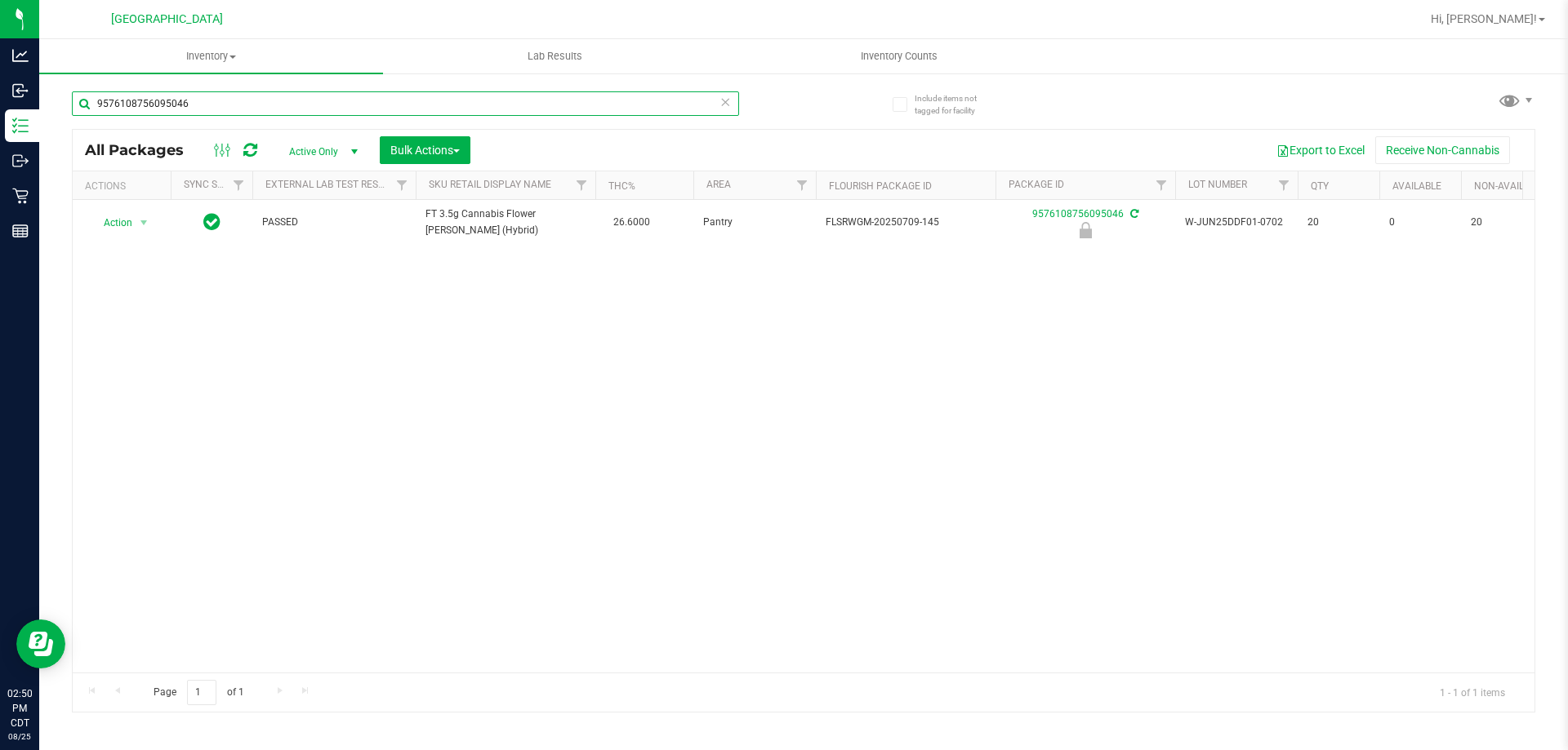
click at [196, 96] on input "9576108756095046" at bounding box center [406, 103] width 668 height 24
drag, startPoint x: 196, startPoint y: 96, endPoint x: 70, endPoint y: 116, distance: 127.6
click at [70, 116] on div "Include items not tagged for facility 9576108756095046 All Packages Active Only…" at bounding box center [803, 321] width 1529 height 498
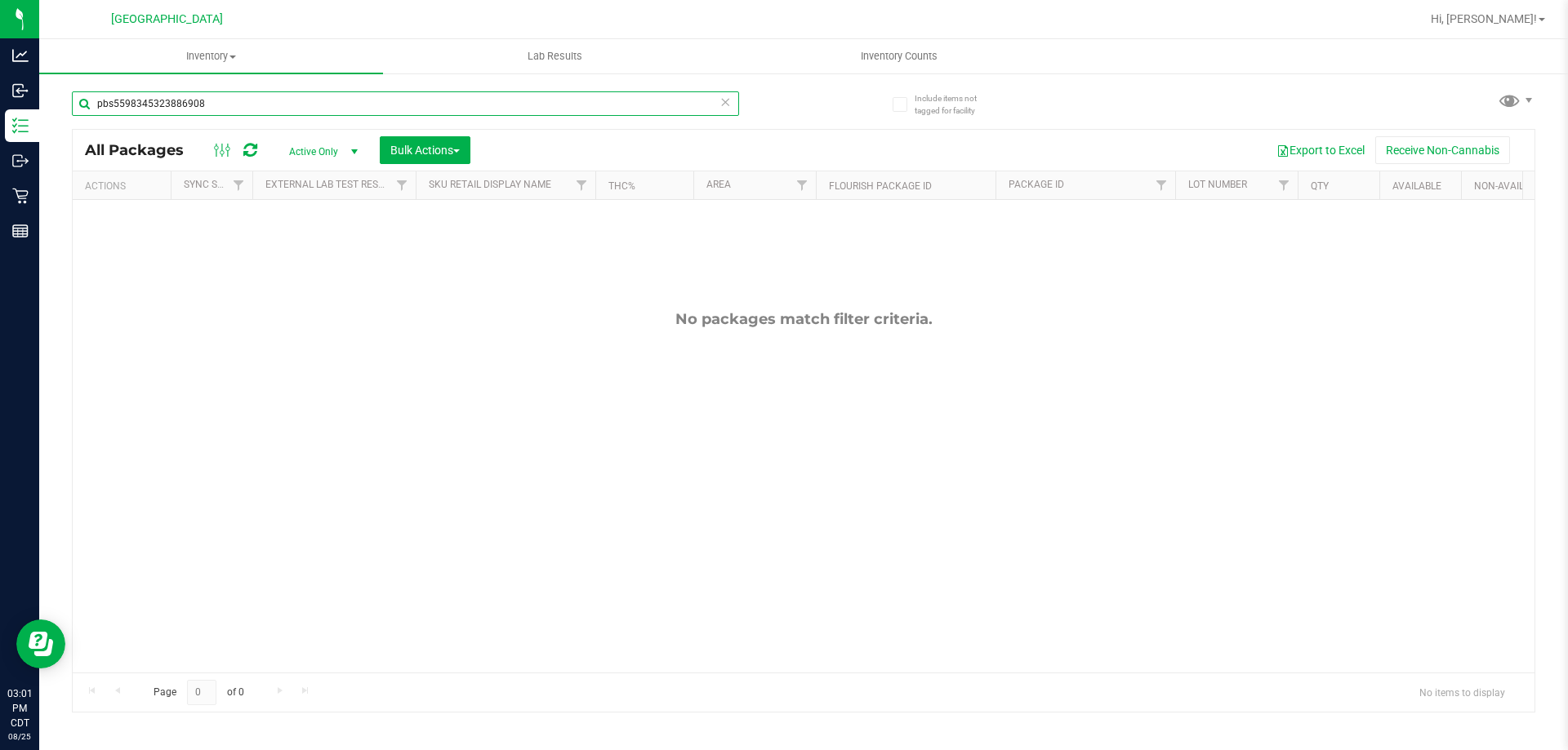
type input "pbs5598345323886908"
click at [722, 104] on icon at bounding box center [725, 101] width 12 height 19
click at [674, 102] on input "text" at bounding box center [406, 103] width 668 height 24
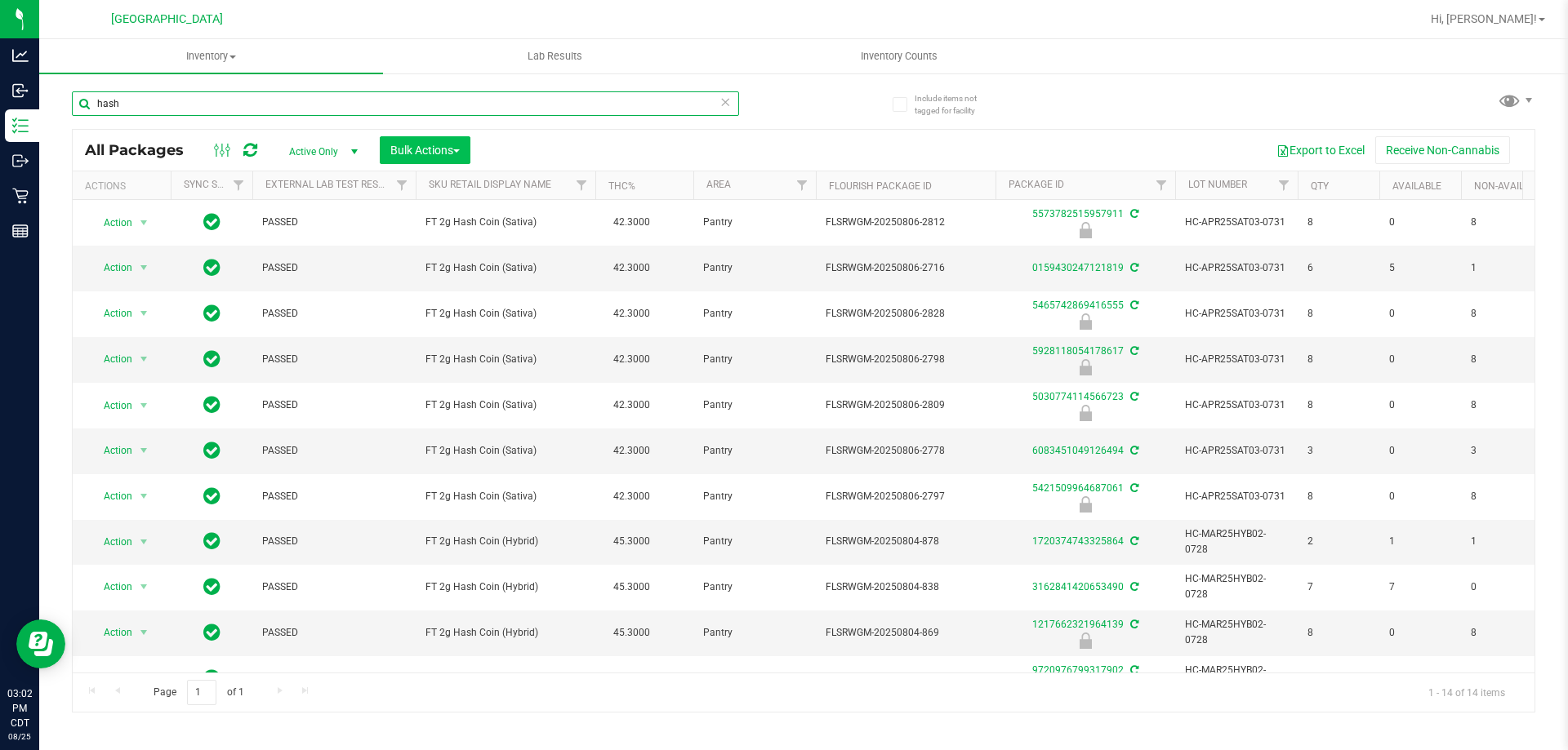
type input "hash"
click at [400, 144] on span "Bulk Actions" at bounding box center [424, 150] width 69 height 13
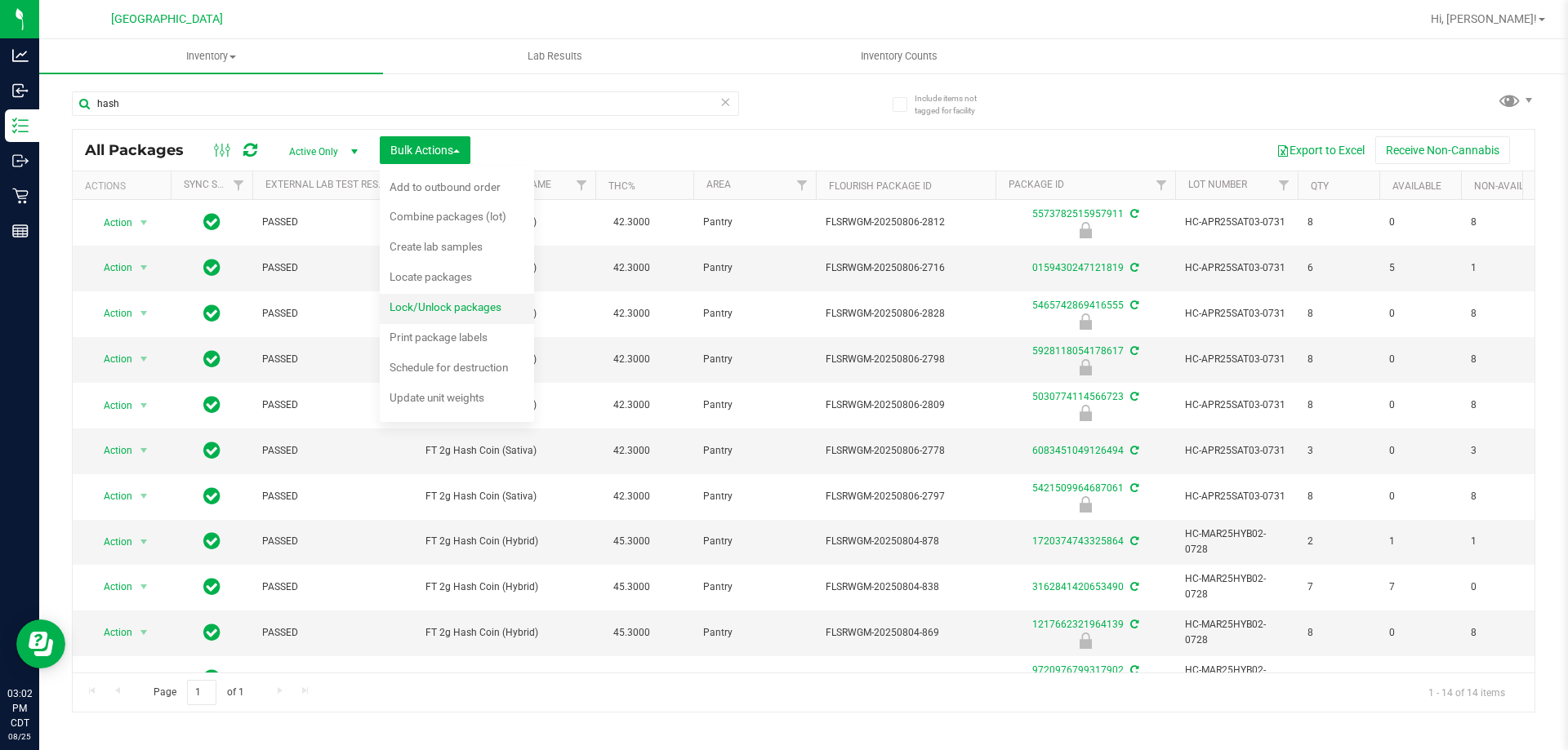
click at [433, 308] on span "Lock/Unlock packages" at bounding box center [445, 306] width 112 height 13
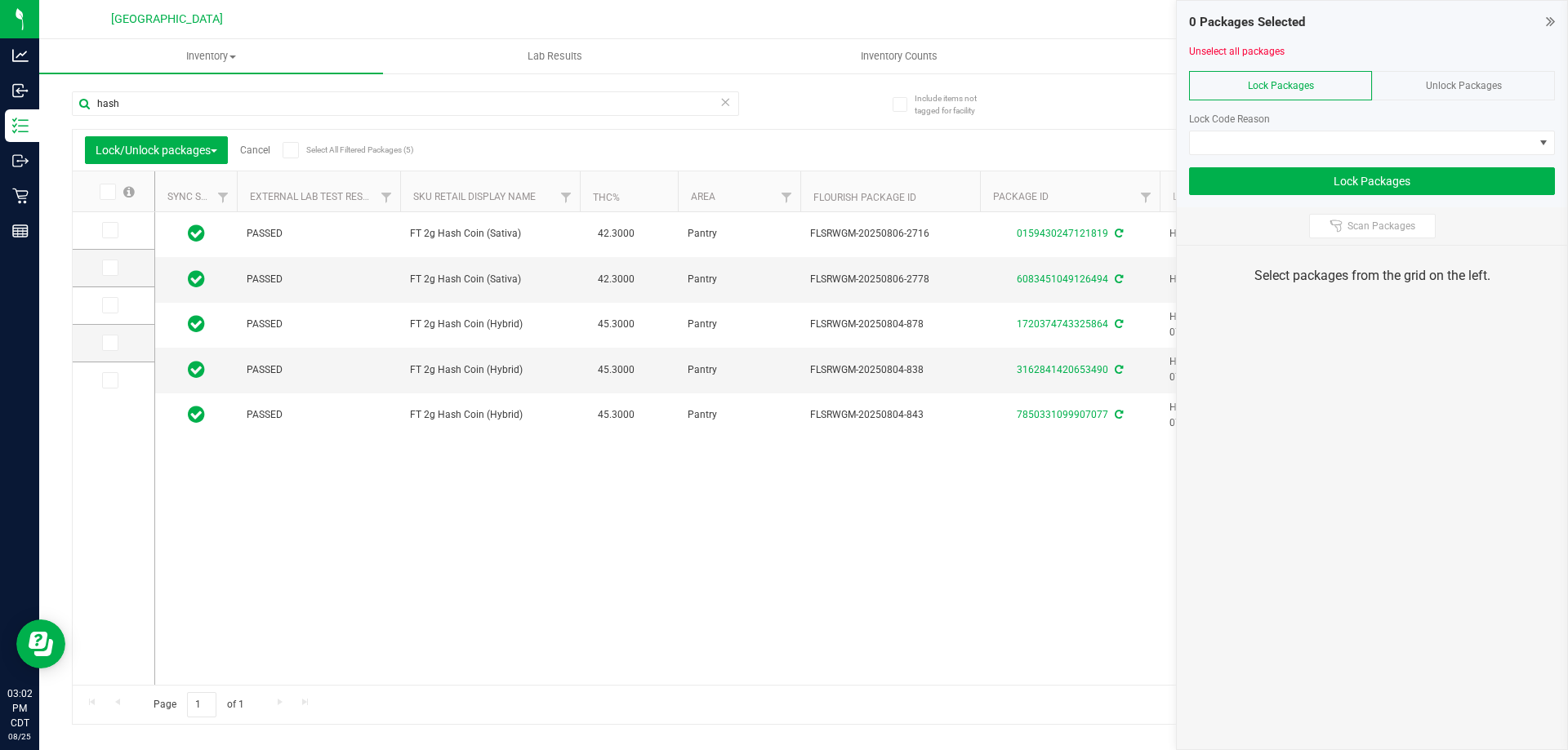
click at [1420, 83] on div "Unlock Packages" at bounding box center [1464, 86] width 183 height 29
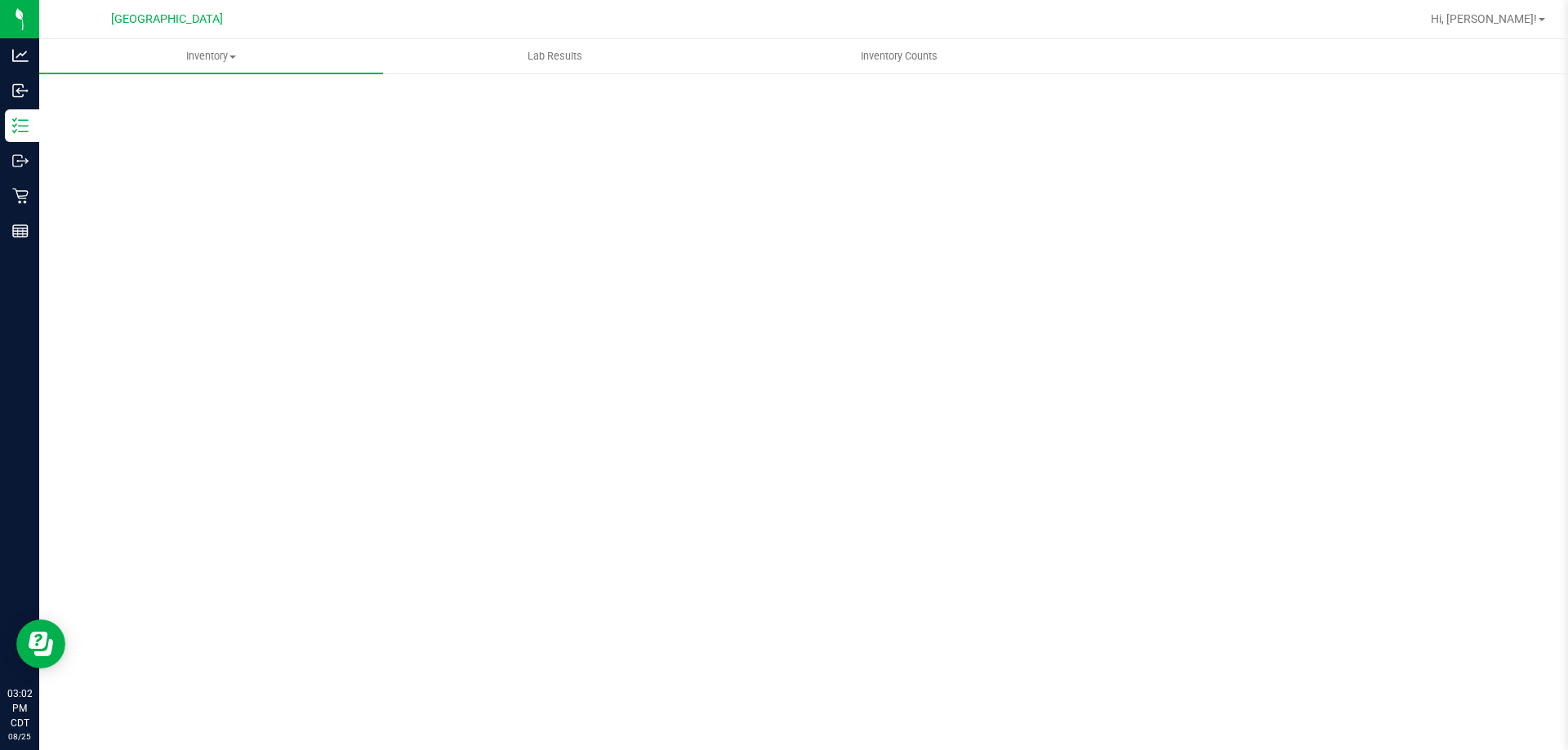
click at [1434, 150] on div "Scan Packages 0" at bounding box center [804, 327] width 1464 height 478
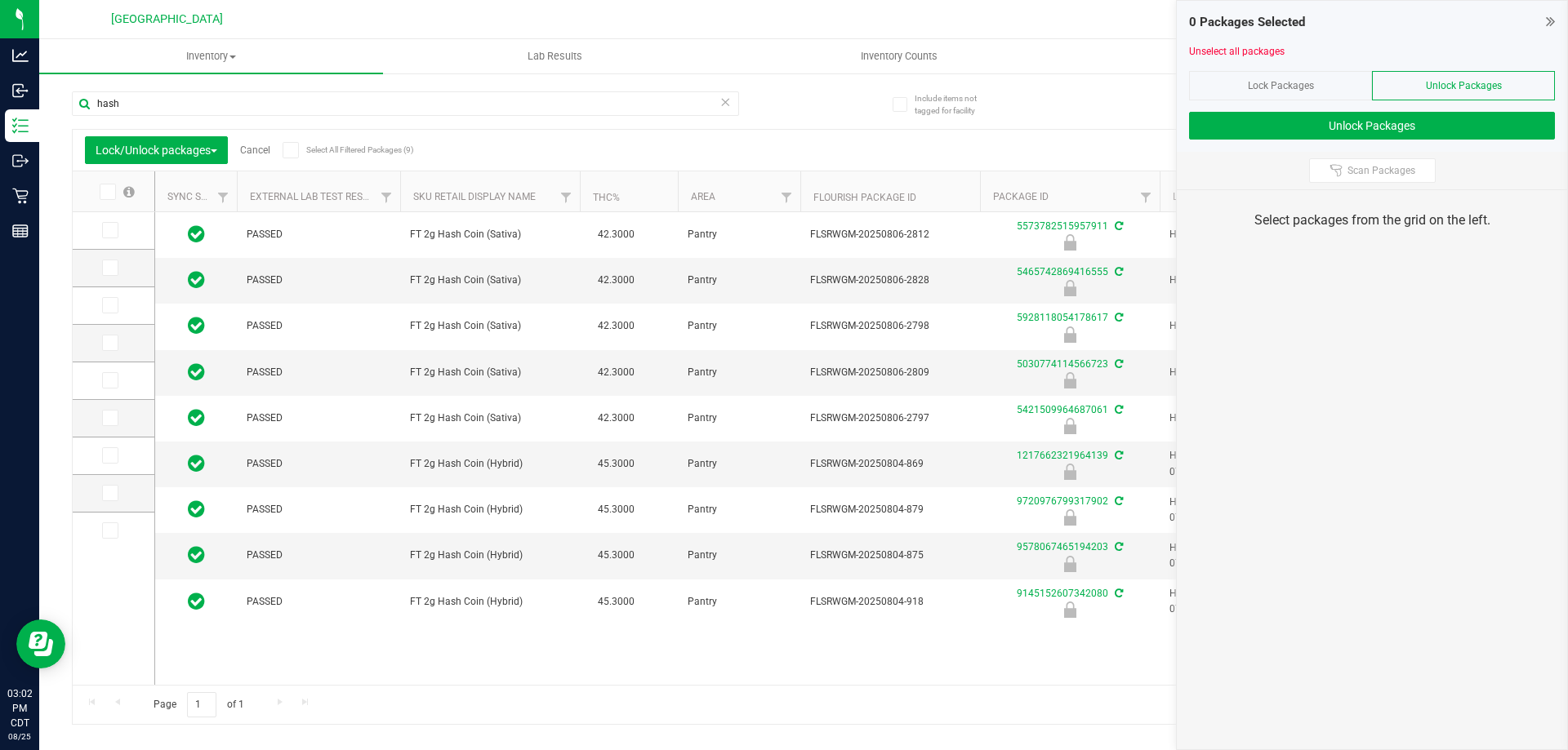
click at [120, 194] on label at bounding box center [116, 192] width 63 height 17
click at [0, 0] on input "checkbox" at bounding box center [0, 0] width 0 height 0
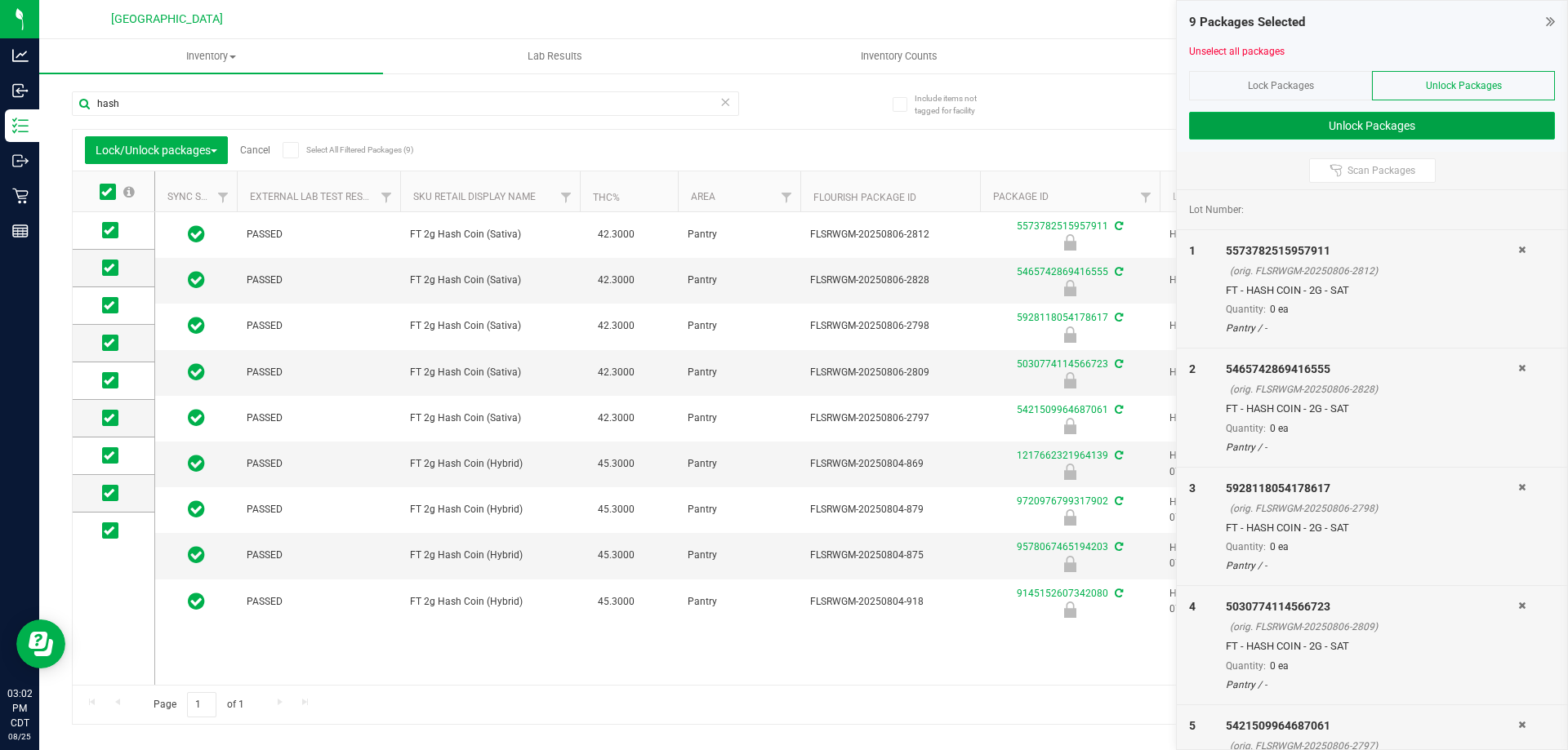
click at [1290, 130] on button "Unlock Packages" at bounding box center [1372, 125] width 366 height 28
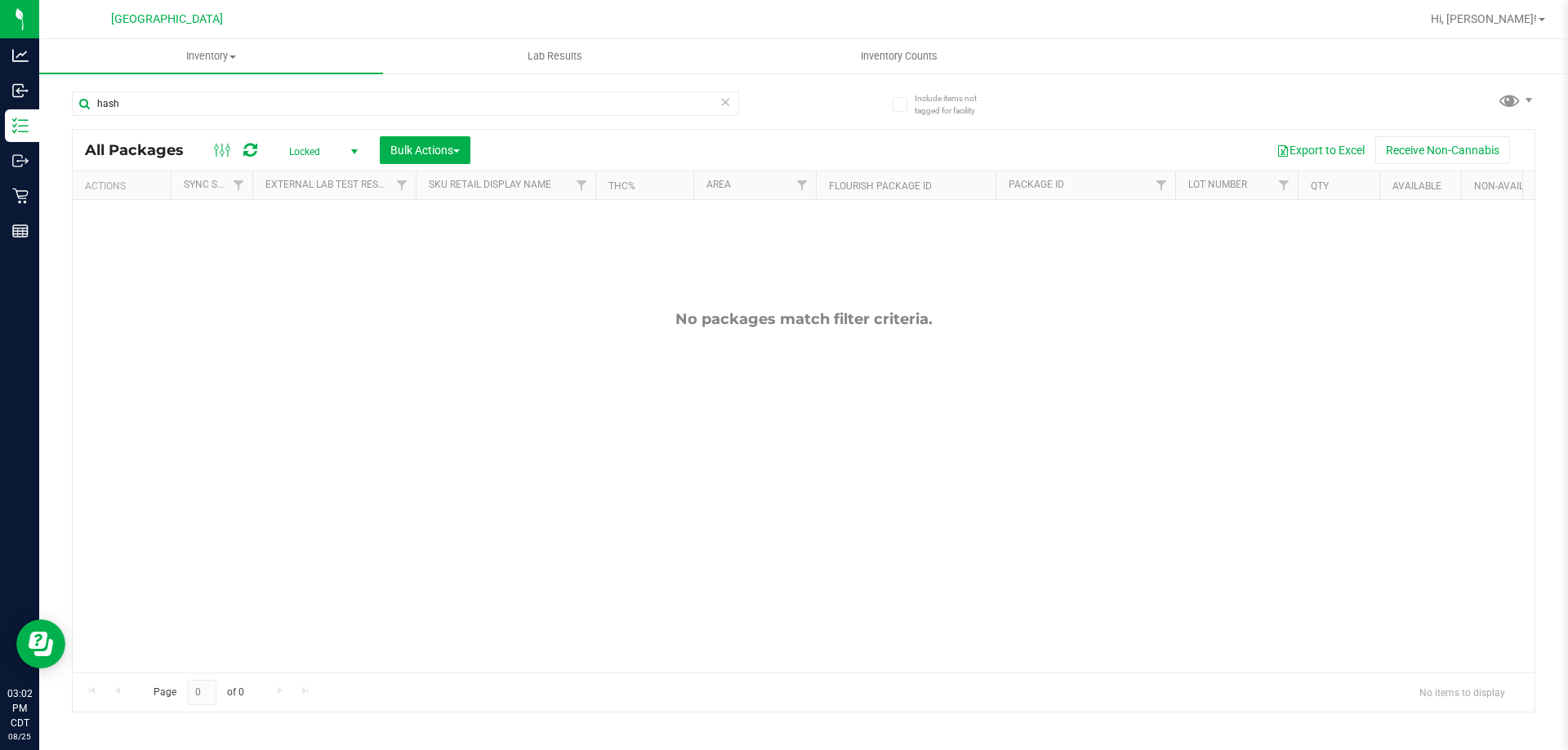
click at [725, 105] on icon at bounding box center [725, 101] width 12 height 19
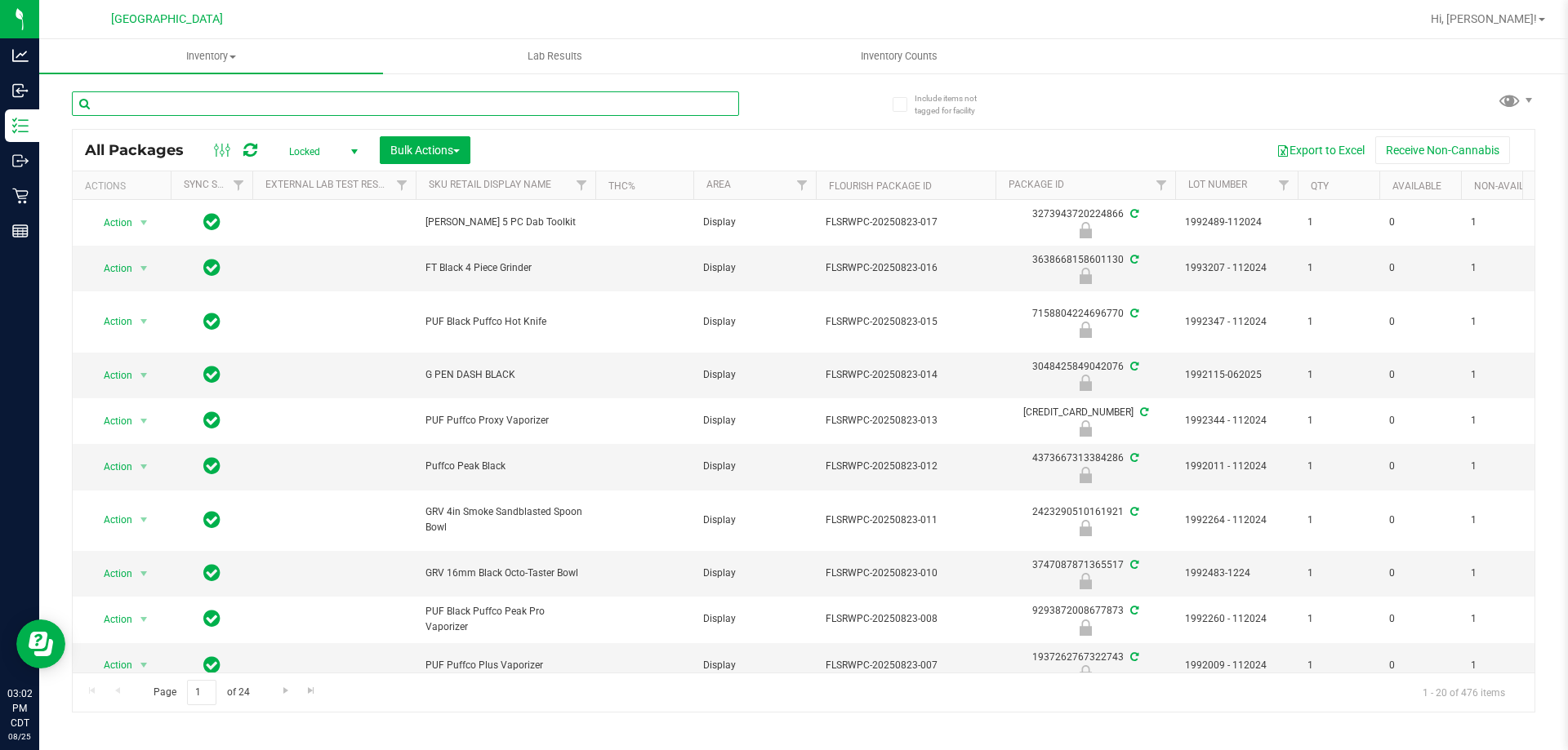
click at [278, 98] on input "text" at bounding box center [406, 103] width 668 height 24
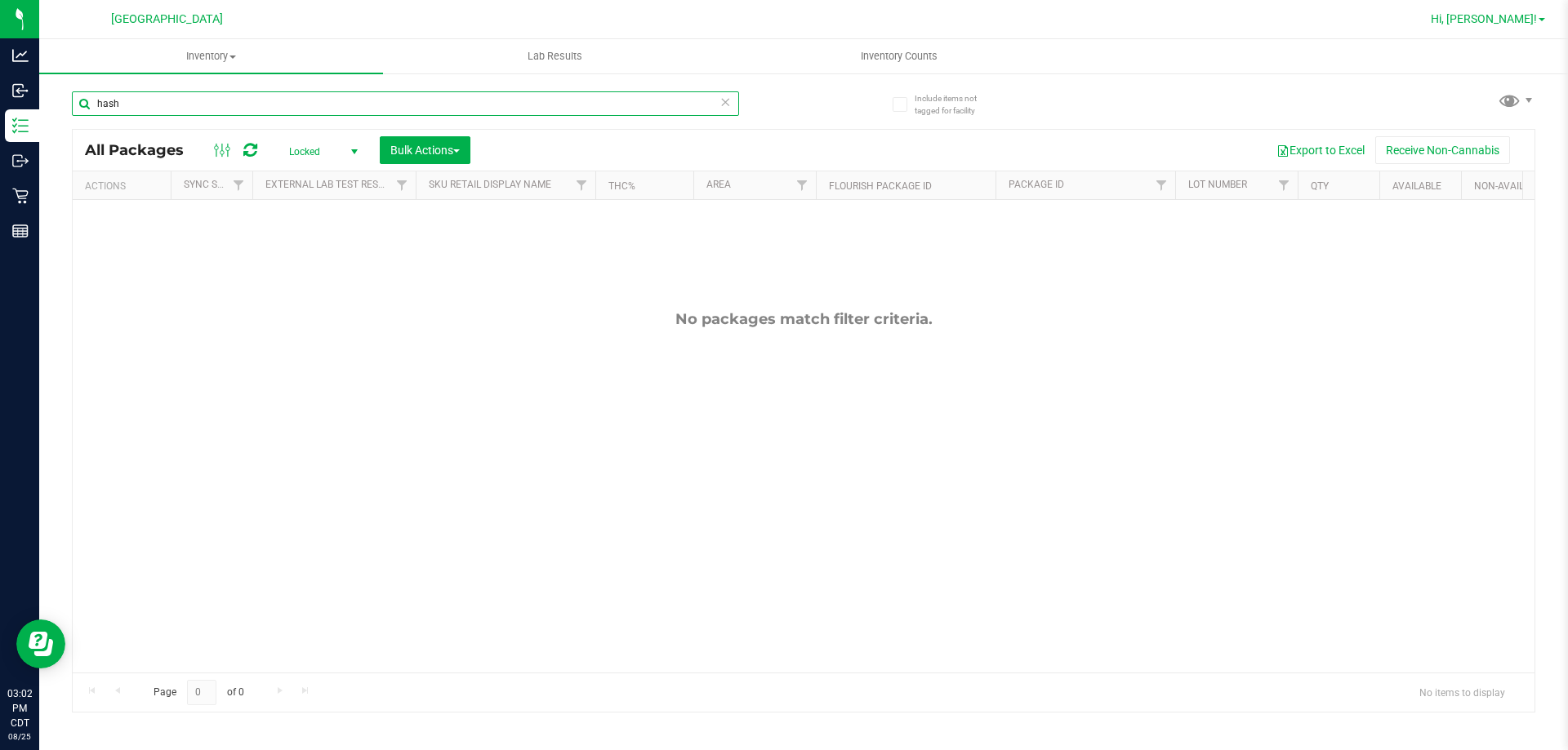
type input "hash"
click at [1530, 18] on span "Hi, [PERSON_NAME]!" at bounding box center [1483, 18] width 106 height 13
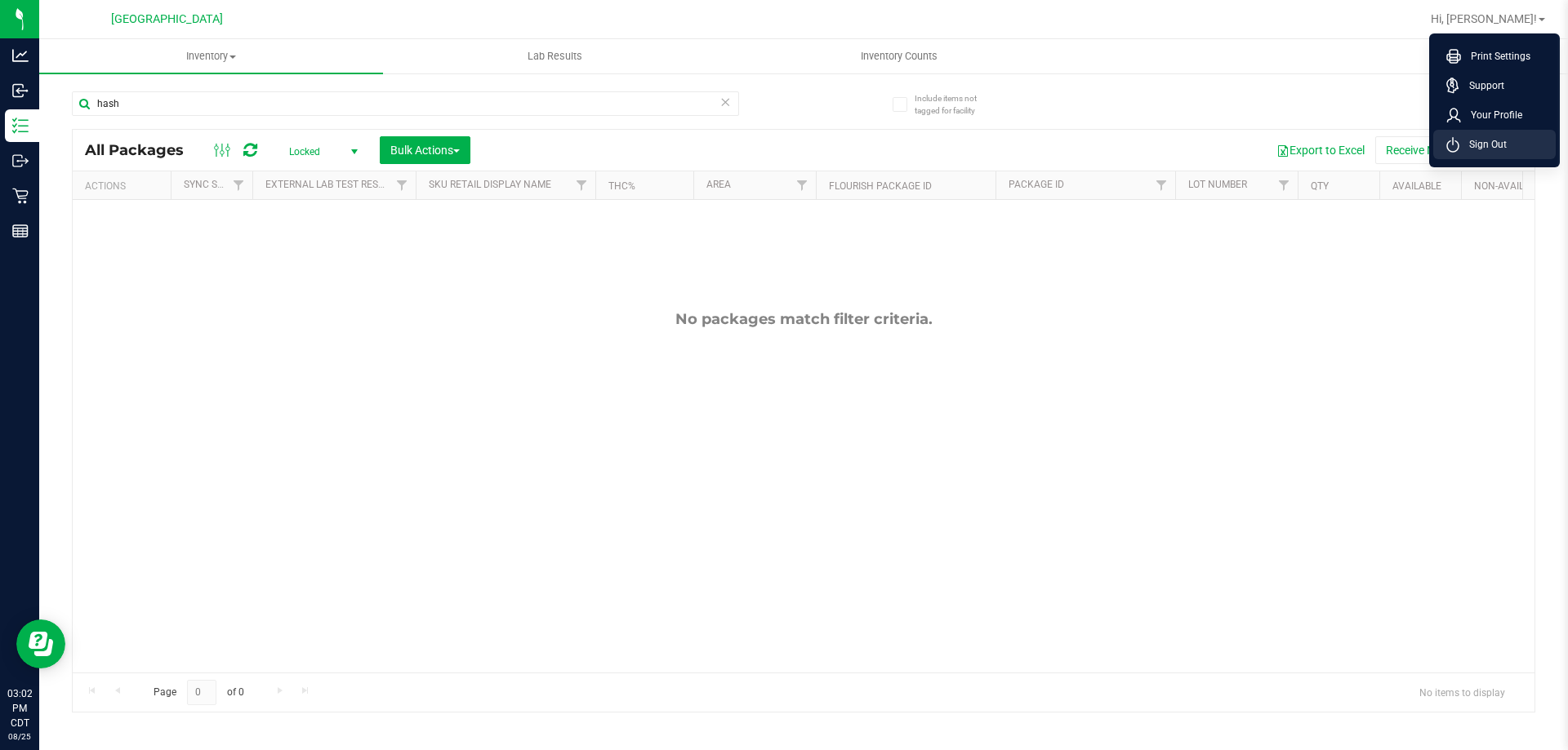
click at [1494, 150] on span "Sign Out" at bounding box center [1482, 144] width 48 height 17
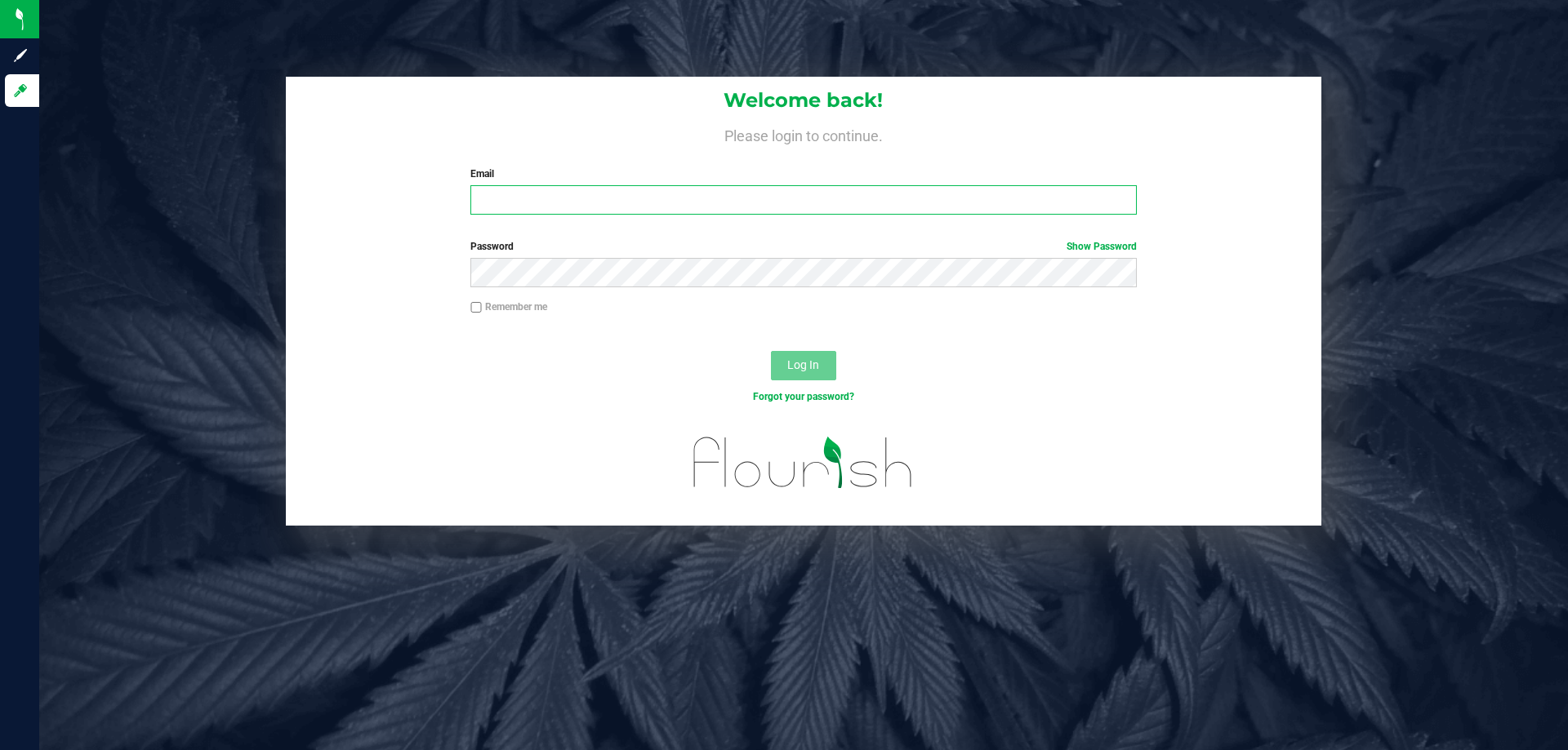
click at [927, 212] on input "Email" at bounding box center [803, 199] width 666 height 29
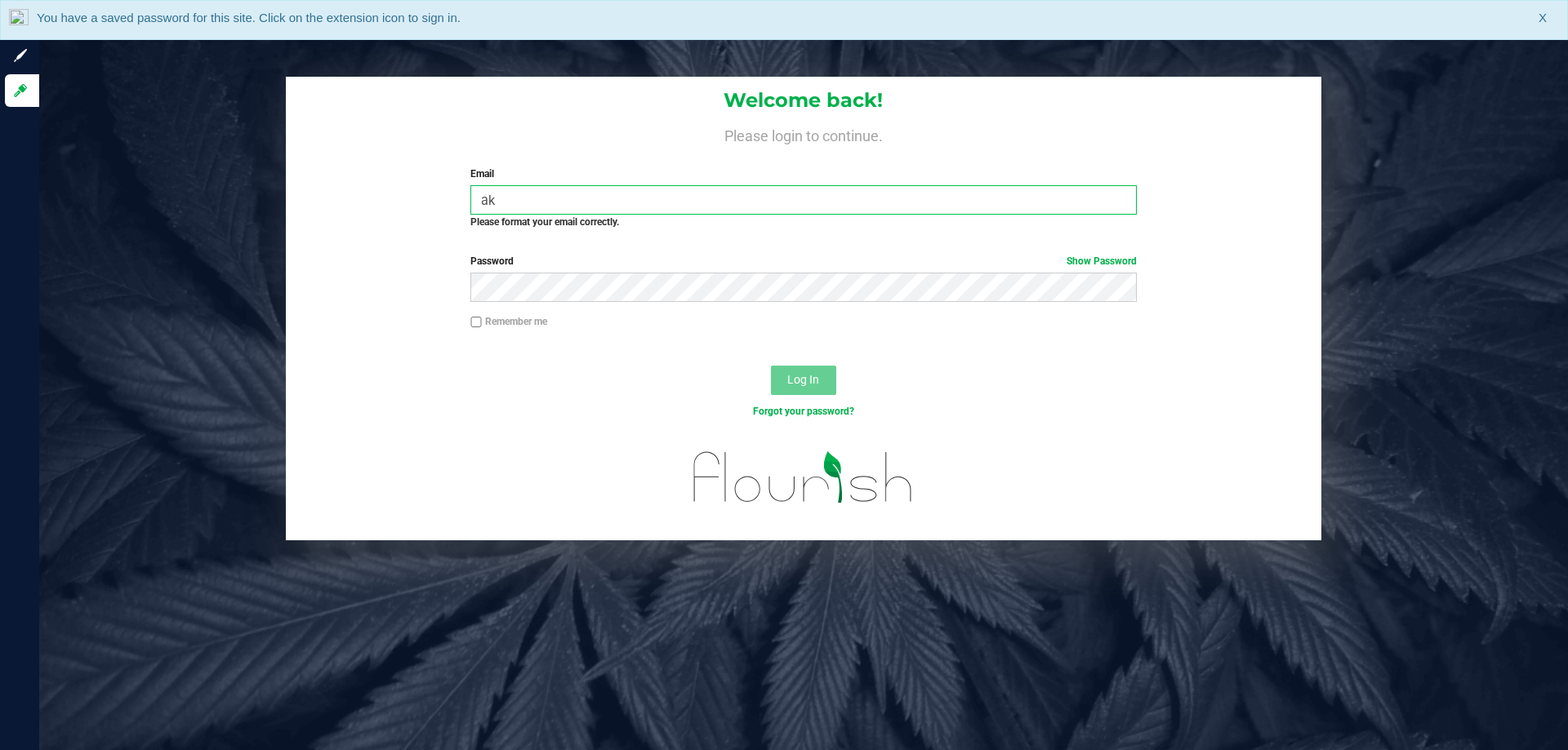
type input "a"
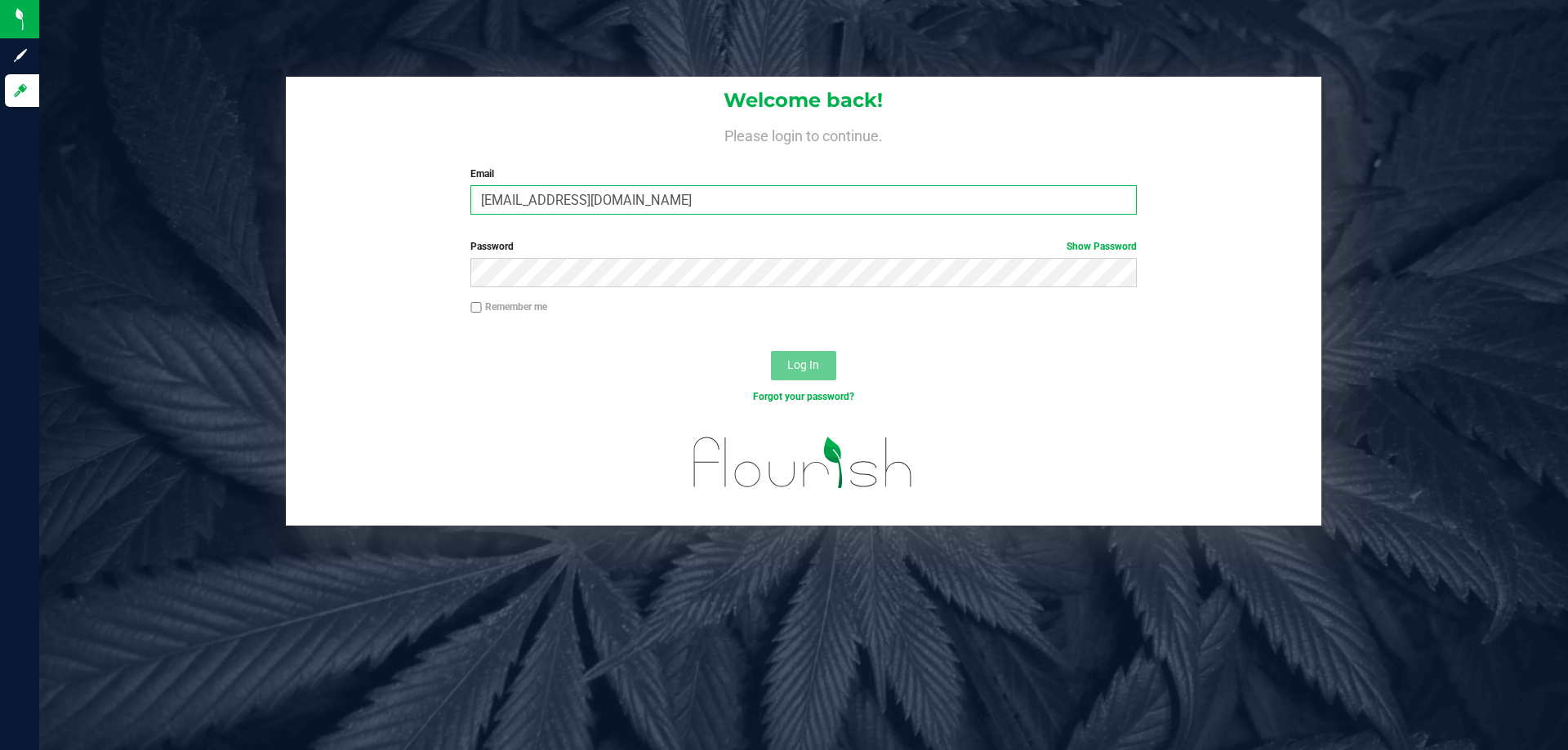
type input "[EMAIL_ADDRESS][DOMAIN_NAME]"
click at [771, 351] on button "Log In" at bounding box center [803, 366] width 65 height 29
